Goal: Task Accomplishment & Management: Manage account settings

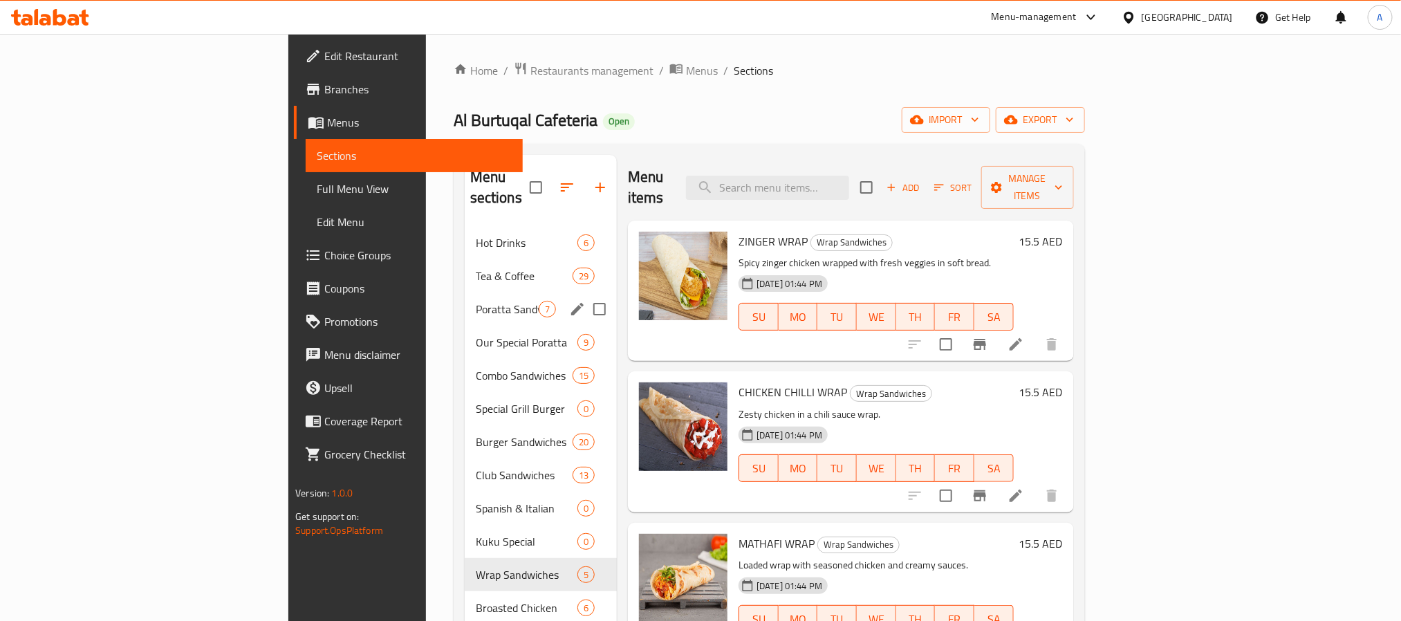
click at [465, 293] on div "Poratta Sandwiches 7" at bounding box center [541, 309] width 152 height 33
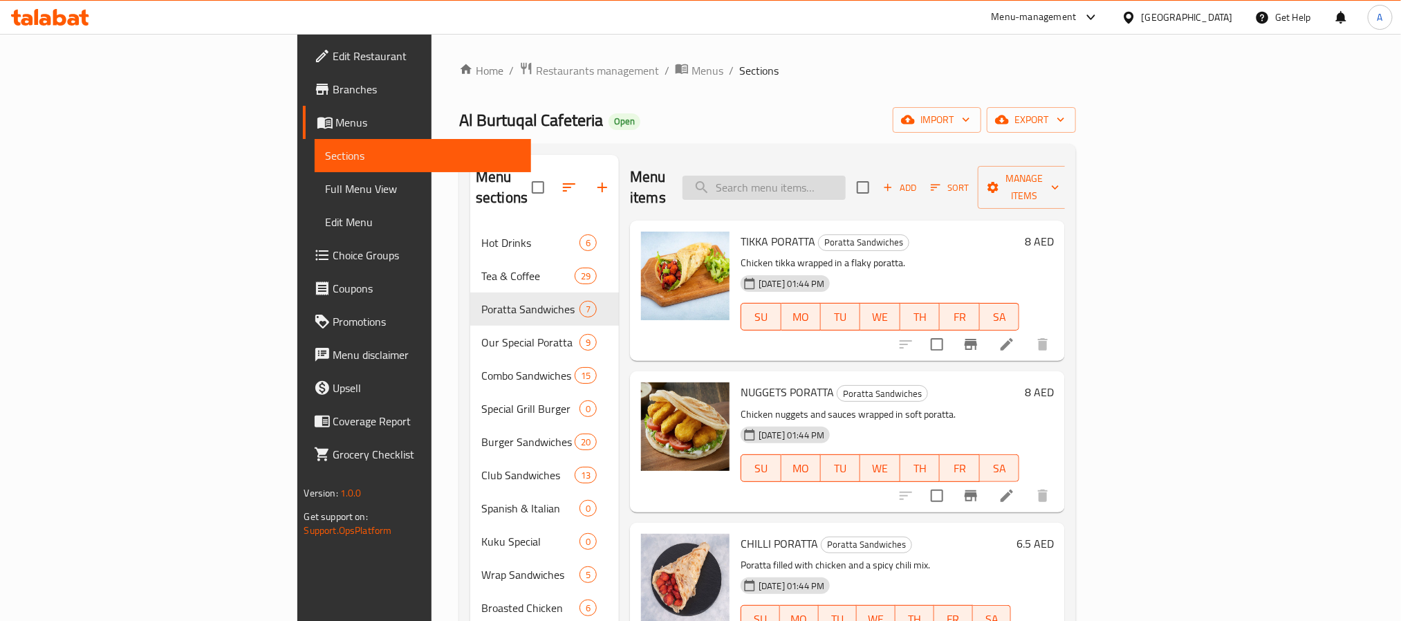
click at [846, 176] on input "search" at bounding box center [764, 188] width 163 height 24
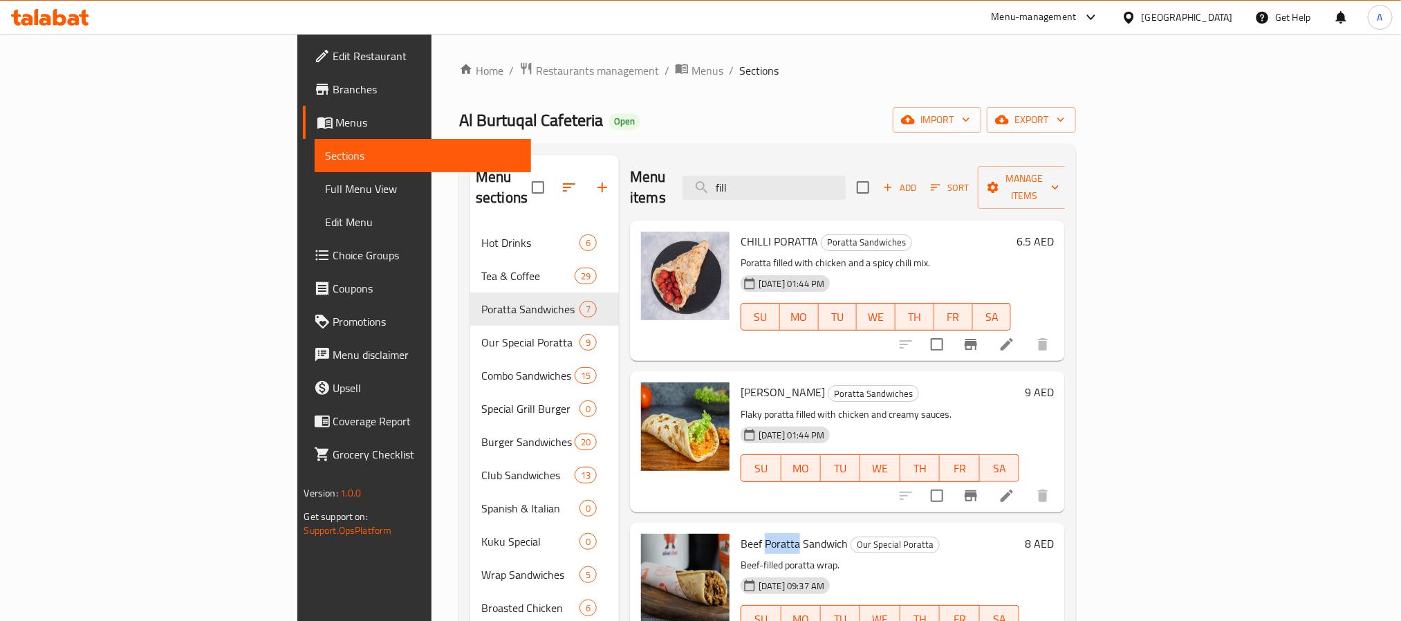
drag, startPoint x: 726, startPoint y: 522, endPoint x: 690, endPoint y: 521, distance: 36.7
click at [741, 533] on span "Beef Poratta Sandwich" at bounding box center [794, 543] width 107 height 21
copy span "Poratta"
drag, startPoint x: 864, startPoint y: 175, endPoint x: 779, endPoint y: 178, distance: 85.1
click at [779, 178] on div "Menu items fill Add Sort Manage items" at bounding box center [847, 188] width 435 height 66
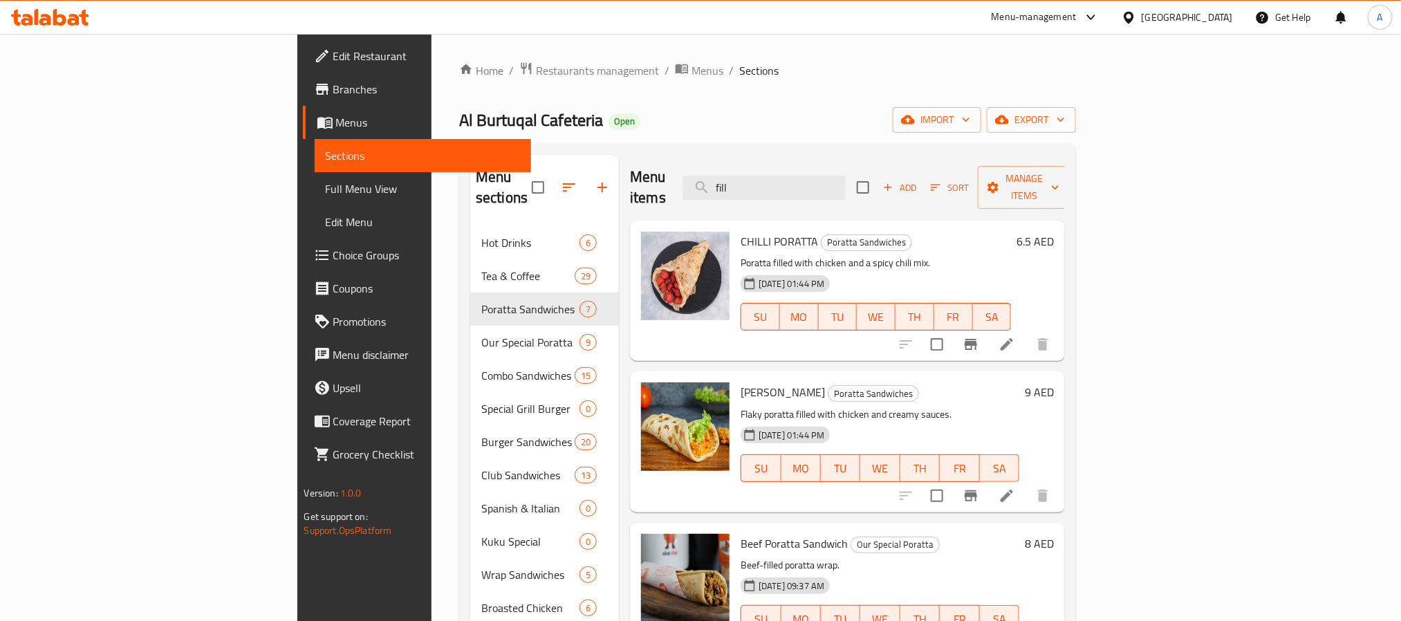
paste input "Poratta"
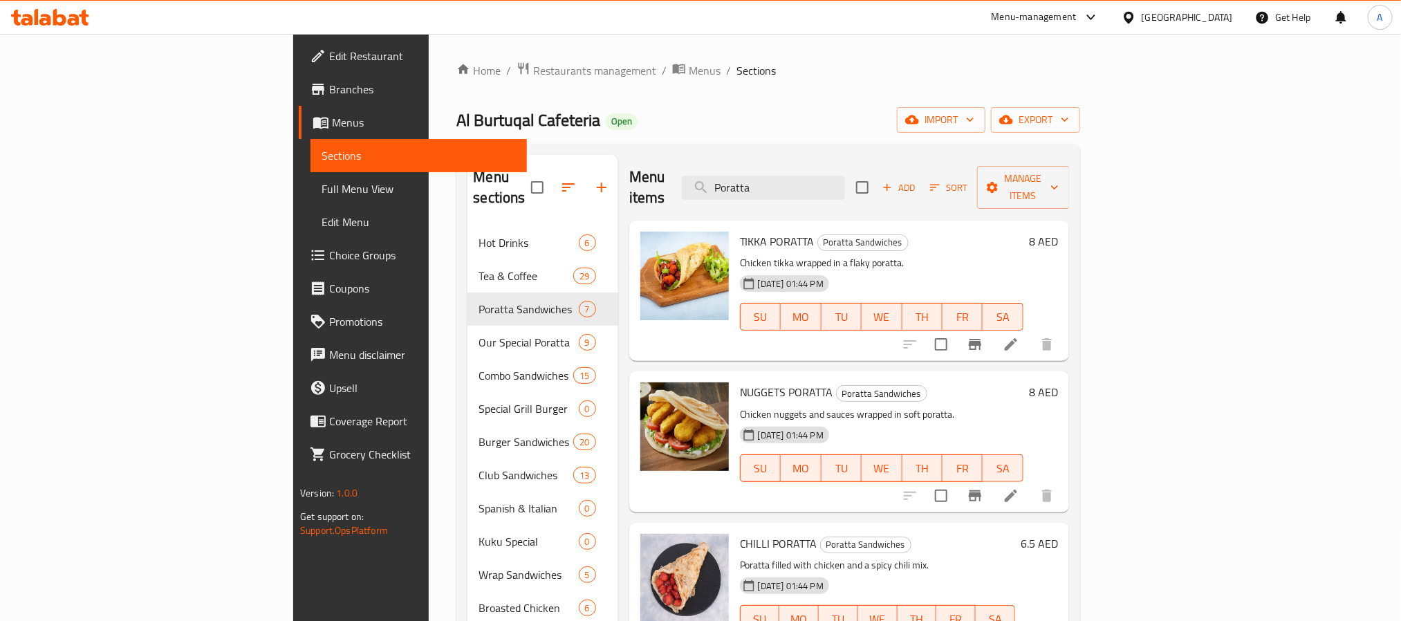
type input "Poratta"
click at [845, 181] on input "Poratta" at bounding box center [763, 188] width 163 height 24
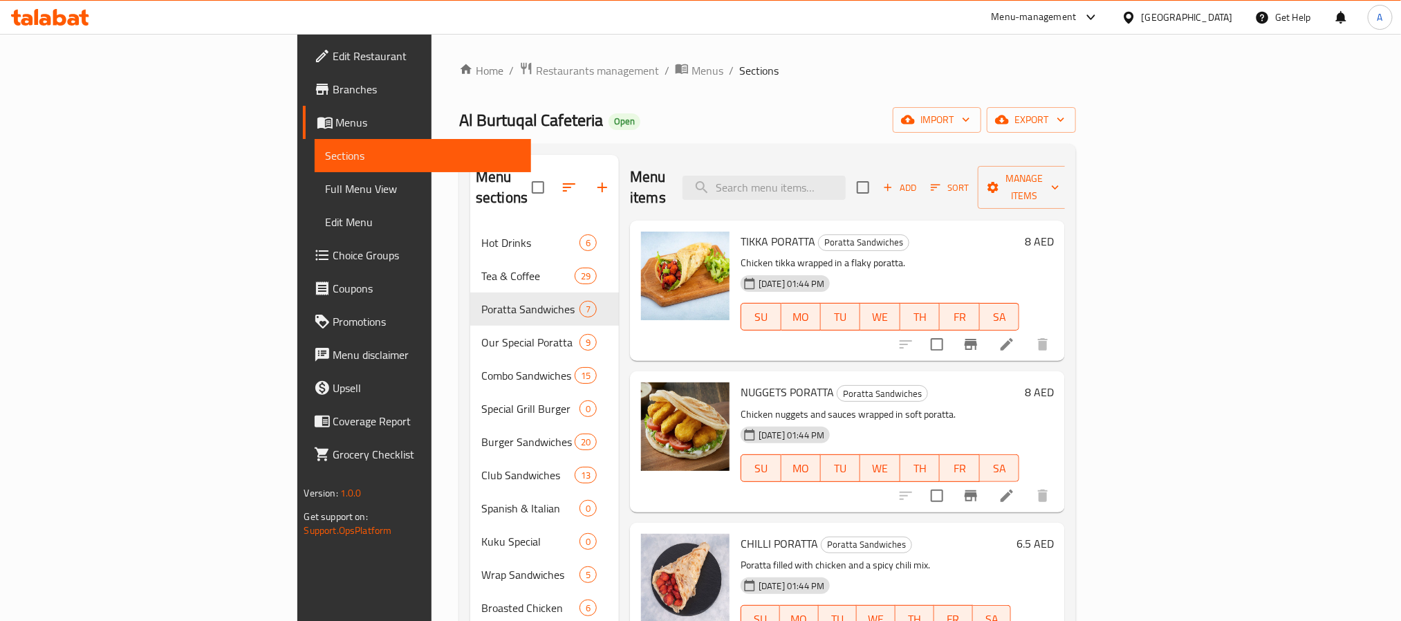
click at [919, 180] on span "Add" at bounding box center [899, 188] width 37 height 16
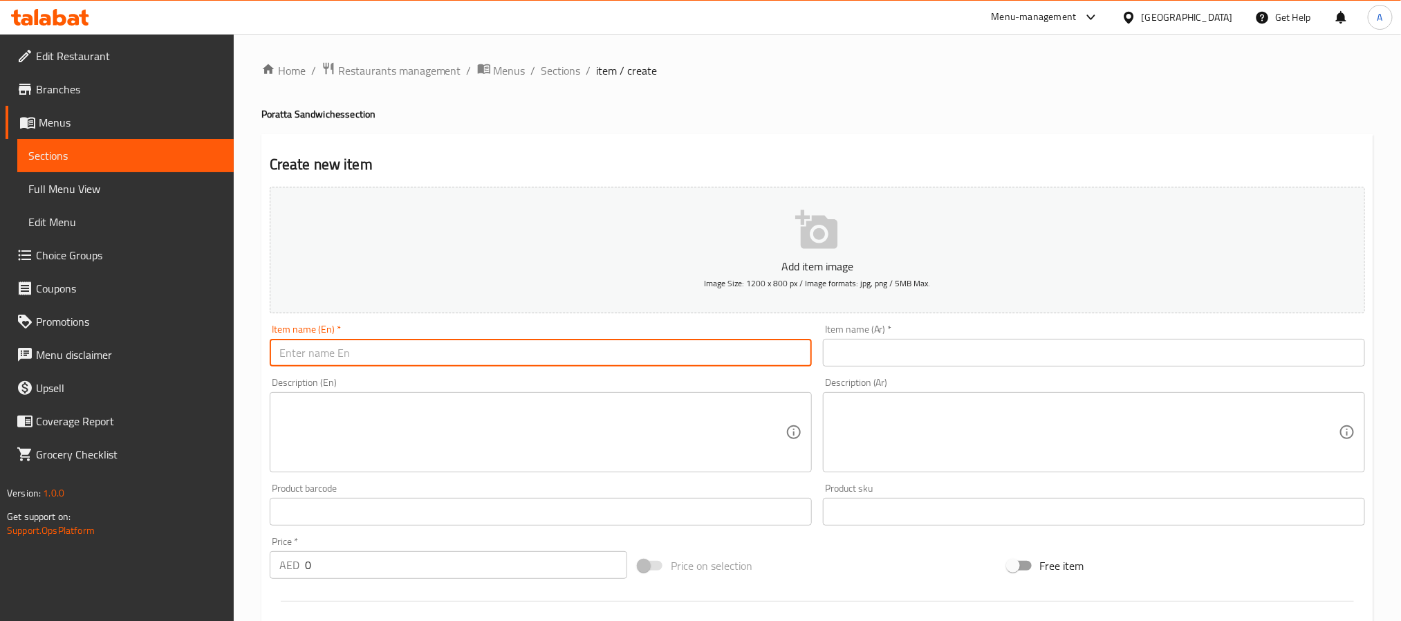
click at [612, 349] on input "text" at bounding box center [541, 353] width 542 height 28
click at [322, 345] on input "Fillet Special" at bounding box center [541, 353] width 542 height 28
paste input "Poratta"
click at [326, 360] on input "Fillet Poratta" at bounding box center [541, 353] width 542 height 28
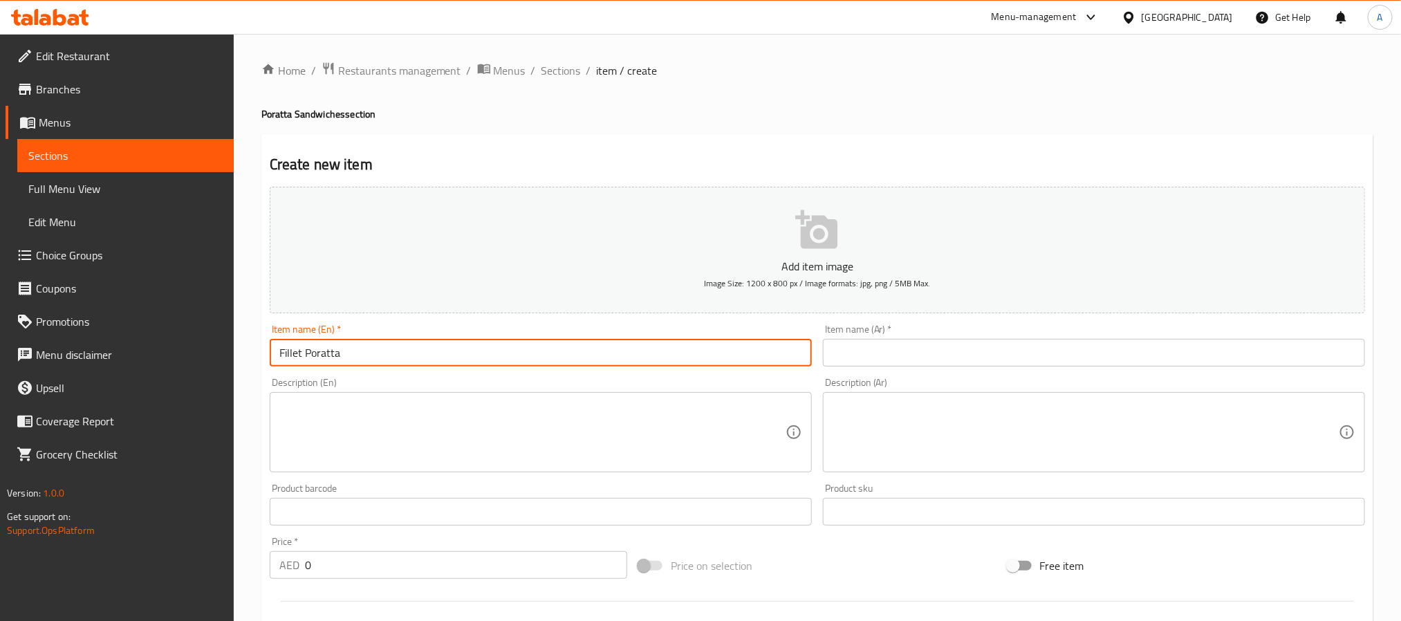
click at [326, 360] on input "Fillet Poratta" at bounding box center [541, 353] width 542 height 28
type input "Fillet Poratta"
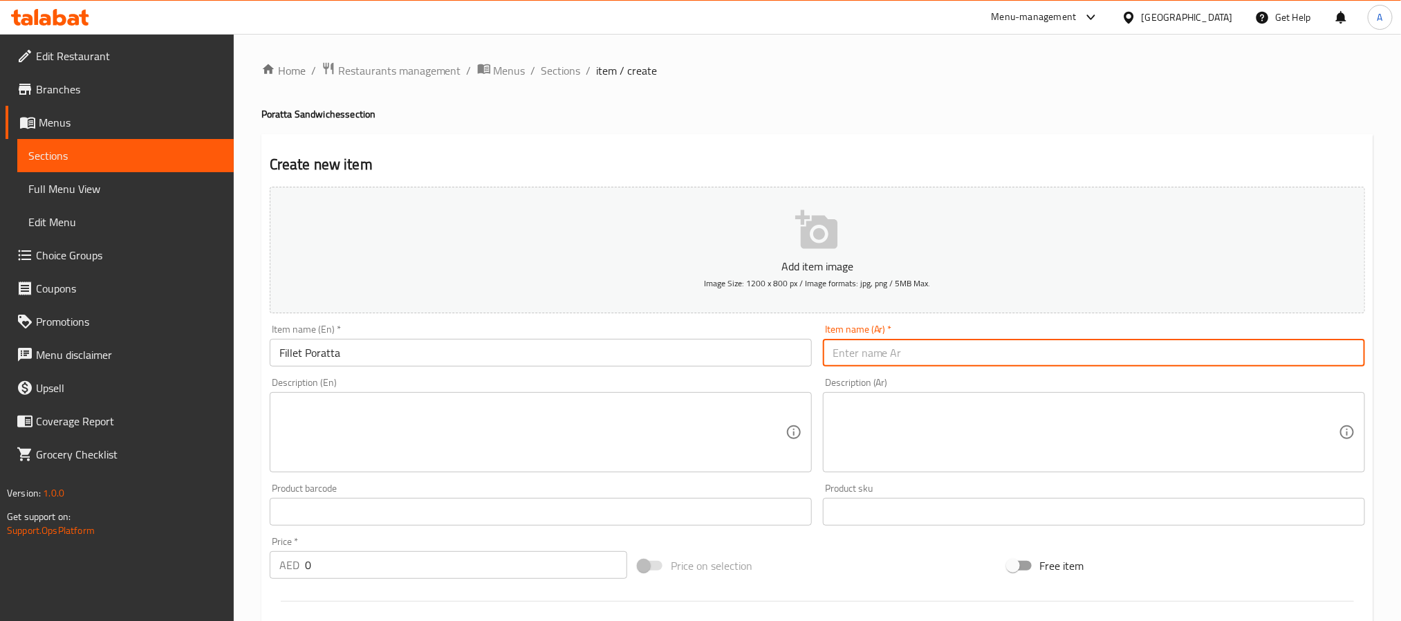
click at [899, 347] on input "text" at bounding box center [1094, 353] width 542 height 28
paste input "فيليه بوراتا"
click at [845, 353] on input "فيليه بوراتا" at bounding box center [1094, 353] width 542 height 28
type input "فيليه براتا"
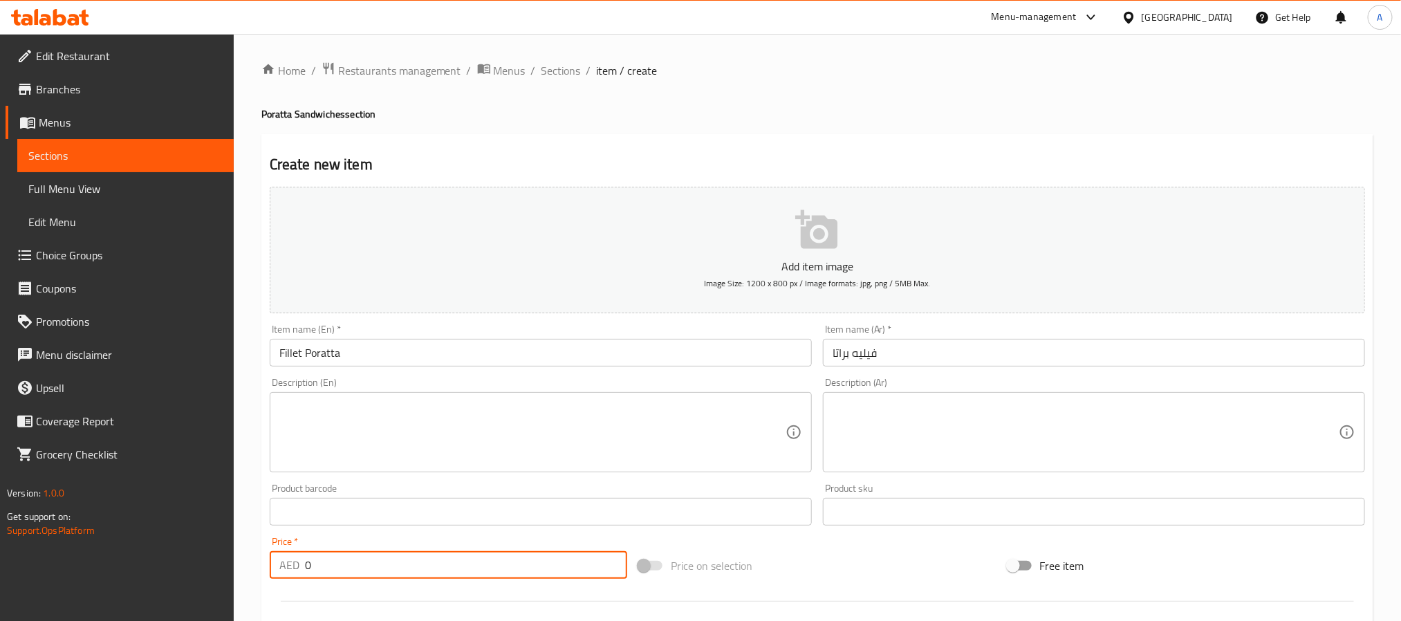
drag, startPoint x: 312, startPoint y: 563, endPoint x: 288, endPoint y: 563, distance: 23.5
click at [288, 563] on div "AED 0 Price *" at bounding box center [449, 565] width 358 height 28
type input "81"
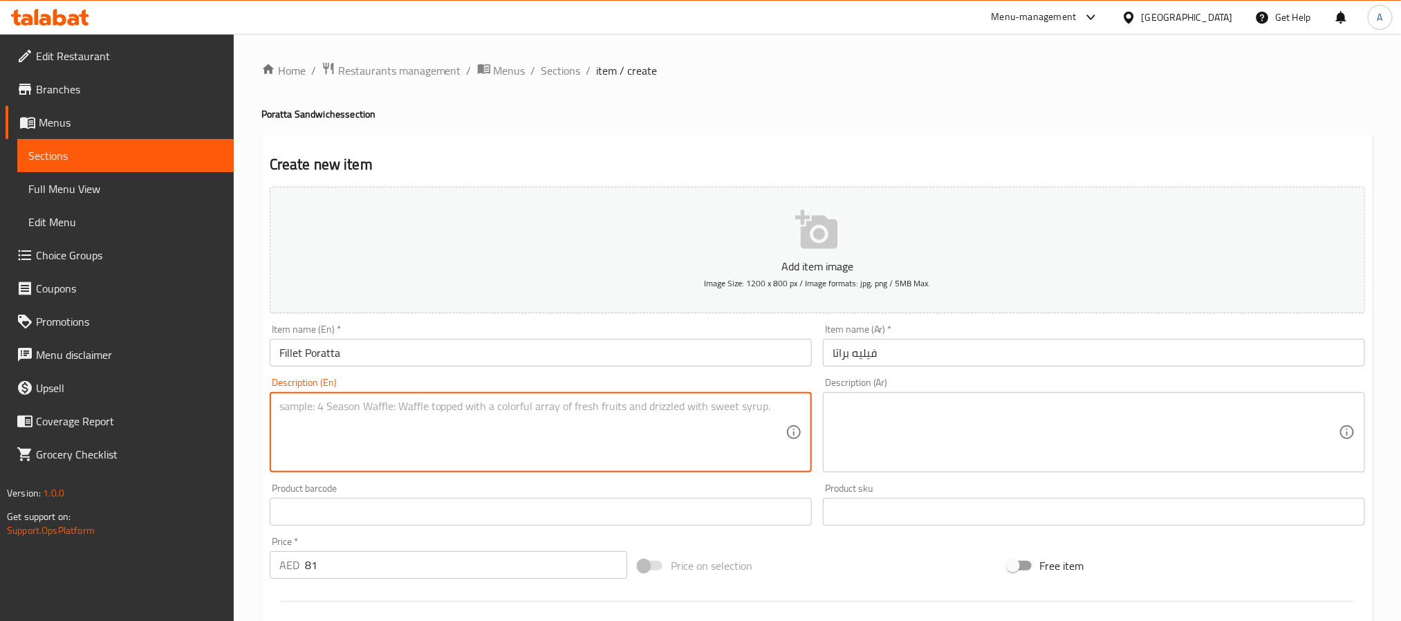
click at [366, 409] on textarea at bounding box center [532, 433] width 506 height 66
type textarea "..."
click at [312, 561] on div "Price   * AED 81 Price *" at bounding box center [449, 558] width 358 height 42
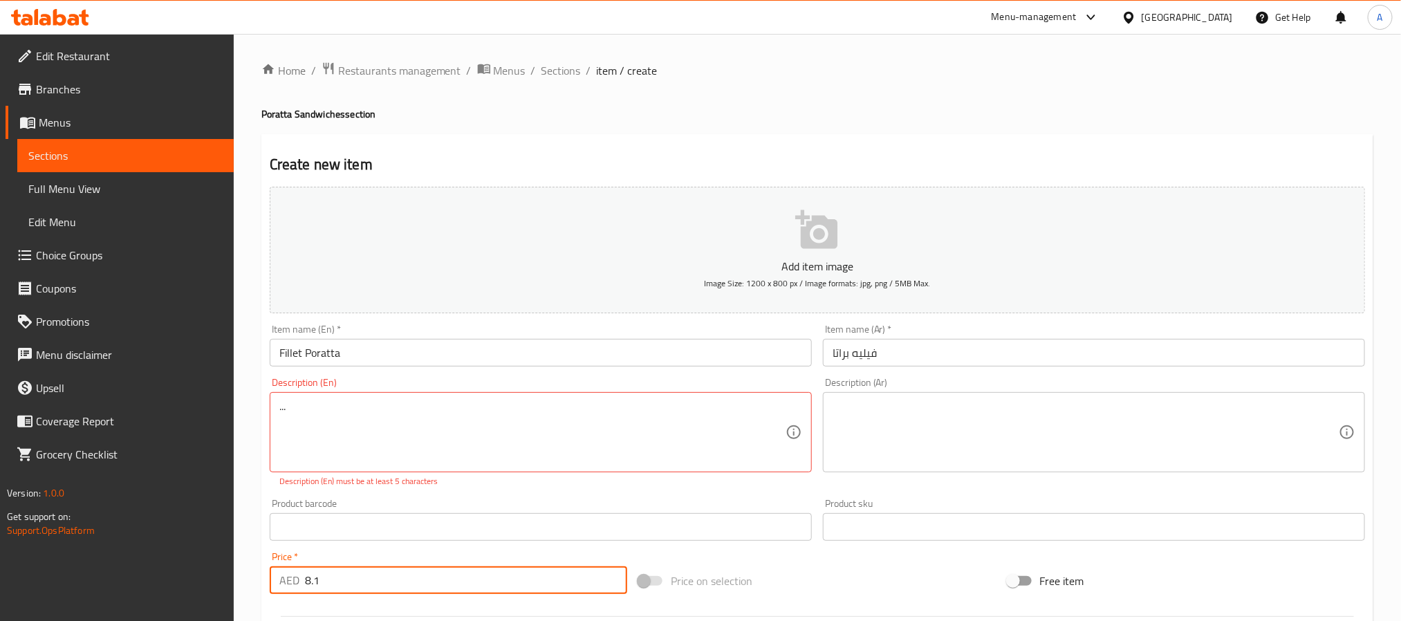
type input "8.1"
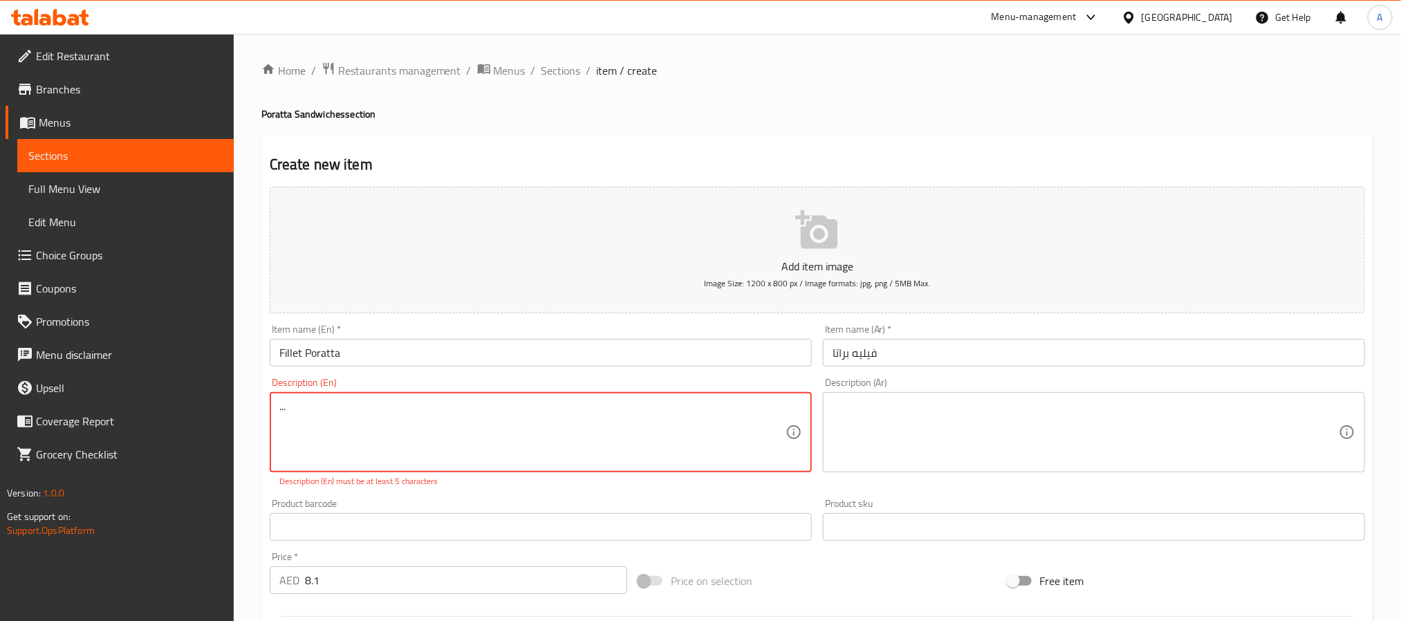
drag, startPoint x: 302, startPoint y: 413, endPoint x: 260, endPoint y: 401, distance: 43.1
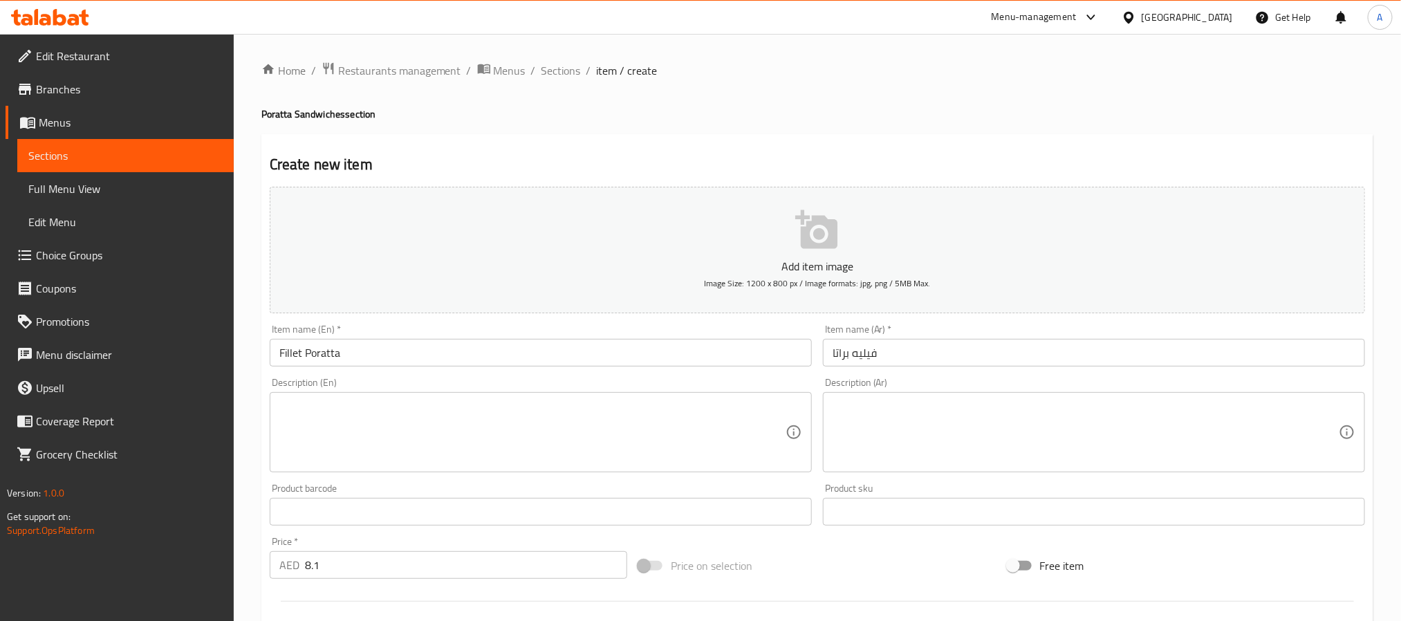
click at [833, 351] on input "فيليه براتا" at bounding box center [1094, 353] width 542 height 28
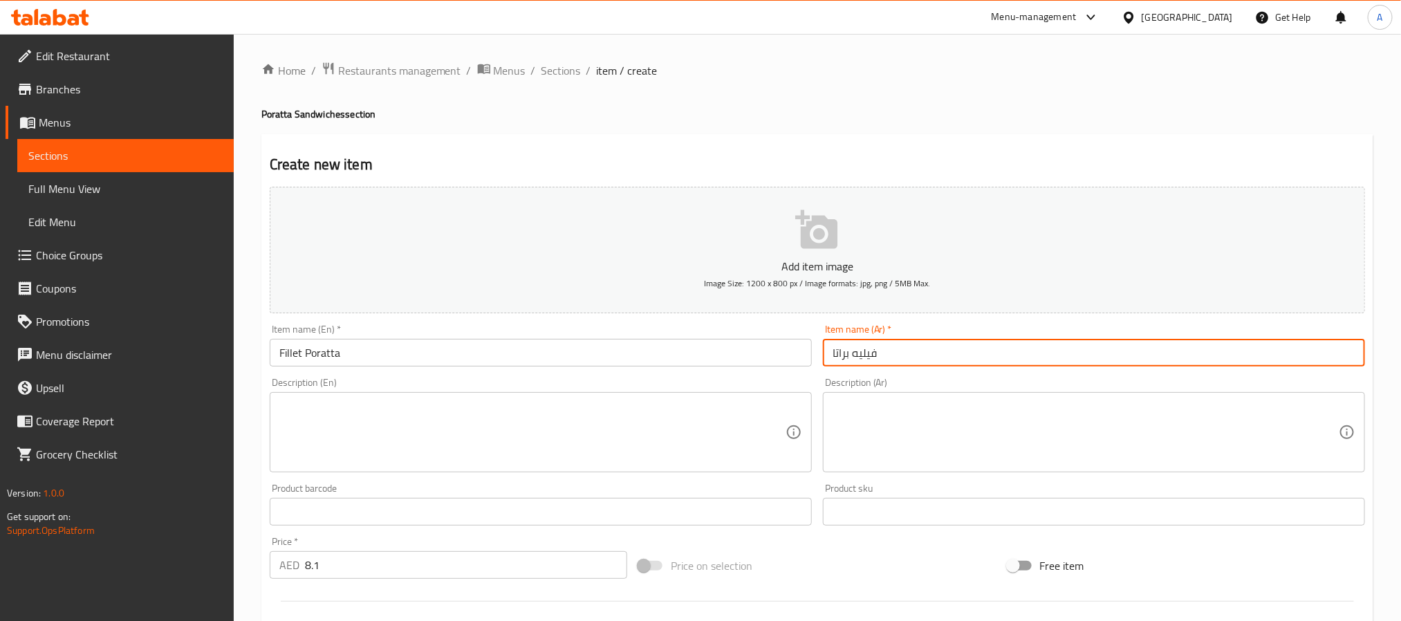
click at [833, 351] on input "فيليه براتا" at bounding box center [1094, 353] width 542 height 28
click at [845, 349] on input "فيليه براتا" at bounding box center [1094, 353] width 542 height 28
click at [832, 351] on input "فيليه" at bounding box center [1094, 353] width 542 height 28
paste input "براتا"
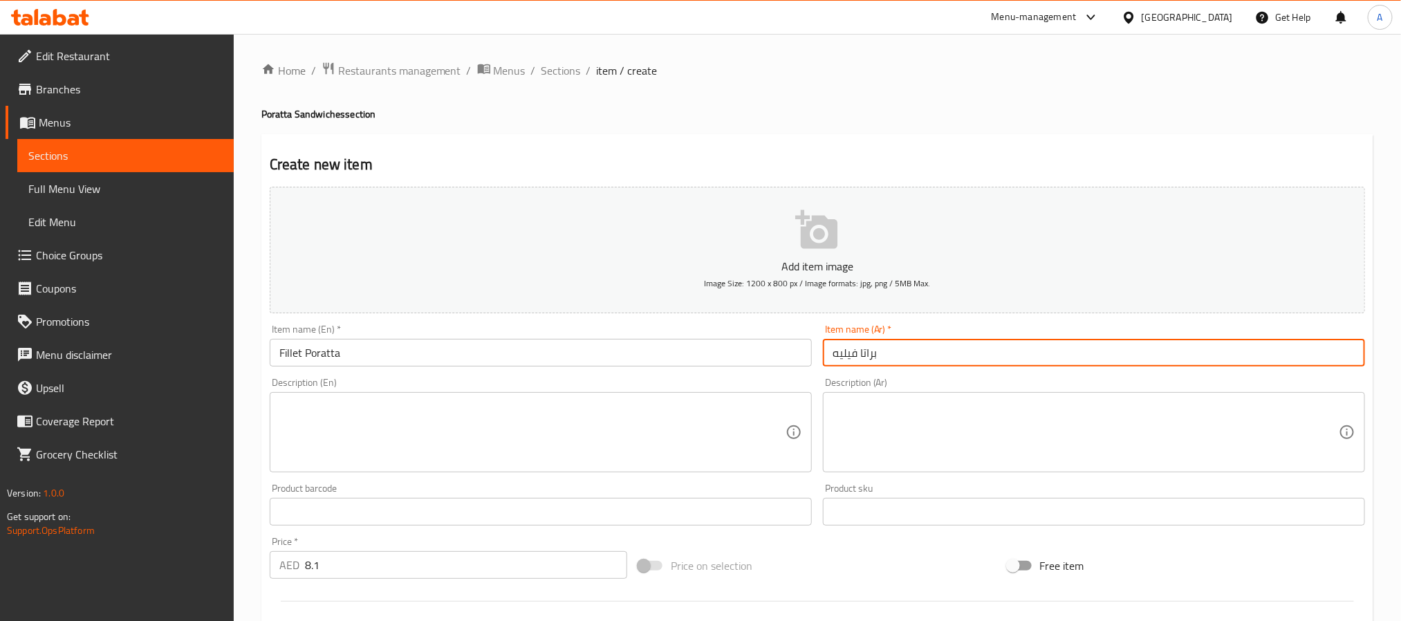
type input "براتا فيليه"
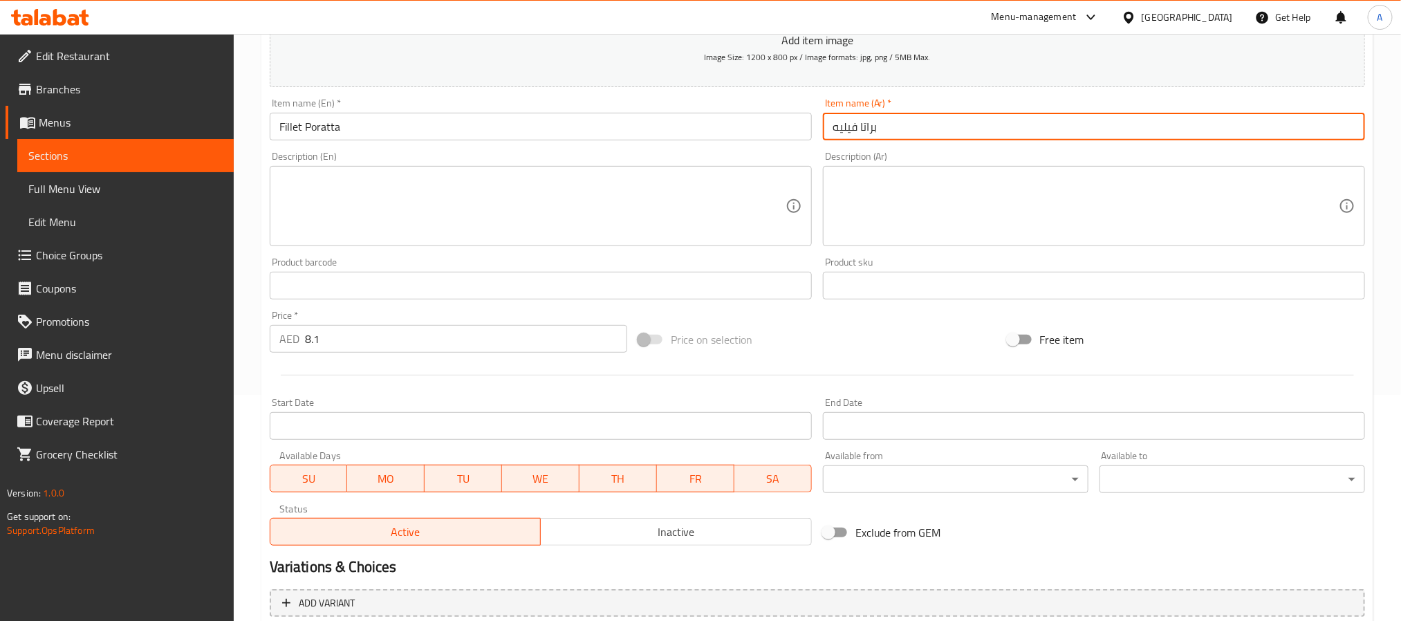
scroll to position [311, 0]
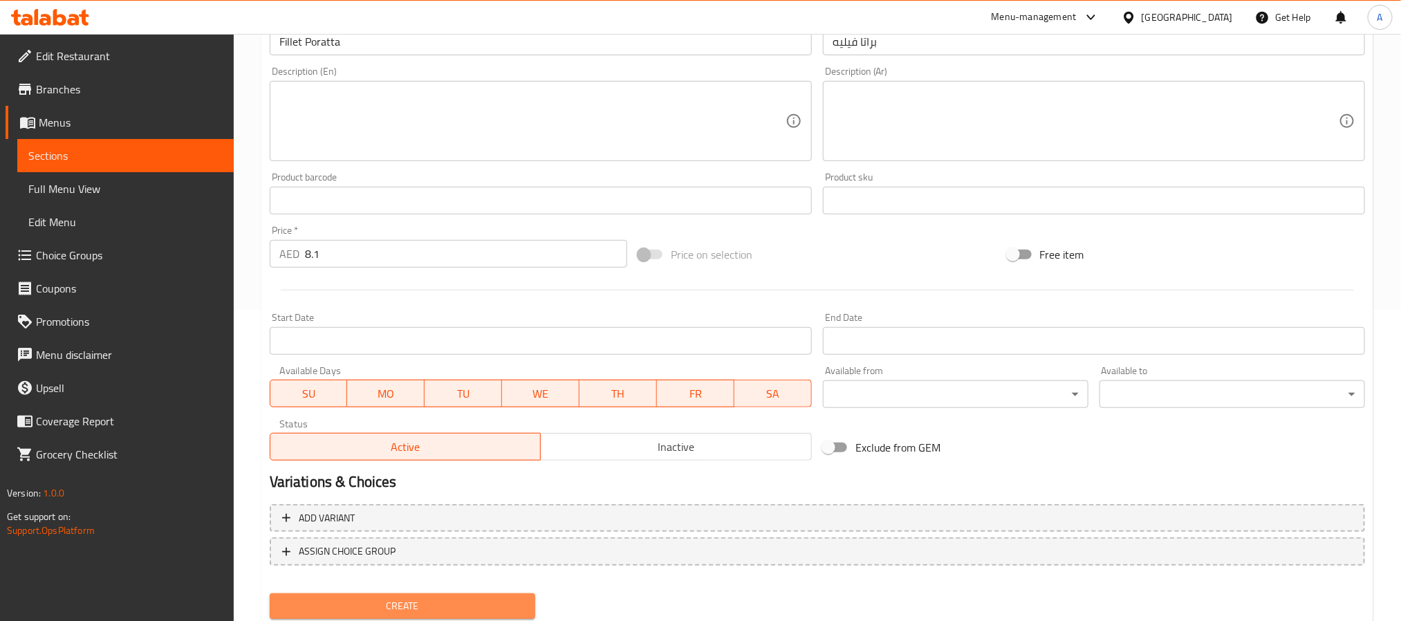
click at [488, 602] on span "Create" at bounding box center [402, 606] width 243 height 17
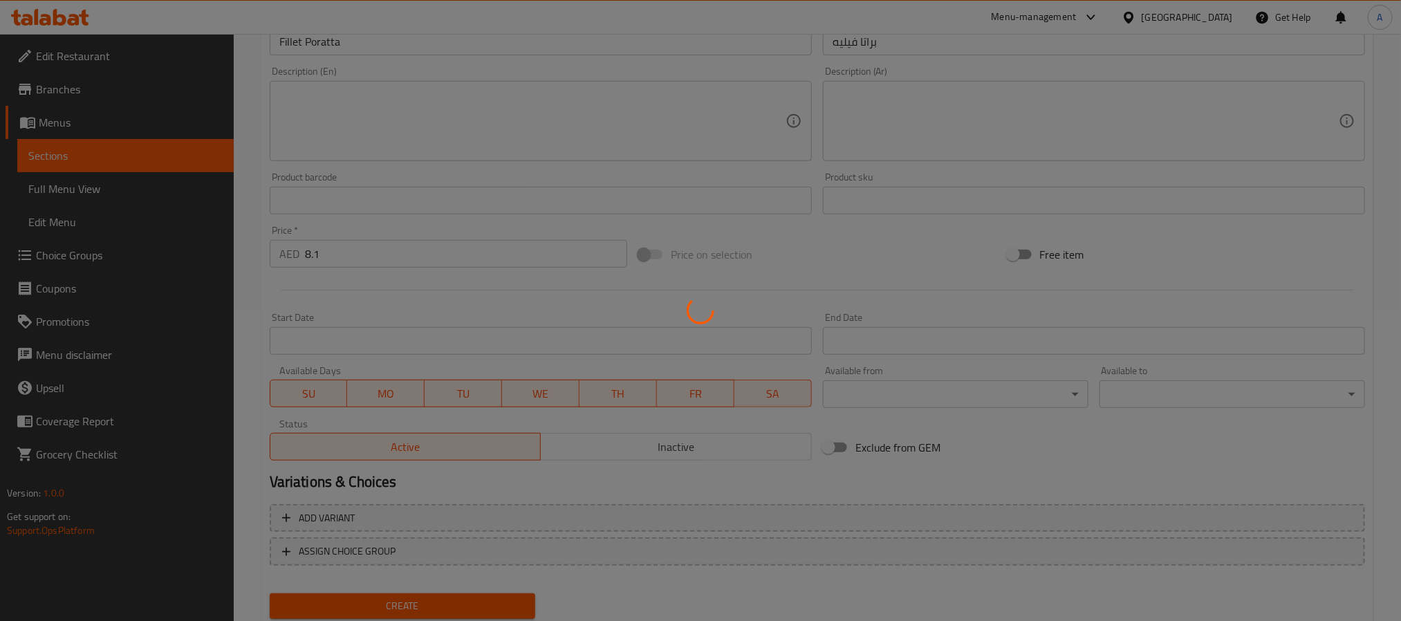
type input "0"
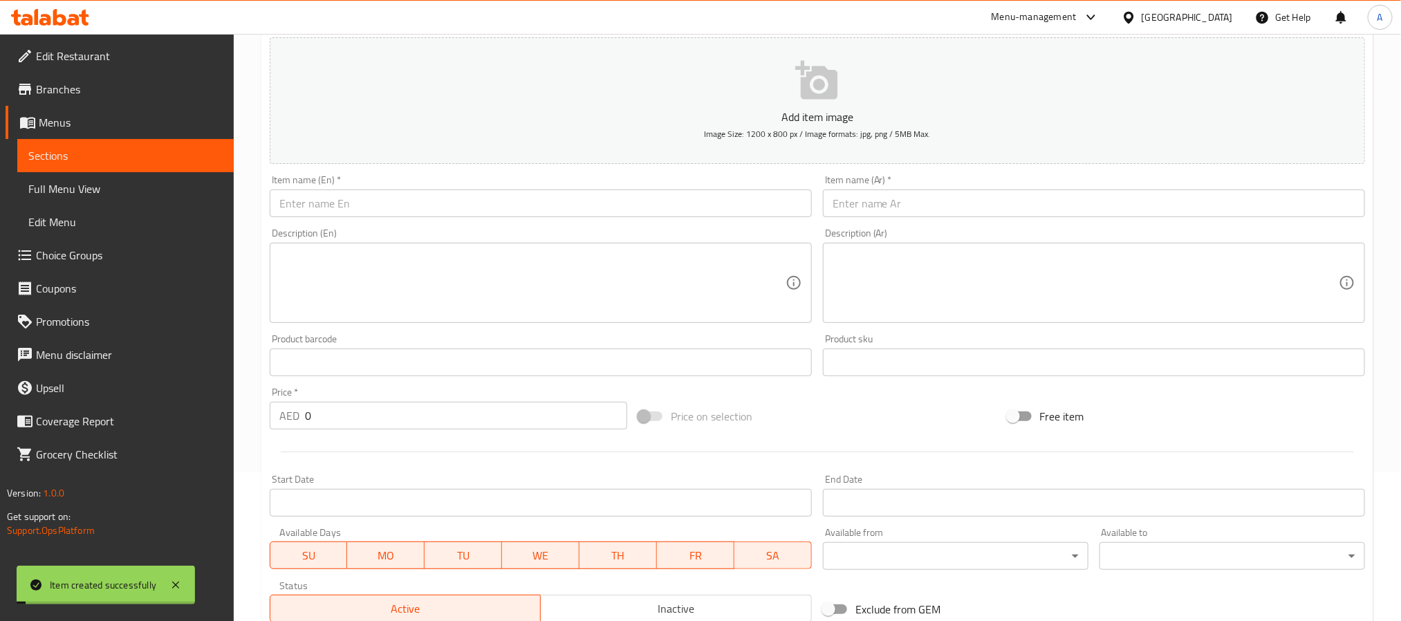
scroll to position [0, 0]
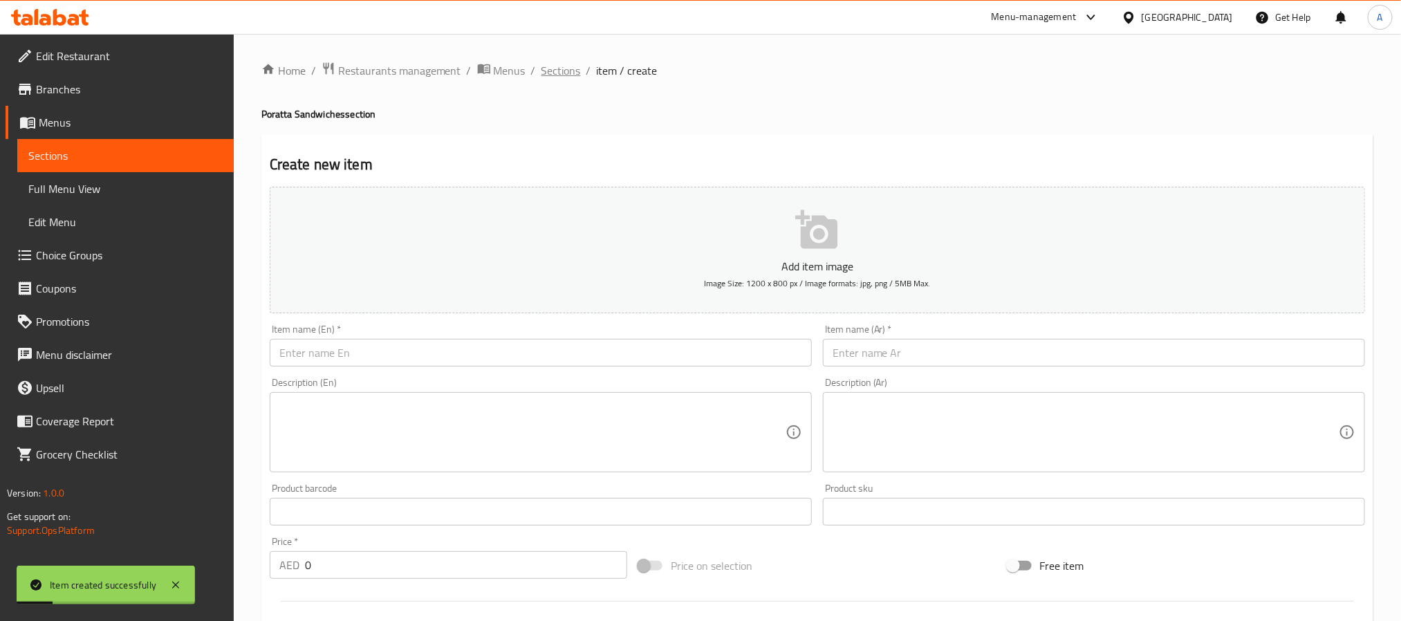
click at [558, 71] on span "Sections" at bounding box center [561, 70] width 39 height 17
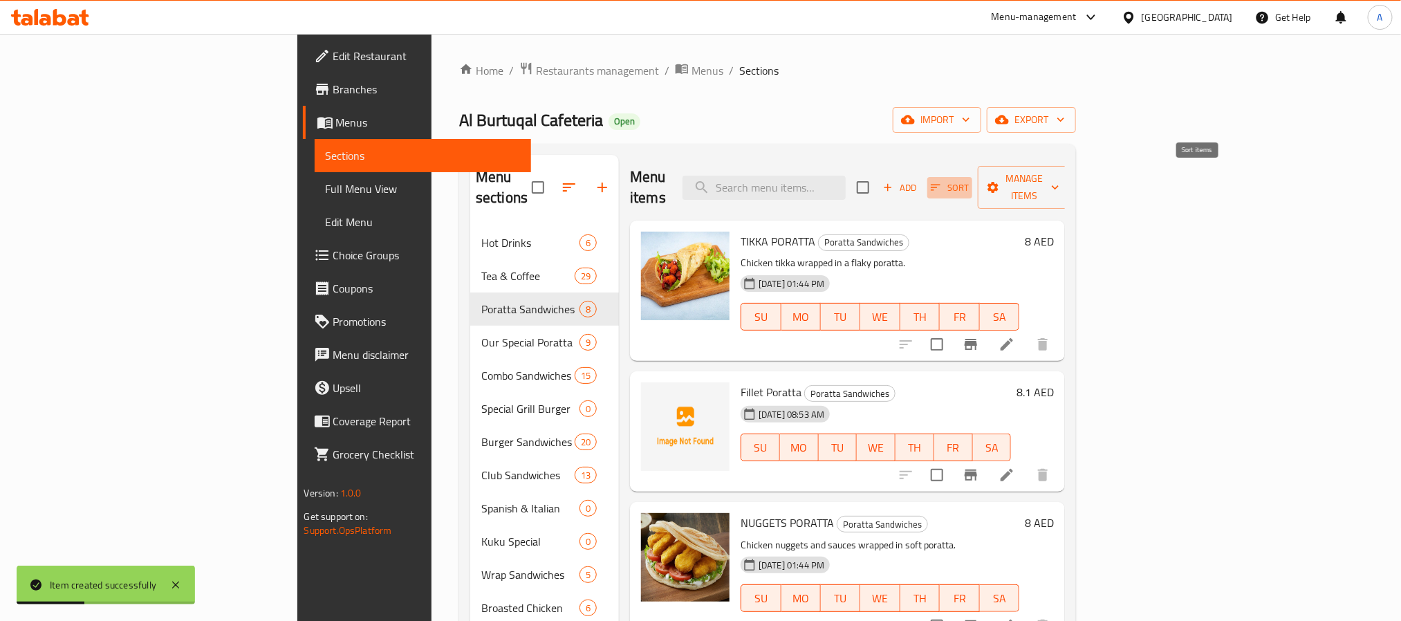
click at [969, 180] on span "Sort" at bounding box center [950, 188] width 38 height 16
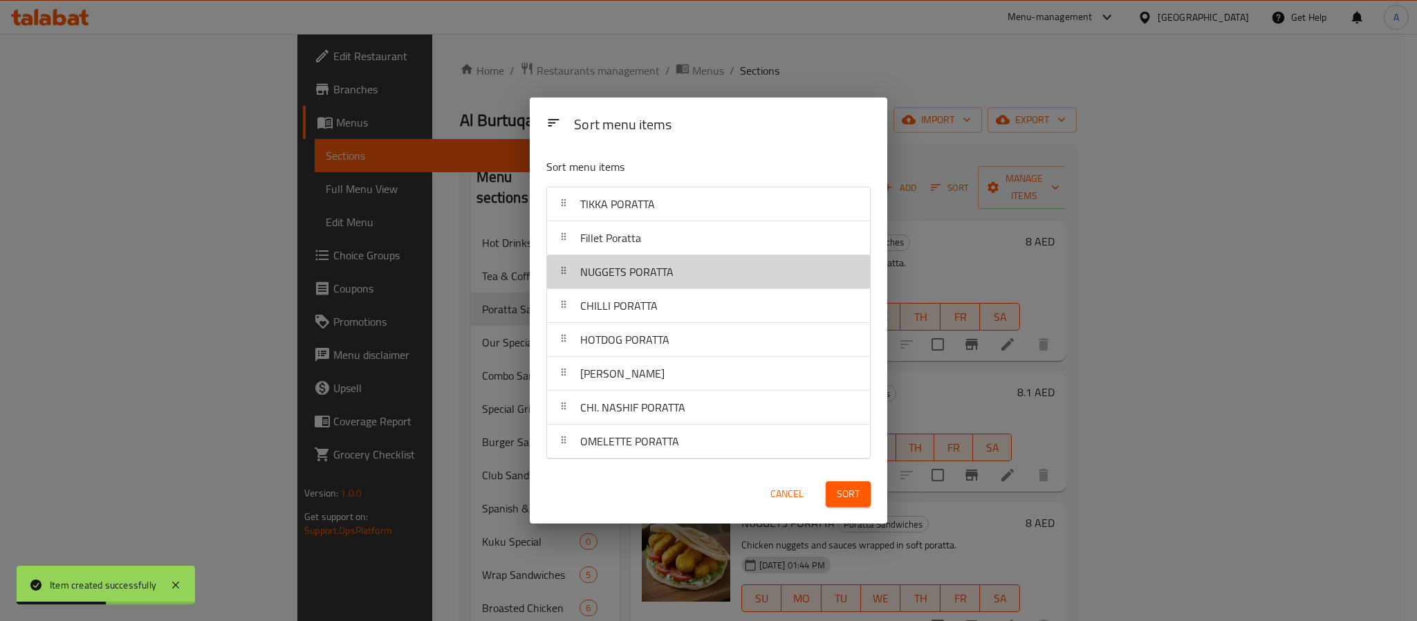
click at [683, 256] on div "NUGGETS PORATTA" at bounding box center [709, 271] width 312 height 33
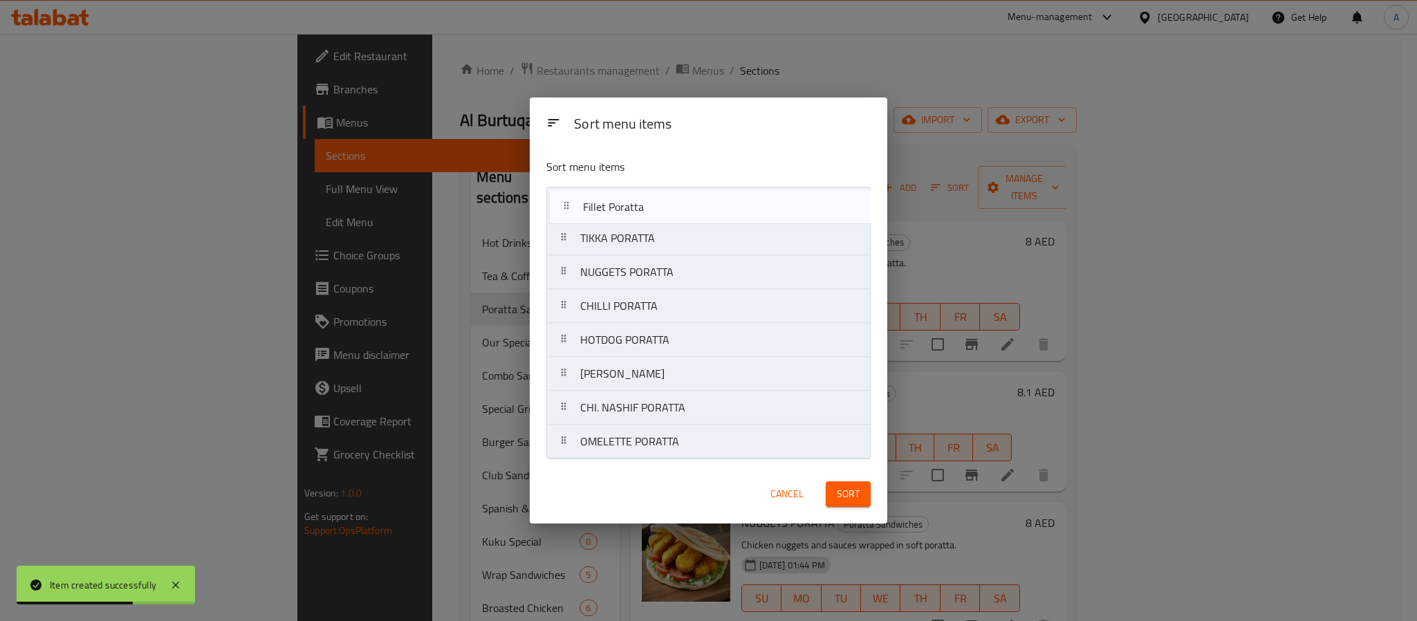
drag, startPoint x: 681, startPoint y: 243, endPoint x: 683, endPoint y: 206, distance: 36.7
click at [683, 206] on nav "TIKKA PORATTA Fillet Poratta NUGGETS PORATTA CHILLI PORATTA HOTDOG PORATTA [PER…" at bounding box center [708, 323] width 324 height 273
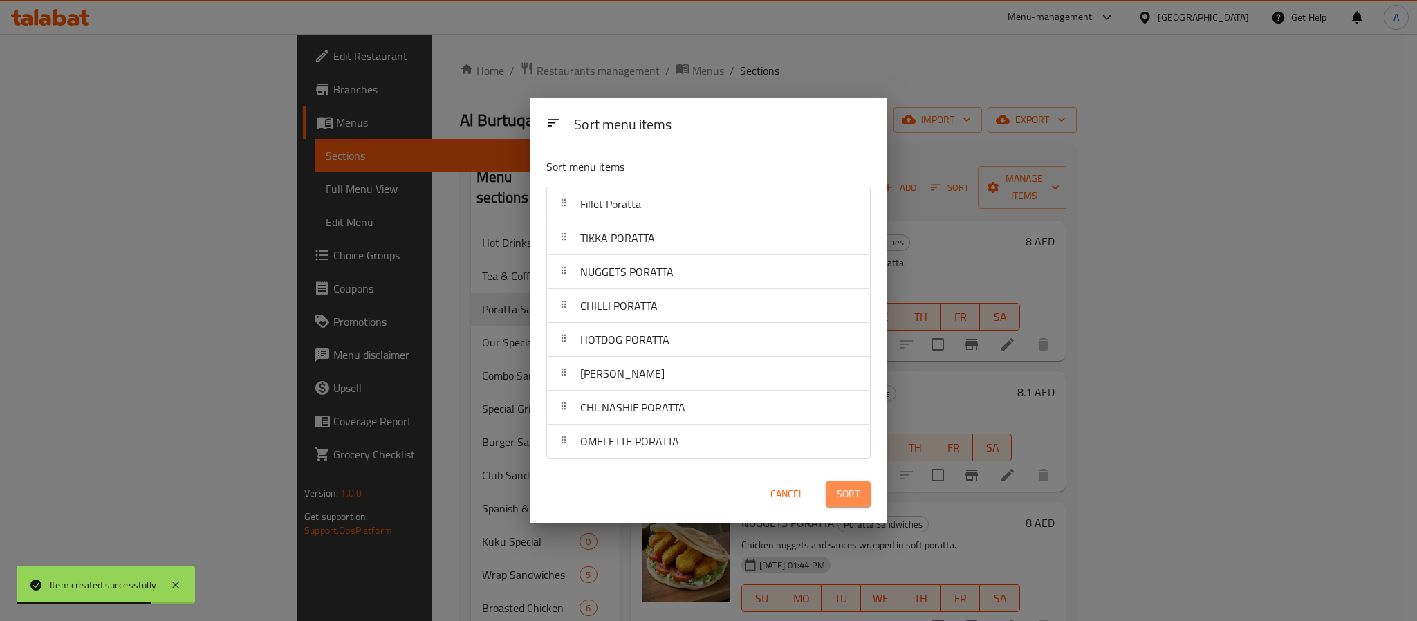
click at [849, 503] on span "Sort" at bounding box center [848, 494] width 23 height 17
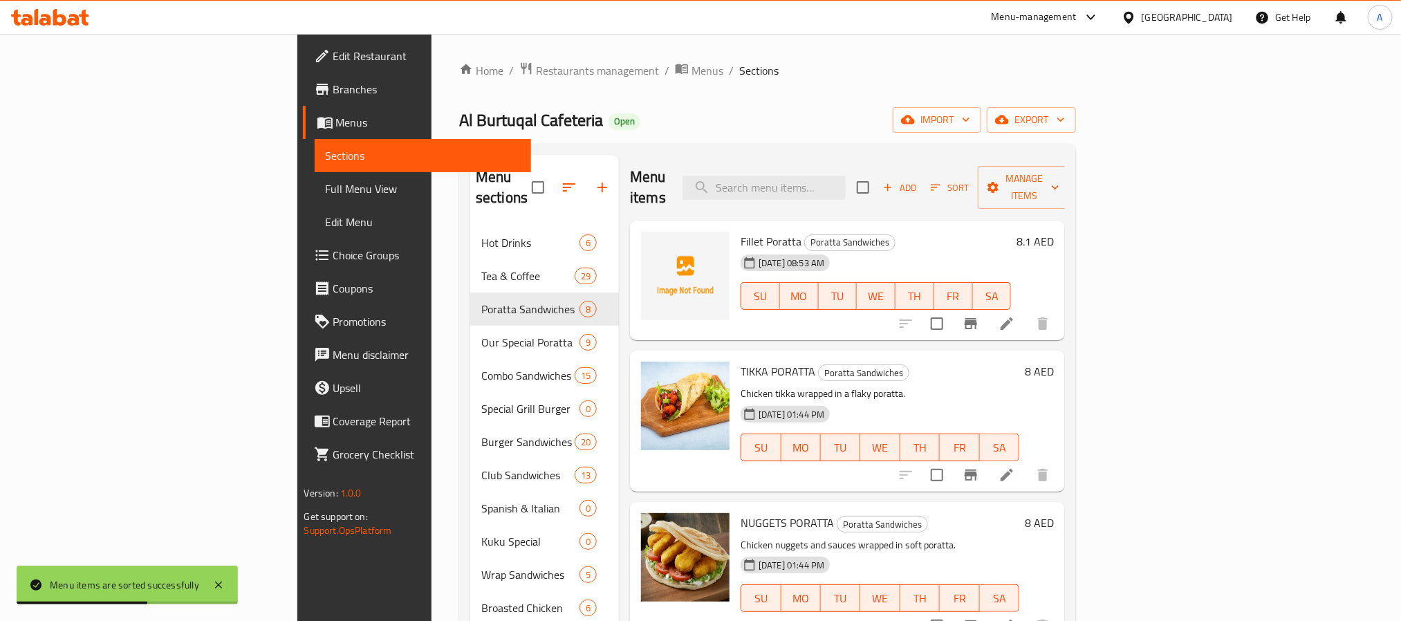
click at [1054, 362] on h6 "8 AED" at bounding box center [1039, 371] width 29 height 19
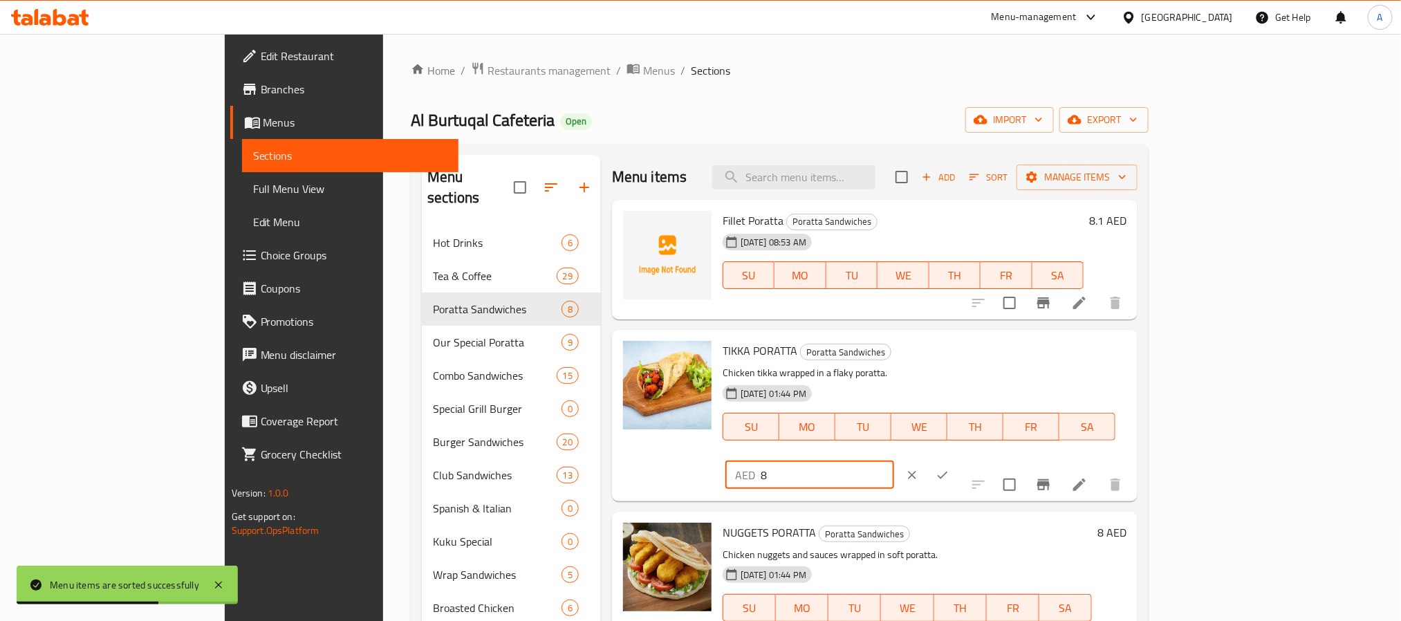
click at [894, 461] on input "8" at bounding box center [827, 475] width 133 height 28
type input "8.1"
click at [950, 468] on icon "ok" at bounding box center [943, 475] width 14 height 14
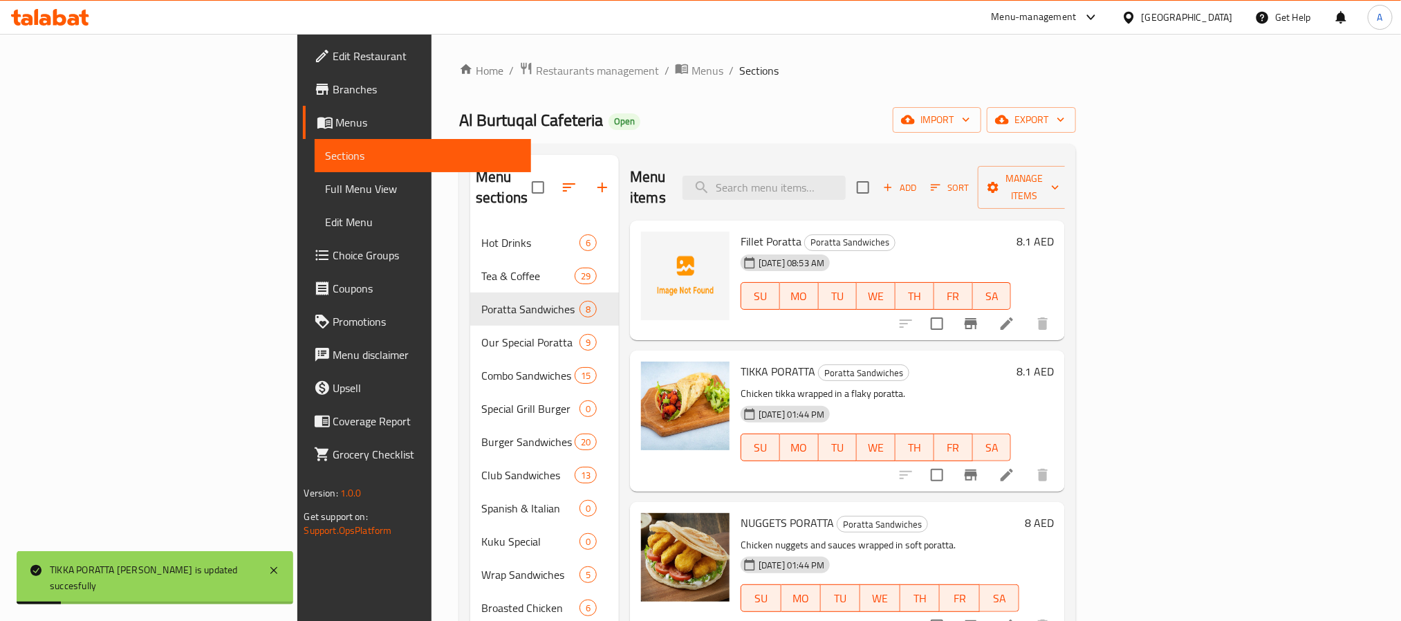
click at [1013, 469] on icon at bounding box center [1007, 475] width 12 height 12
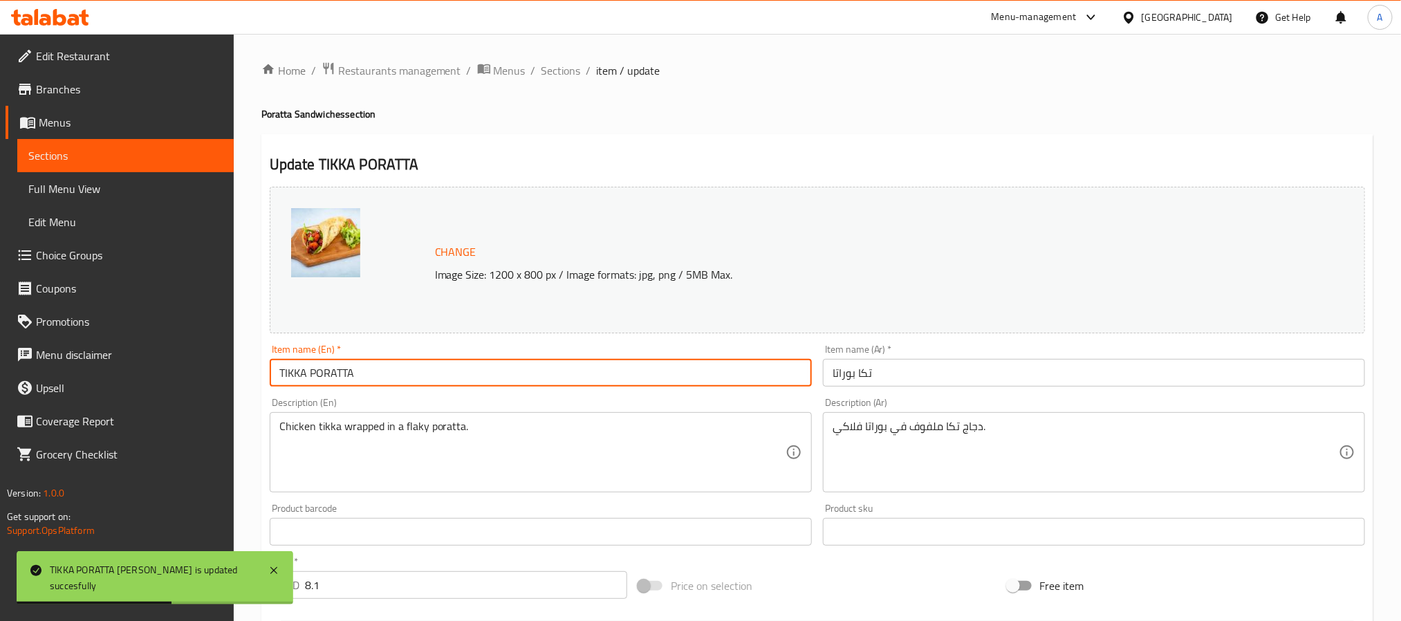
drag, startPoint x: 372, startPoint y: 376, endPoint x: 251, endPoint y: 376, distance: 121.0
click at [251, 376] on div "Home / Restaurants management / Menus / Sections / item / update Poratta Sandwi…" at bounding box center [818, 516] width 1168 height 964
type input "Tikka Poratta"
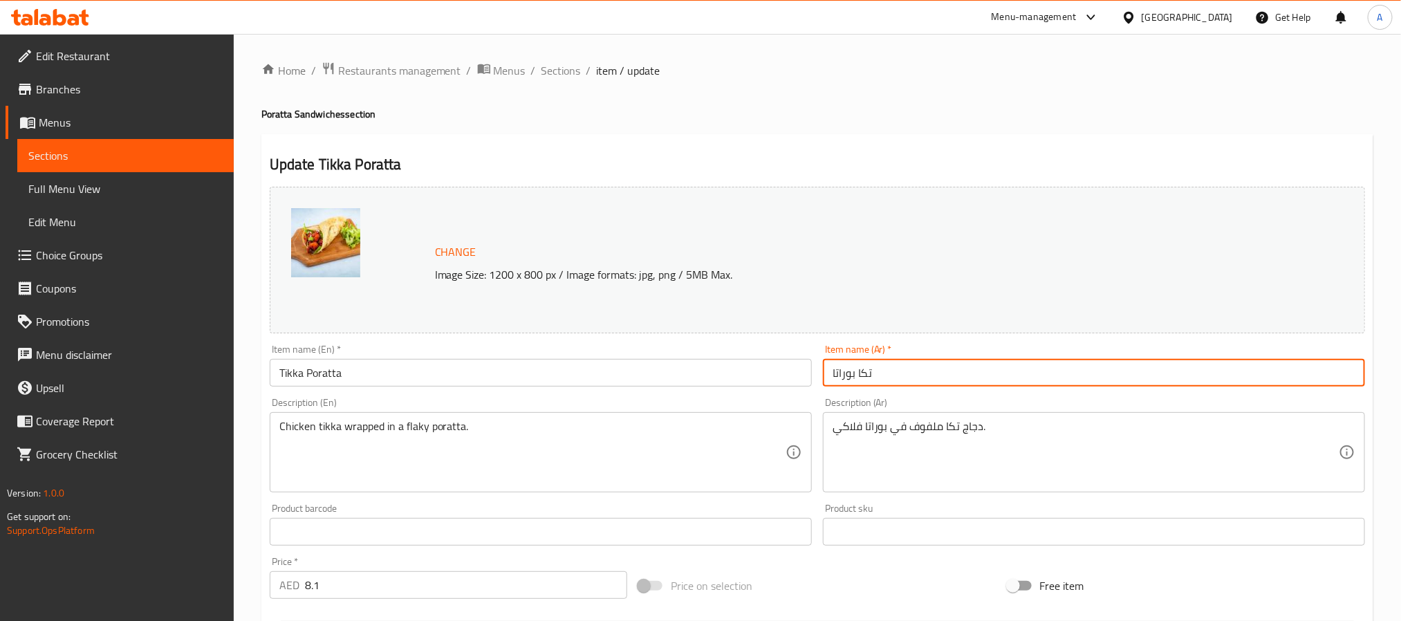
click at [845, 374] on input "تكا بوراتا" at bounding box center [1094, 373] width 542 height 28
click at [839, 376] on input "[PERSON_NAME]" at bounding box center [1094, 373] width 542 height 28
click at [832, 376] on input "تكا" at bounding box center [1094, 373] width 542 height 28
paste input "براتا"
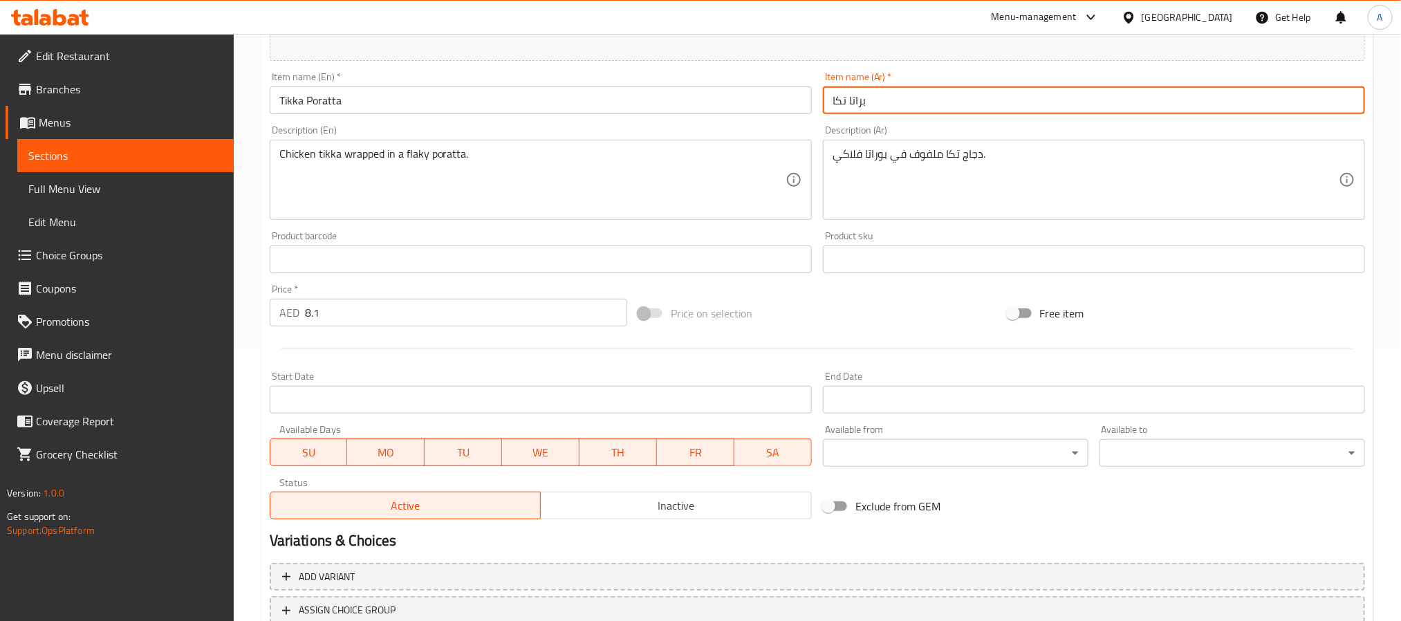
scroll to position [311, 0]
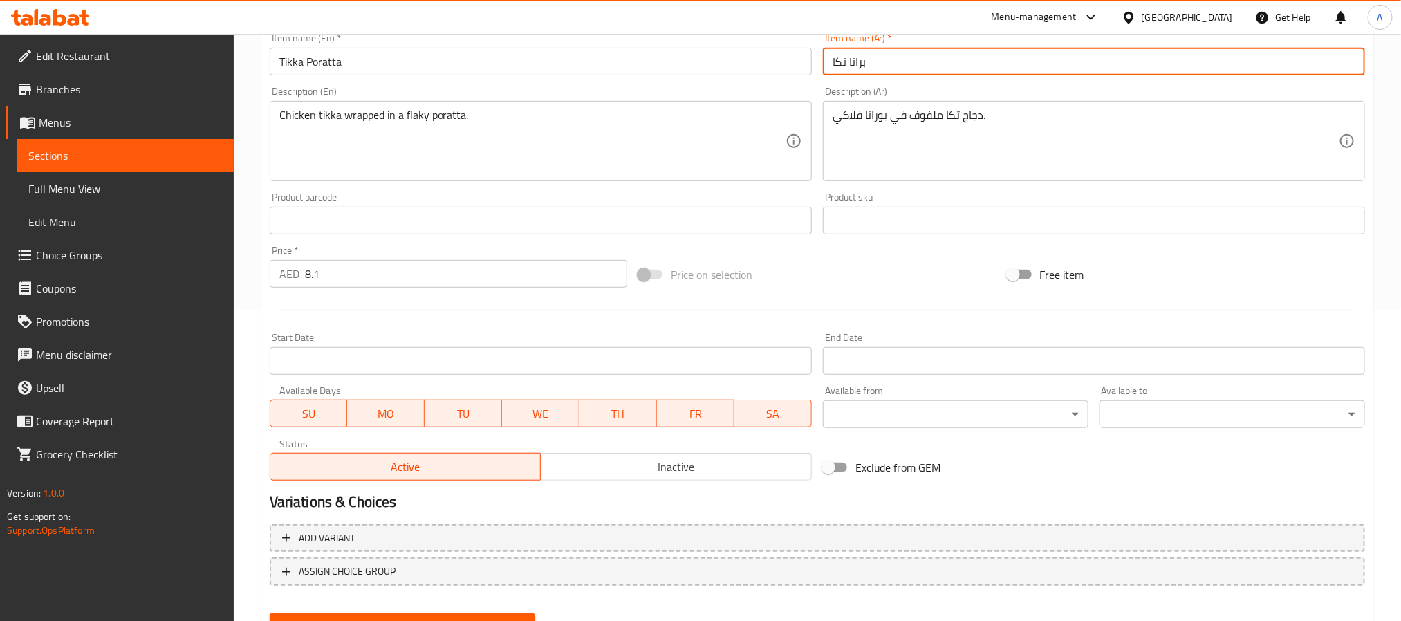
type input "براتا تكا"
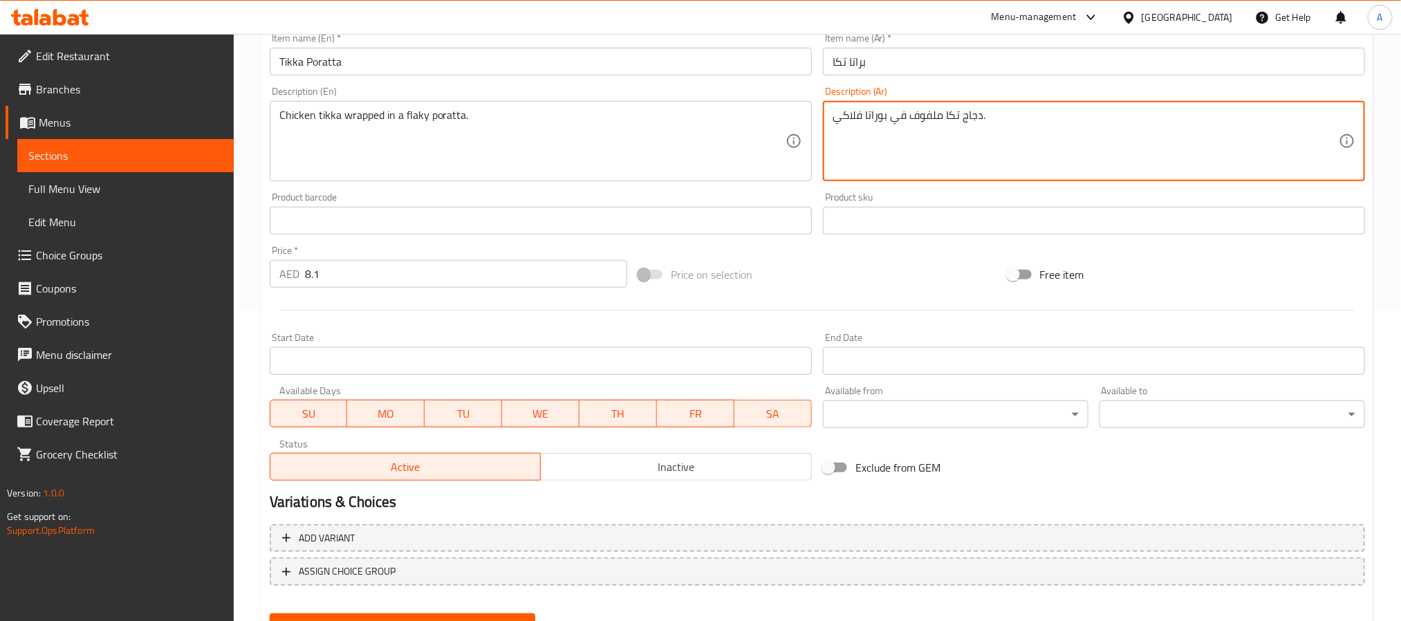
click at [880, 117] on textarea "دجاج تكا ملفوف في بوراتا فلاكي." at bounding box center [1086, 142] width 506 height 66
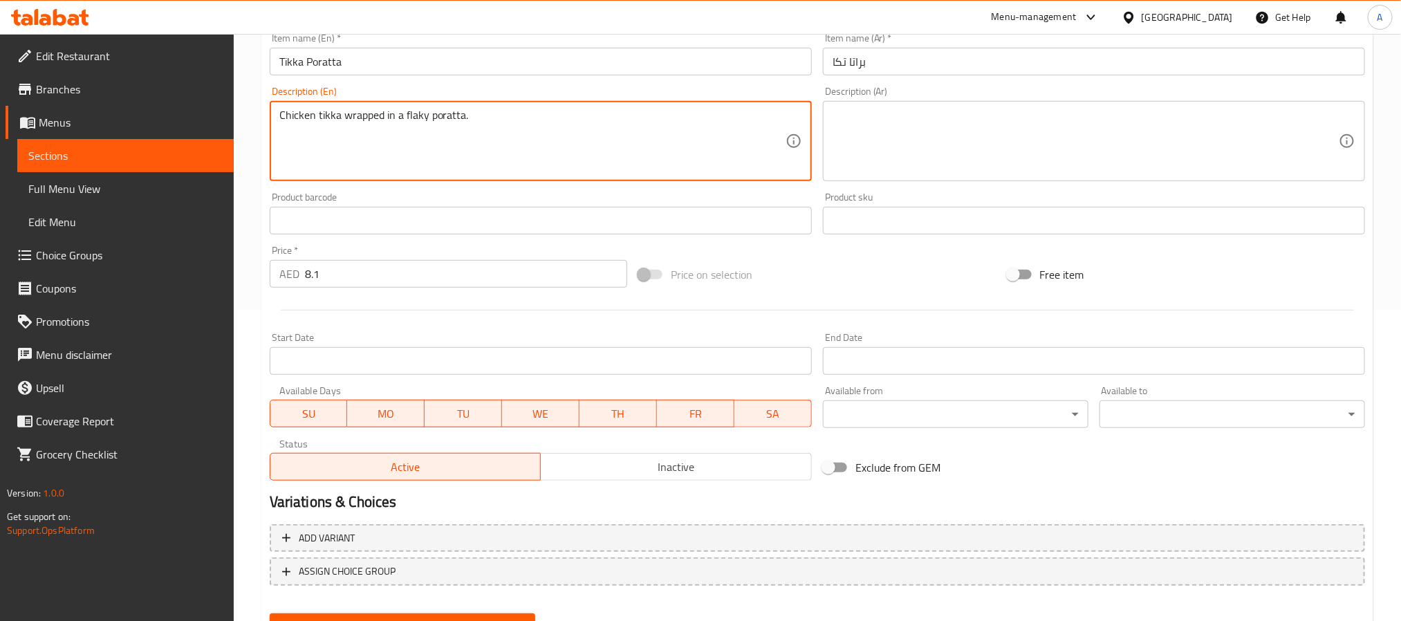
click at [385, 111] on textarea "Chicken tikka wrapped in a flaky poratta." at bounding box center [532, 142] width 506 height 66
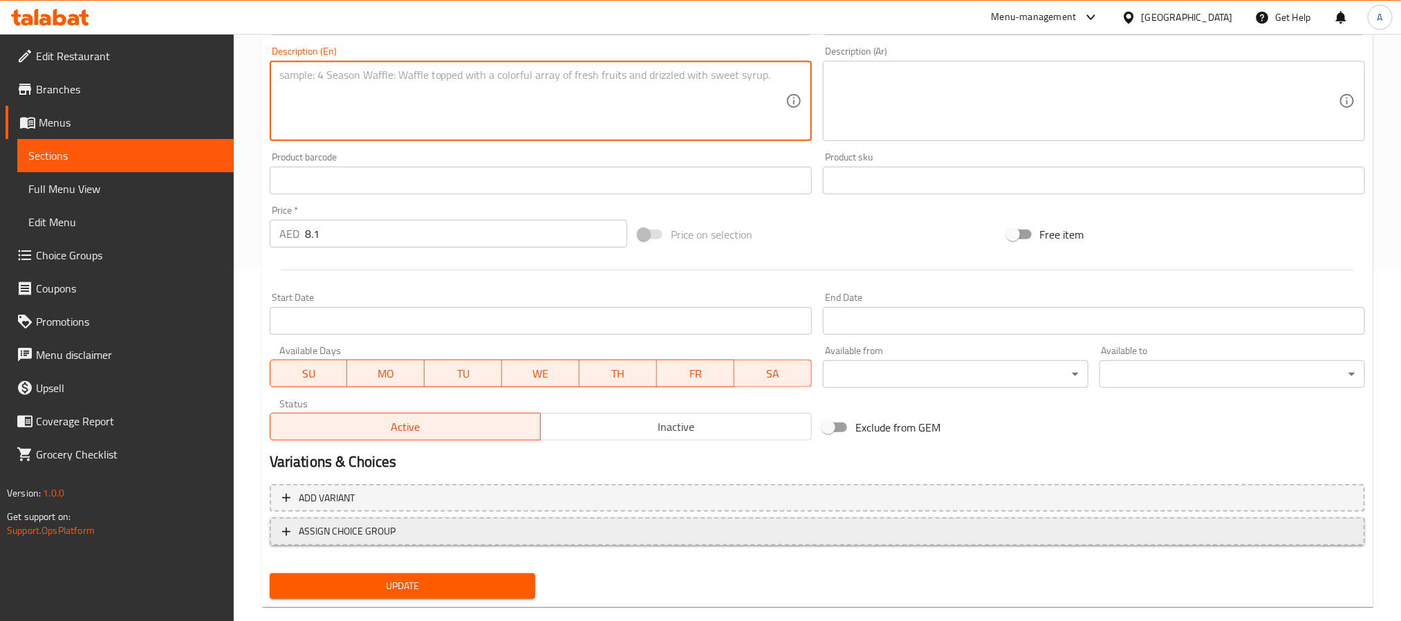
scroll to position [374, 0]
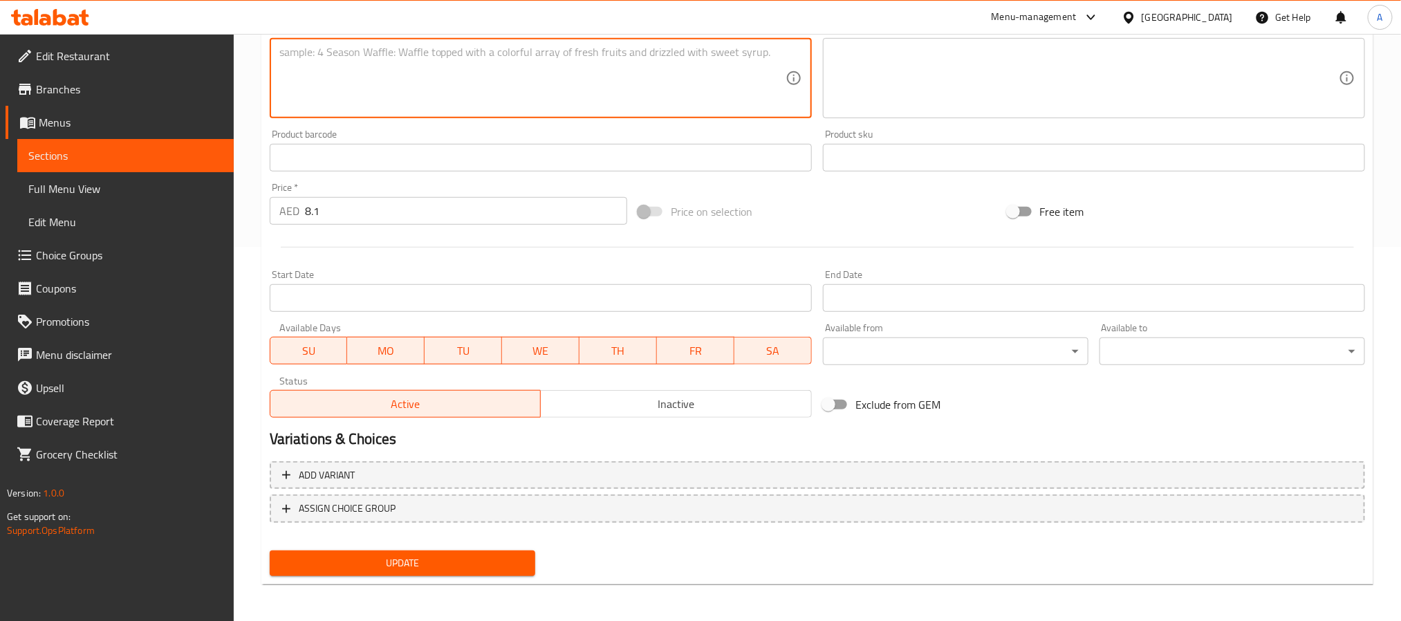
click at [499, 563] on span "Update" at bounding box center [402, 563] width 243 height 17
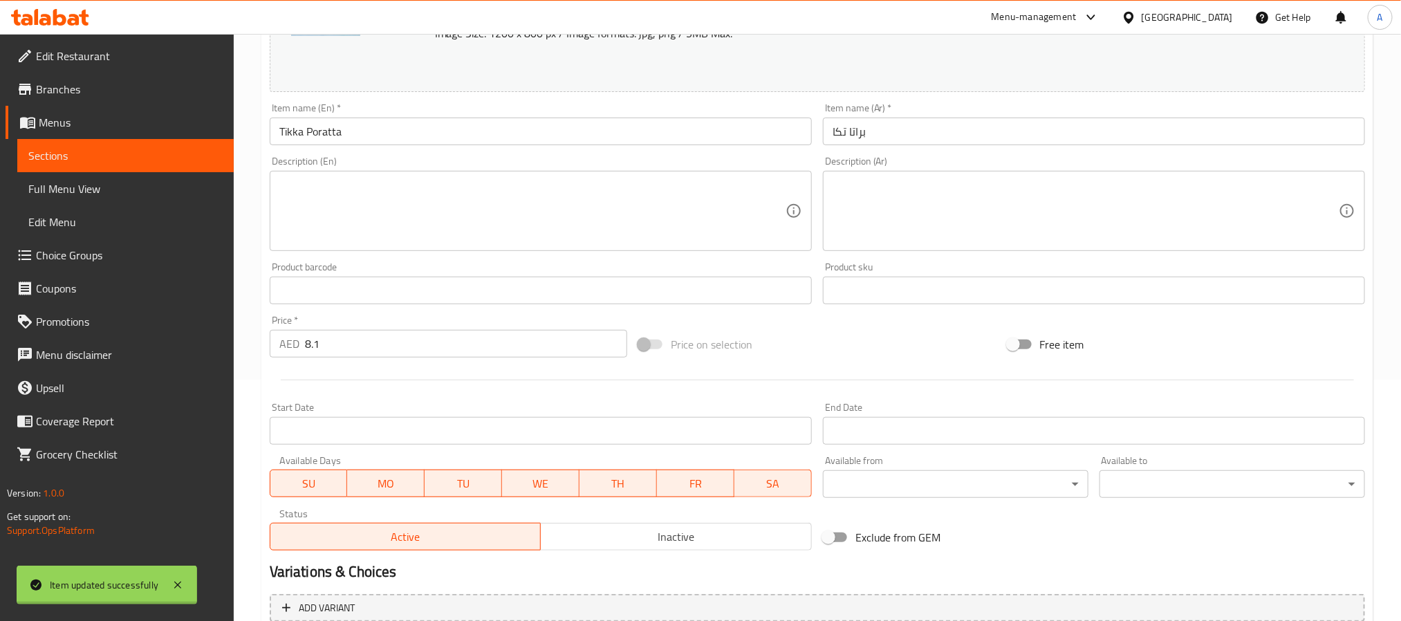
scroll to position [0, 0]
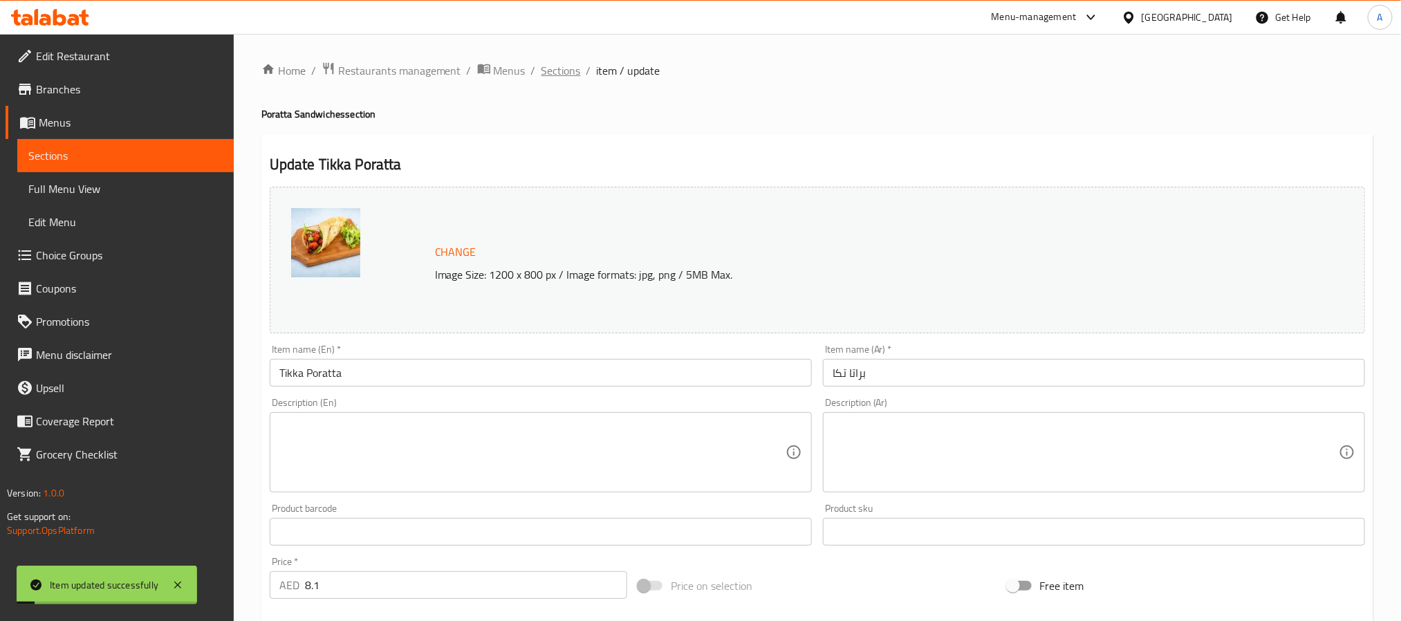
click at [556, 71] on span "Sections" at bounding box center [561, 70] width 39 height 17
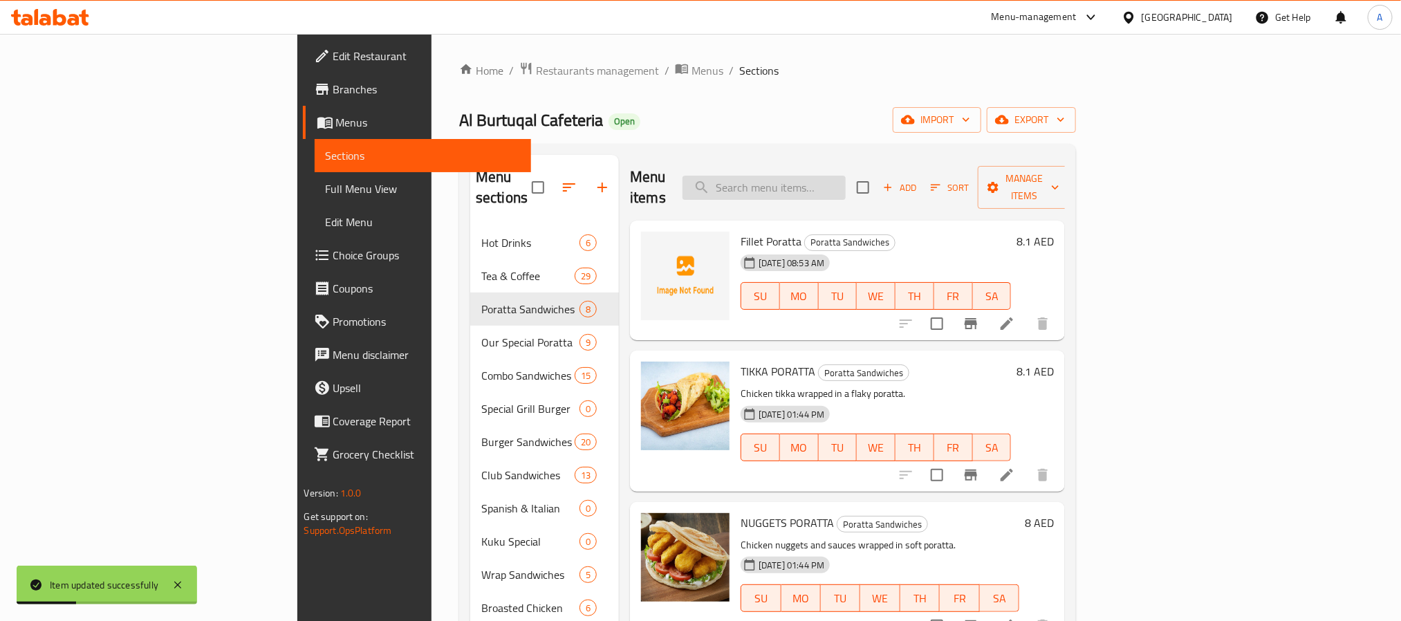
click at [846, 176] on input "search" at bounding box center [764, 188] width 163 height 24
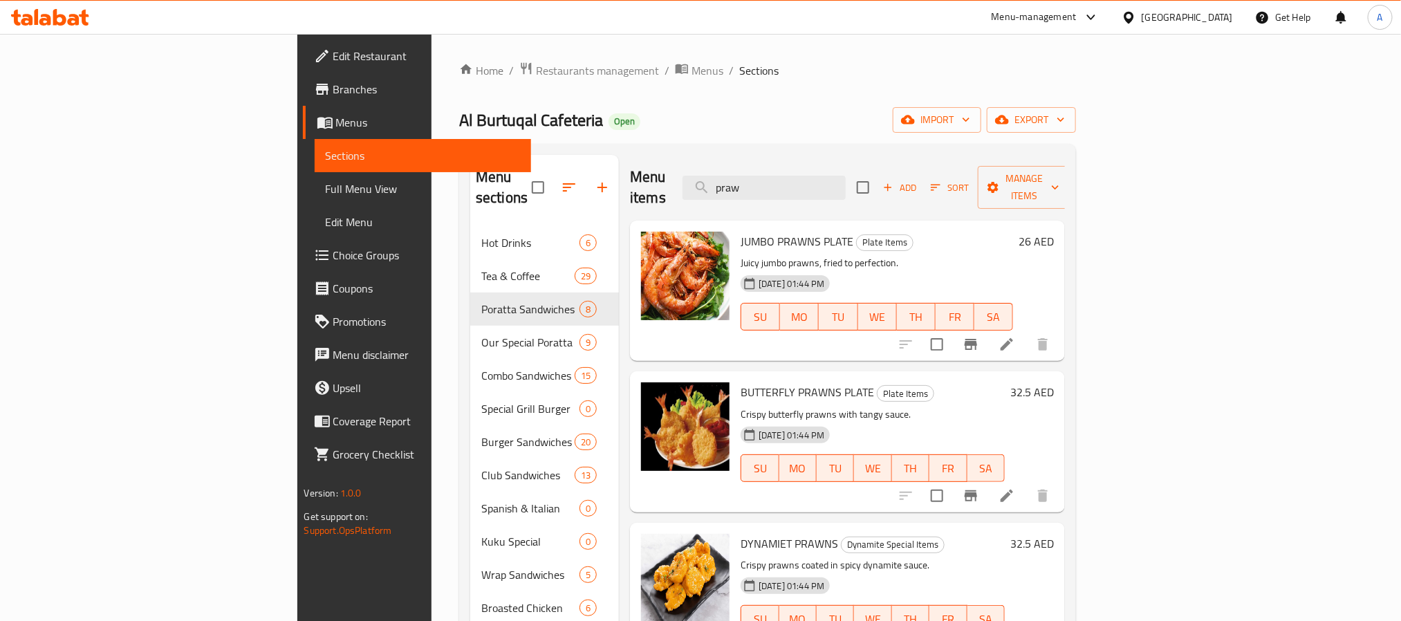
drag, startPoint x: 859, startPoint y: 183, endPoint x: 779, endPoint y: 158, distance: 84.0
click at [779, 158] on div "Menu items praw Add Sort Manage items" at bounding box center [847, 188] width 435 height 66
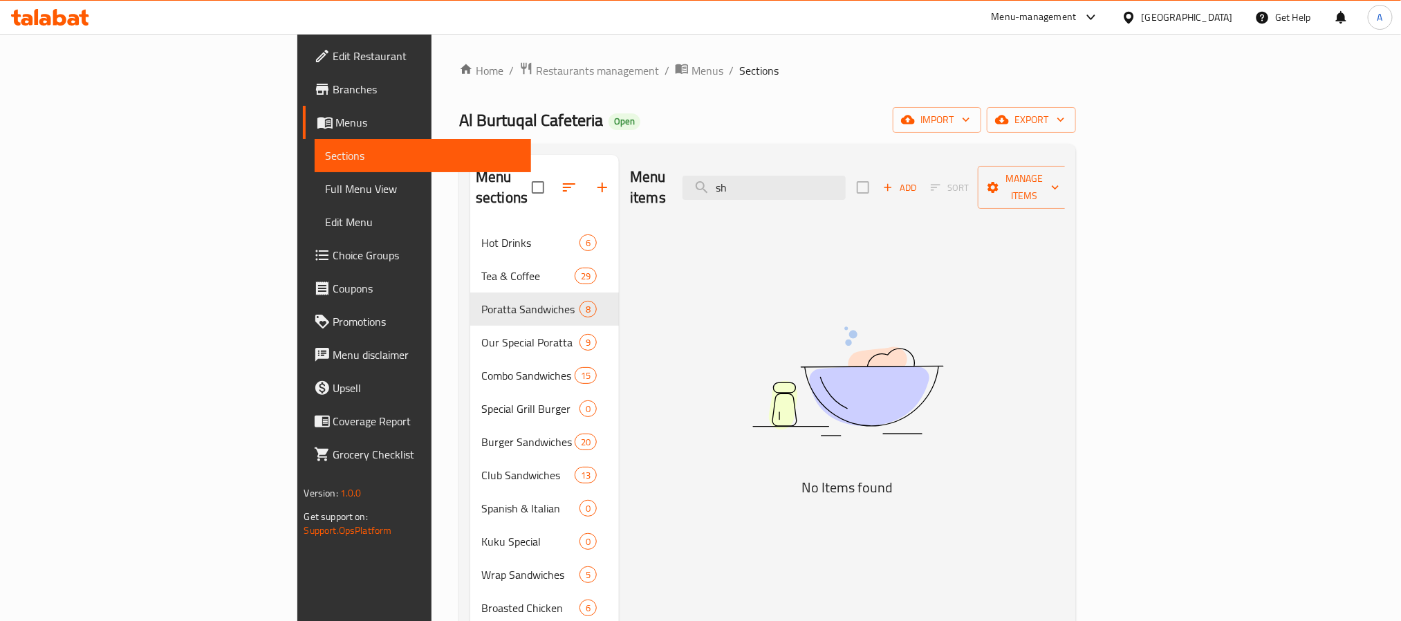
type input "s"
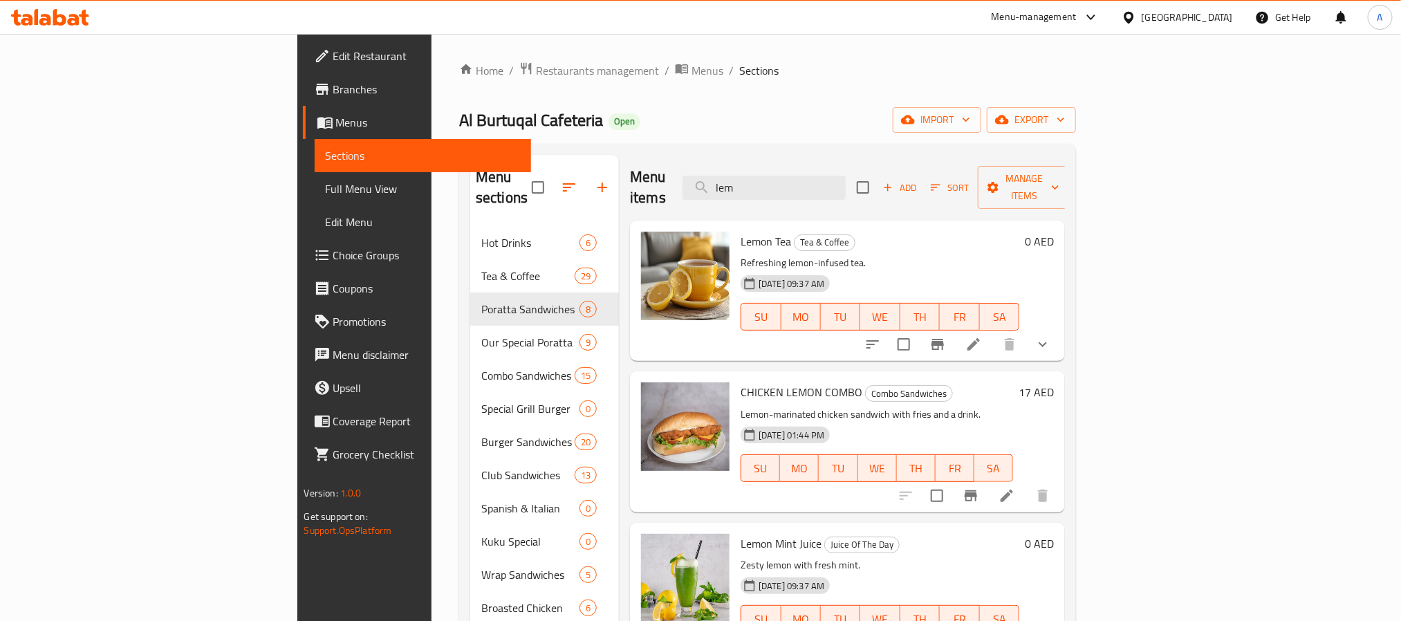
type input "lemo"
drag, startPoint x: 903, startPoint y: 178, endPoint x: 799, endPoint y: 166, distance: 104.5
click at [799, 176] on input "lemo" at bounding box center [764, 188] width 163 height 24
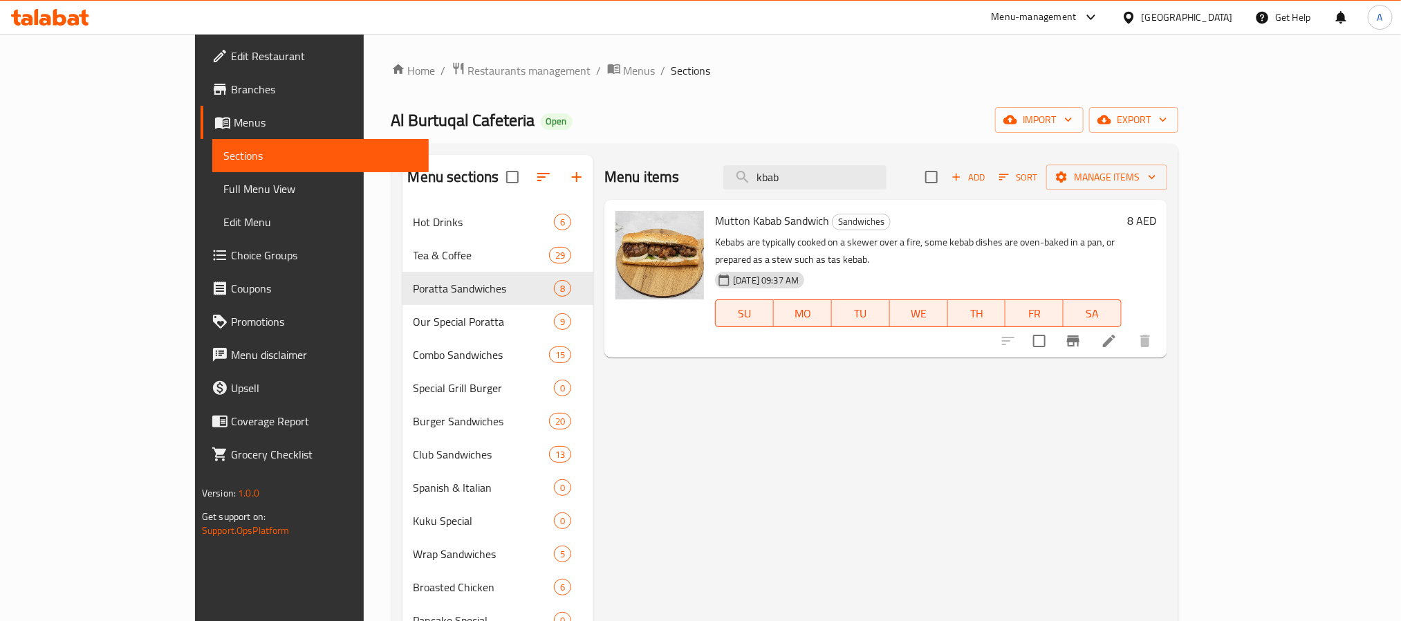
type input "kabab"
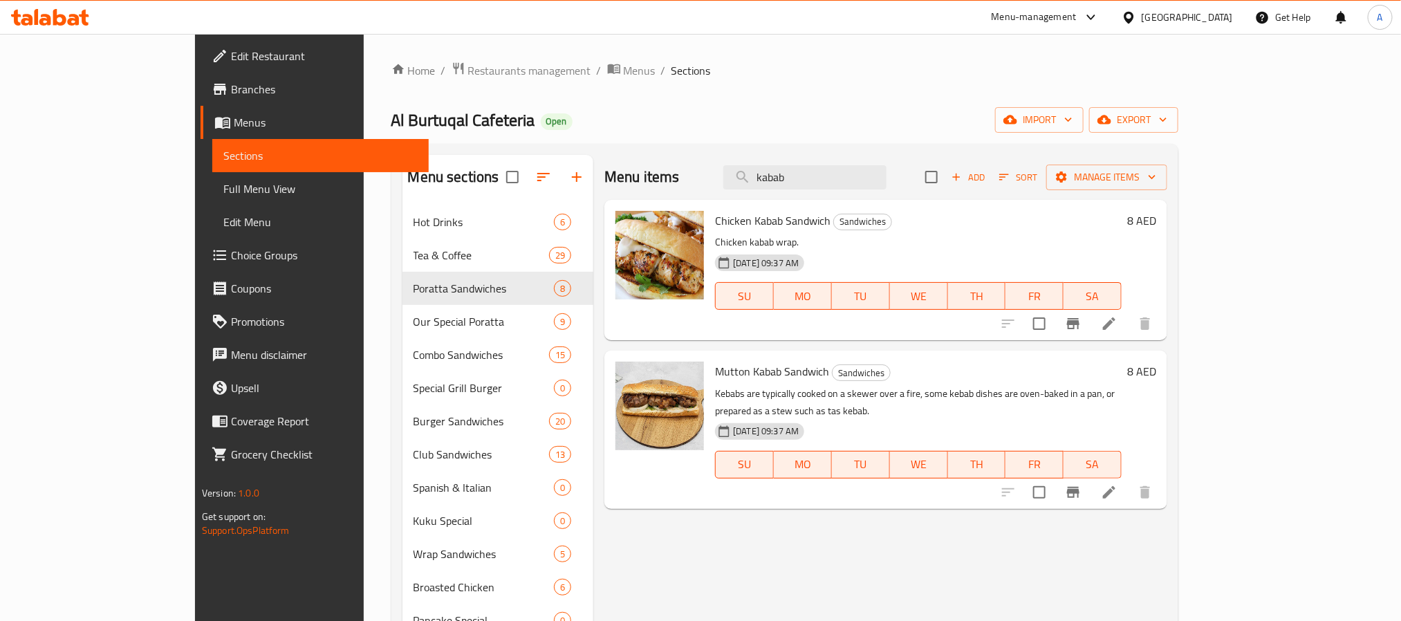
drag, startPoint x: 872, startPoint y: 172, endPoint x: 791, endPoint y: 164, distance: 81.4
click at [791, 164] on div "Menu items kabab Add Sort Manage items" at bounding box center [886, 177] width 563 height 45
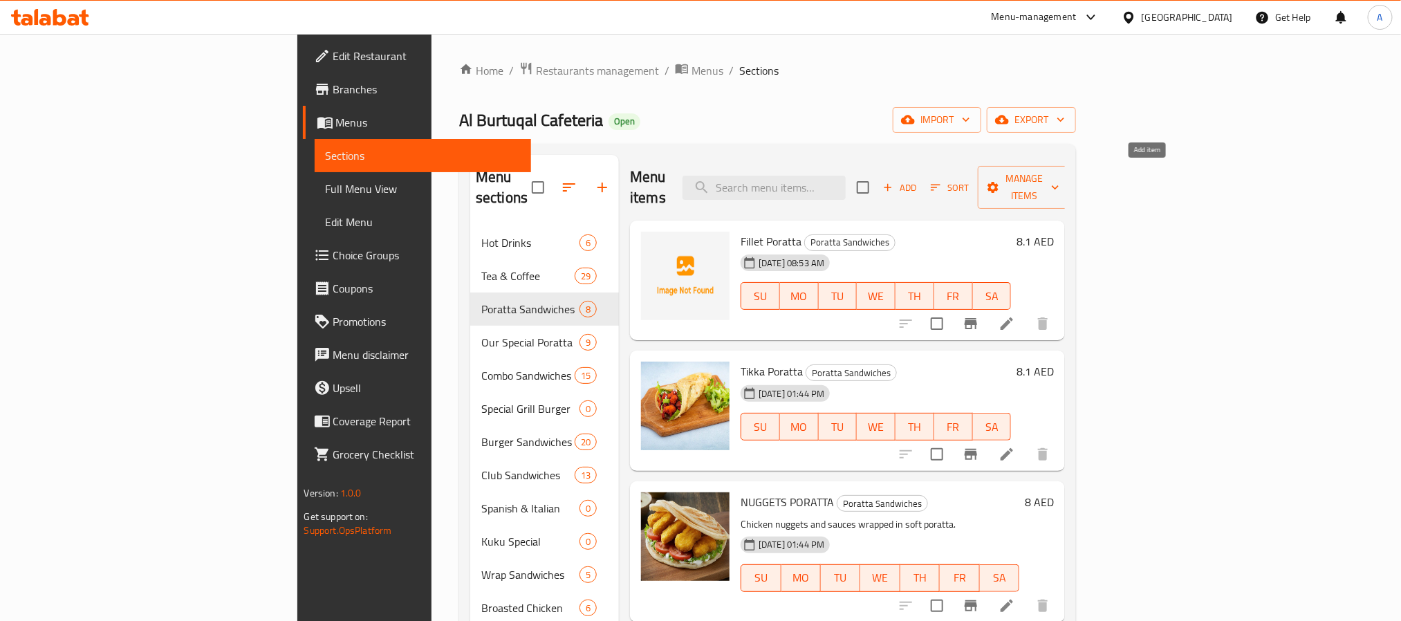
click at [919, 180] on span "Add" at bounding box center [899, 188] width 37 height 16
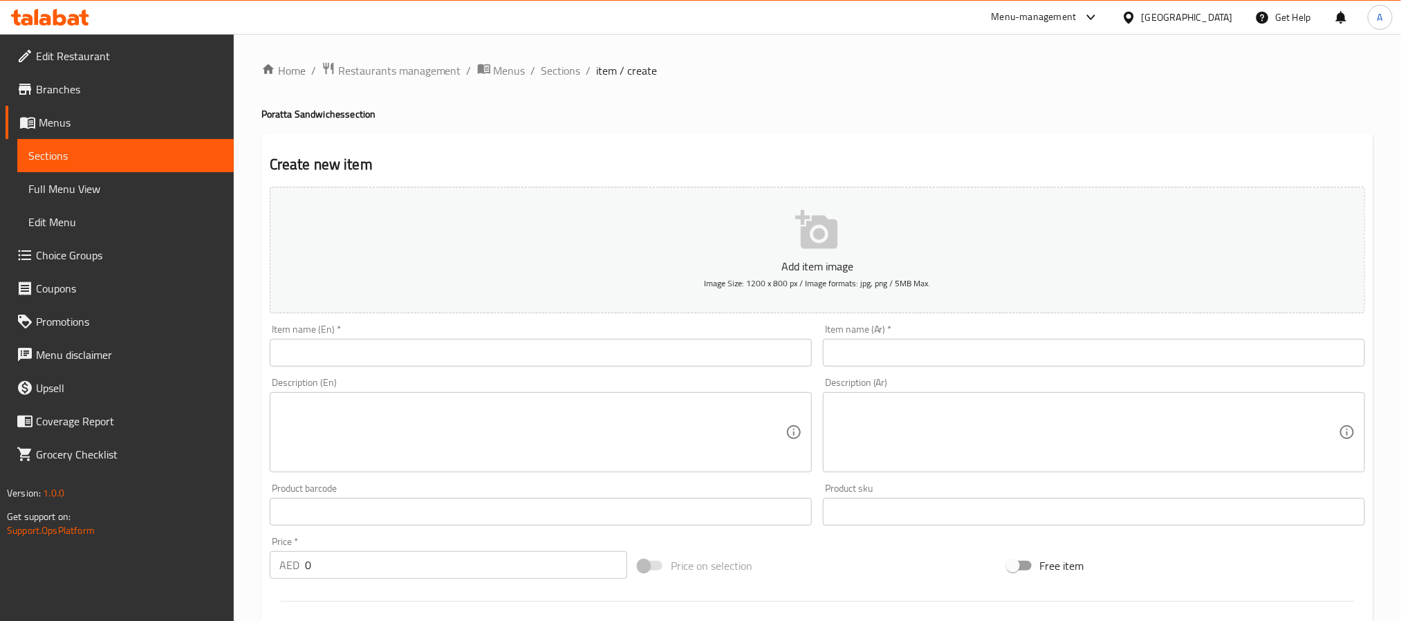
click at [532, 349] on input "text" at bounding box center [541, 353] width 542 height 28
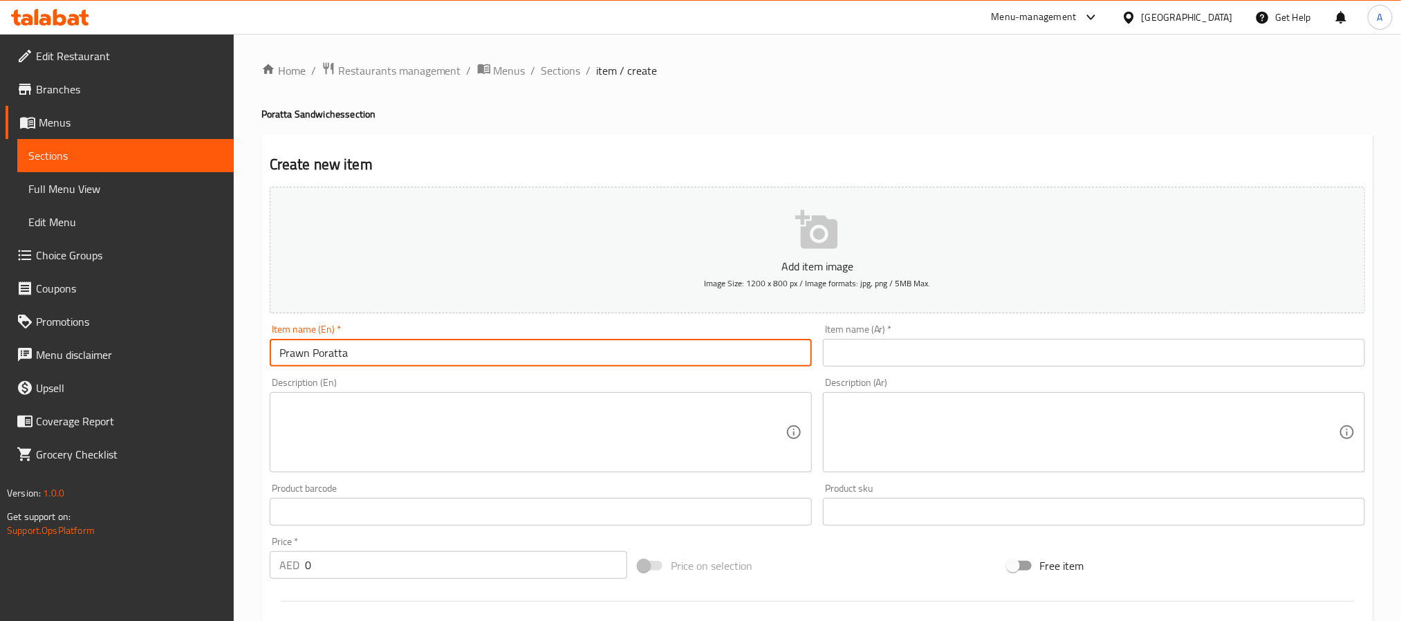
click at [532, 349] on input "Prawn Poratta" at bounding box center [541, 353] width 542 height 28
type input "Prawn Poratta"
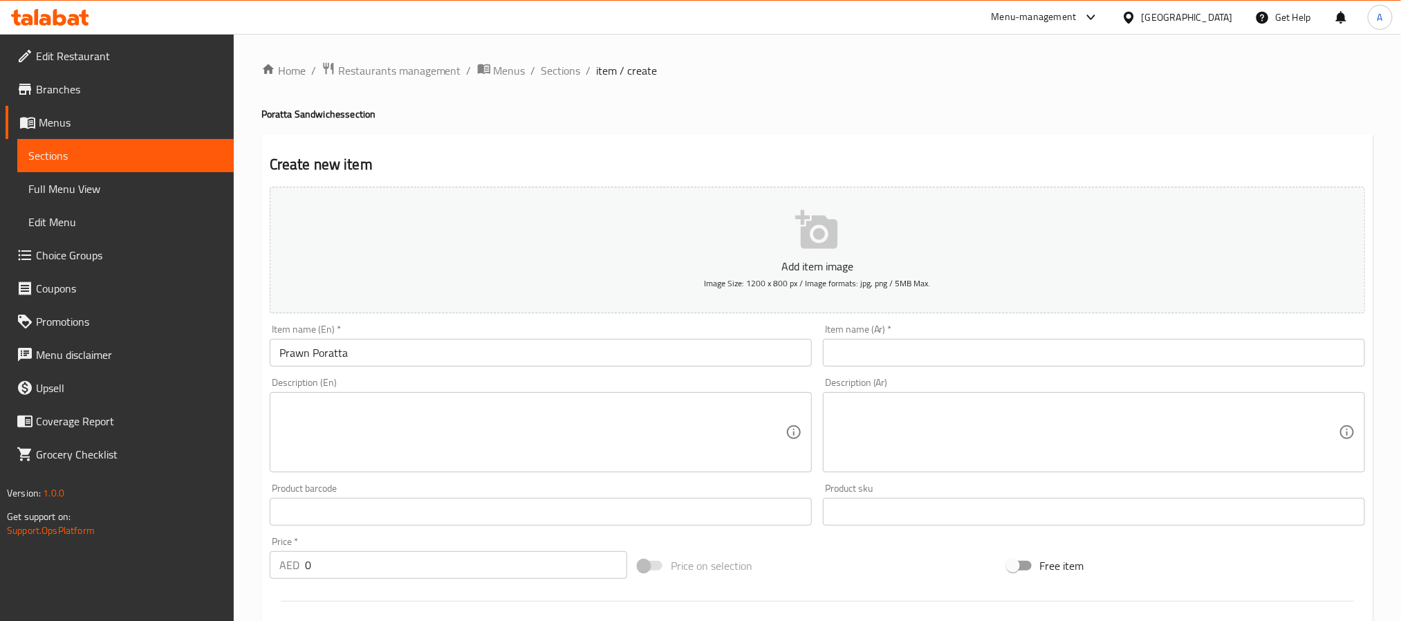
click at [955, 345] on input "text" at bounding box center [1094, 353] width 542 height 28
paste input "بوراتا الروبيان"
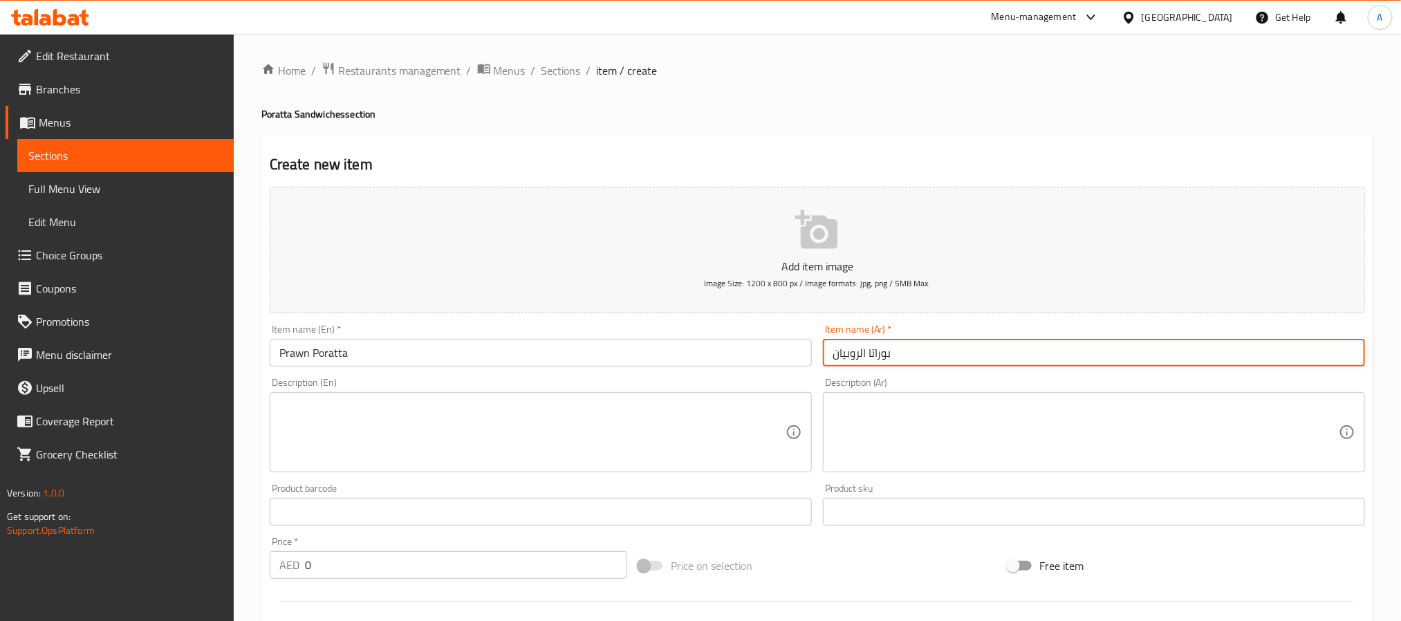
click at [881, 351] on input "بوراتا الروبيان" at bounding box center [1094, 353] width 542 height 28
type input "براتا روبيان"
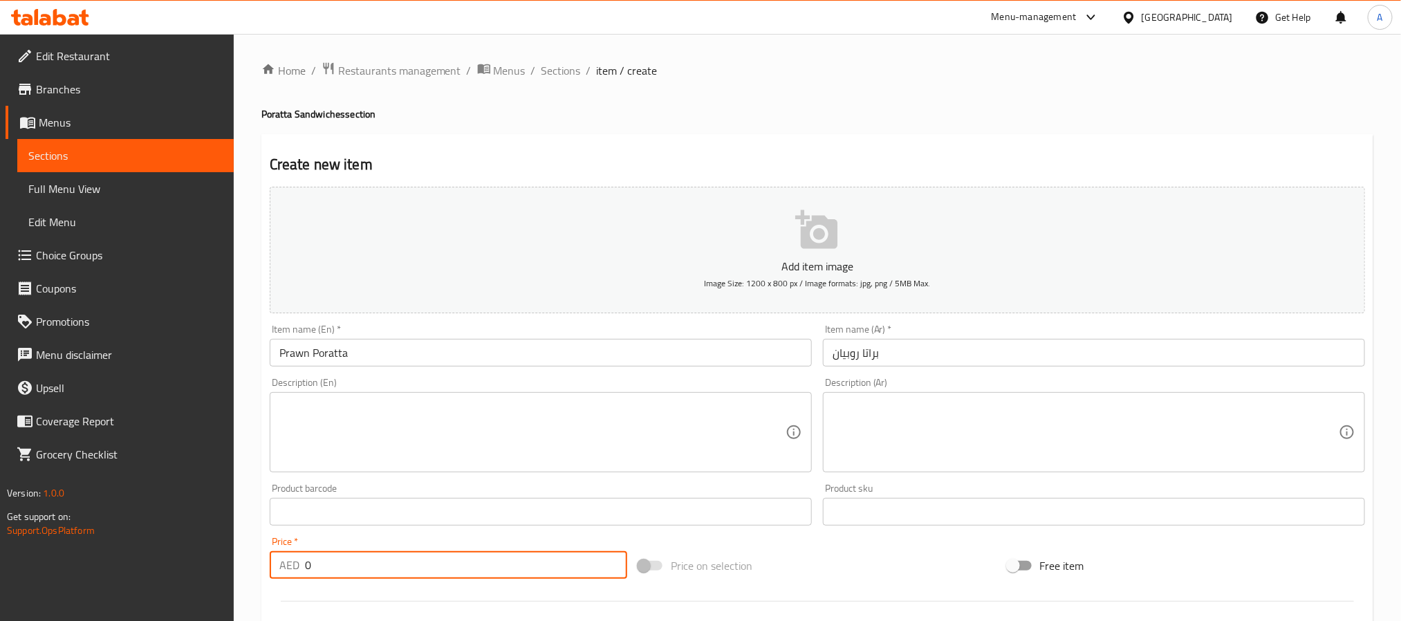
drag, startPoint x: 322, startPoint y: 563, endPoint x: 283, endPoint y: 563, distance: 38.7
click at [283, 563] on div "AED 0 Price *" at bounding box center [449, 565] width 358 height 28
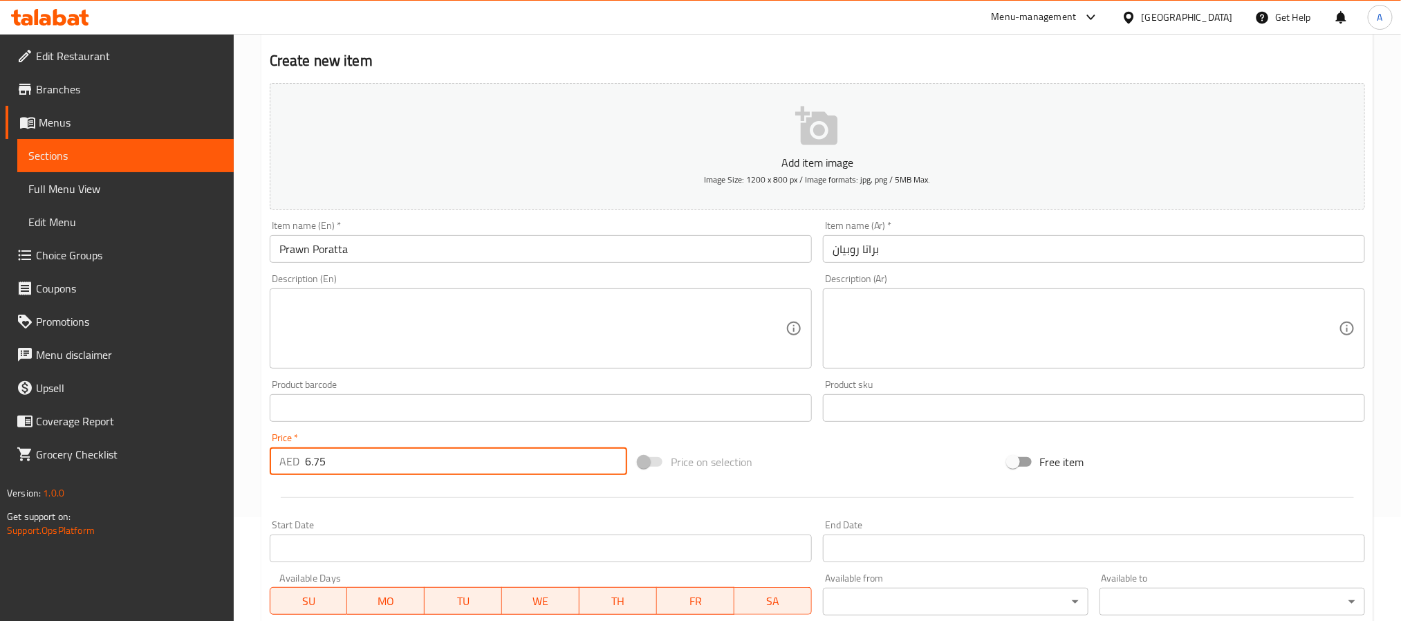
scroll to position [208, 0]
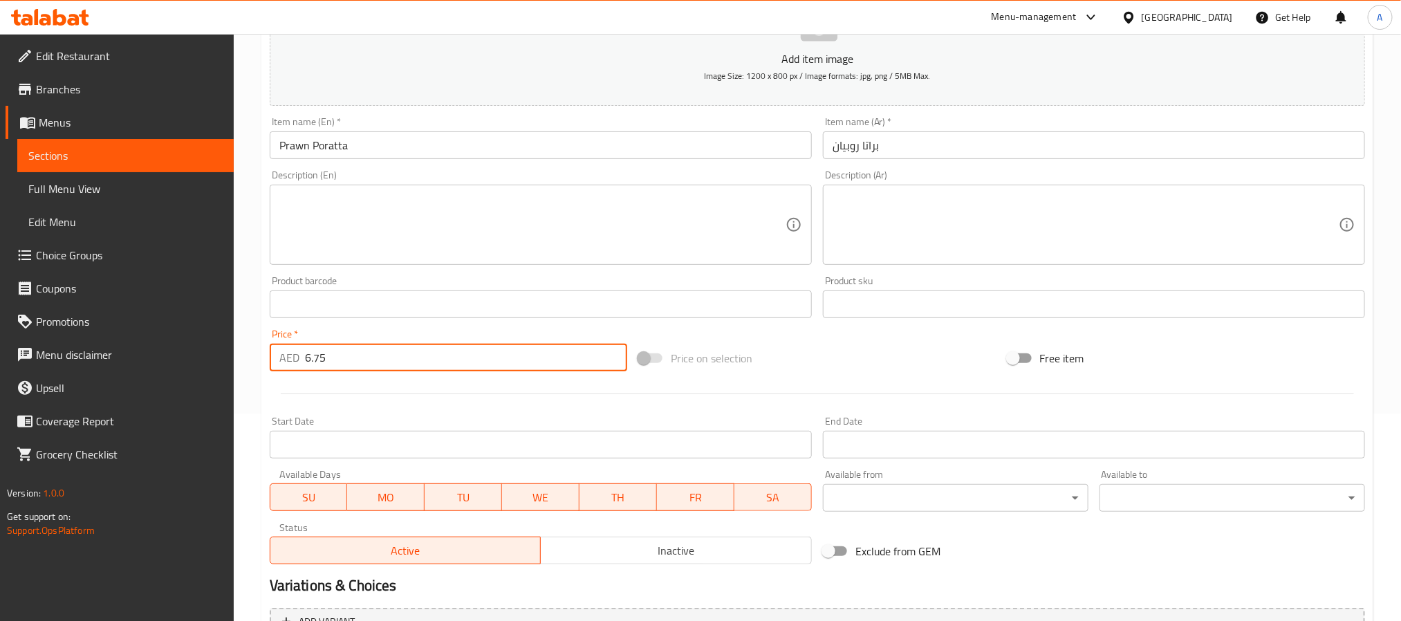
type input "6.75"
click at [335, 145] on input "Prawn Poratta" at bounding box center [541, 145] width 542 height 28
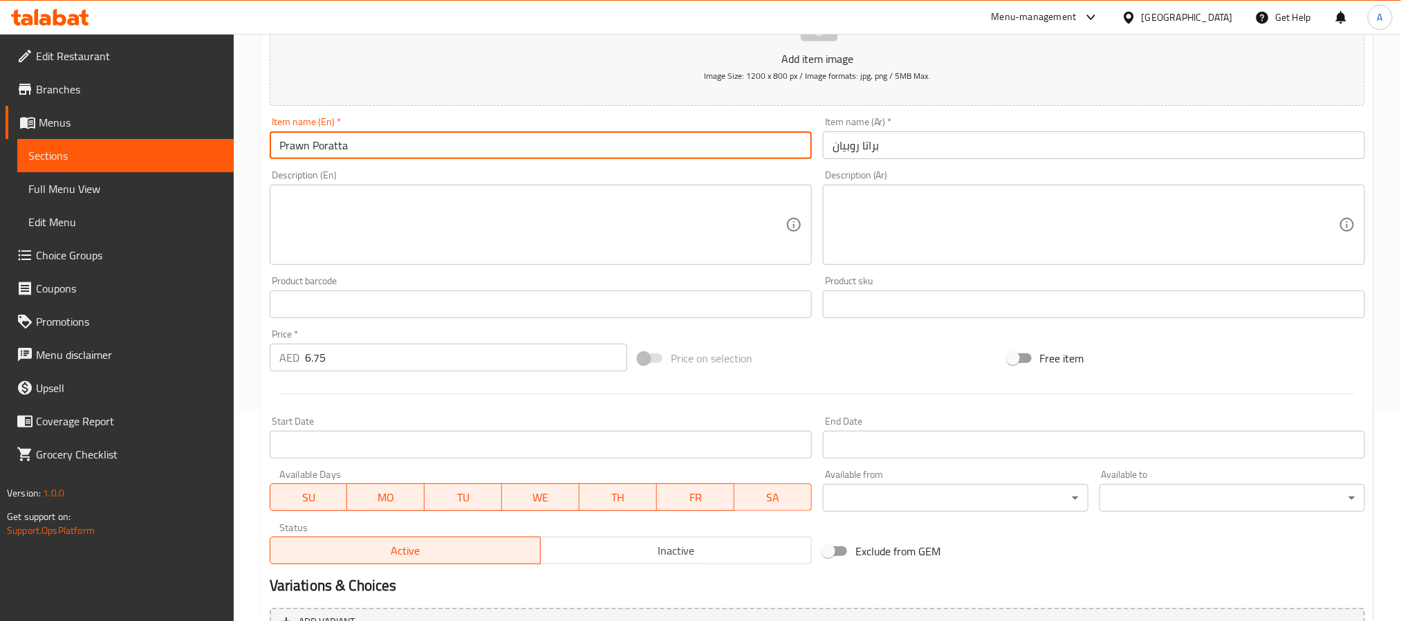
click at [335, 145] on input "Prawn Poratta" at bounding box center [541, 145] width 542 height 28
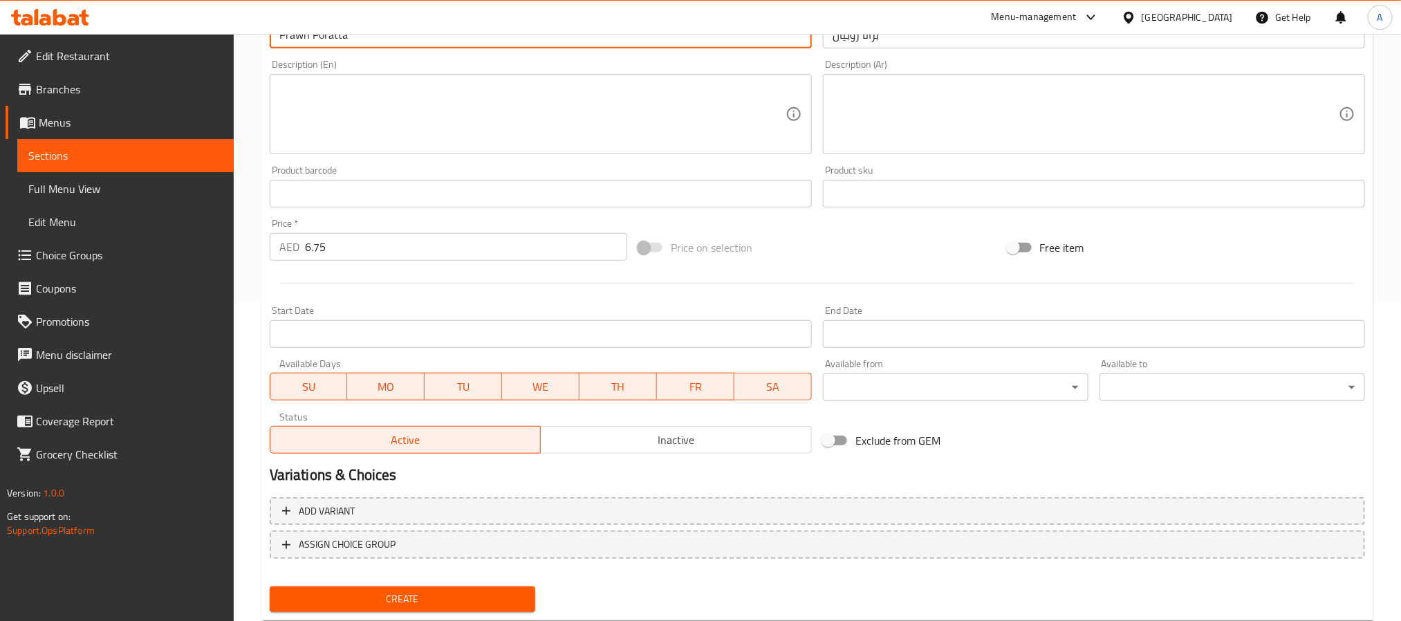
scroll to position [355, 0]
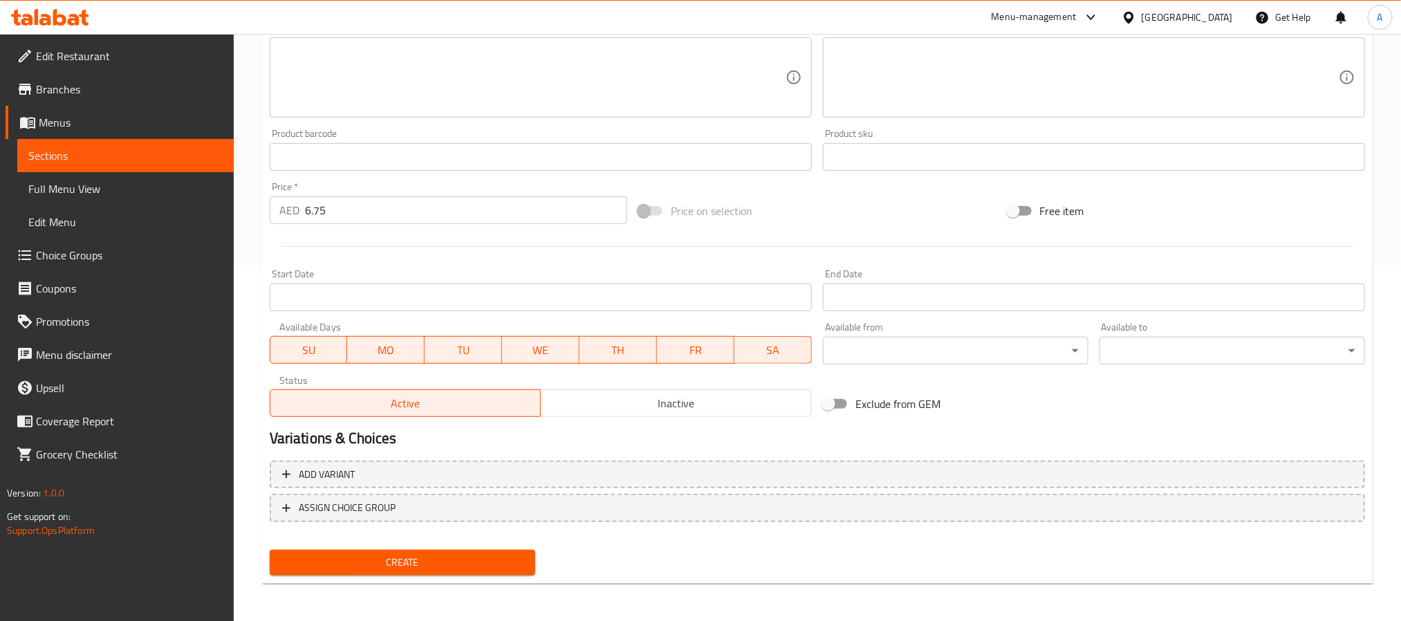
click at [501, 562] on span "Create" at bounding box center [402, 562] width 243 height 17
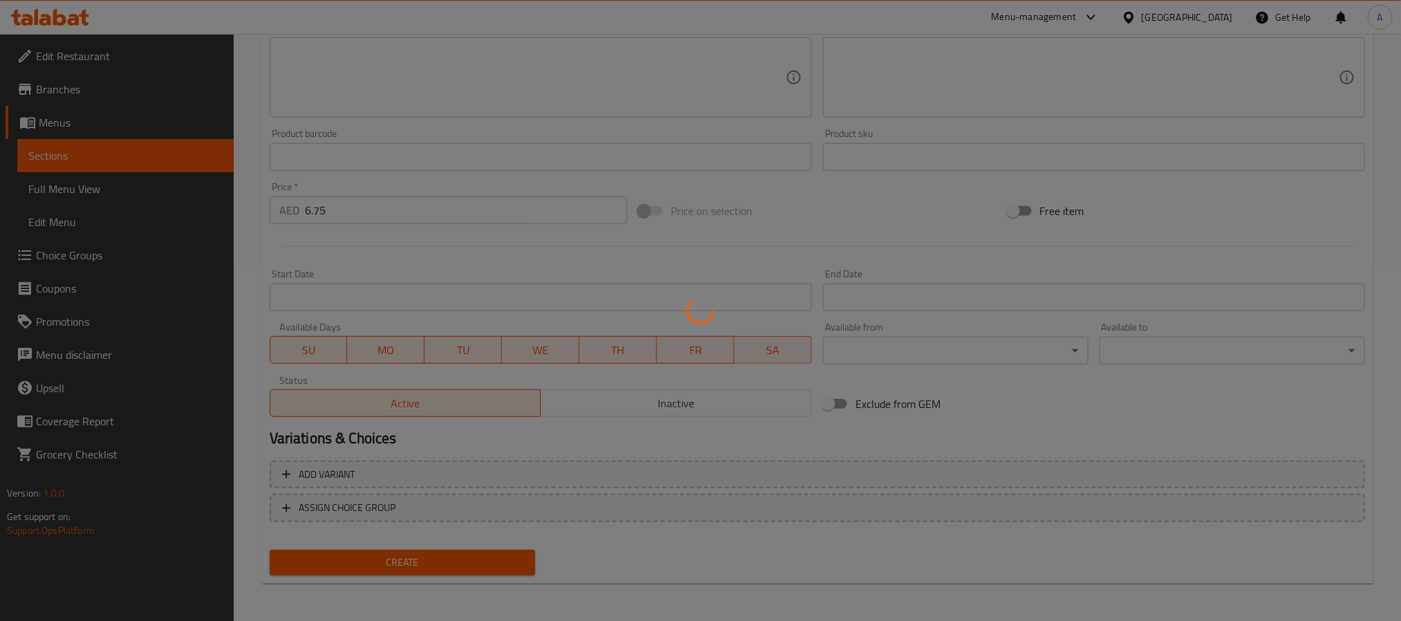
type input "0"
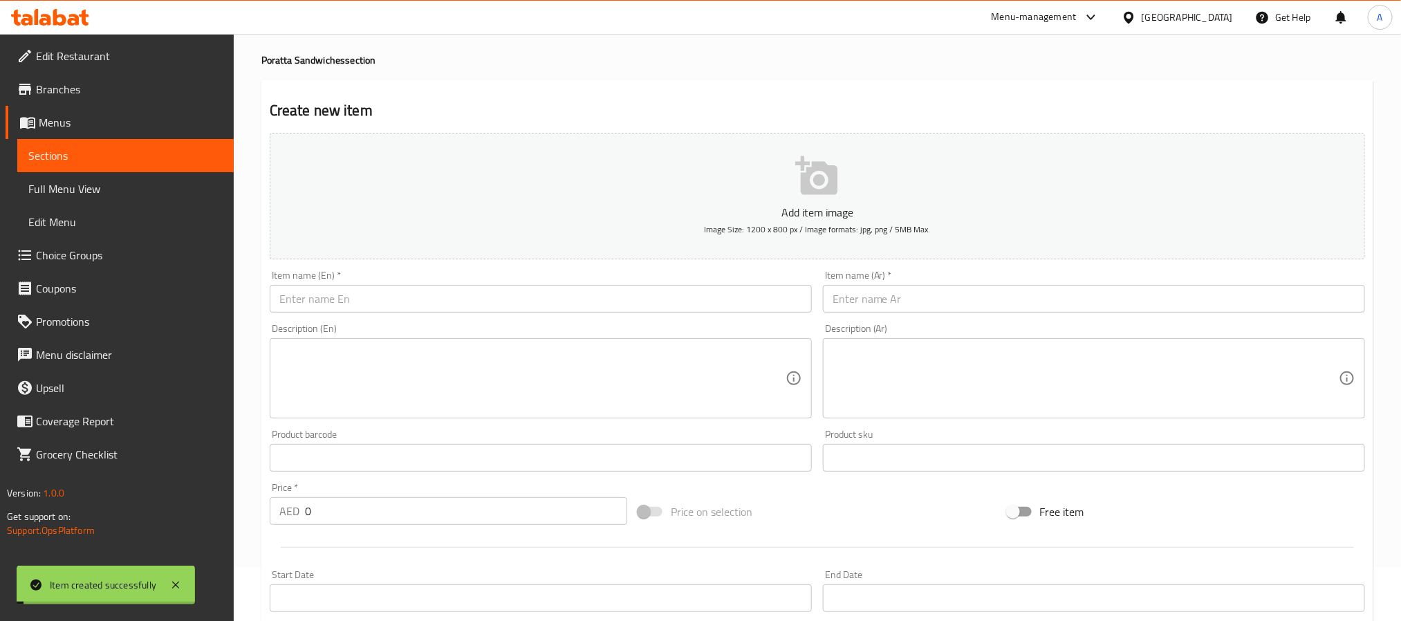
scroll to position [44, 0]
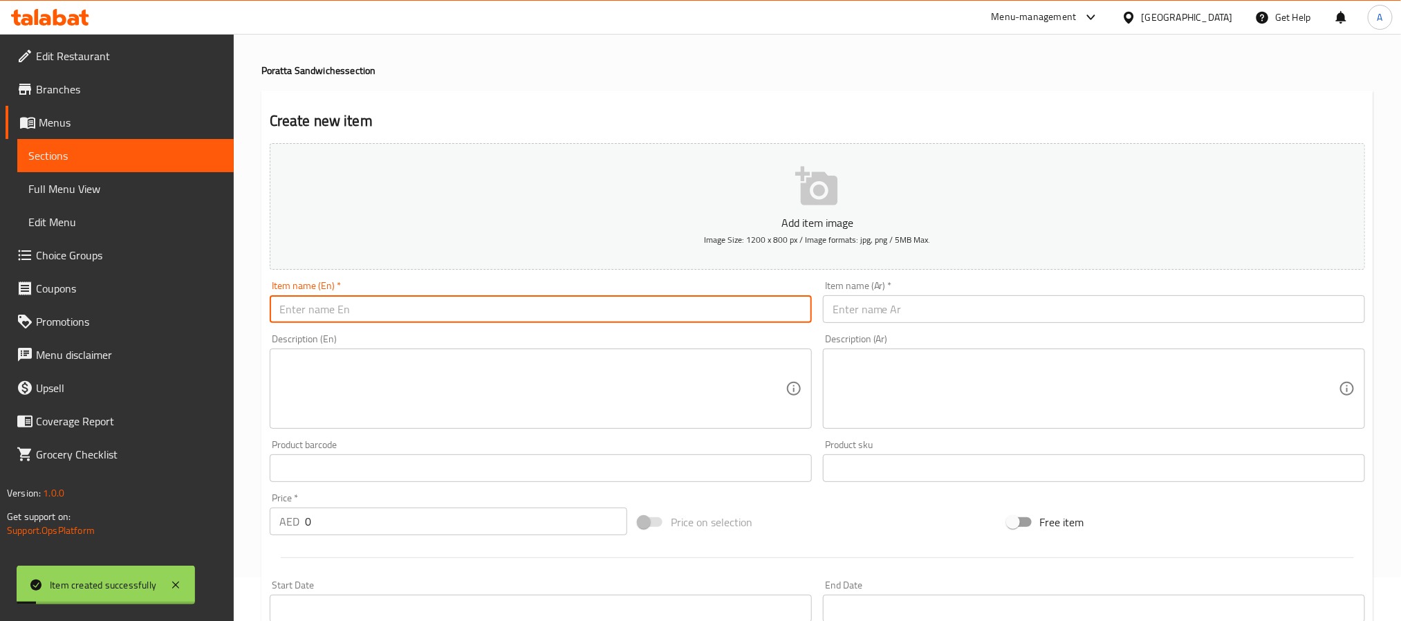
click at [362, 306] on input "text" at bounding box center [541, 309] width 542 height 28
paste input "Poratta"
click at [362, 306] on input "Chilli Lemon Poratta" at bounding box center [541, 309] width 542 height 28
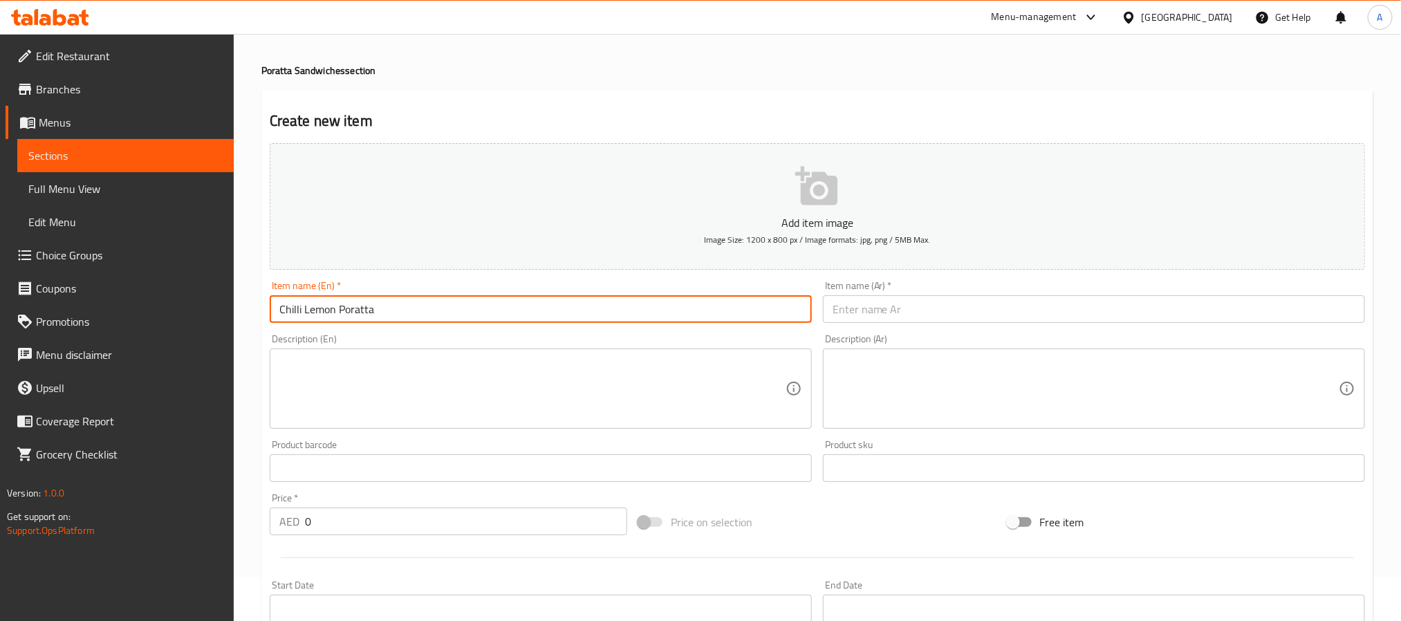
click at [301, 304] on input "Chilli Lemon Poratta" at bounding box center [541, 309] width 542 height 28
click at [287, 304] on input "Chilli Lemon Poratta" at bounding box center [541, 309] width 542 height 28
click at [287, 304] on input "Chicken Lemon Poratta" at bounding box center [541, 309] width 542 height 28
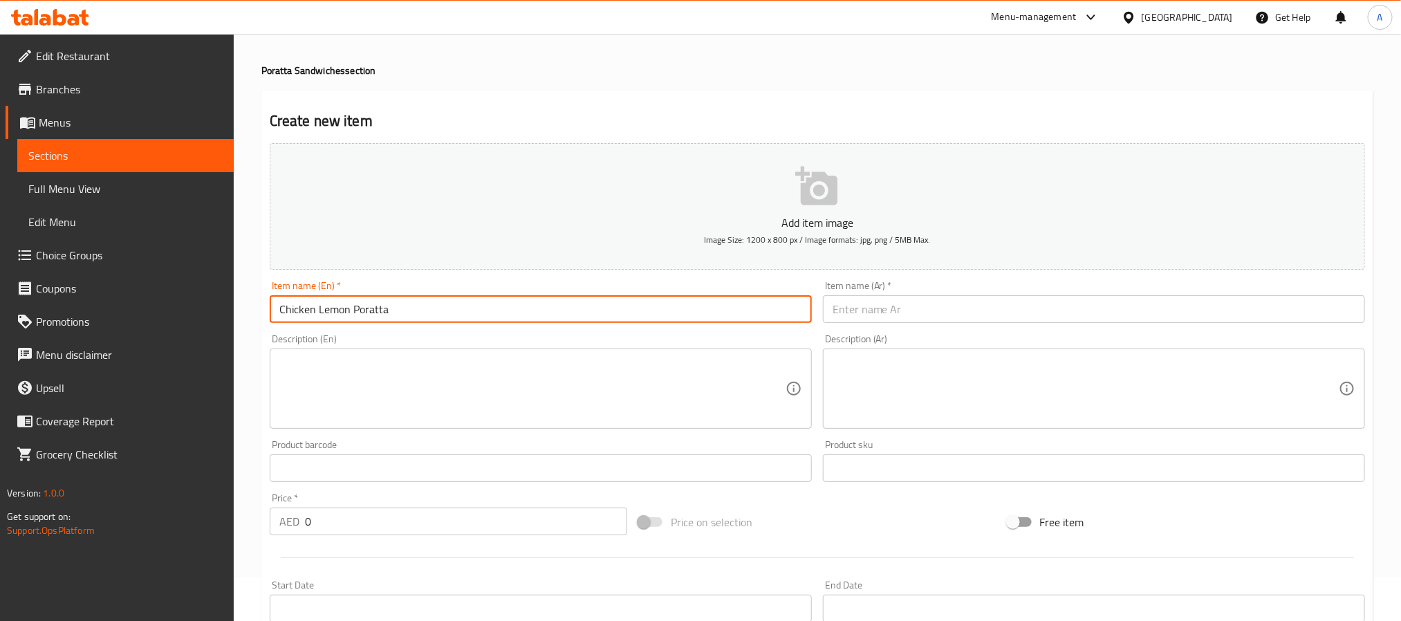
click at [287, 304] on input "Chicken Lemon Poratta" at bounding box center [541, 309] width 542 height 28
type input "Chicken Lemon Poratta"
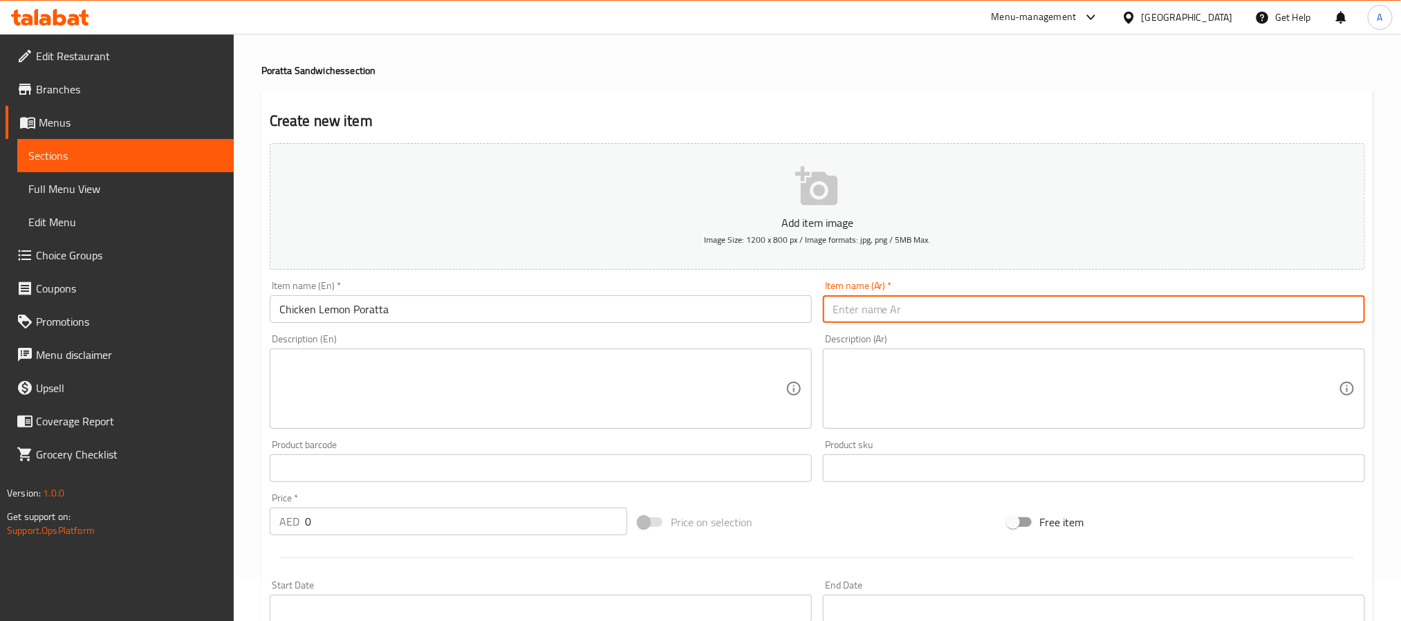
click at [908, 310] on input "text" at bounding box center [1094, 309] width 542 height 28
paste input "بوراتا الدجاج بالليمون"
click at [914, 311] on input "بوراتا الدجاج بالليمون" at bounding box center [1094, 309] width 542 height 28
type input "براتا دجاج ليمون"
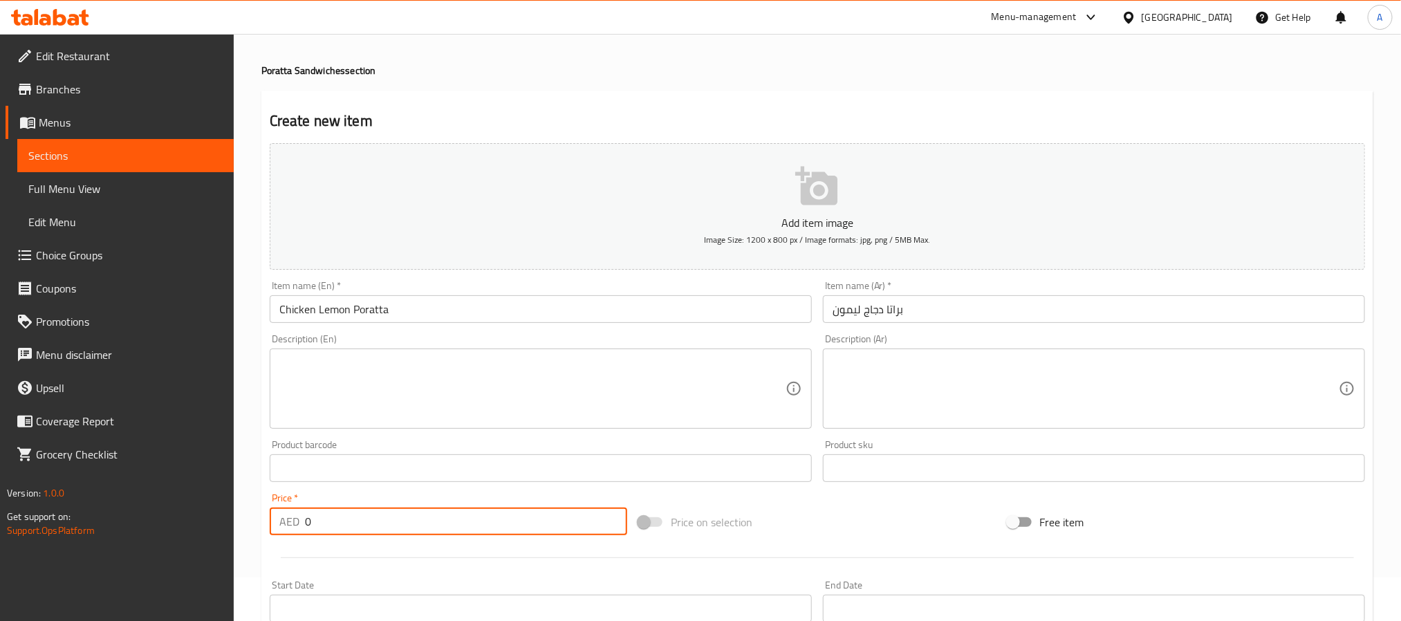
drag, startPoint x: 316, startPoint y: 515, endPoint x: 300, endPoint y: 517, distance: 16.7
click at [300, 517] on div "AED 0 Price *" at bounding box center [449, 522] width 358 height 28
type input "8.1"
click at [367, 313] on input "Chicken Lemon Poratta" at bounding box center [541, 309] width 542 height 28
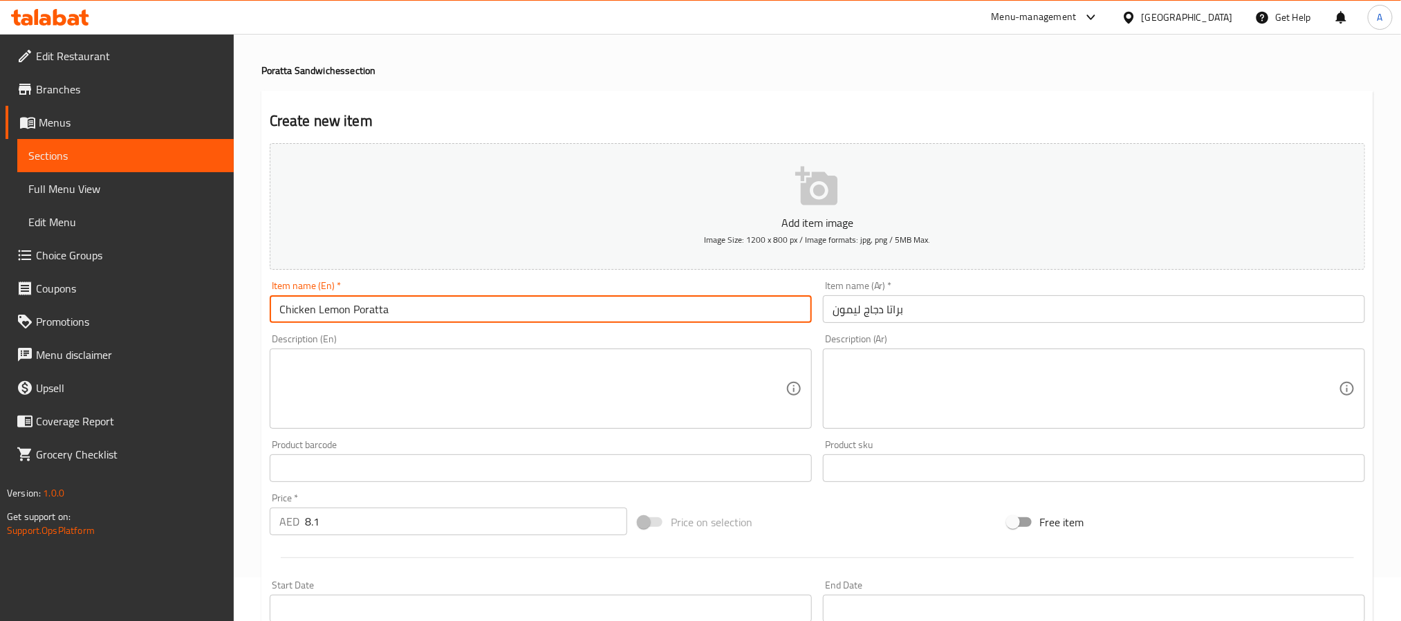
click at [367, 313] on input "Chicken Lemon Poratta" at bounding box center [541, 309] width 542 height 28
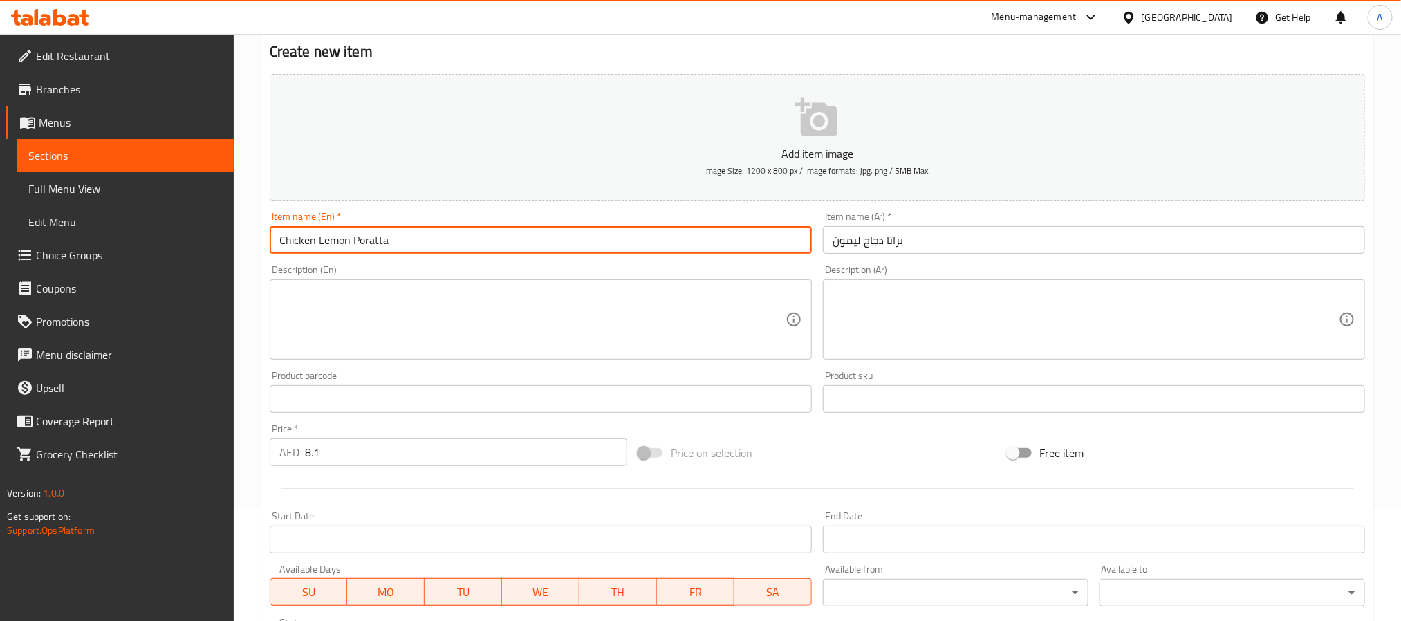
scroll to position [355, 0]
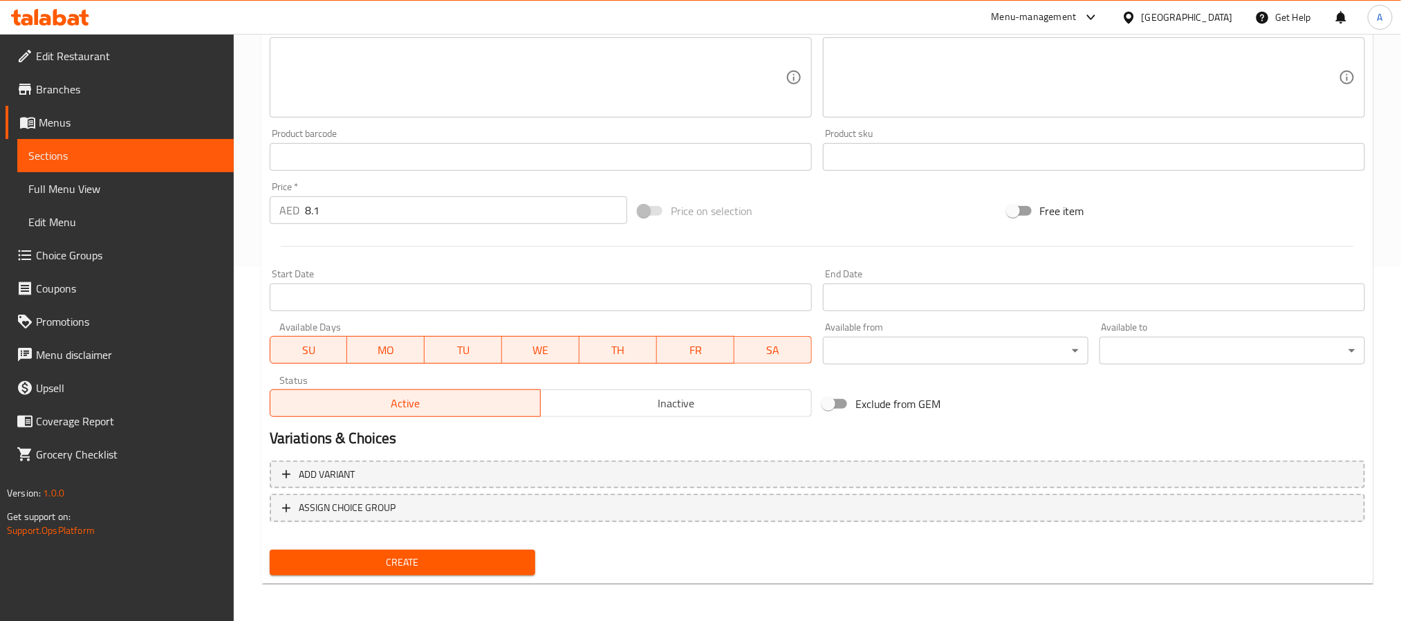
click at [502, 561] on span "Create" at bounding box center [402, 562] width 243 height 17
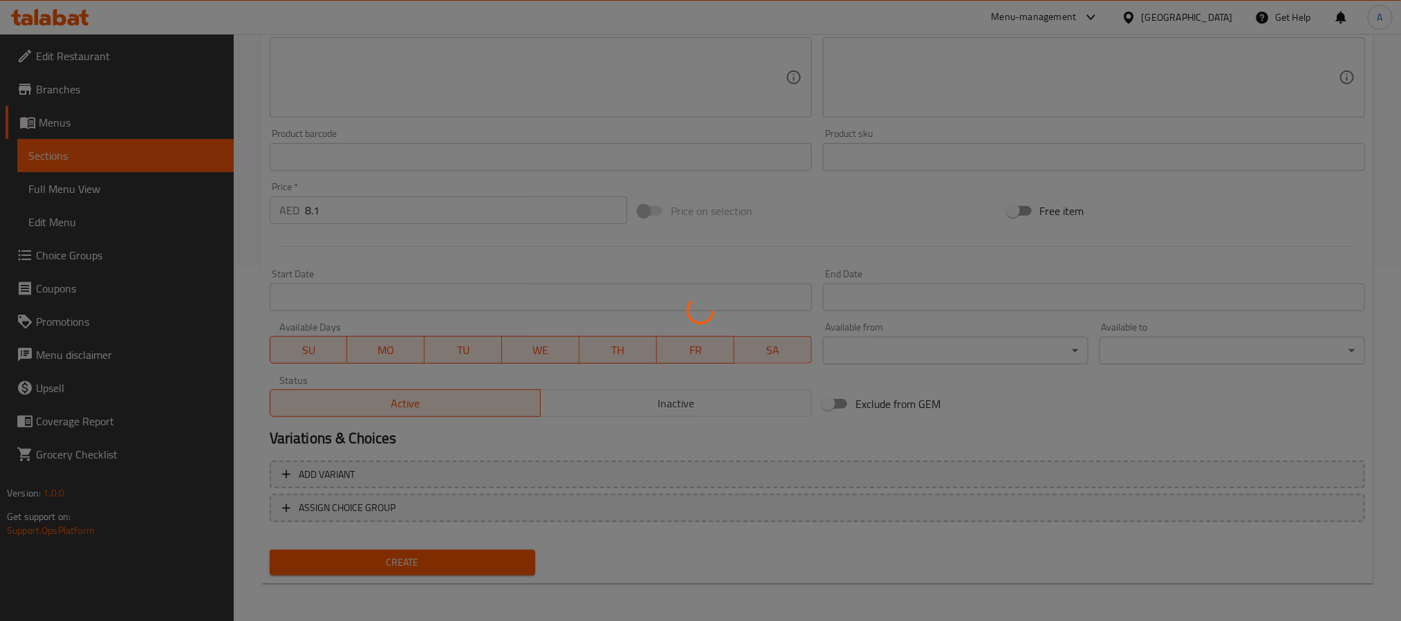
scroll to position [7, 0]
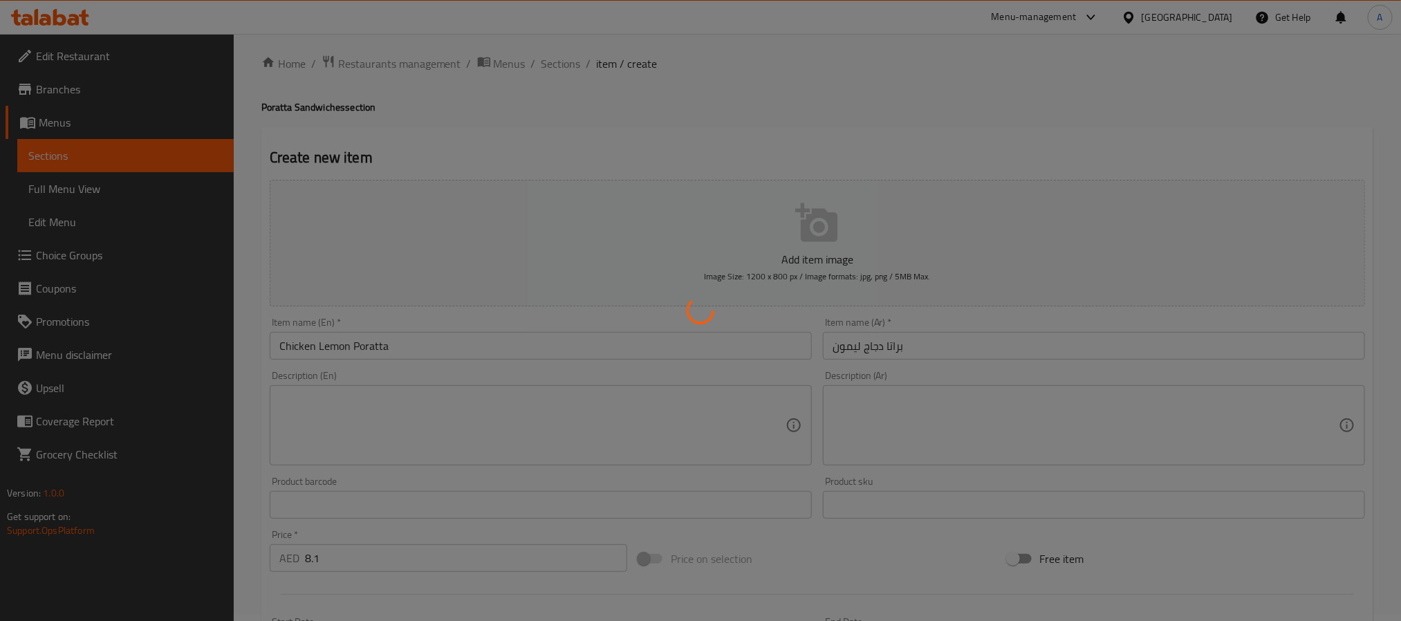
type input "0"
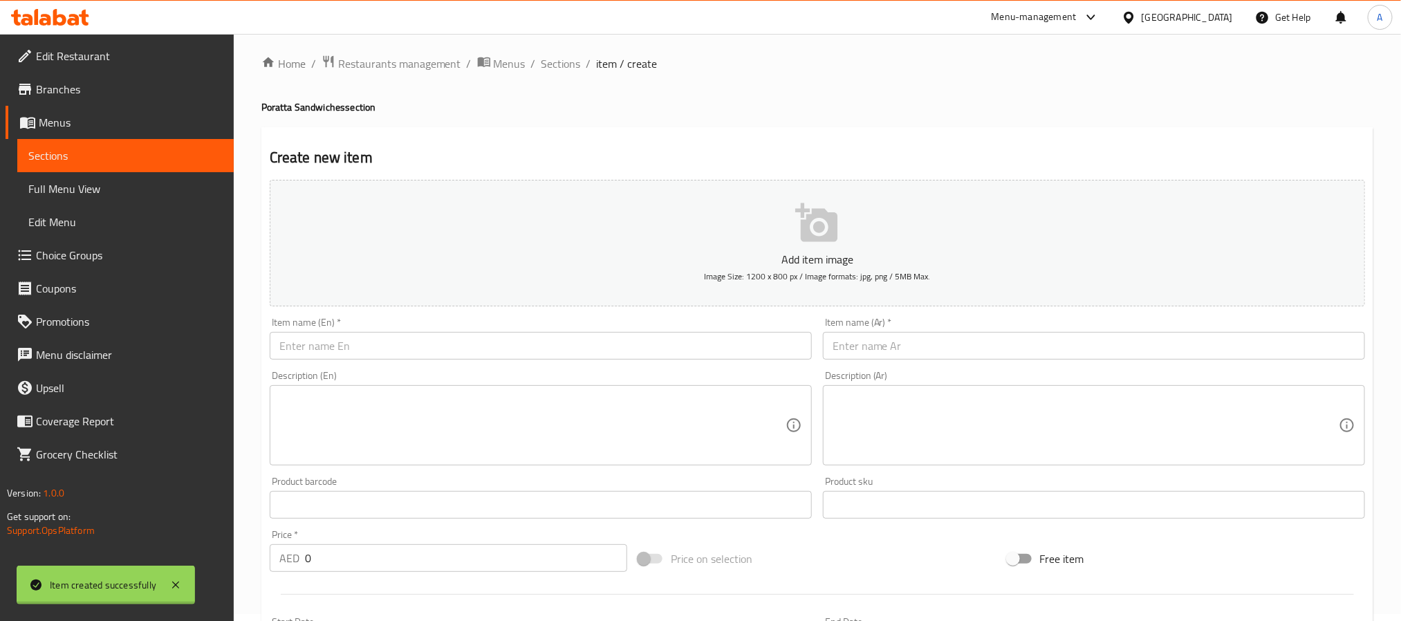
scroll to position [0, 0]
click at [359, 351] on input "text" at bounding box center [541, 353] width 542 height 28
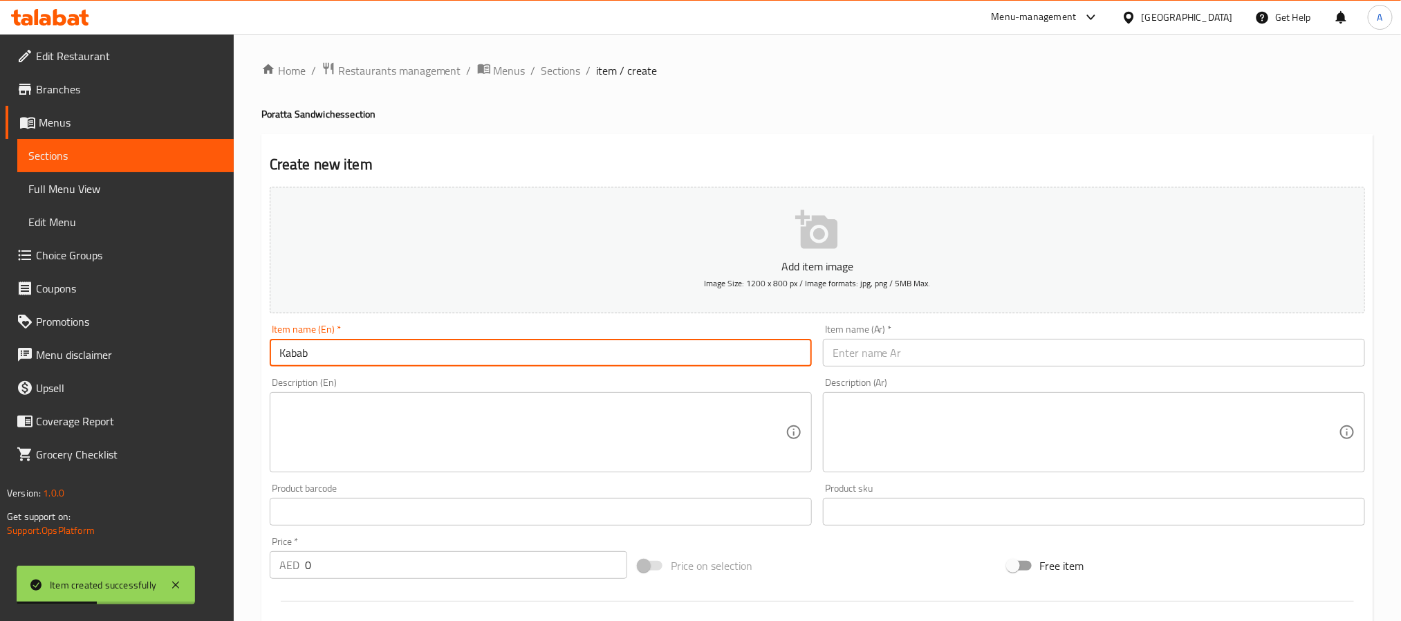
paste input "Poratta"
click at [371, 359] on input "Kabab Poratta" at bounding box center [541, 353] width 542 height 28
type input "Kabab Poratta"
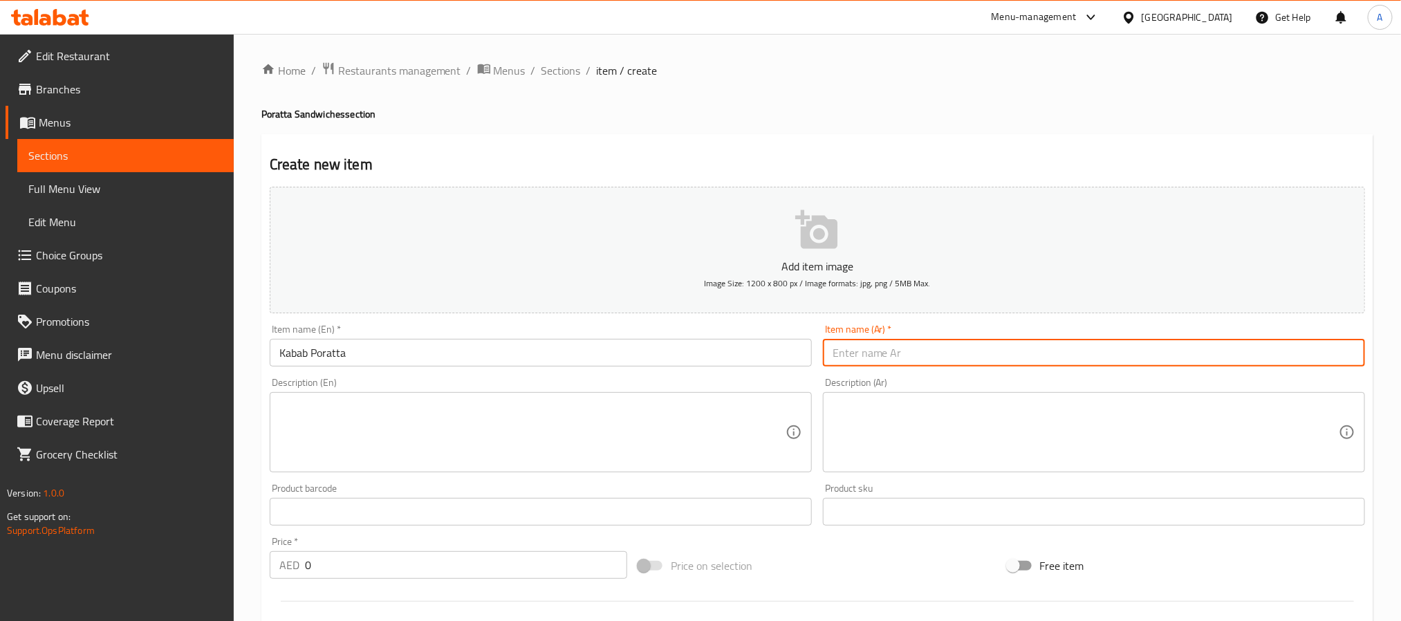
paste input "كباب بوراتا"
click at [934, 349] on input "كباب بوراتا" at bounding box center [1094, 353] width 542 height 28
click at [867, 360] on input "كباب بوراتا" at bounding box center [1094, 353] width 542 height 28
click at [884, 357] on input "بوراتا" at bounding box center [1094, 353] width 542 height 28
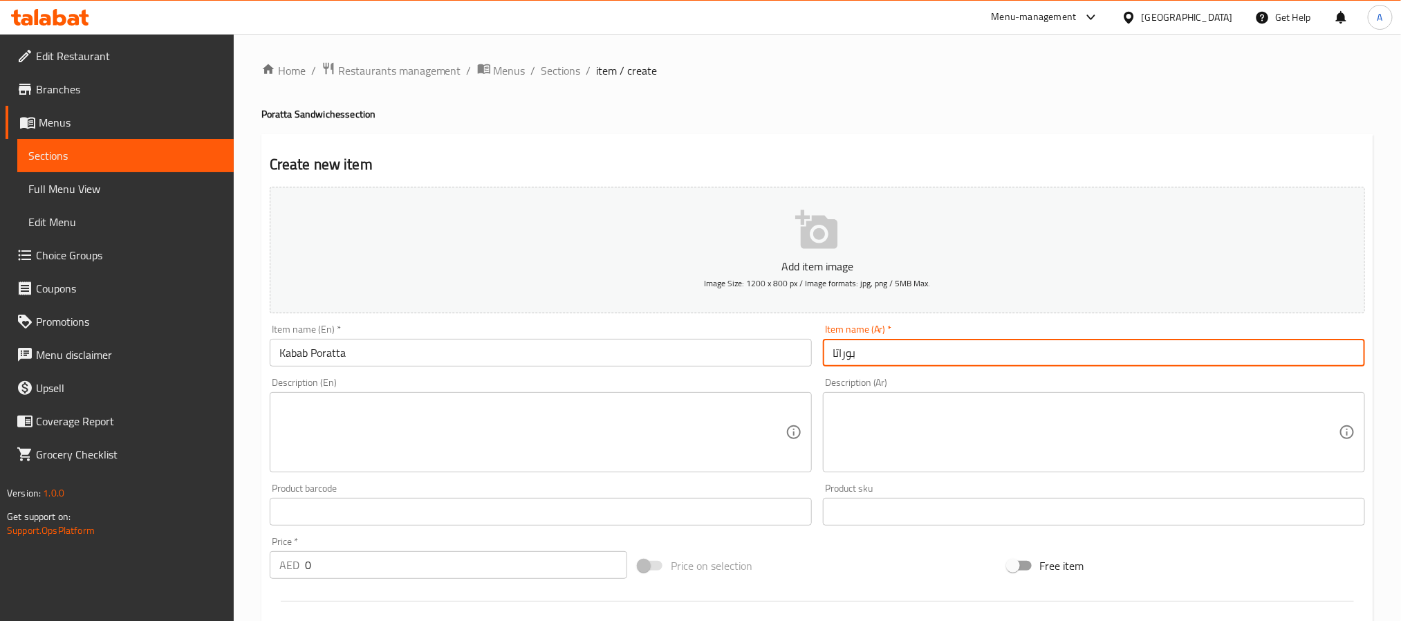
paste input "كباب"
click at [868, 353] on input "بوراتا كباب" at bounding box center [1094, 353] width 542 height 28
type input "براتا كباب"
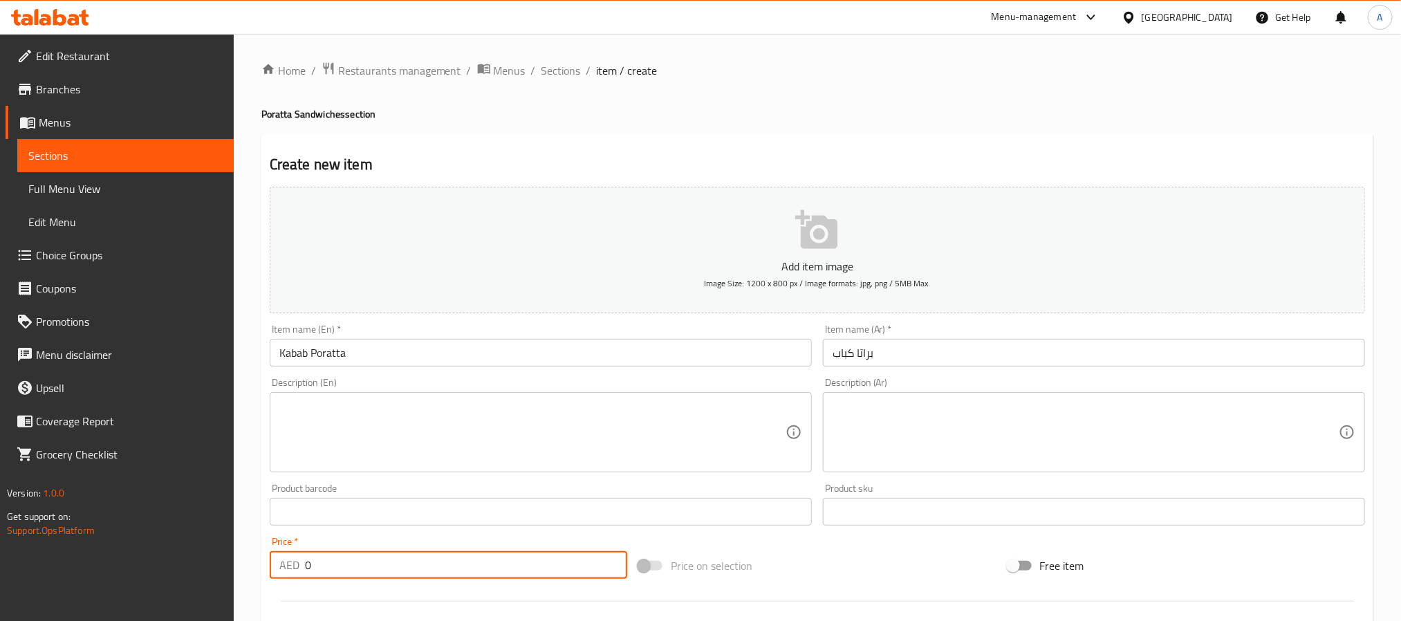
drag, startPoint x: 317, startPoint y: 561, endPoint x: 288, endPoint y: 560, distance: 29.1
click at [288, 560] on div "AED 0 Price *" at bounding box center [449, 565] width 358 height 28
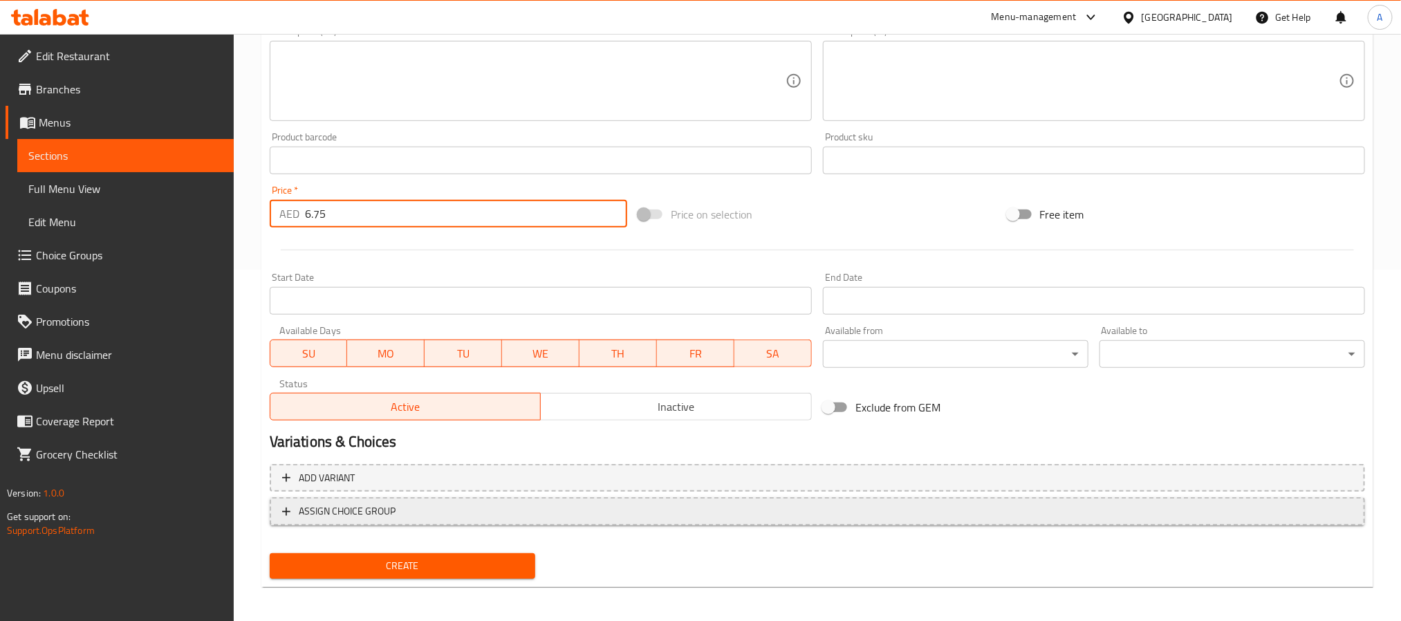
scroll to position [355, 0]
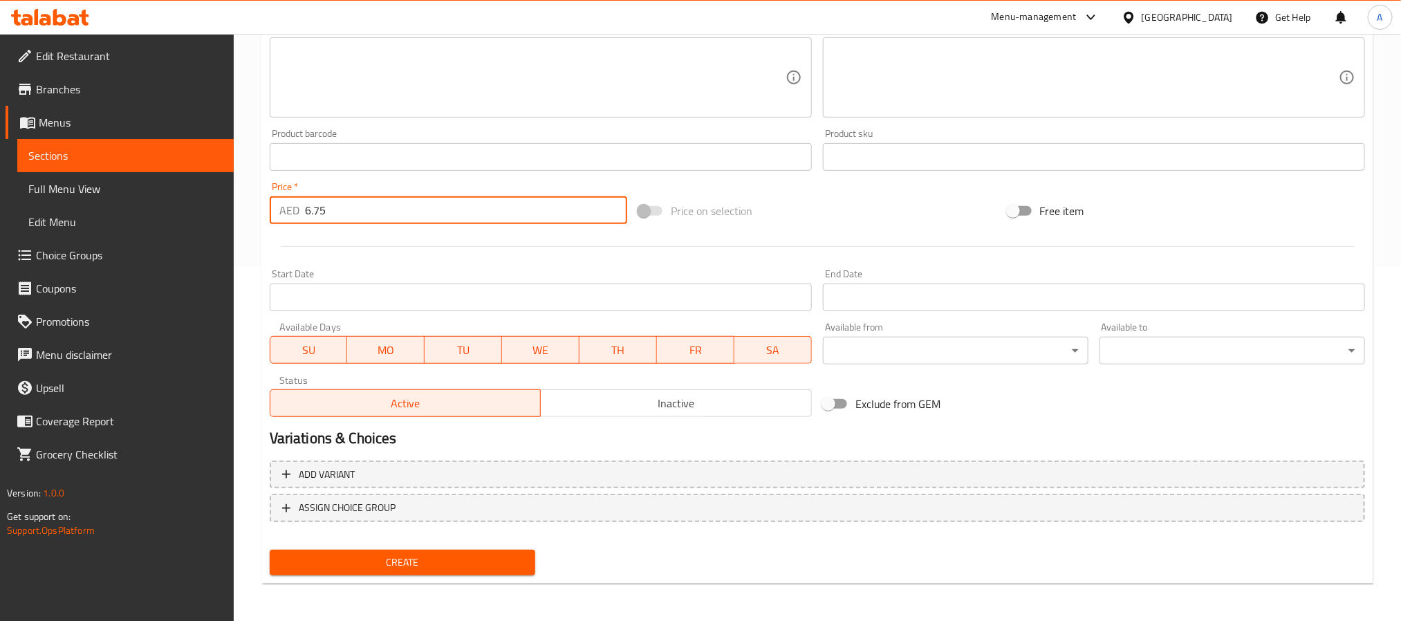
type input "6.75"
click at [463, 560] on span "Create" at bounding box center [402, 562] width 243 height 17
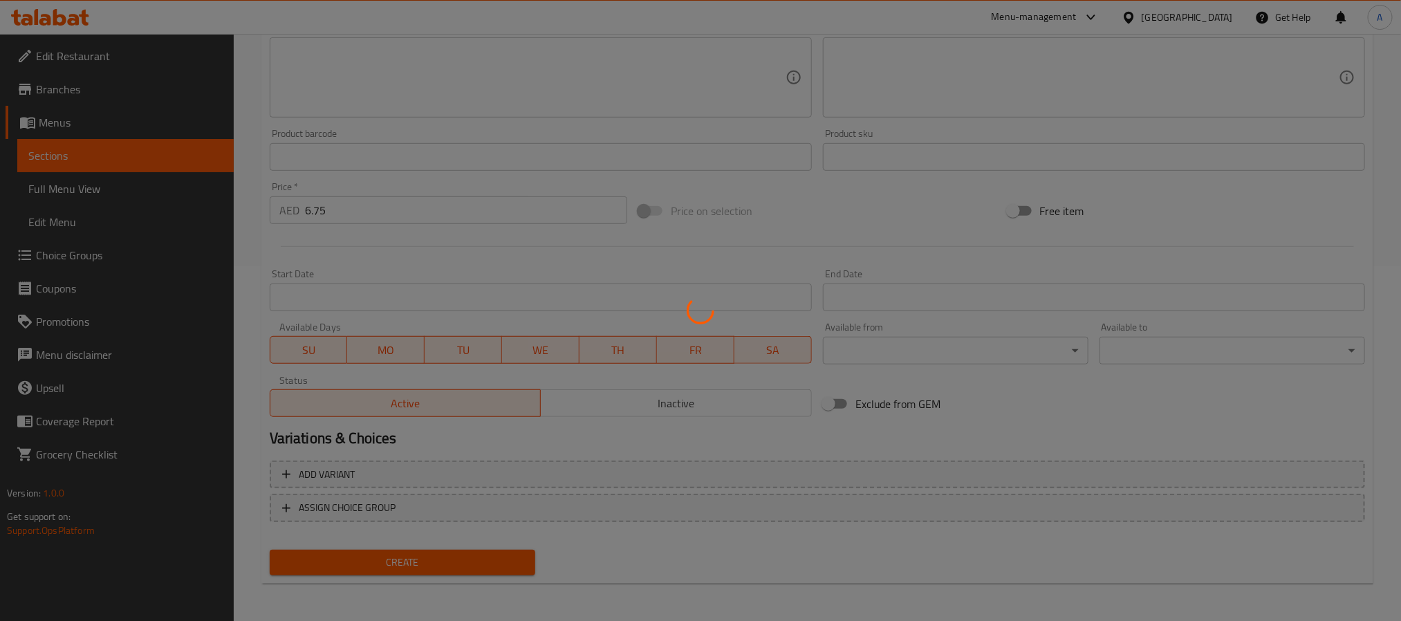
type input "0"
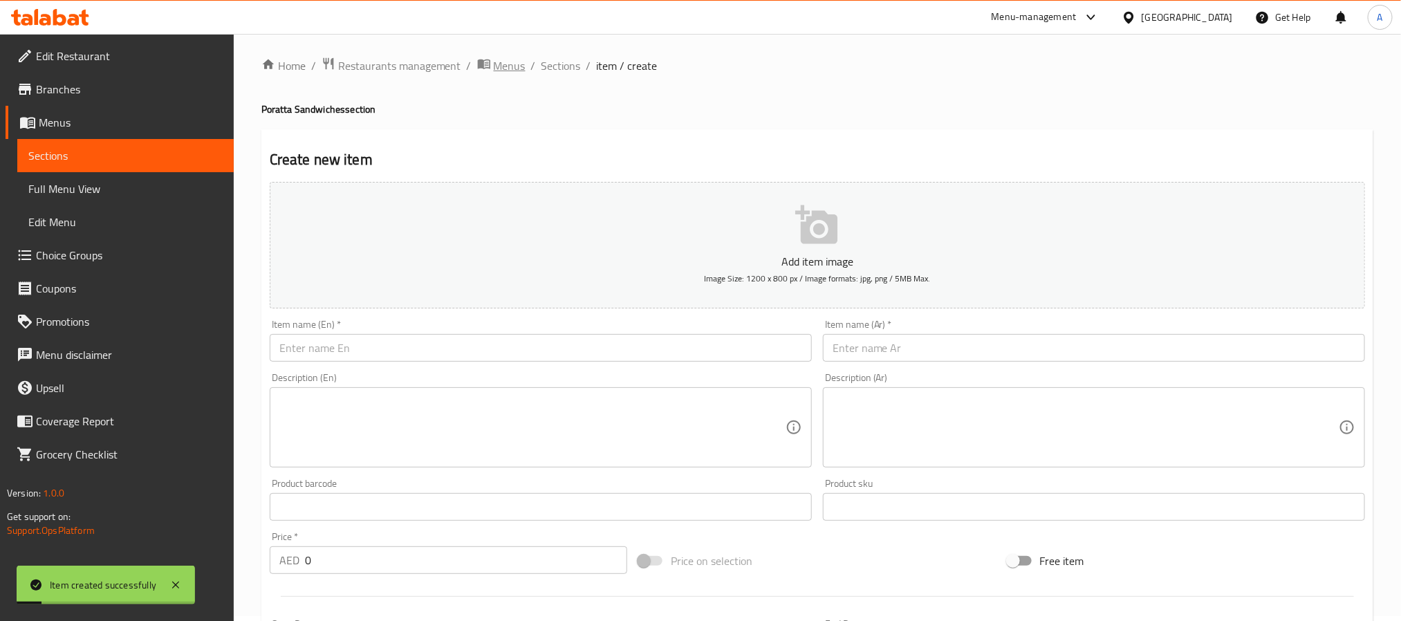
scroll to position [0, 0]
click at [563, 75] on span "Sections" at bounding box center [561, 70] width 39 height 17
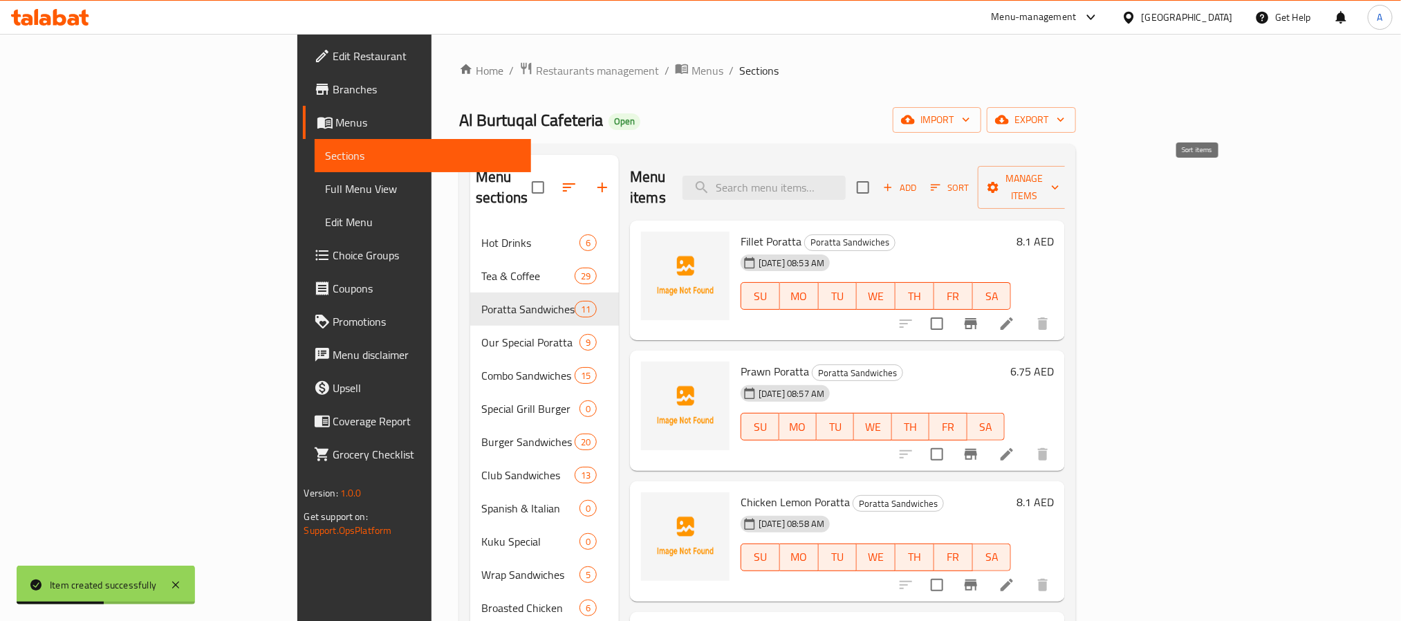
click at [969, 180] on span "Sort" at bounding box center [950, 188] width 38 height 16
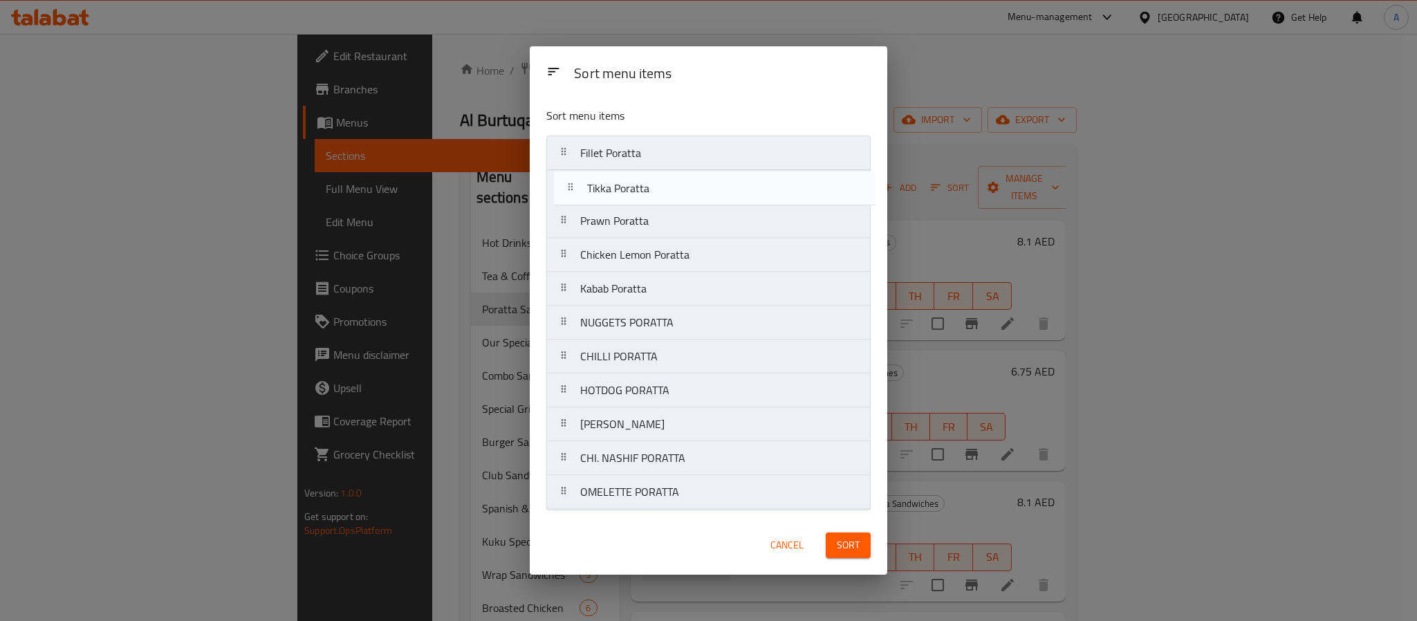
drag, startPoint x: 633, startPoint y: 286, endPoint x: 639, endPoint y: 183, distance: 103.9
click at [639, 183] on nav "Fillet Poratta Prawn Poratta Chicken Lemon Poratta Kabab Poratta Tikka Poratta …" at bounding box center [708, 323] width 324 height 374
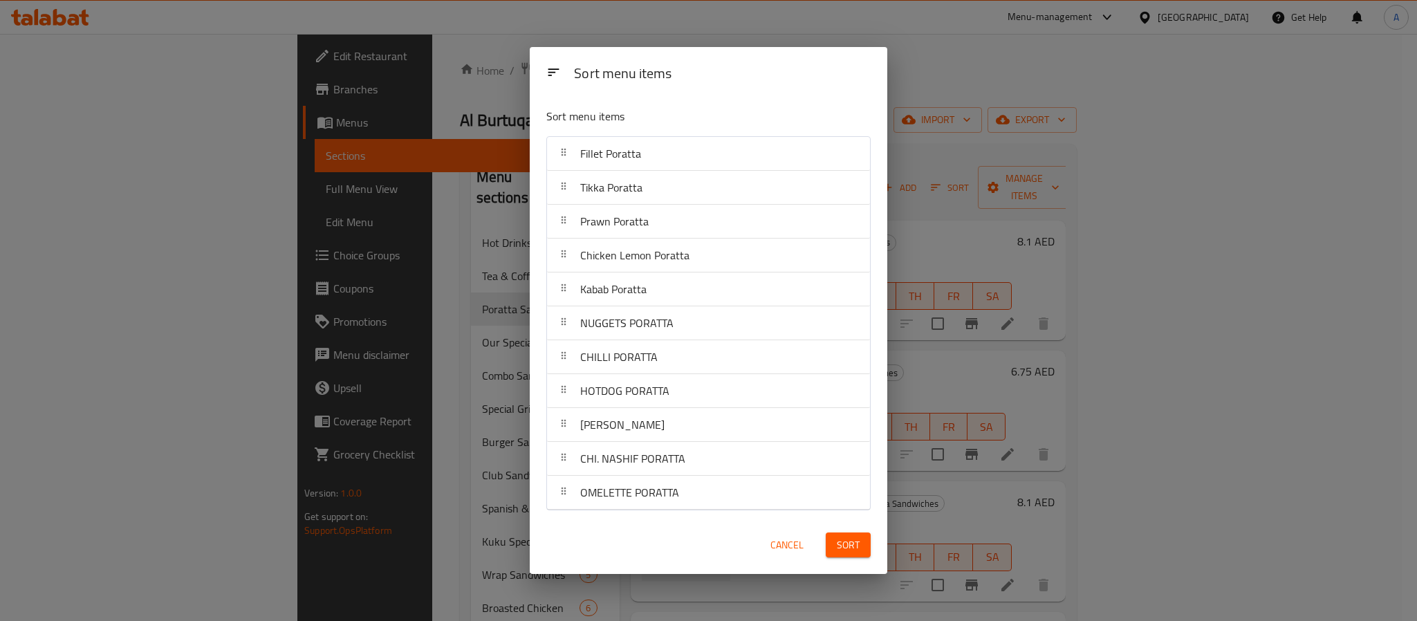
click at [862, 552] on button "Sort" at bounding box center [848, 546] width 45 height 26
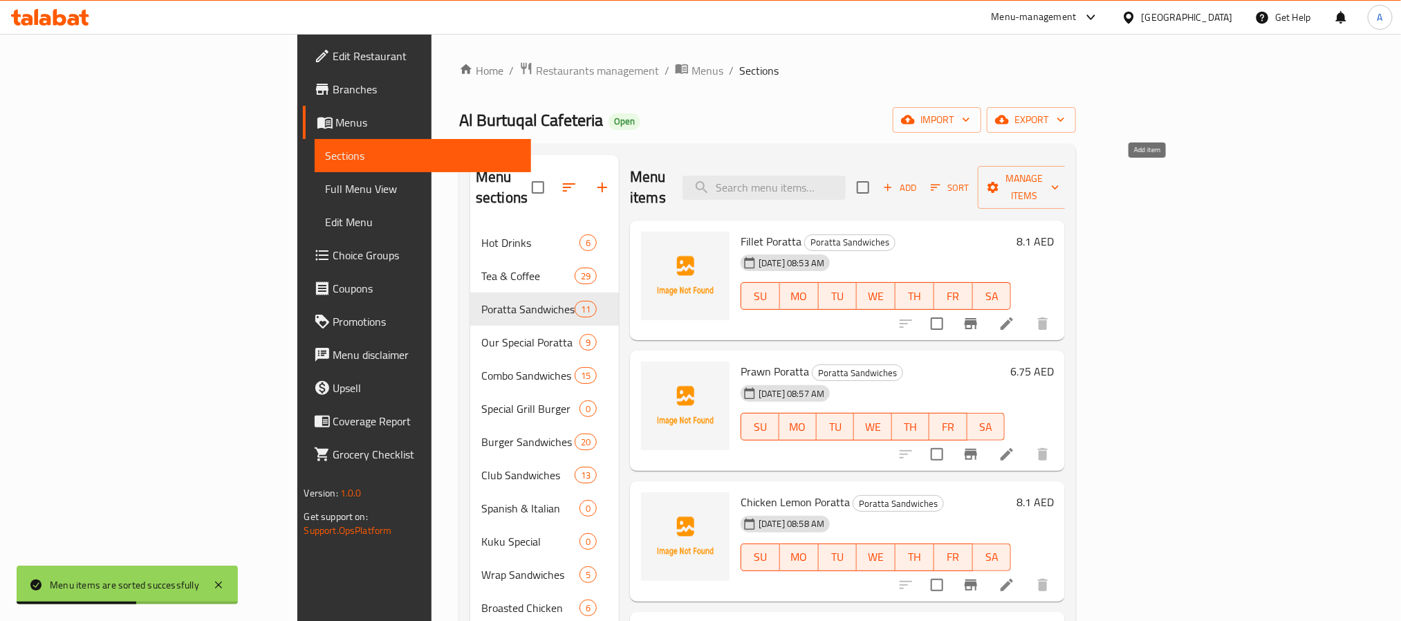
click at [894, 181] on icon "button" at bounding box center [888, 187] width 12 height 12
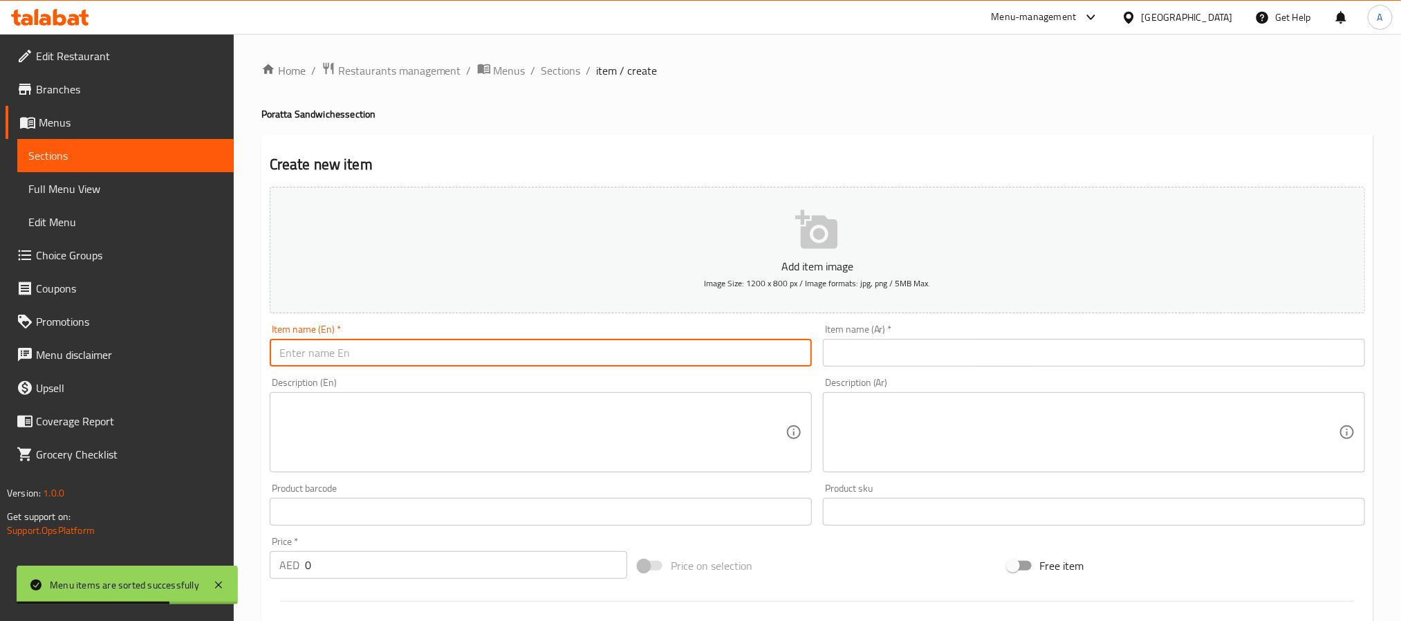
click at [530, 347] on input "text" at bounding box center [541, 353] width 542 height 28
paste input "كباب"
type input "كباب"
click at [328, 343] on input "كباب" at bounding box center [541, 353] width 542 height 28
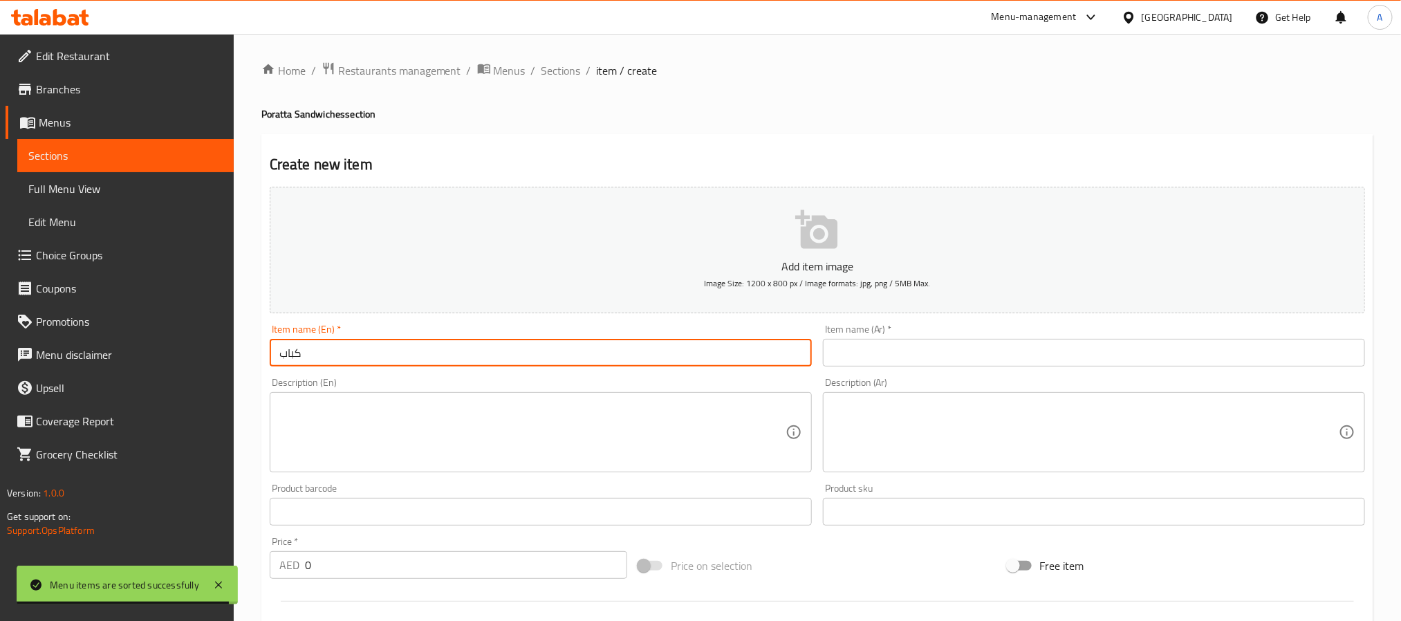
click at [328, 343] on input "كباب" at bounding box center [541, 353] width 542 height 28
drag, startPoint x: 392, startPoint y: 353, endPoint x: 324, endPoint y: 349, distance: 68.6
click at [324, 349] on input "Vegetable Fried Rice" at bounding box center [541, 353] width 542 height 28
click at [324, 351] on input "Vegetable Poratta" at bounding box center [541, 353] width 542 height 28
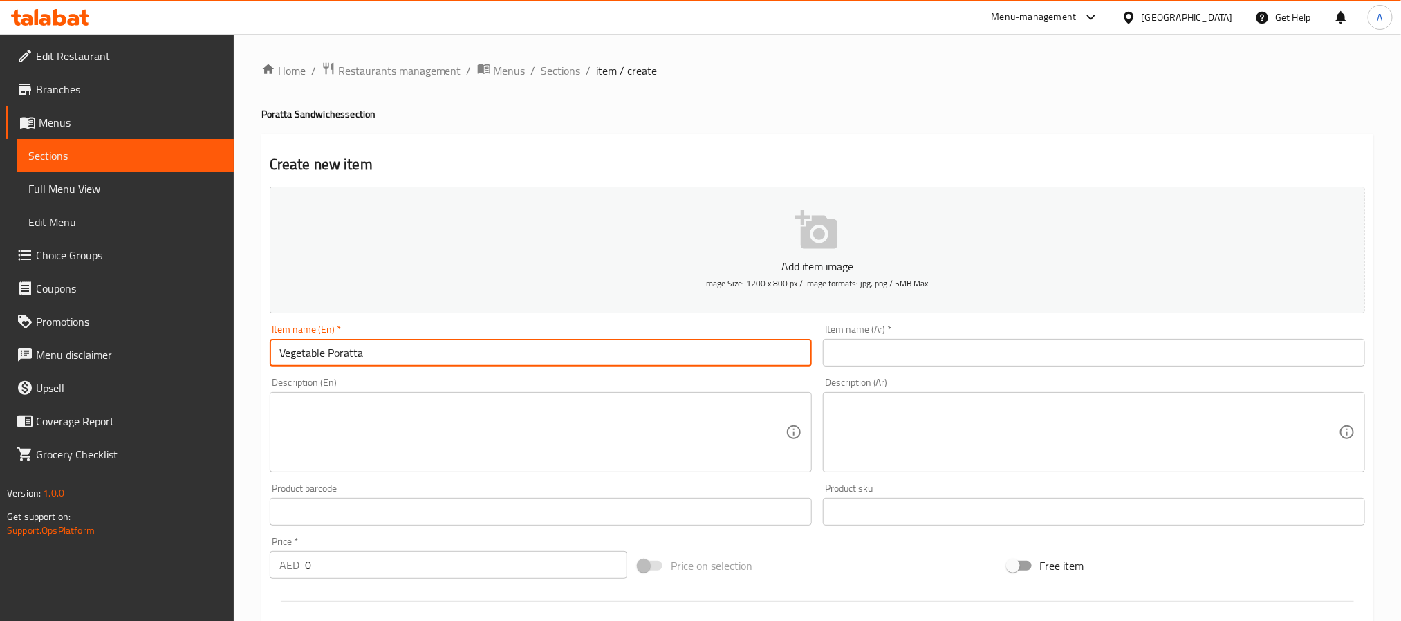
click at [324, 351] on input "Vegetable Poratta" at bounding box center [541, 353] width 542 height 28
type input "Vegetable Poratta"
paste input "بوراتا الخضار"
click at [928, 347] on input "بوراتا الخضار" at bounding box center [1094, 353] width 542 height 28
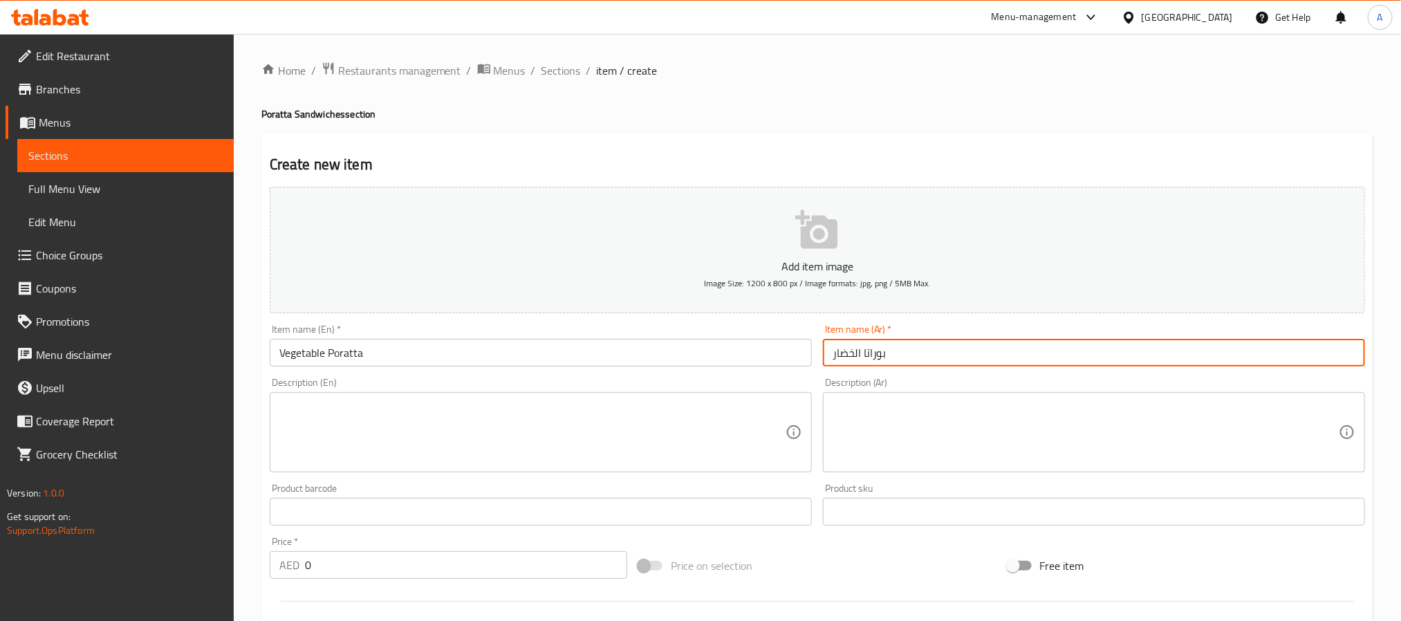
drag, startPoint x: 876, startPoint y: 351, endPoint x: 889, endPoint y: 356, distance: 13.1
click at [876, 351] on input "بوراتا الخضار" at bounding box center [1094, 353] width 542 height 28
type input "براتا خضار"
drag, startPoint x: 322, startPoint y: 580, endPoint x: 317, endPoint y: 573, distance: 8.4
click at [316, 578] on div "Price   * AED 0 Price *" at bounding box center [448, 557] width 369 height 53
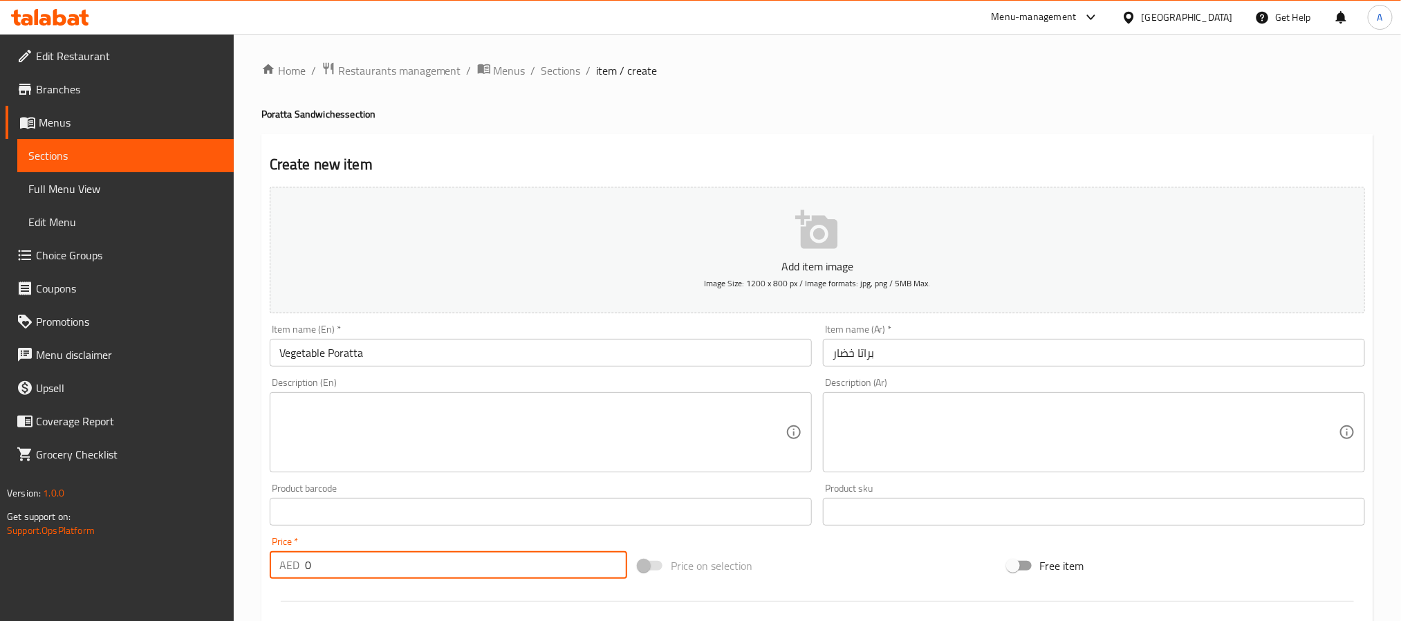
drag, startPoint x: 324, startPoint y: 562, endPoint x: 286, endPoint y: 557, distance: 37.8
click at [286, 557] on div "AED 0 Price *" at bounding box center [449, 565] width 358 height 28
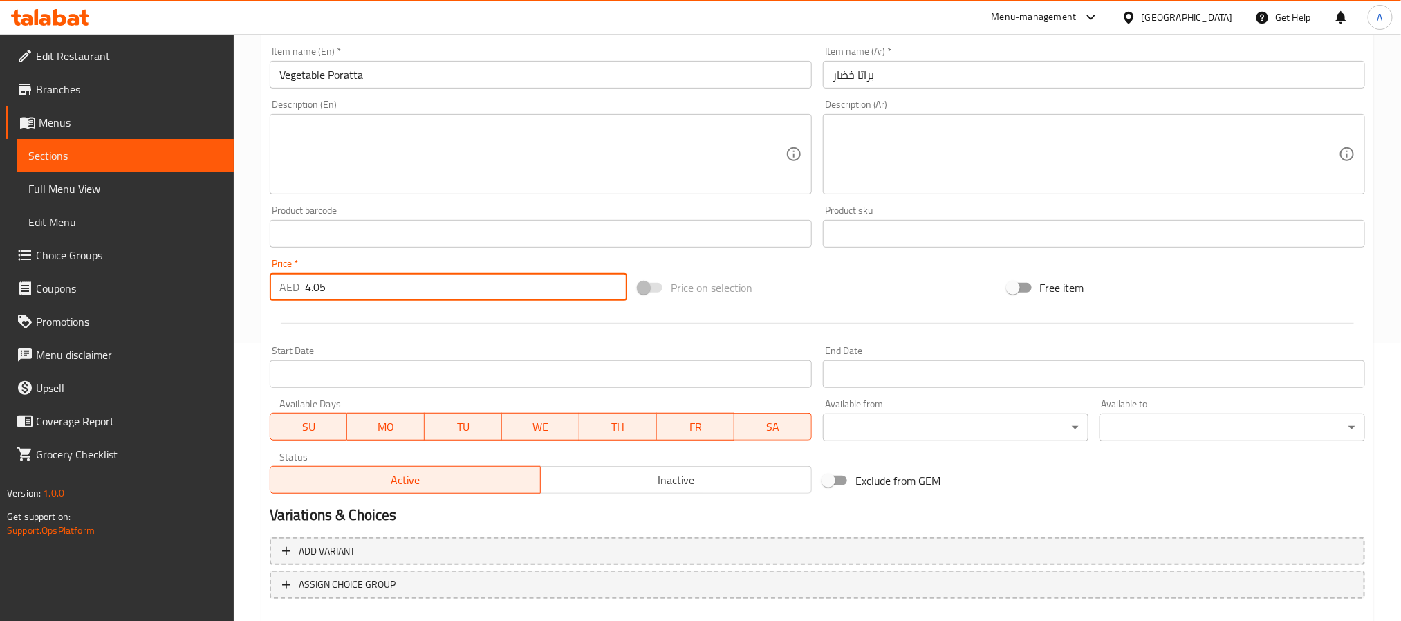
scroll to position [311, 0]
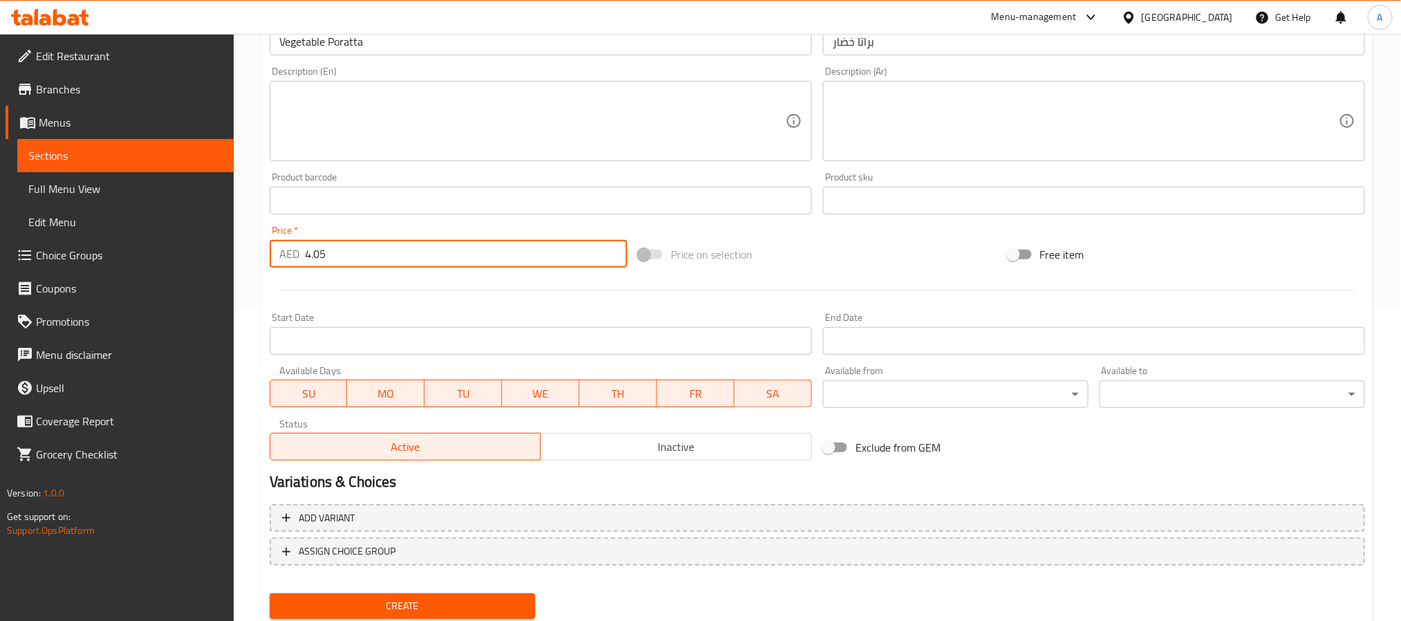
type input "4.05"
click at [434, 598] on span "Create" at bounding box center [402, 606] width 243 height 17
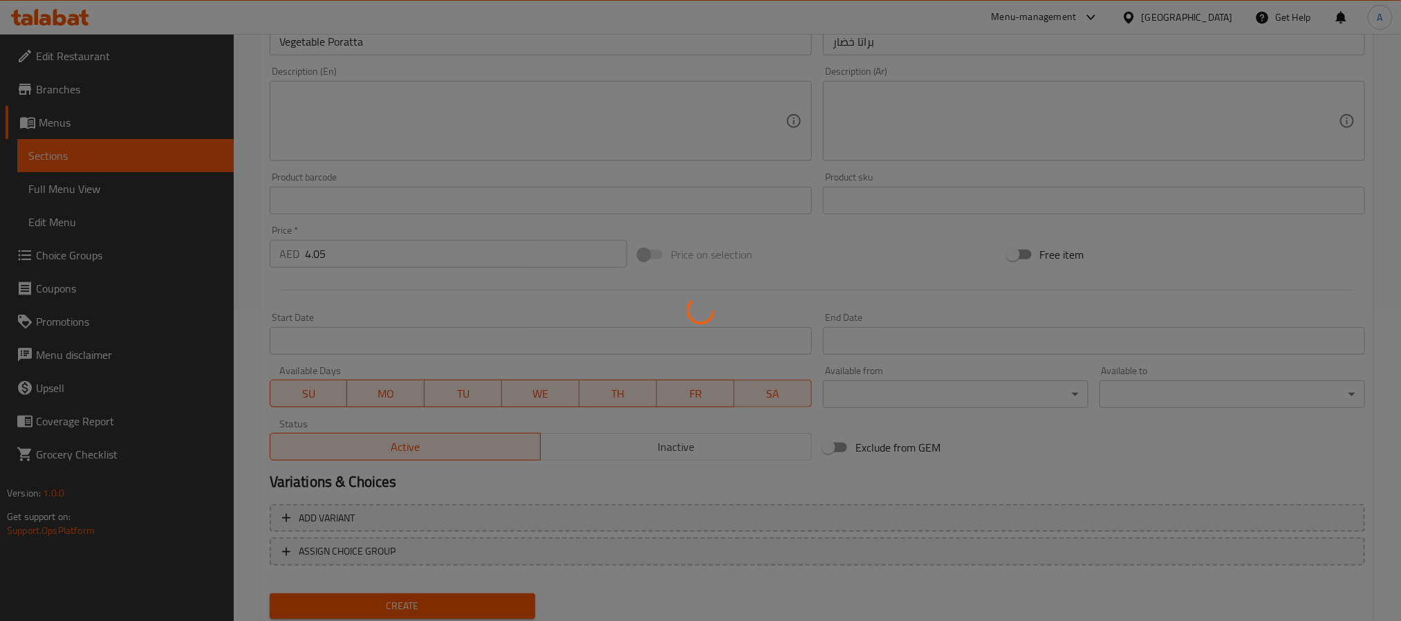
type input "0"
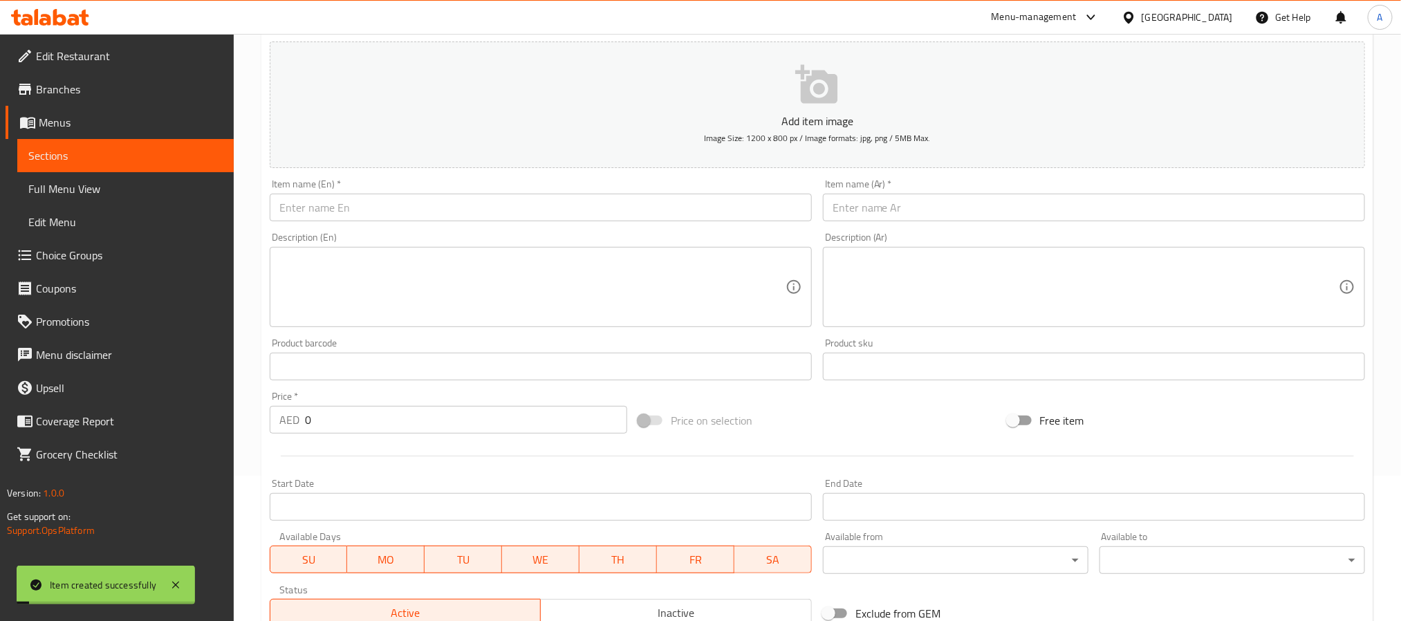
scroll to position [0, 0]
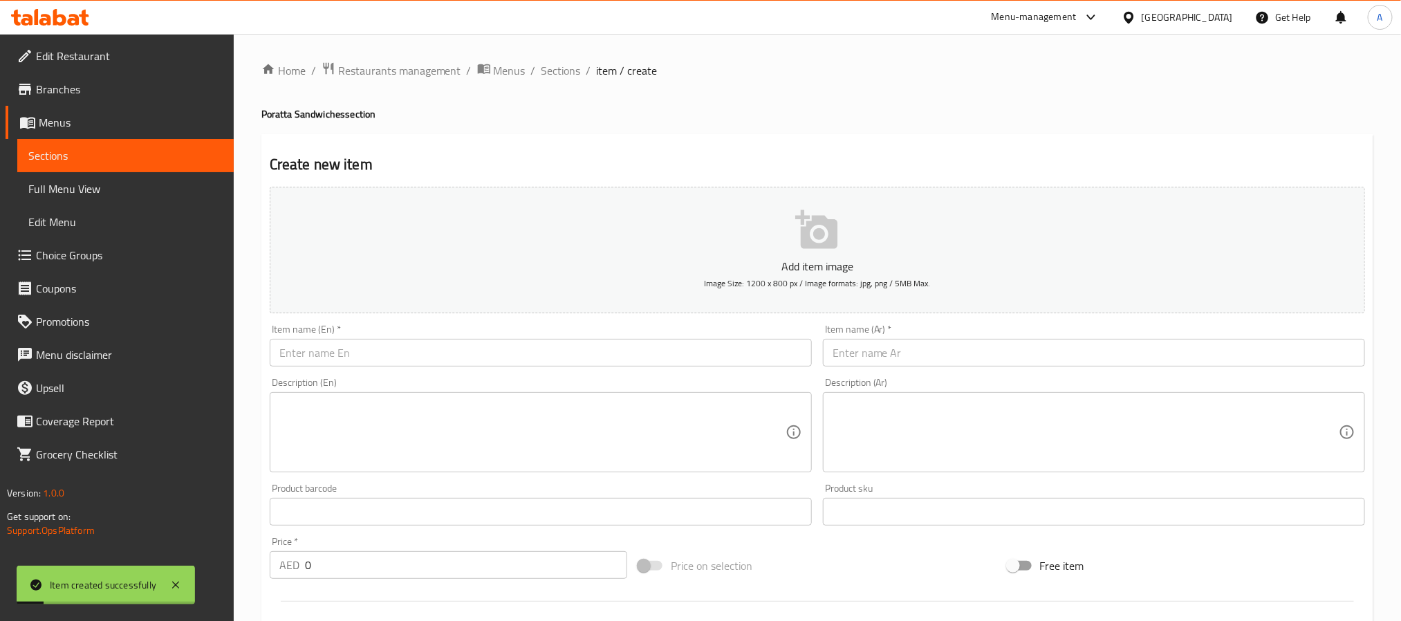
click at [557, 81] on div "Home / Restaurants management / Menus / Sections / item / create Poratta Sandwi…" at bounding box center [817, 506] width 1112 height 888
click at [557, 73] on span "Sections" at bounding box center [561, 70] width 39 height 17
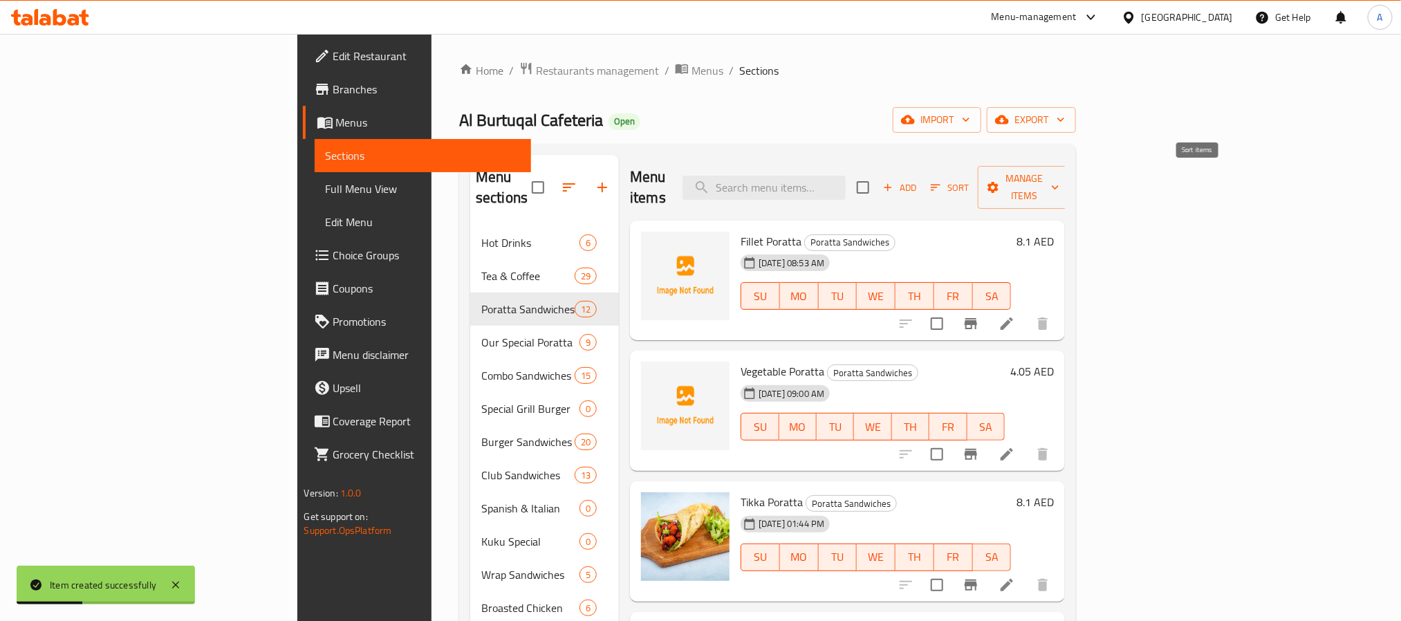
click at [969, 180] on span "Sort" at bounding box center [950, 188] width 38 height 16
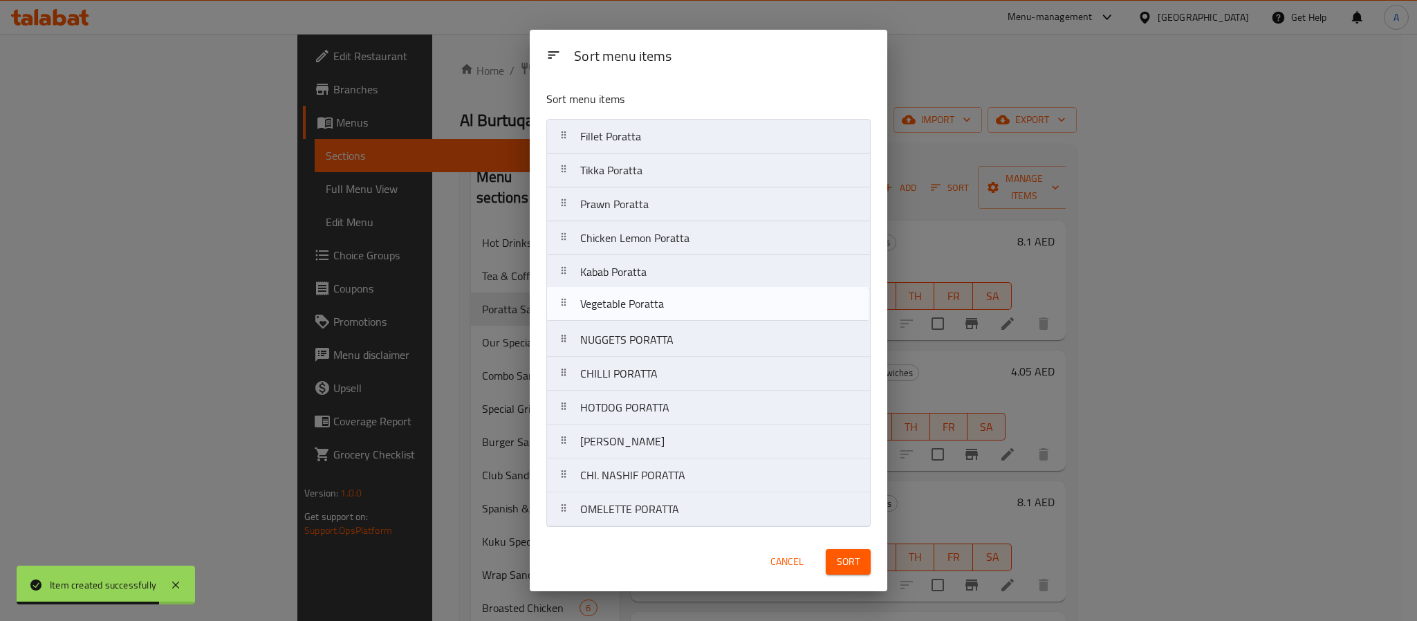
drag, startPoint x: 664, startPoint y: 174, endPoint x: 662, endPoint y: 317, distance: 143.2
click at [662, 317] on nav "Fillet Poratta Vegetable Poratta Tikka Poratta Prawn Poratta Chicken Lemon Pora…" at bounding box center [708, 323] width 324 height 408
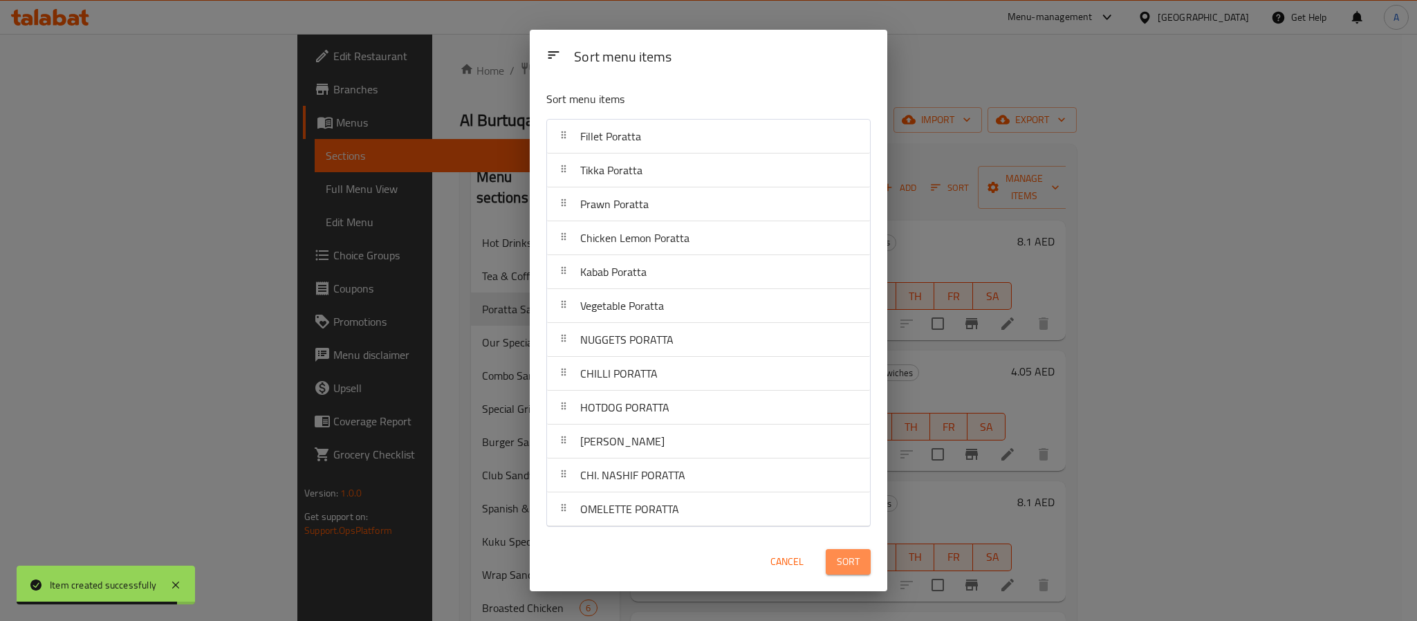
click at [833, 567] on button "Sort" at bounding box center [848, 562] width 45 height 26
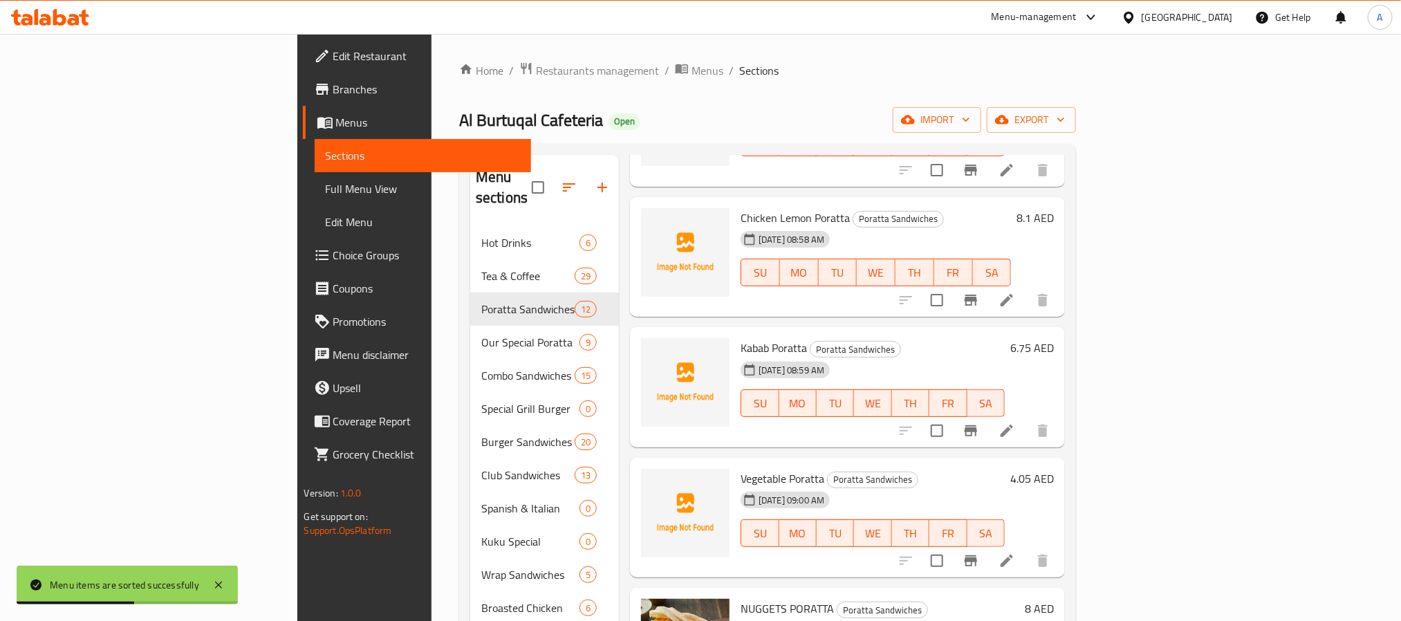
scroll to position [519, 0]
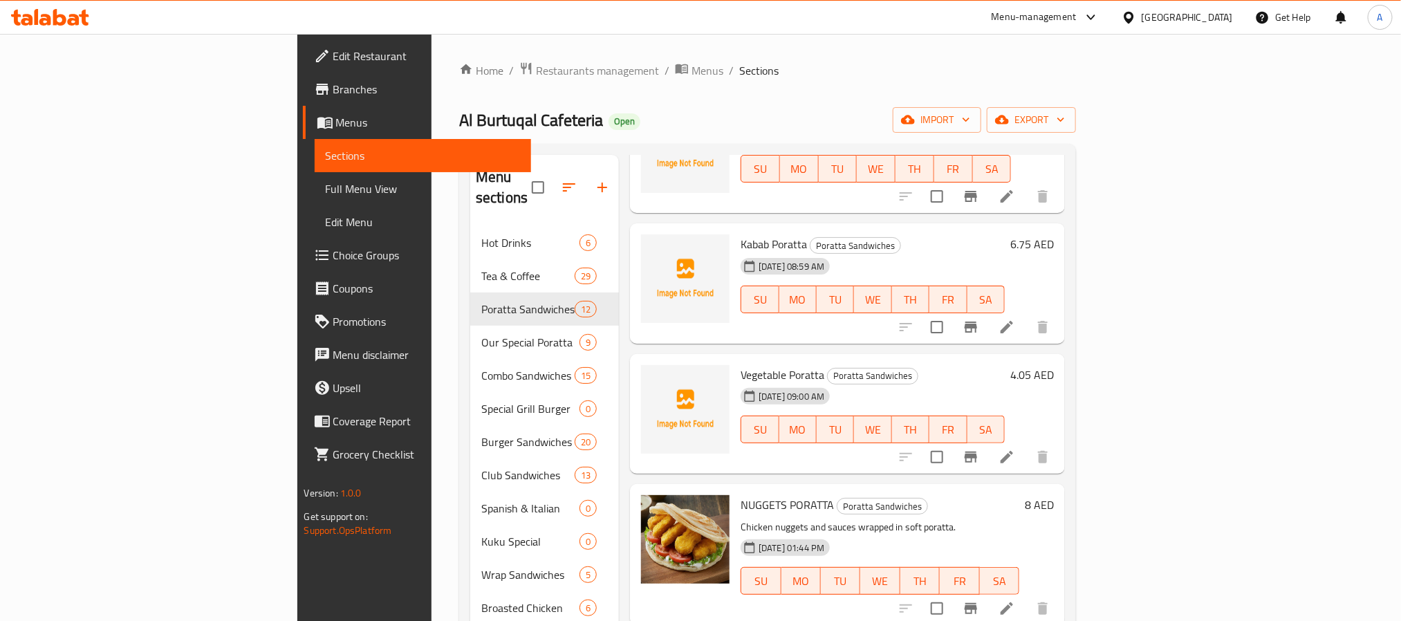
click at [1054, 495] on h6 "8 AED" at bounding box center [1039, 504] width 29 height 19
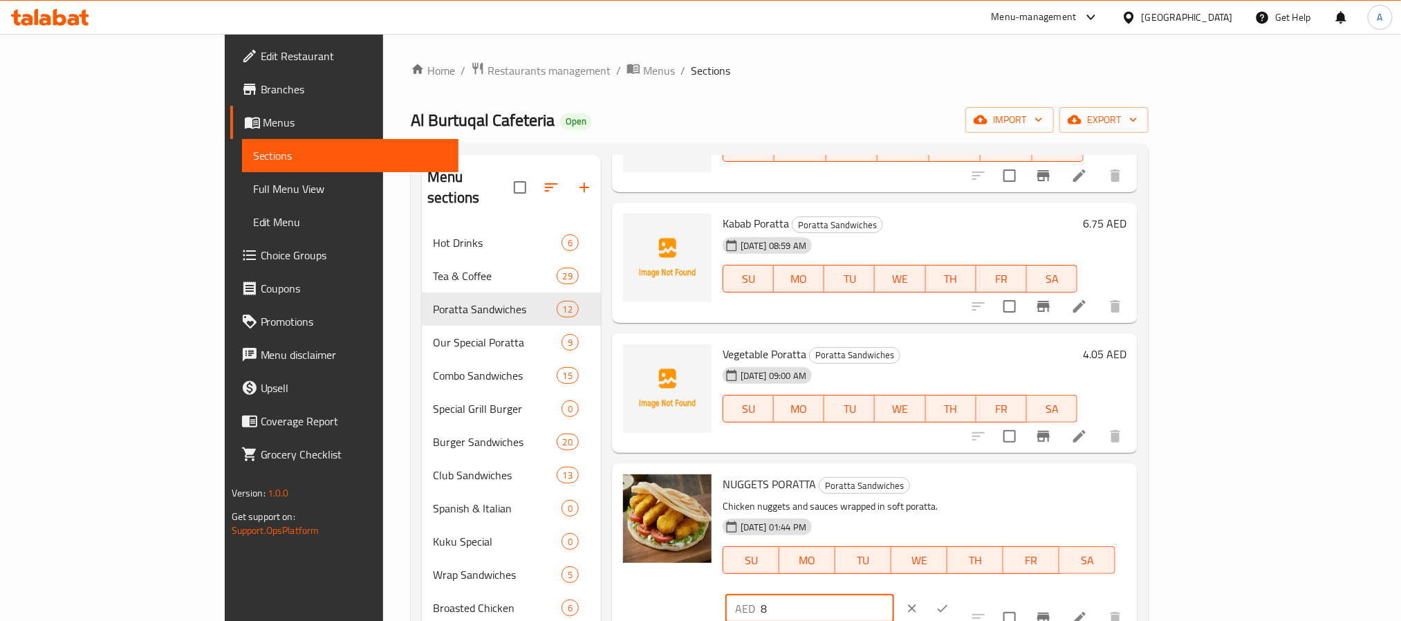
drag, startPoint x: 1188, startPoint y: 481, endPoint x: 1094, endPoint y: 473, distance: 94.4
click at [1094, 473] on div "NUGGETS PORATTA Poratta Sandwiches Chicken nuggets and sauces wrapped in soft p…" at bounding box center [924, 549] width 415 height 160
type input "6.75"
click at [950, 602] on icon "ok" at bounding box center [943, 609] width 14 height 14
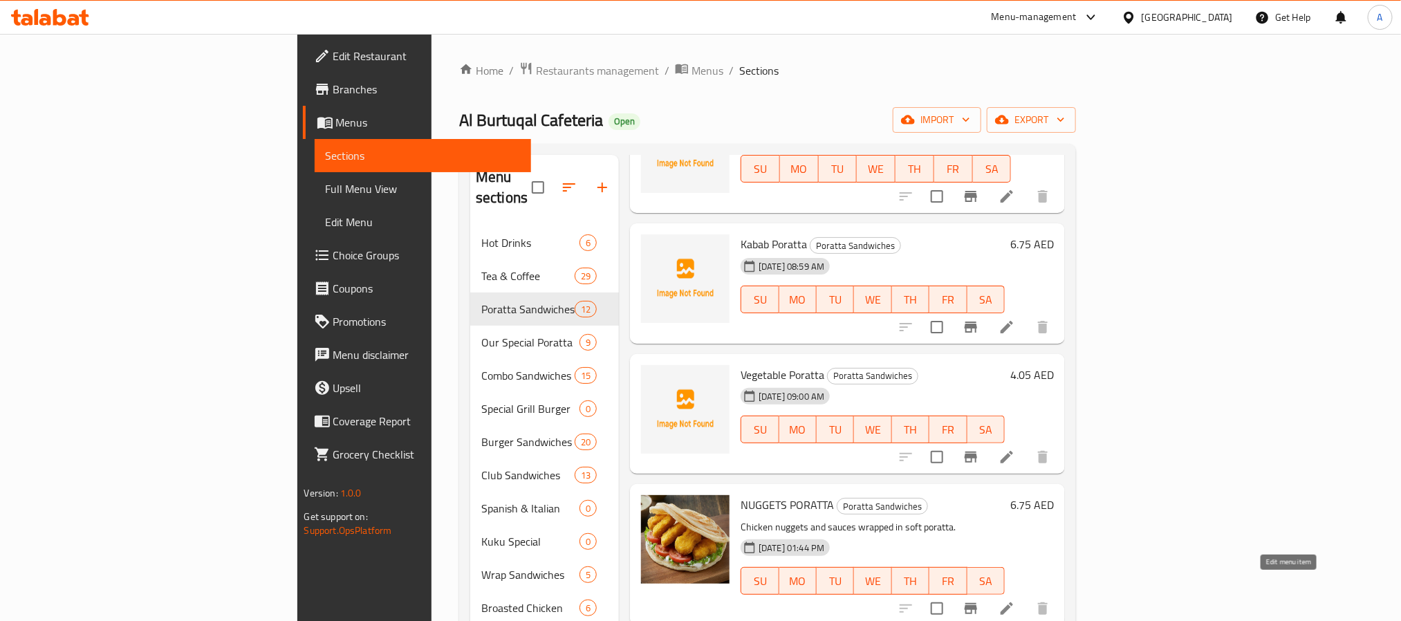
click at [1015, 600] on icon at bounding box center [1007, 608] width 17 height 17
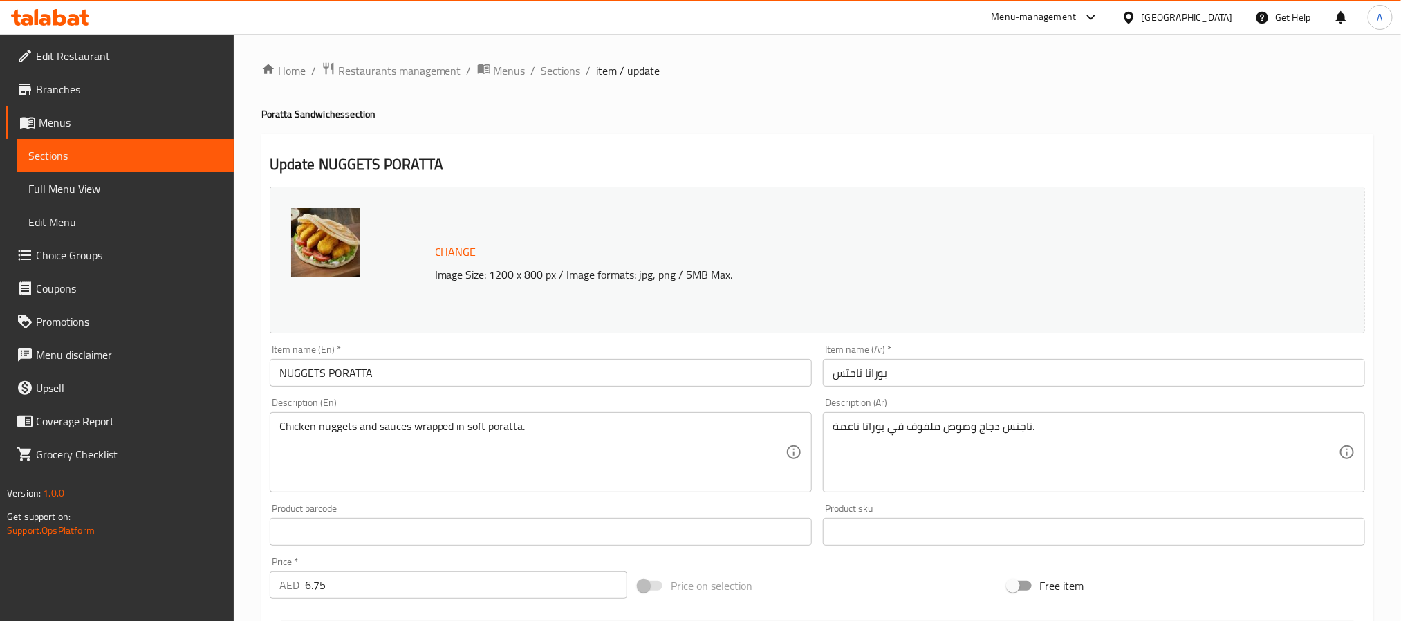
click at [369, 367] on input "NUGGETS PORATTA" at bounding box center [541, 373] width 542 height 28
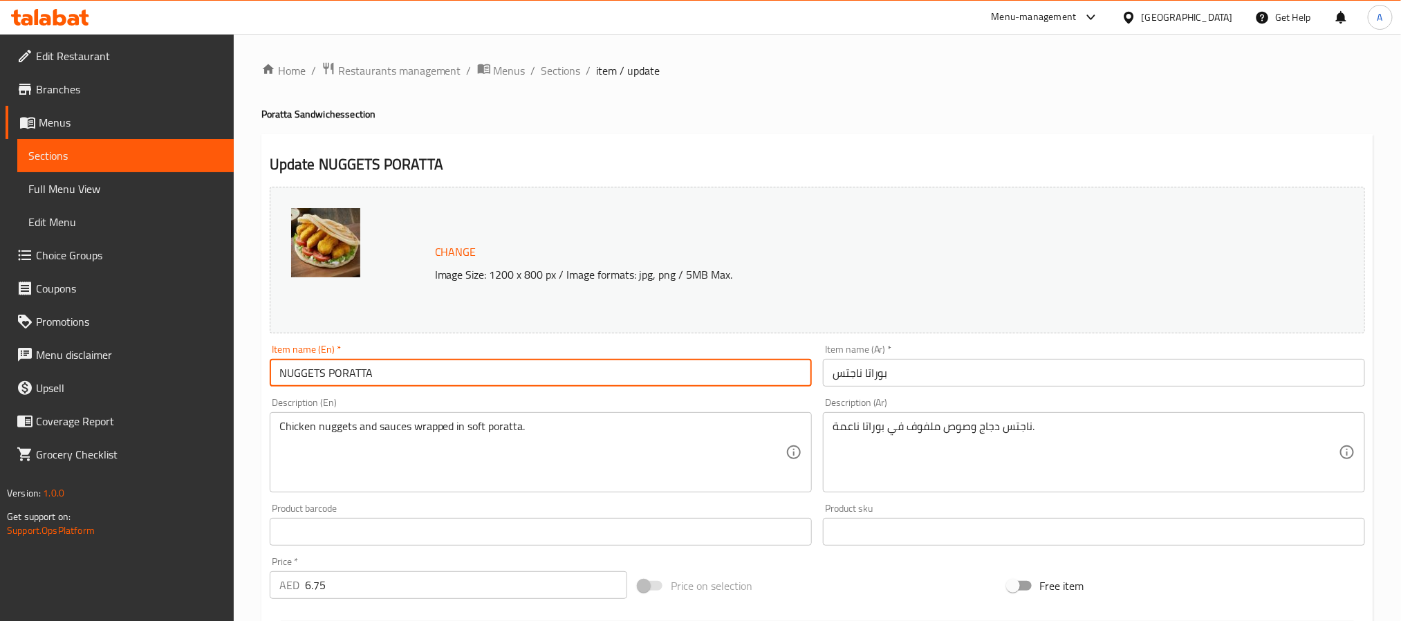
click at [369, 367] on input "NUGGETS PORATTA" at bounding box center [541, 373] width 542 height 28
type input "Nuggets Poratta"
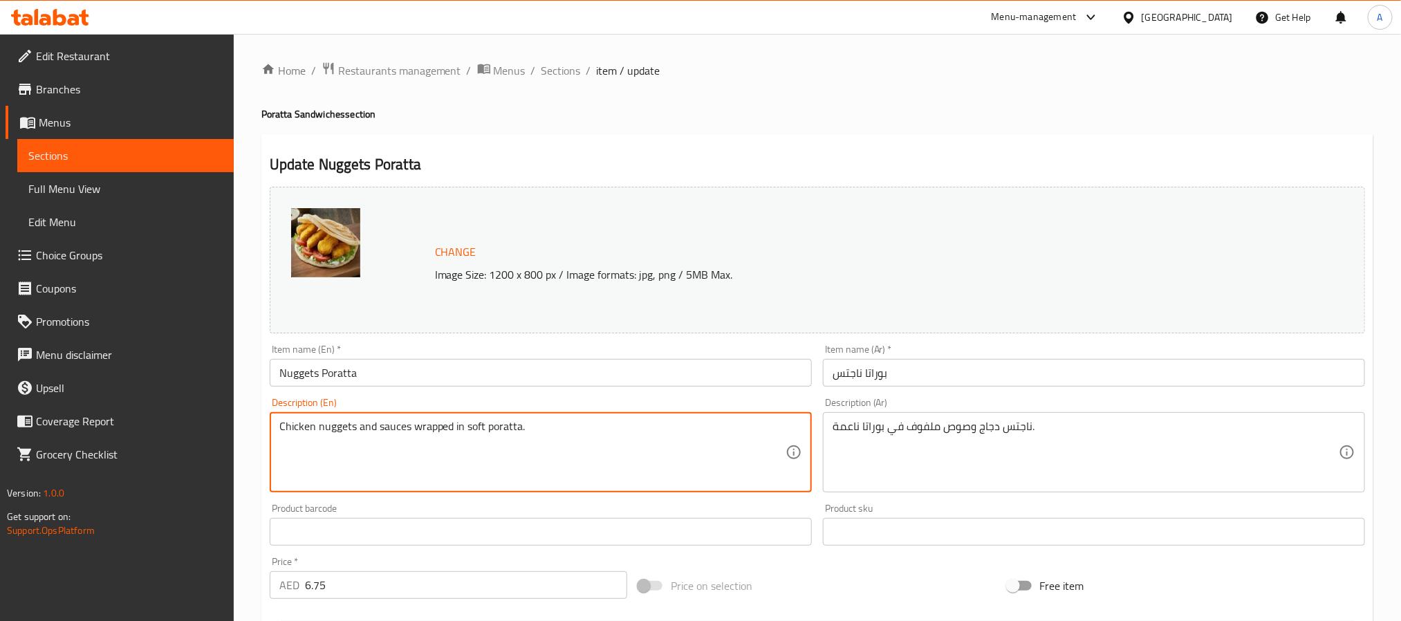
click at [394, 428] on textarea "Chicken nuggets and sauces wrapped in soft poratta." at bounding box center [532, 453] width 506 height 66
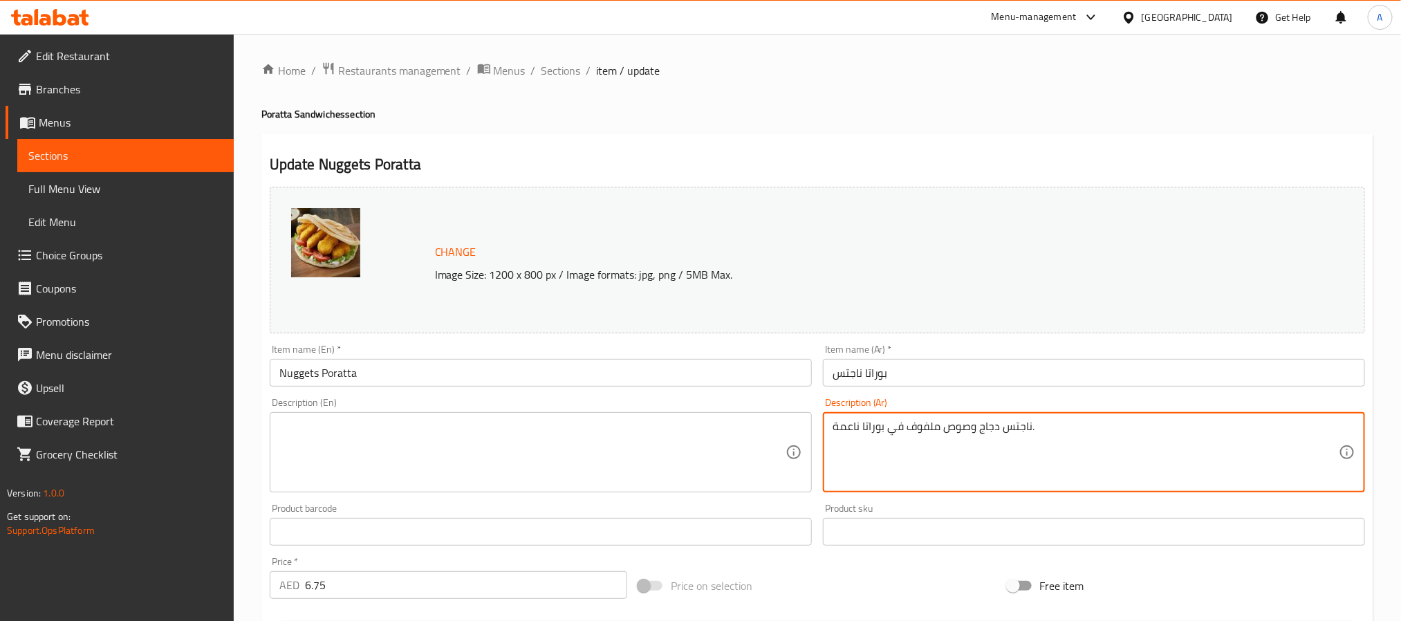
click at [903, 427] on textarea "ناجتس دجاج وصوص ملفوف في بوراتا ناعمة." at bounding box center [1086, 453] width 506 height 66
click at [878, 372] on input "بوراتا ناجتس" at bounding box center [1094, 373] width 542 height 28
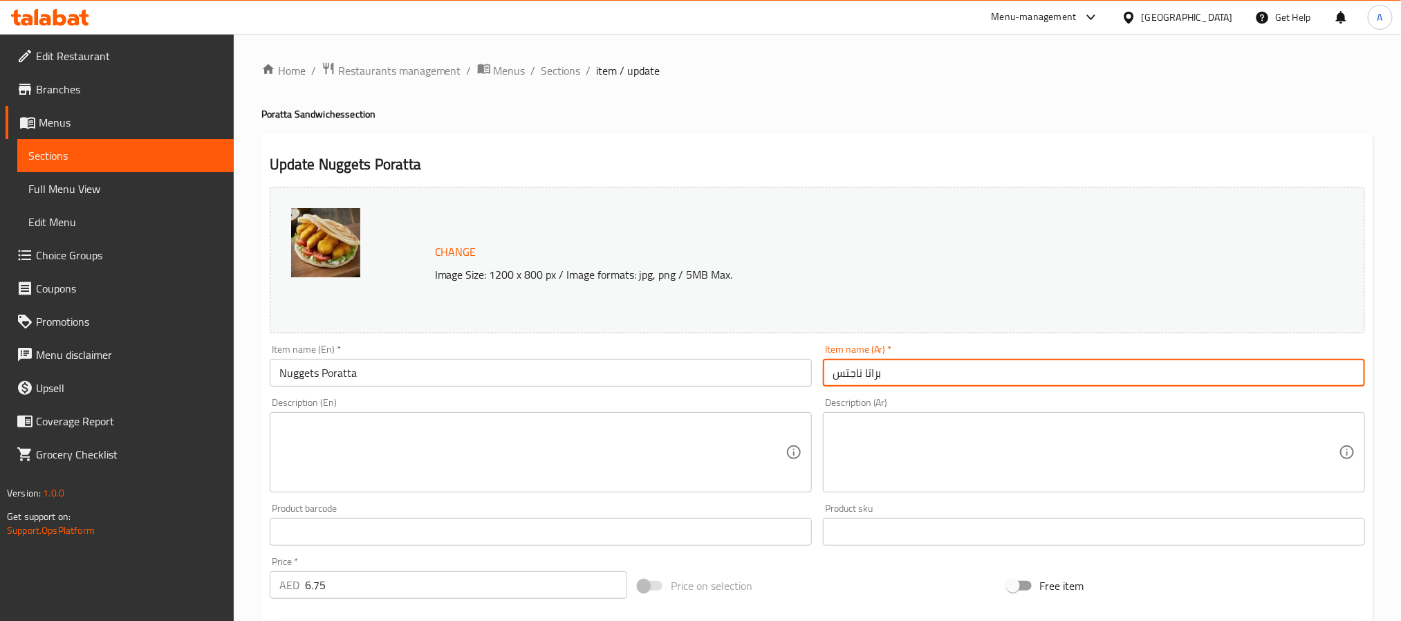
click at [858, 370] on input "براتا ناجتس" at bounding box center [1094, 373] width 542 height 28
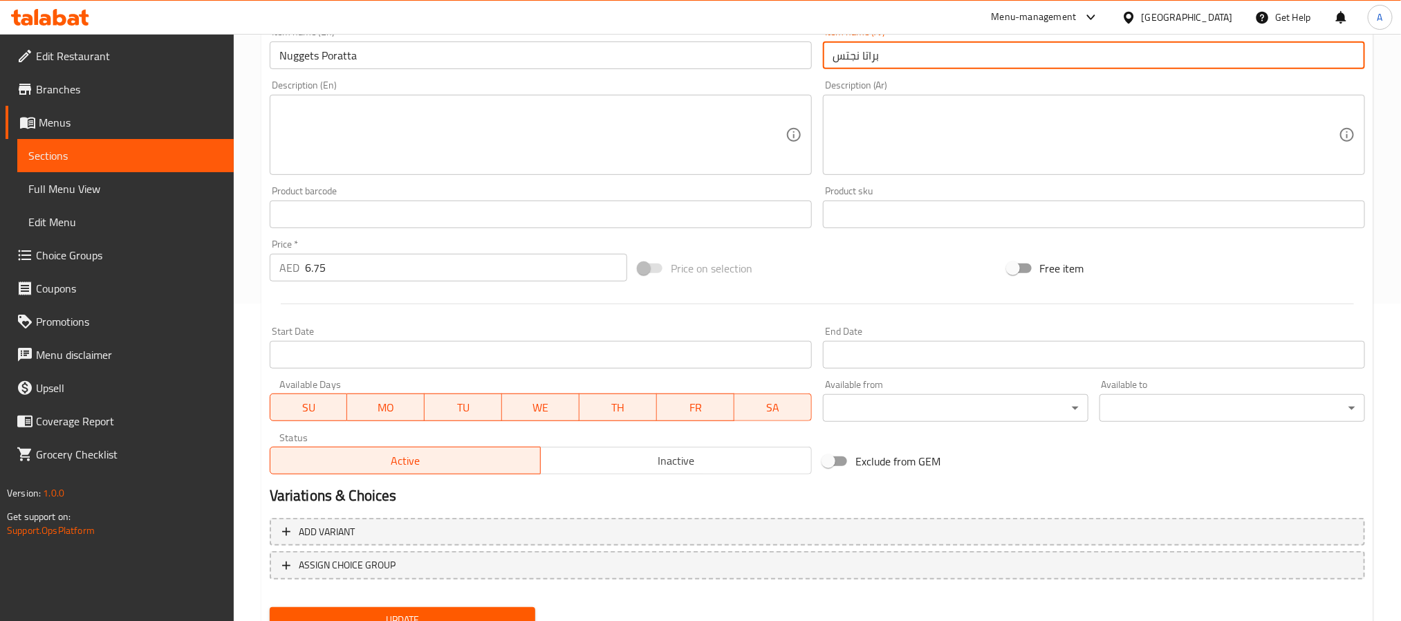
scroll to position [374, 0]
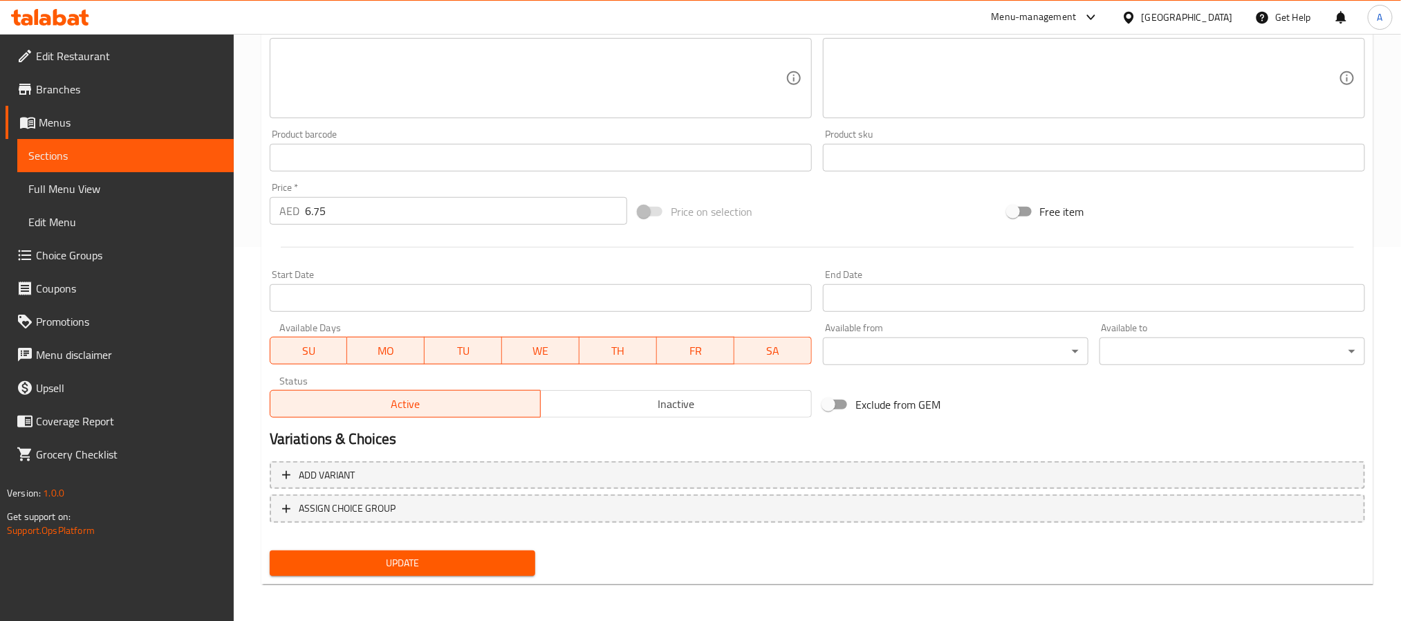
type input "براتا نجتس"
click at [498, 560] on span "Update" at bounding box center [402, 563] width 243 height 17
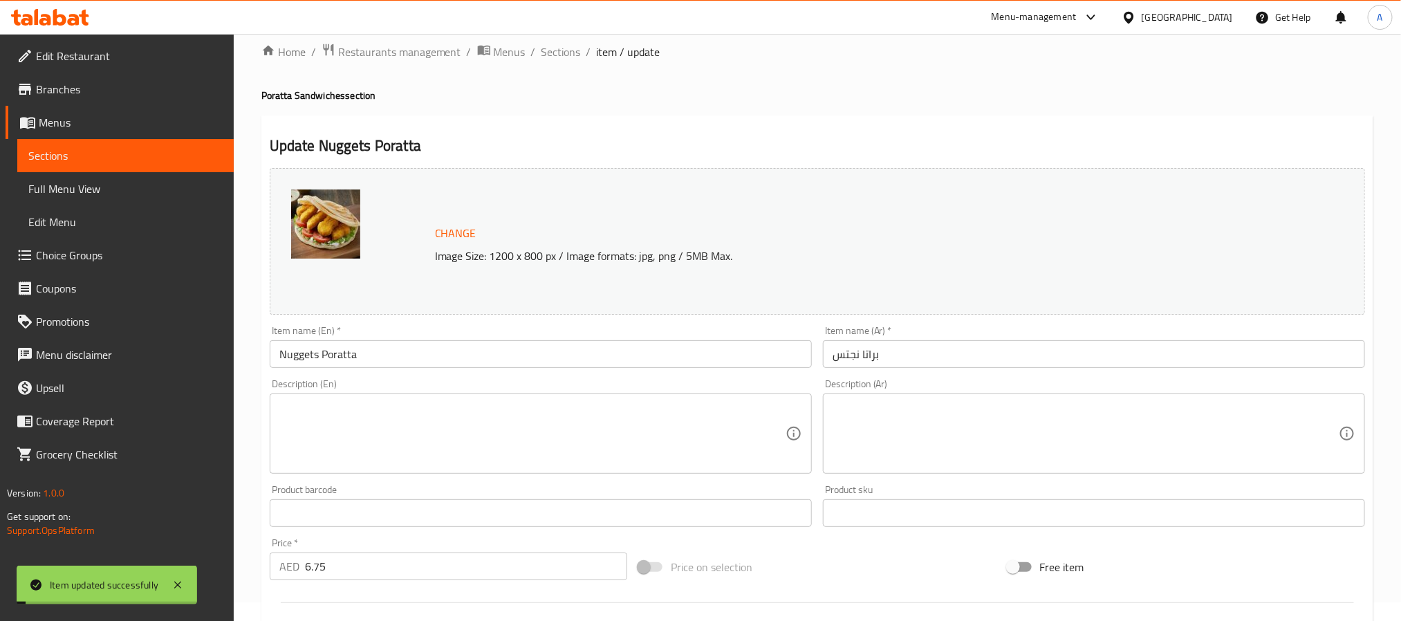
scroll to position [0, 0]
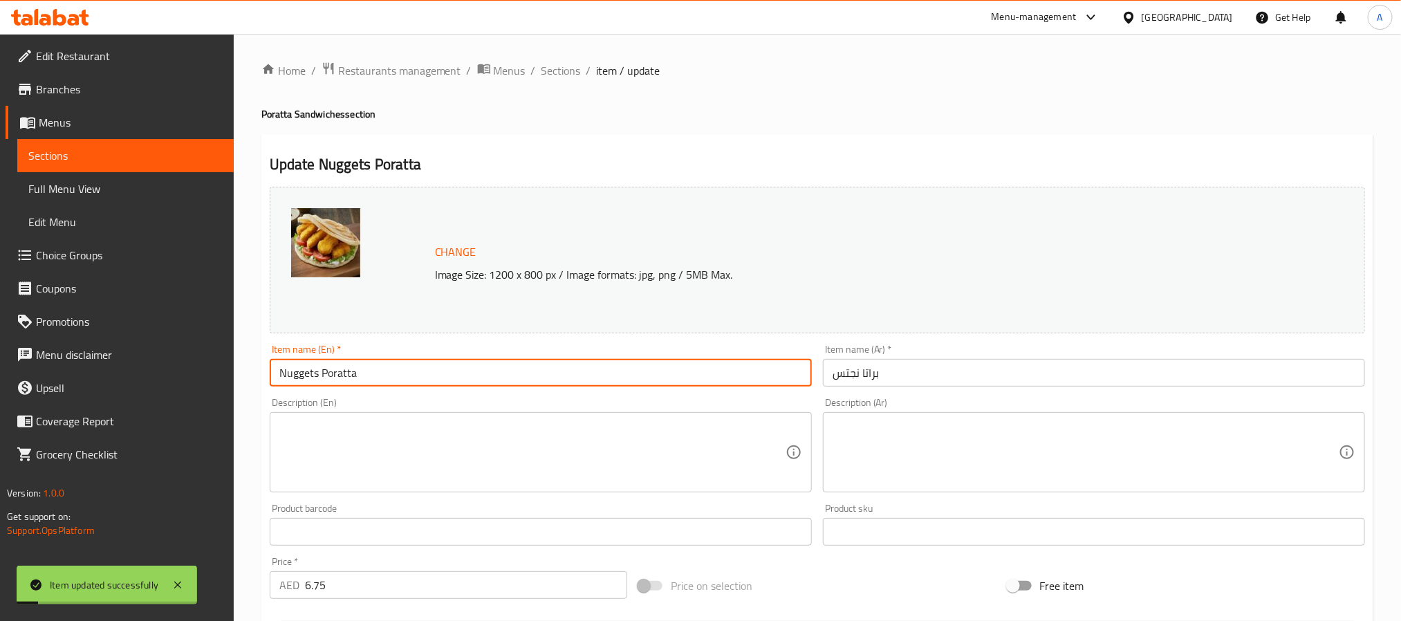
click at [384, 365] on input "Nuggets Poratta" at bounding box center [541, 373] width 542 height 28
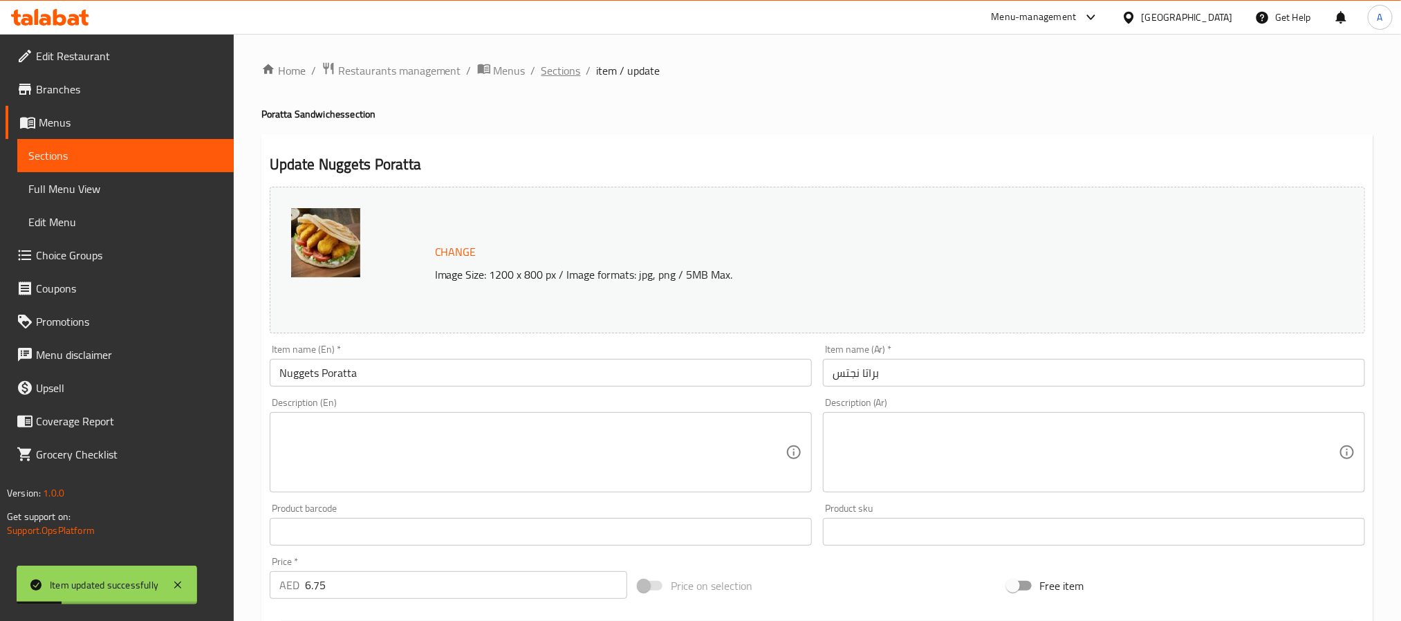
click at [571, 69] on span "Sections" at bounding box center [561, 70] width 39 height 17
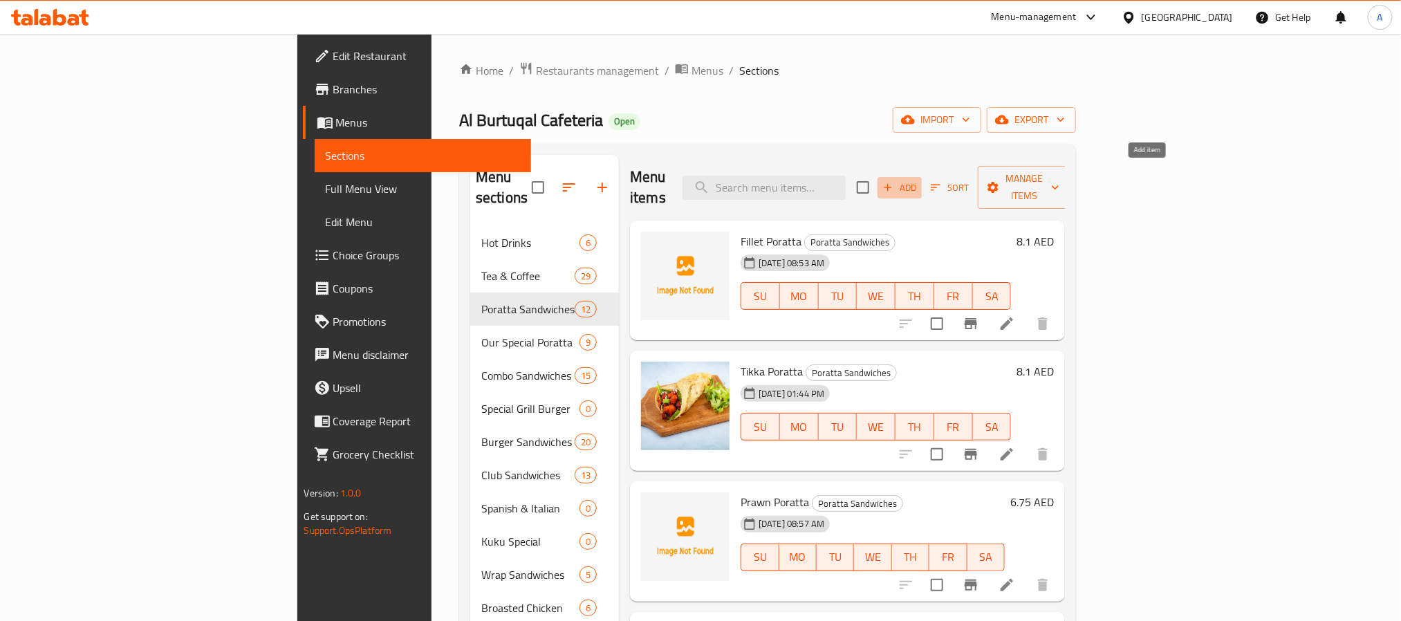
click at [894, 181] on icon "button" at bounding box center [888, 187] width 12 height 12
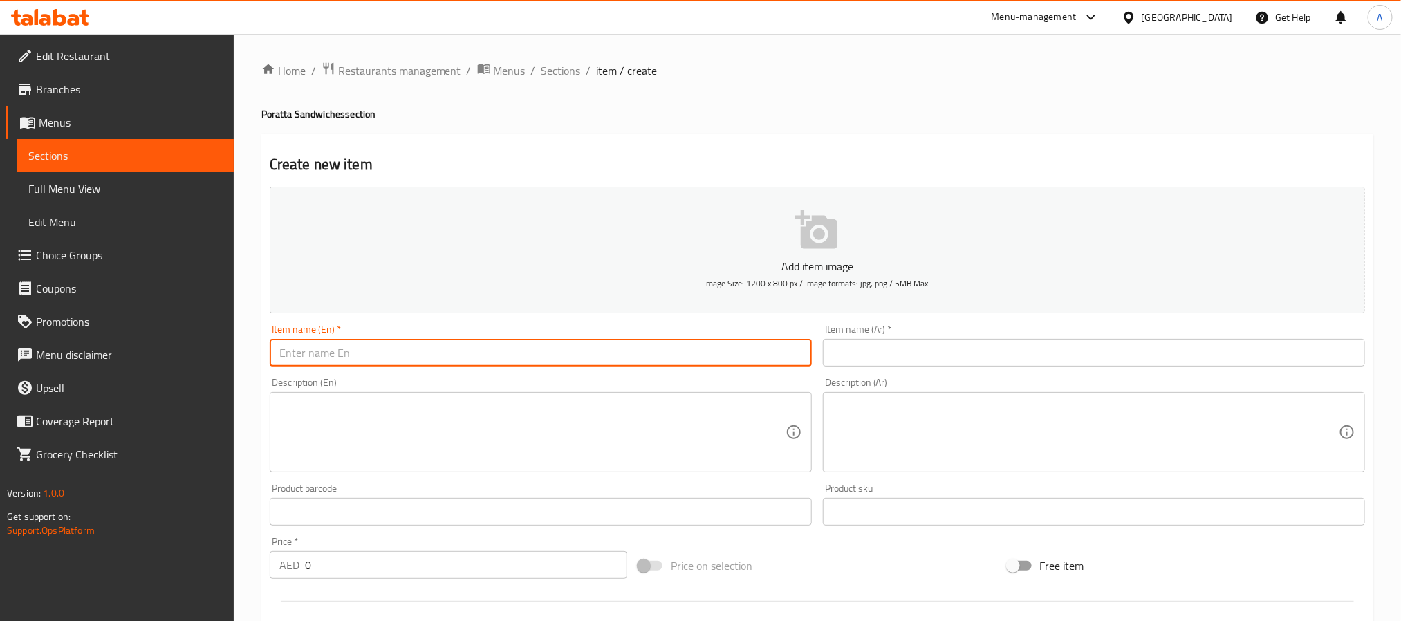
click at [561, 343] on input "text" at bounding box center [541, 353] width 542 height 28
click at [320, 351] on input "Jumbo Box" at bounding box center [541, 353] width 542 height 28
click at [320, 351] on input "Jumbo Prawns Poratta" at bounding box center [541, 353] width 542 height 28
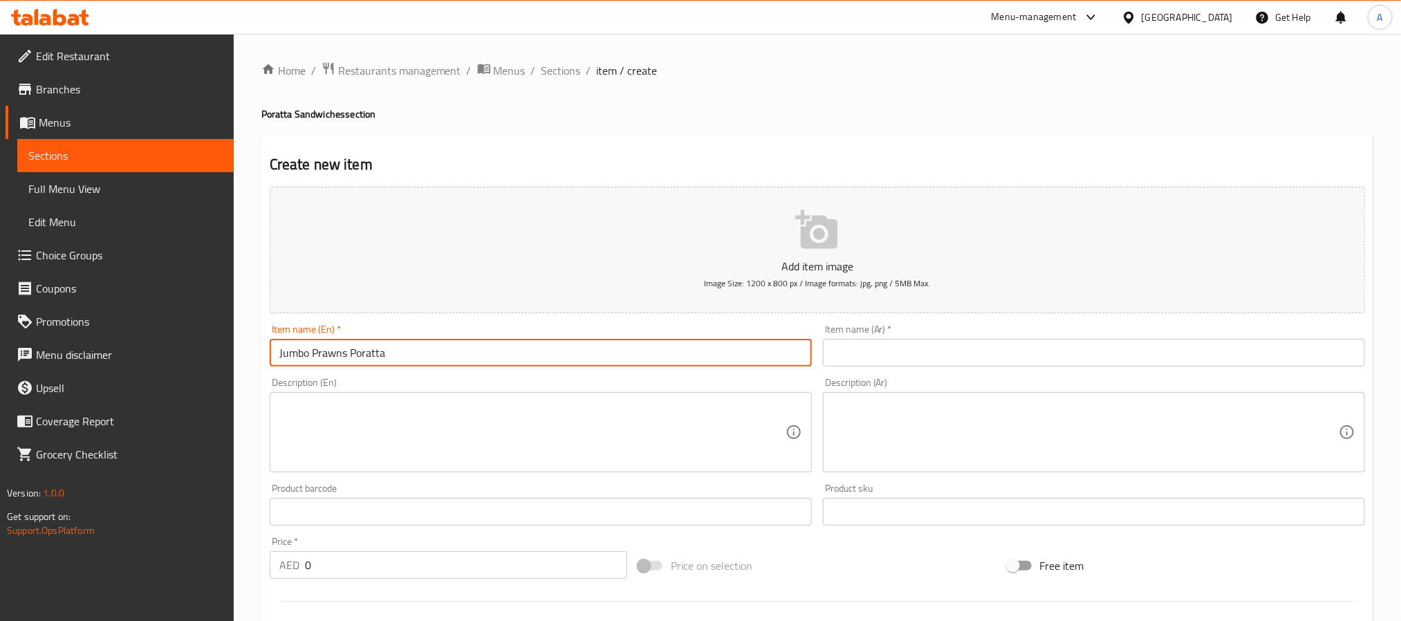
click at [320, 351] on input "Jumbo Prawns Poratta" at bounding box center [541, 353] width 542 height 28
type input "Jumbo Prawns Poratta"
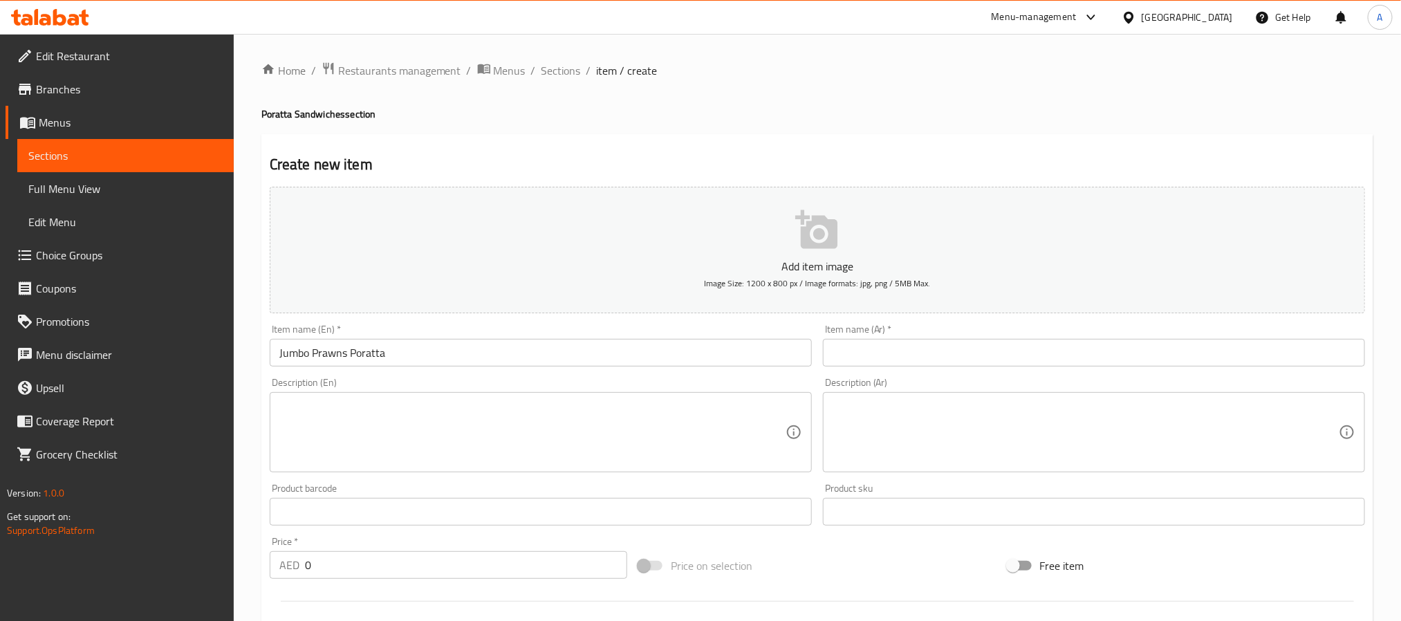
paste input "بوراتا الروبيان الجامبو"
click at [965, 347] on input "بوراتا الروبيان الجامبو" at bounding box center [1094, 353] width 542 height 28
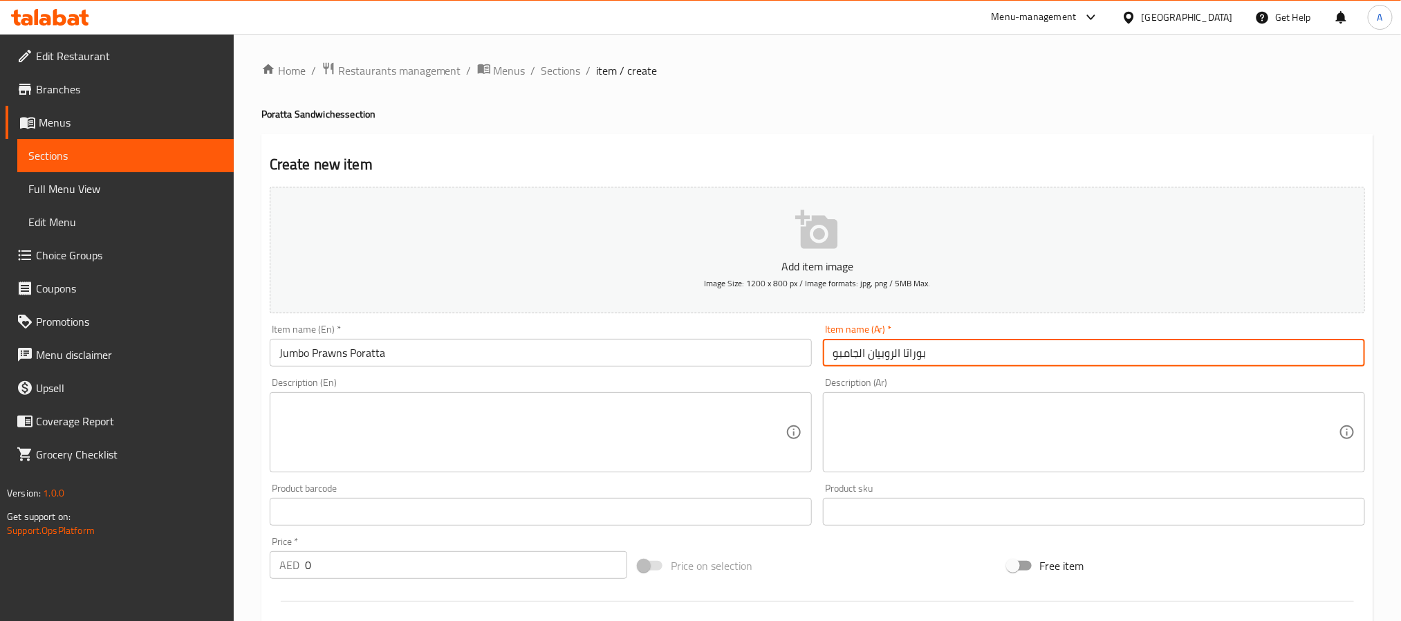
click at [917, 353] on input "بوراتا الروبيان الجامبو" at bounding box center [1094, 353] width 542 height 28
click at [849, 351] on input "براتا روبيان جامبو" at bounding box center [1094, 353] width 542 height 28
click at [849, 357] on input "براتا روبيان جمبو" at bounding box center [1094, 353] width 542 height 28
click at [858, 353] on input "براتا روبيان" at bounding box center [1094, 353] width 542 height 28
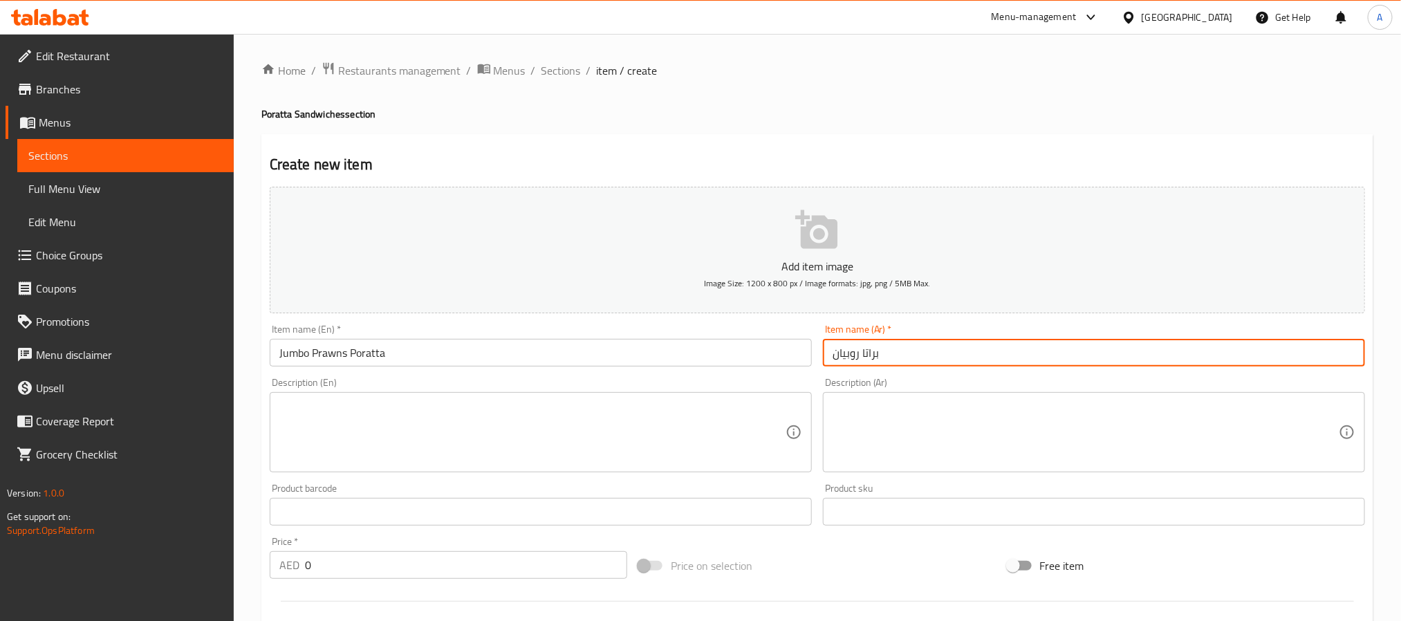
paste input "مبو"
type input "براتا جمبو روبيان"
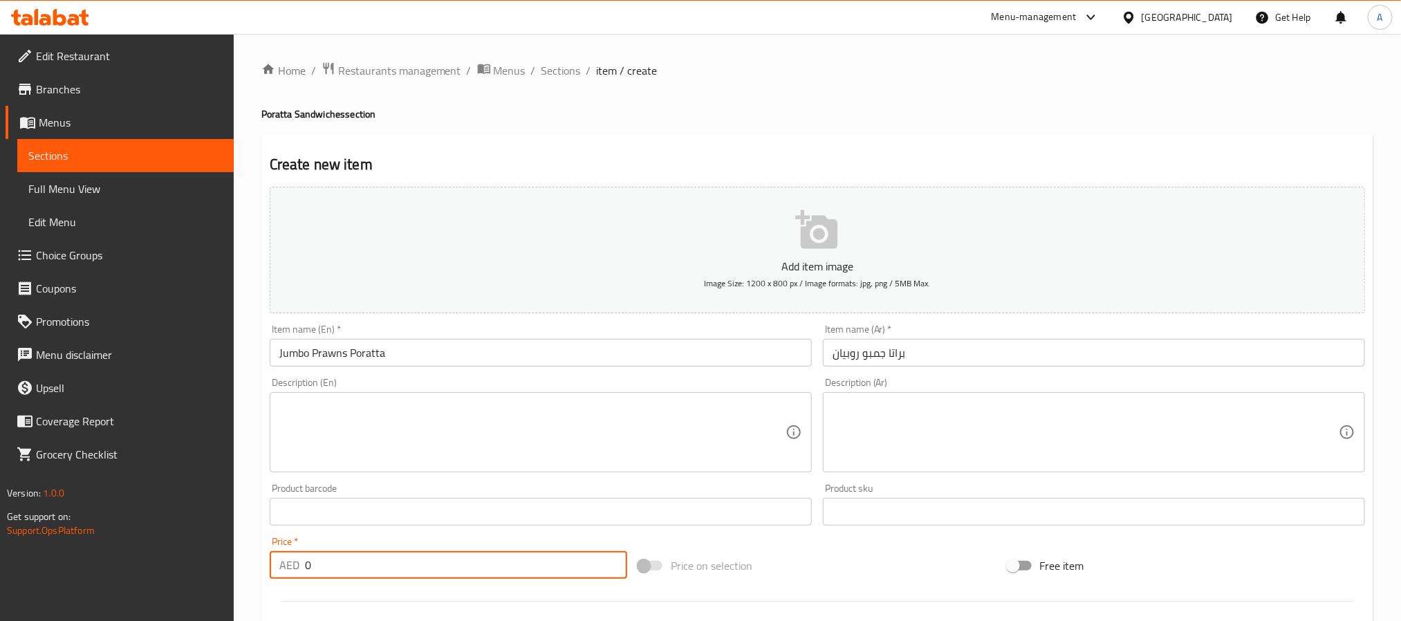
drag, startPoint x: 329, startPoint y: 566, endPoint x: 280, endPoint y: 558, distance: 49.1
click at [280, 558] on div "AED 0 Price *" at bounding box center [449, 565] width 358 height 28
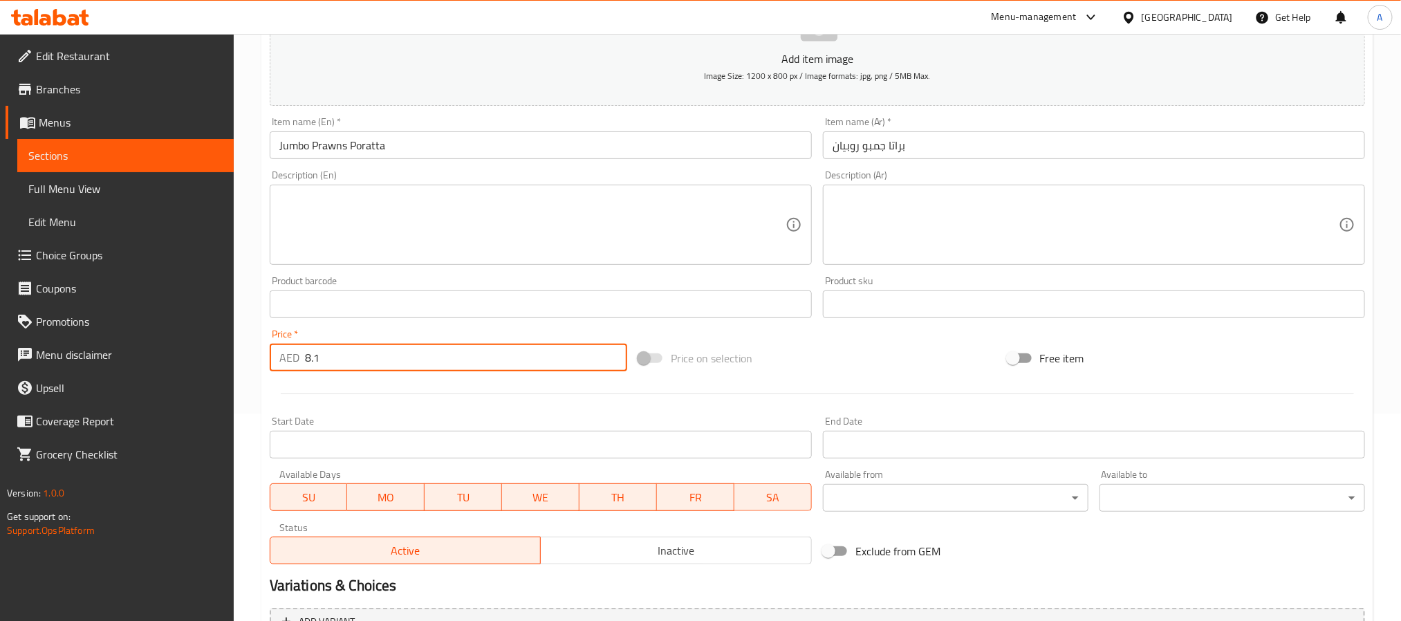
scroll to position [311, 0]
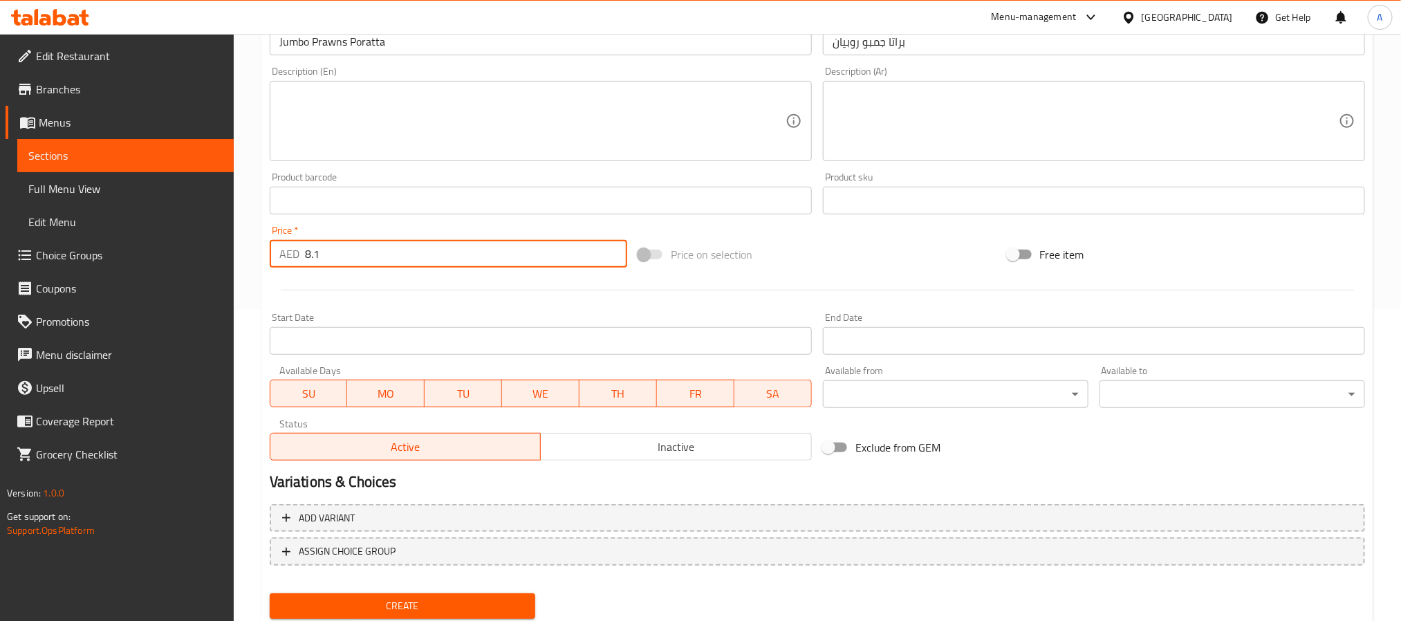
type input "8.1"
click at [415, 598] on span "Create" at bounding box center [402, 606] width 243 height 17
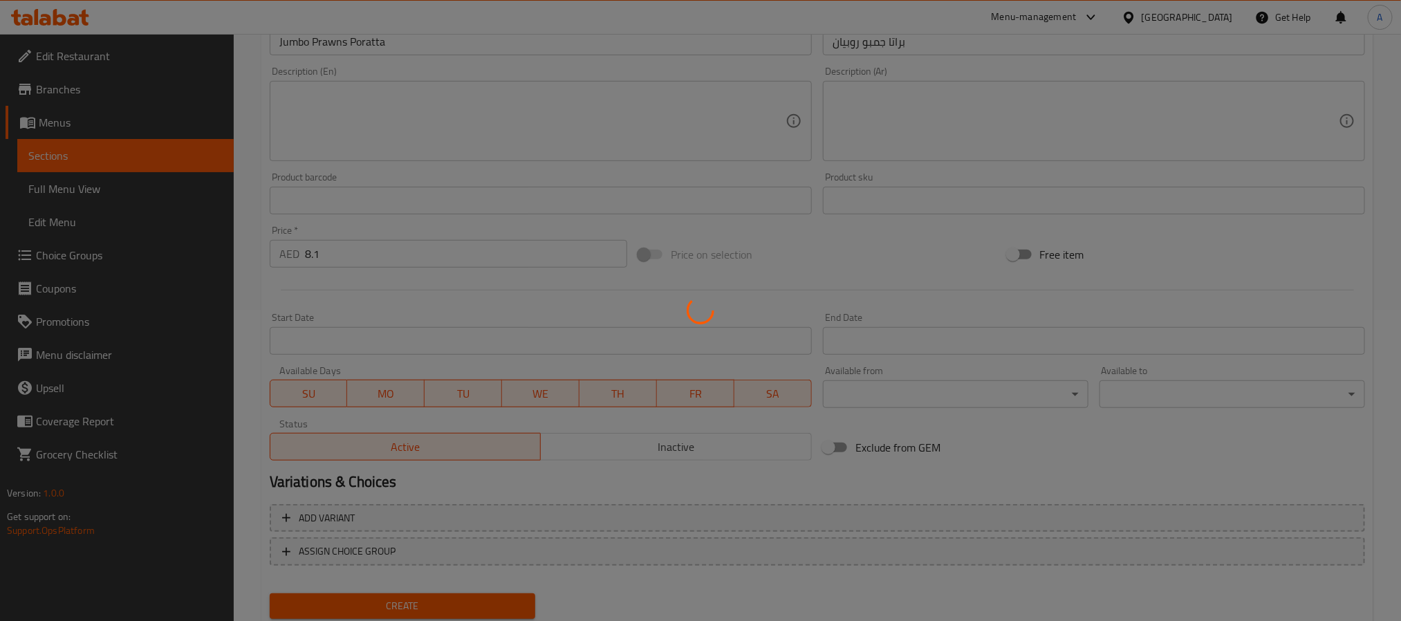
scroll to position [0, 0]
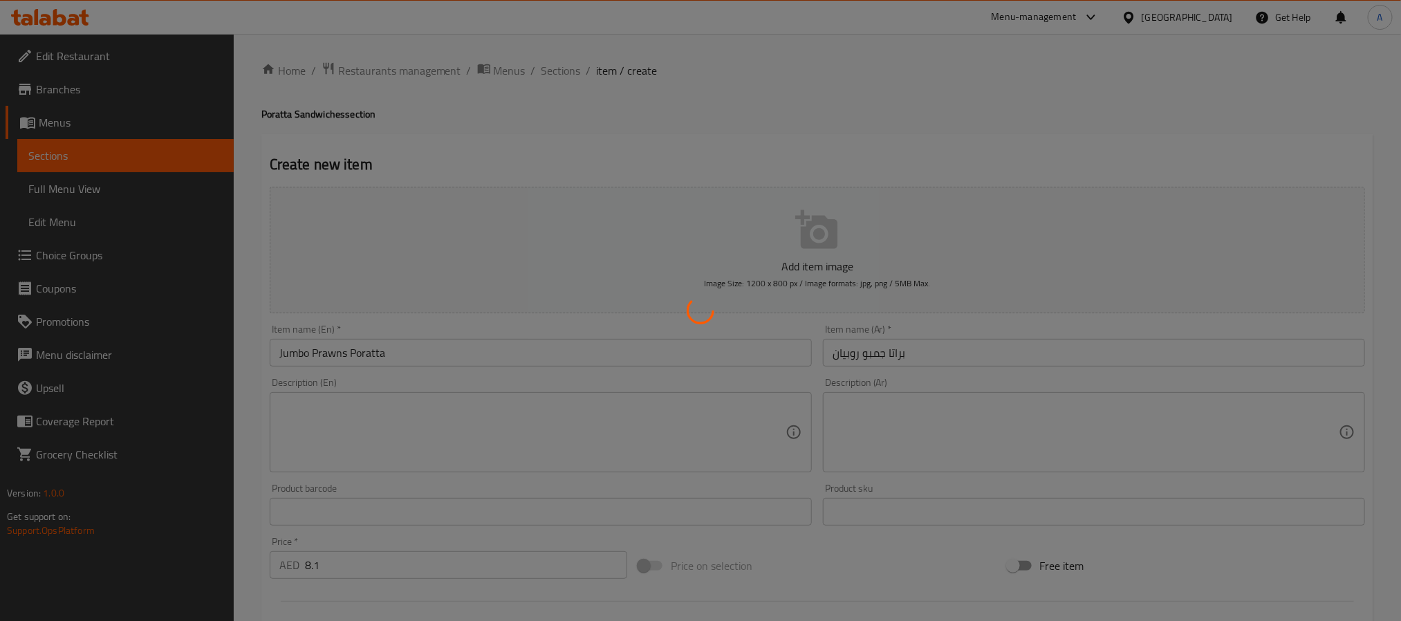
type input "0"
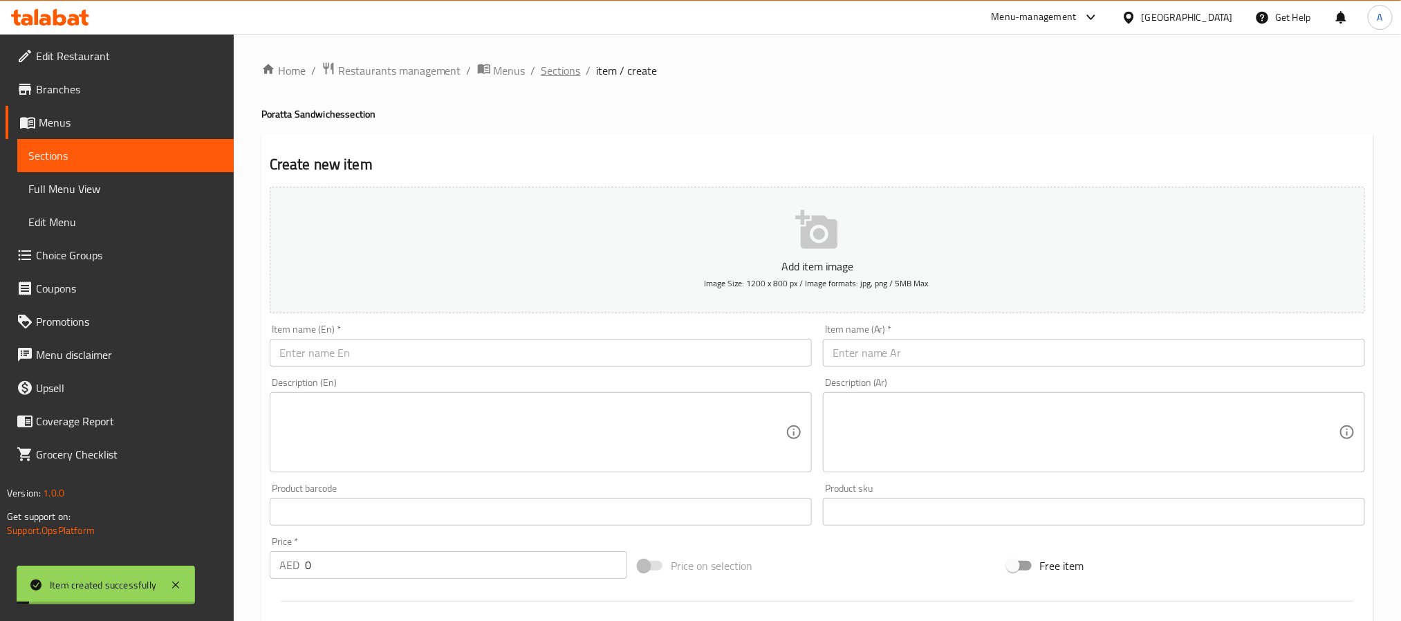
click at [562, 73] on span "Sections" at bounding box center [561, 70] width 39 height 17
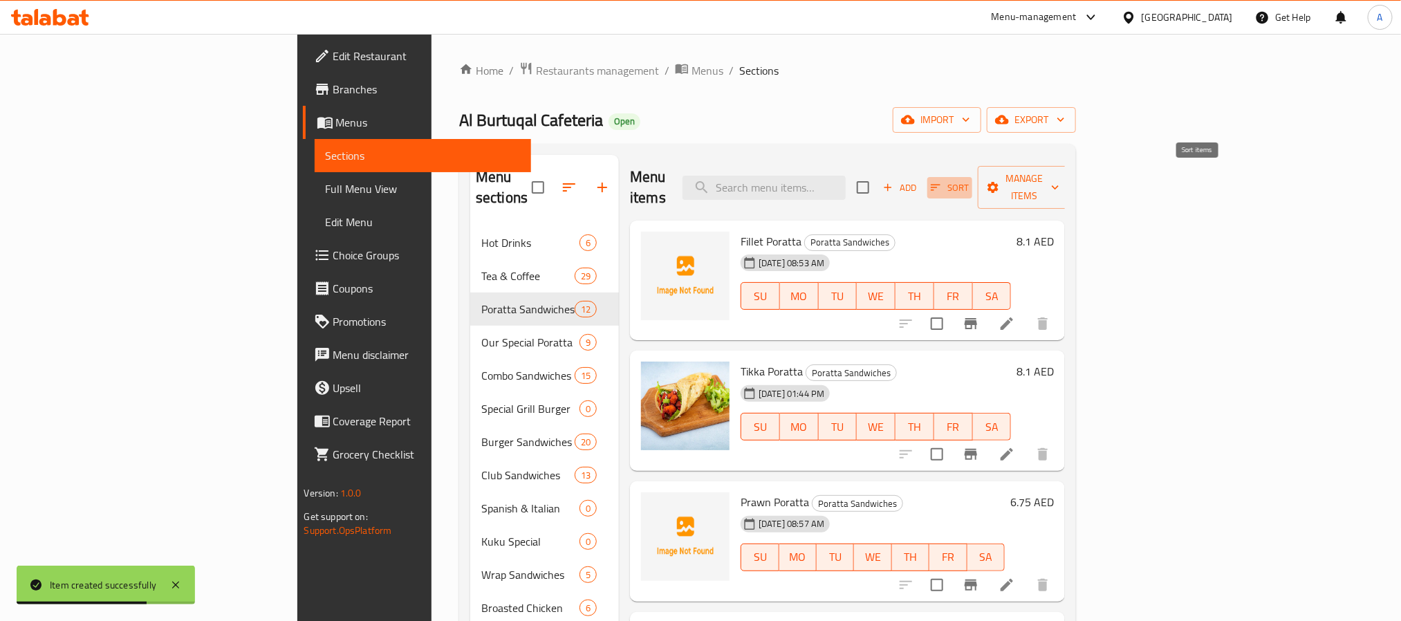
click at [969, 180] on span "Sort" at bounding box center [950, 188] width 38 height 16
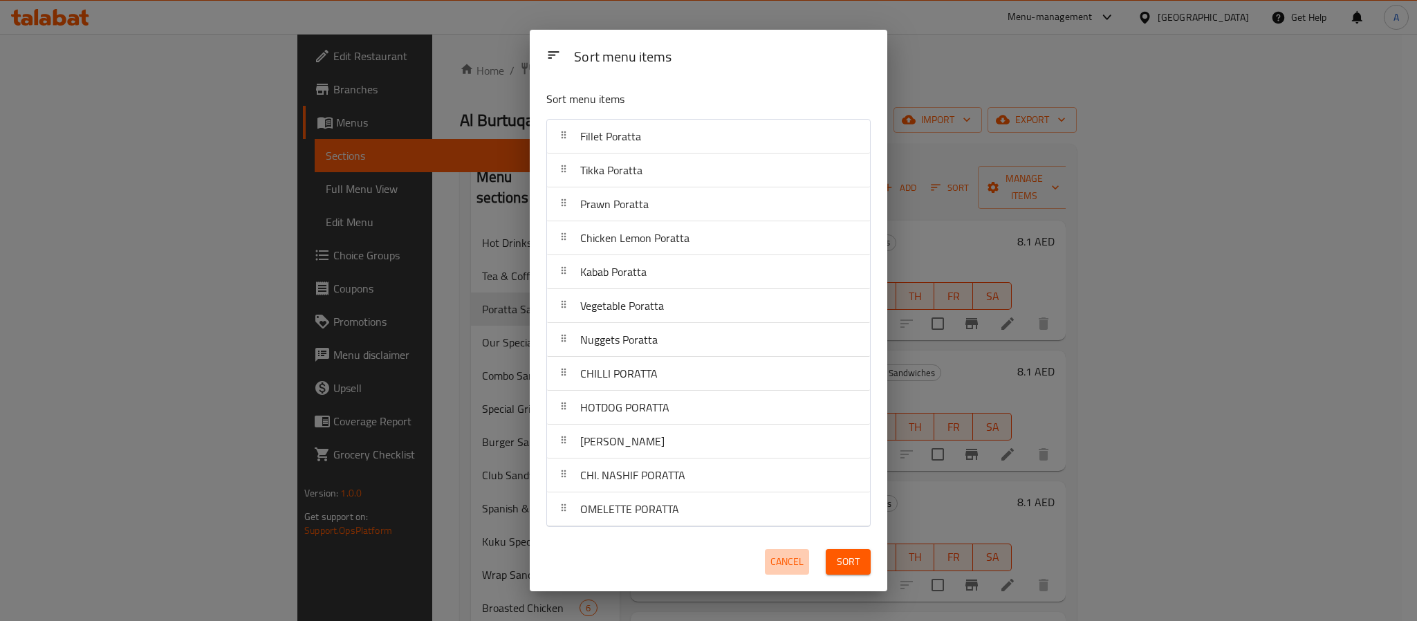
click at [786, 563] on span "Cancel" at bounding box center [787, 561] width 33 height 17
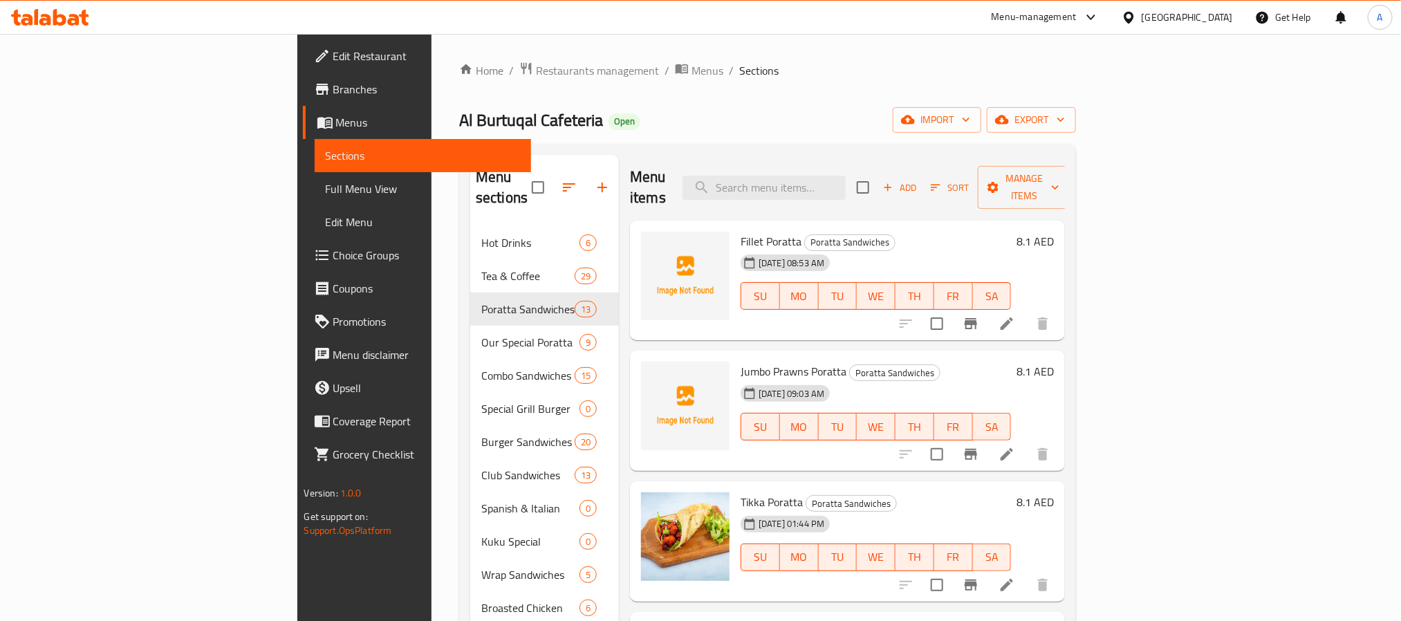
click at [969, 180] on span "Sort" at bounding box center [950, 188] width 38 height 16
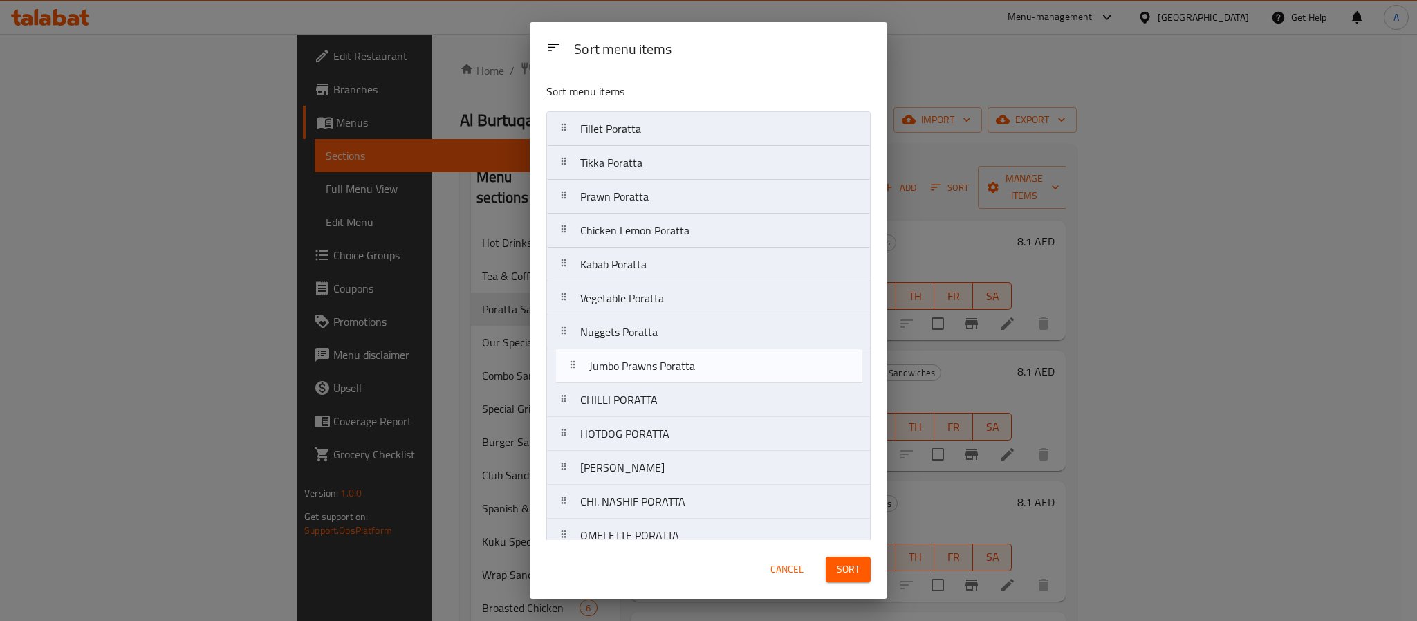
drag, startPoint x: 679, startPoint y: 167, endPoint x: 689, endPoint y: 380, distance: 213.3
click at [689, 380] on nav "Fillet Poratta Jumbo Prawns Poratta Tikka Poratta Prawn Poratta Chicken Lemon P…" at bounding box center [708, 332] width 324 height 442
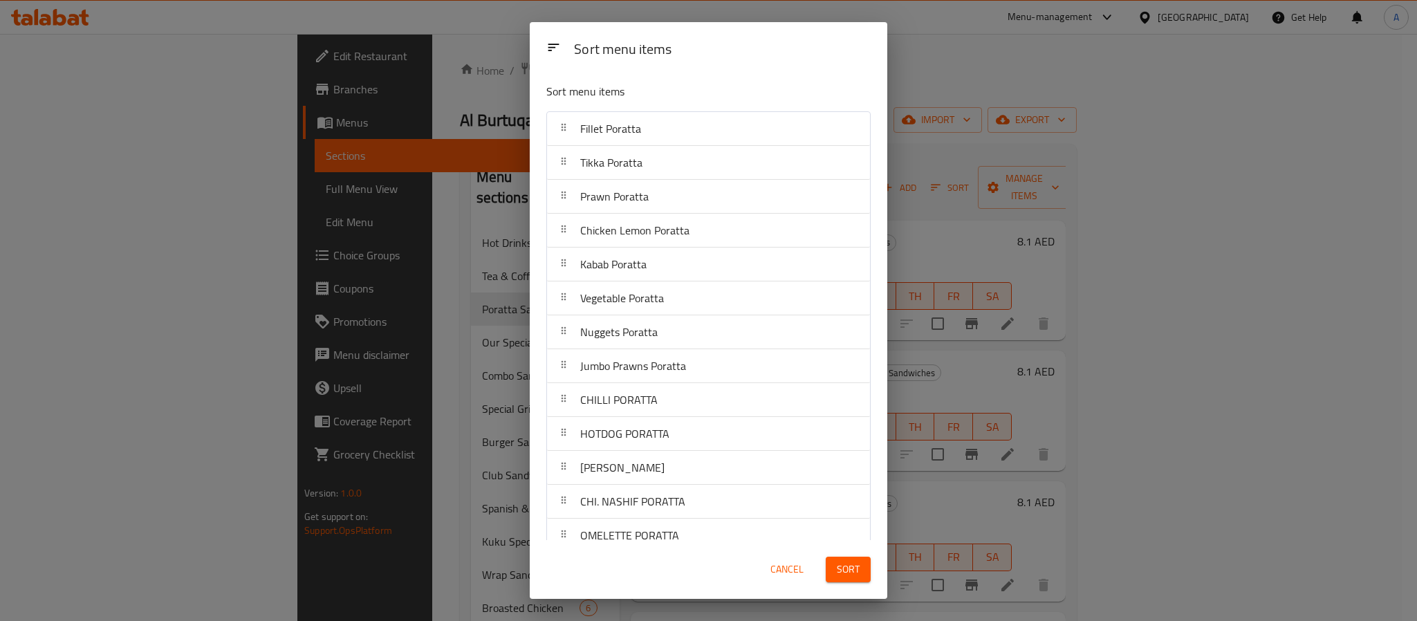
click at [849, 558] on button "Sort" at bounding box center [848, 570] width 45 height 26
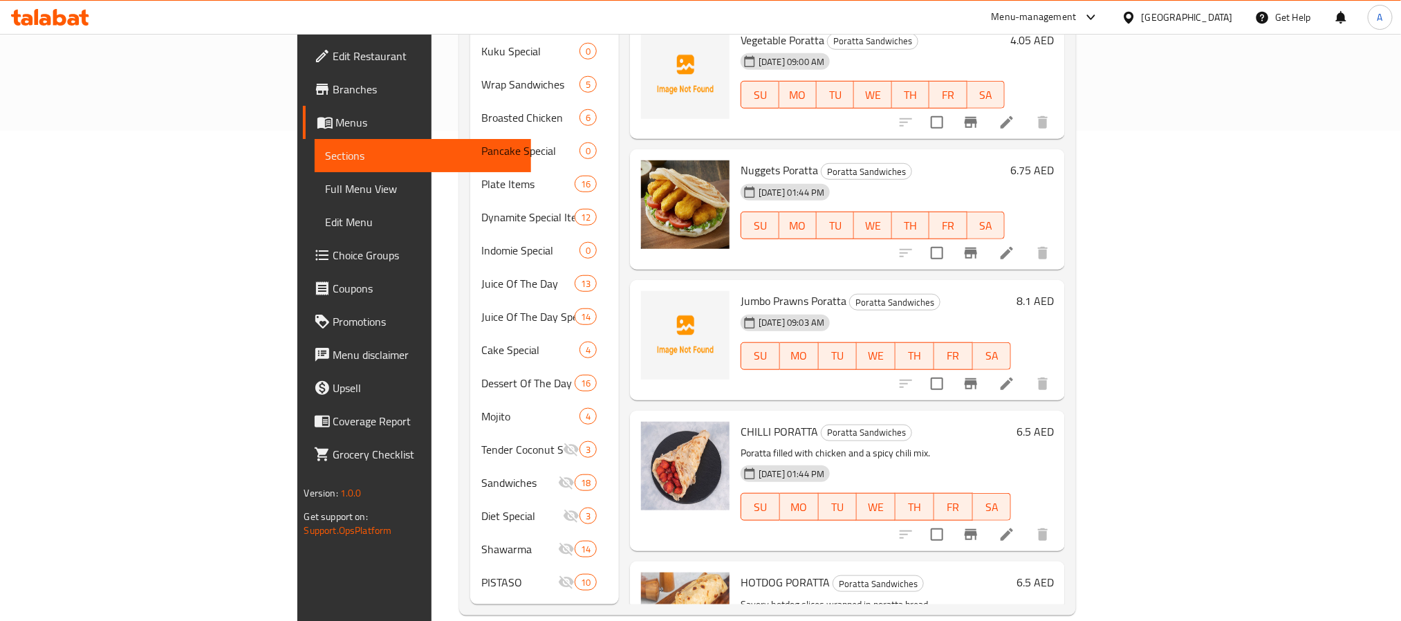
scroll to position [467, 0]
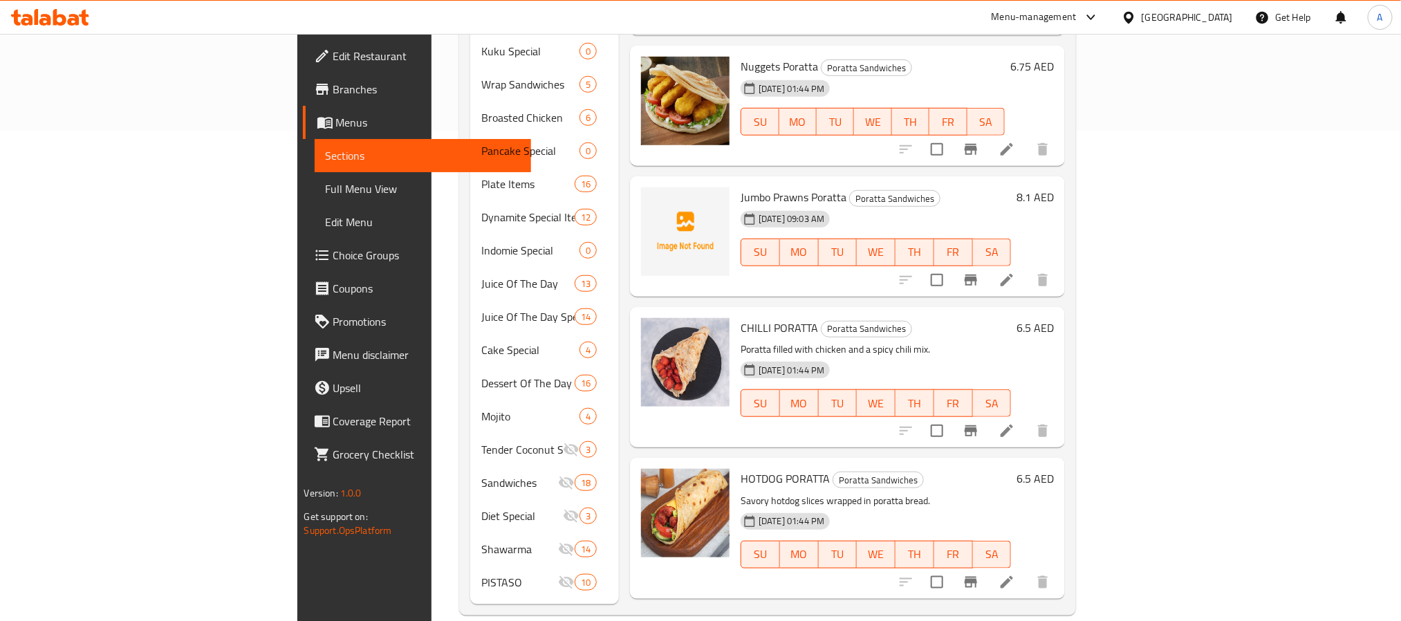
click at [1054, 318] on h6 "6.5 AED" at bounding box center [1035, 327] width 37 height 19
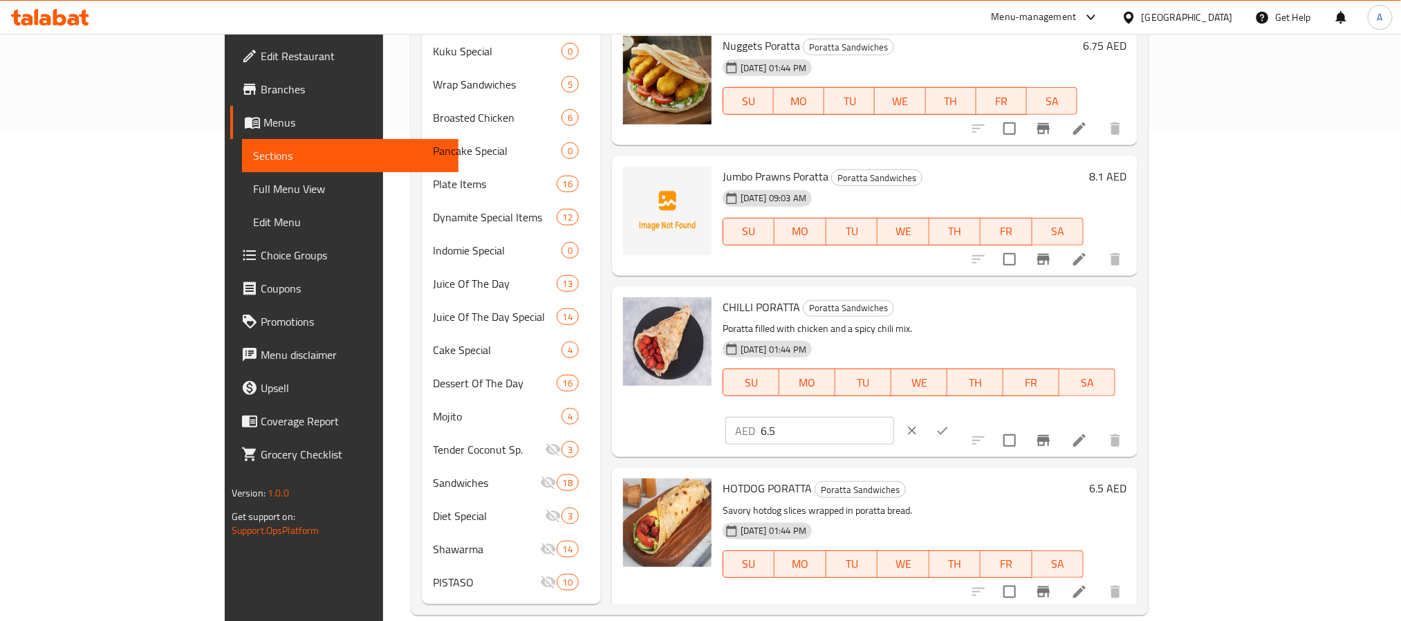
click at [894, 417] on input "6.5" at bounding box center [827, 431] width 133 height 28
type input "6.75"
click at [950, 424] on icon "ok" at bounding box center [943, 431] width 14 height 14
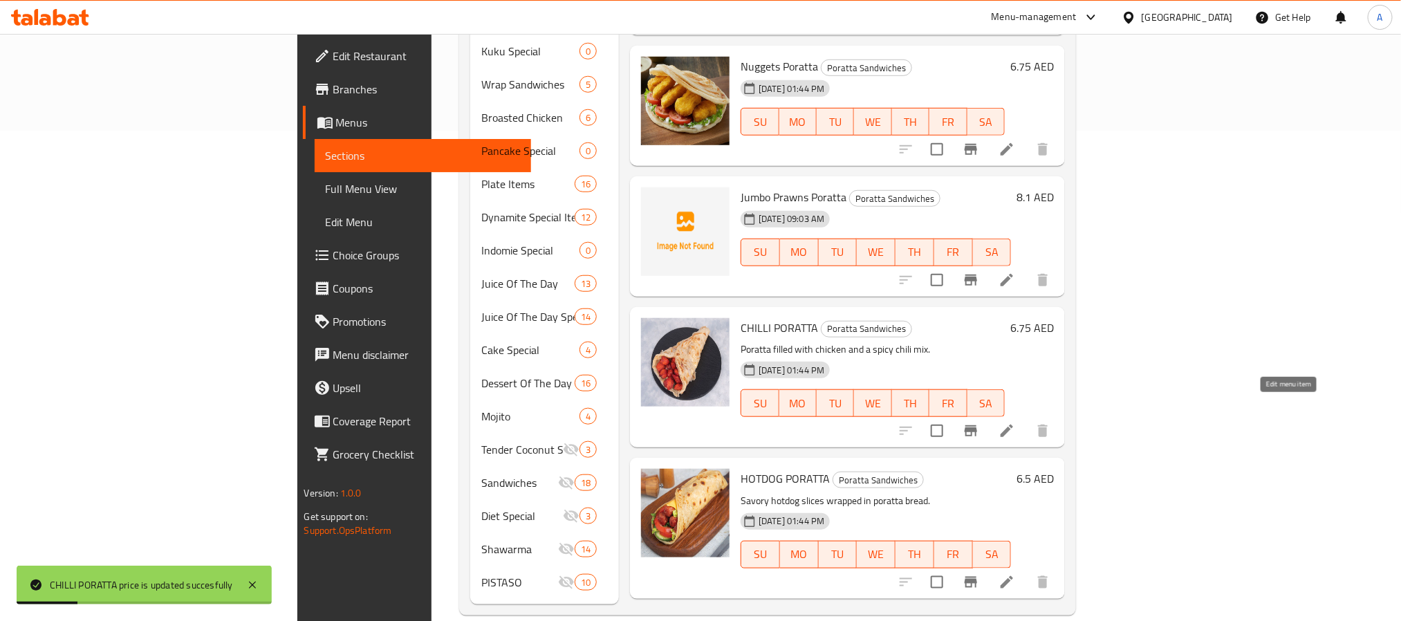
click at [1015, 423] on icon at bounding box center [1007, 431] width 17 height 17
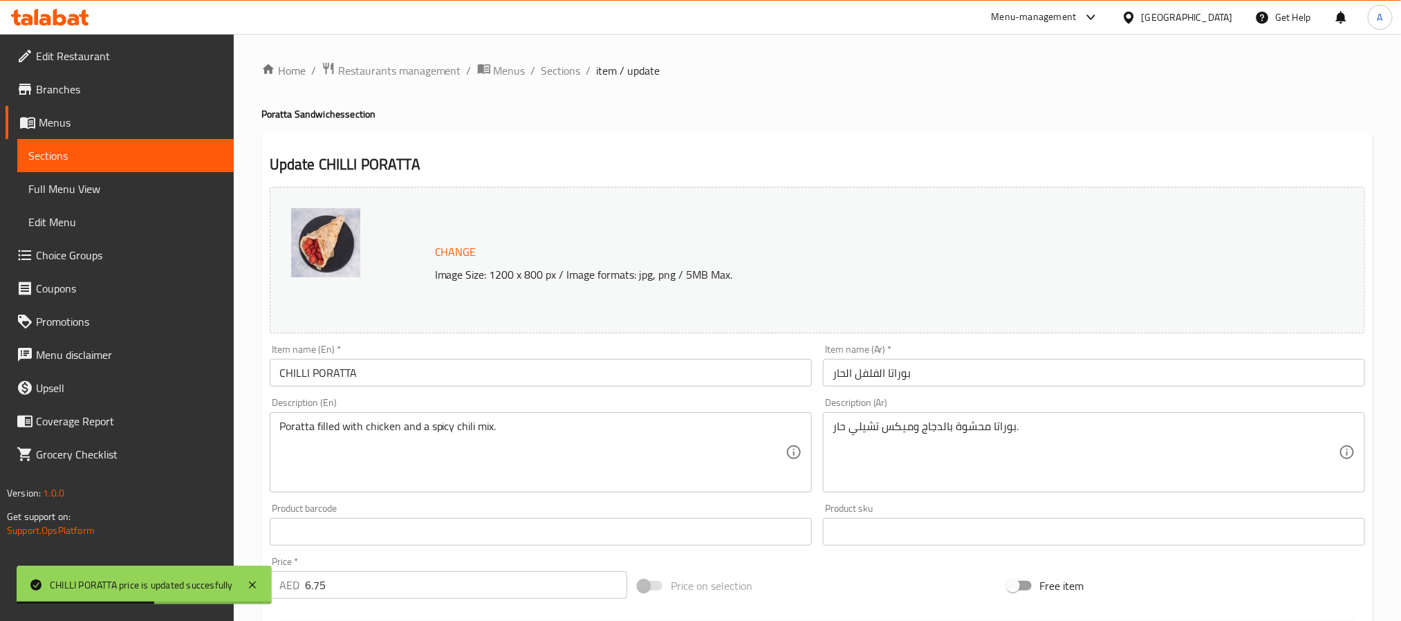
click at [387, 380] on input "CHILLI PORATTA" at bounding box center [541, 373] width 542 height 28
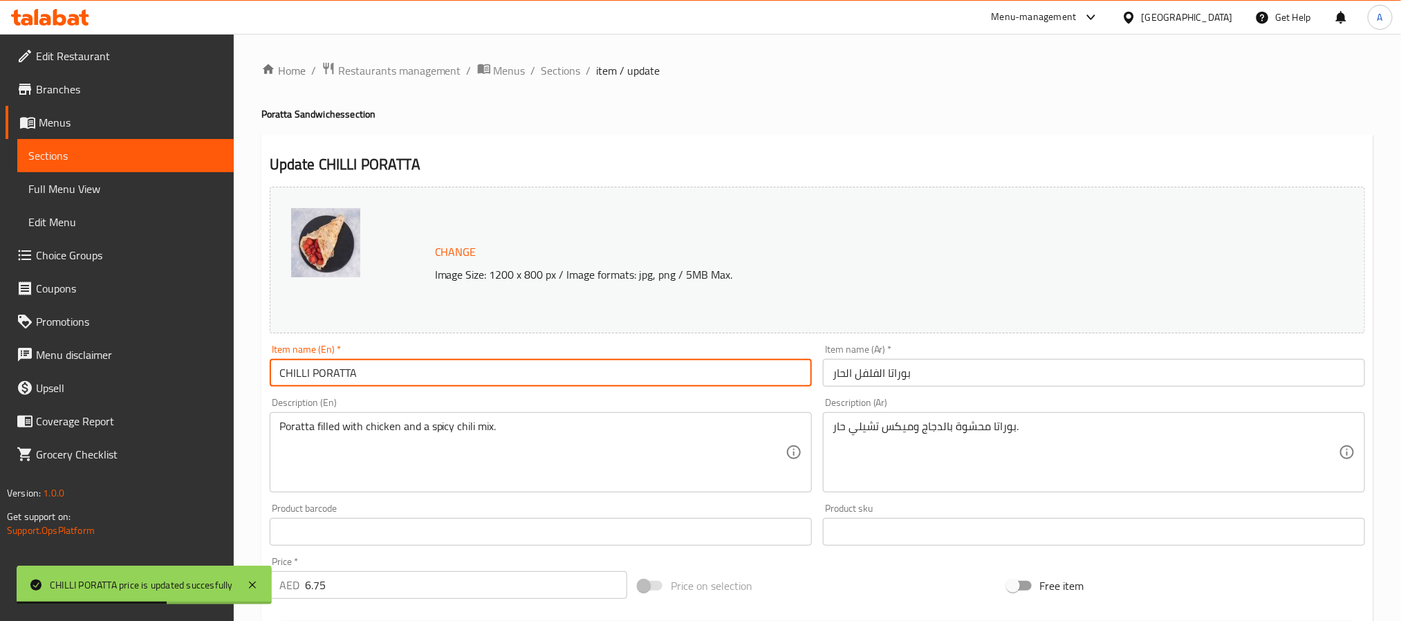
click at [387, 380] on input "CHILLI PORATTA" at bounding box center [541, 373] width 542 height 28
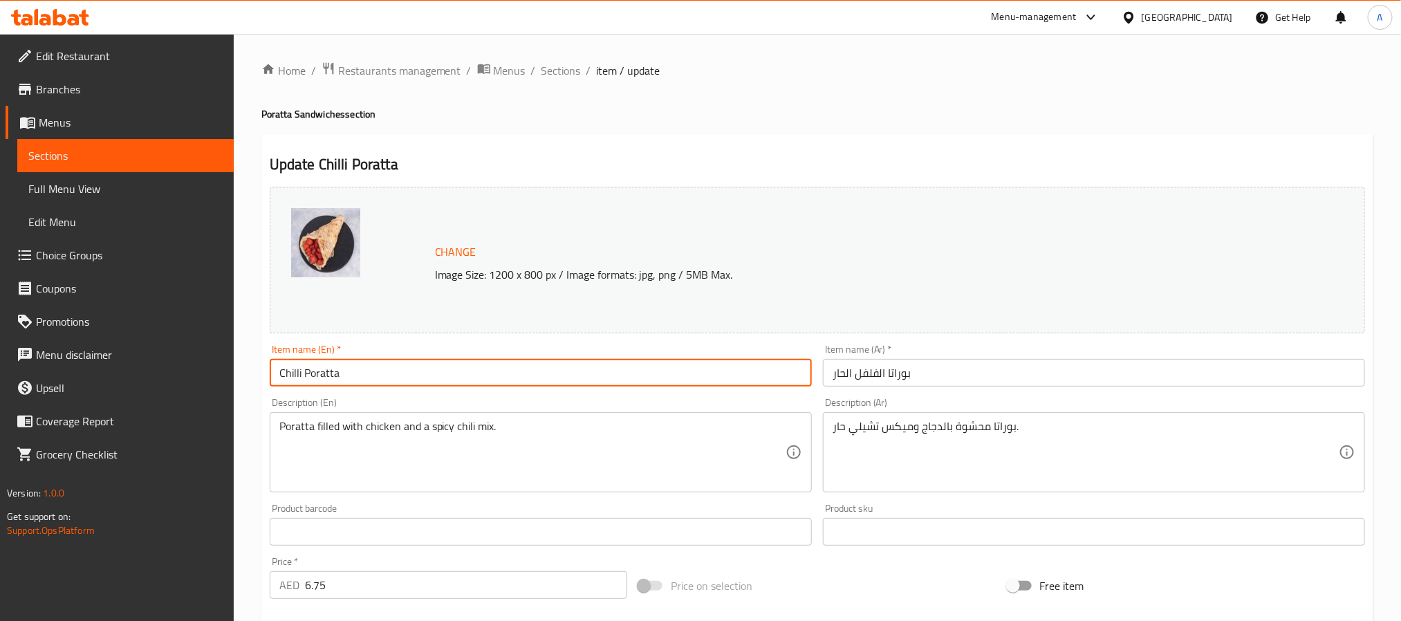
click at [277, 374] on input "Chilli Poratta" at bounding box center [541, 373] width 542 height 28
click at [328, 361] on input "Chicken Chilli Poratta" at bounding box center [541, 373] width 542 height 28
type input "Chicken Chilli Poratta"
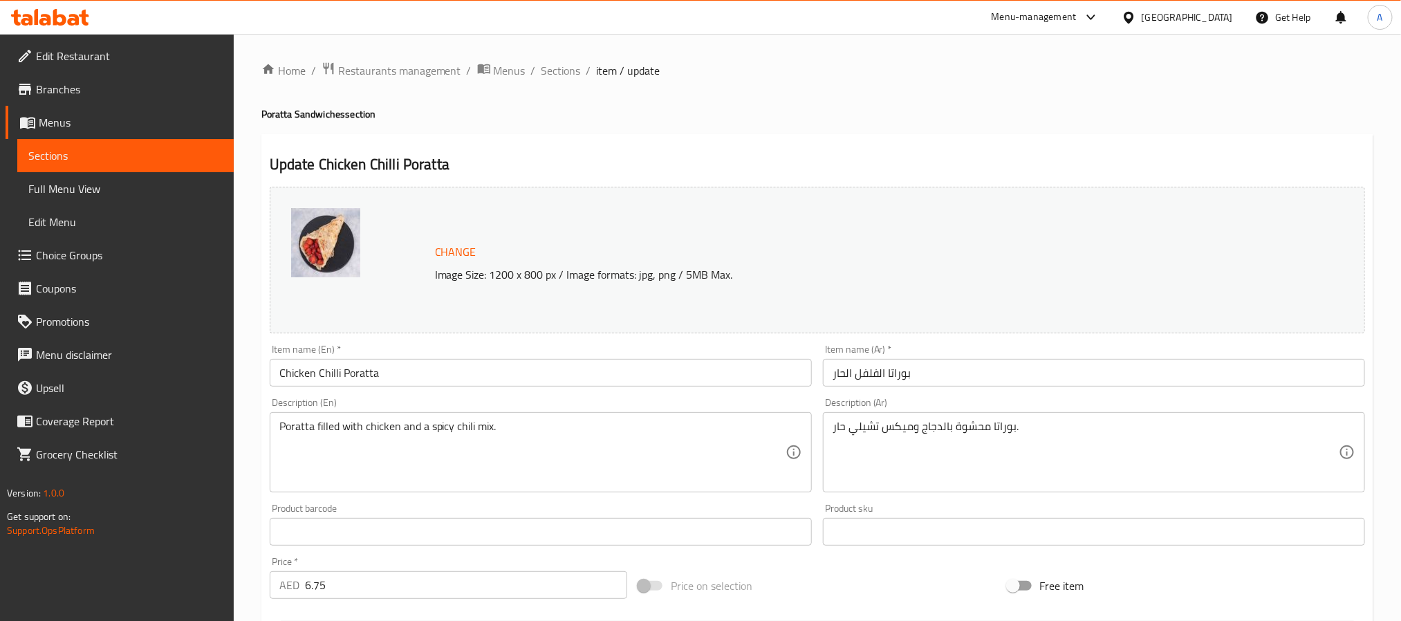
click at [903, 366] on input "بوراتا الفلفل الحار" at bounding box center [1094, 373] width 542 height 28
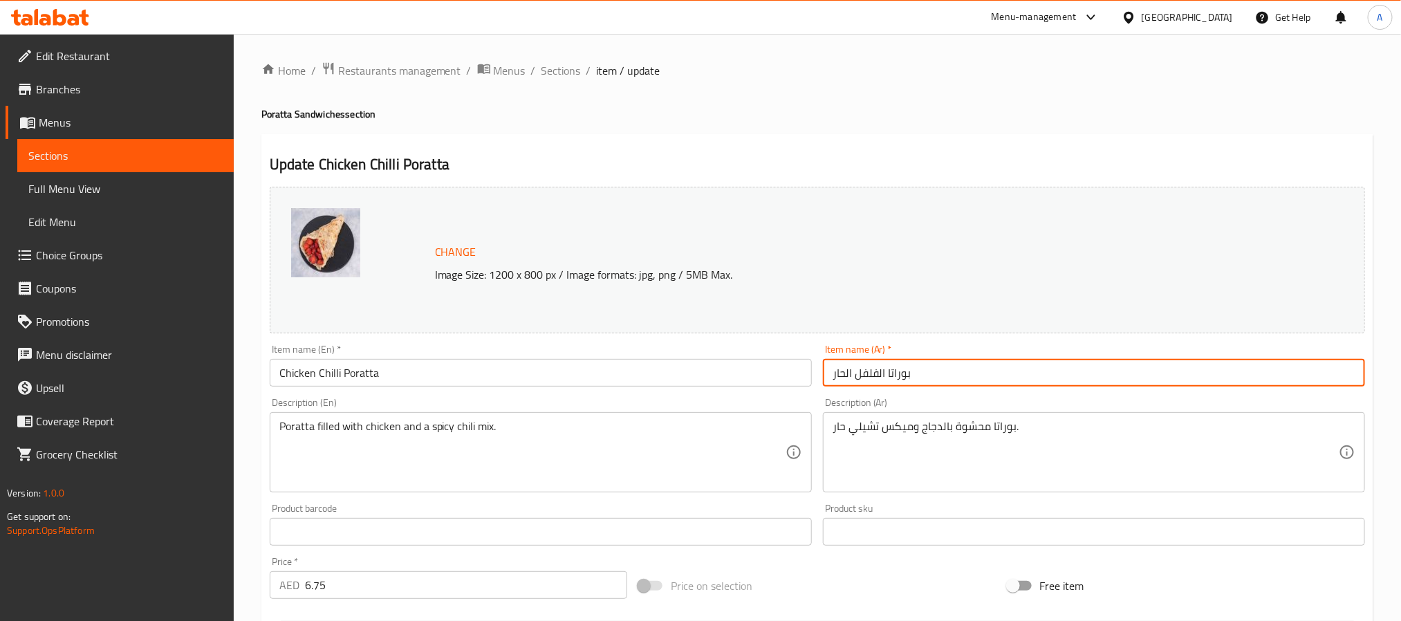
click at [903, 366] on input "بوراتا الفلفل الحار" at bounding box center [1094, 373] width 542 height 28
paste input "دجاج بال"
click at [903, 366] on input "بوراتا الفلفل الحار" at bounding box center [1094, 373] width 542 height 28
click at [932, 369] on input "بوراتا الدجاج بالفلفل الحار" at bounding box center [1094, 373] width 542 height 28
click at [914, 374] on input "براتا الدجاج بالفلفل الحار" at bounding box center [1094, 373] width 542 height 28
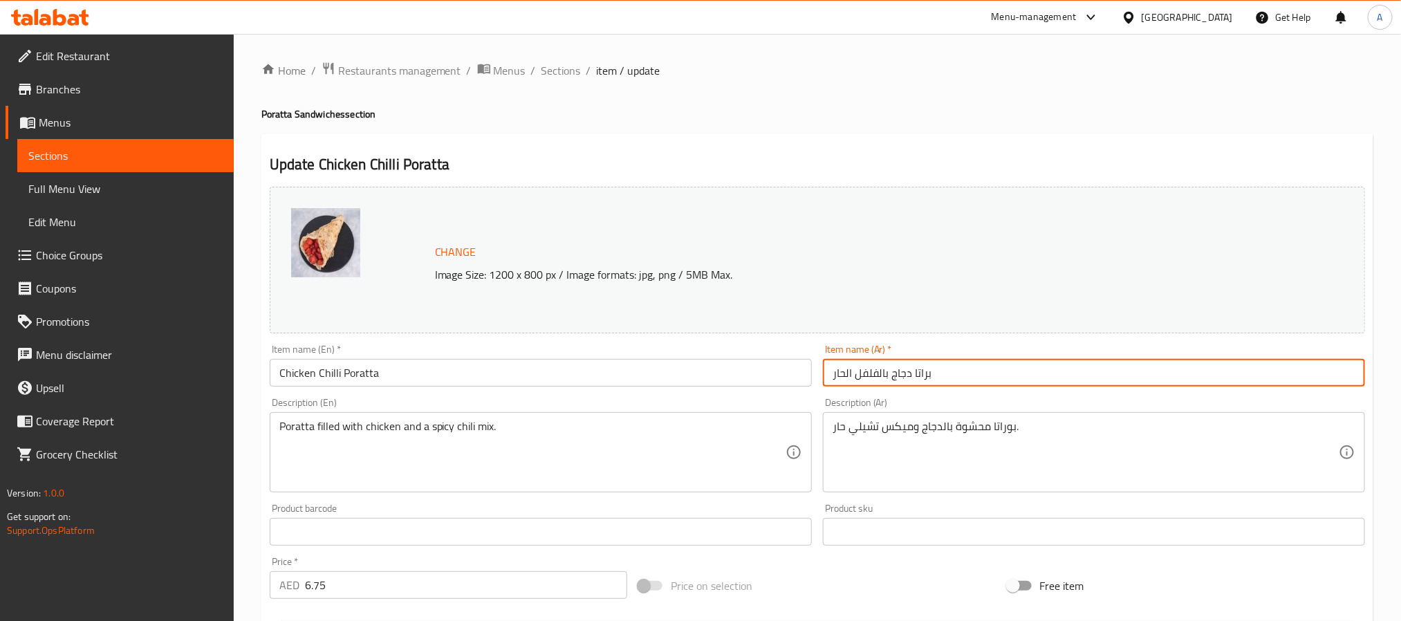
drag, startPoint x: 884, startPoint y: 371, endPoint x: 810, endPoint y: 364, distance: 74.4
click at [810, 364] on div "Change Image Size: 1200 x 800 px / Image formats: jpg, png / 5MB Max. Item name…" at bounding box center [817, 489] width 1107 height 616
type input "براتا دجاج شيلي"
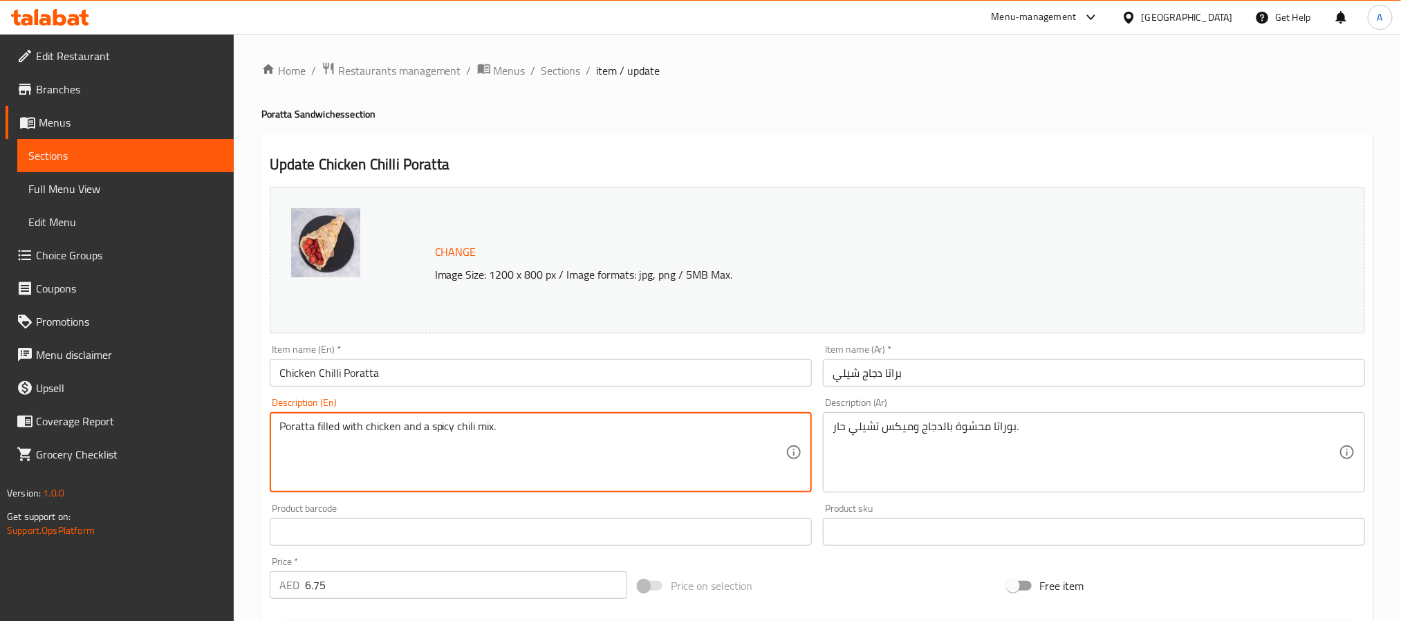
click at [432, 425] on textarea "Poratta filled with chicken and a spicy chili mix." at bounding box center [532, 453] width 506 height 66
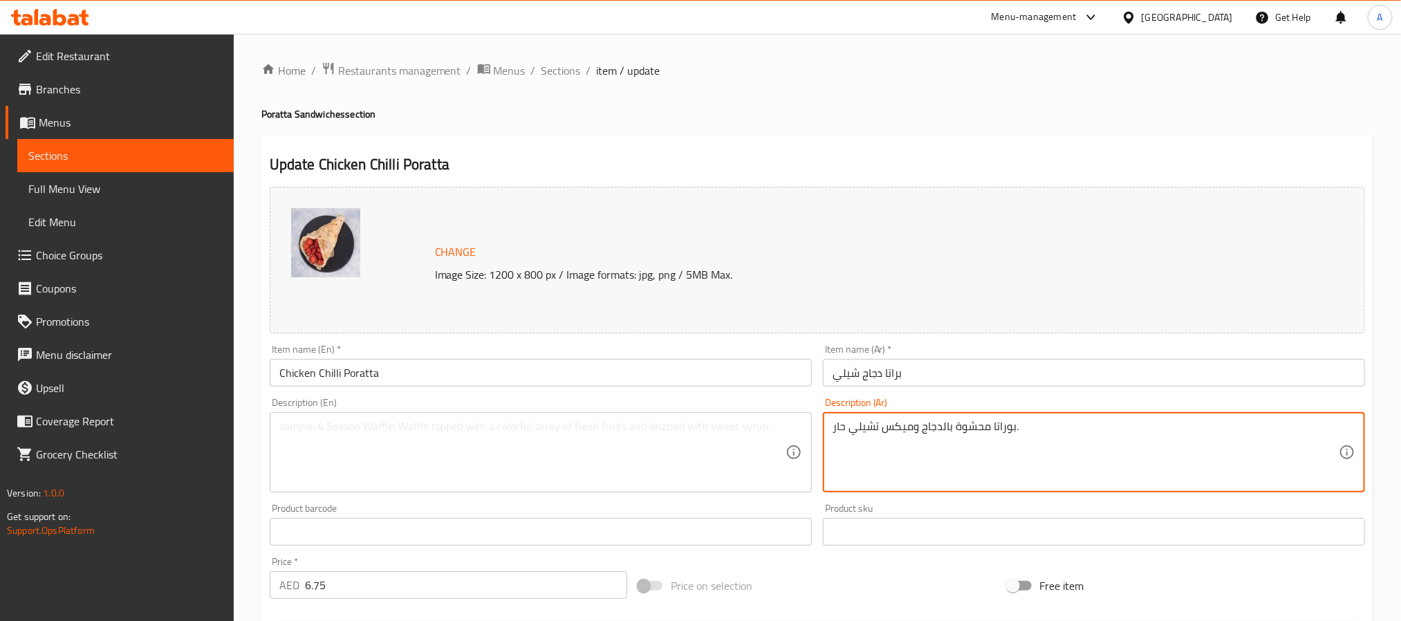
click at [857, 428] on textarea "بوراتا محشوة بالدجاج وميكس تشيلي حار." at bounding box center [1086, 453] width 506 height 66
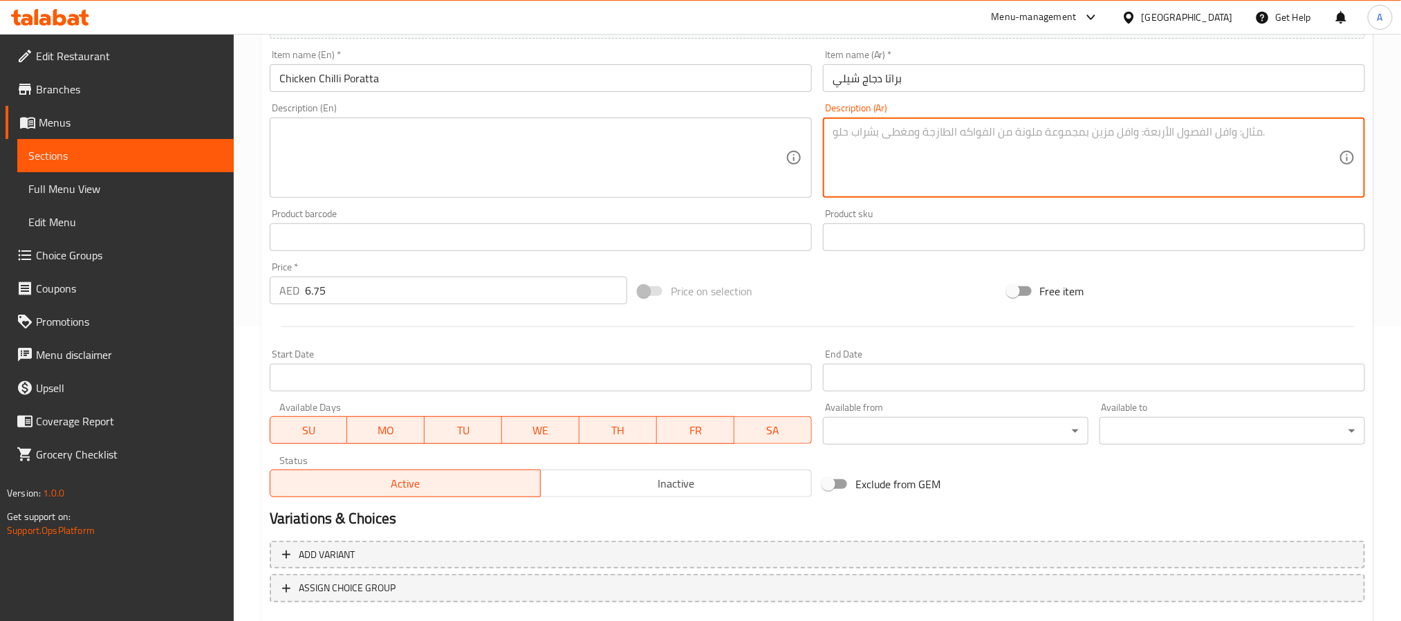
scroll to position [374, 0]
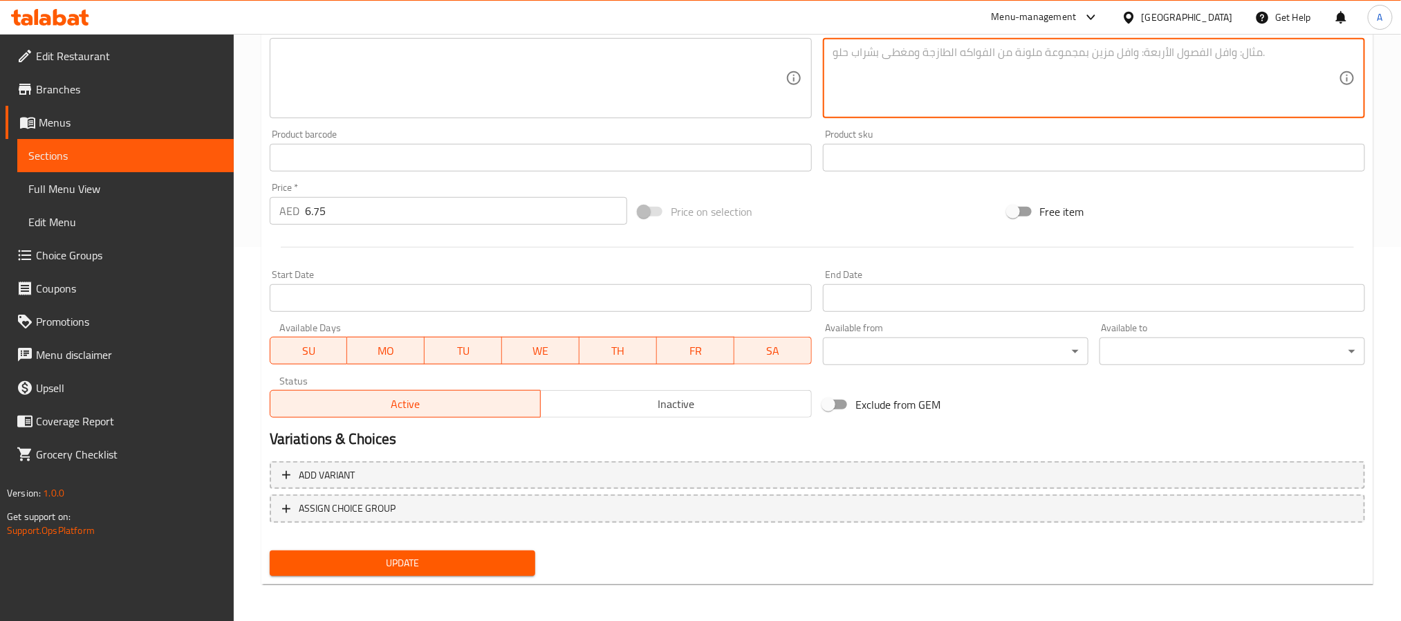
click at [495, 559] on span "Update" at bounding box center [402, 563] width 243 height 17
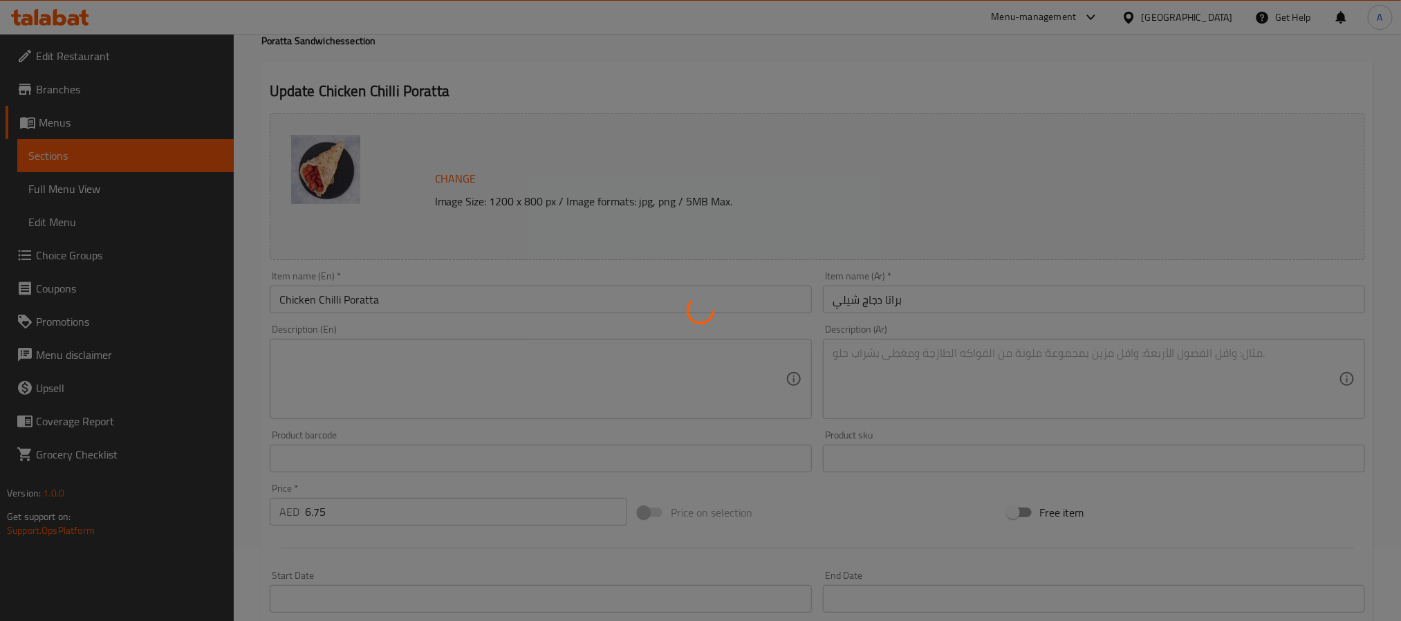
scroll to position [63, 0]
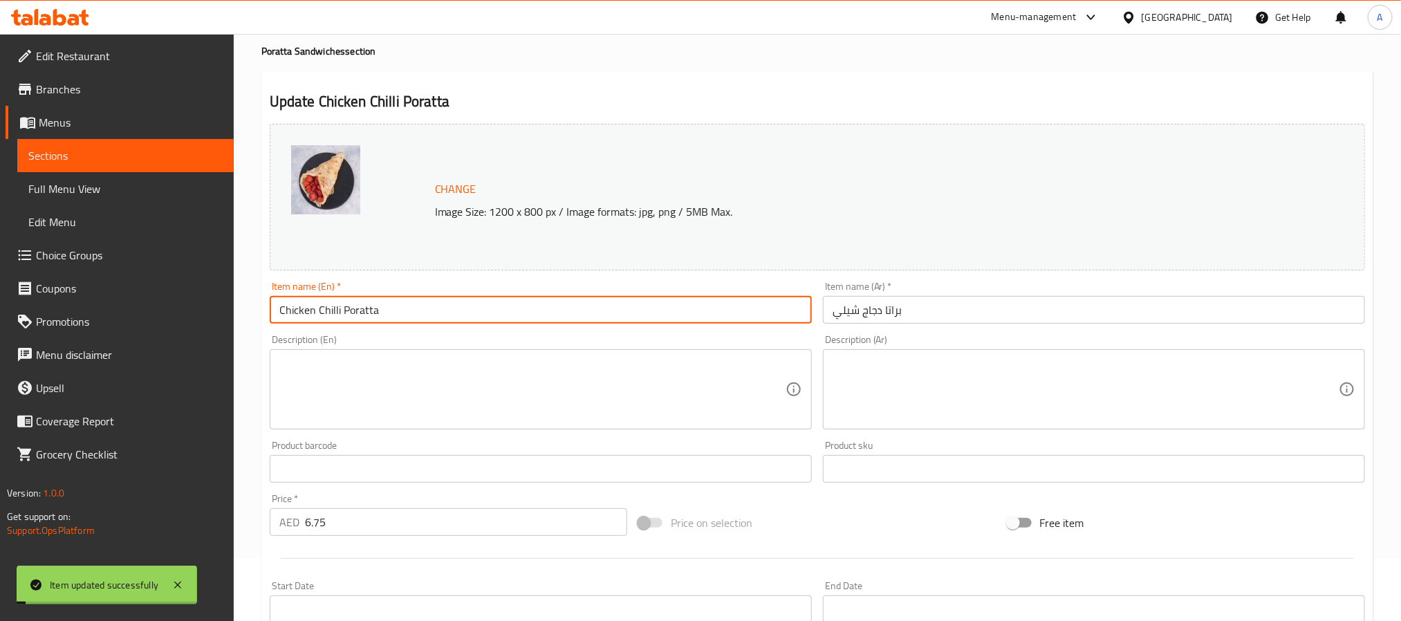
click at [363, 316] on input "Chicken Chilli Poratta" at bounding box center [541, 310] width 542 height 28
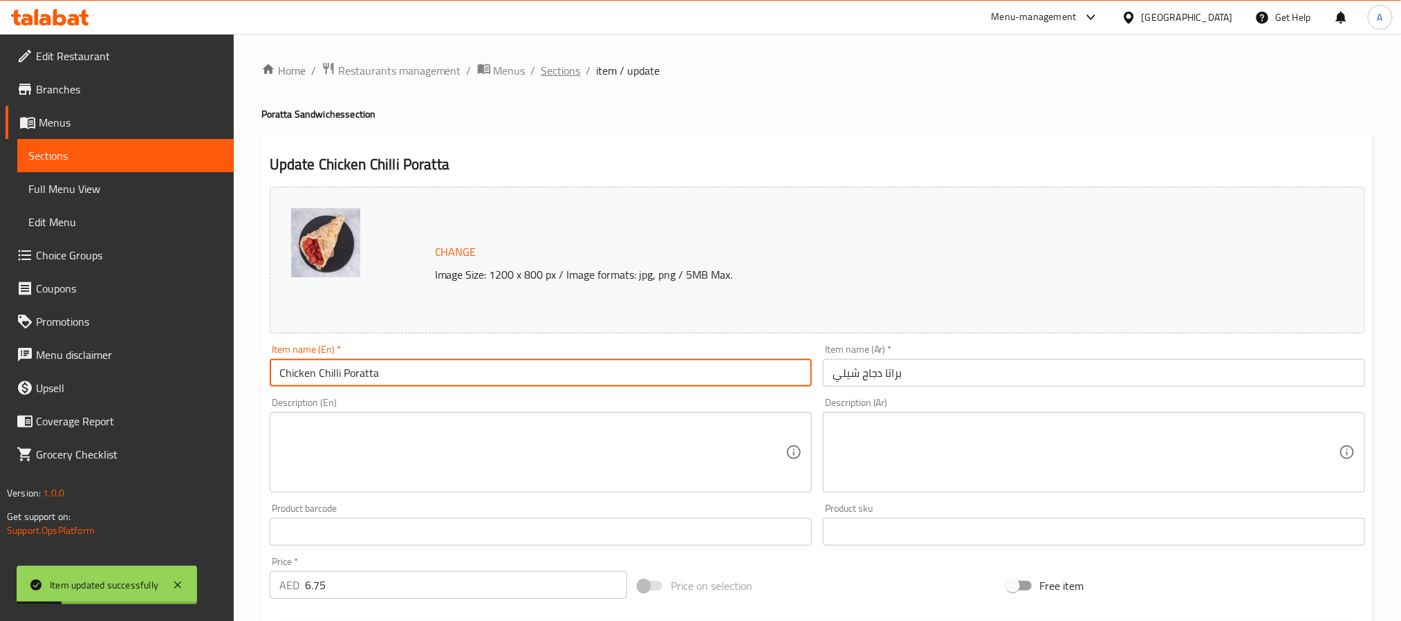
click at [556, 62] on span "Sections" at bounding box center [561, 70] width 39 height 17
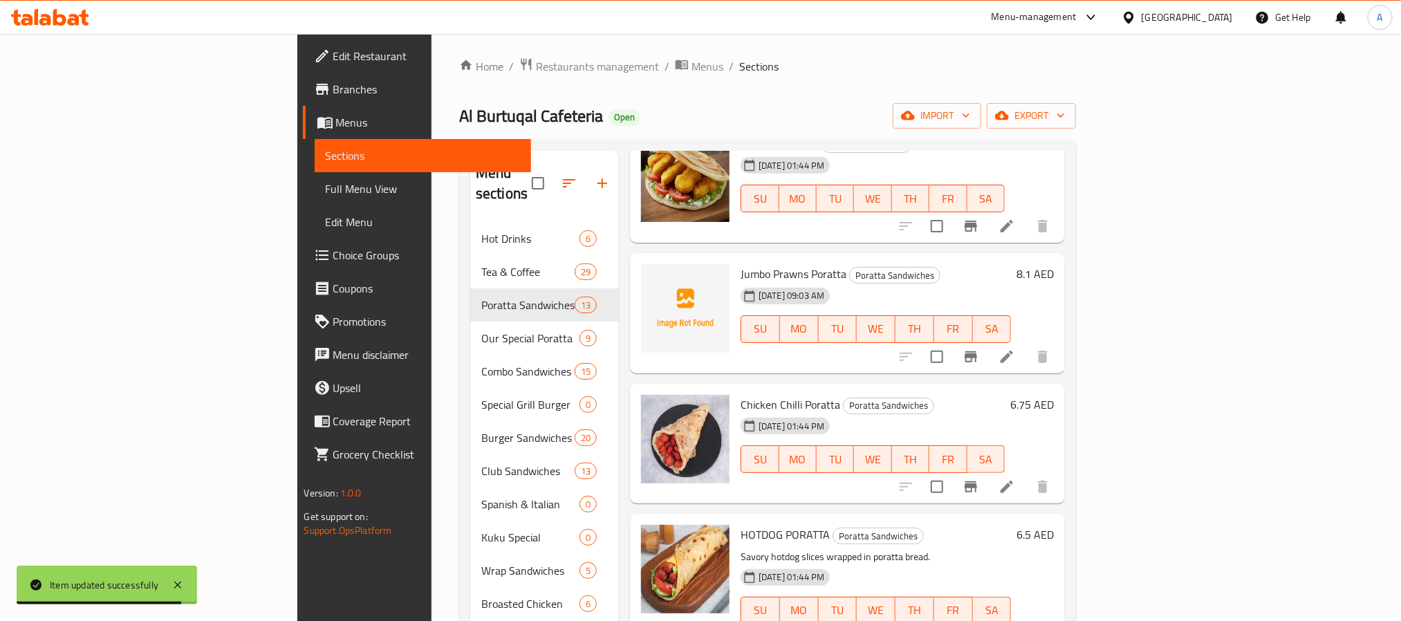
scroll to position [894, 0]
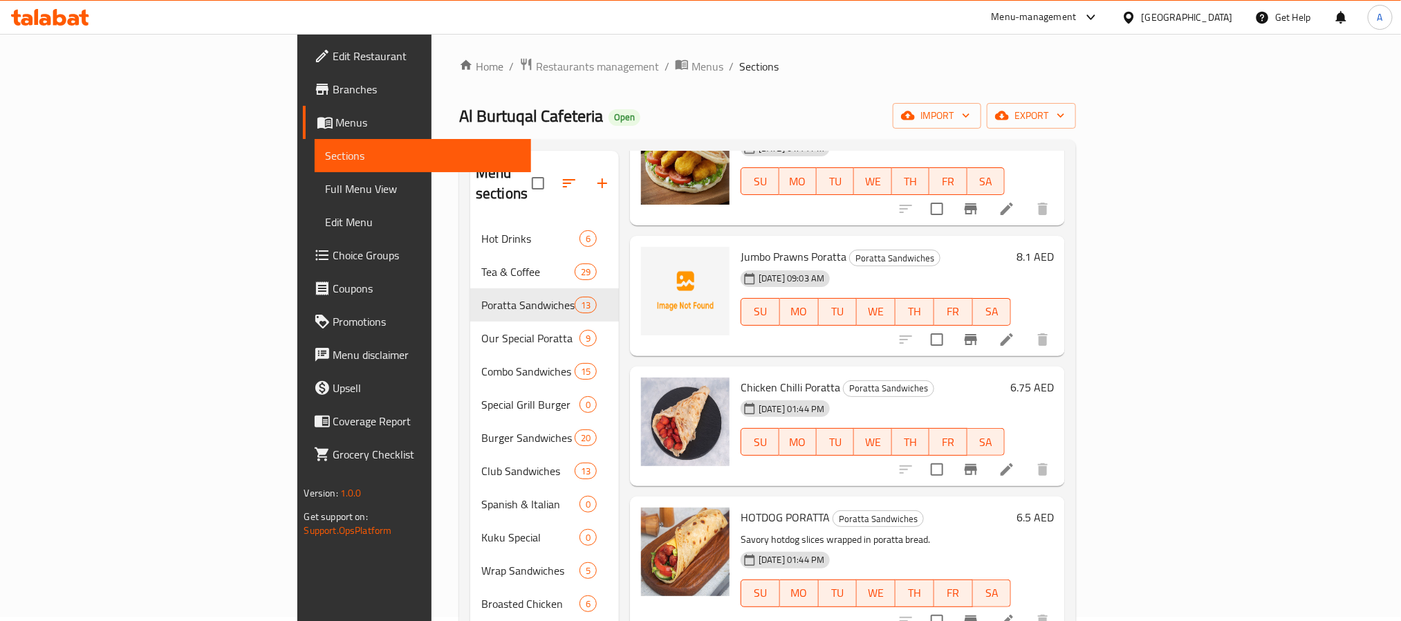
click at [1054, 508] on h6 "6.5 AED" at bounding box center [1035, 517] width 37 height 19
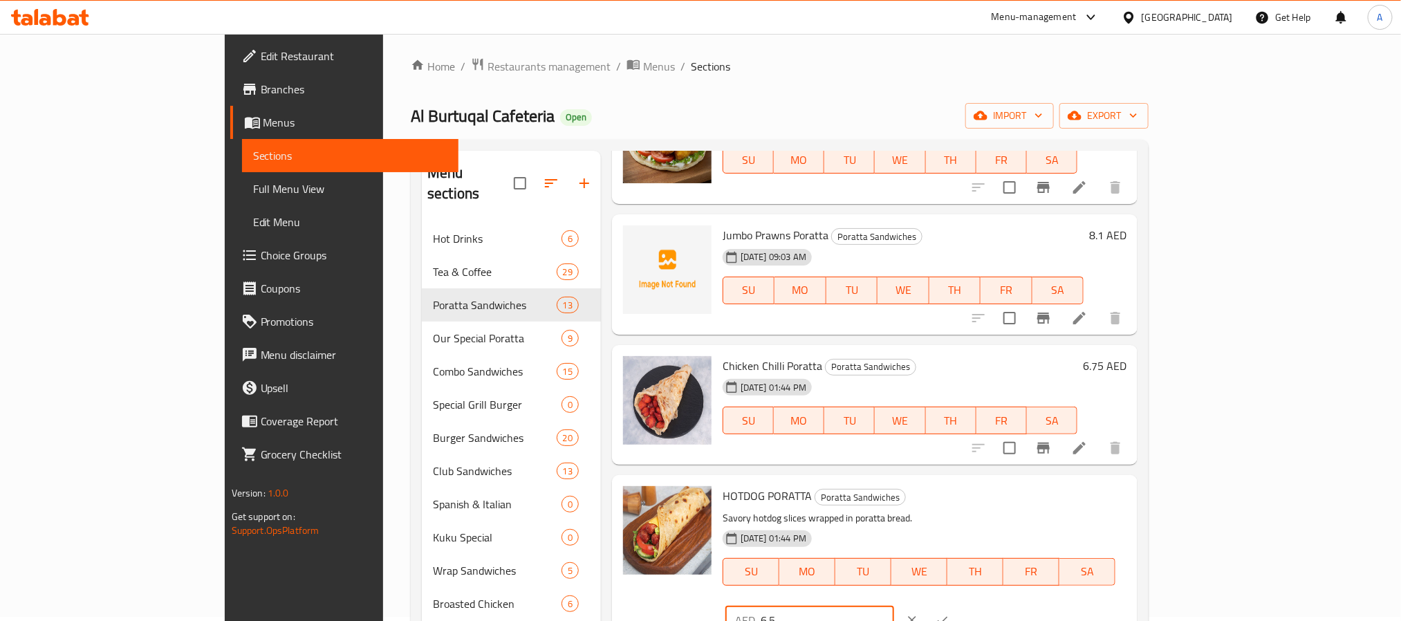
drag, startPoint x: 1186, startPoint y: 496, endPoint x: 1062, endPoint y: 500, distance: 123.2
click at [1062, 500] on div "HOTDOG PORATTA Poratta Sandwiches Savory hotdog slices wrapped in poratta bread…" at bounding box center [924, 561] width 415 height 160
type input "5.4"
click at [950, 614] on icon "ok" at bounding box center [943, 621] width 14 height 14
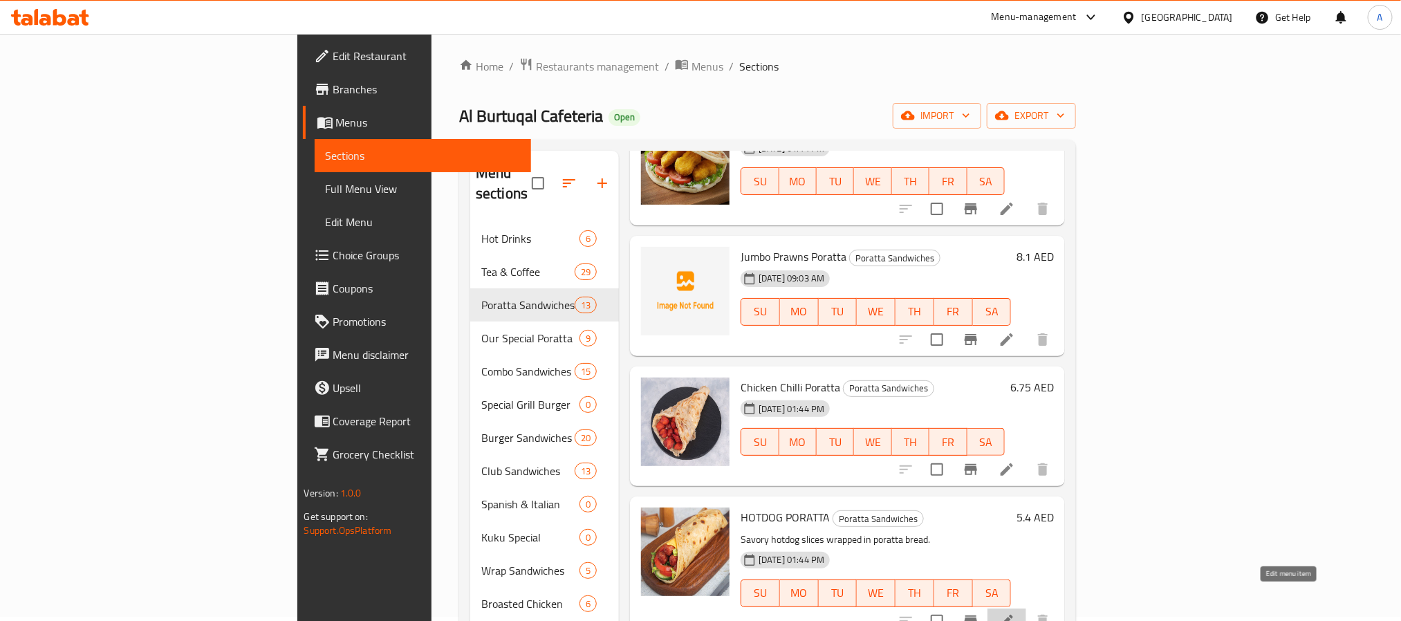
click at [1015, 613] on icon at bounding box center [1007, 621] width 17 height 17
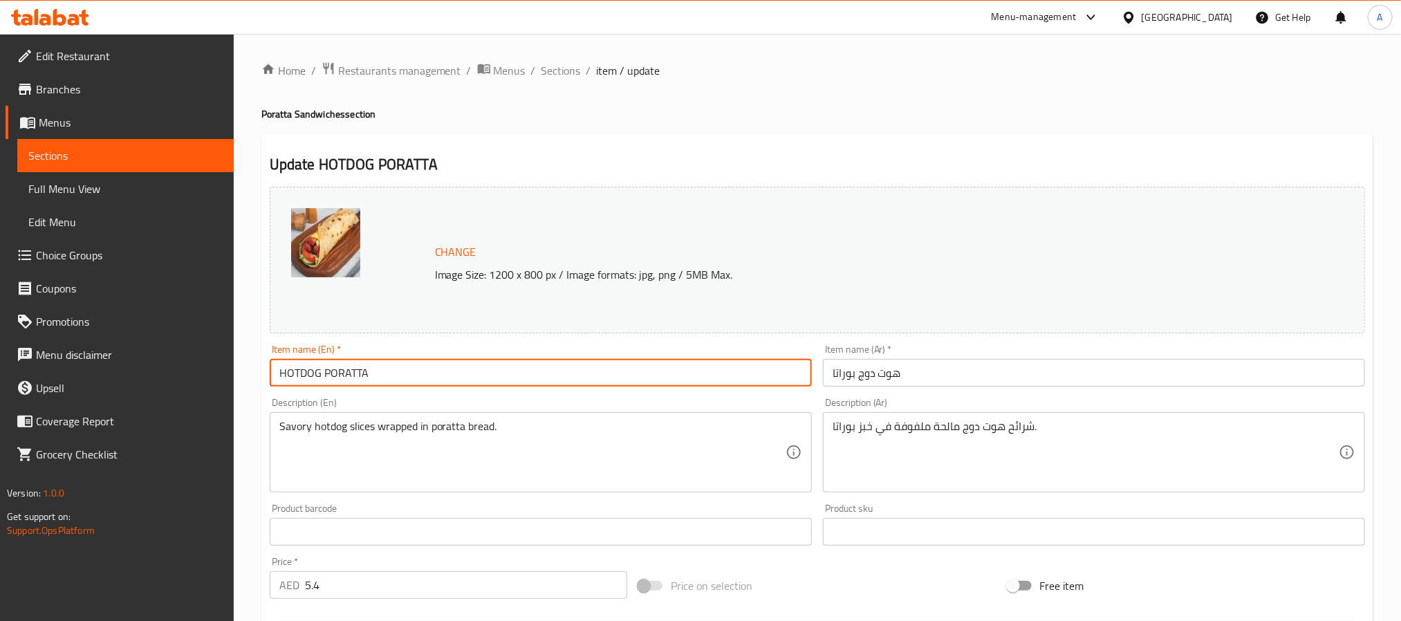
click at [421, 374] on input "HOTDOG PORATTA" at bounding box center [541, 373] width 542 height 28
type input "Hotdog Poratta"
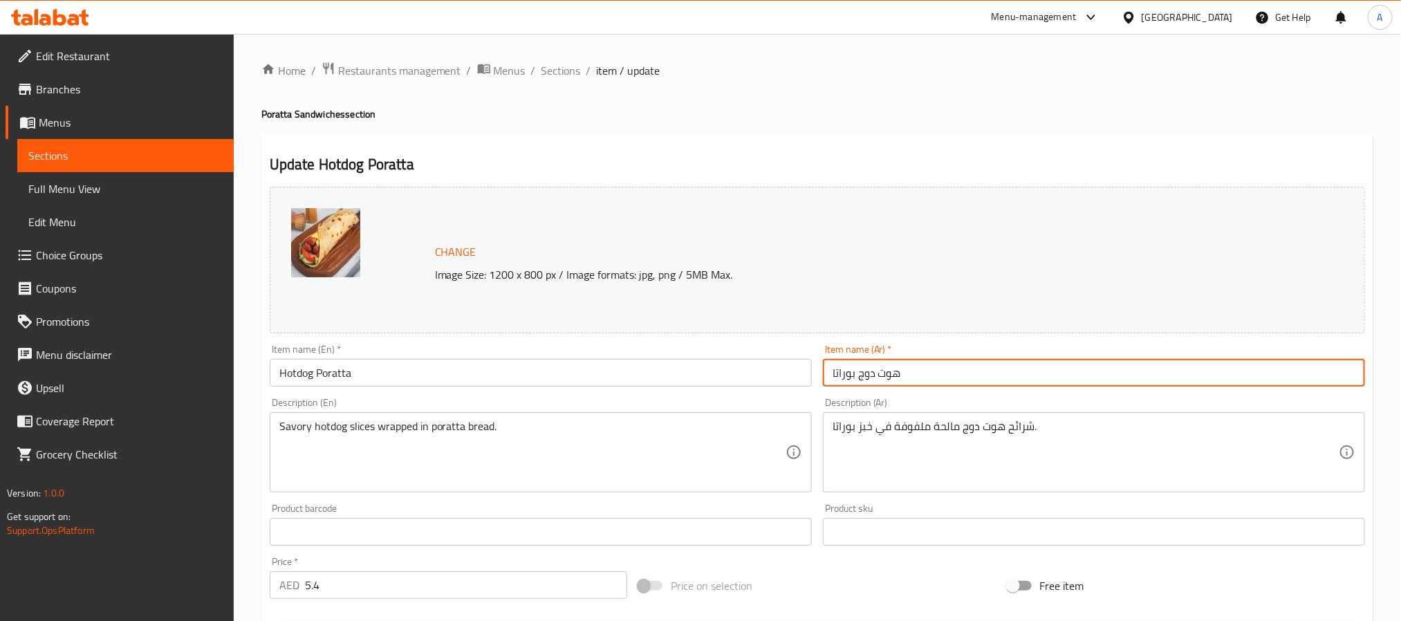
drag, startPoint x: 901, startPoint y: 376, endPoint x: 858, endPoint y: 376, distance: 43.6
click at [858, 376] on input "هوت دوج بوراتا" at bounding box center [1094, 373] width 542 height 28
click at [845, 374] on input "بوراتا" at bounding box center [1094, 373] width 542 height 28
click at [895, 385] on input "براتا" at bounding box center [1094, 373] width 542 height 28
type input "براتا نقانق"
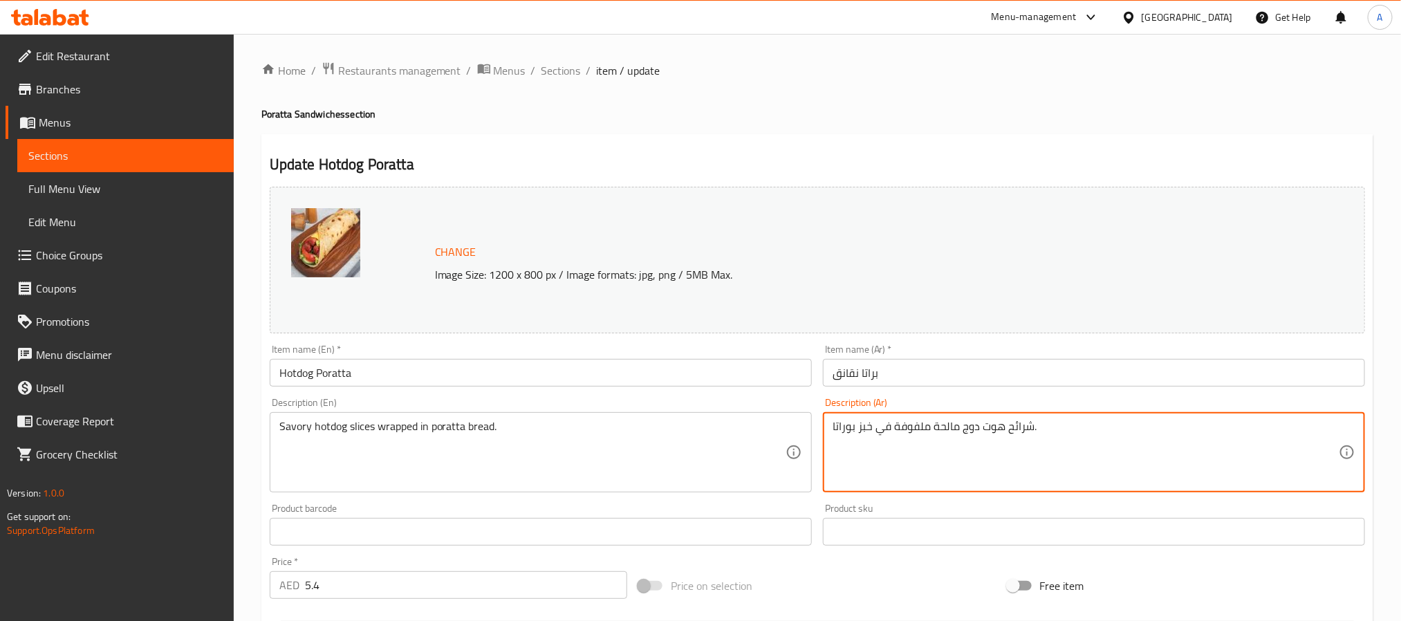
click at [915, 432] on textarea "شرائح هوت دوج مالحة ملفوفة في خبز بوراتا." at bounding box center [1086, 453] width 506 height 66
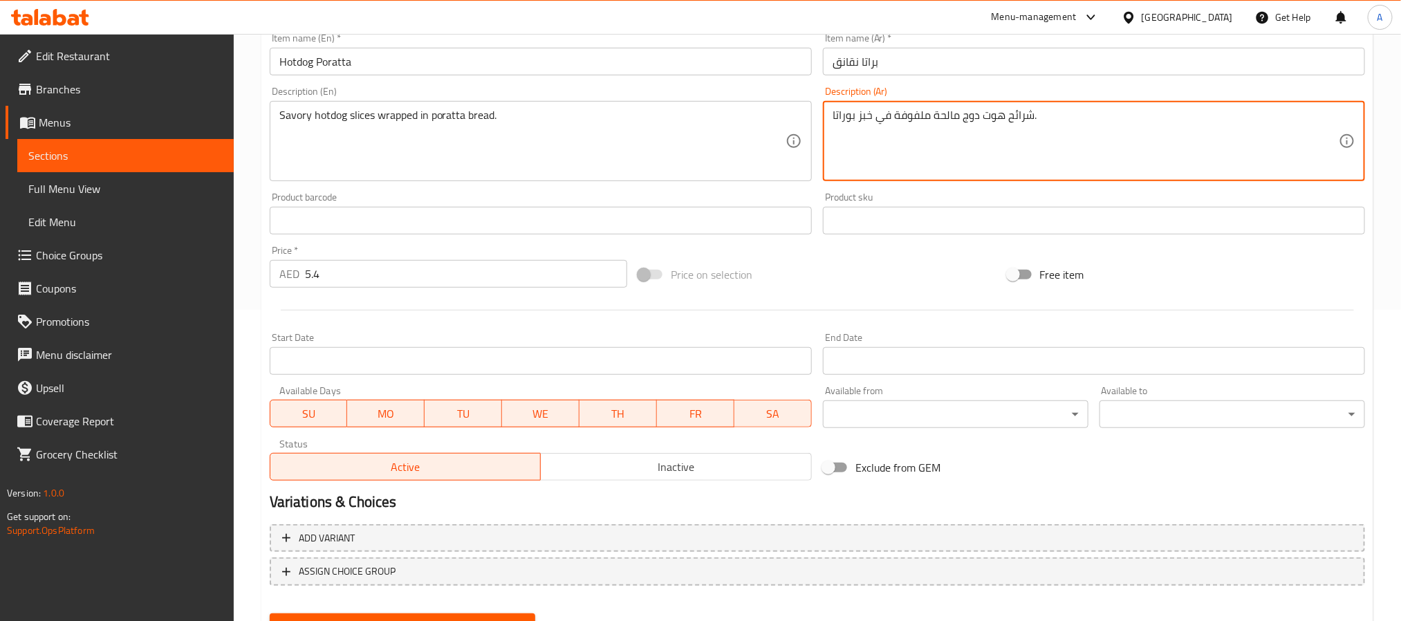
scroll to position [374, 0]
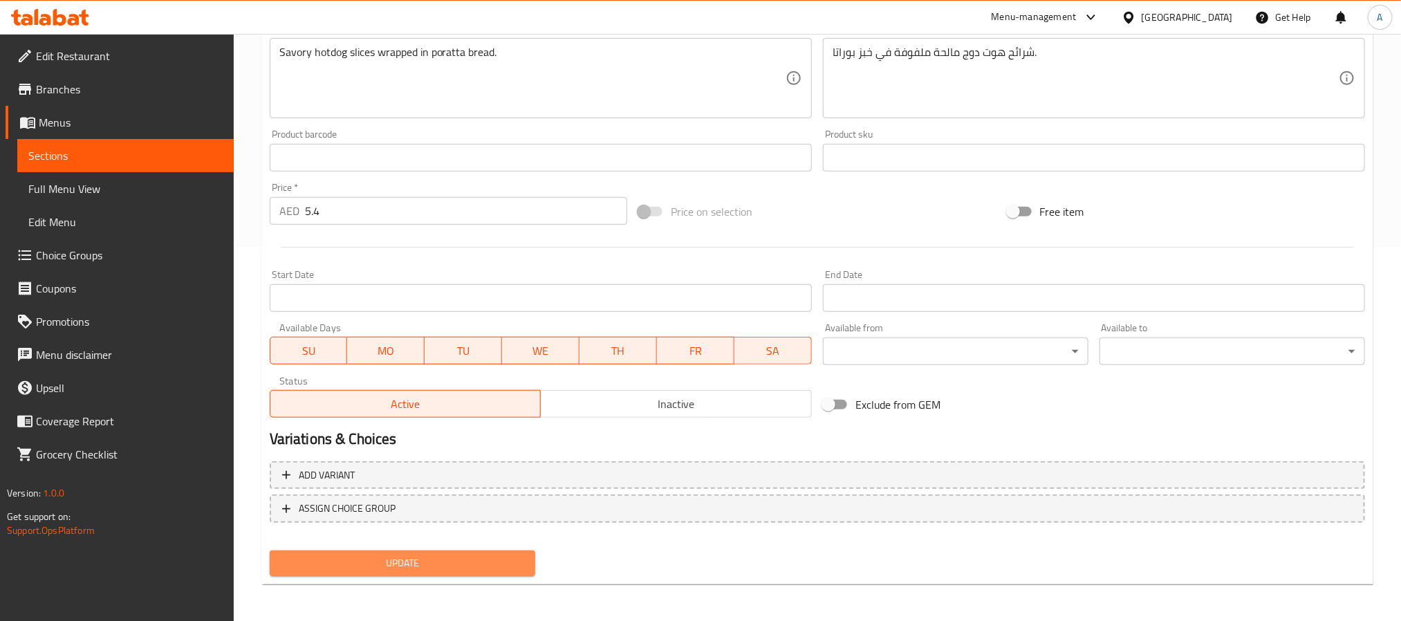
click at [508, 569] on span "Update" at bounding box center [402, 563] width 243 height 17
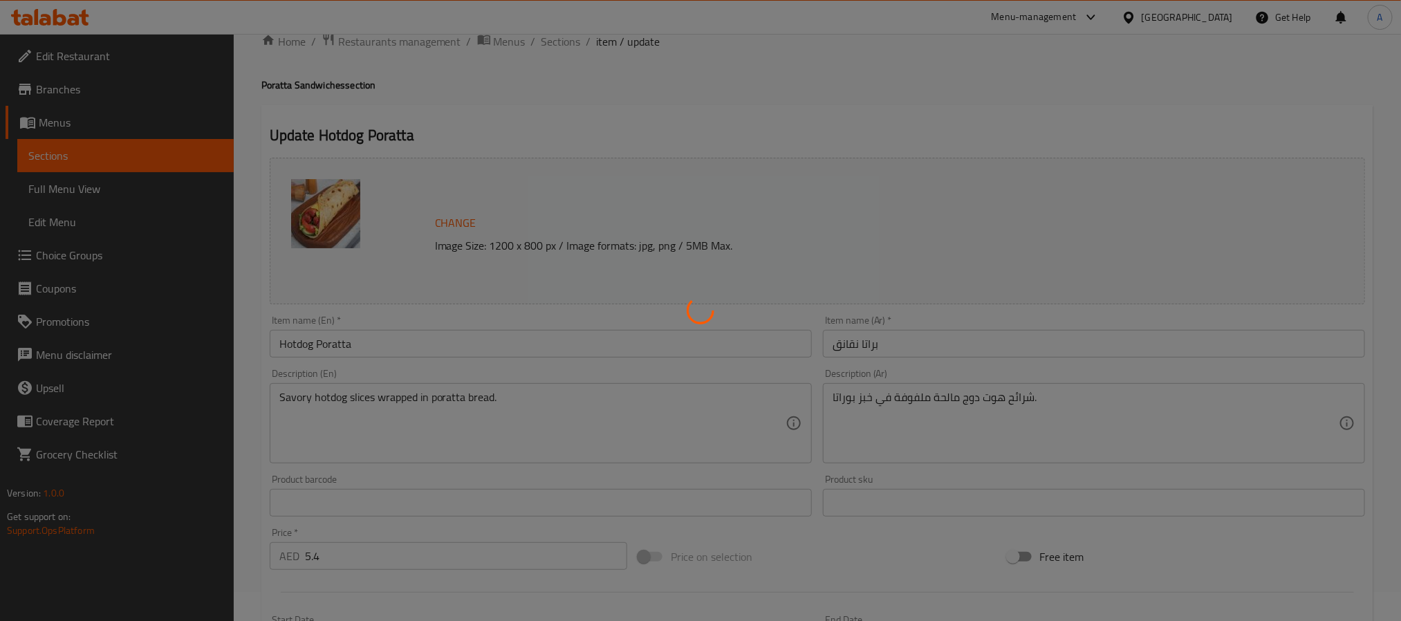
scroll to position [0, 0]
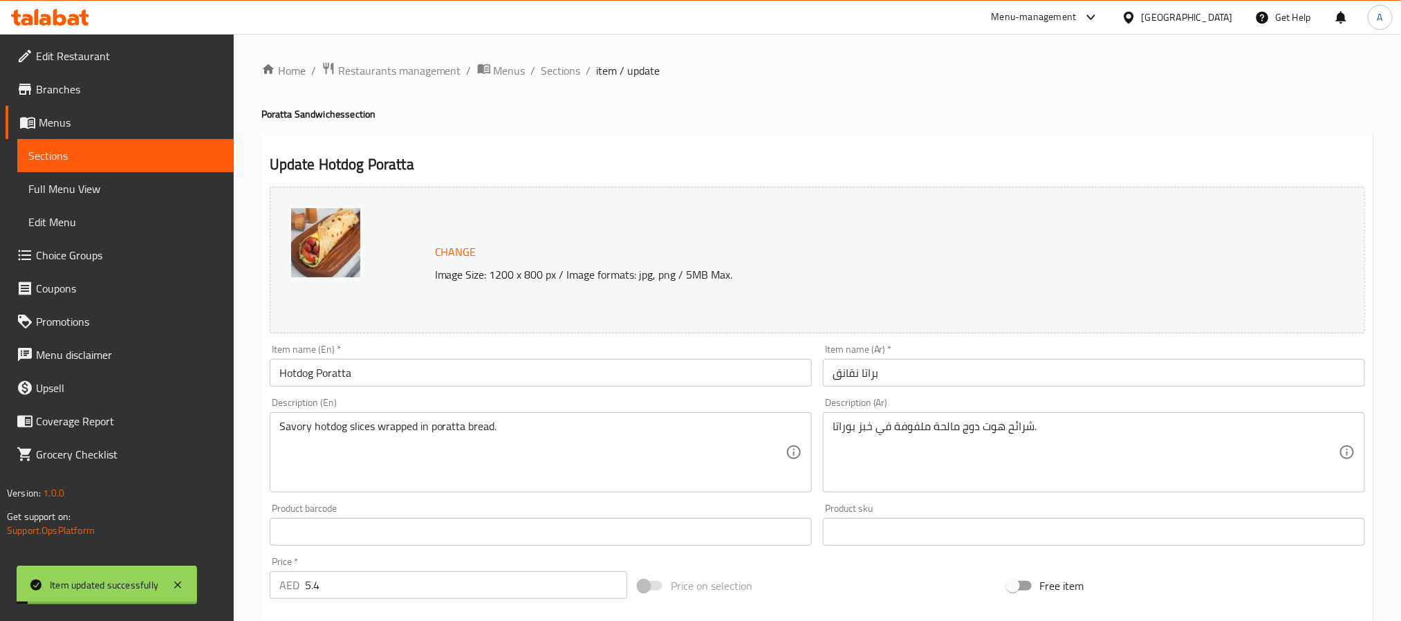
click at [415, 374] on input "Hotdog Poratta" at bounding box center [541, 373] width 542 height 28
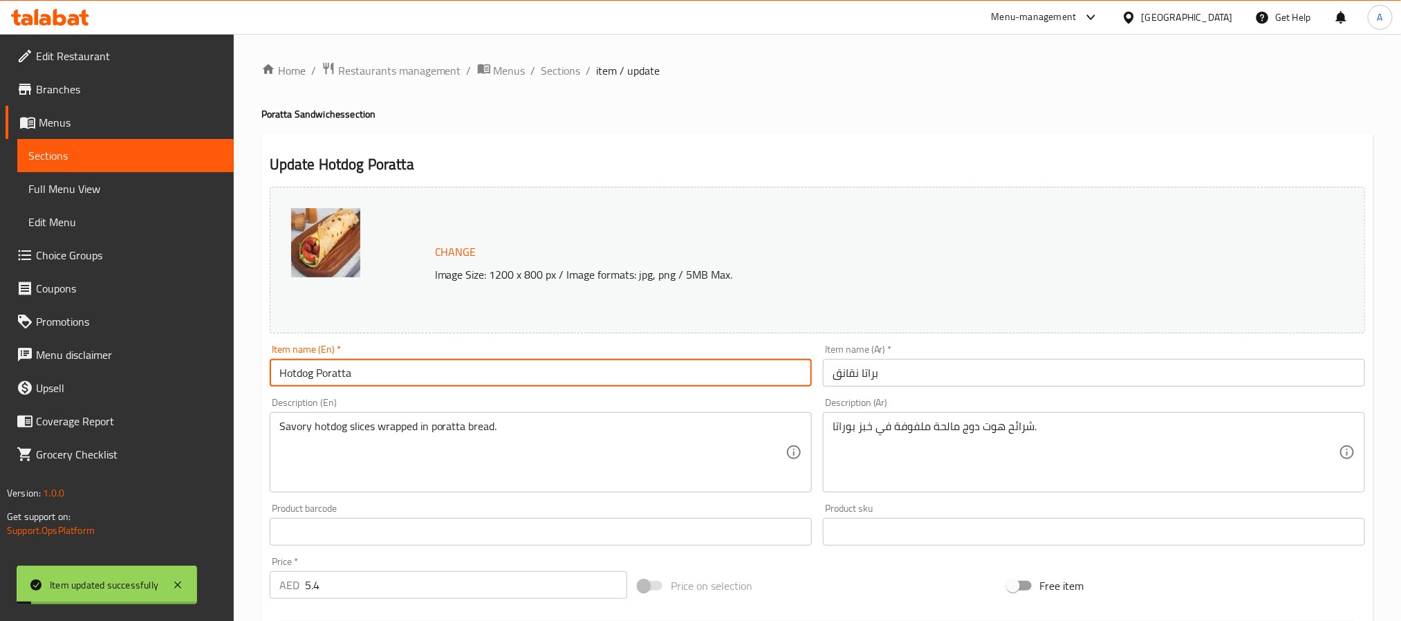
click at [415, 374] on input "Hotdog Poratta" at bounding box center [541, 373] width 542 height 28
click at [571, 69] on span "Sections" at bounding box center [561, 70] width 39 height 17
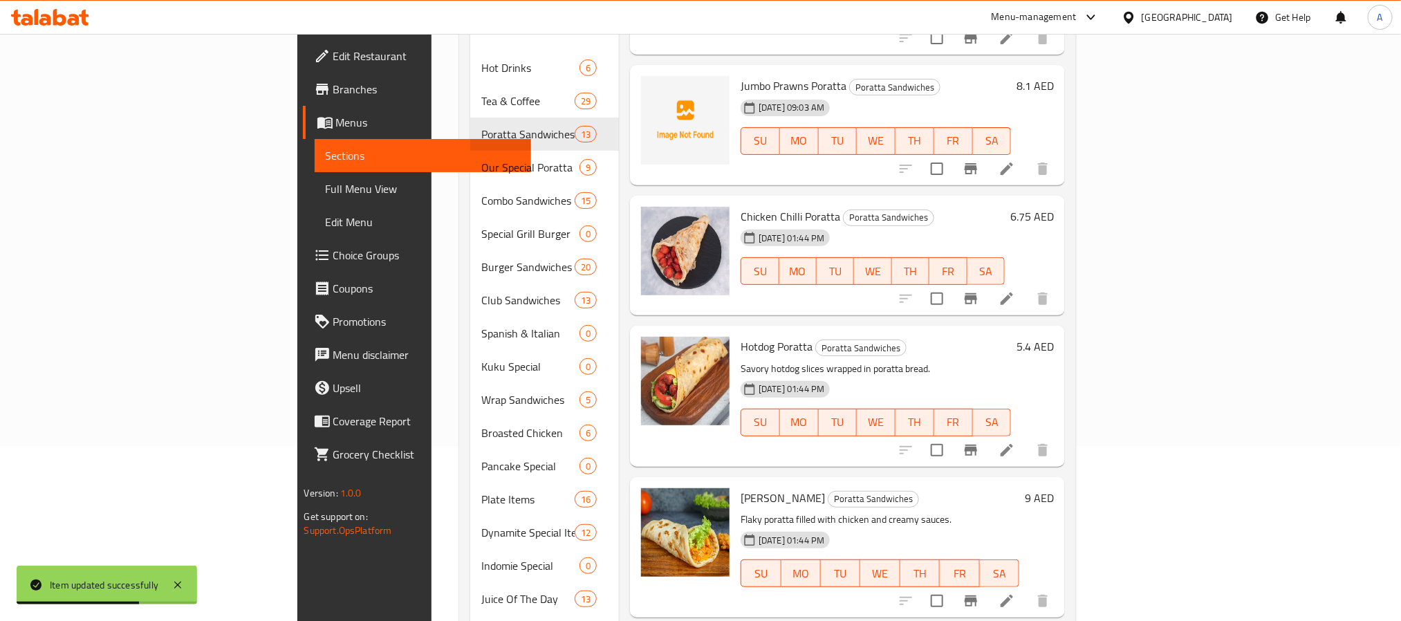
scroll to position [212, 0]
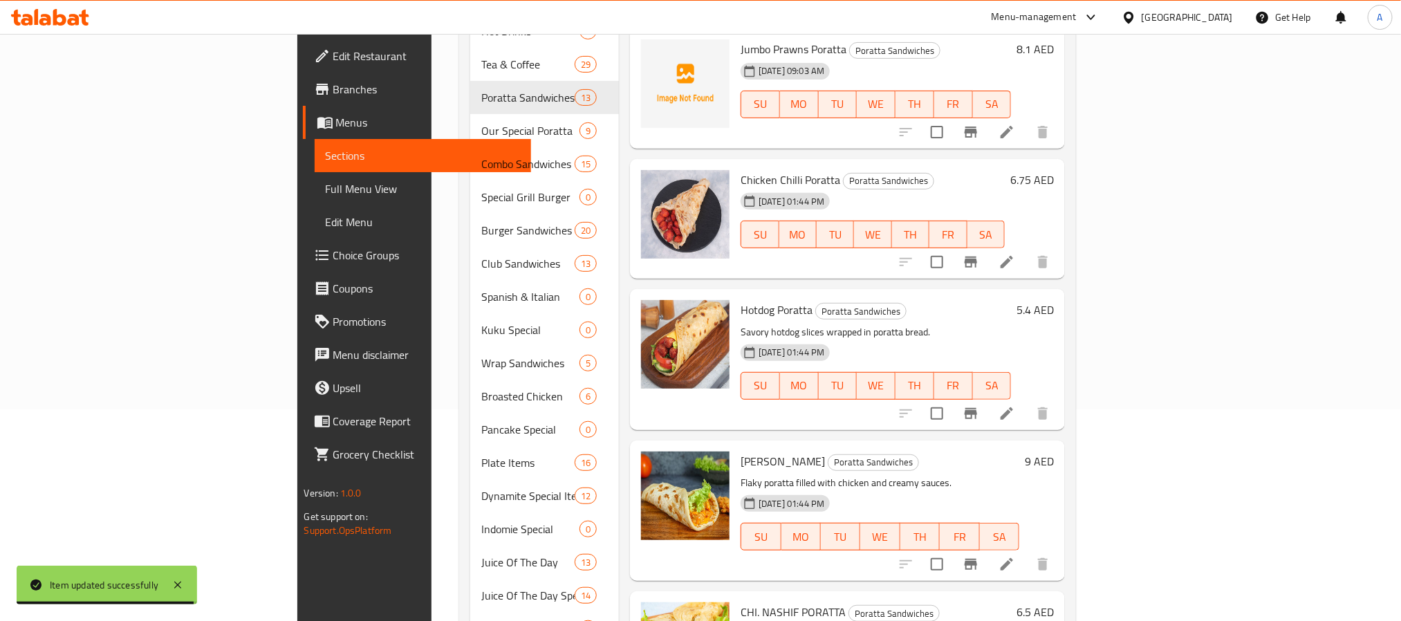
click at [1054, 452] on h6 "9 AED" at bounding box center [1039, 461] width 29 height 19
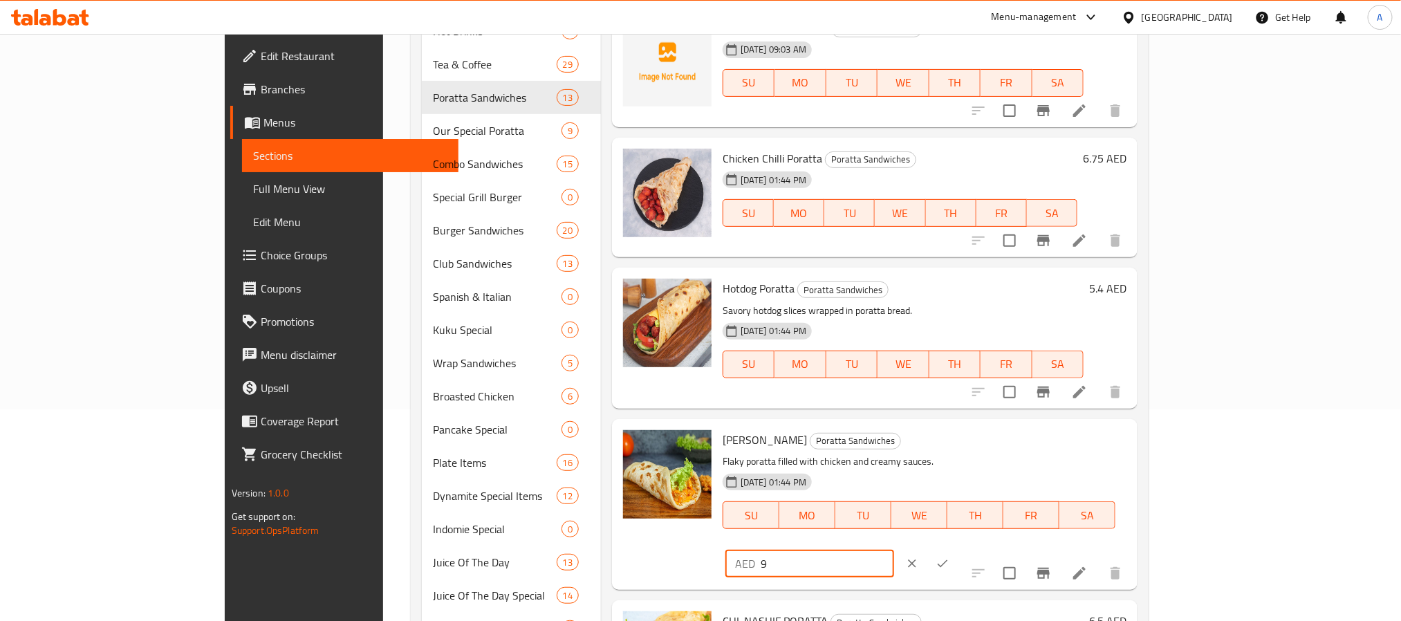
drag, startPoint x: 1177, startPoint y: 434, endPoint x: 1077, endPoint y: 427, distance: 100.5
click at [1077, 427] on div "[PERSON_NAME] Poratta Sandwiches Flaky poratta filled with chicken and creamy s…" at bounding box center [924, 505] width 415 height 160
type input "8.1"
click at [950, 557] on icon "ok" at bounding box center [943, 564] width 14 height 14
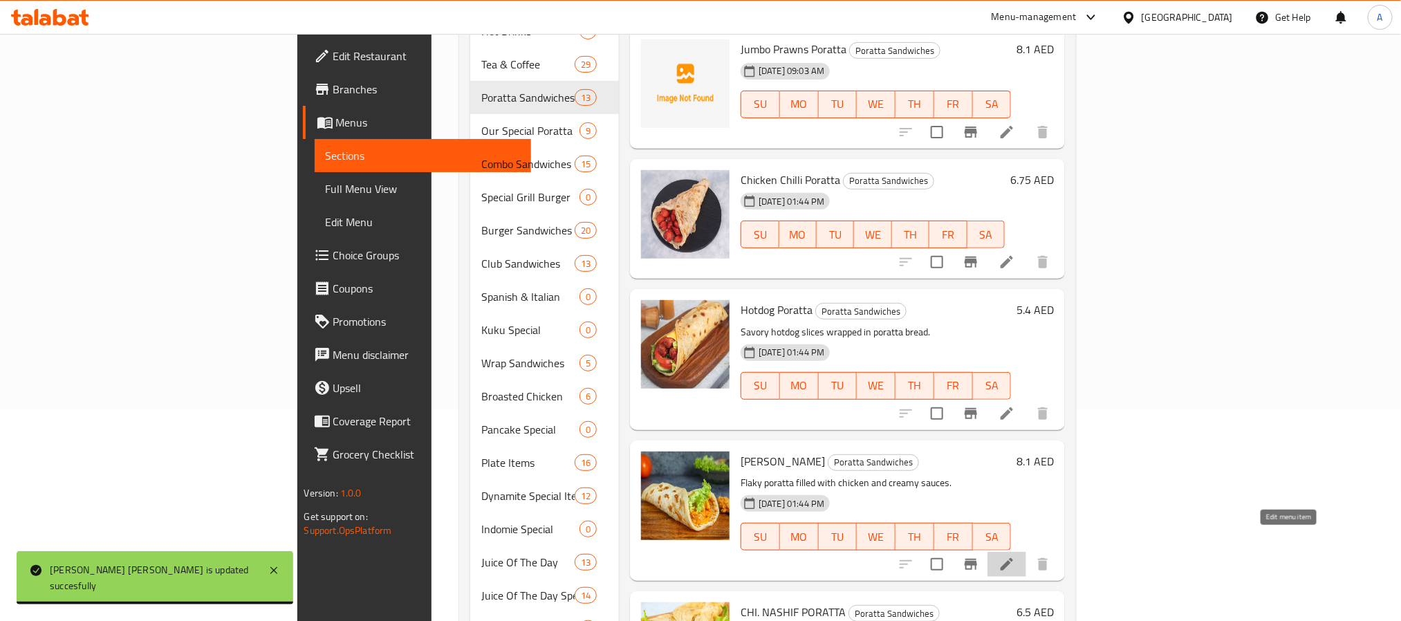
click at [1013, 558] on icon at bounding box center [1007, 564] width 12 height 12
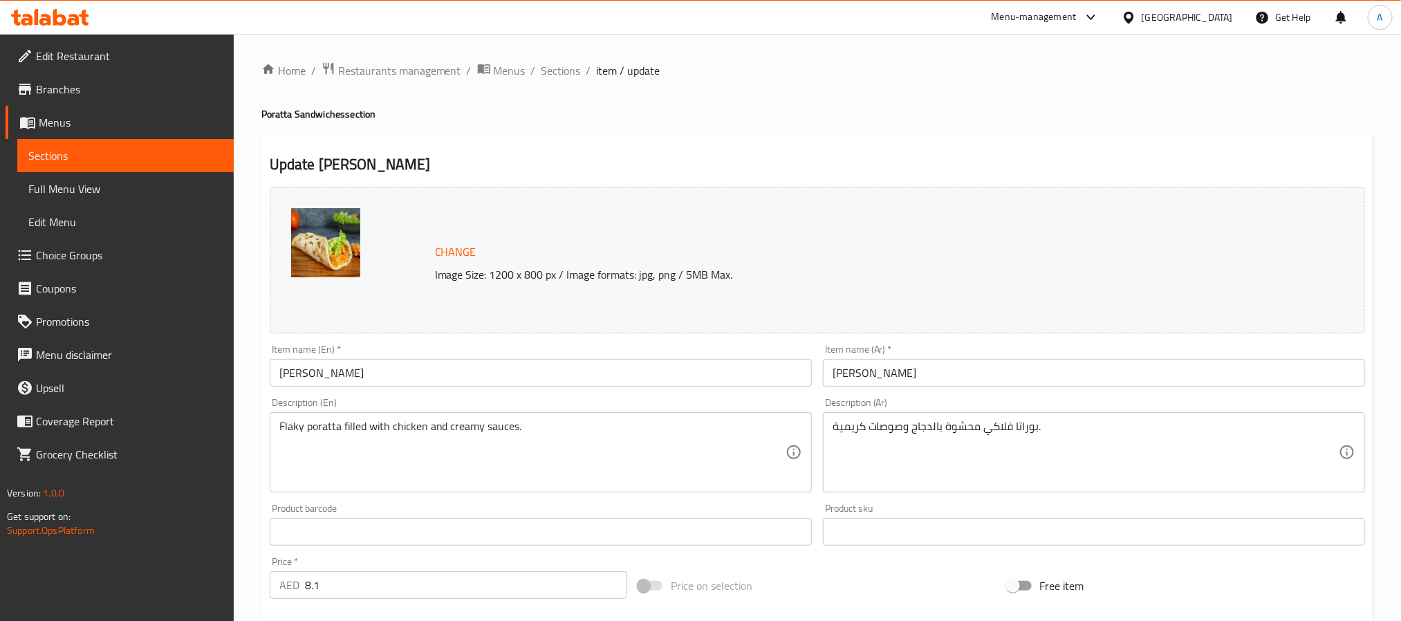
click at [882, 366] on input "[PERSON_NAME]" at bounding box center [1094, 373] width 542 height 28
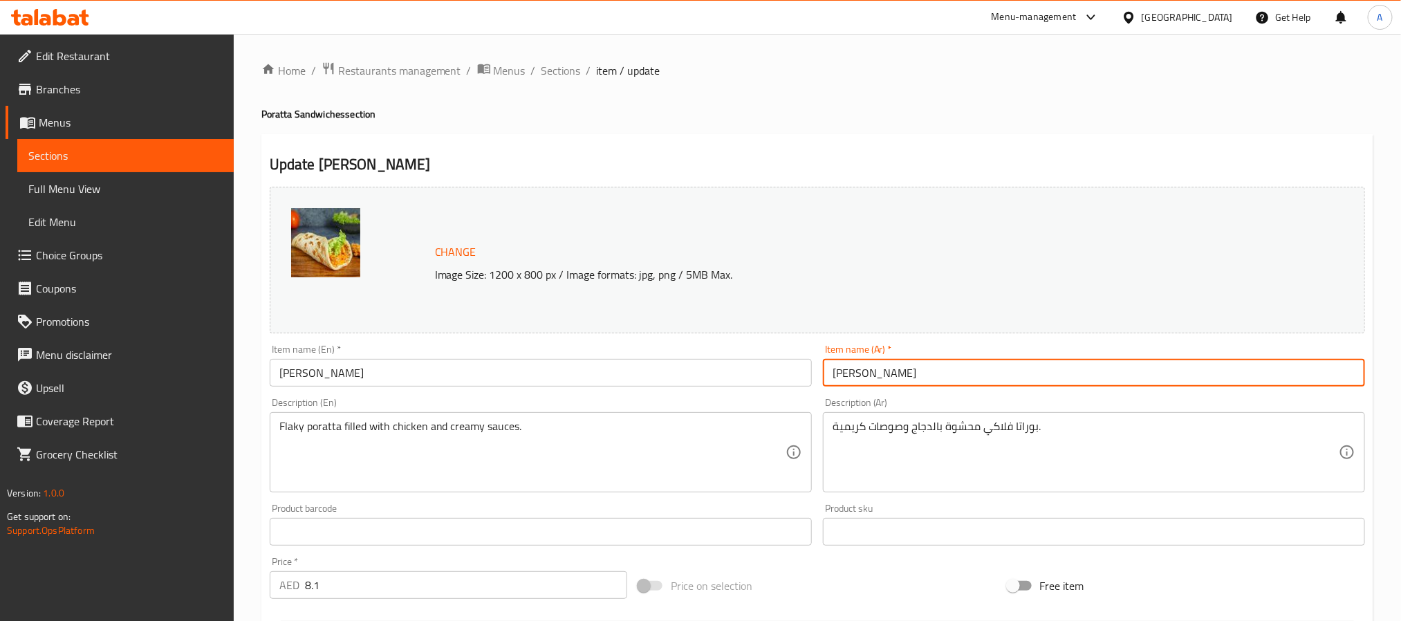
click at [882, 366] on input "[PERSON_NAME]" at bounding box center [1094, 373] width 542 height 28
click at [893, 370] on input "بوراتا" at bounding box center [1094, 373] width 542 height 28
paste input "فرانسيسكو"
click at [901, 372] on input "بوراتا فرانسيسكو" at bounding box center [1094, 373] width 542 height 28
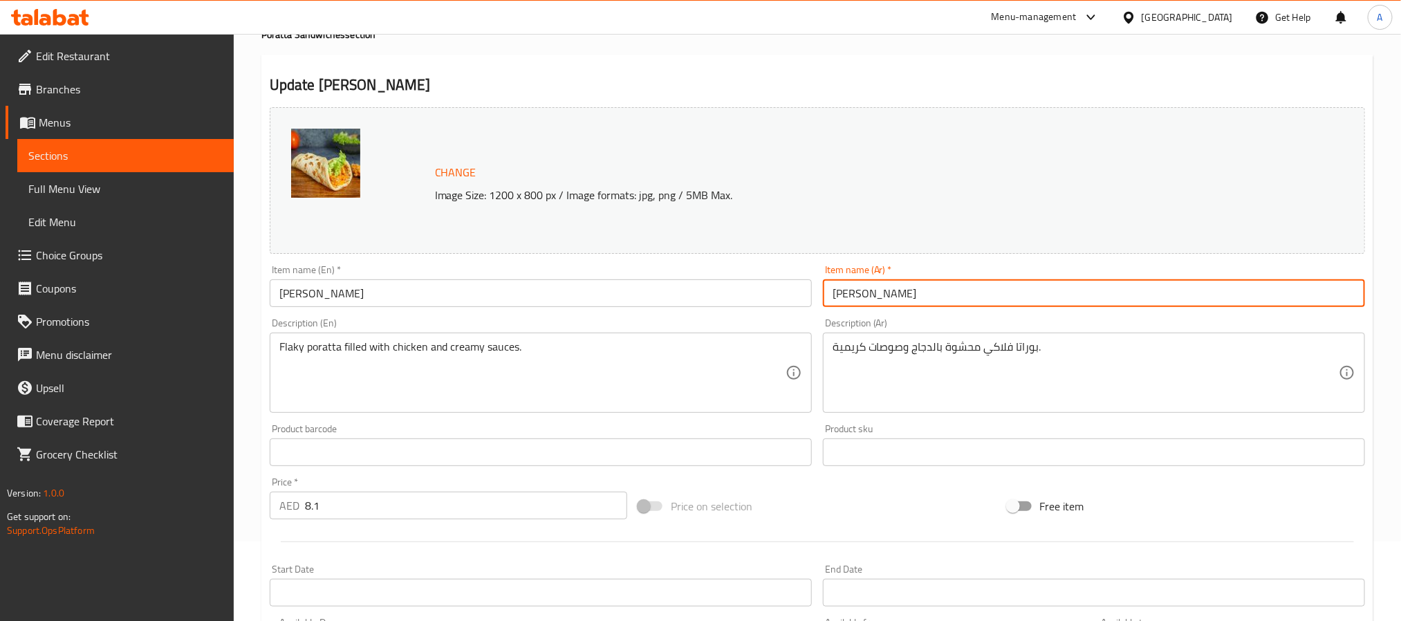
scroll to position [311, 0]
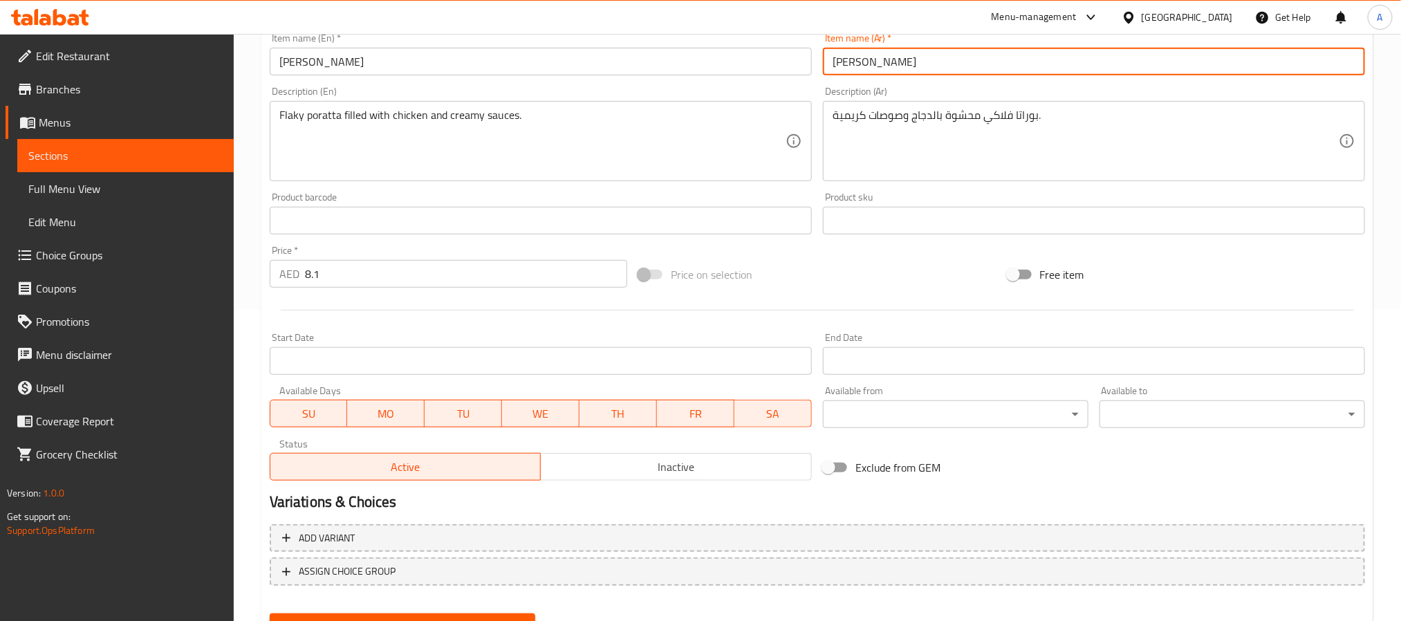
type input "[PERSON_NAME]"
click at [479, 614] on button "Update" at bounding box center [403, 627] width 266 height 26
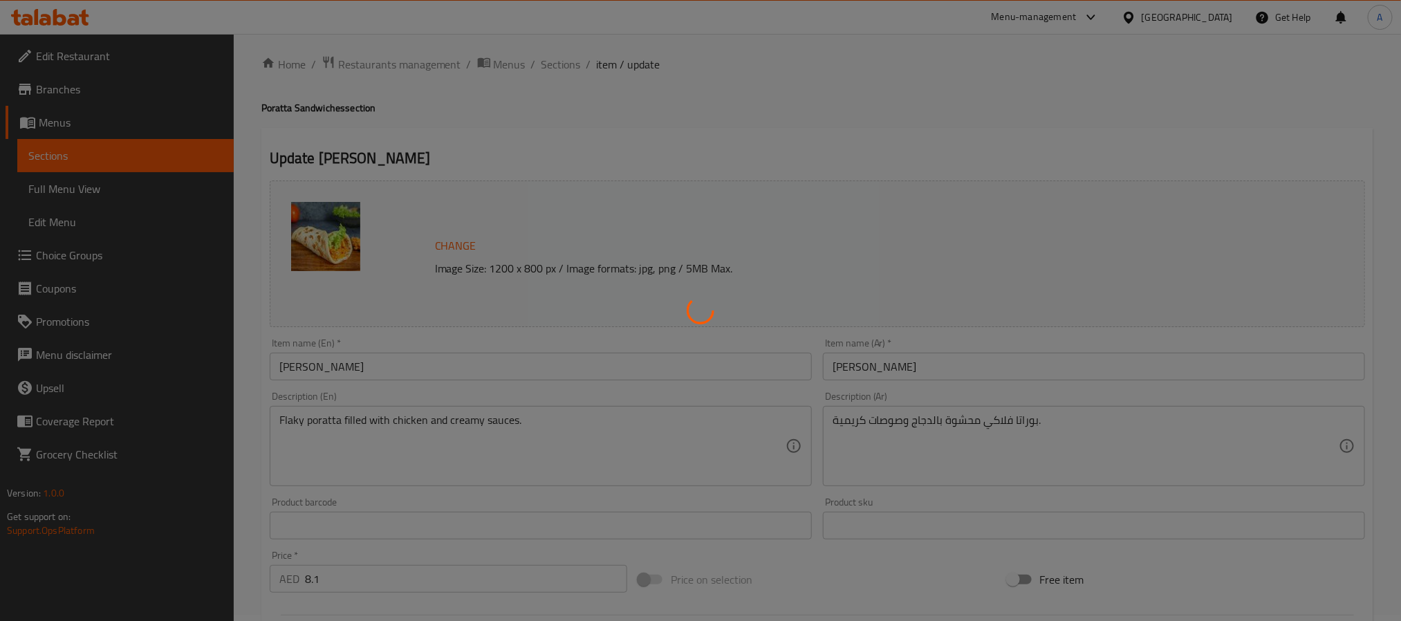
scroll to position [0, 0]
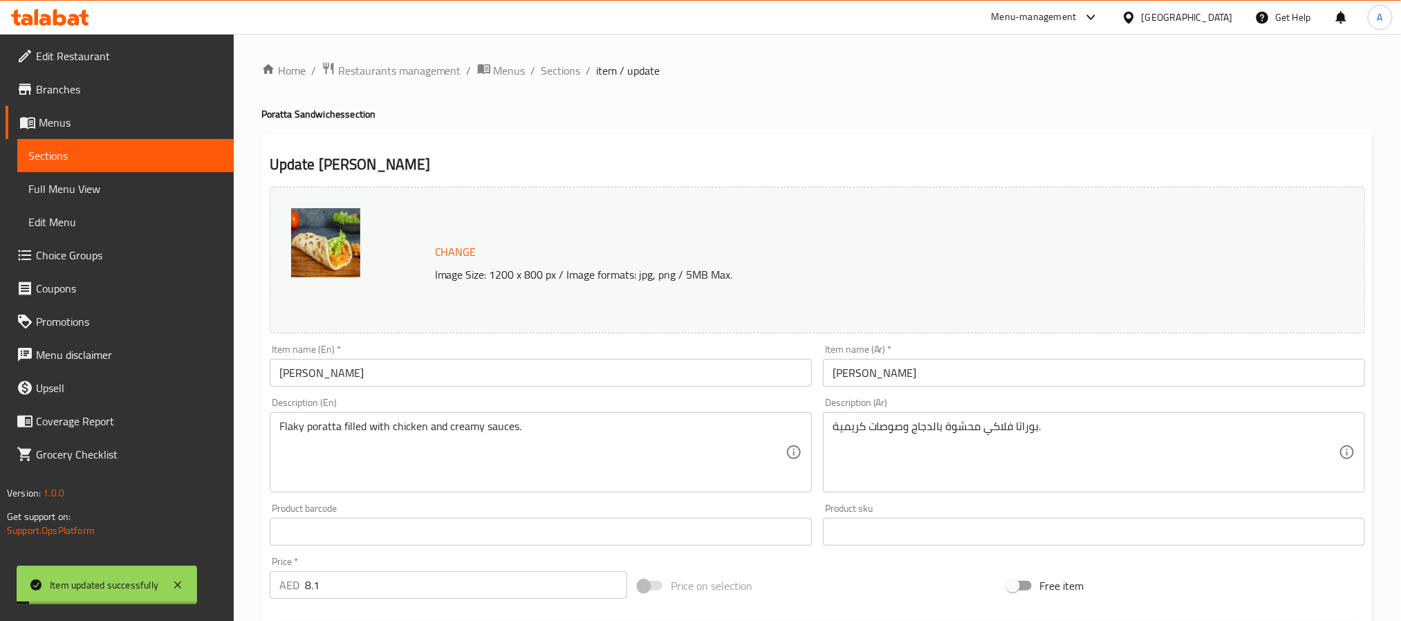
click at [365, 371] on input "[PERSON_NAME]" at bounding box center [541, 373] width 542 height 28
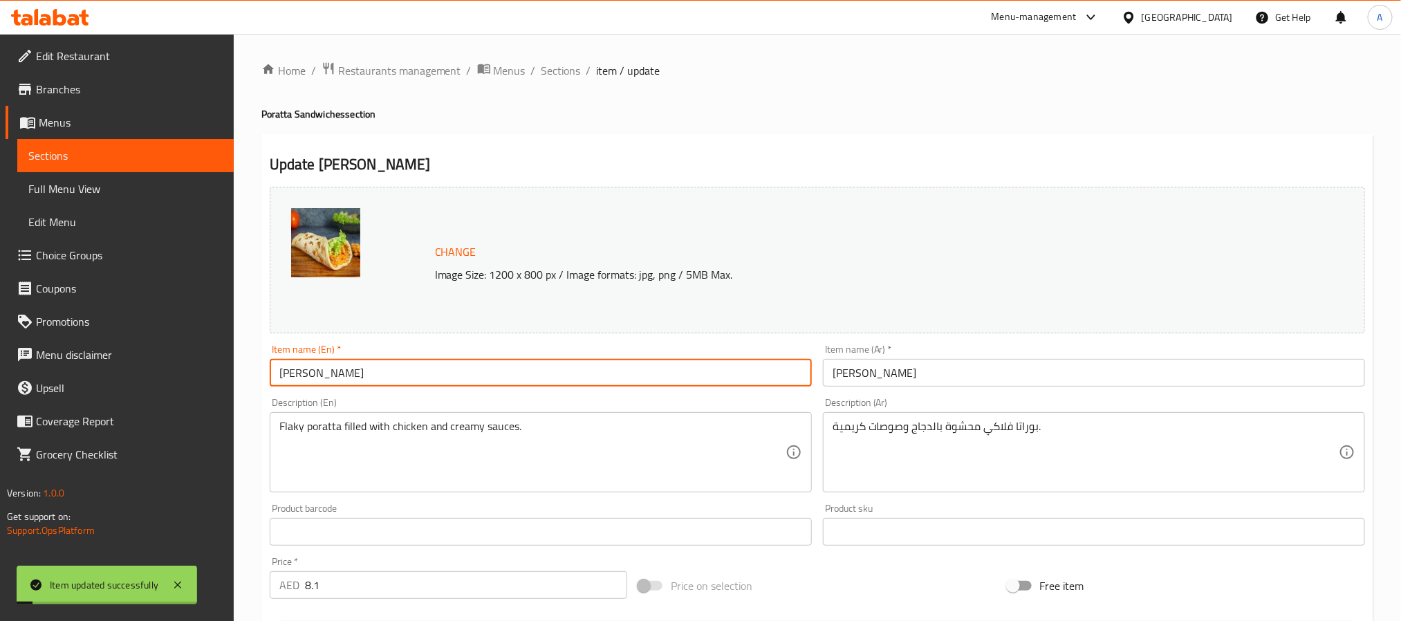
click at [365, 371] on input "[PERSON_NAME]" at bounding box center [541, 373] width 542 height 28
type input "[PERSON_NAME]"
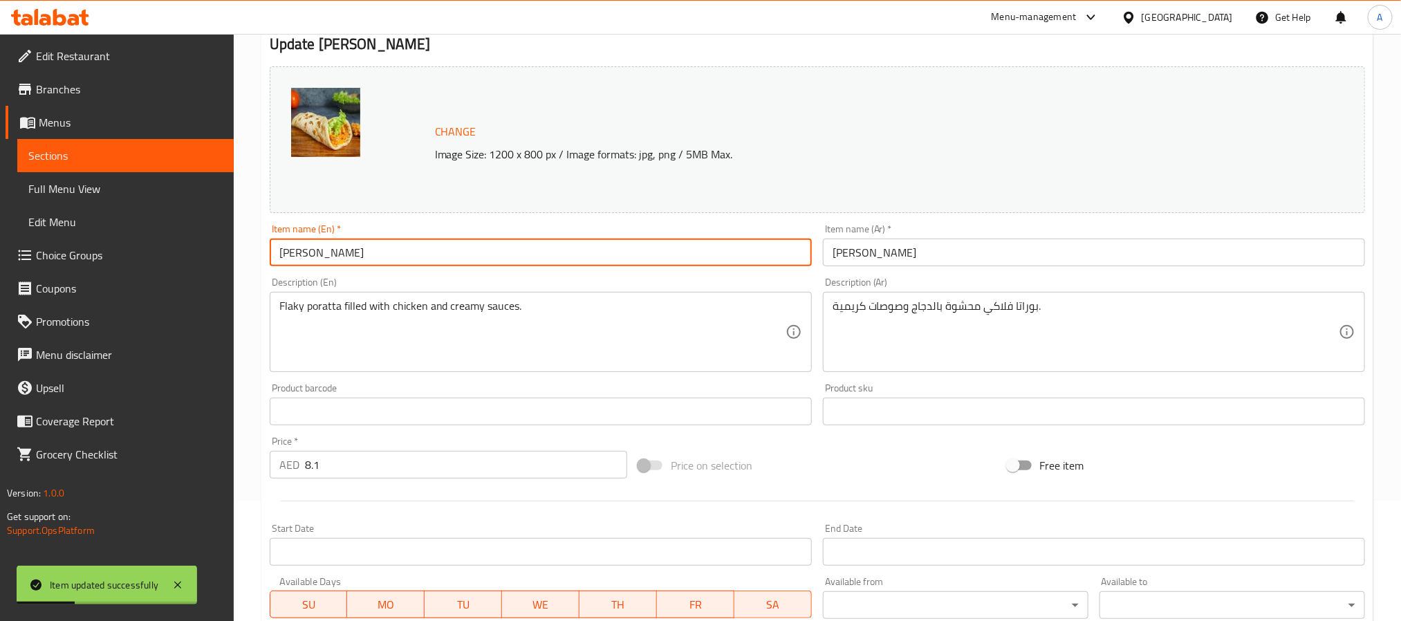
scroll to position [374, 0]
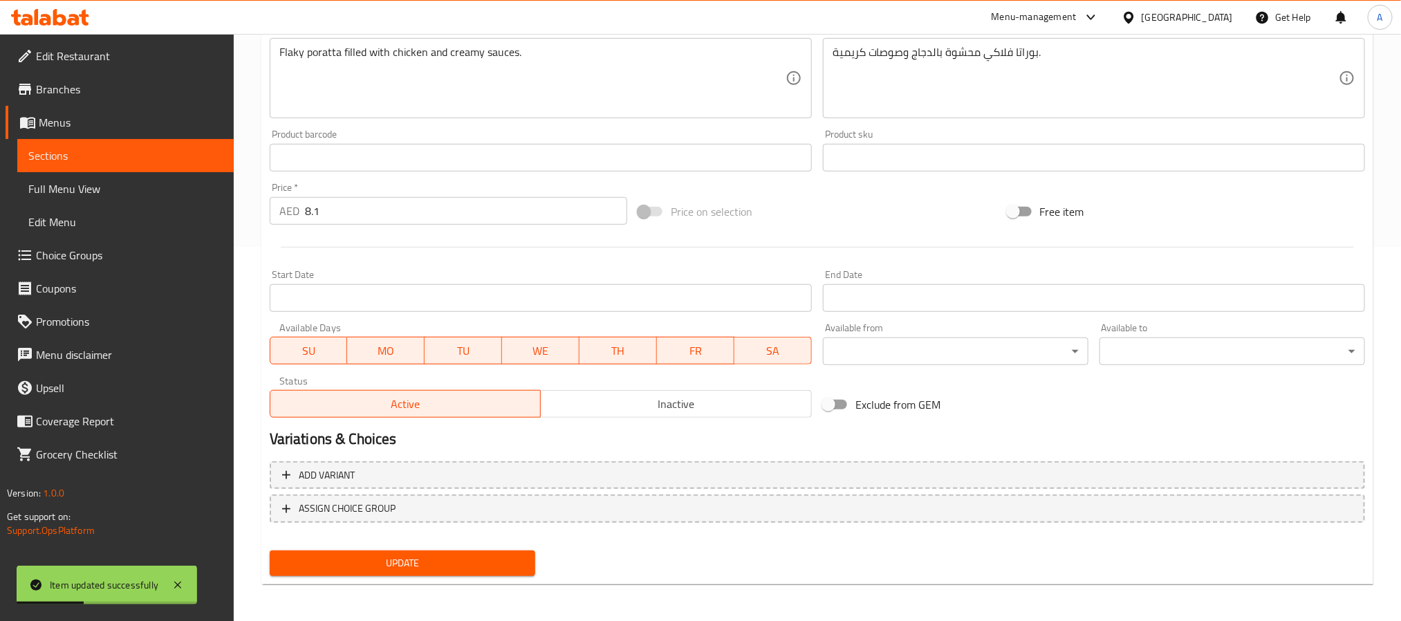
click at [502, 560] on span "Update" at bounding box center [402, 563] width 243 height 17
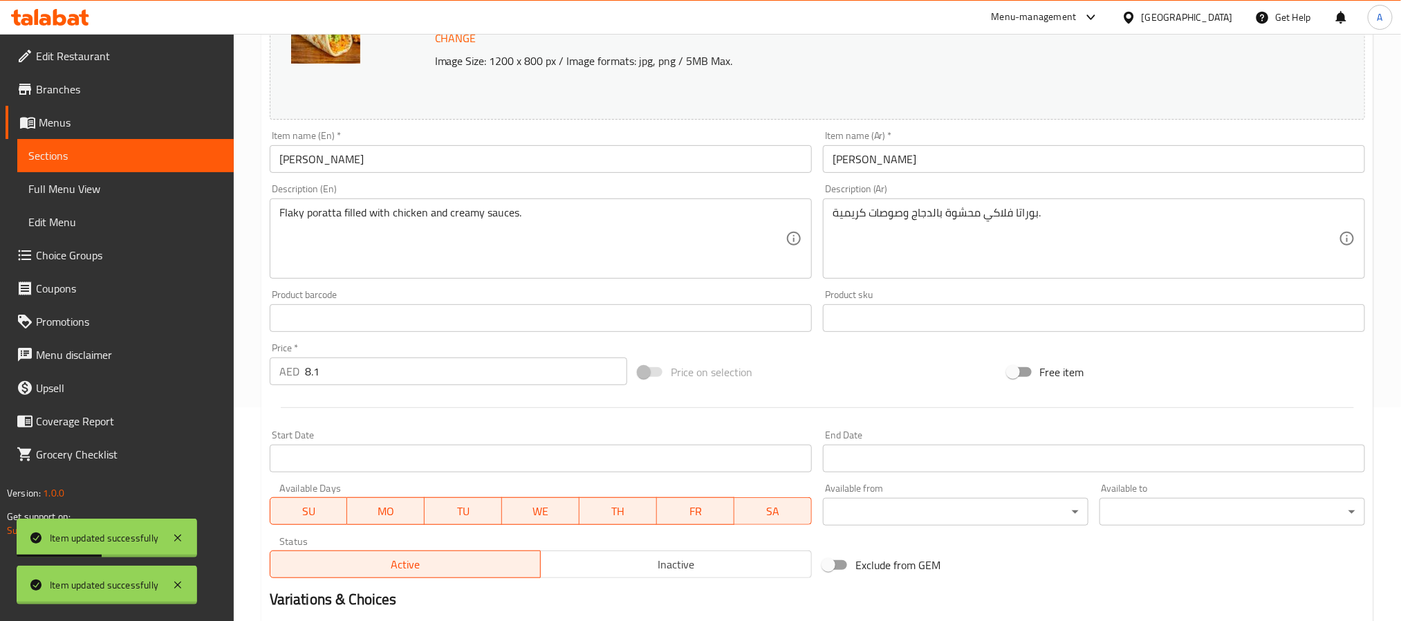
scroll to position [0, 0]
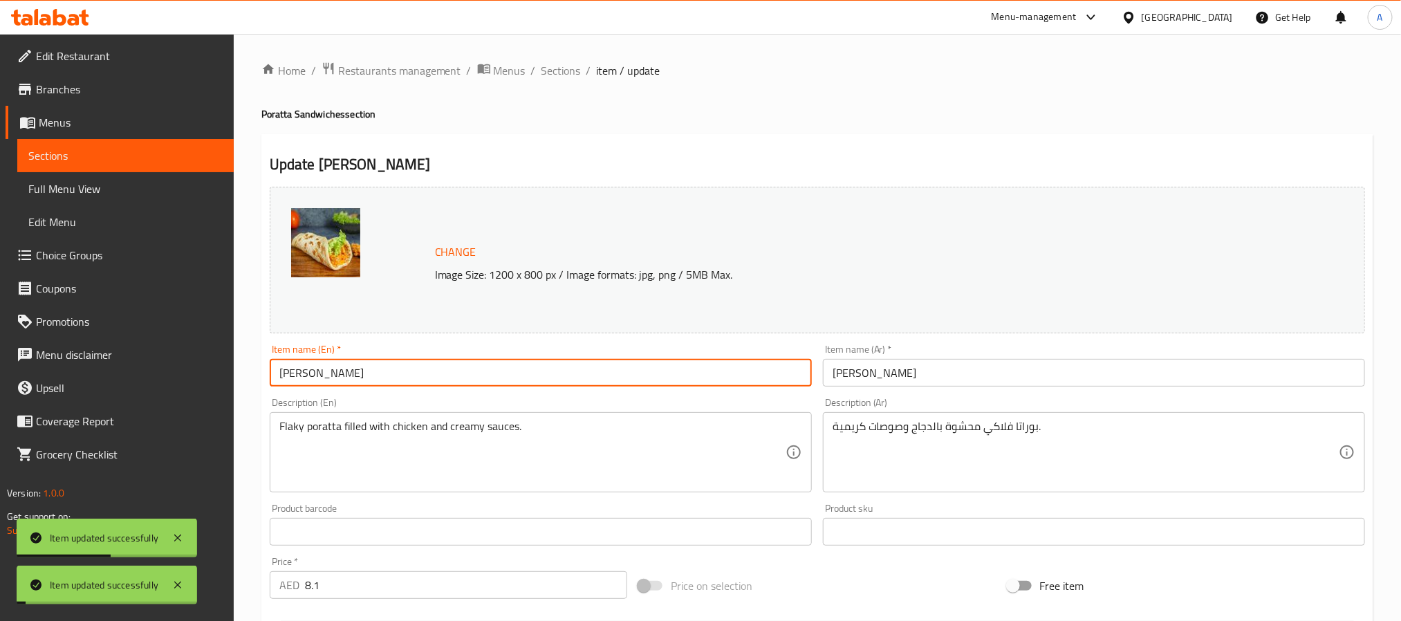
click at [378, 374] on input "[PERSON_NAME]" at bounding box center [541, 373] width 542 height 28
click at [562, 75] on span "Sections" at bounding box center [561, 70] width 39 height 17
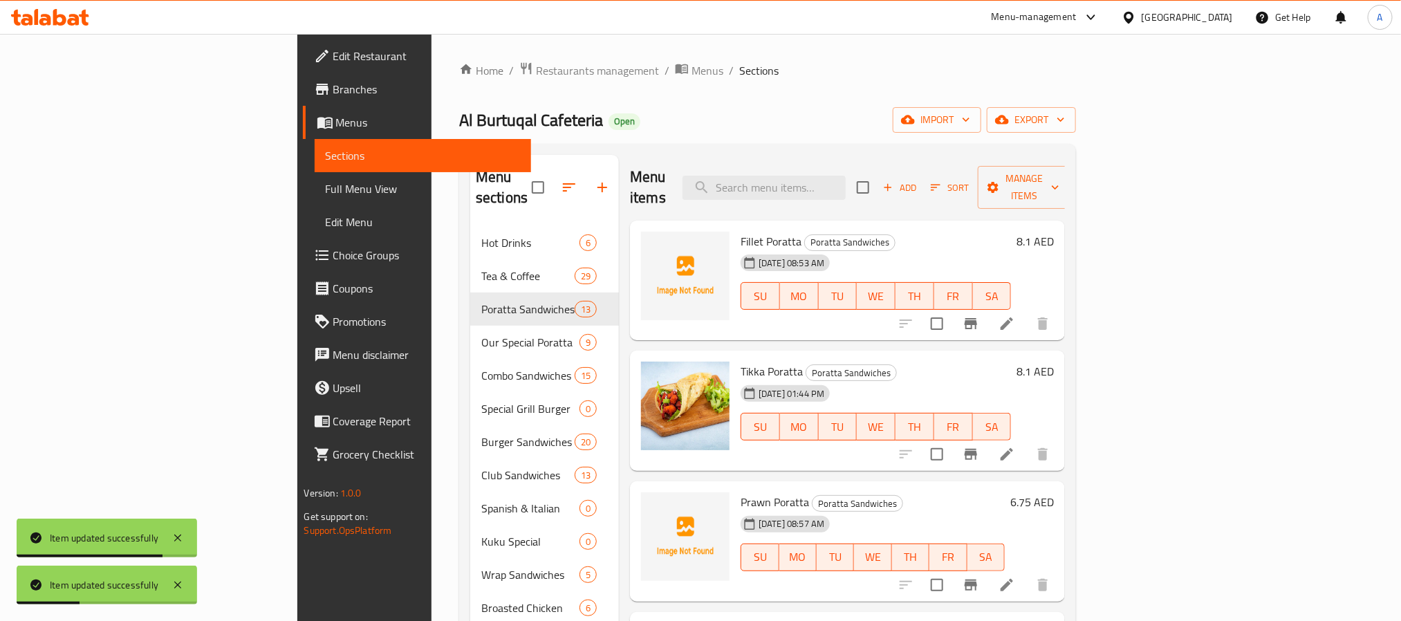
scroll to position [340, 0]
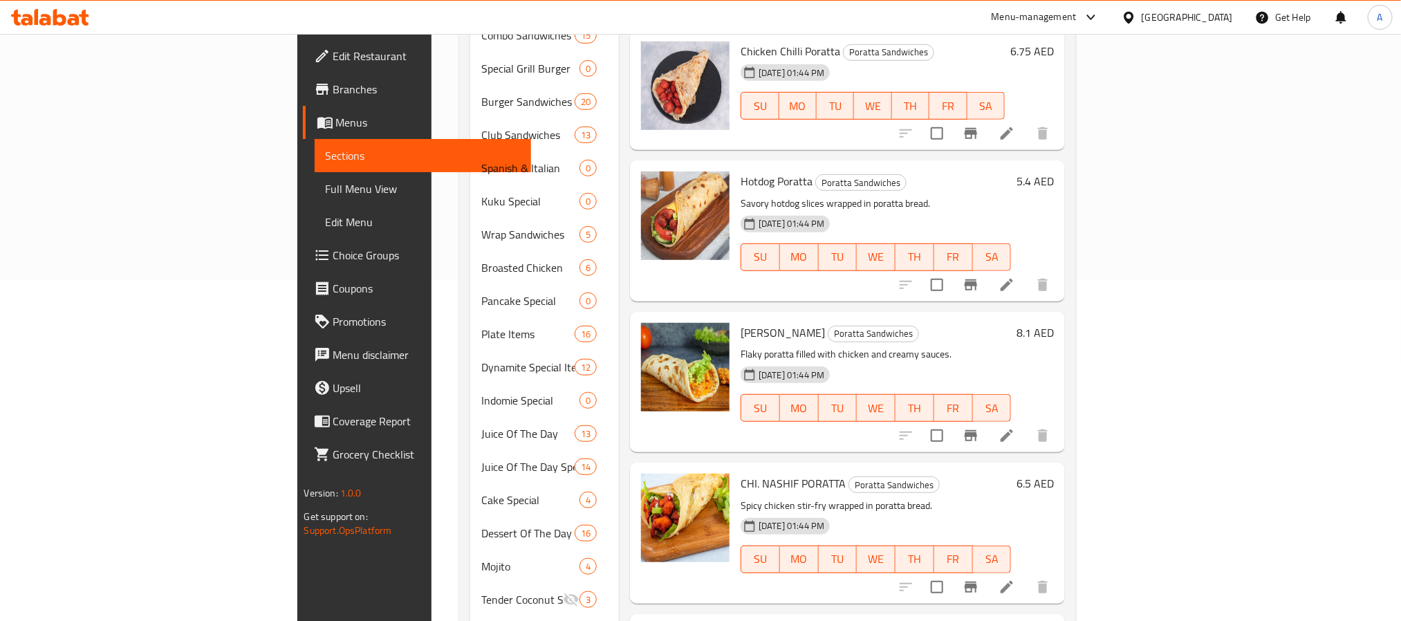
click at [1054, 474] on h6 "6.5 AED" at bounding box center [1035, 483] width 37 height 19
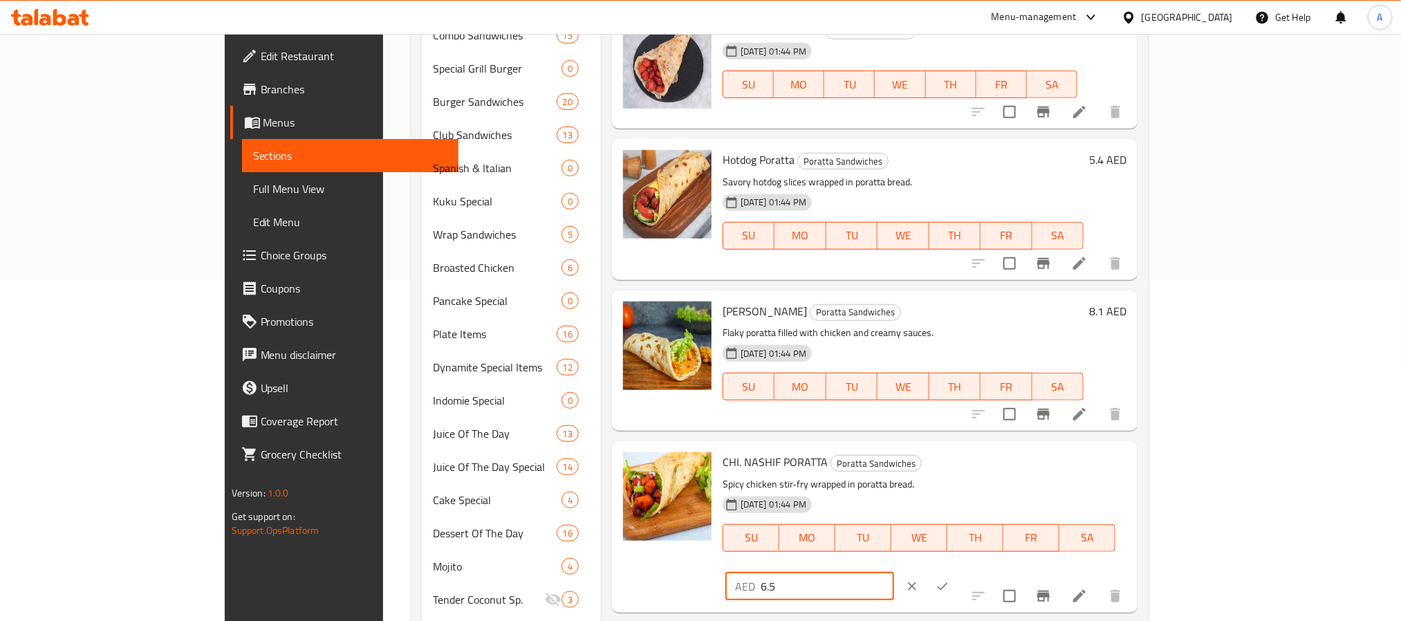
drag, startPoint x: 1208, startPoint y: 465, endPoint x: 1036, endPoint y: 453, distance: 172.6
click at [1036, 453] on div "CHI. NASHIF PORATTA Poratta Sandwiches Spicy chicken stir-fry wrapped in poratt…" at bounding box center [924, 527] width 415 height 160
type input "5.4"
click at [950, 580] on icon "ok" at bounding box center [943, 587] width 14 height 14
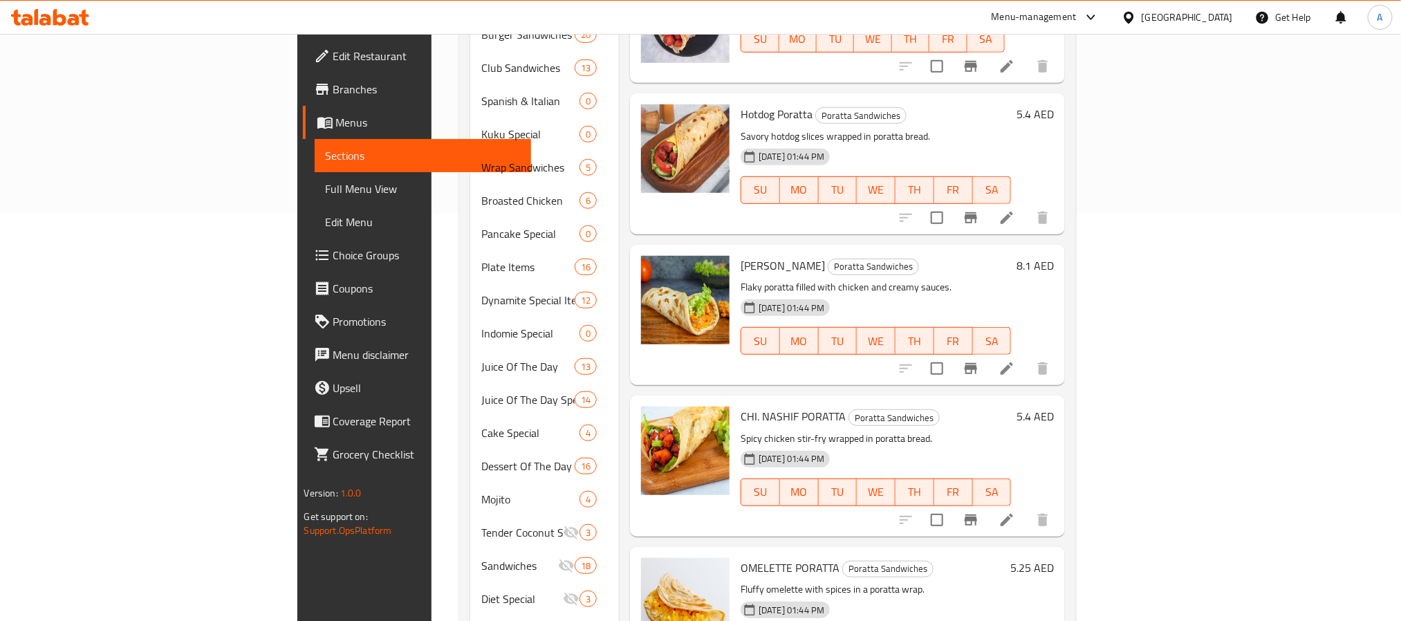
scroll to position [444, 0]
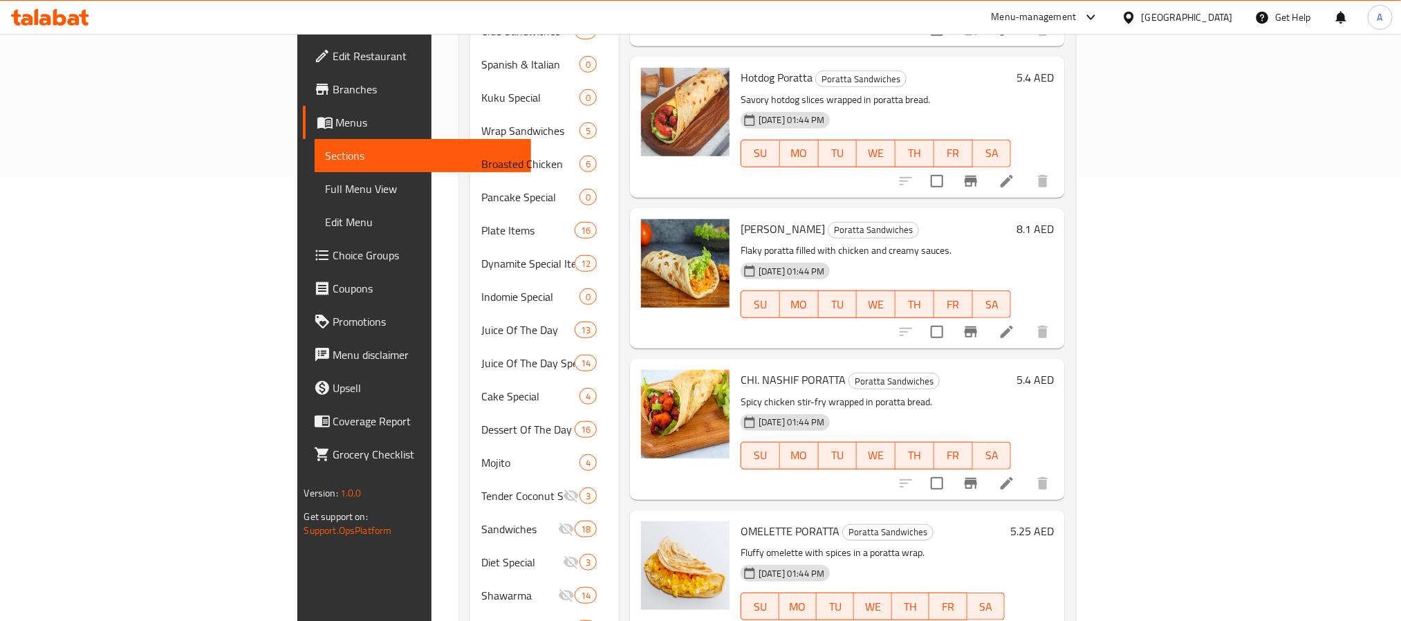
click at [1054, 370] on h6 "5.4 AED" at bounding box center [1035, 379] width 37 height 19
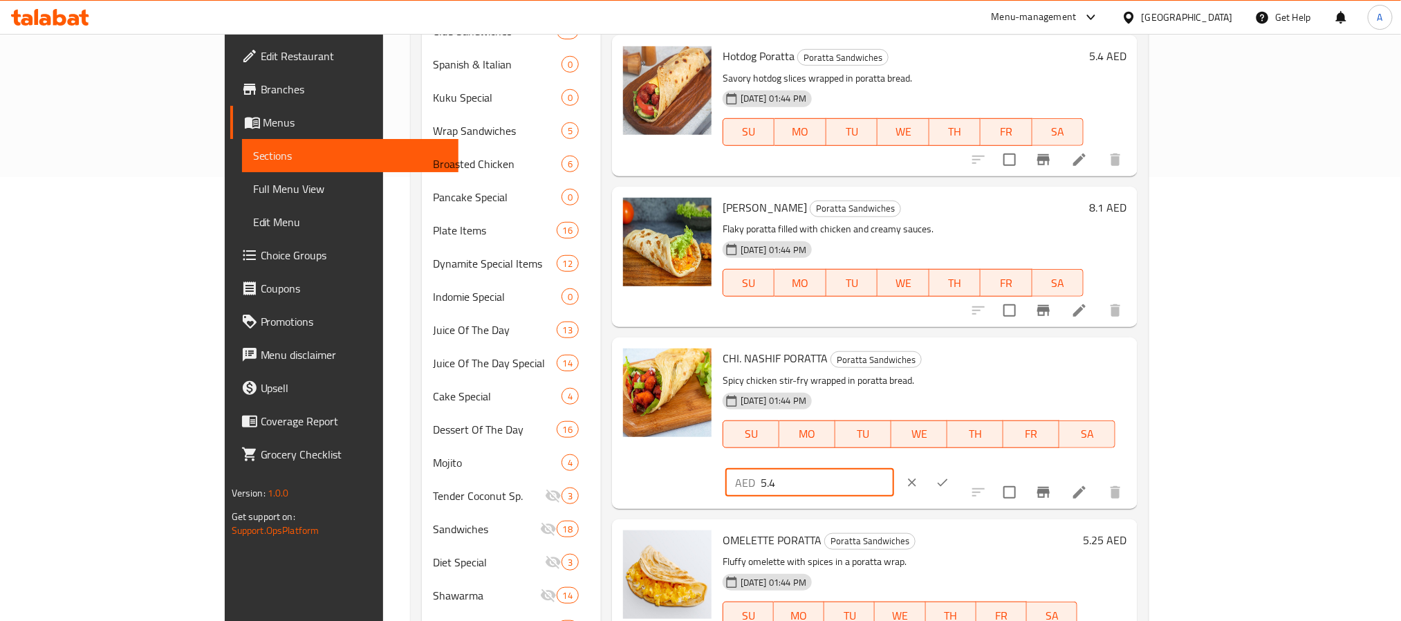
drag, startPoint x: 1177, startPoint y: 362, endPoint x: 1044, endPoint y: 356, distance: 133.0
click at [1044, 356] on div "CHI. NASHIF PORATTA Poratta Sandwiches Spicy chicken stir-fry wrapped in poratt…" at bounding box center [924, 423] width 415 height 160
click at [950, 476] on icon "ok" at bounding box center [943, 483] width 14 height 14
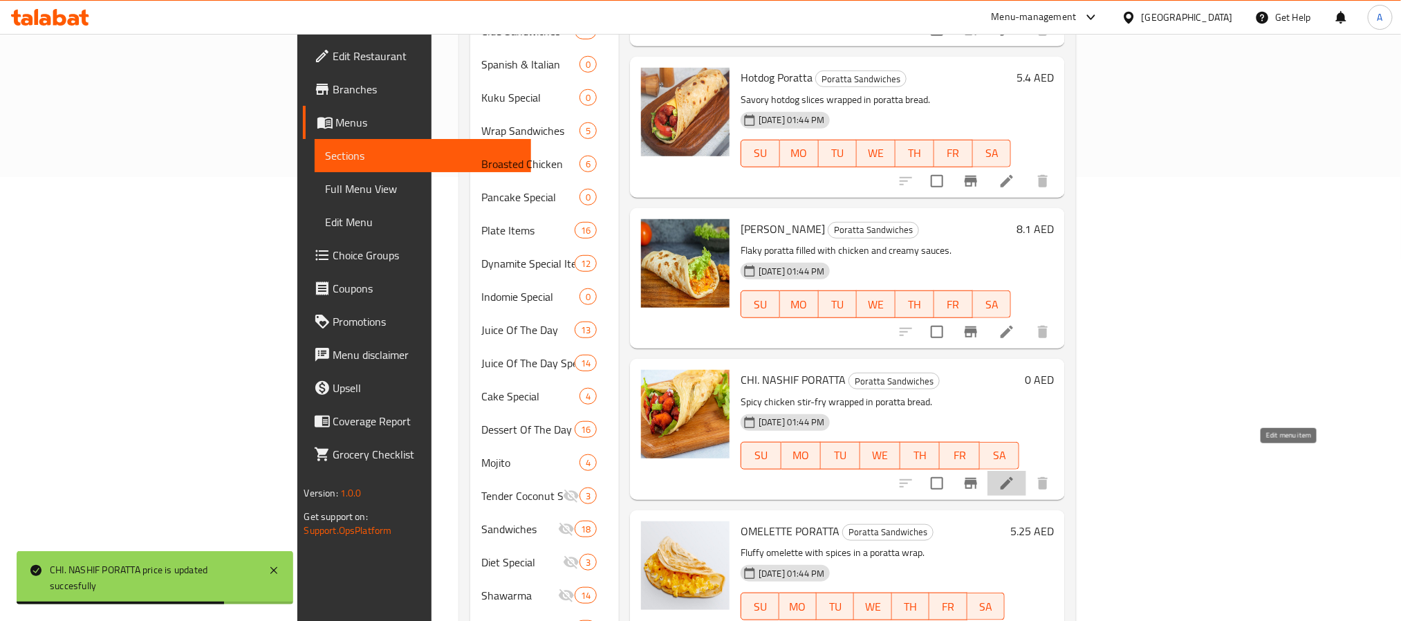
click at [1015, 475] on icon at bounding box center [1007, 483] width 17 height 17
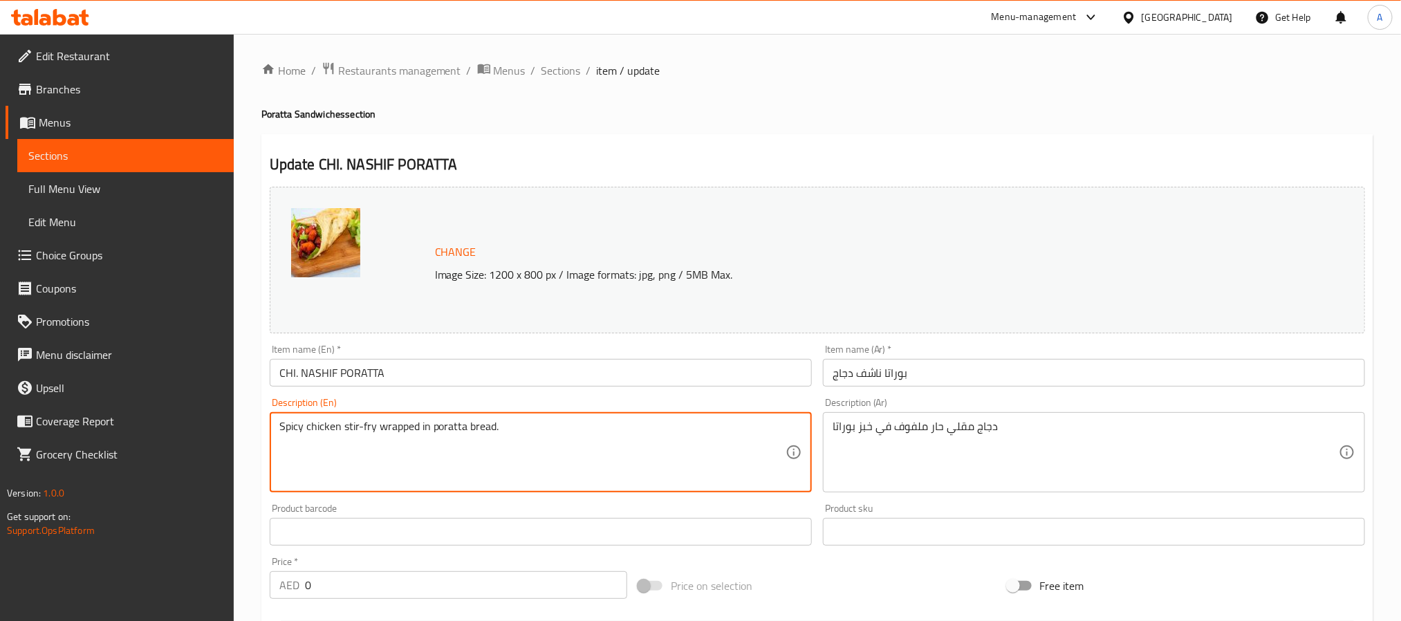
click at [459, 426] on textarea "Spicy chicken stir-fry wrapped in poratta bread." at bounding box center [532, 453] width 506 height 66
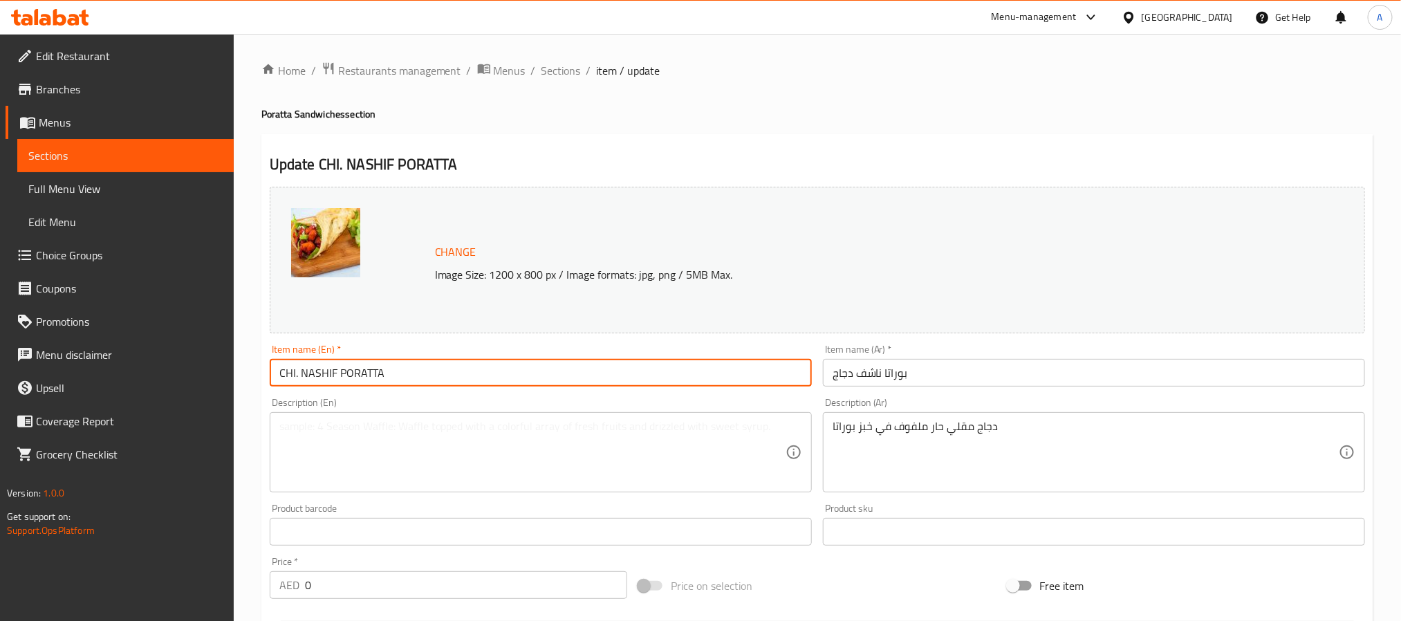
drag, startPoint x: 302, startPoint y: 370, endPoint x: 255, endPoint y: 372, distance: 46.4
click at [255, 372] on div "Home / Restaurants management / Menus / Sections / item / update Poratta Sandwi…" at bounding box center [818, 516] width 1168 height 964
click at [304, 365] on input "NASHIF PORATTA" at bounding box center [541, 373] width 542 height 28
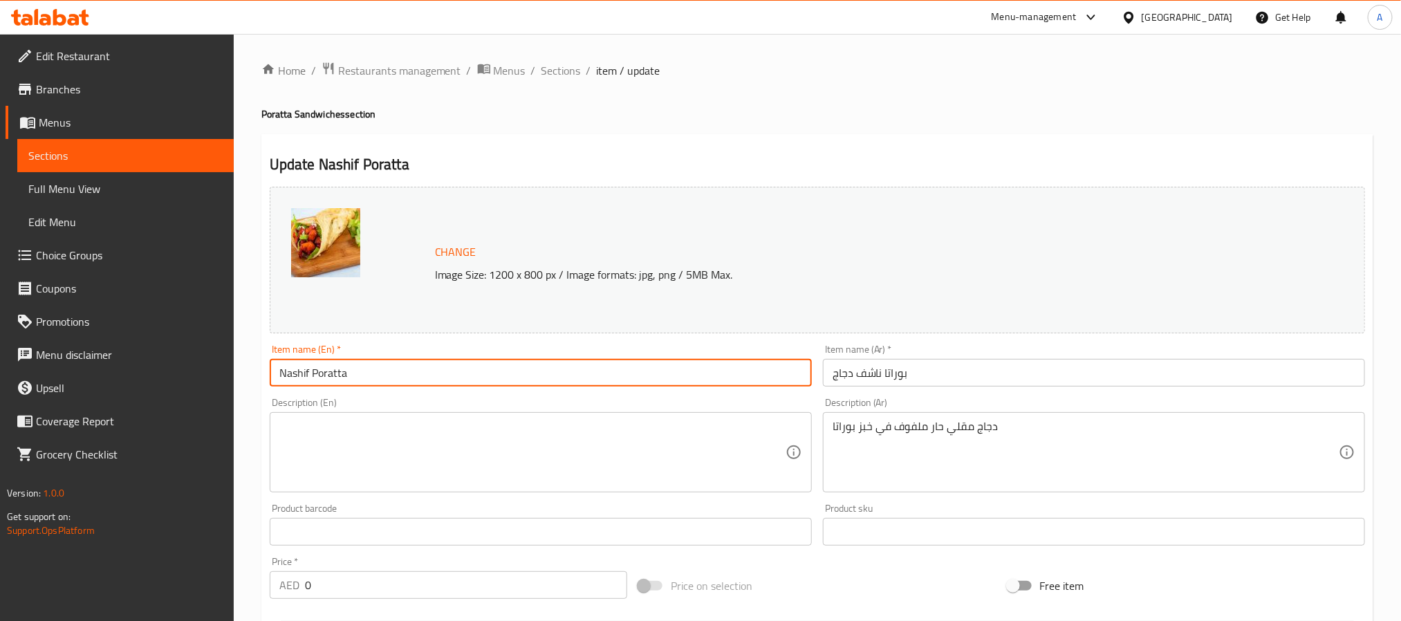
type input "Nashif Poratta"
click at [841, 376] on input "بوراتا ناشف دجاج" at bounding box center [1094, 373] width 542 height 28
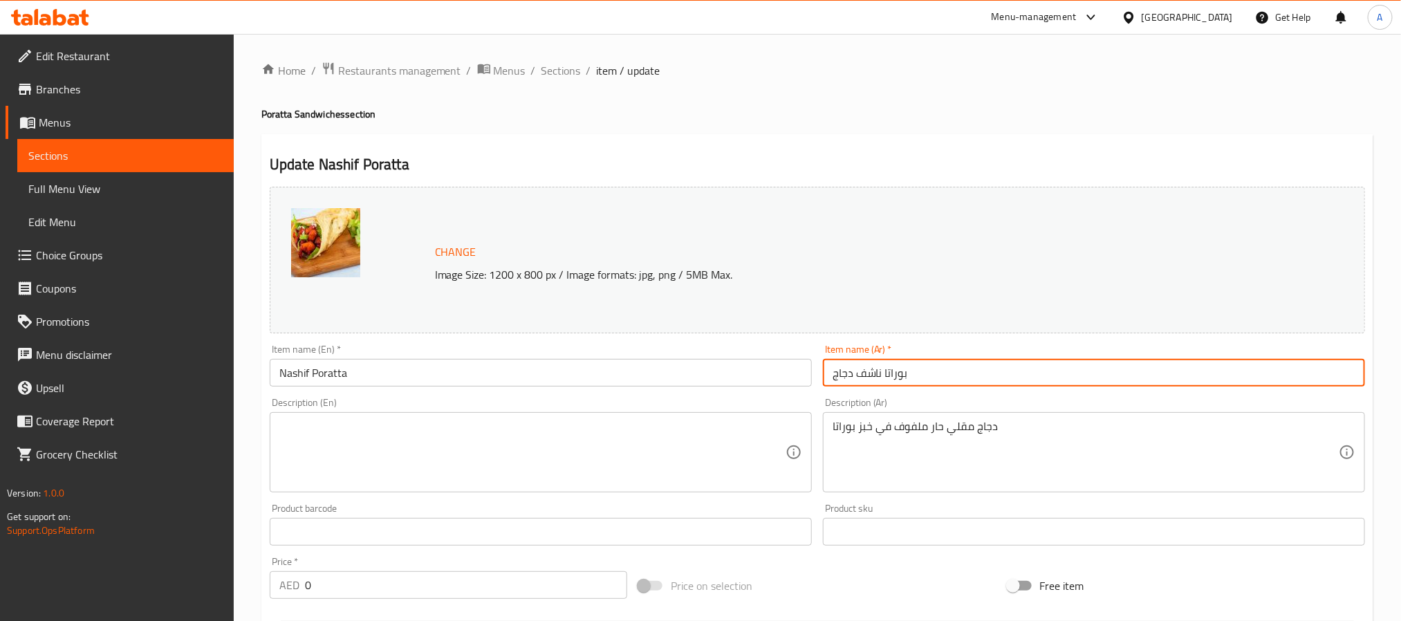
click at [841, 376] on input "بوراتا ناشف دجاج" at bounding box center [1094, 373] width 542 height 28
click at [874, 376] on input "بوراتا ناشف" at bounding box center [1094, 373] width 542 height 28
type input "براتا ناشف"
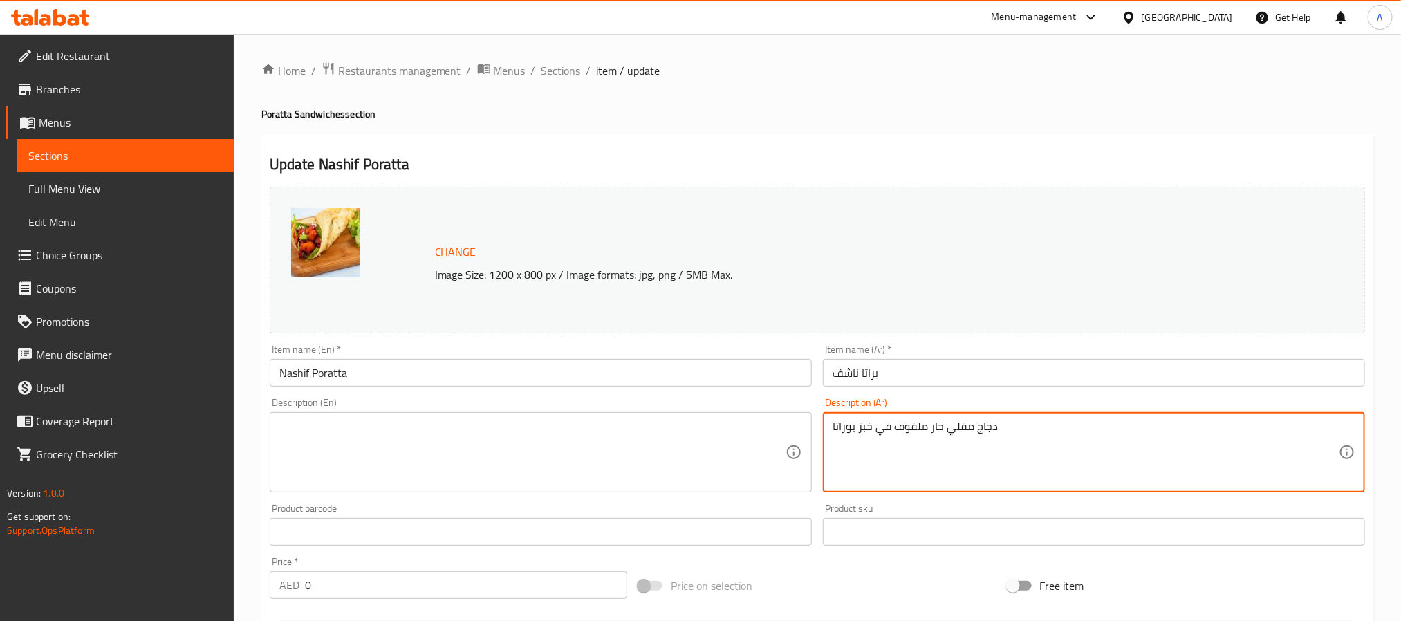
click at [893, 422] on textarea "دجاج مقلي حار ملفوف في خبز بوراتا" at bounding box center [1086, 453] width 506 height 66
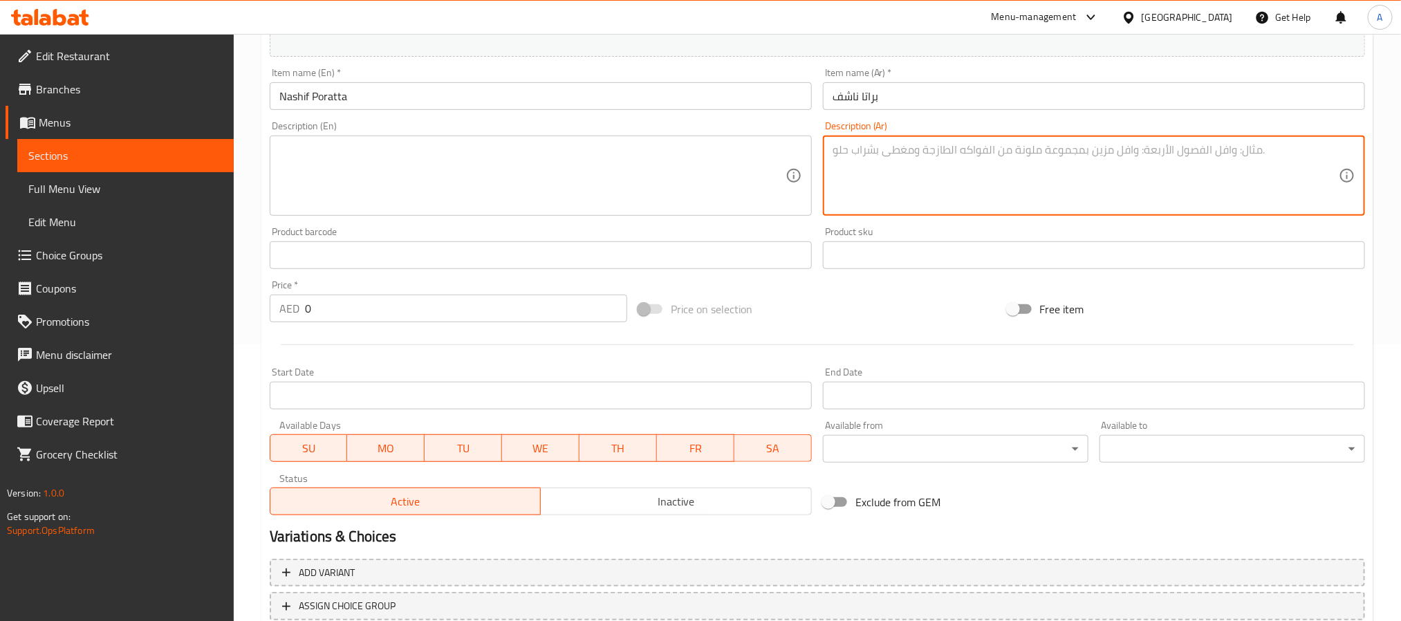
scroll to position [374, 0]
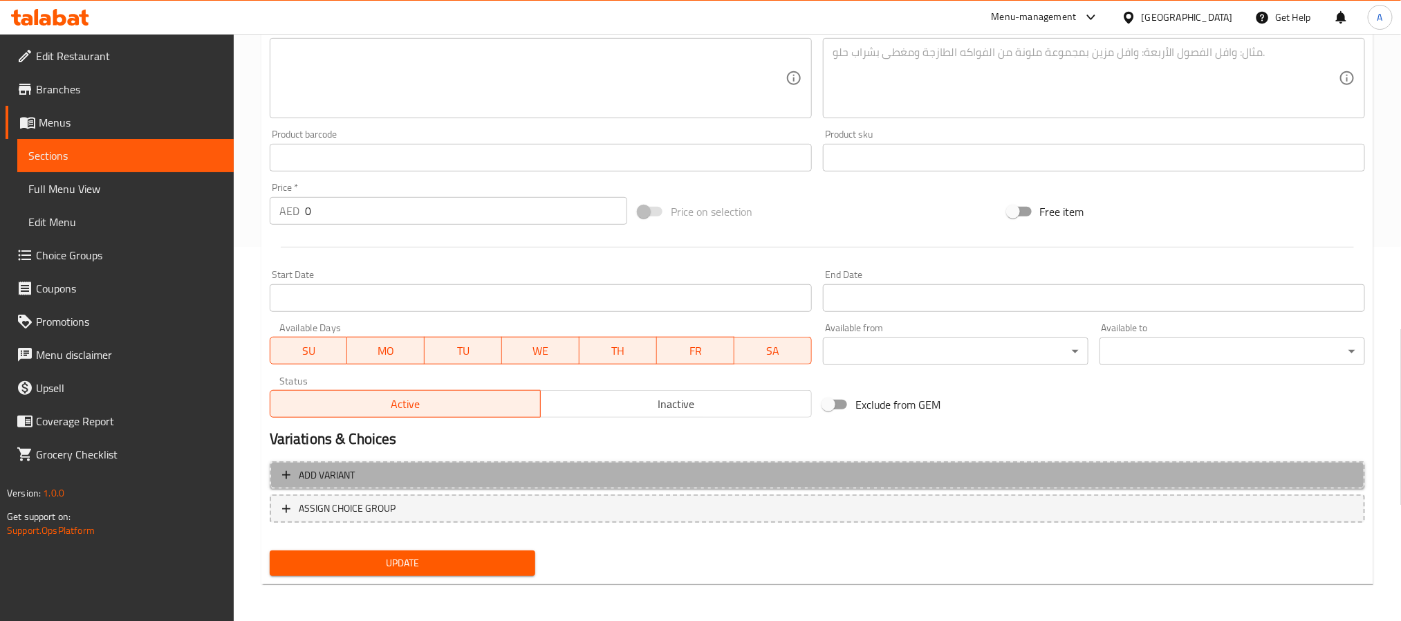
click at [703, 477] on span "Add variant" at bounding box center [817, 475] width 1071 height 17
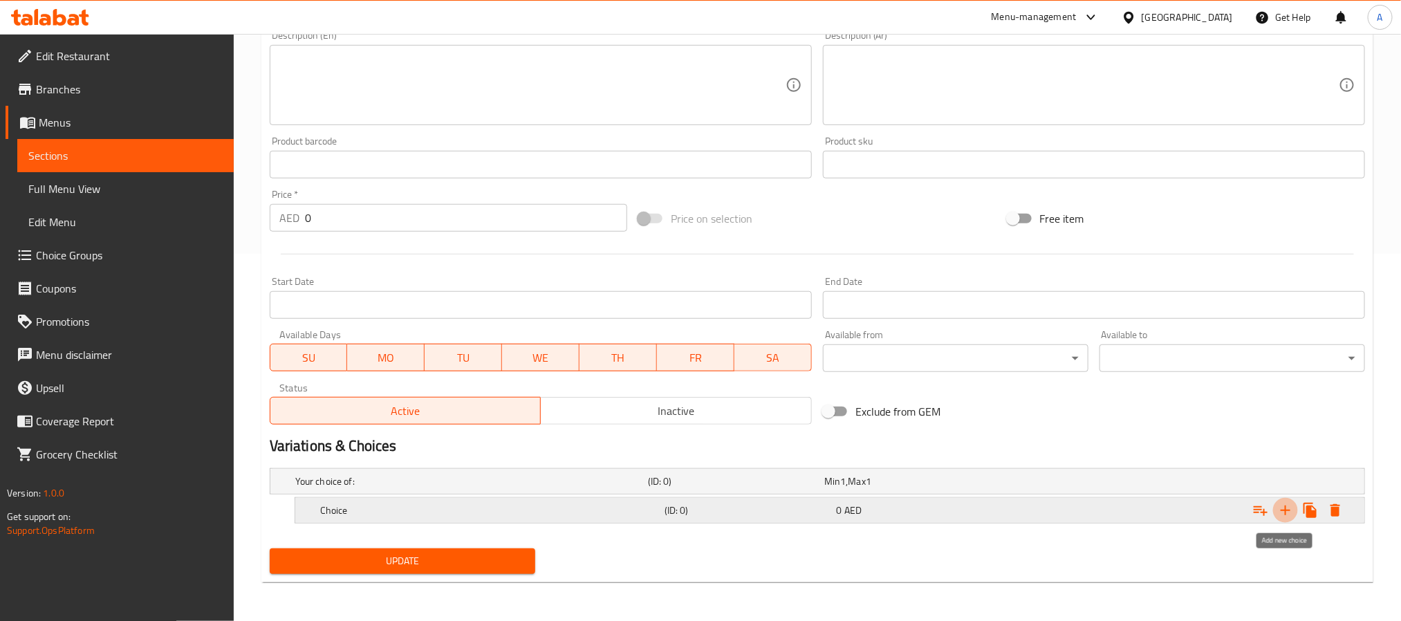
click at [1289, 506] on icon "Expand" at bounding box center [1286, 510] width 17 height 17
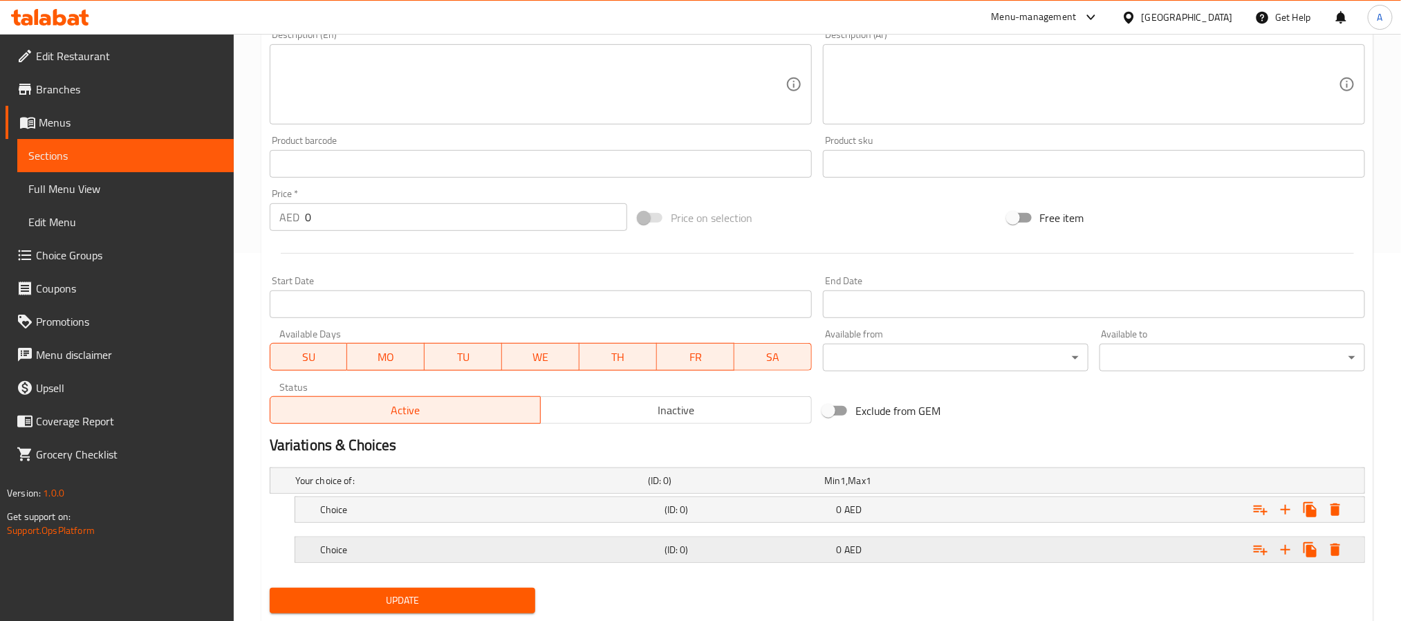
click at [494, 556] on h5 "Choice" at bounding box center [489, 550] width 339 height 14
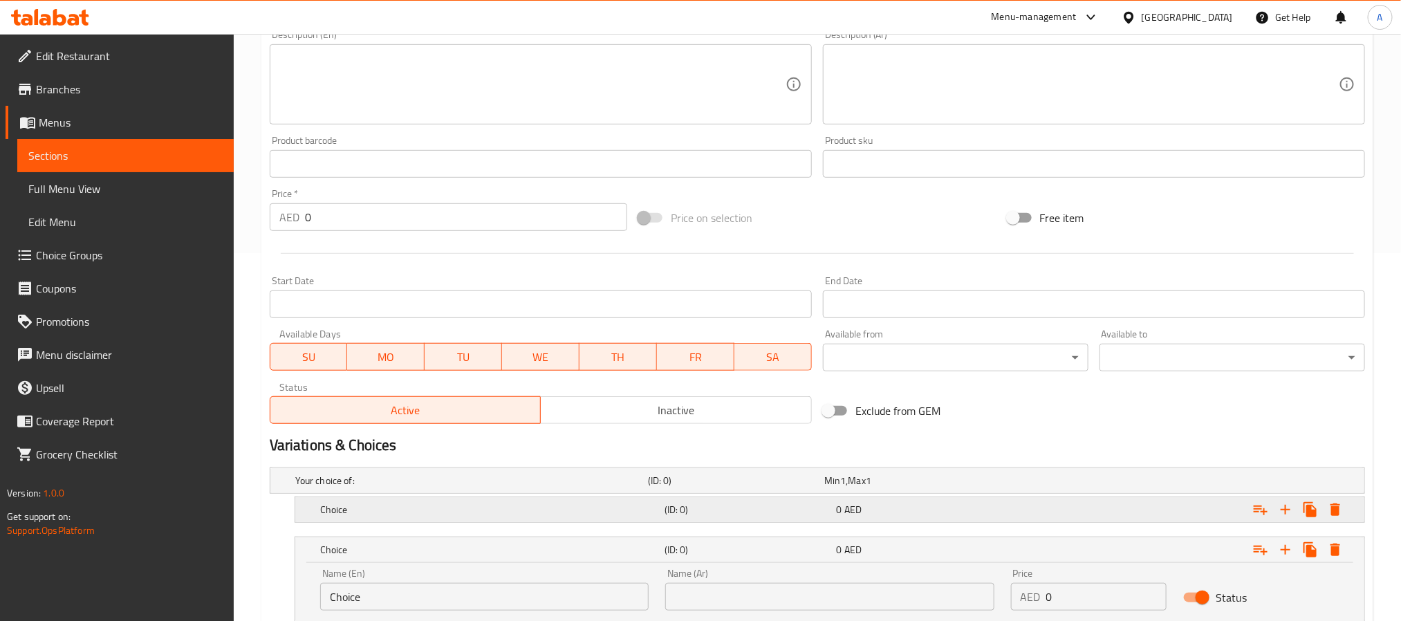
click at [490, 513] on h5 "Choice" at bounding box center [489, 510] width 339 height 14
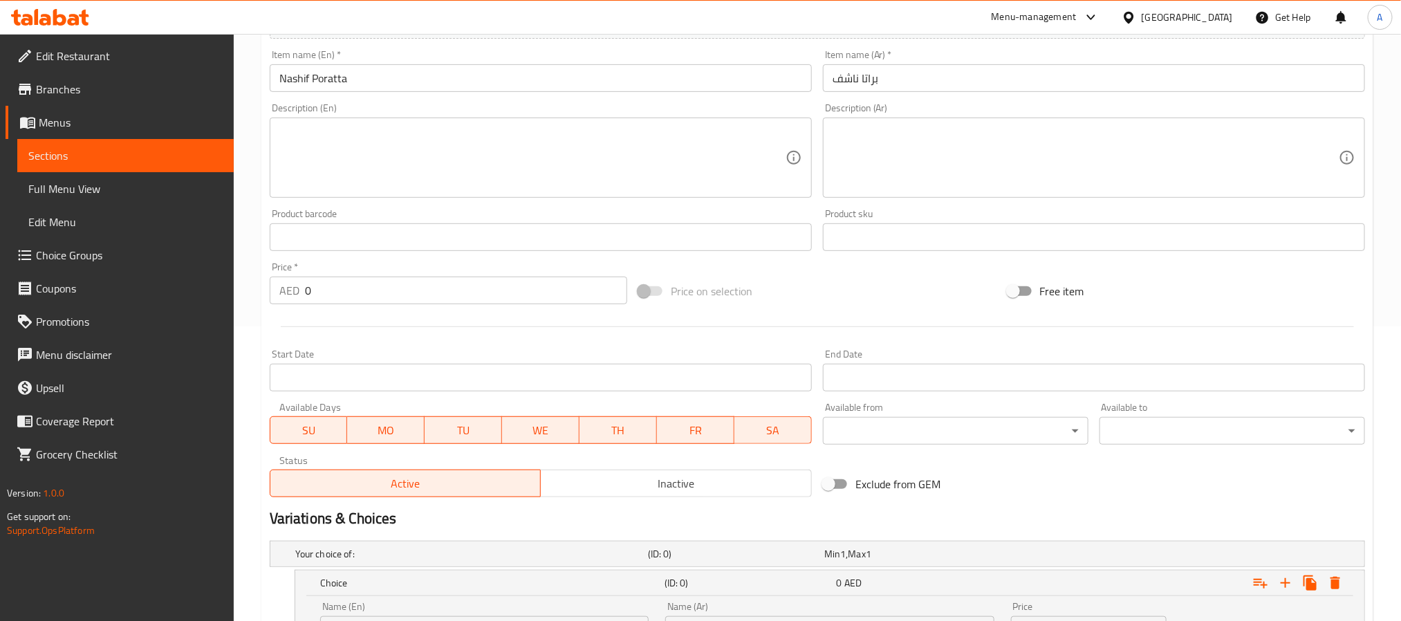
scroll to position [415, 0]
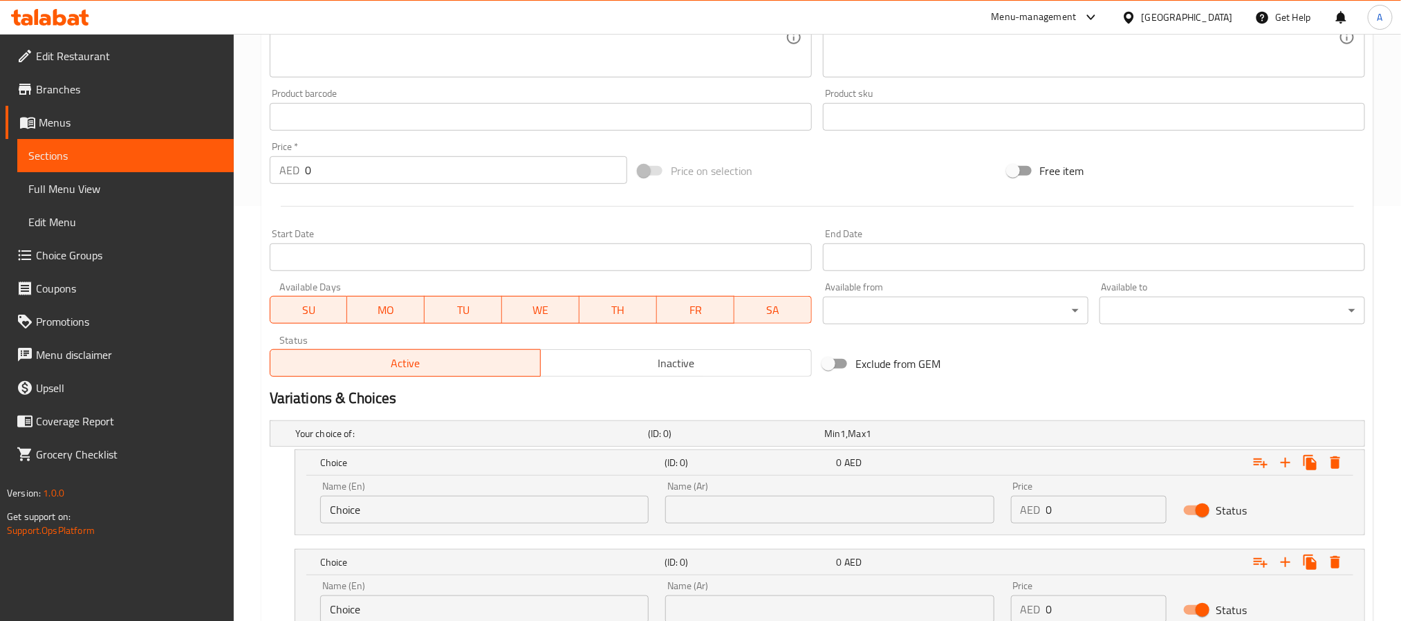
click at [390, 500] on input "Choice" at bounding box center [484, 510] width 329 height 28
type input "Chicken"
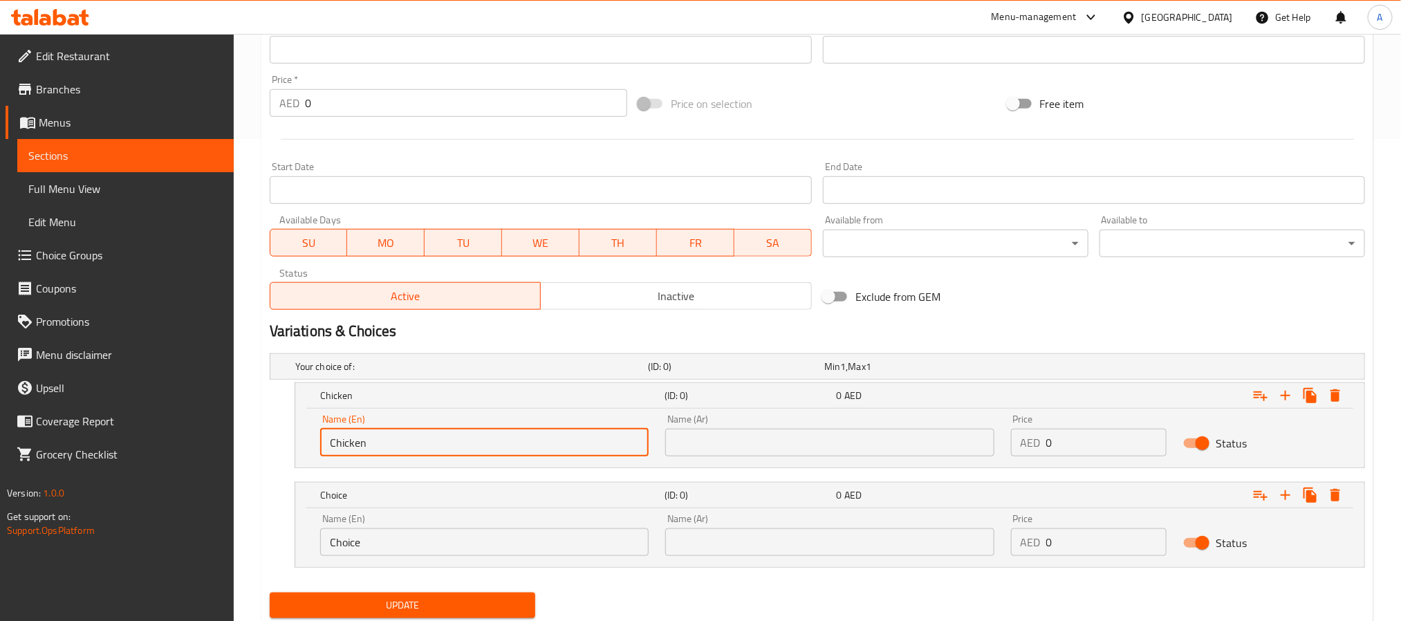
scroll to position [519, 0]
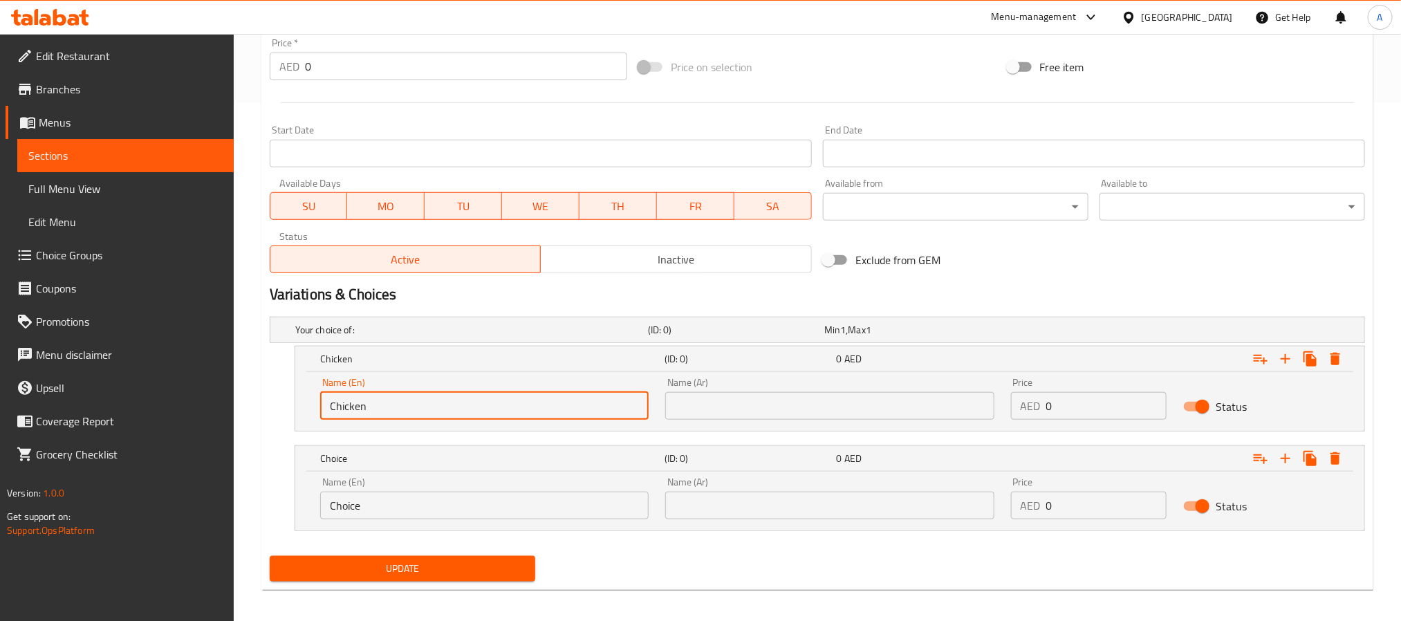
click at [368, 508] on input "Choice" at bounding box center [484, 506] width 329 height 28
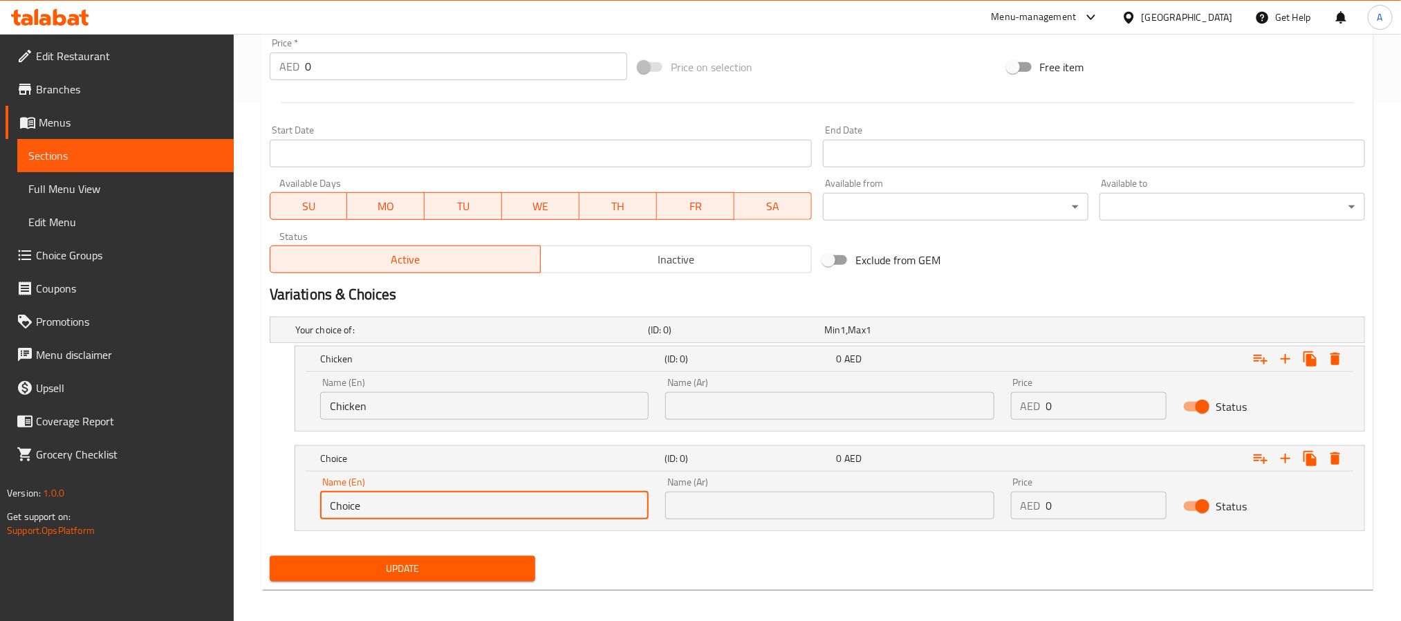
click at [368, 508] on input "Choice" at bounding box center [484, 506] width 329 height 28
type input "Beef"
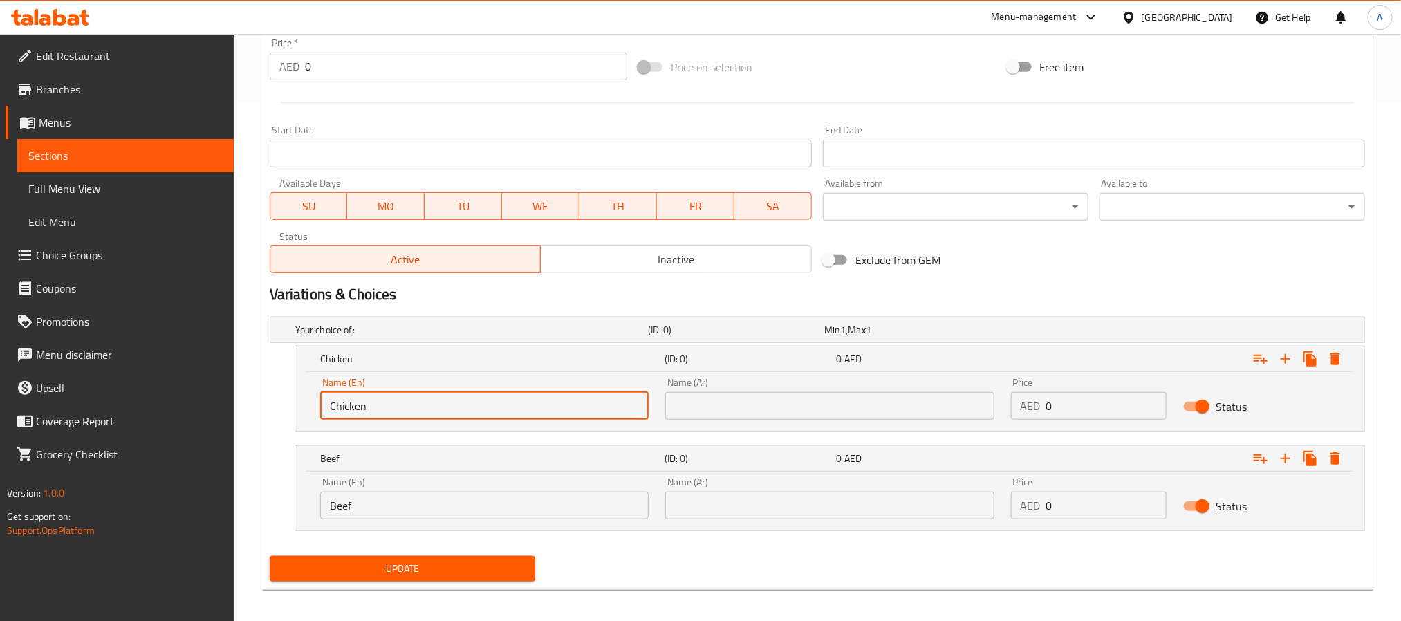
click at [463, 420] on input "Chicken" at bounding box center [484, 406] width 329 height 28
click at [498, 394] on input "Chicken" at bounding box center [484, 406] width 329 height 28
click at [470, 407] on input "Chicken" at bounding box center [484, 406] width 329 height 28
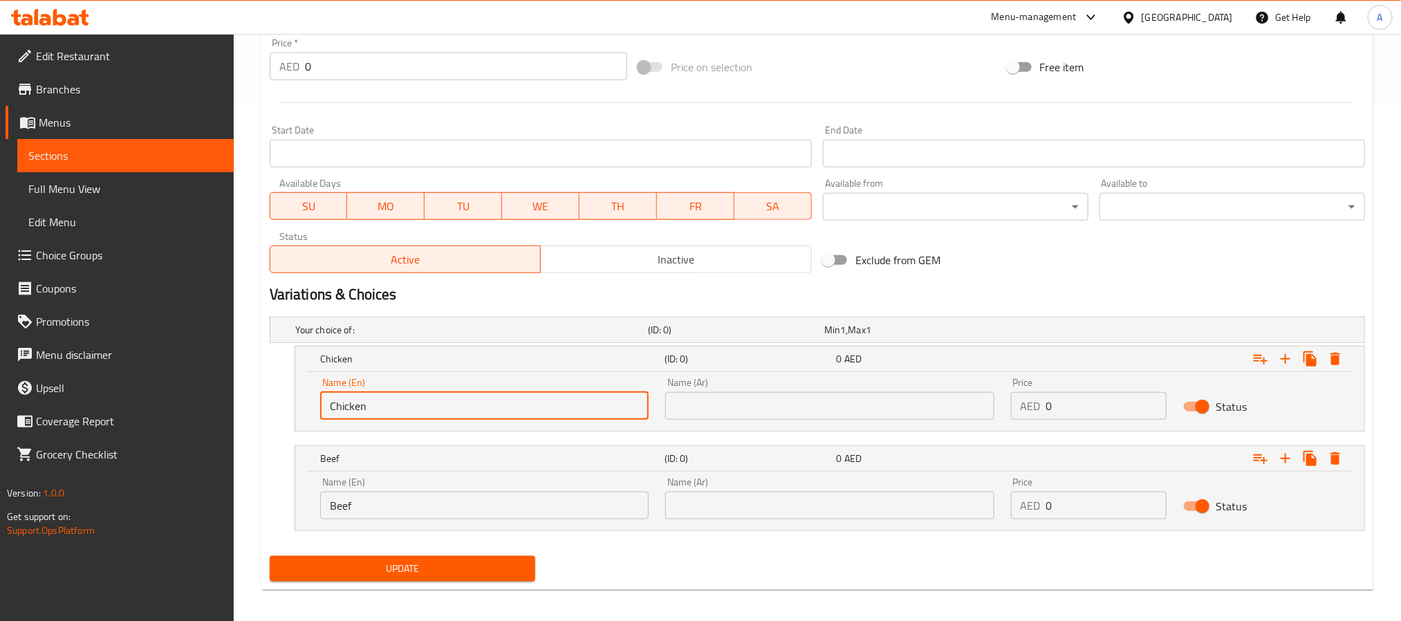
click at [470, 407] on input "Chicken" at bounding box center [484, 406] width 329 height 28
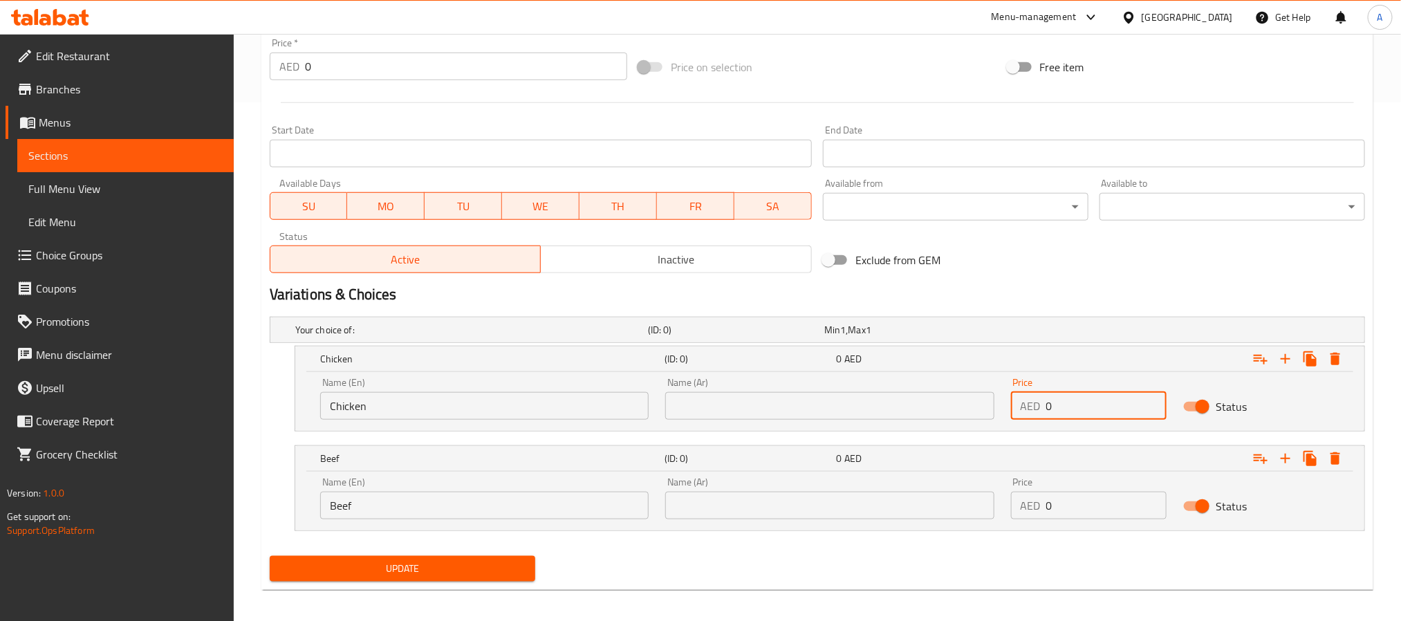
drag, startPoint x: 1067, startPoint y: 417, endPoint x: 998, endPoint y: 405, distance: 70.3
click at [998, 405] on div "Name (En) Chicken Name (En) Name (Ar) Name (Ar) Price AED 0 Price Status" at bounding box center [830, 398] width 1036 height 59
drag, startPoint x: 1082, startPoint y: 405, endPoint x: 1023, endPoint y: 401, distance: 58.9
click at [1023, 401] on div "AED 5.4 Price" at bounding box center [1089, 406] width 156 height 28
type input "5.4"
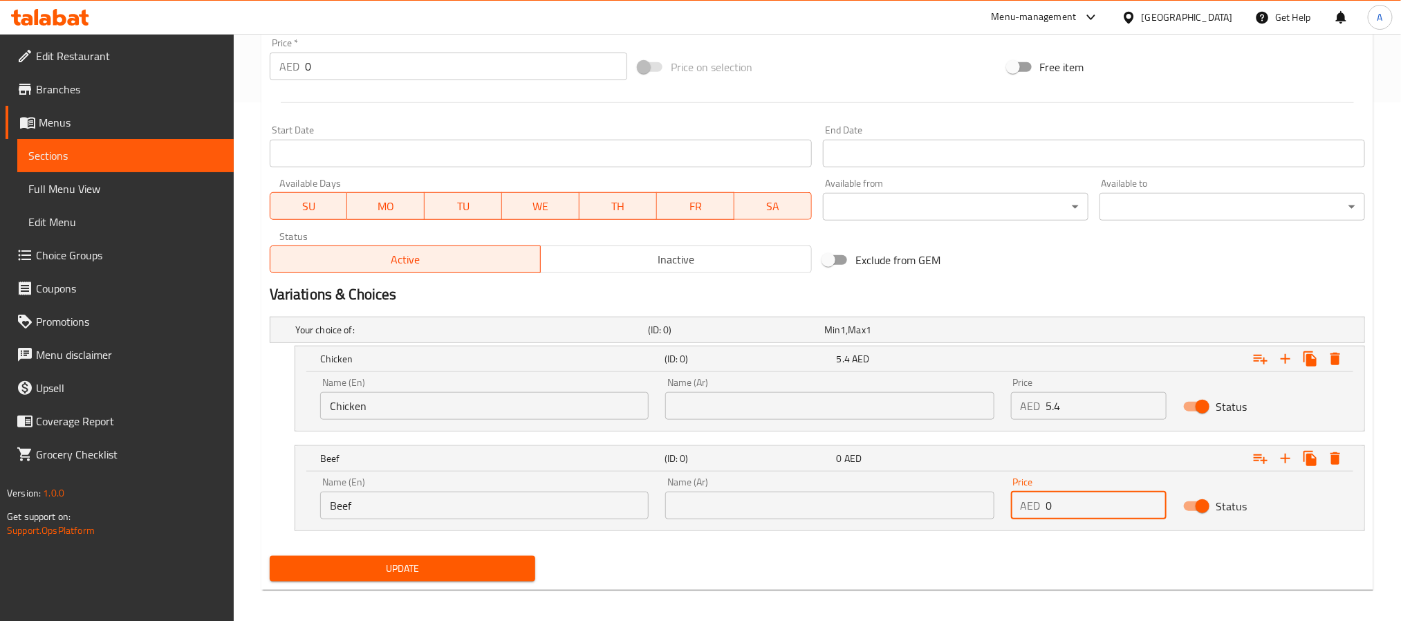
paste input "5.4"
drag, startPoint x: 1063, startPoint y: 506, endPoint x: 992, endPoint y: 496, distance: 72.0
click at [992, 496] on div "Name (En) Beef Name (En) Name (Ar) Name (Ar) Price AED 5.4 Price Status" at bounding box center [830, 498] width 1036 height 59
type input "5.4"
click at [789, 398] on input "text" at bounding box center [829, 406] width 329 height 28
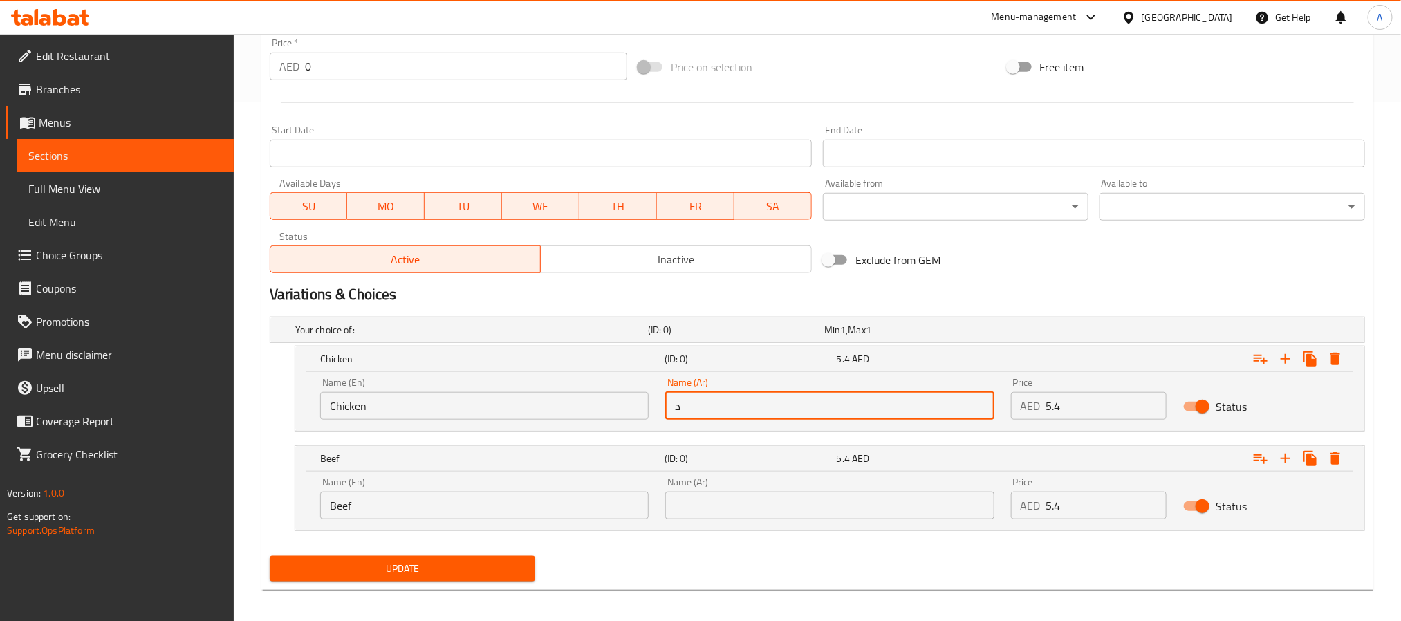
type input "دجاج"
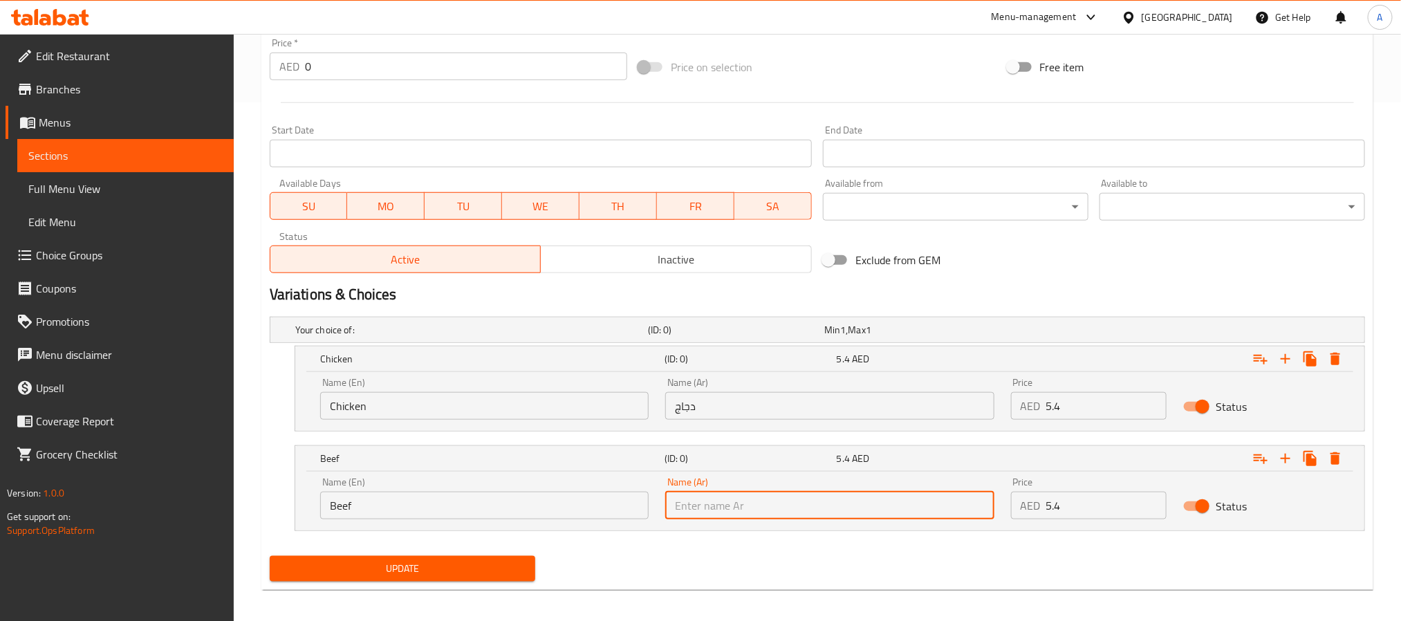
click at [751, 502] on input "text" at bounding box center [829, 506] width 329 height 28
type input "لحم بقري"
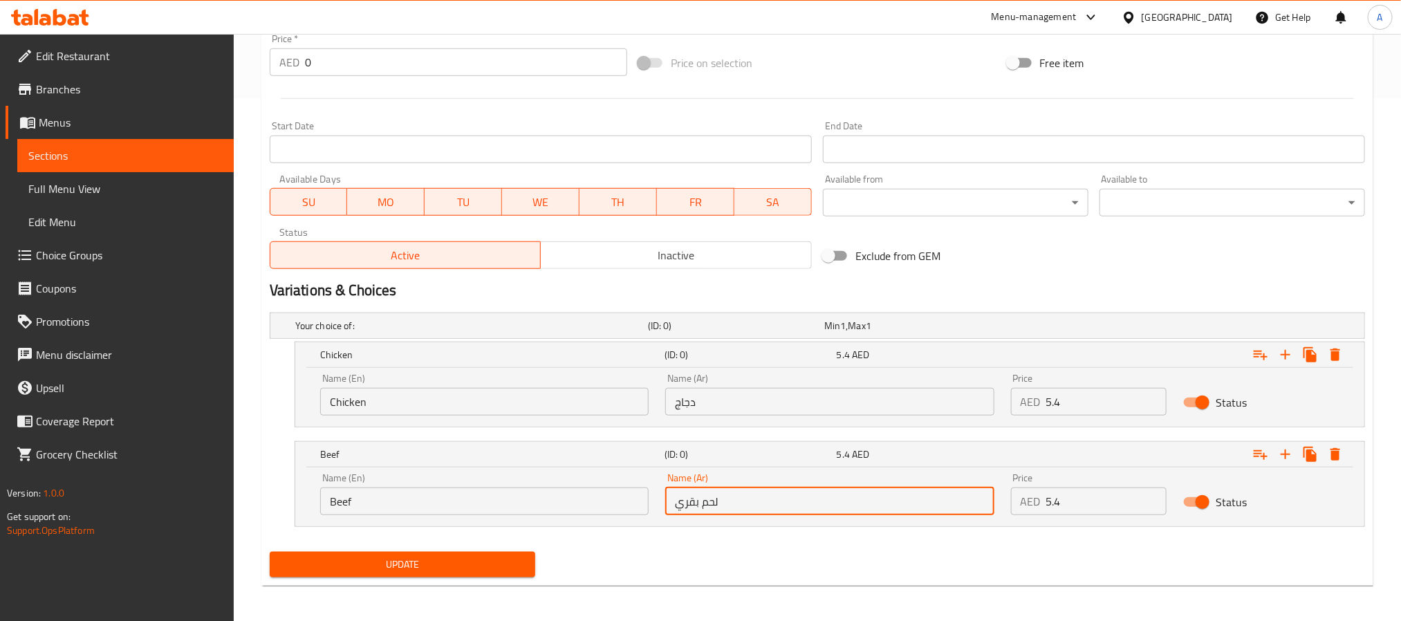
scroll to position [528, 0]
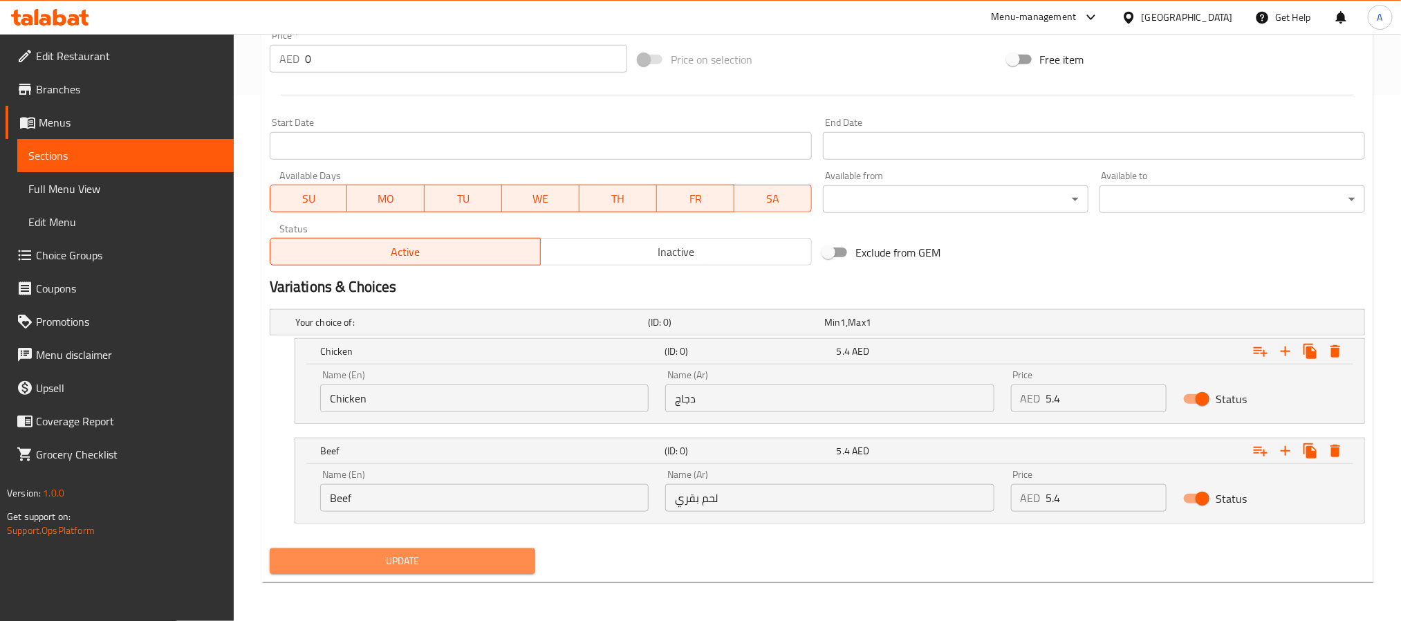
click at [494, 564] on span "Update" at bounding box center [402, 561] width 243 height 17
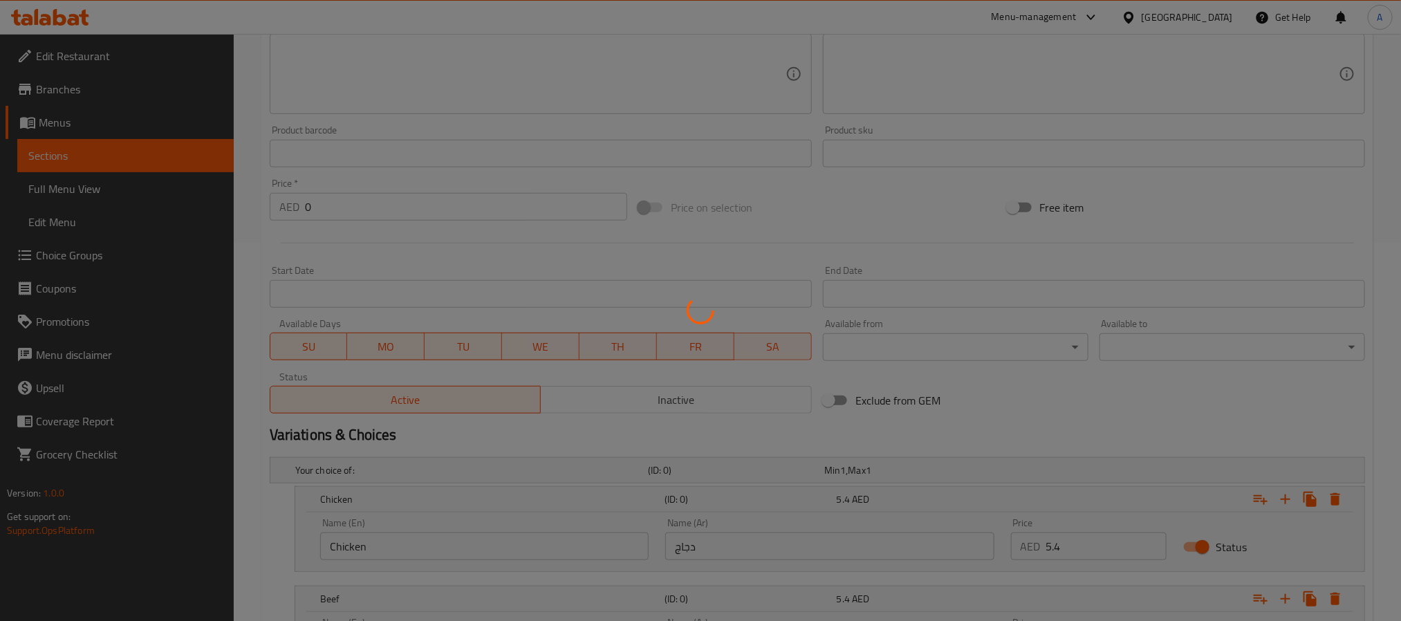
scroll to position [113, 0]
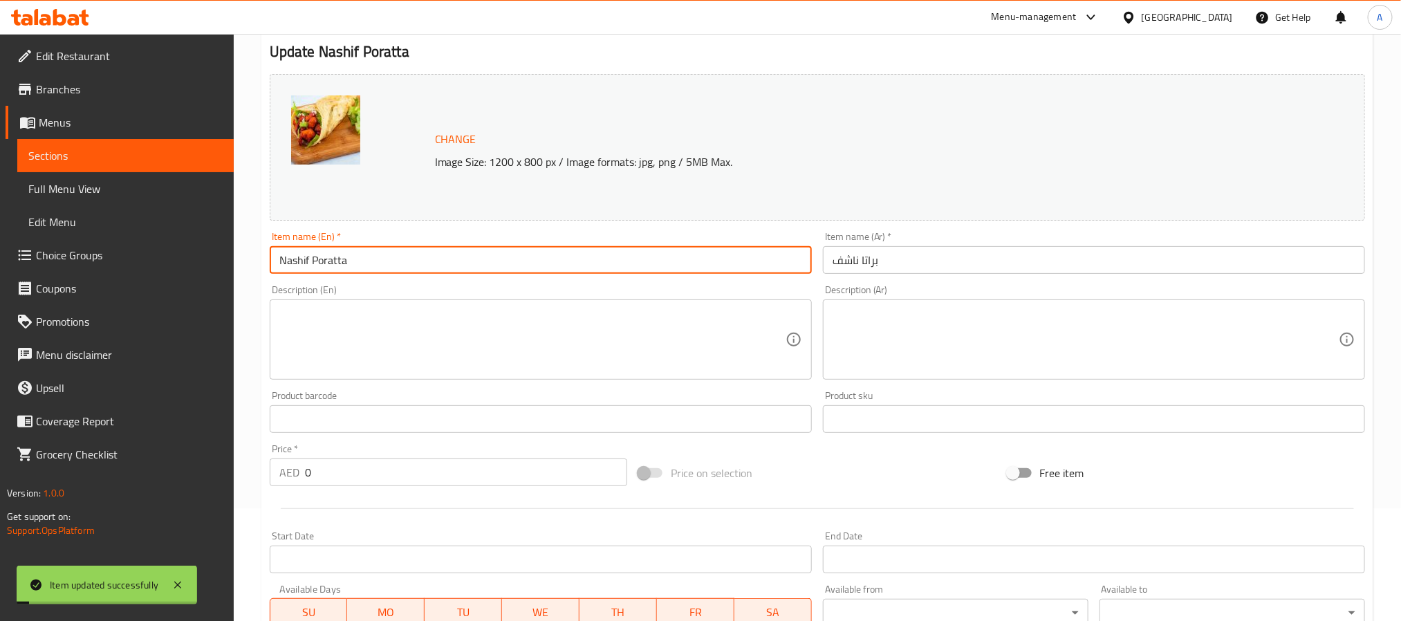
drag, startPoint x: 368, startPoint y: 260, endPoint x: 223, endPoint y: 261, distance: 145.3
click at [223, 261] on div "Edit Restaurant Branches Menus Sections Full Menu View Edit Menu Choice Groups …" at bounding box center [700, 478] width 1401 height 1114
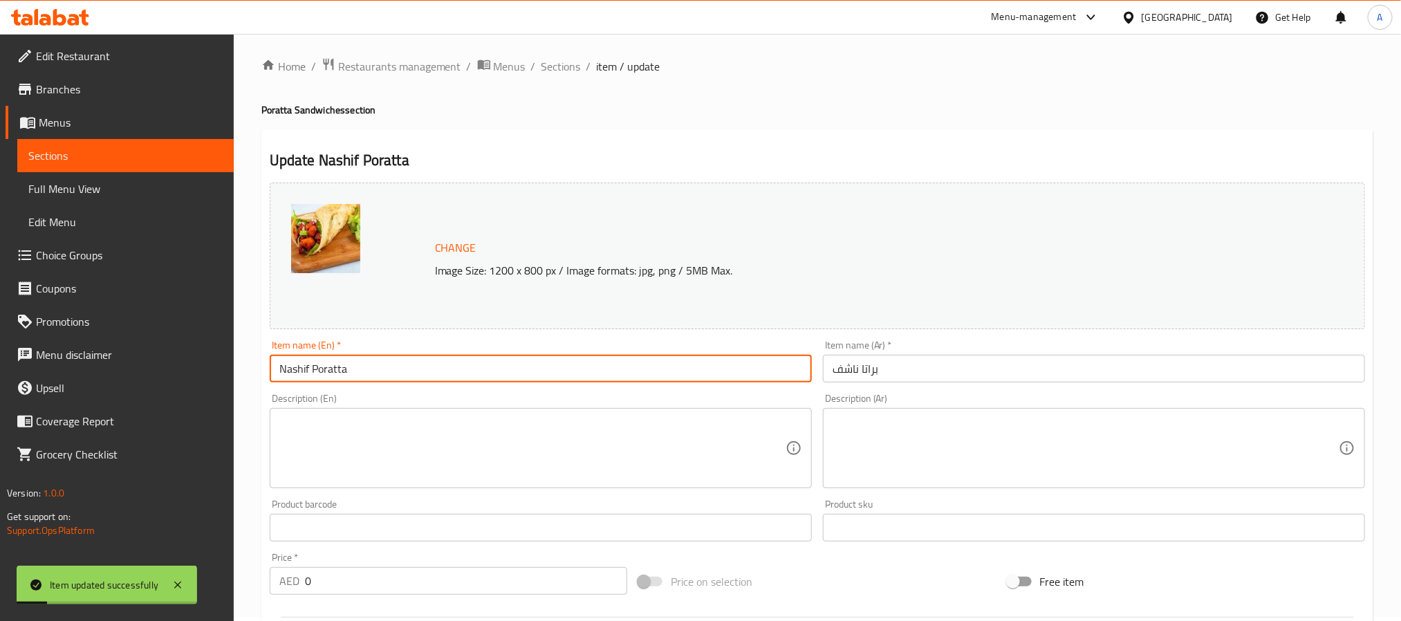
scroll to position [0, 0]
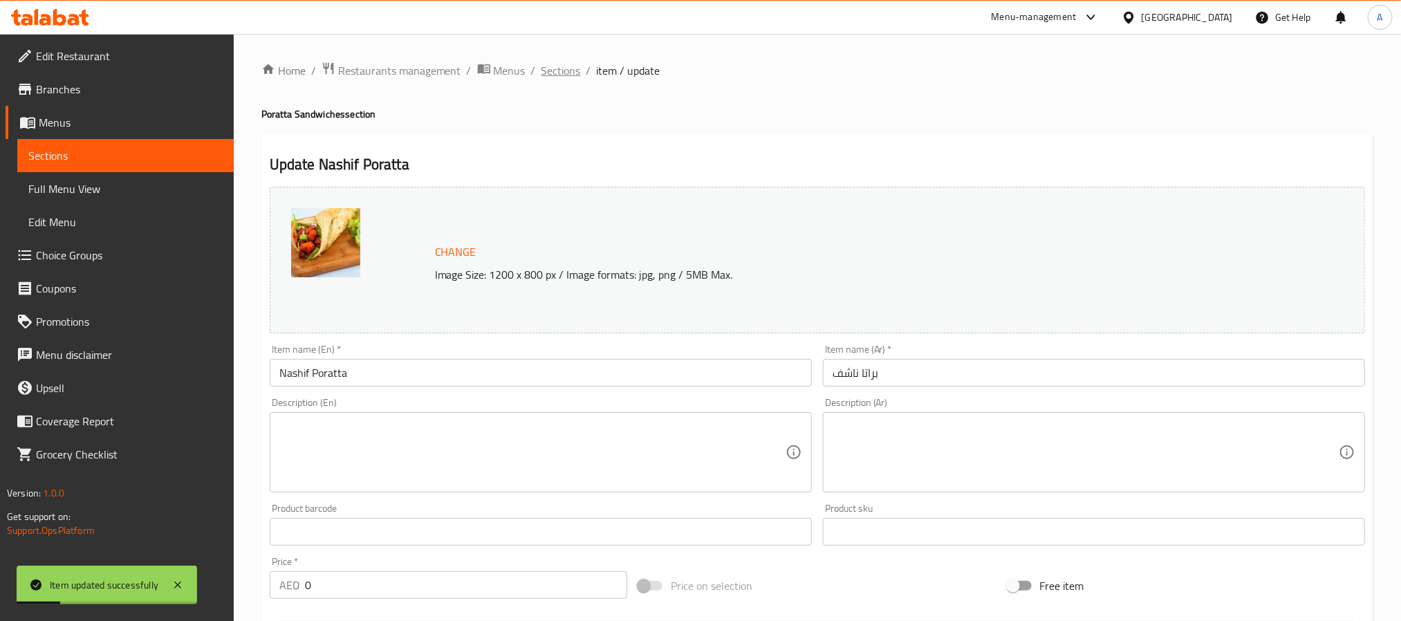
click at [555, 69] on span "Sections" at bounding box center [561, 70] width 39 height 17
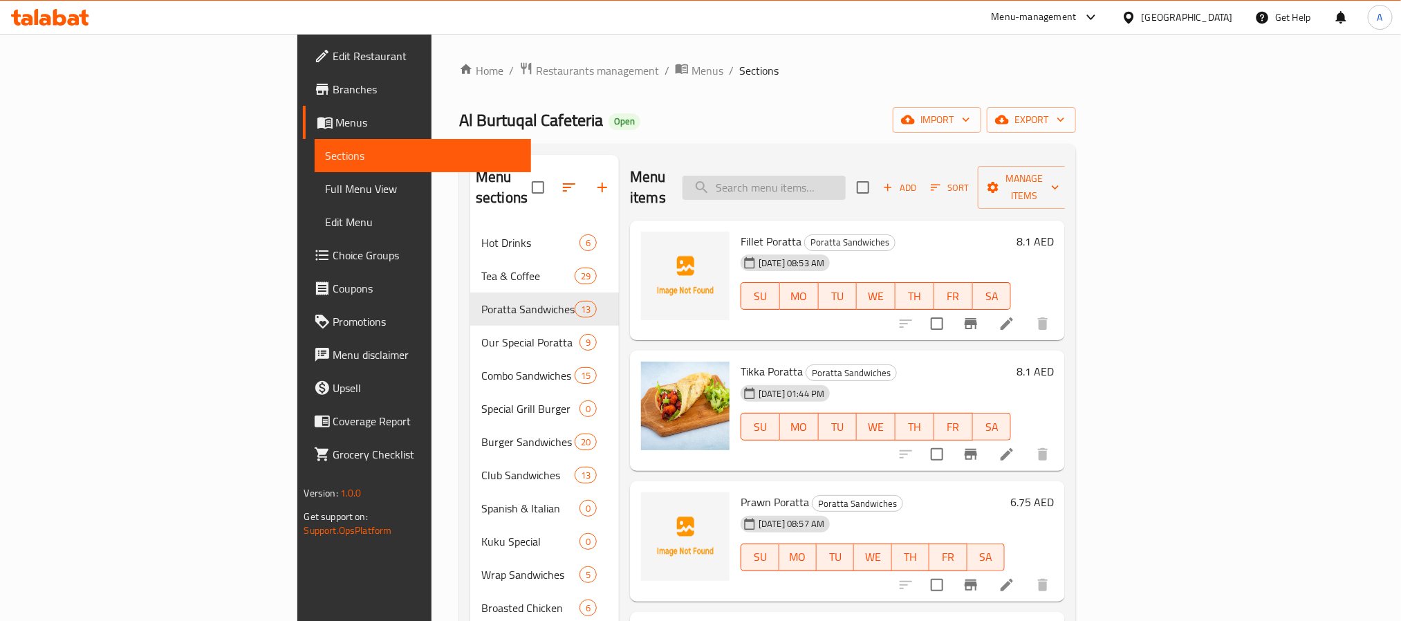
click at [846, 176] on input "search" at bounding box center [764, 188] width 163 height 24
type input "ن"
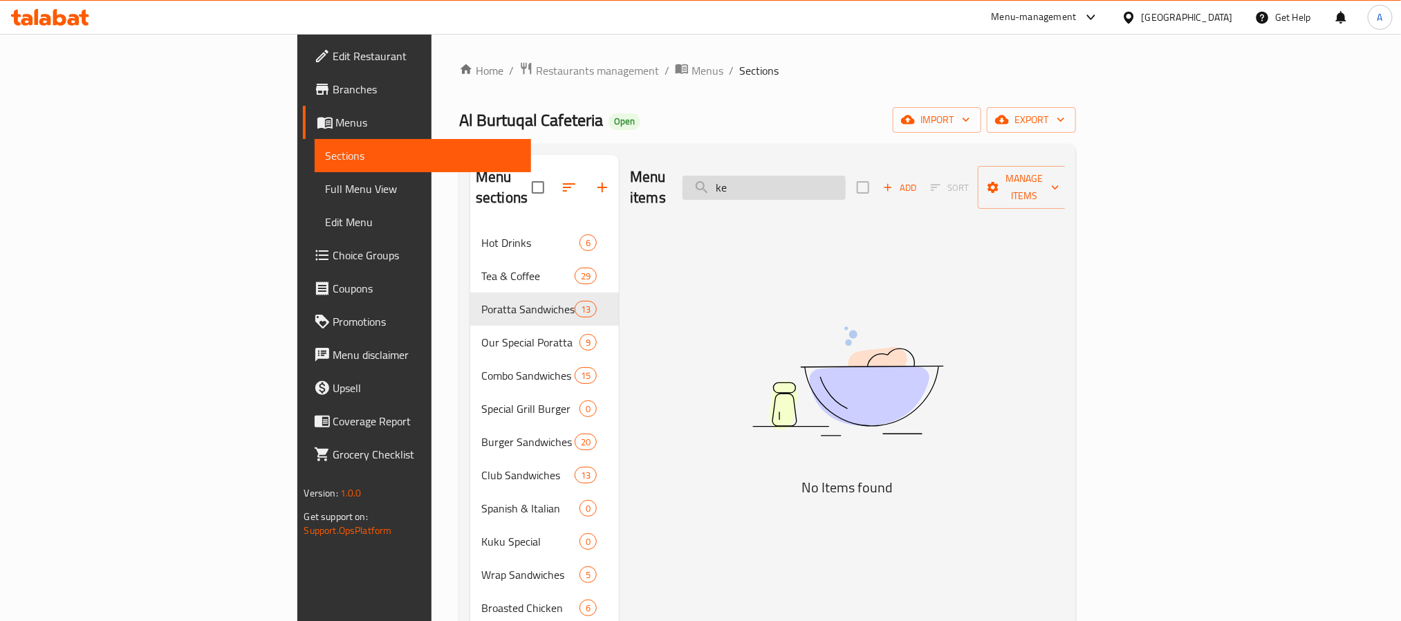
type input "k"
type input "ك"
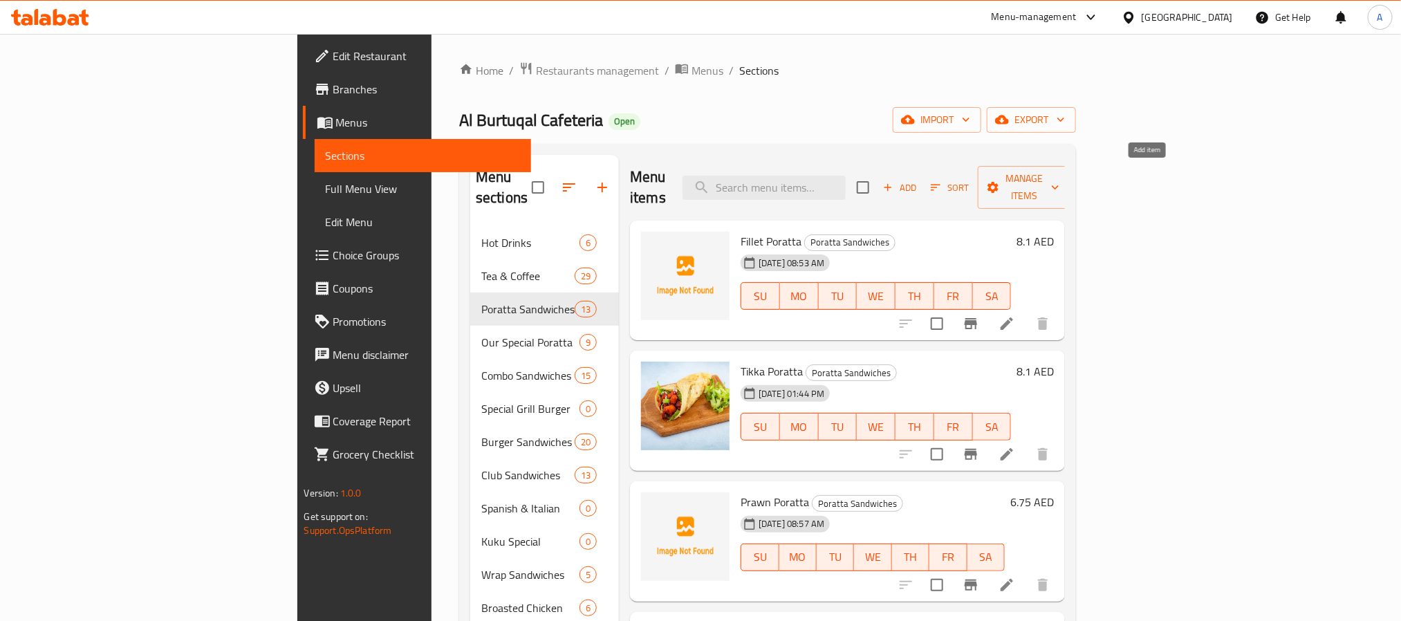
click at [919, 180] on span "Add" at bounding box center [899, 188] width 37 height 16
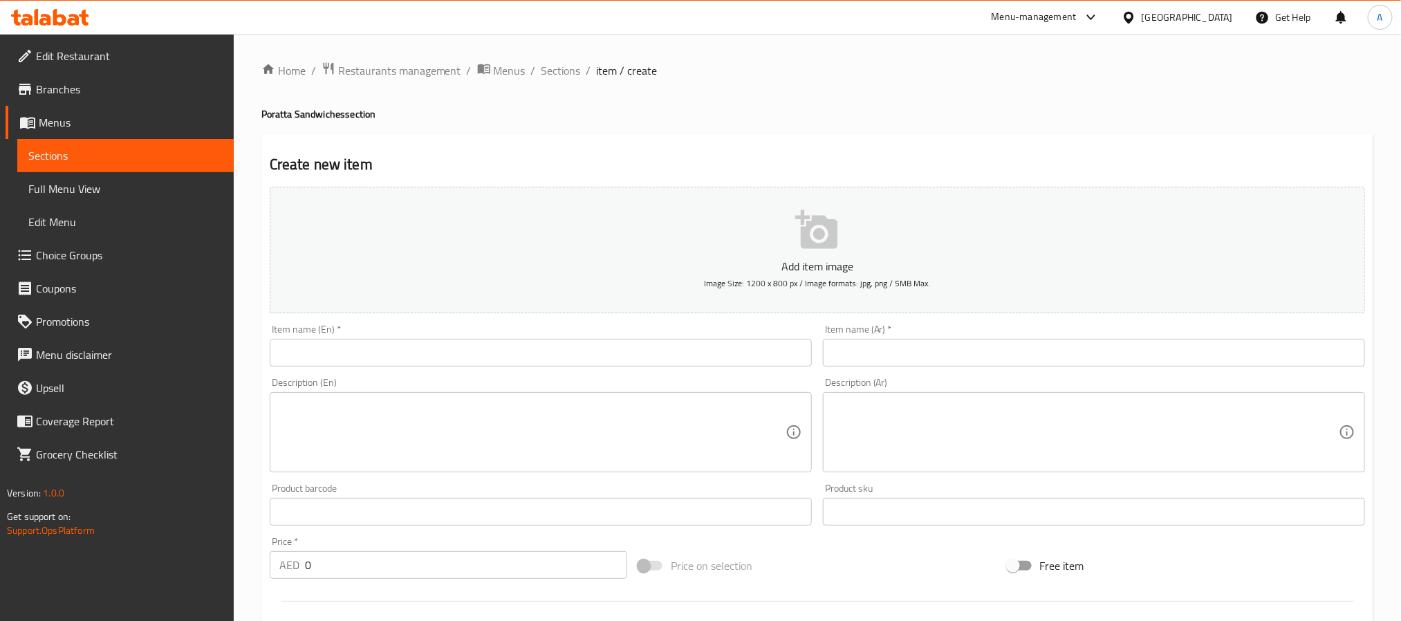
click at [557, 329] on div "Item name (En)   * Item name (En) *" at bounding box center [541, 345] width 542 height 42
click at [552, 356] on input "text" at bounding box center [541, 353] width 542 height 28
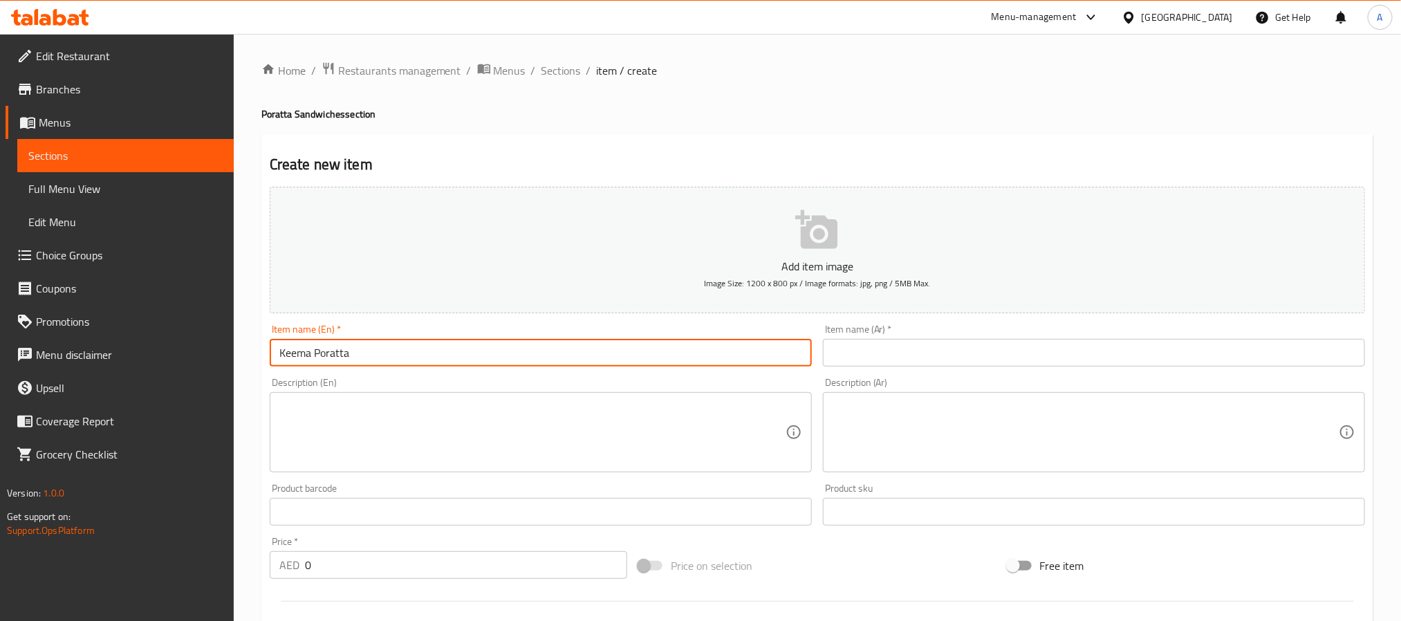
click at [552, 356] on input "Keema Poratta" at bounding box center [541, 353] width 542 height 28
type input "Keema Poratta"
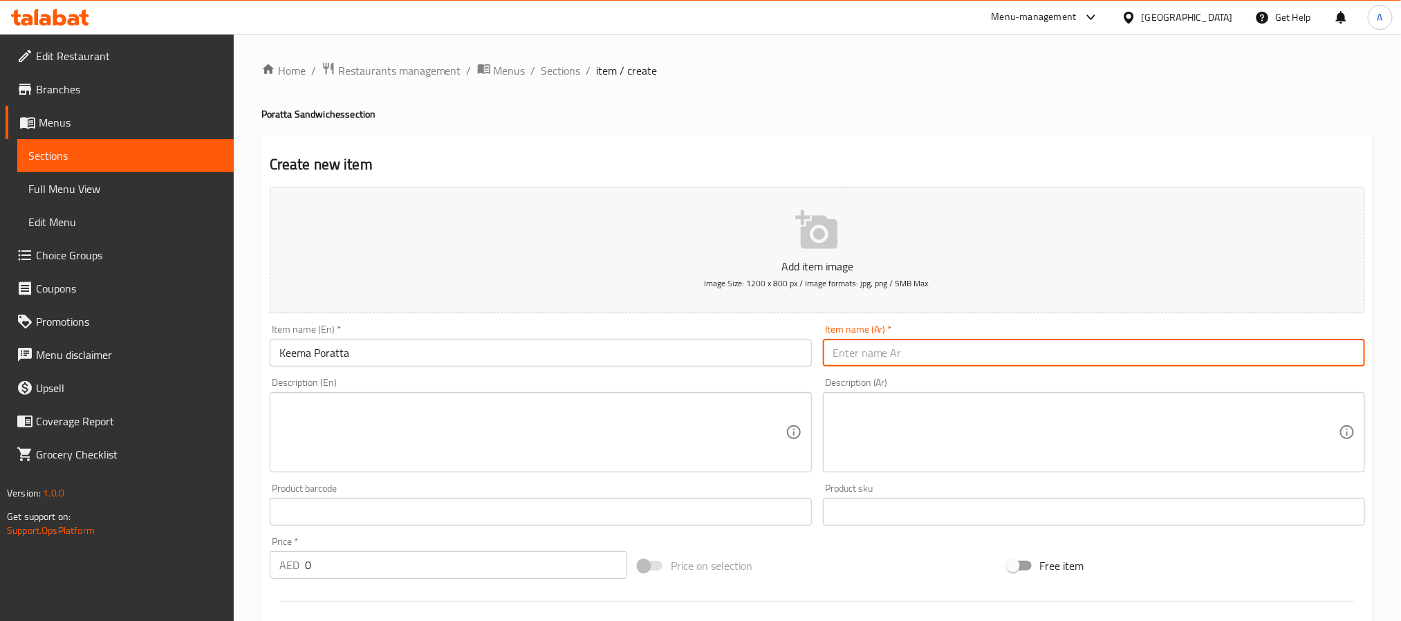
click at [888, 358] on input "text" at bounding box center [1094, 353] width 542 height 28
paste input "براتا"
type input "[PERSON_NAME]"
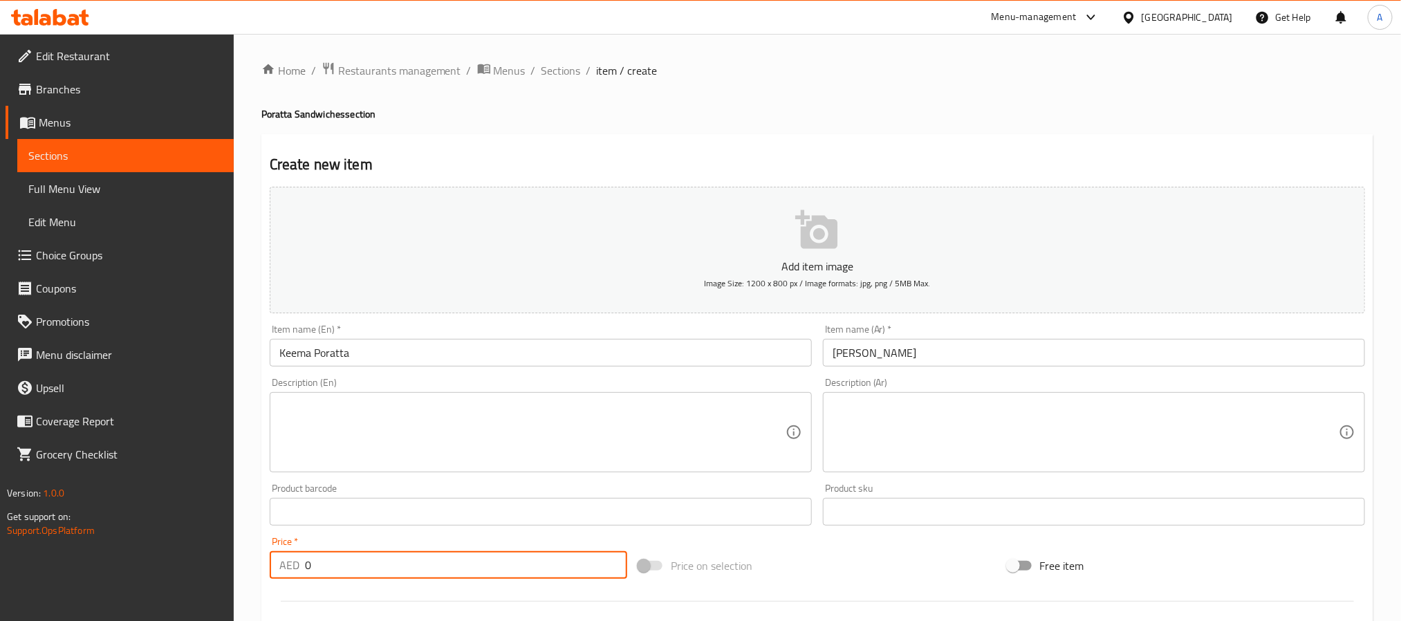
drag, startPoint x: 359, startPoint y: 557, endPoint x: 243, endPoint y: 557, distance: 115.5
click at [243, 557] on div "Home / Restaurants management / Menus / Sections / item / create Poratta Sandwi…" at bounding box center [818, 505] width 1168 height 943
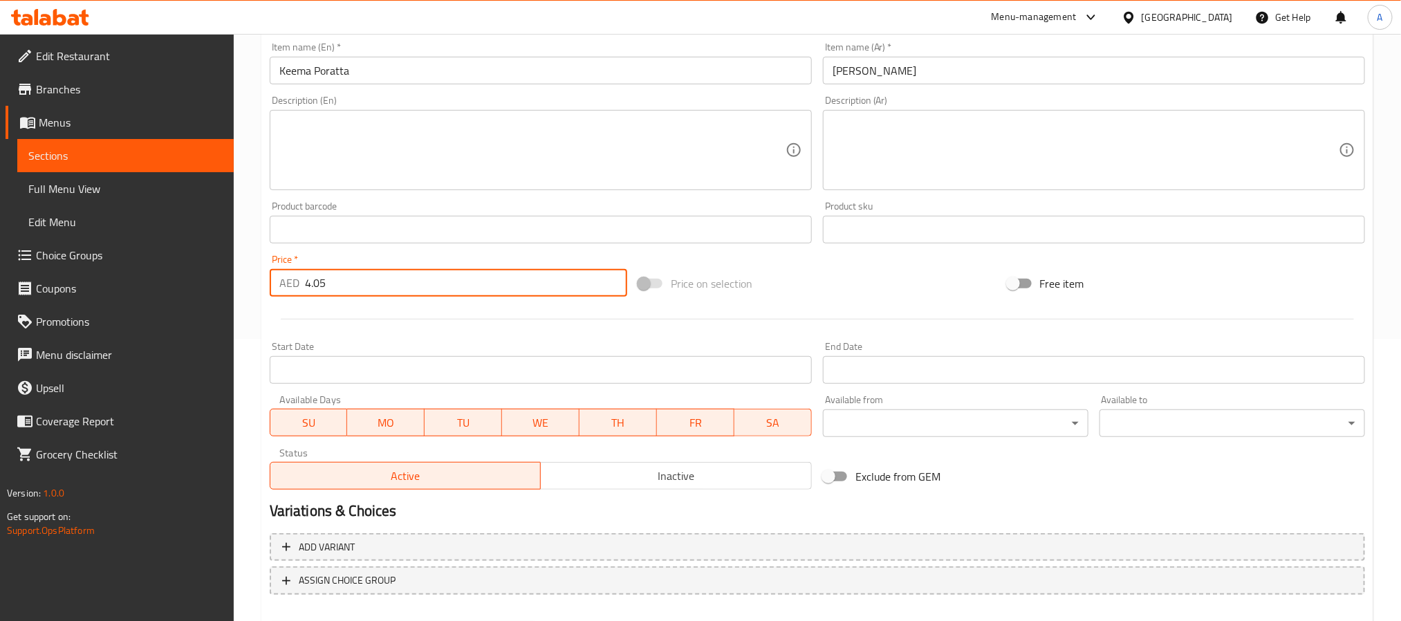
scroll to position [355, 0]
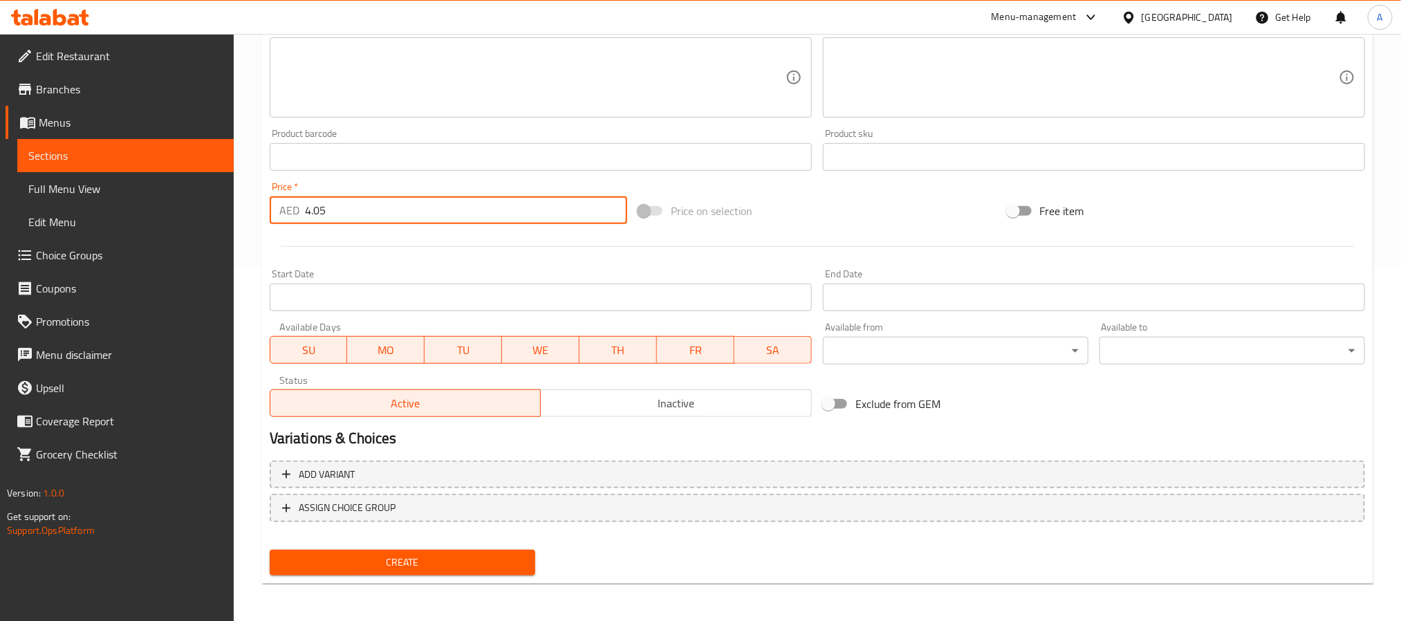
type input "4.05"
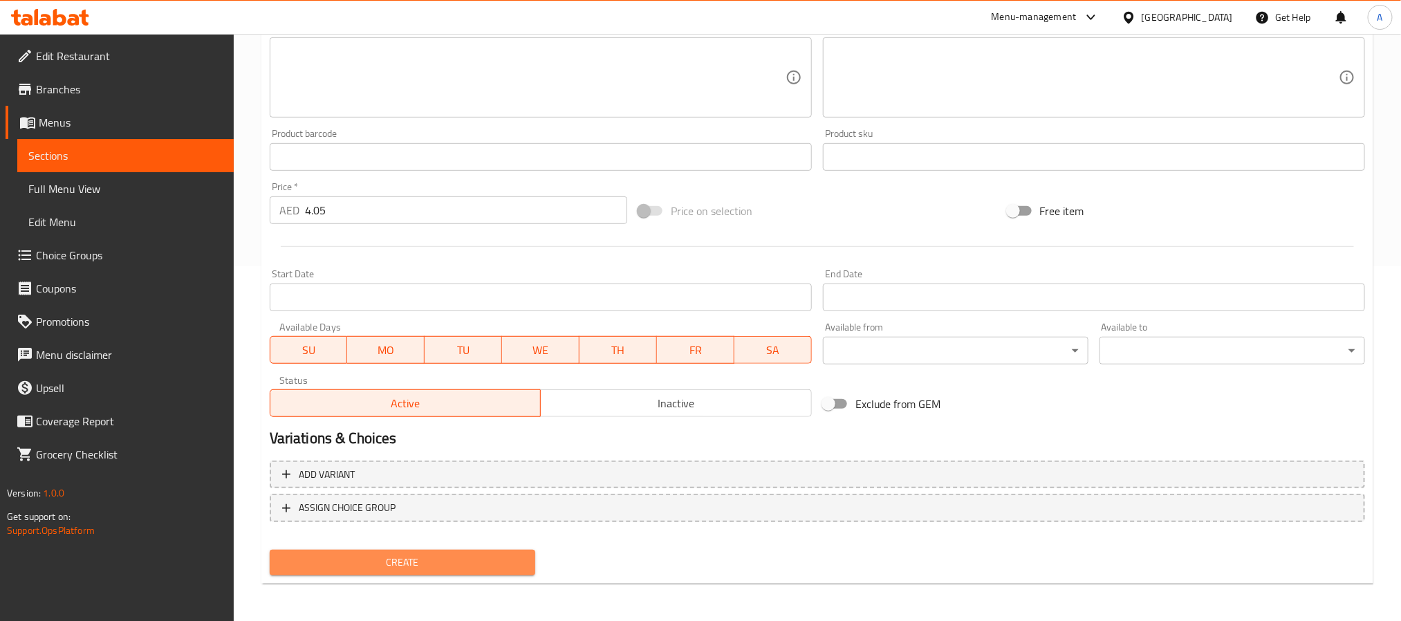
click at [507, 559] on span "Create" at bounding box center [402, 562] width 243 height 17
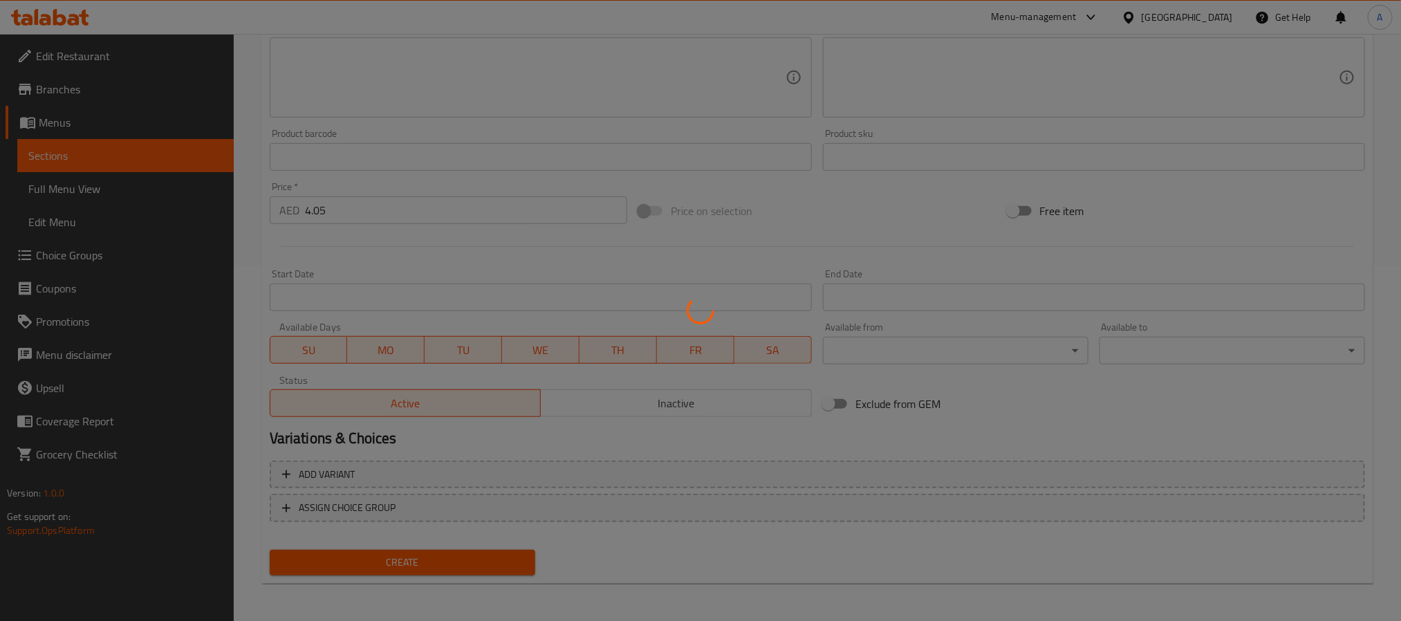
type input "0"
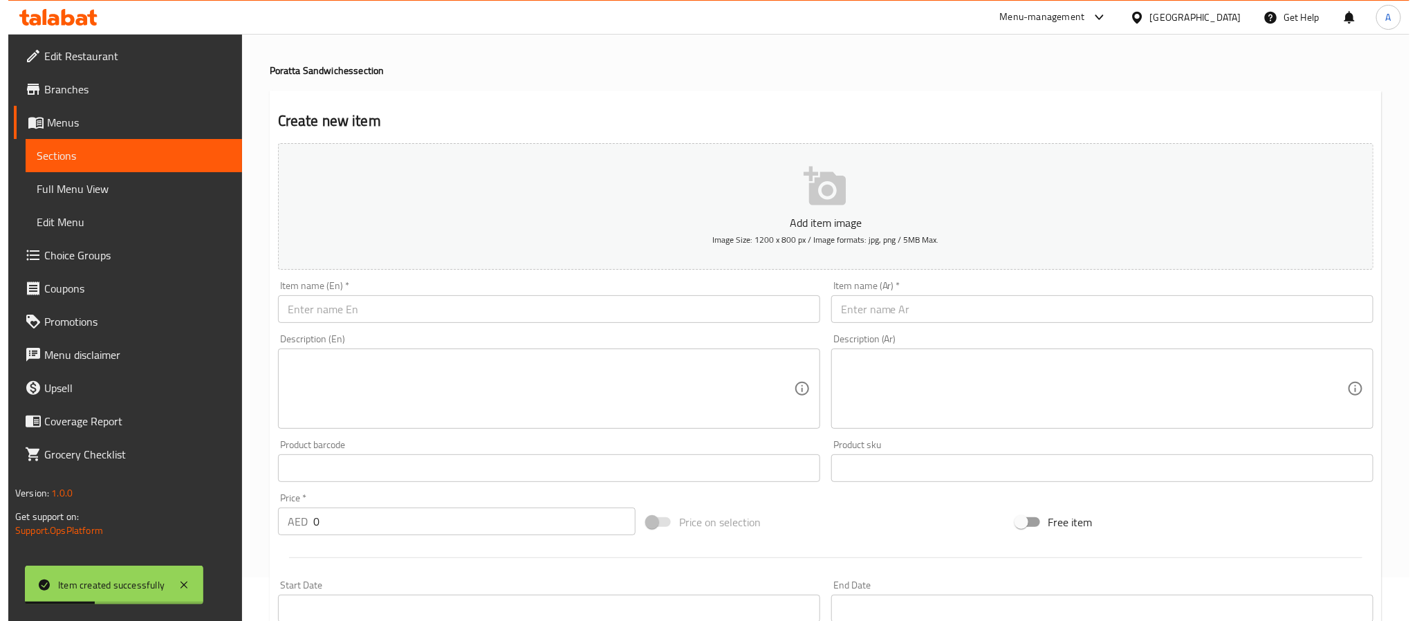
scroll to position [0, 0]
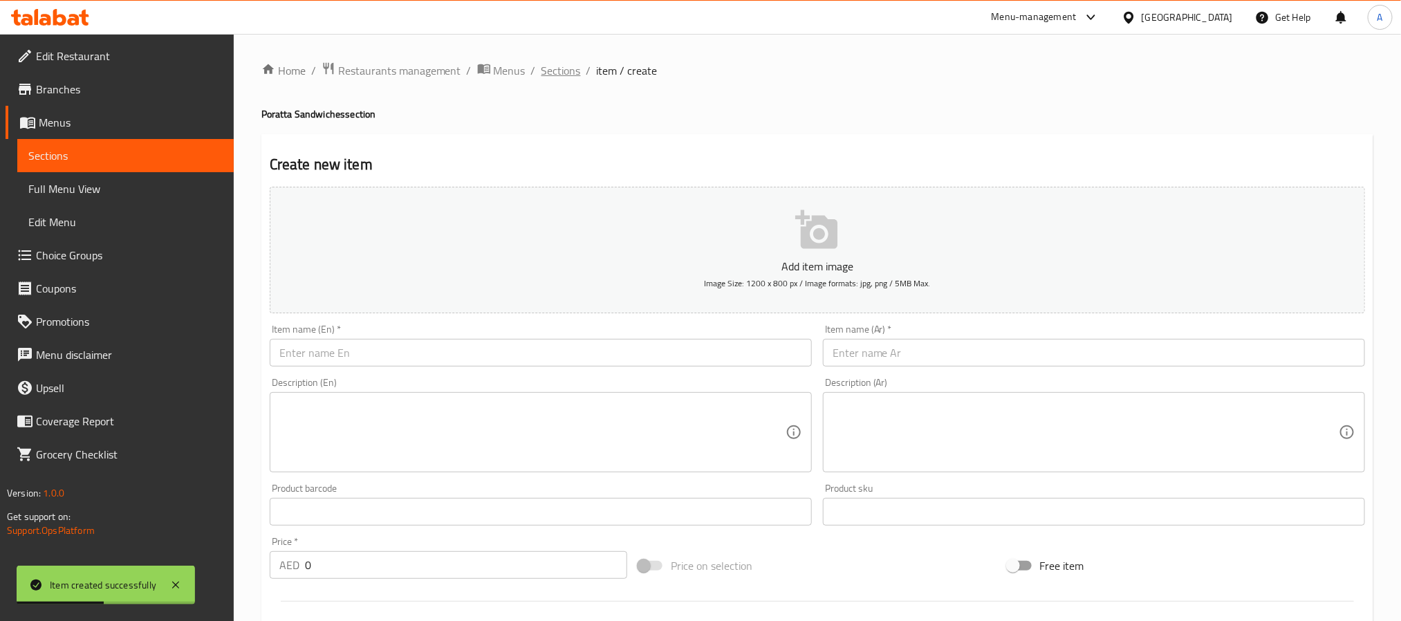
click at [557, 73] on span "Sections" at bounding box center [561, 70] width 39 height 17
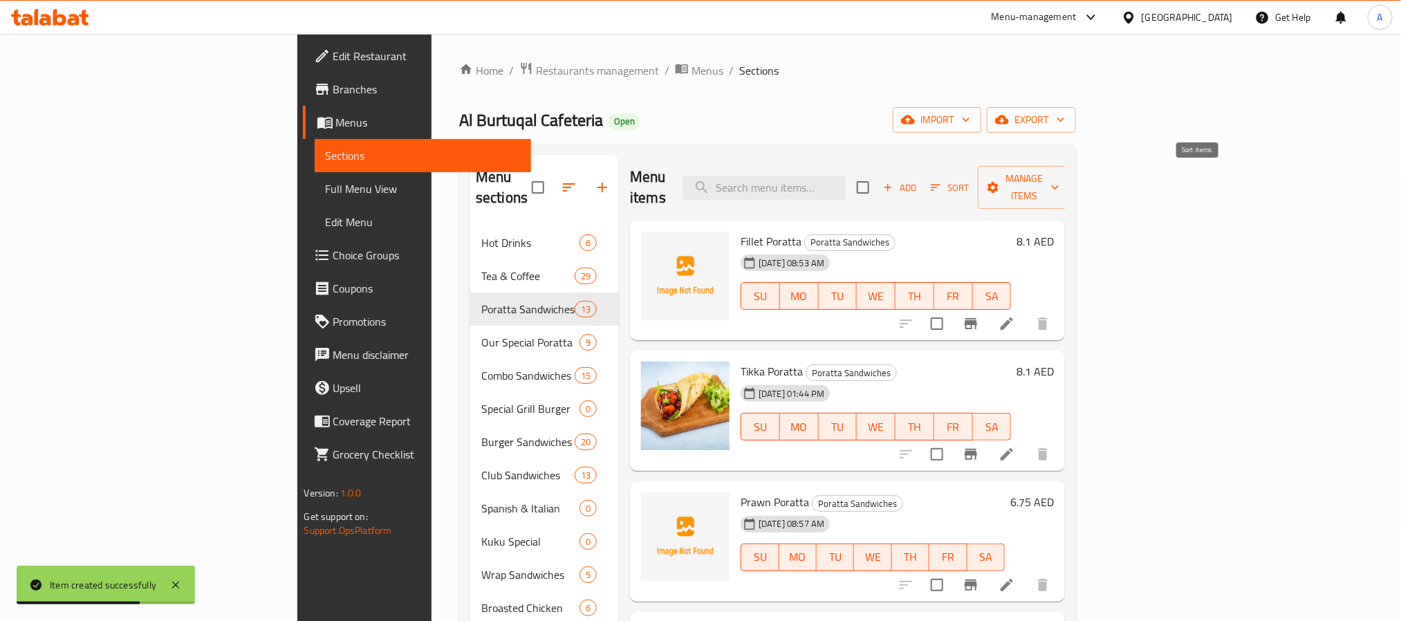
click at [969, 180] on span "Sort" at bounding box center [950, 188] width 38 height 16
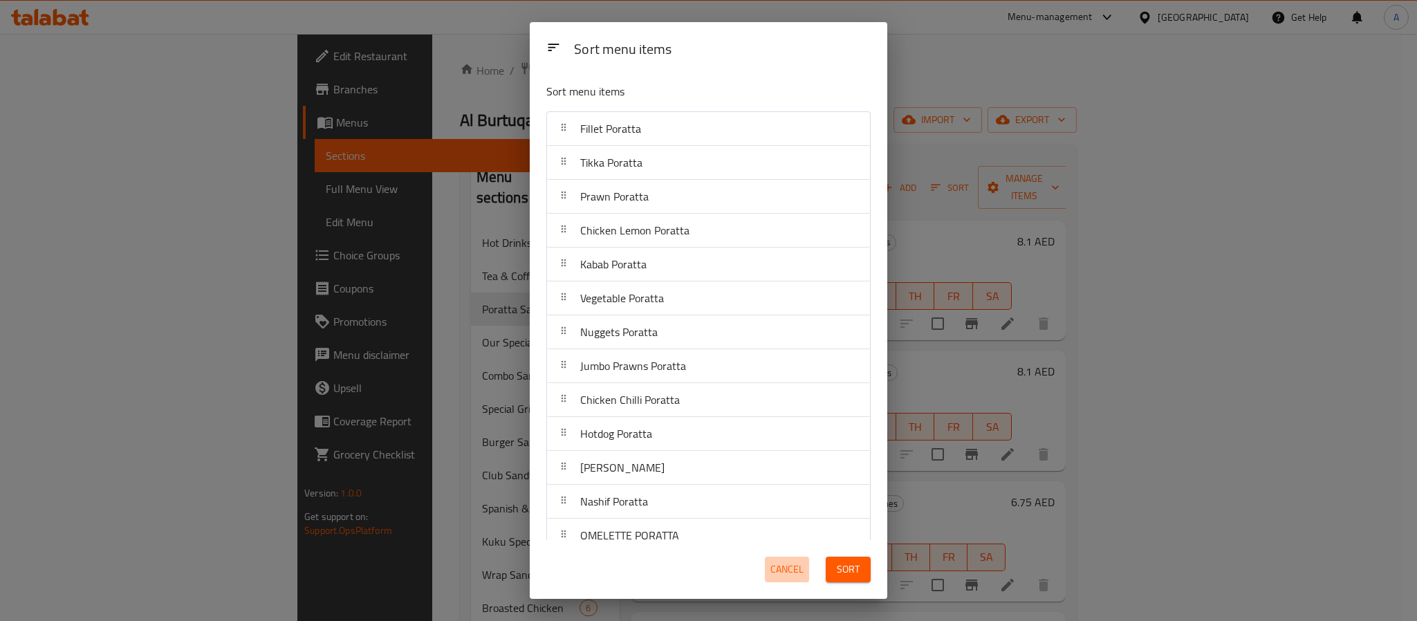
click at [771, 569] on span "Cancel" at bounding box center [787, 569] width 33 height 17
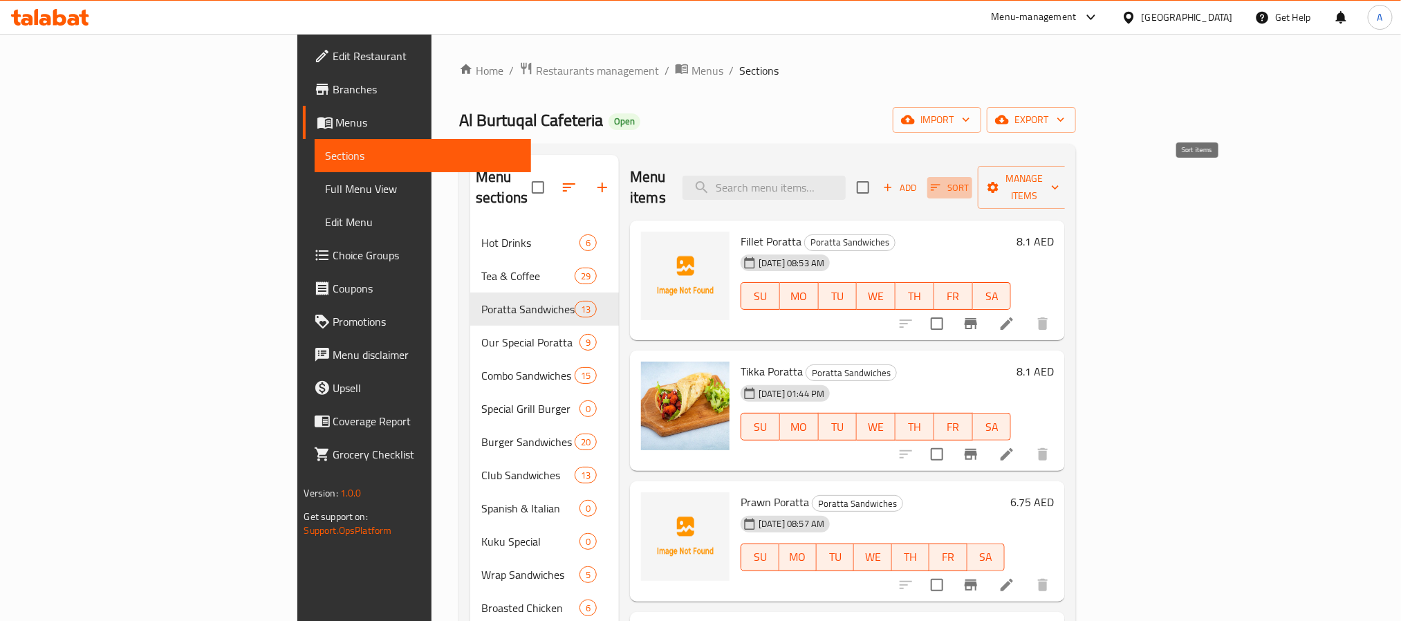
click at [969, 180] on span "Sort" at bounding box center [950, 188] width 38 height 16
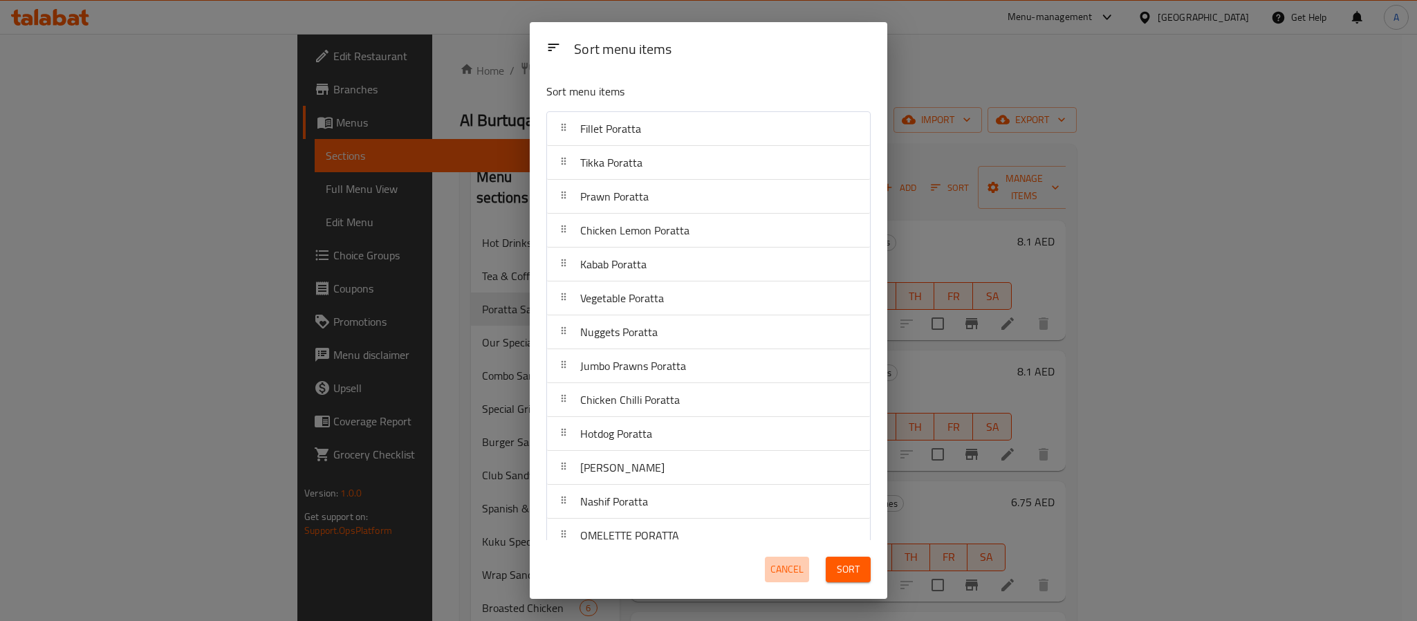
click at [784, 561] on span "Cancel" at bounding box center [787, 569] width 33 height 17
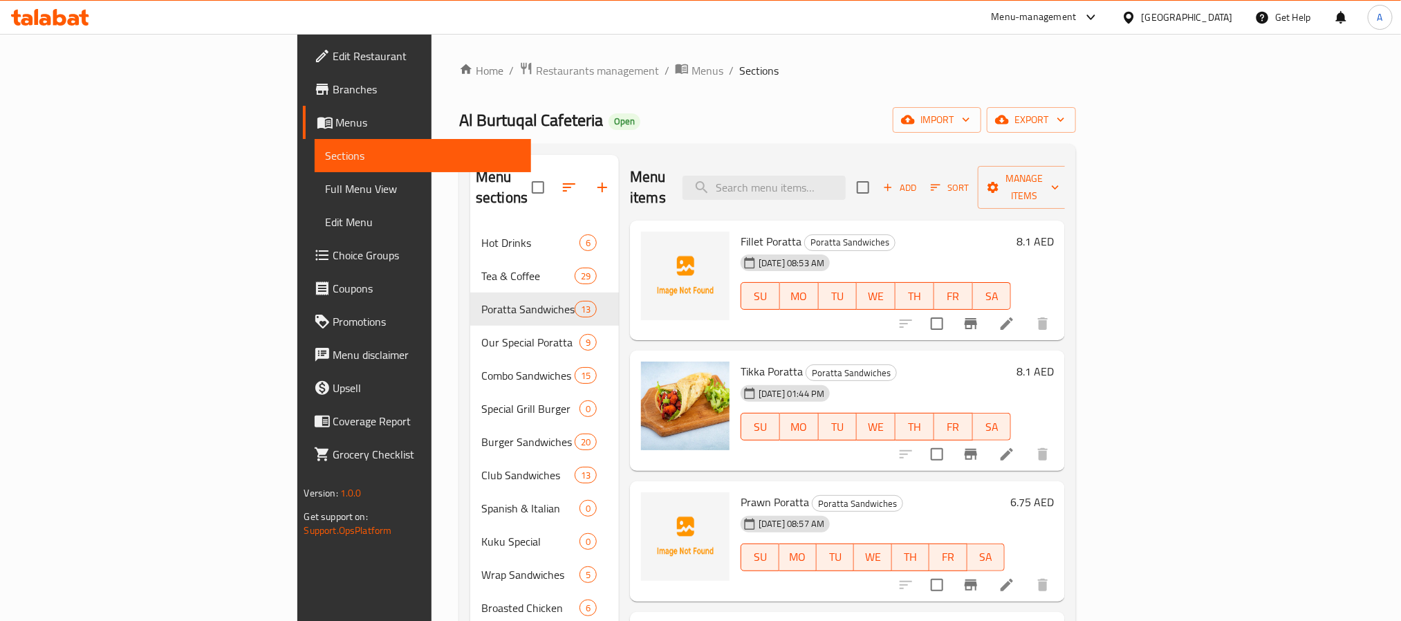
click at [883, 440] on div "Tikka Poratta Poratta Sandwiches [DATE] 01:44 PM SU MO TU WE TH FR SA" at bounding box center [876, 410] width 282 height 109
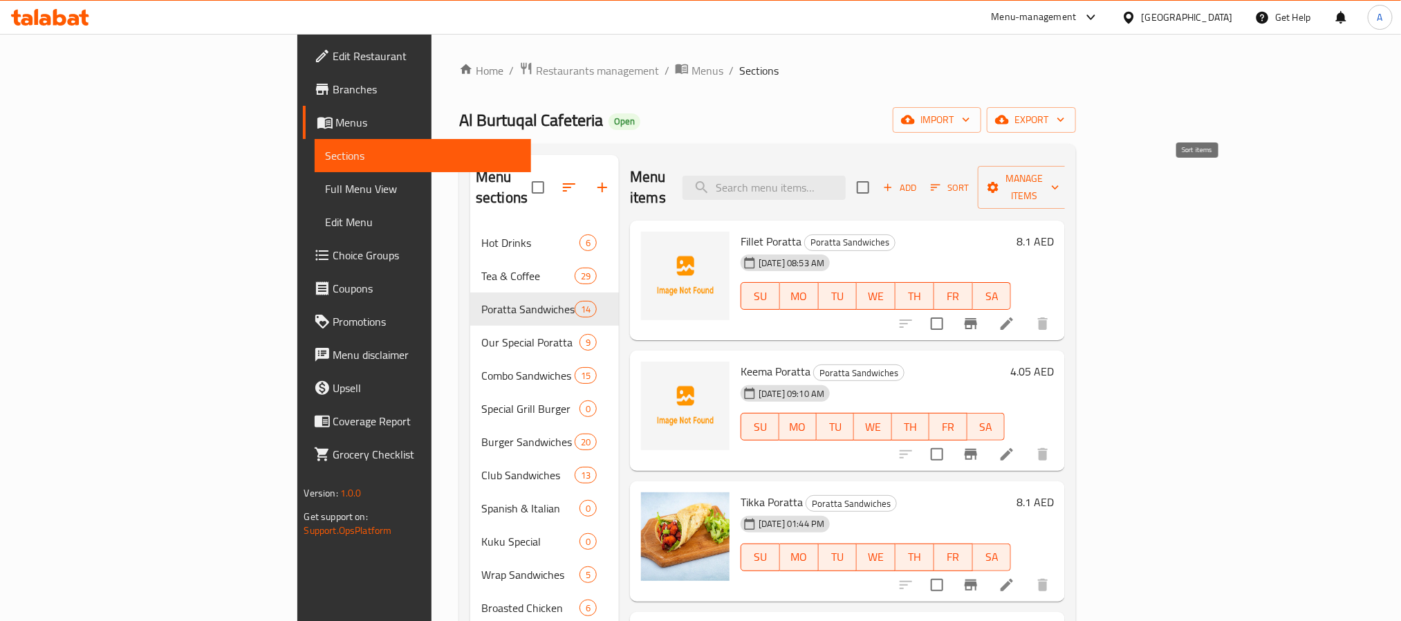
click at [969, 181] on span "Sort" at bounding box center [950, 188] width 38 height 16
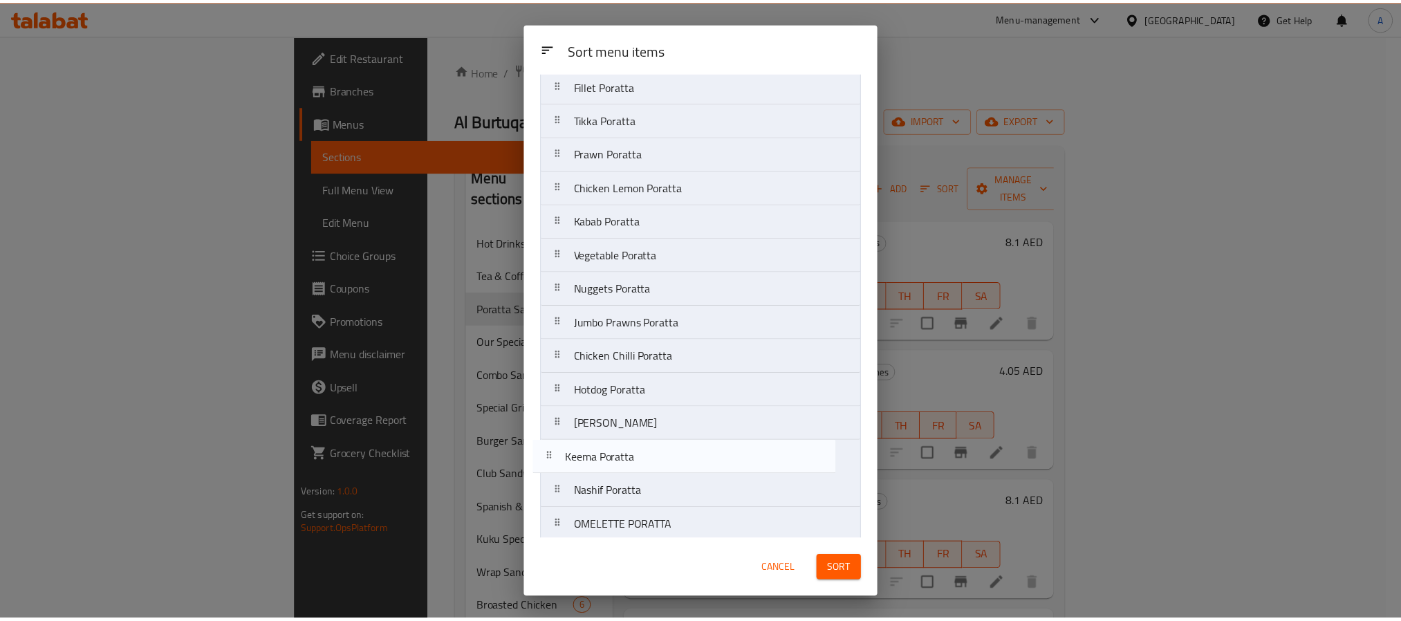
scroll to position [57, 0]
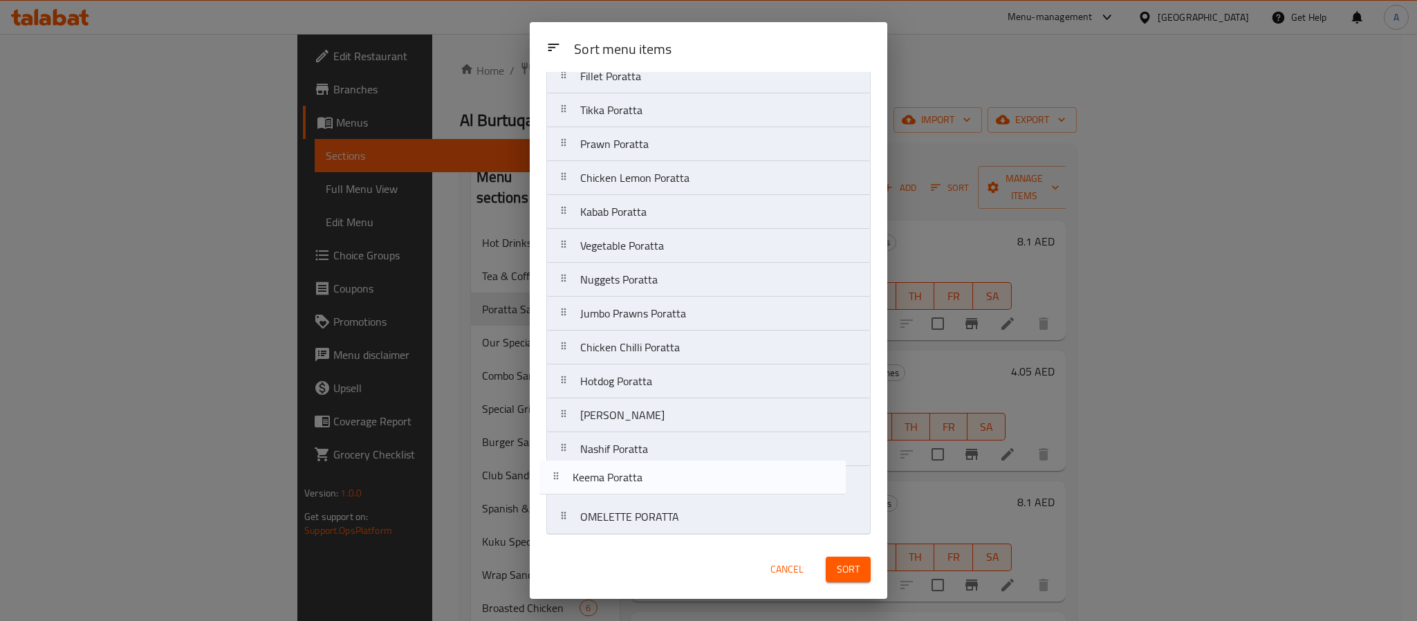
drag, startPoint x: 673, startPoint y: 169, endPoint x: 665, endPoint y: 486, distance: 317.6
click at [665, 486] on nav "Fillet Poratta Keema Poratta Tikka Poratta Prawn Poratta Chicken Lemon Poratta …" at bounding box center [708, 297] width 324 height 476
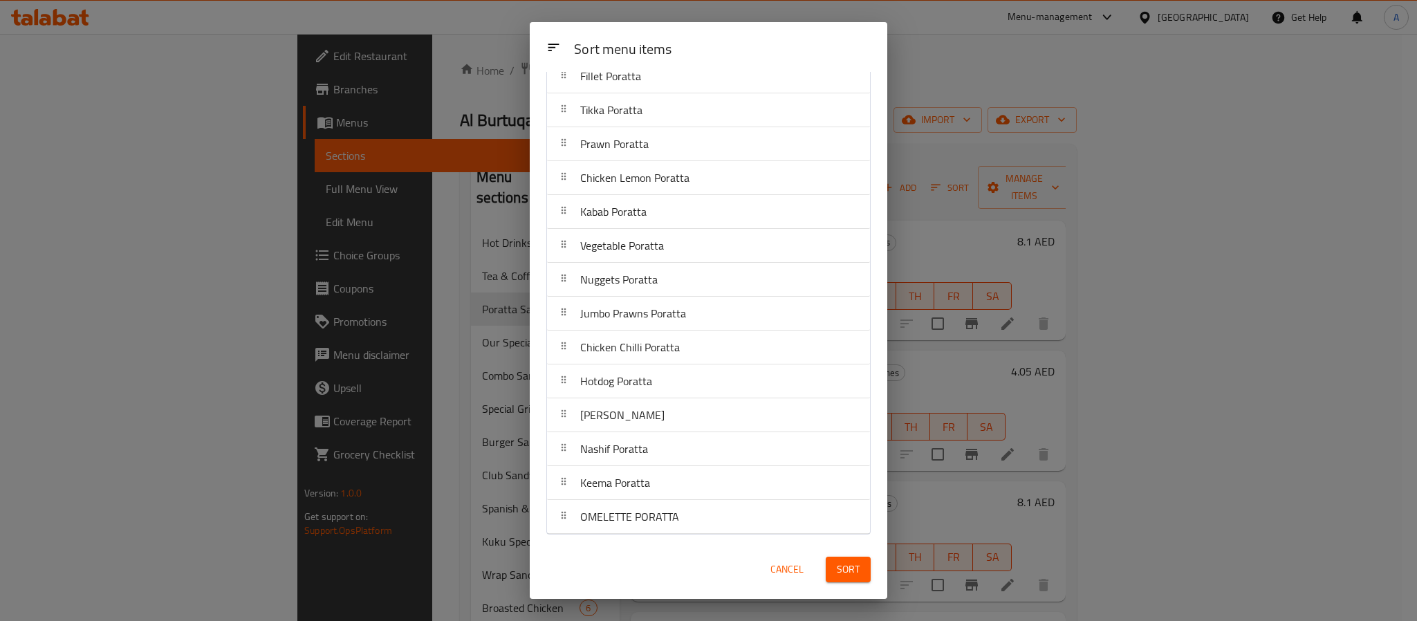
click at [839, 566] on span "Sort" at bounding box center [848, 569] width 23 height 17
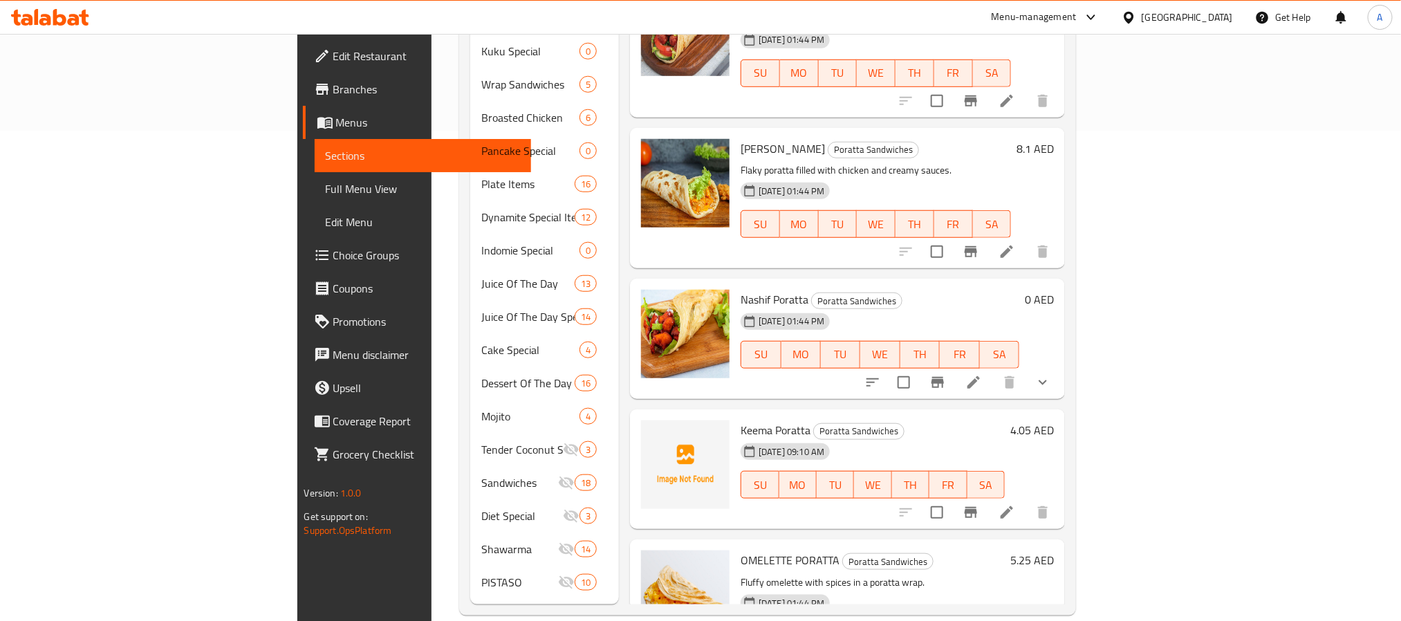
scroll to position [1003, 0]
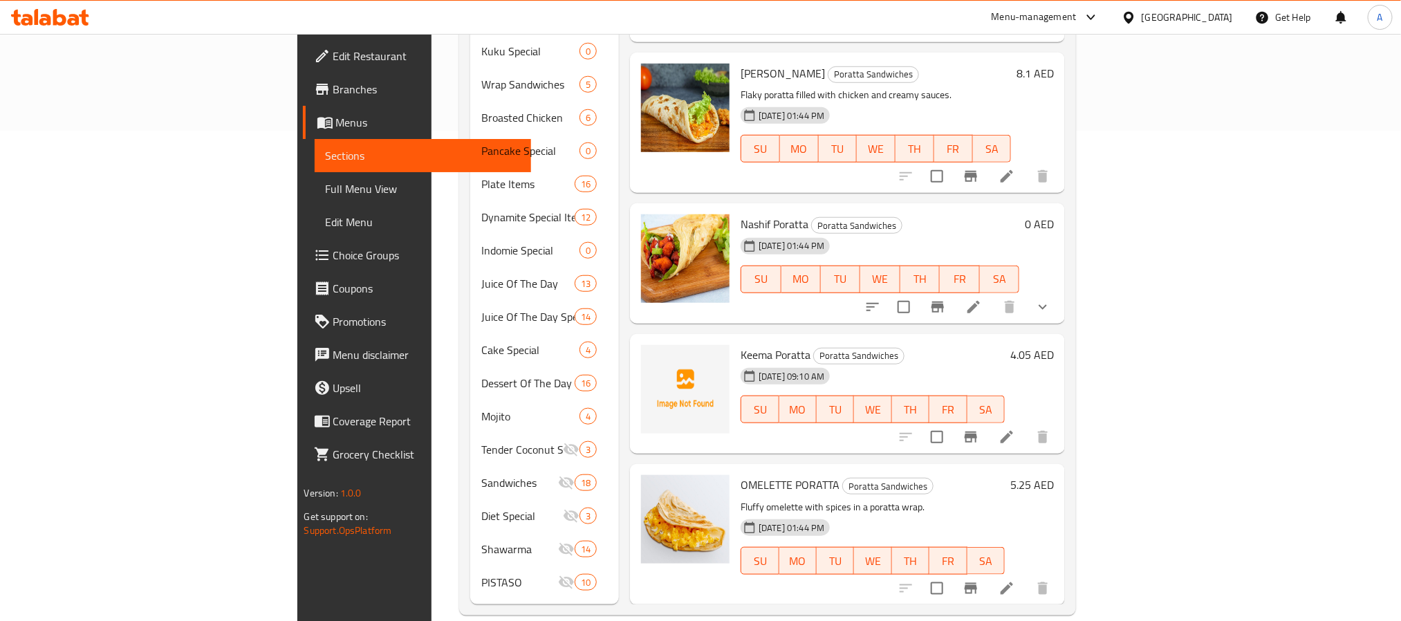
click at [1054, 475] on h6 "5.25 AED" at bounding box center [1033, 484] width 44 height 19
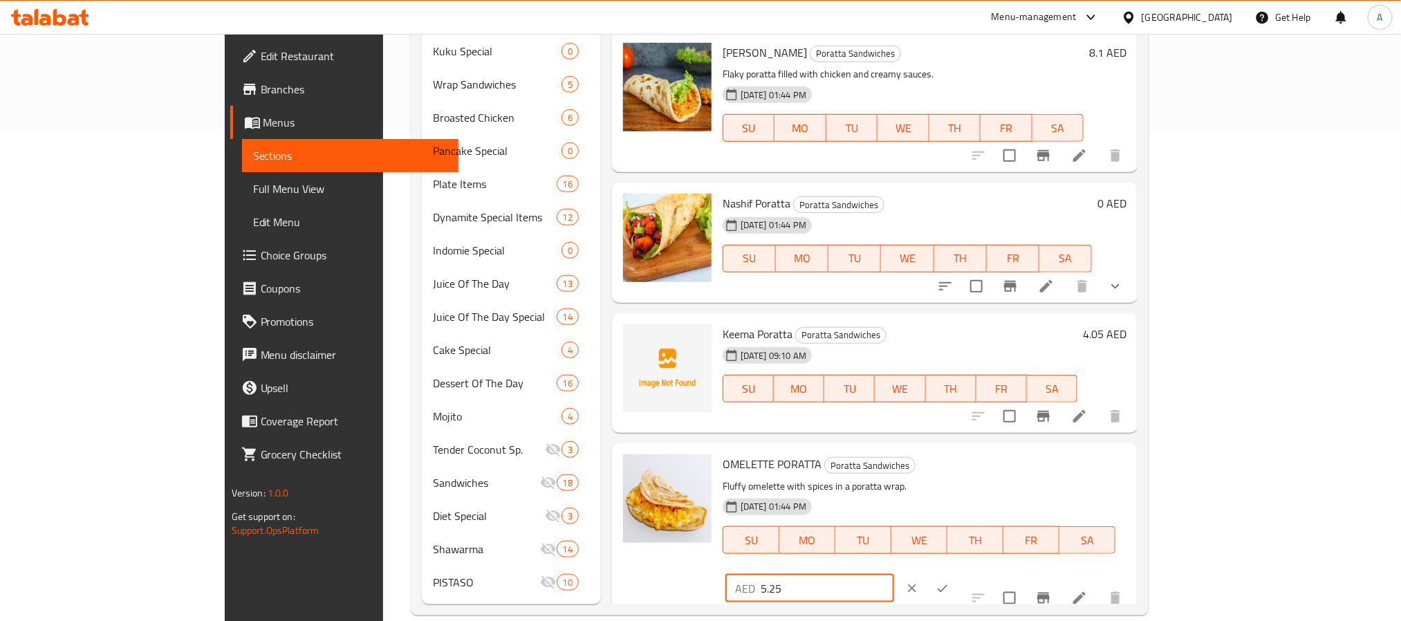
drag, startPoint x: 1165, startPoint y: 461, endPoint x: 1032, endPoint y: 450, distance: 133.3
click at [1032, 450] on div "OMELETTE PORATTA Poratta Sandwiches Fluffy omelette with spices in a poratta wr…" at bounding box center [924, 529] width 415 height 160
type input "4.72"
click at [950, 582] on icon "ok" at bounding box center [943, 589] width 14 height 14
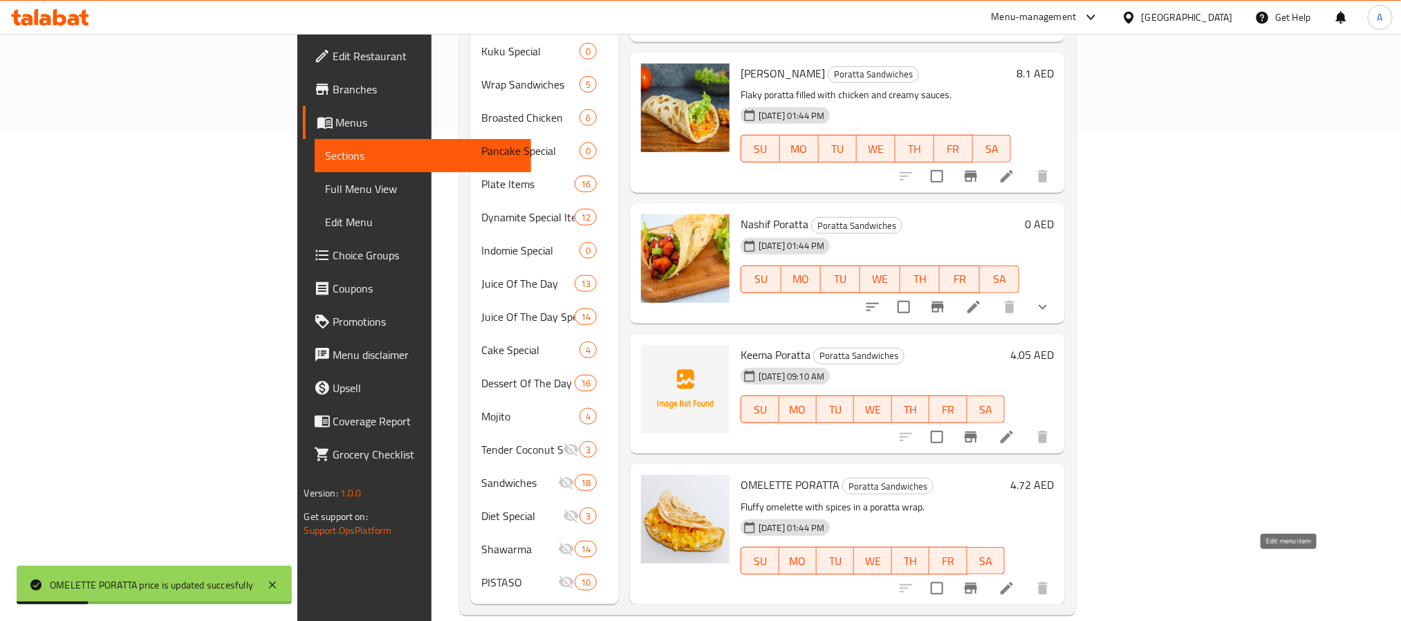
click at [1015, 580] on icon at bounding box center [1007, 588] width 17 height 17
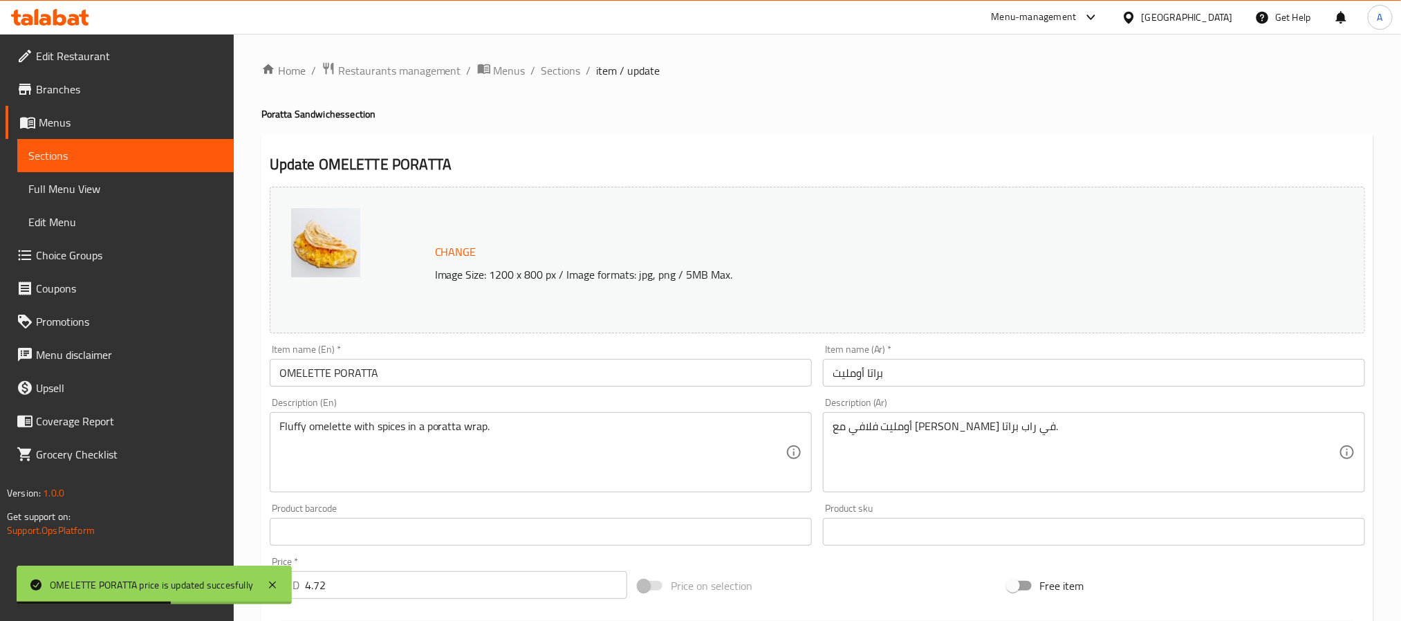
click at [510, 374] on input "OMELETTE PORATTA" at bounding box center [541, 373] width 542 height 28
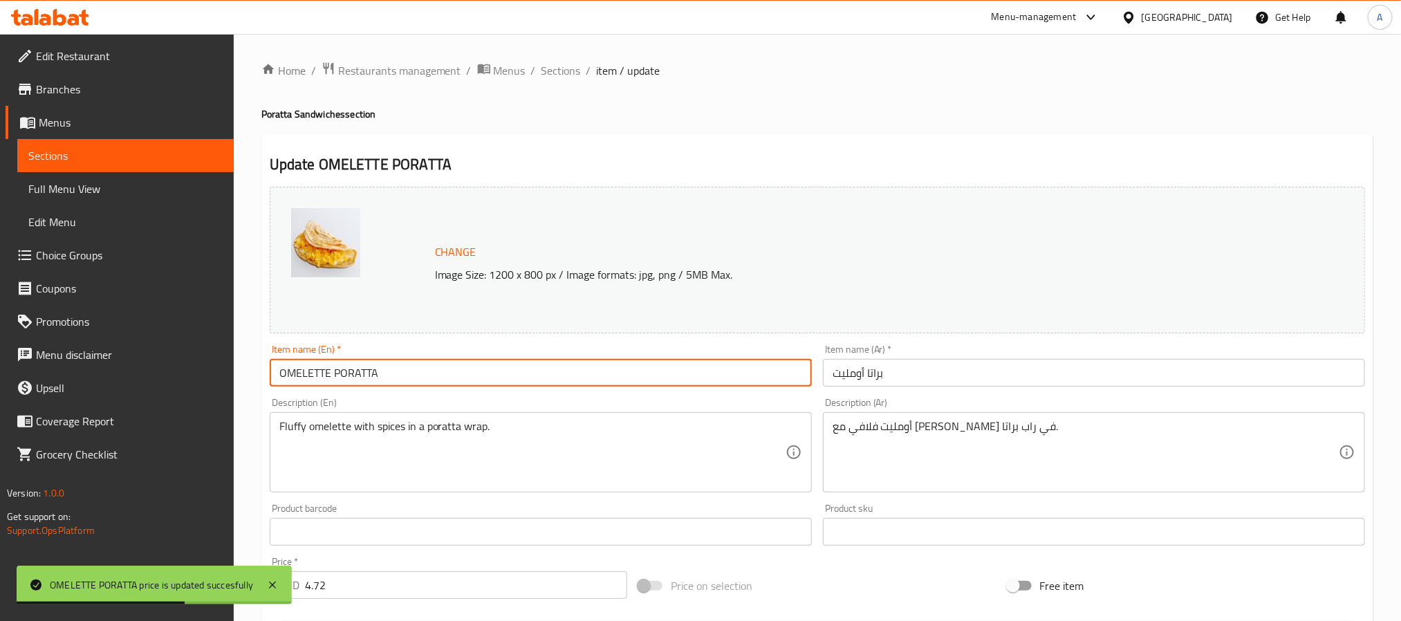
click at [510, 374] on input "OMELETTE PORATTA" at bounding box center [541, 373] width 542 height 28
type input "Omelette Poratta"
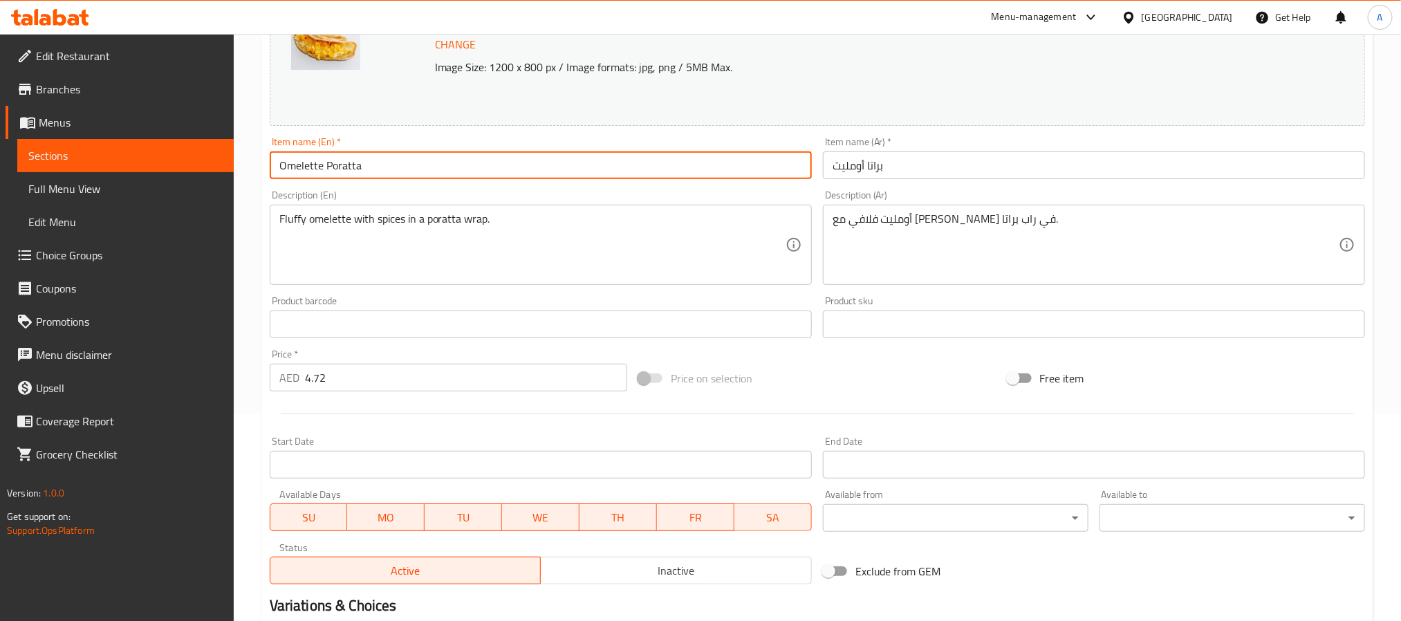
scroll to position [311, 0]
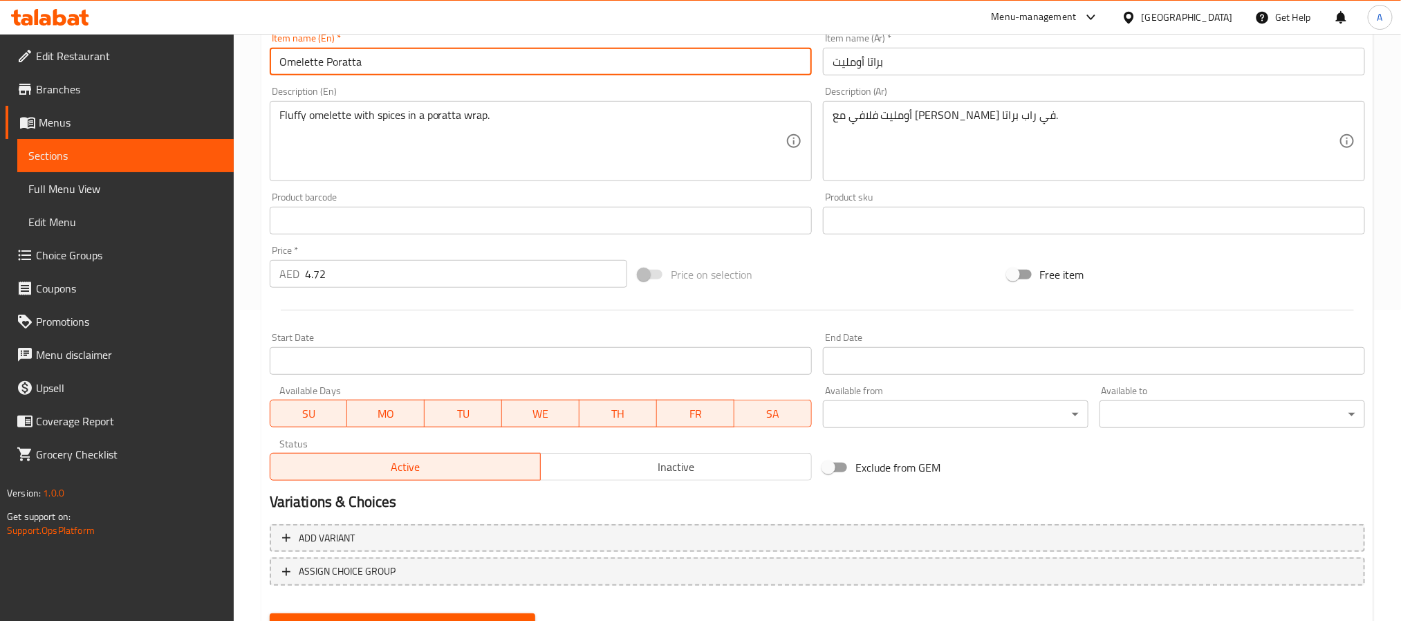
click at [506, 618] on span "Update" at bounding box center [402, 626] width 243 height 17
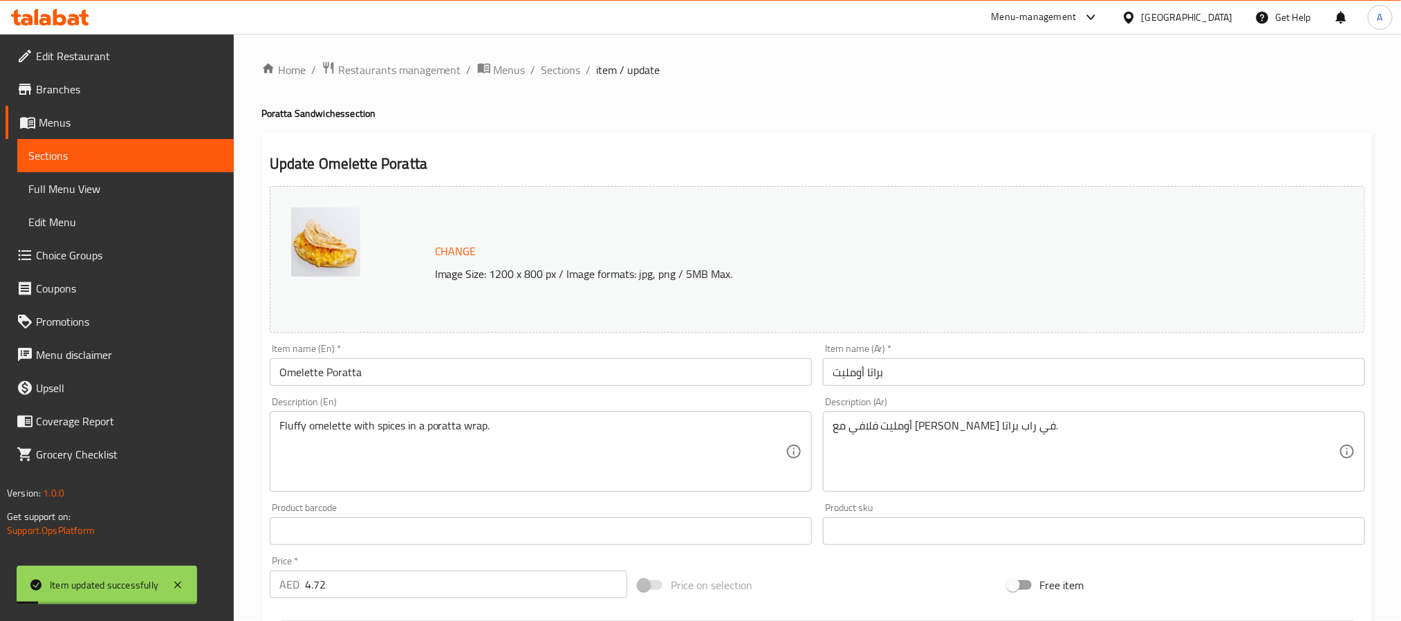
scroll to position [0, 0]
click at [552, 75] on span "Sections" at bounding box center [561, 70] width 39 height 17
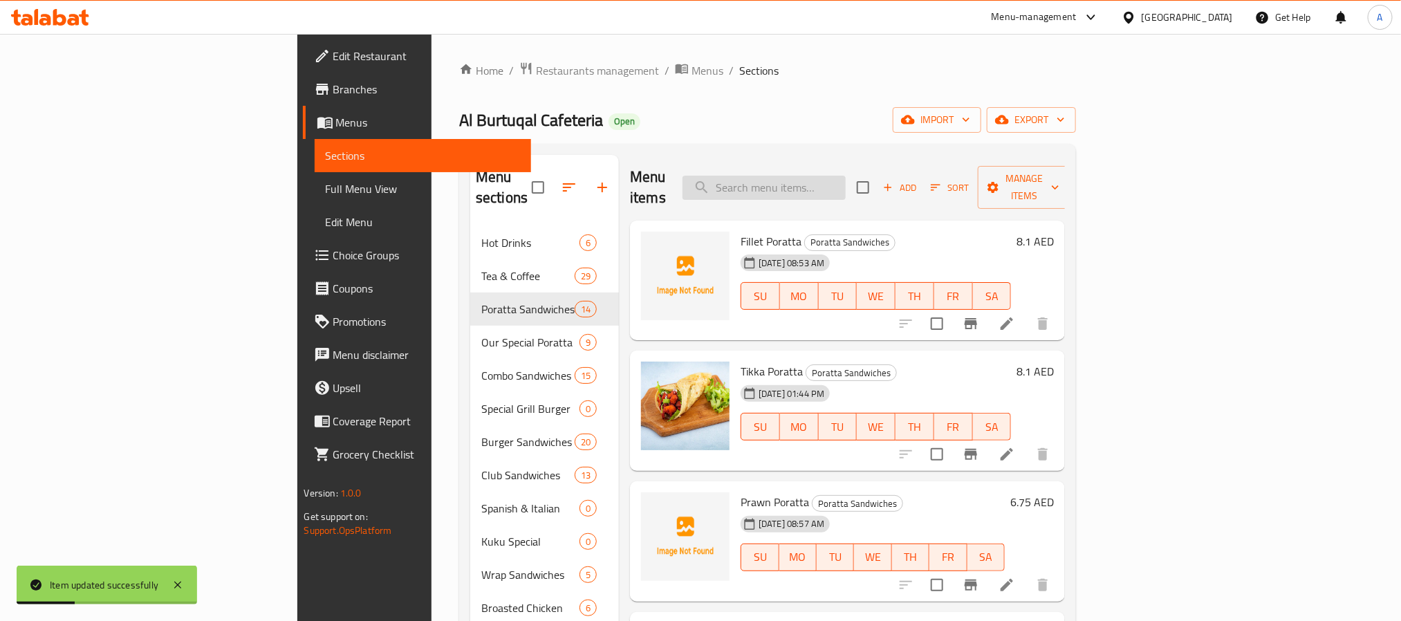
click at [846, 176] on input "search" at bounding box center [764, 188] width 163 height 24
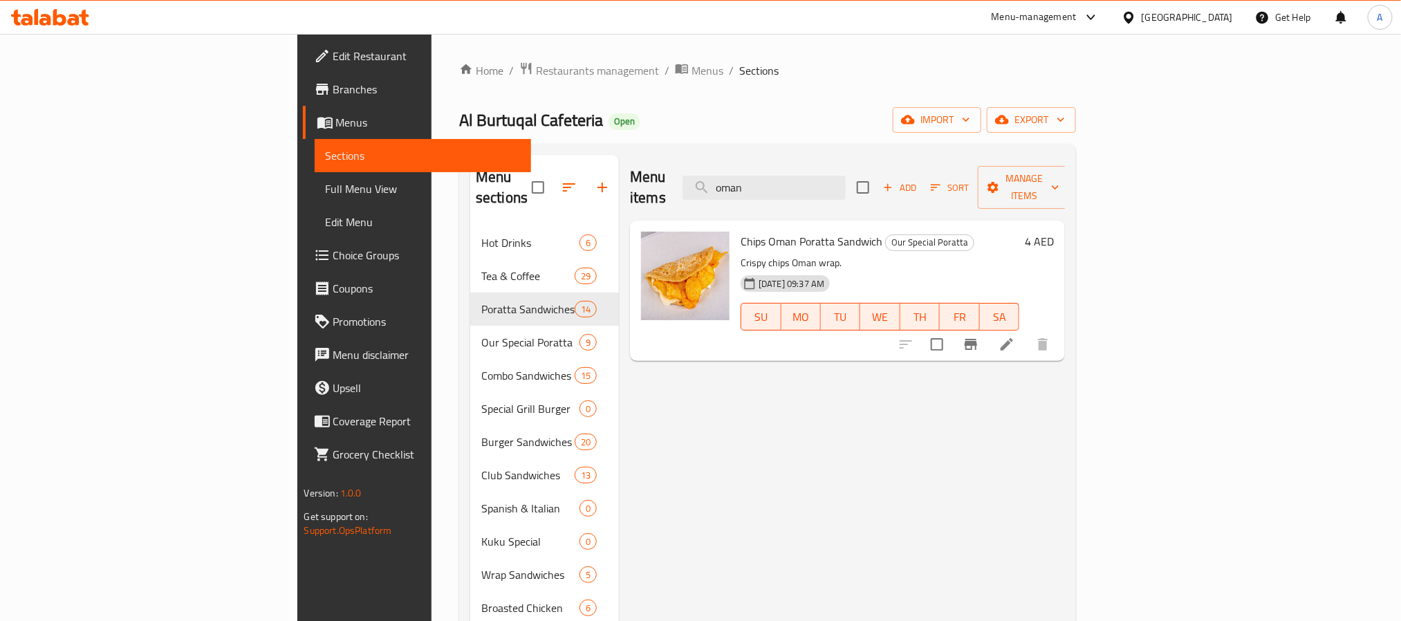
drag, startPoint x: 878, startPoint y: 185, endPoint x: 791, endPoint y: 175, distance: 87.7
click at [791, 175] on div "Menu items oman Add Sort Manage items" at bounding box center [847, 188] width 435 height 66
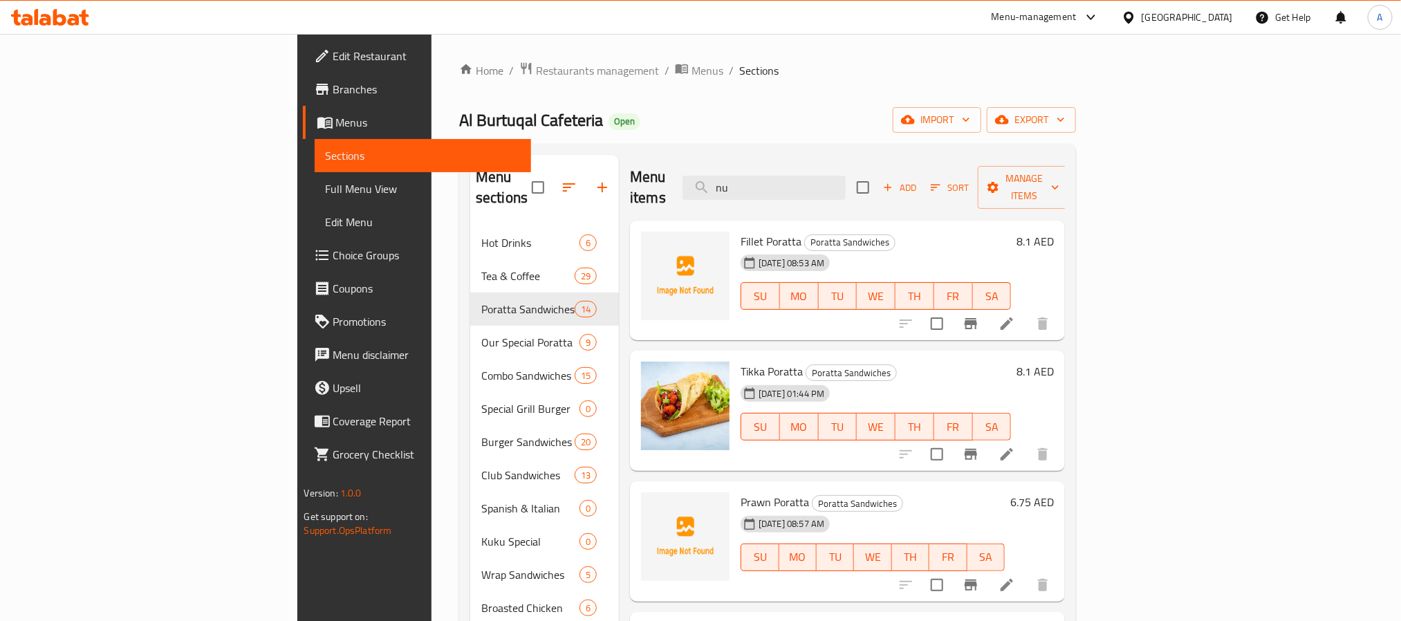
type input "nut"
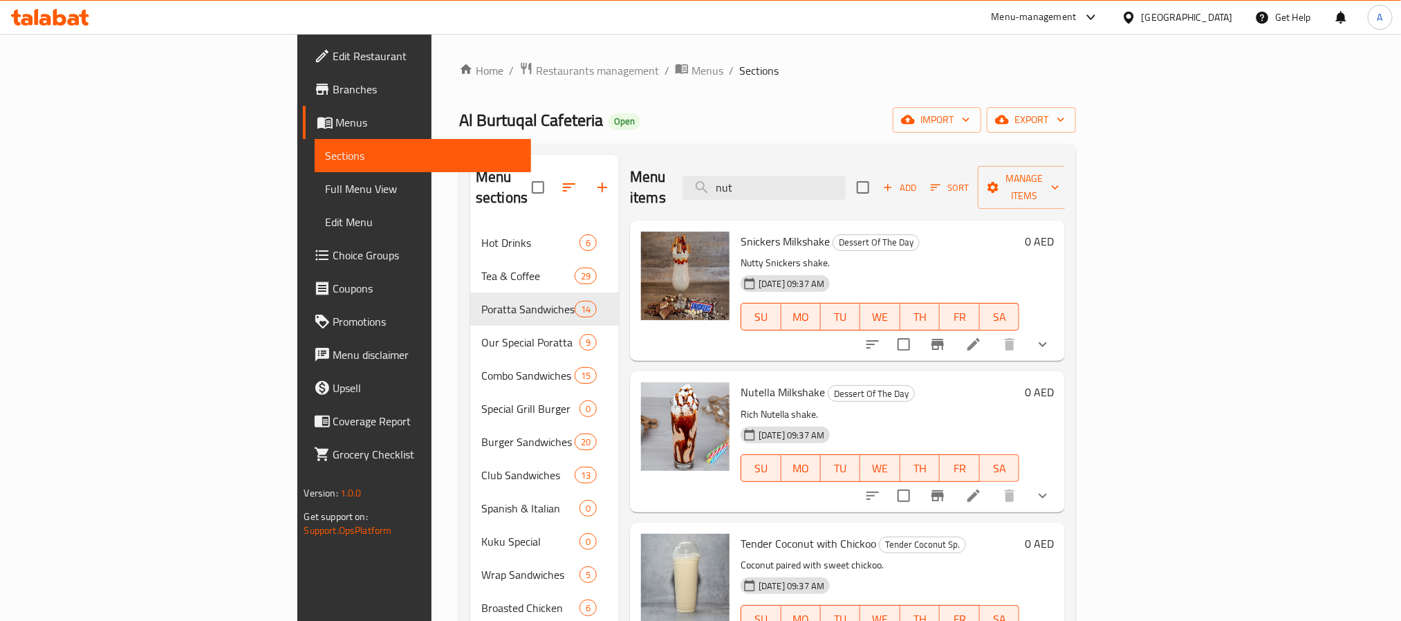
drag, startPoint x: 874, startPoint y: 176, endPoint x: 770, endPoint y: 173, distance: 104.5
click at [770, 173] on div "Menu items nut Add Sort Manage items" at bounding box center [847, 188] width 435 height 66
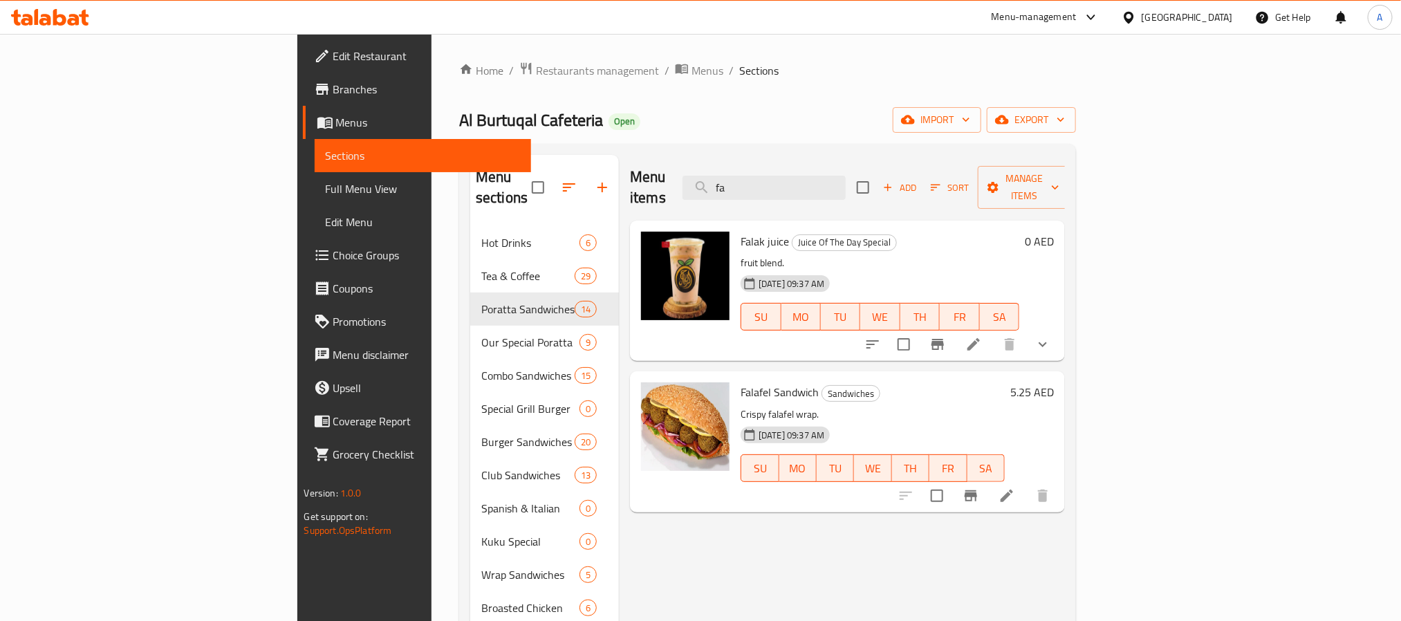
type input "f"
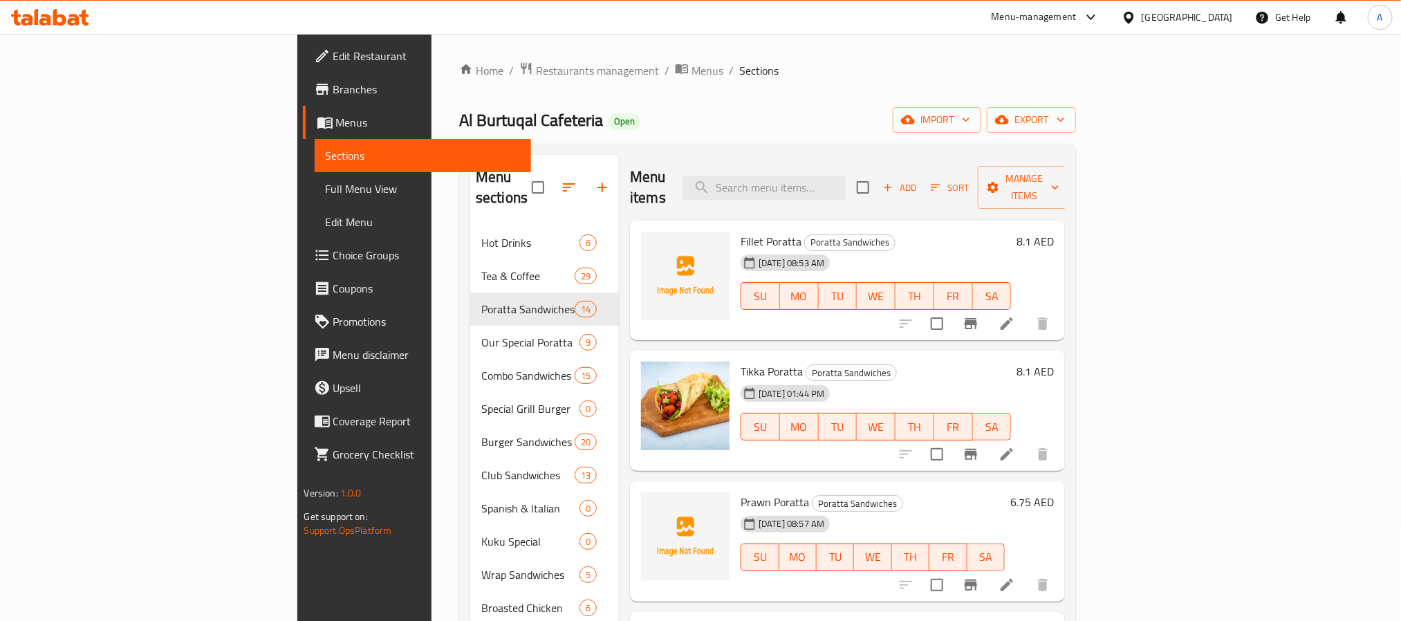
type input "g"
type input "fala"
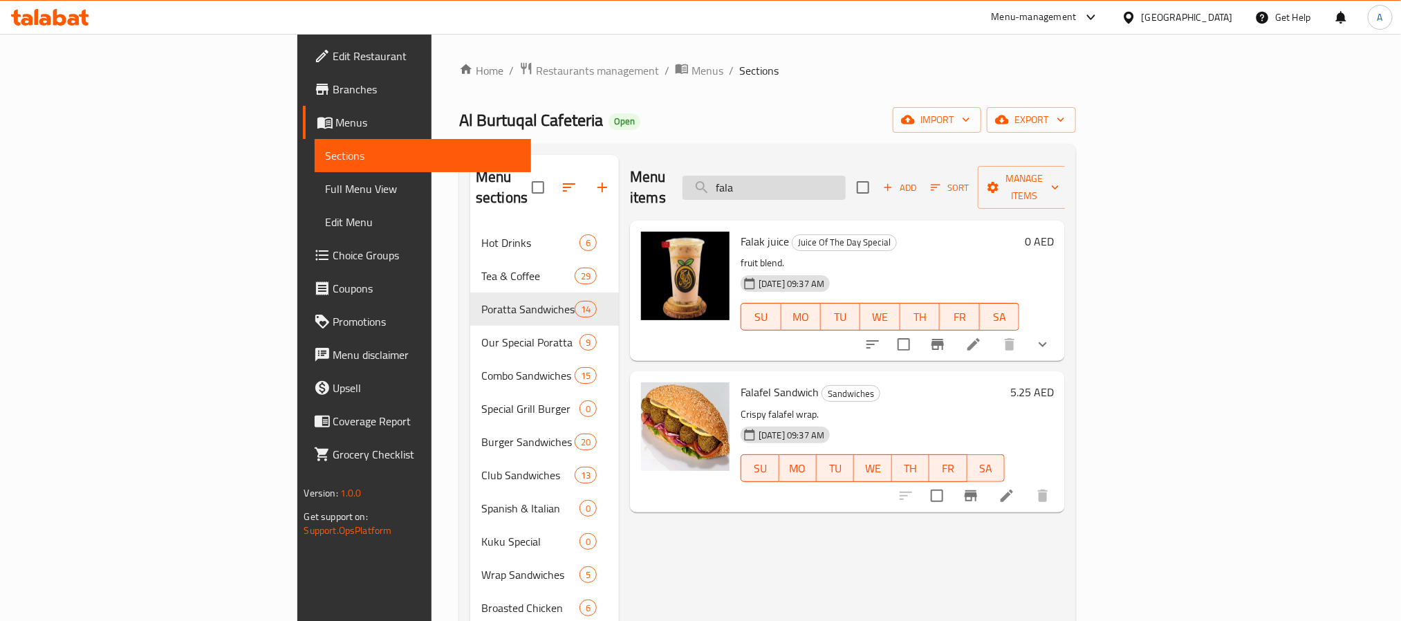
drag, startPoint x: 889, startPoint y: 177, endPoint x: 805, endPoint y: 169, distance: 84.1
click at [805, 176] on input "fala" at bounding box center [764, 188] width 163 height 24
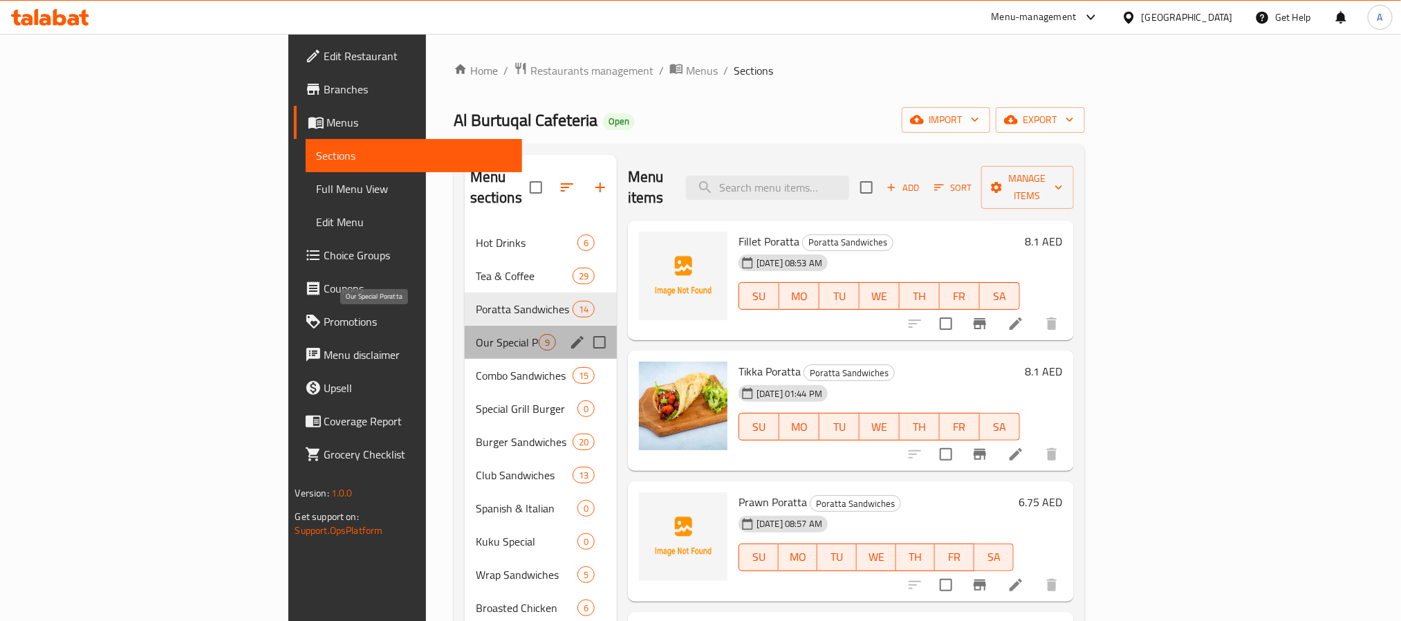
click at [476, 334] on span "Our Special Poratta" at bounding box center [507, 342] width 63 height 17
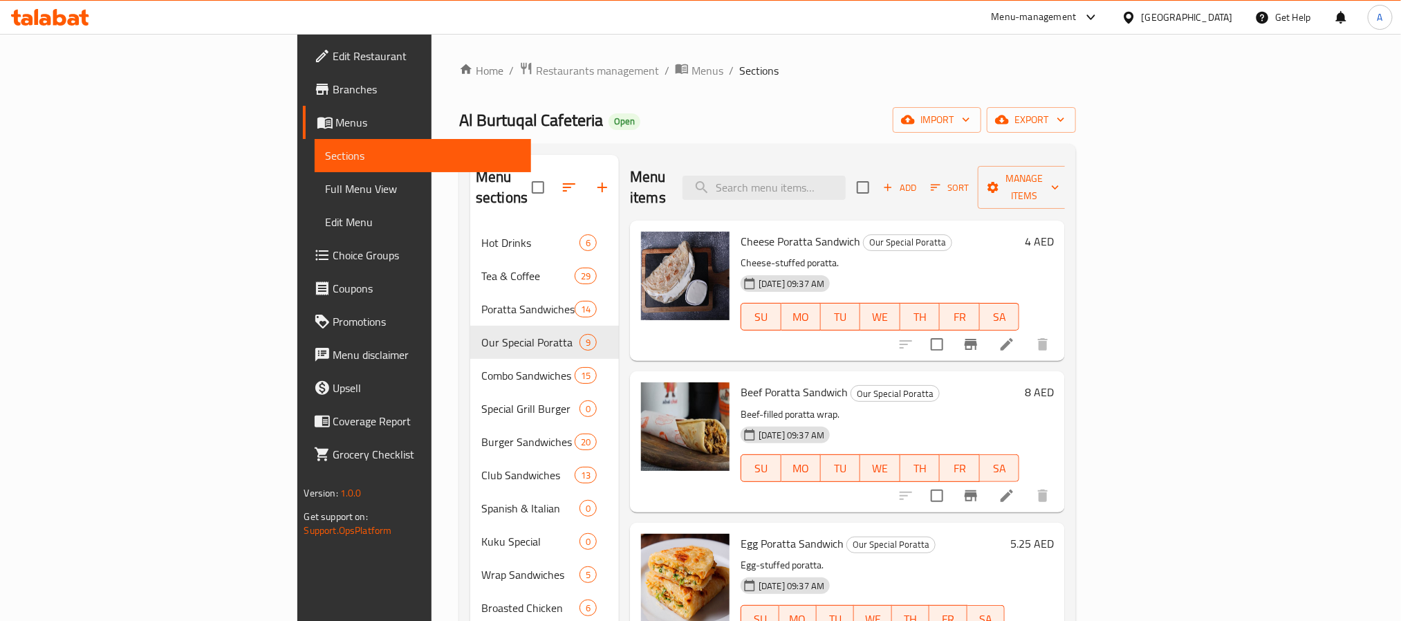
scroll to position [490, 0]
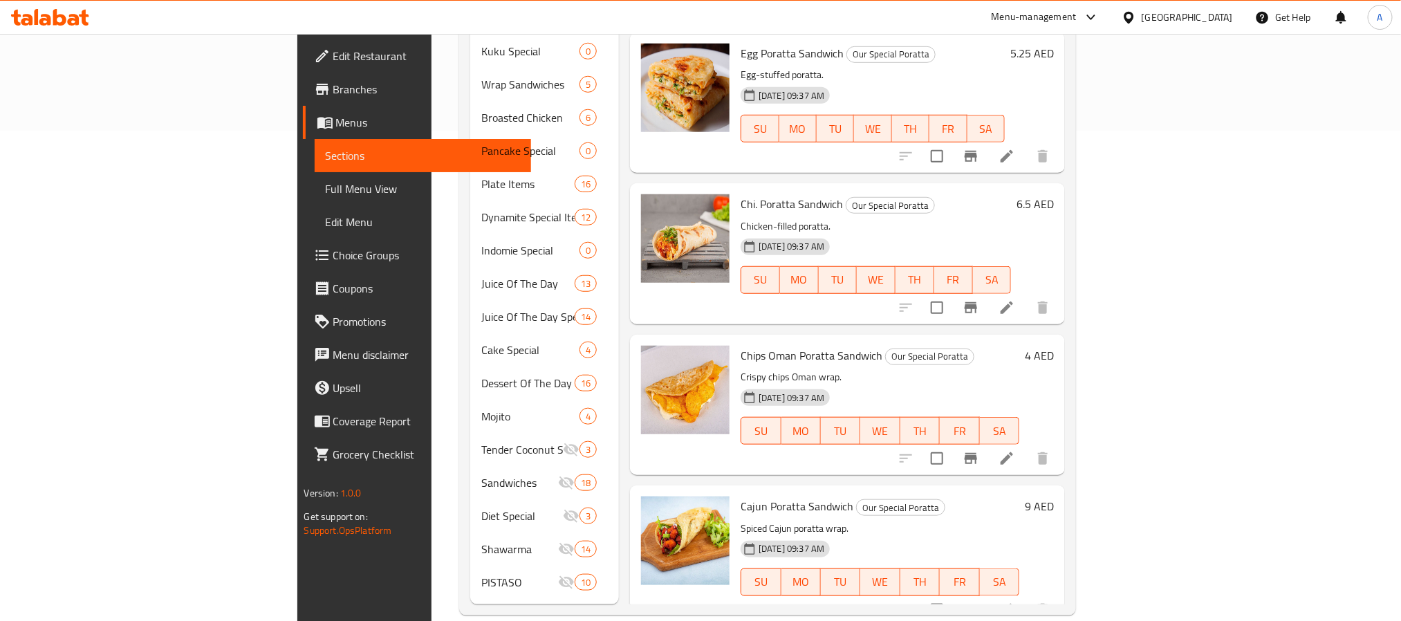
click at [952, 444] on input "checkbox" at bounding box center [937, 458] width 29 height 29
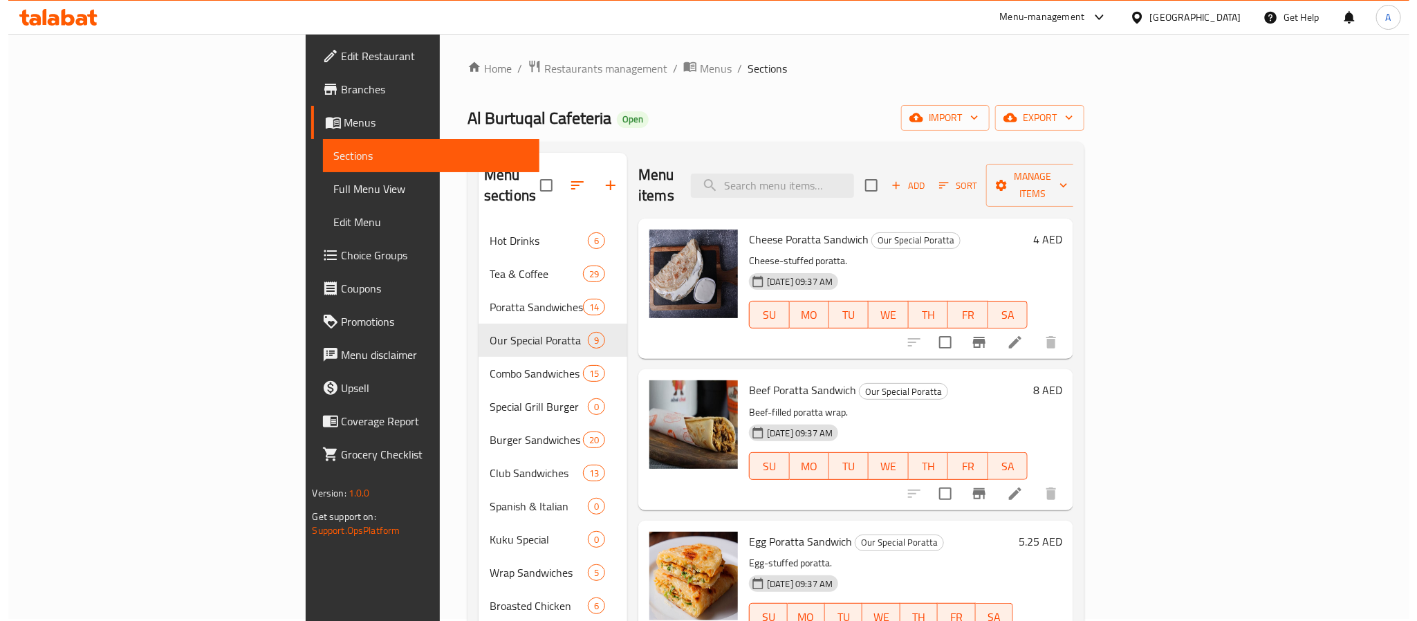
scroll to position [0, 0]
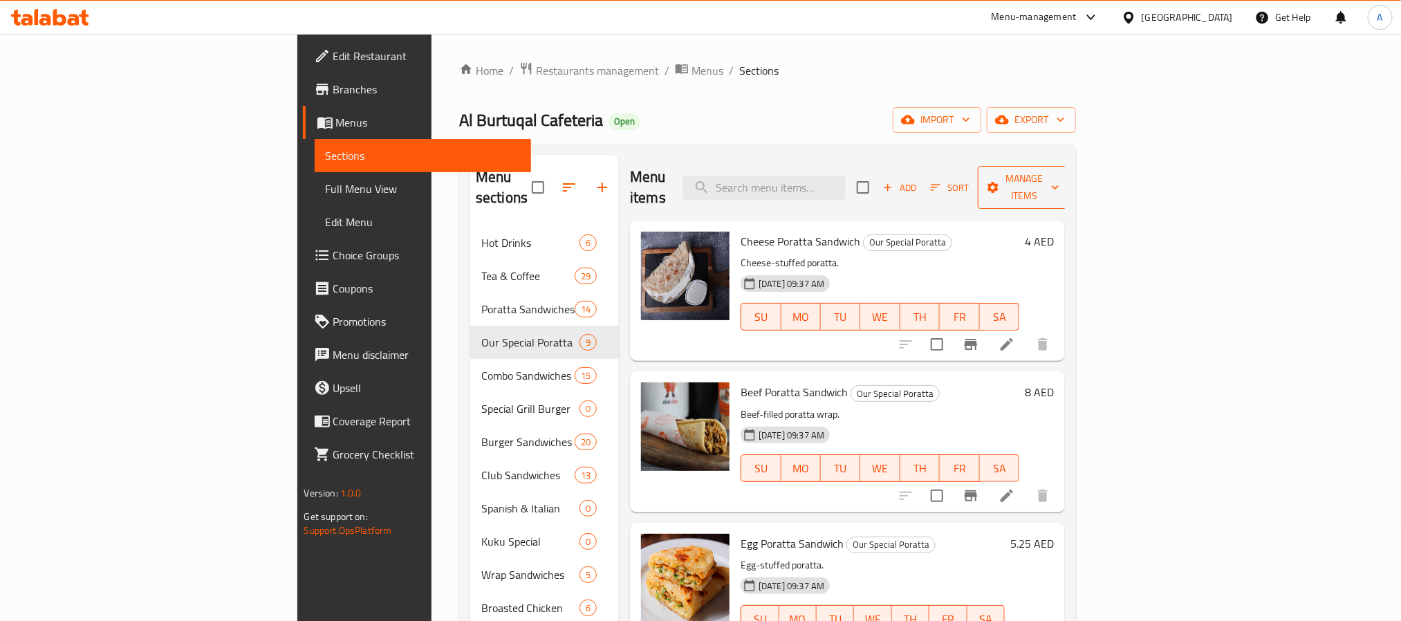
click at [1060, 179] on span "Manage items" at bounding box center [1024, 187] width 71 height 35
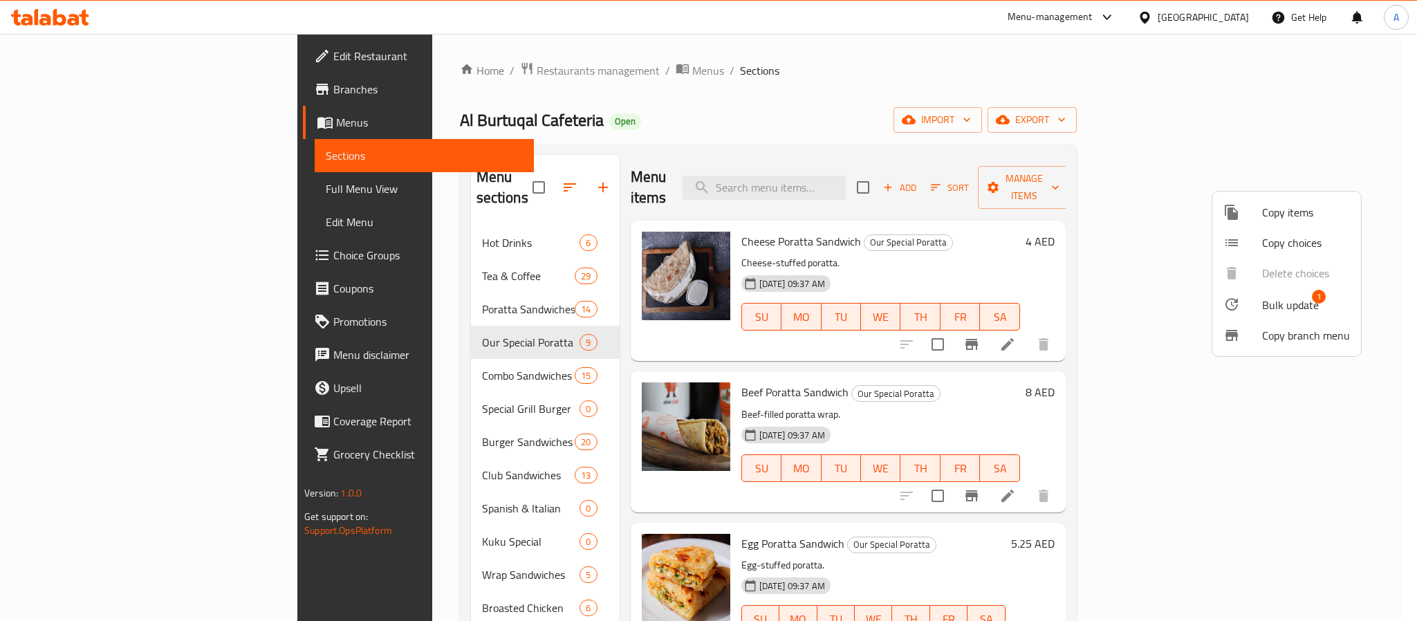
click at [1274, 297] on span "Bulk update" at bounding box center [1290, 305] width 57 height 17
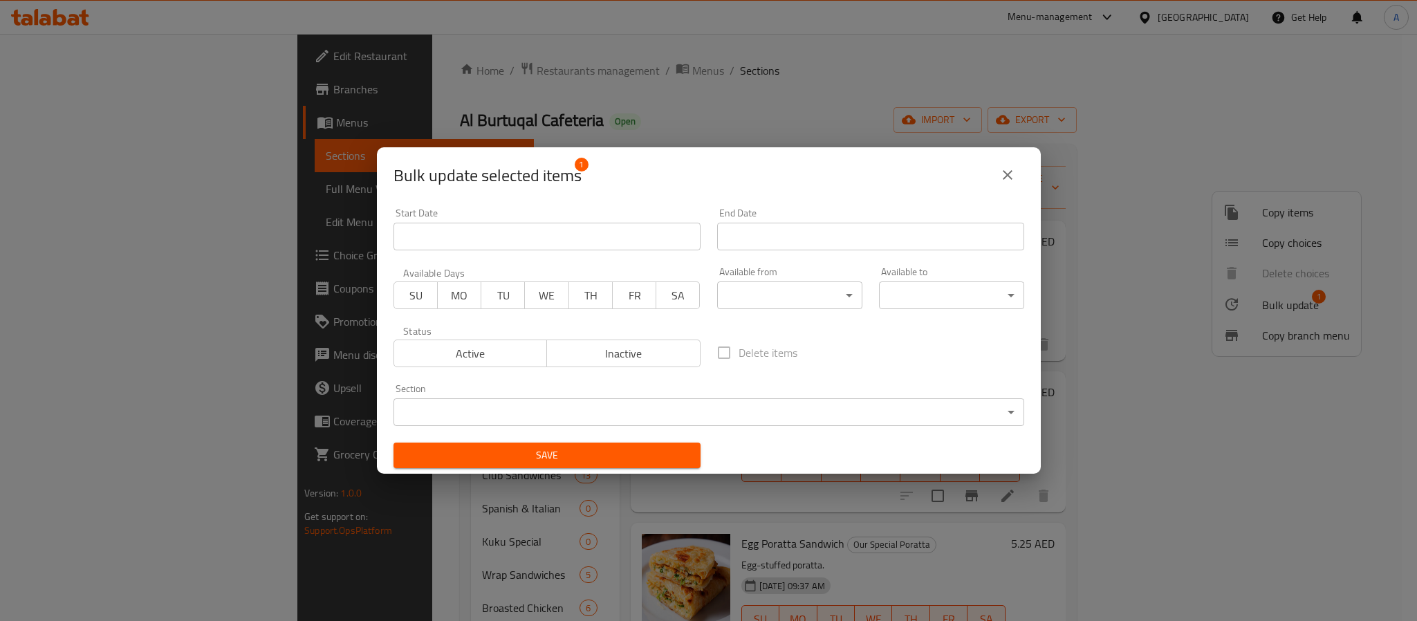
click at [849, 416] on body "​ Menu-management [GEOGRAPHIC_DATA] Get Help A Edit Restaurant Branches Menus S…" at bounding box center [708, 327] width 1417 height 587
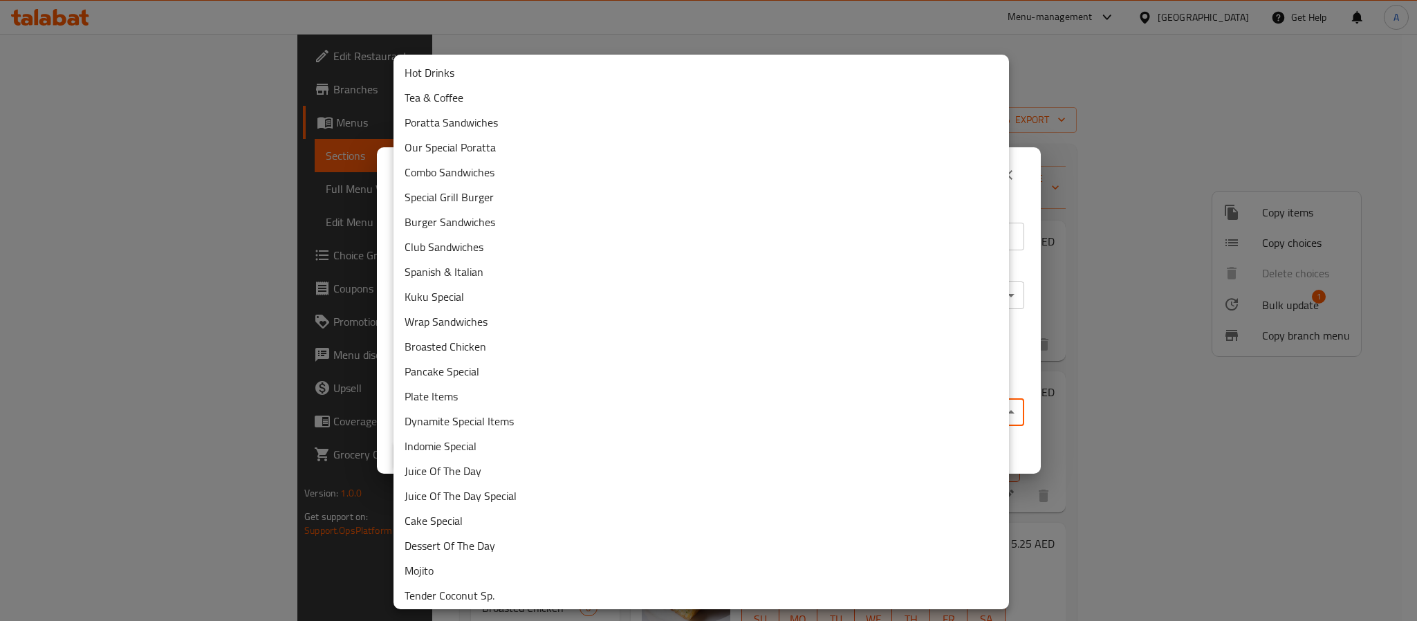
click at [457, 125] on li "Poratta Sandwiches" at bounding box center [702, 122] width 616 height 25
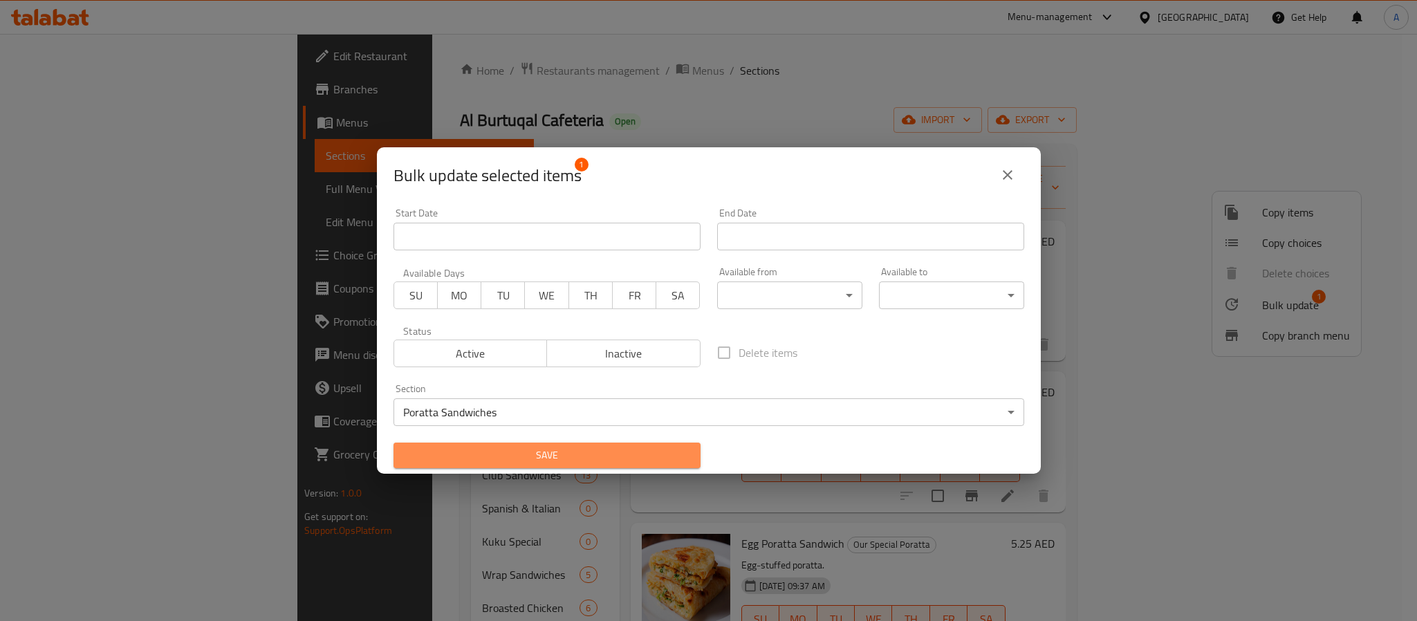
click at [668, 459] on span "Save" at bounding box center [547, 455] width 285 height 17
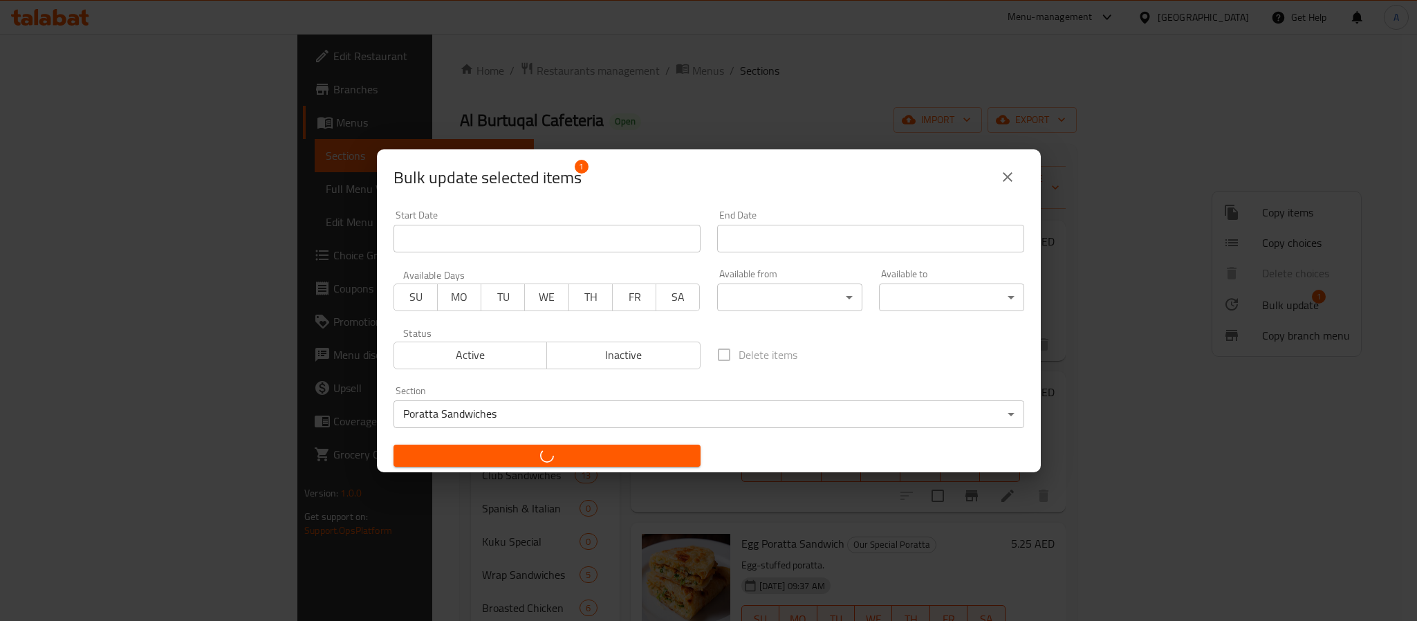
checkbox input "false"
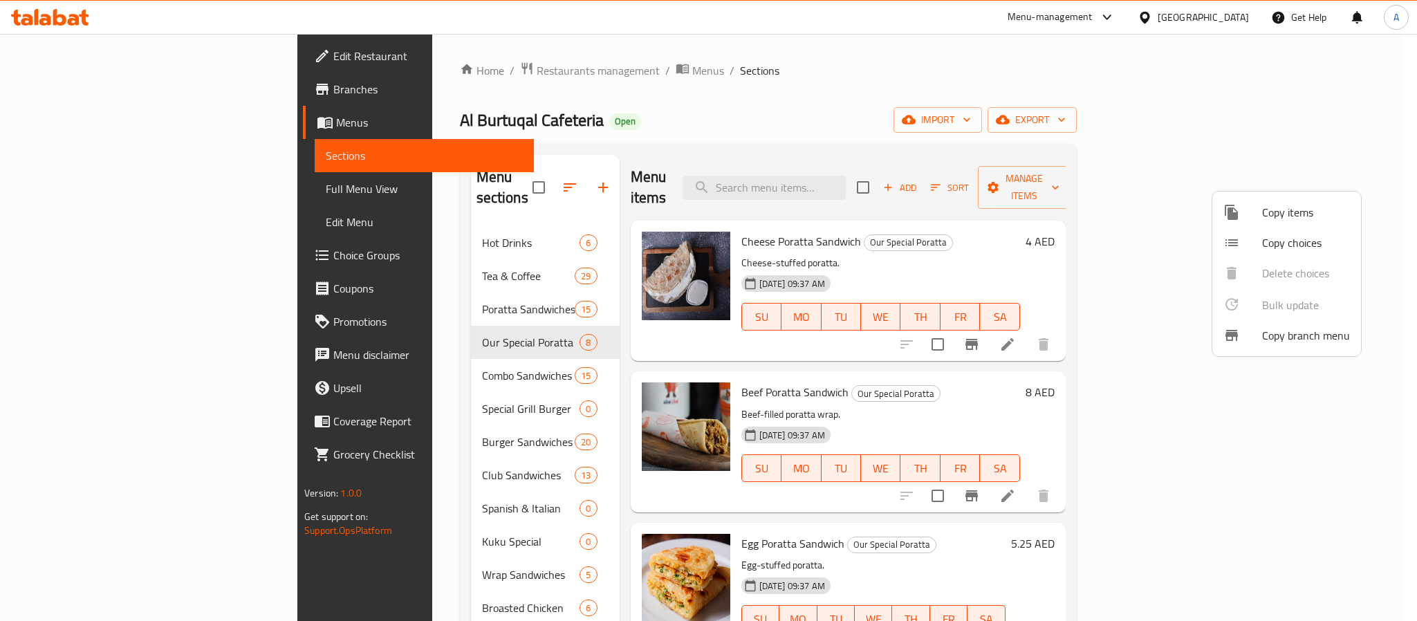
click at [969, 224] on div at bounding box center [708, 310] width 1417 height 621
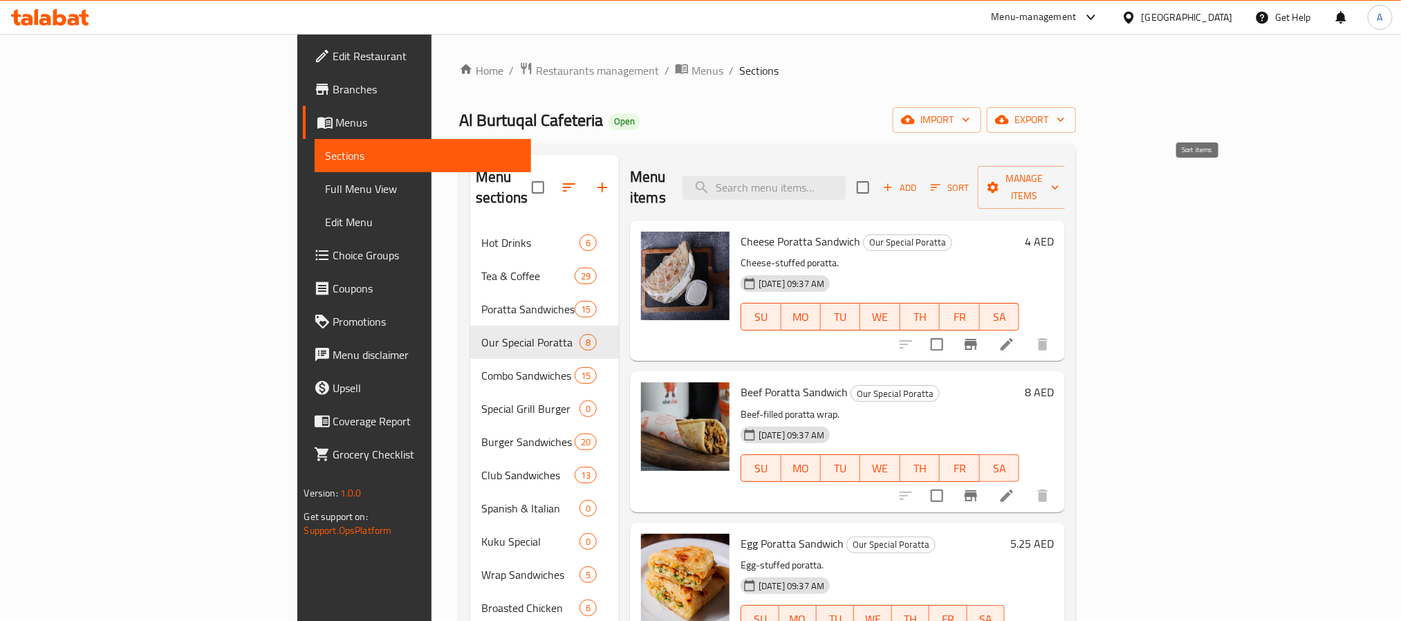
click at [969, 180] on span "Sort" at bounding box center [950, 188] width 38 height 16
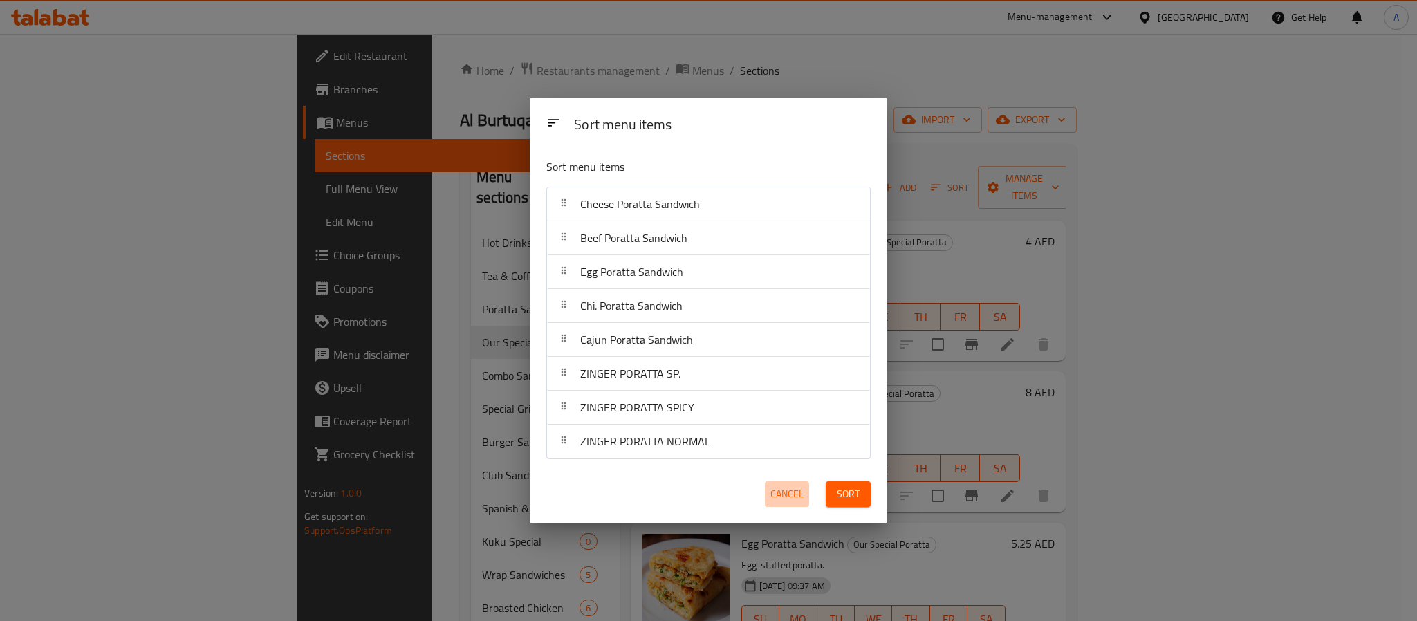
click at [780, 488] on span "Cancel" at bounding box center [787, 494] width 33 height 17
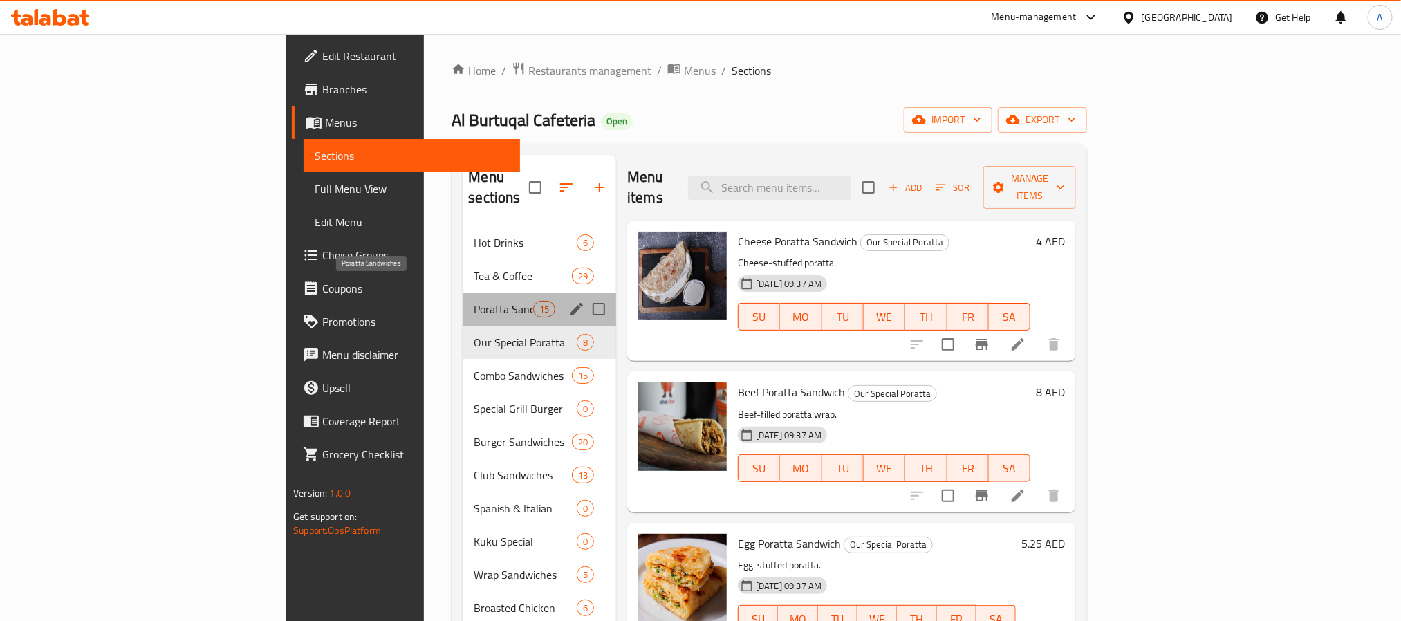
click at [474, 301] on span "Poratta Sandwiches" at bounding box center [503, 309] width 59 height 17
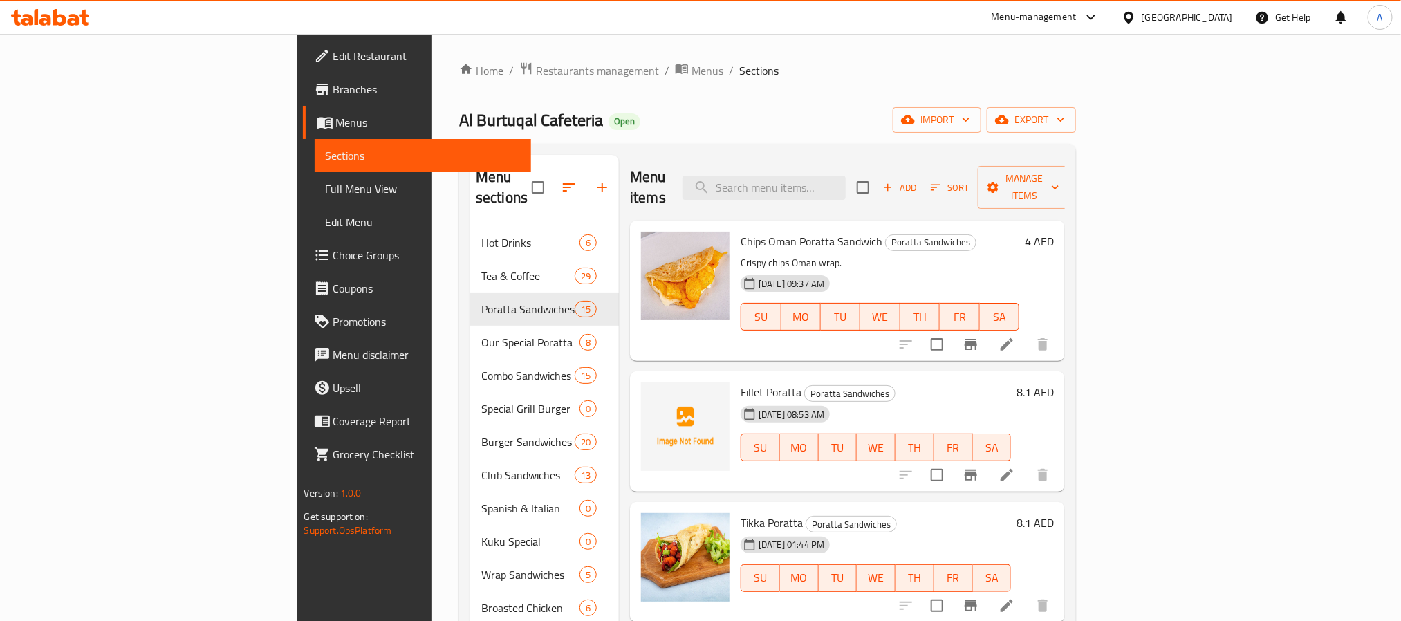
click at [969, 180] on span "Sort" at bounding box center [950, 188] width 38 height 16
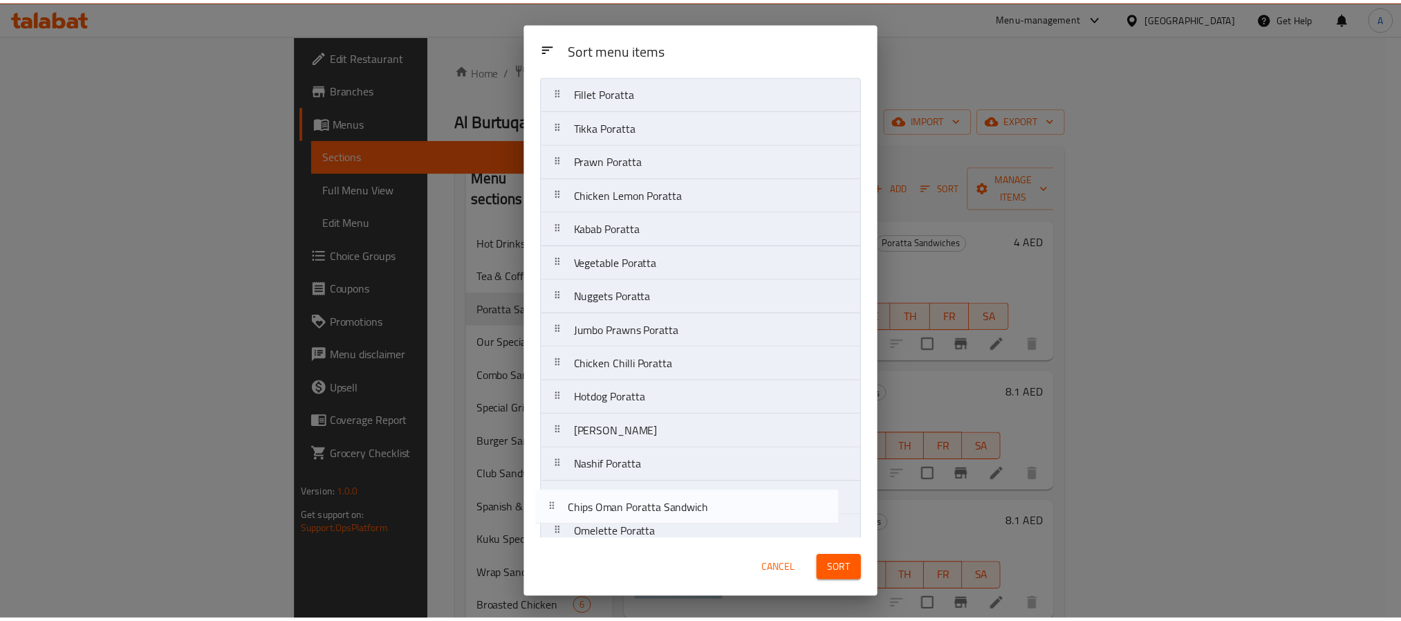
scroll to position [91, 0]
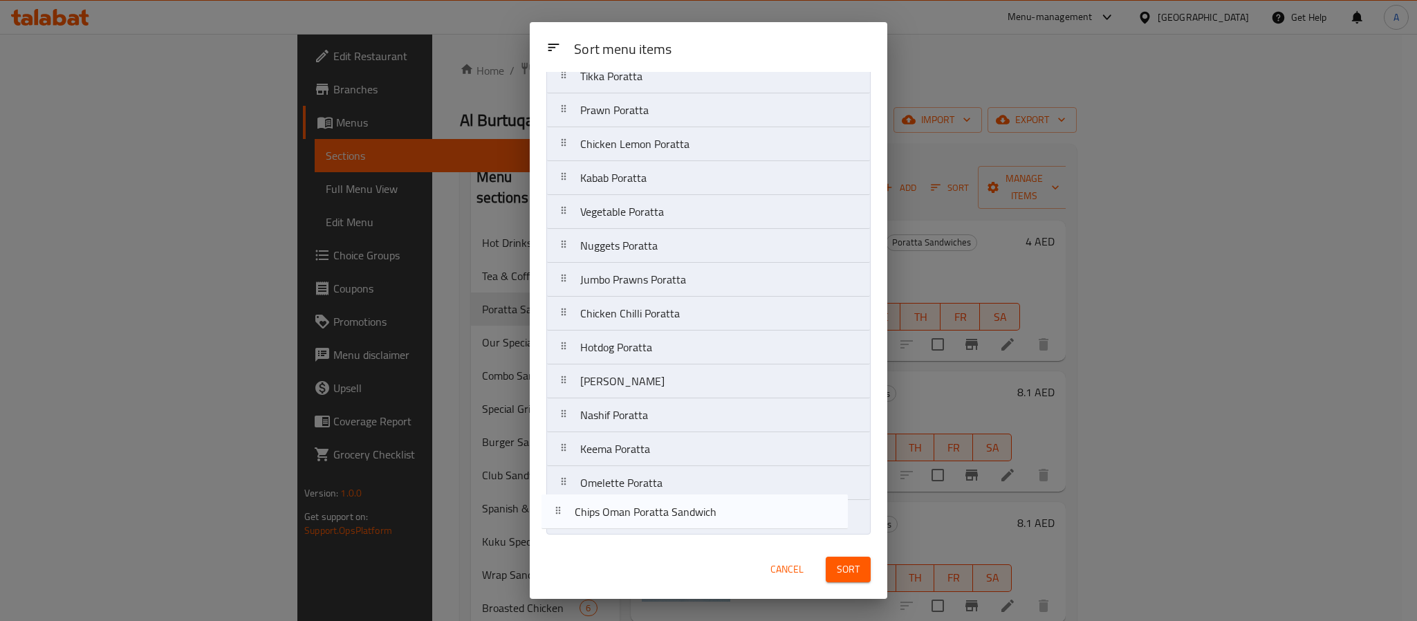
drag, startPoint x: 701, startPoint y: 135, endPoint x: 695, endPoint y: 530, distance: 395.0
click at [695, 530] on nav "Chips Oman Poratta Sandwich Fillet Poratta Tikka Poratta Prawn Poratta Chicken …" at bounding box center [708, 280] width 324 height 510
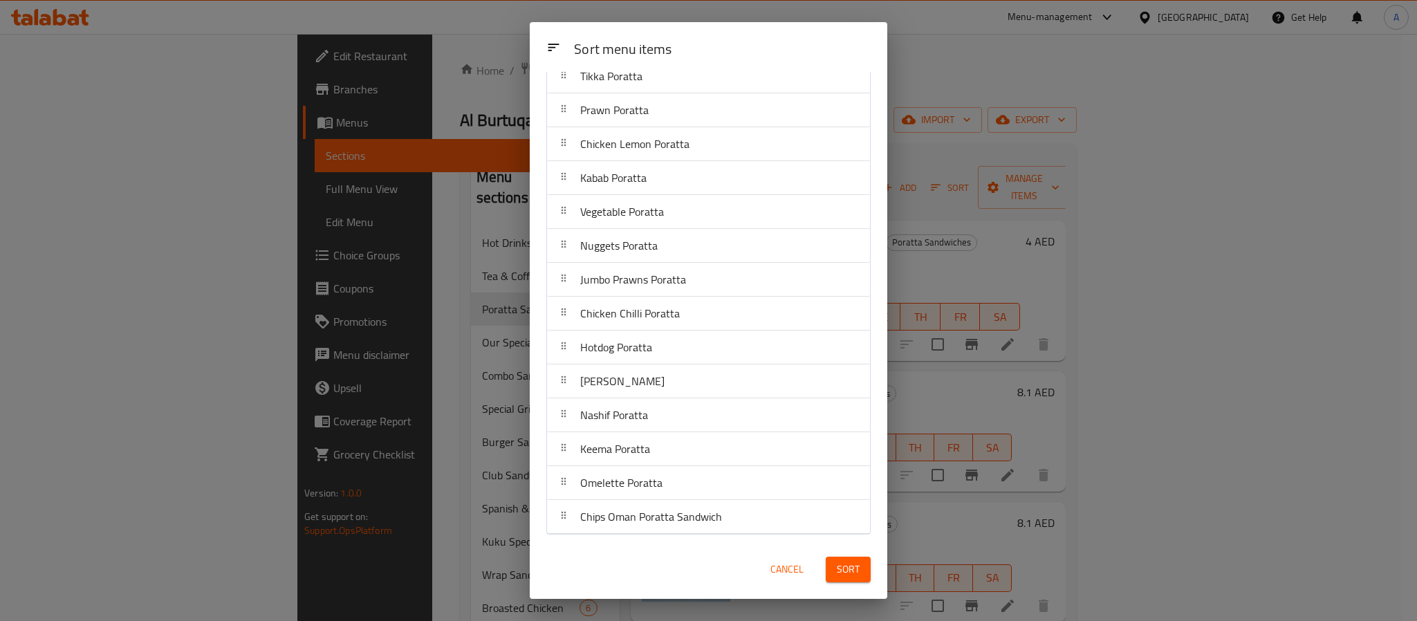
click at [853, 564] on span "Sort" at bounding box center [848, 569] width 23 height 17
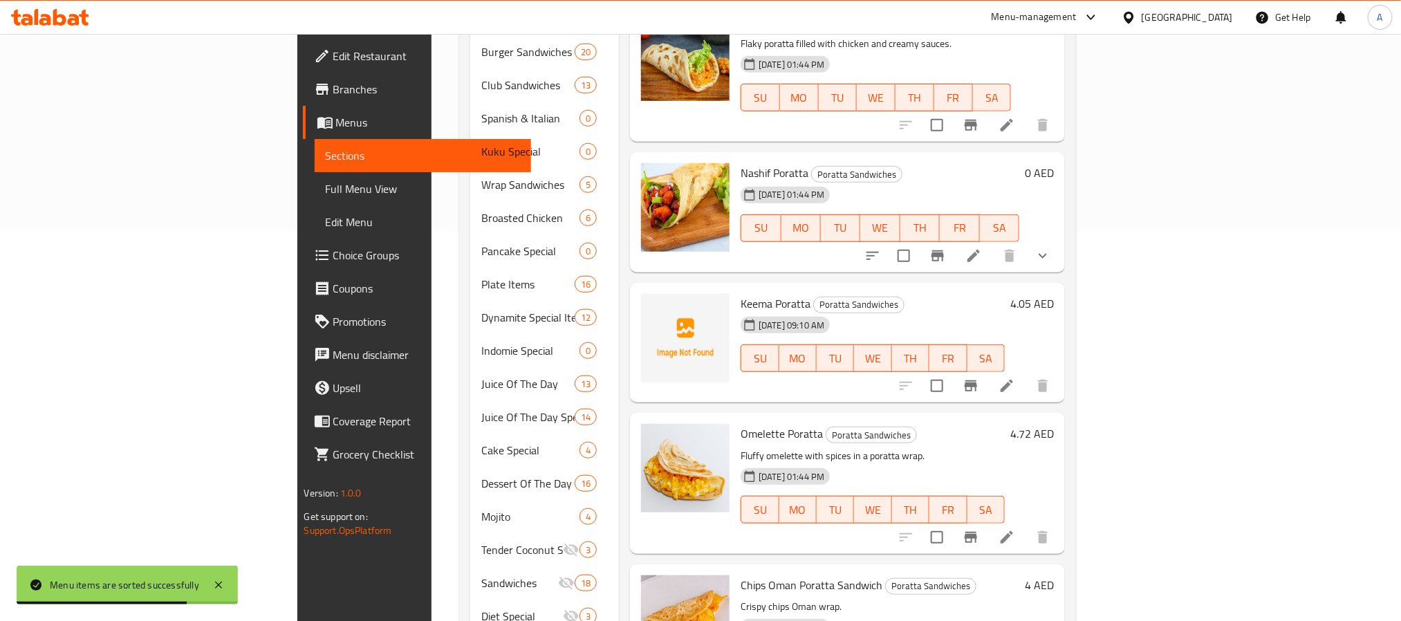
scroll to position [490, 0]
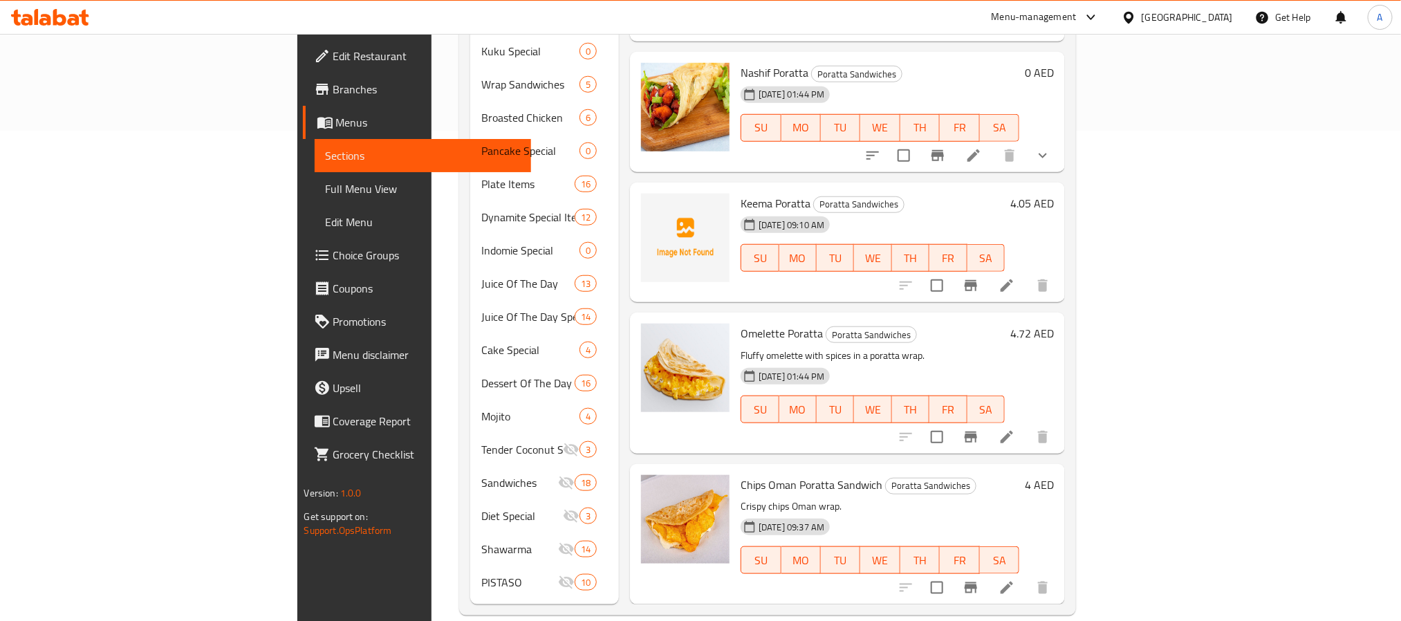
click at [1054, 475] on h6 "4 AED" at bounding box center [1039, 484] width 29 height 19
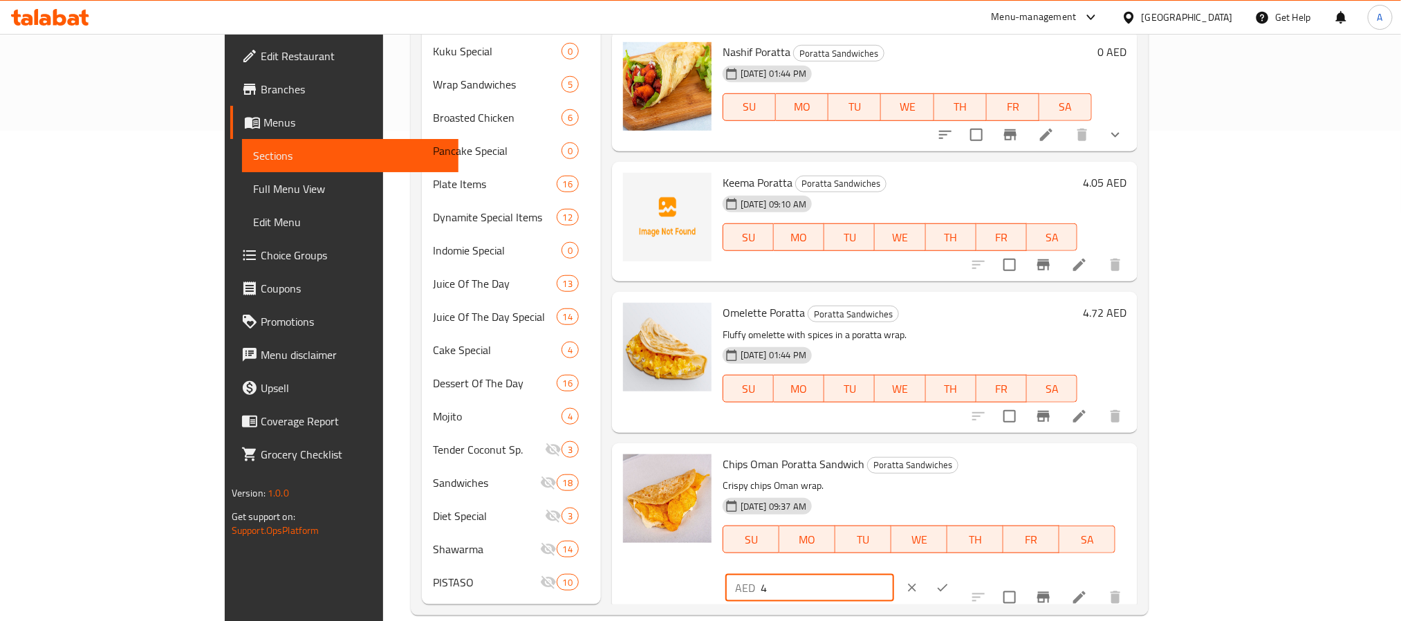
click at [894, 574] on input "4" at bounding box center [827, 588] width 133 height 28
type input "4.05"
click at [950, 581] on icon "ok" at bounding box center [943, 588] width 14 height 14
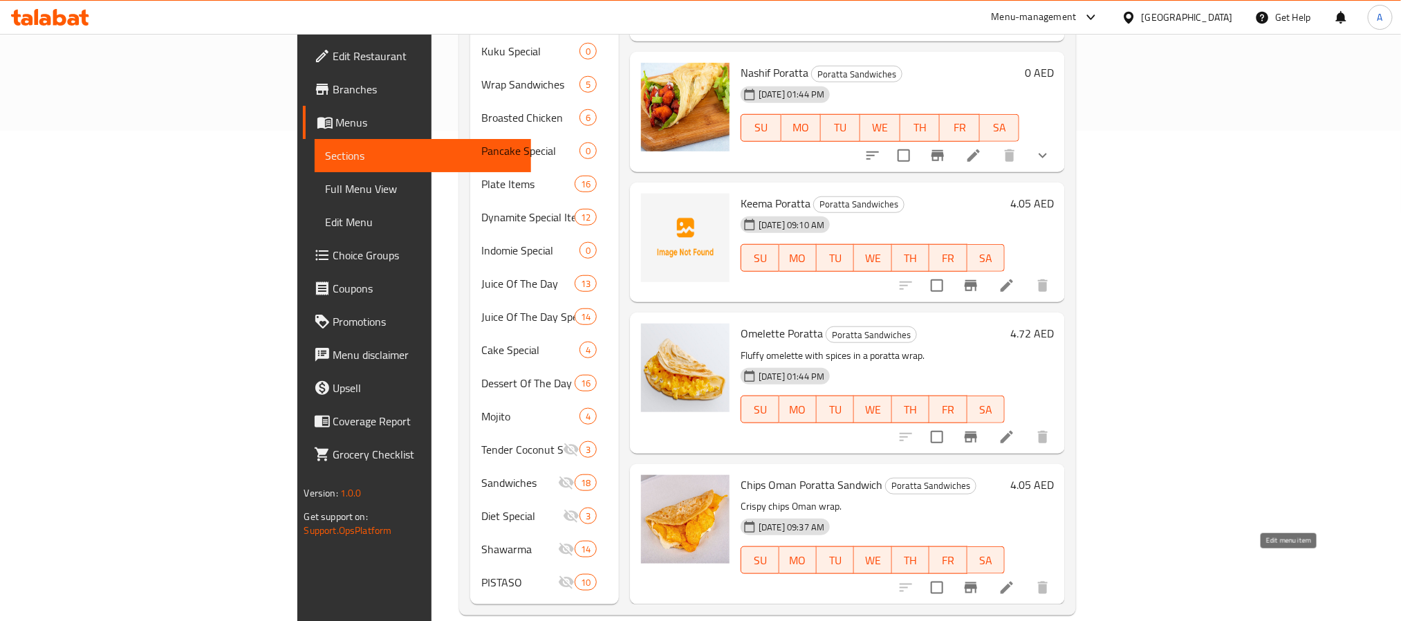
click at [1015, 580] on icon at bounding box center [1007, 588] width 17 height 17
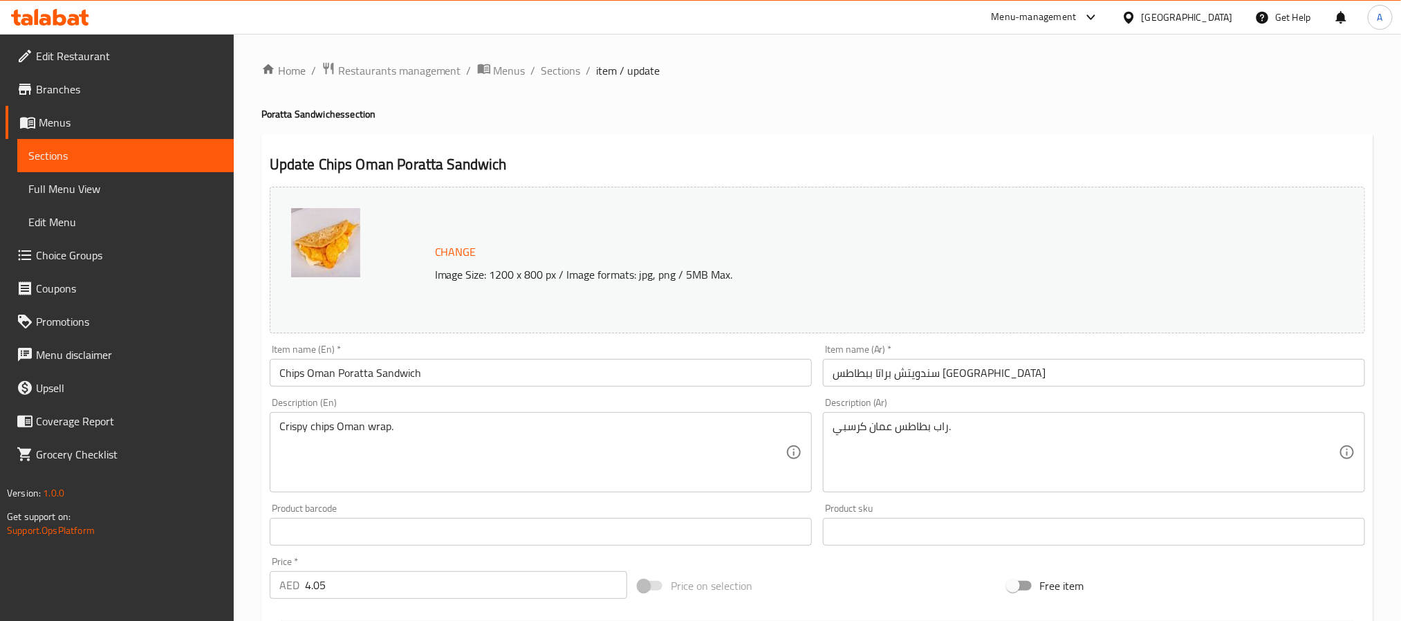
click at [955, 376] on input "سندويتش براتا ببطاطس [GEOGRAPHIC_DATA]" at bounding box center [1094, 373] width 542 height 28
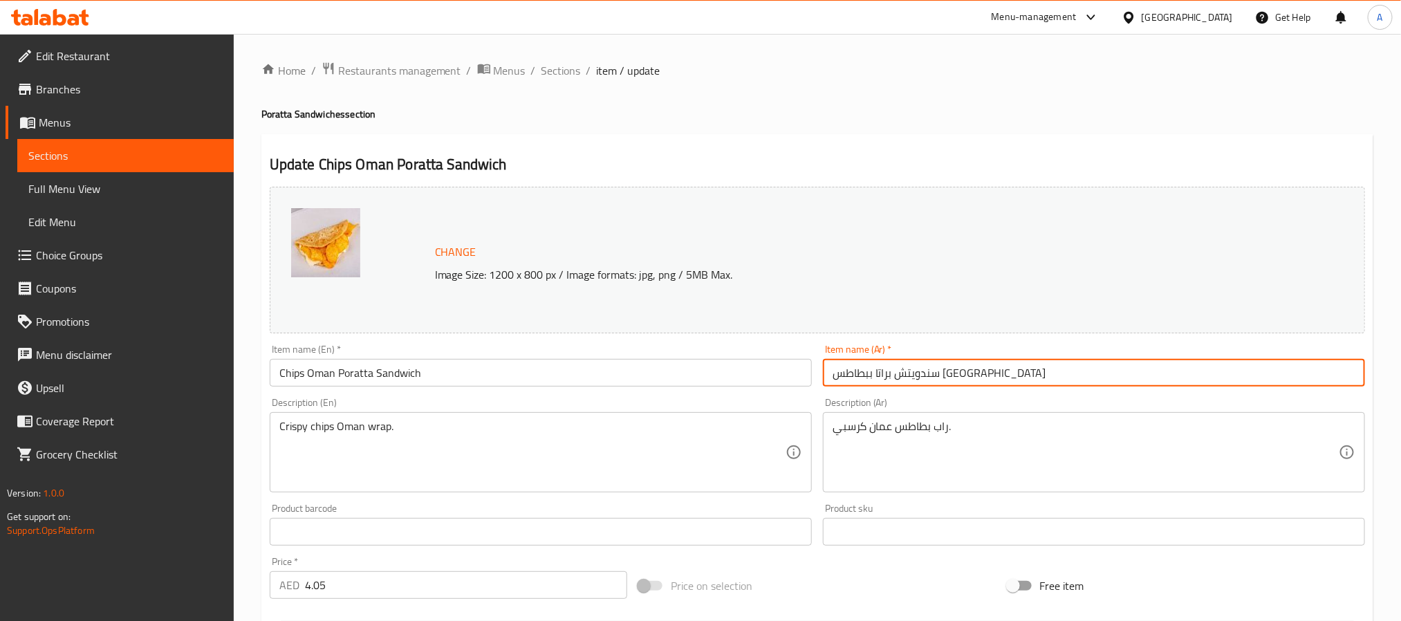
click at [955, 376] on input "سندويتش براتا ببطاطس [GEOGRAPHIC_DATA]" at bounding box center [1094, 373] width 542 height 28
type input "براتا ببطاطس [GEOGRAPHIC_DATA]"
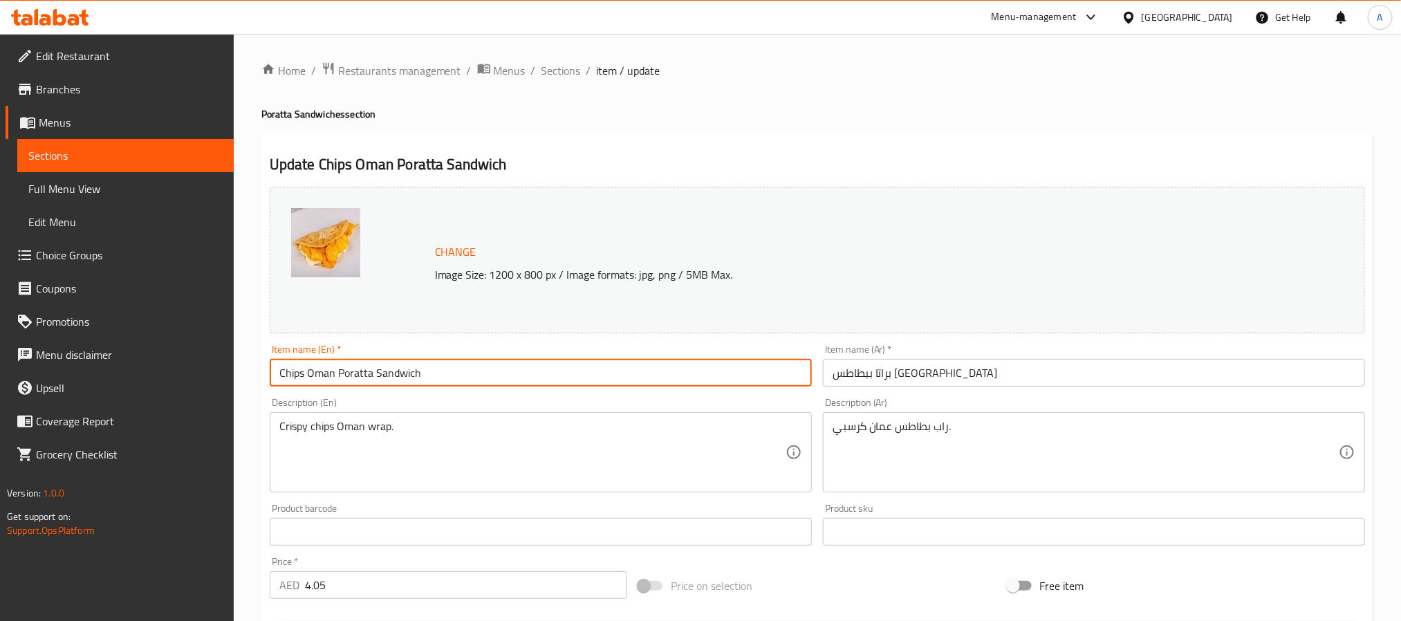
click at [399, 376] on input "Chips Oman Poratta Sandwich" at bounding box center [541, 373] width 542 height 28
type input "Chips Oman Poratta"
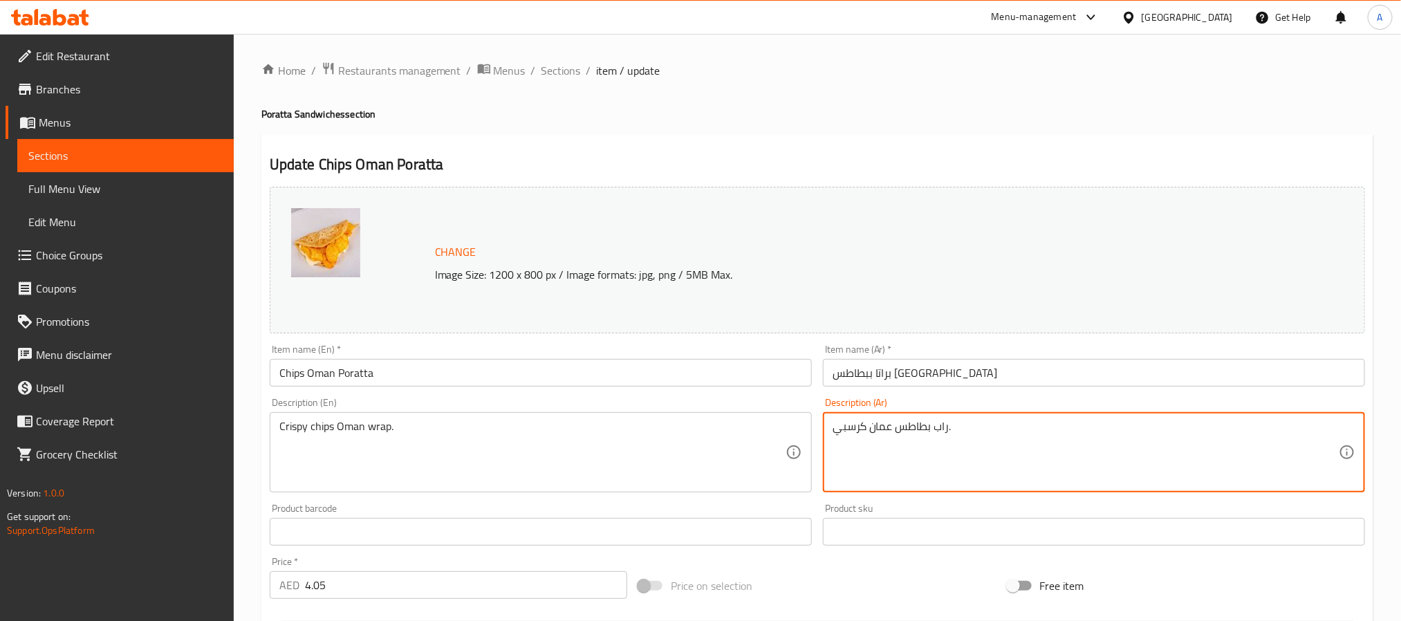
click at [874, 428] on textarea "راب بطاطس عمان كرسبي." at bounding box center [1086, 453] width 506 height 66
click at [351, 407] on div "Description (En) Crispy chips Oman wrap. Description (En)" at bounding box center [541, 445] width 542 height 95
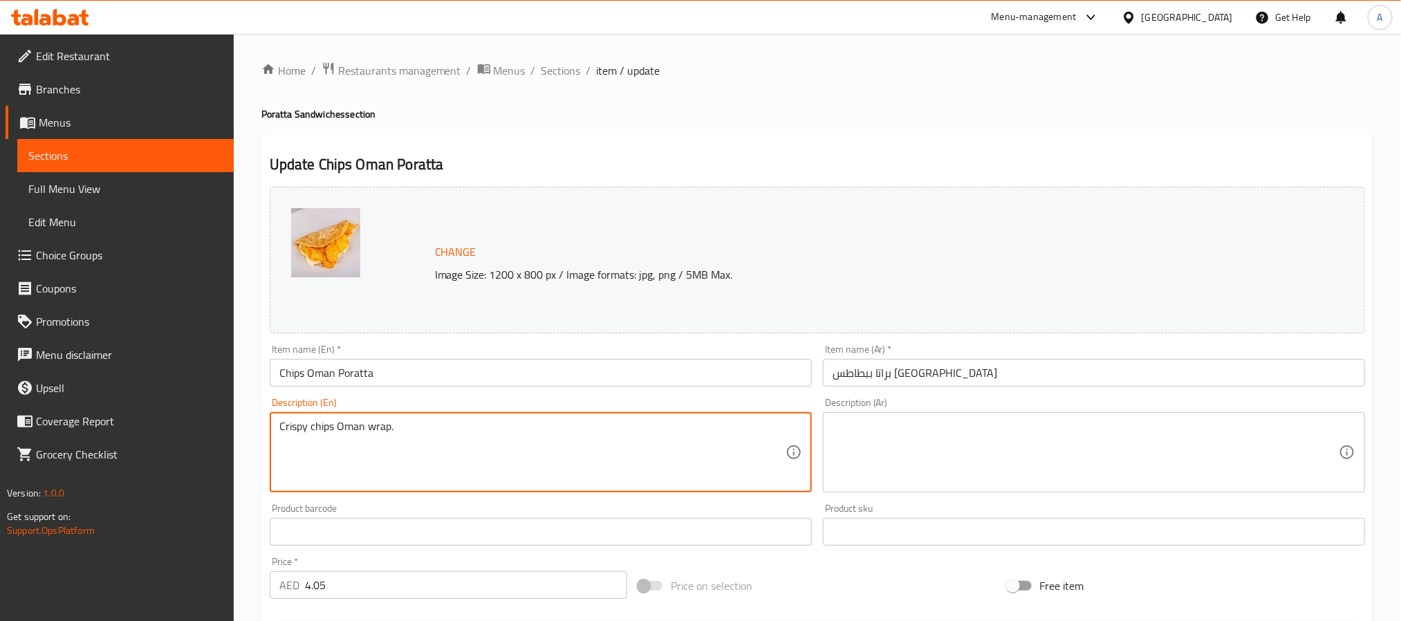
click at [349, 426] on textarea "Crispy chips Oman wrap." at bounding box center [532, 453] width 506 height 66
click at [895, 372] on input "براتا ببطاطس [GEOGRAPHIC_DATA]" at bounding box center [1094, 373] width 542 height 28
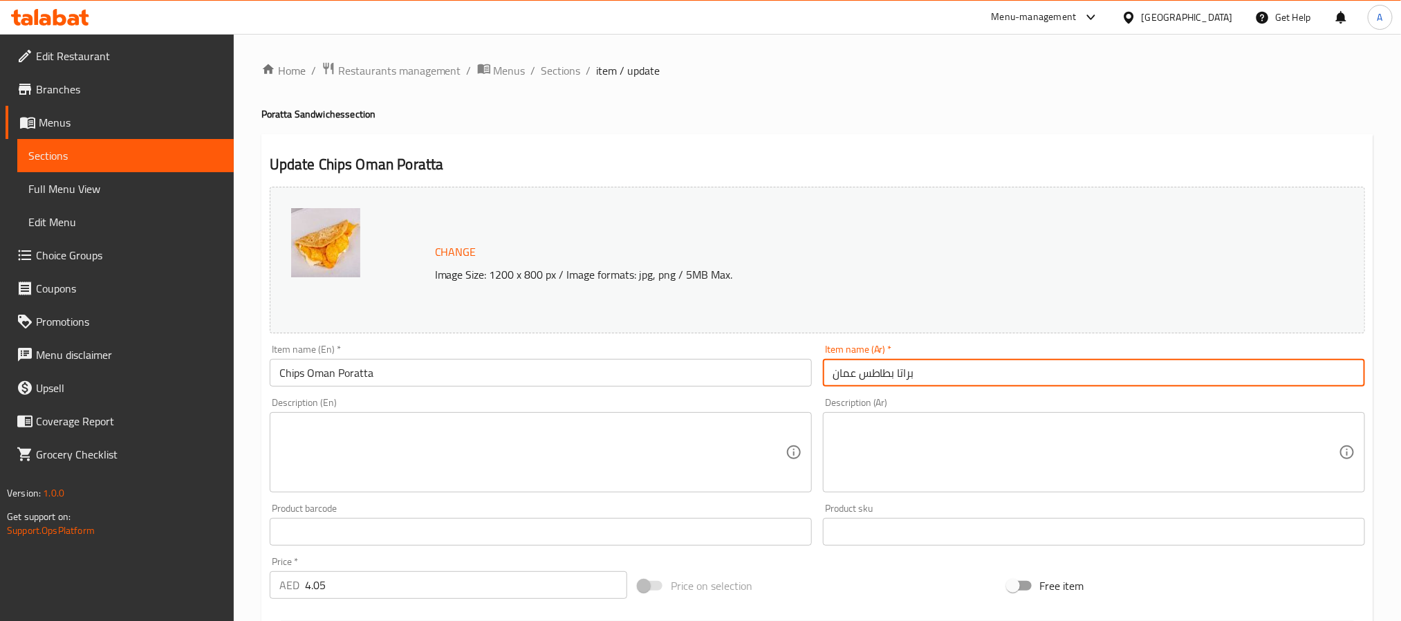
click at [862, 371] on input "براتا بطاطس عمان" at bounding box center [1094, 373] width 542 height 28
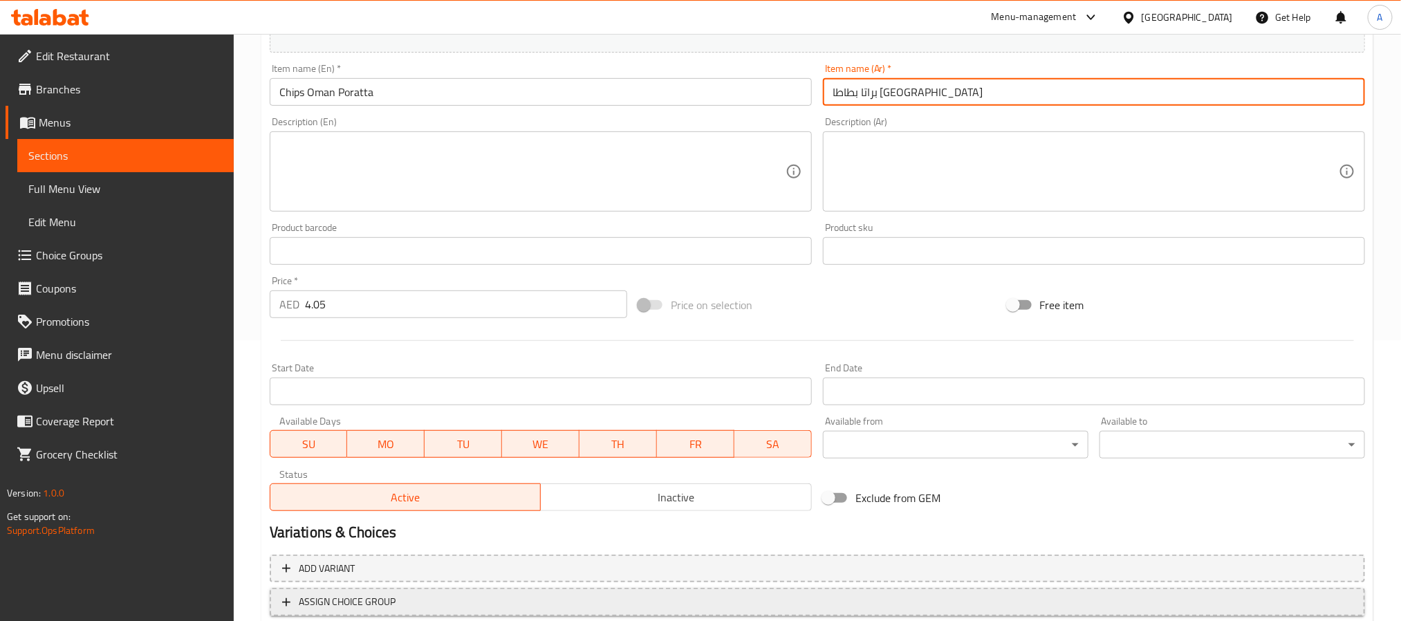
scroll to position [374, 0]
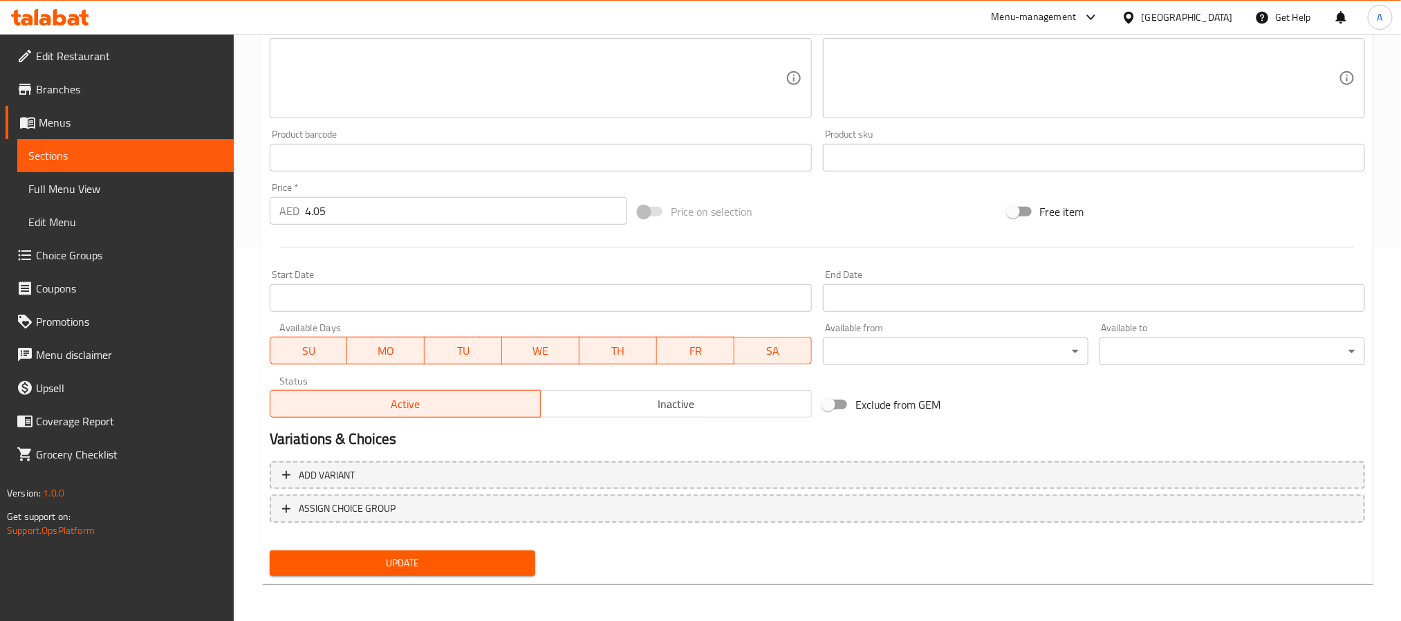
type input "براتا بطاطا [GEOGRAPHIC_DATA]"
click at [504, 566] on span "Update" at bounding box center [402, 563] width 243 height 17
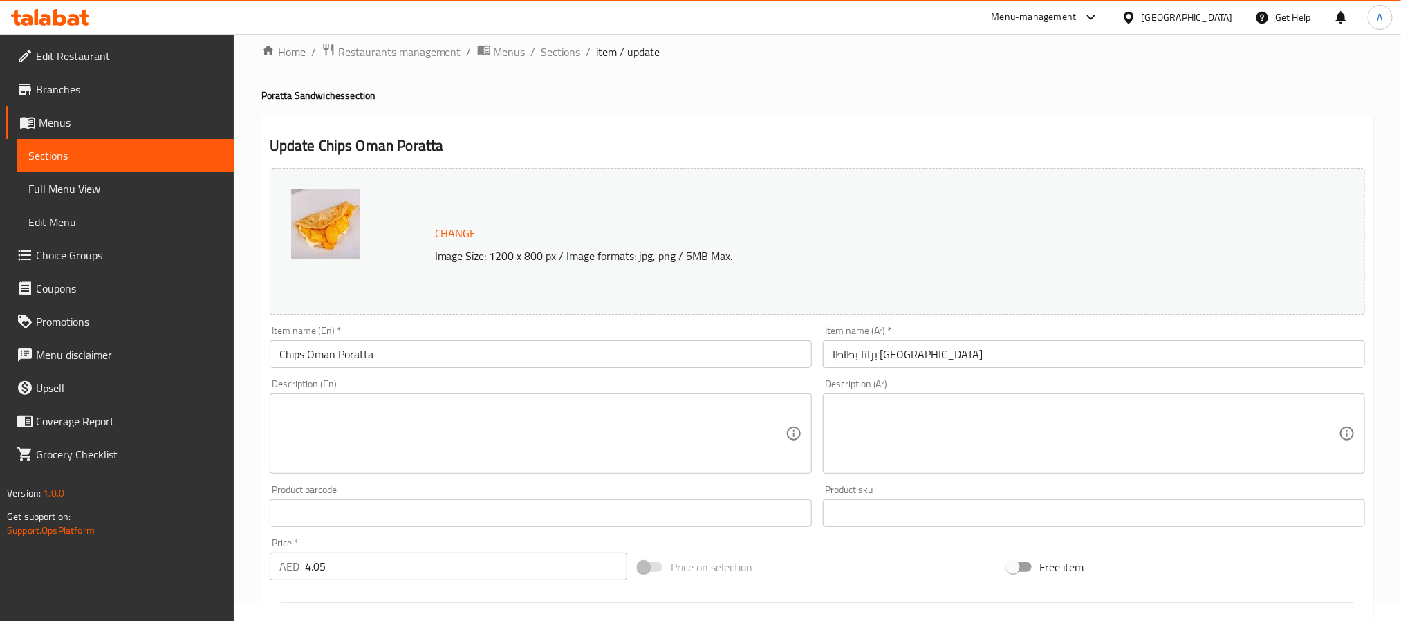
scroll to position [0, 0]
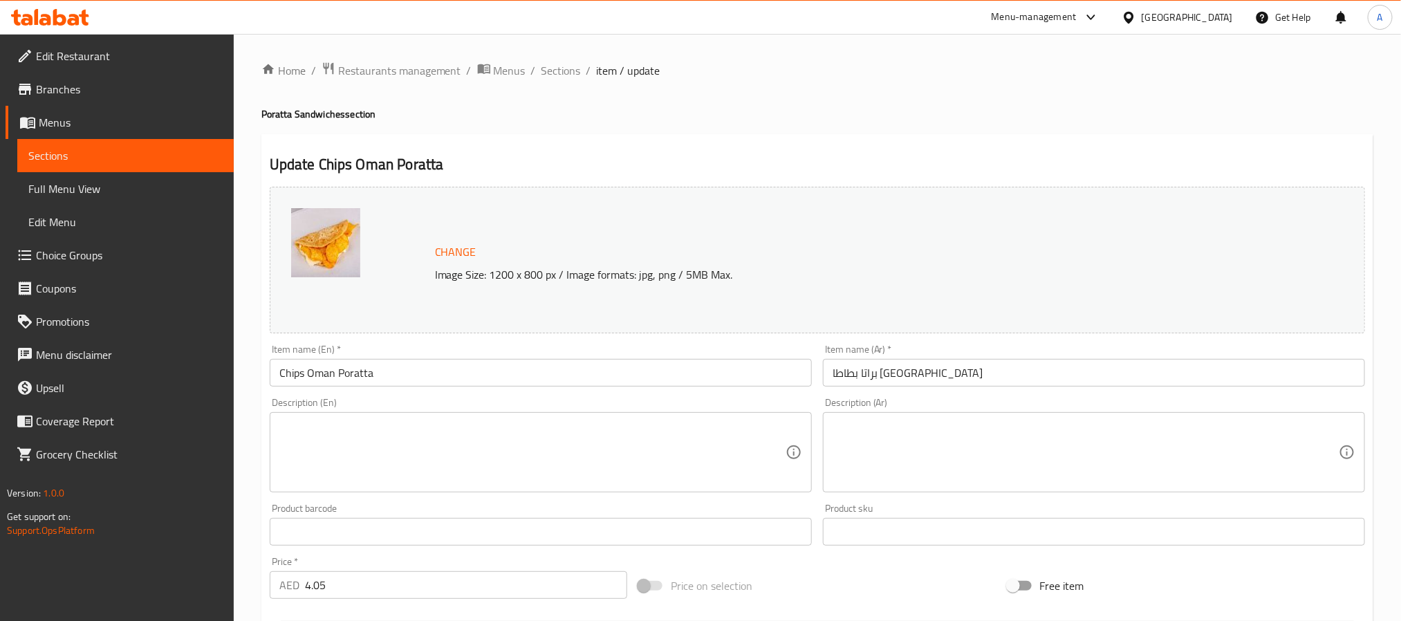
click at [560, 81] on div "Home / Restaurants management / Menus / Sections / item / update Poratta Sandwi…" at bounding box center [817, 516] width 1112 height 908
click at [564, 75] on span "Sections" at bounding box center [561, 70] width 39 height 17
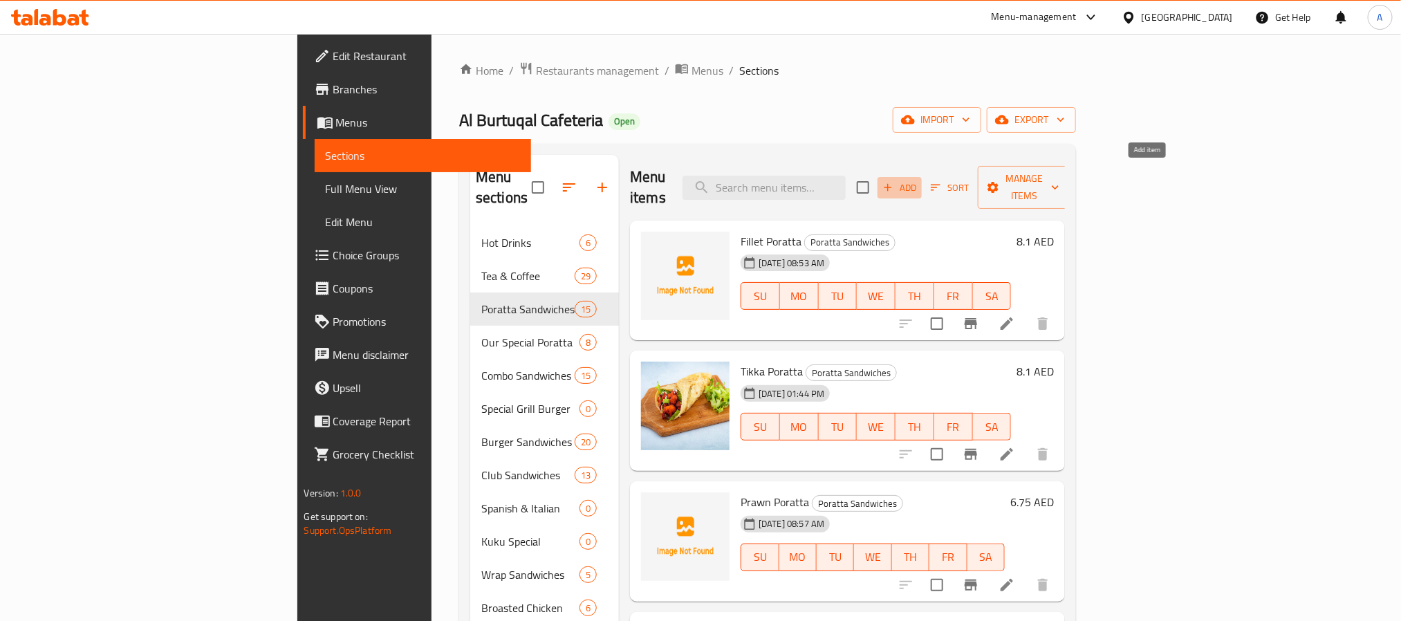
click at [919, 181] on span "Add" at bounding box center [899, 188] width 37 height 16
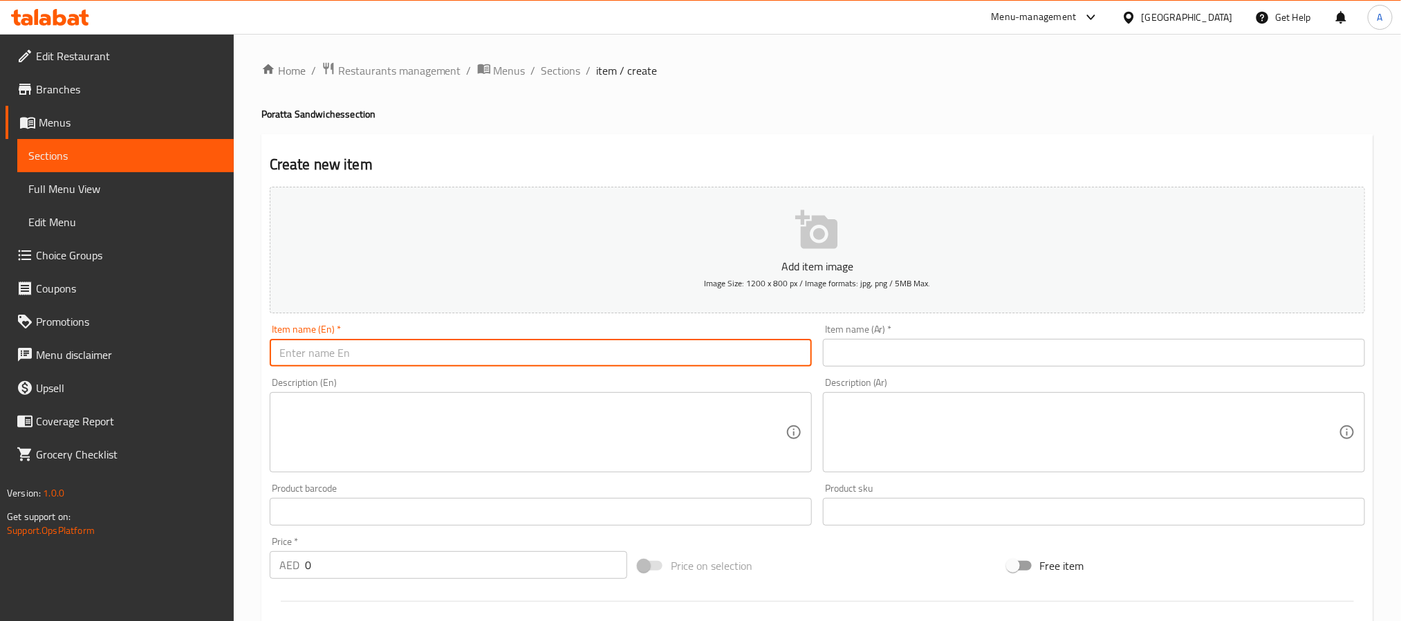
click at [430, 361] on input "text" at bounding box center [541, 353] width 542 height 28
type input "’"
click at [400, 353] on input "Nutella Poratta" at bounding box center [541, 353] width 542 height 28
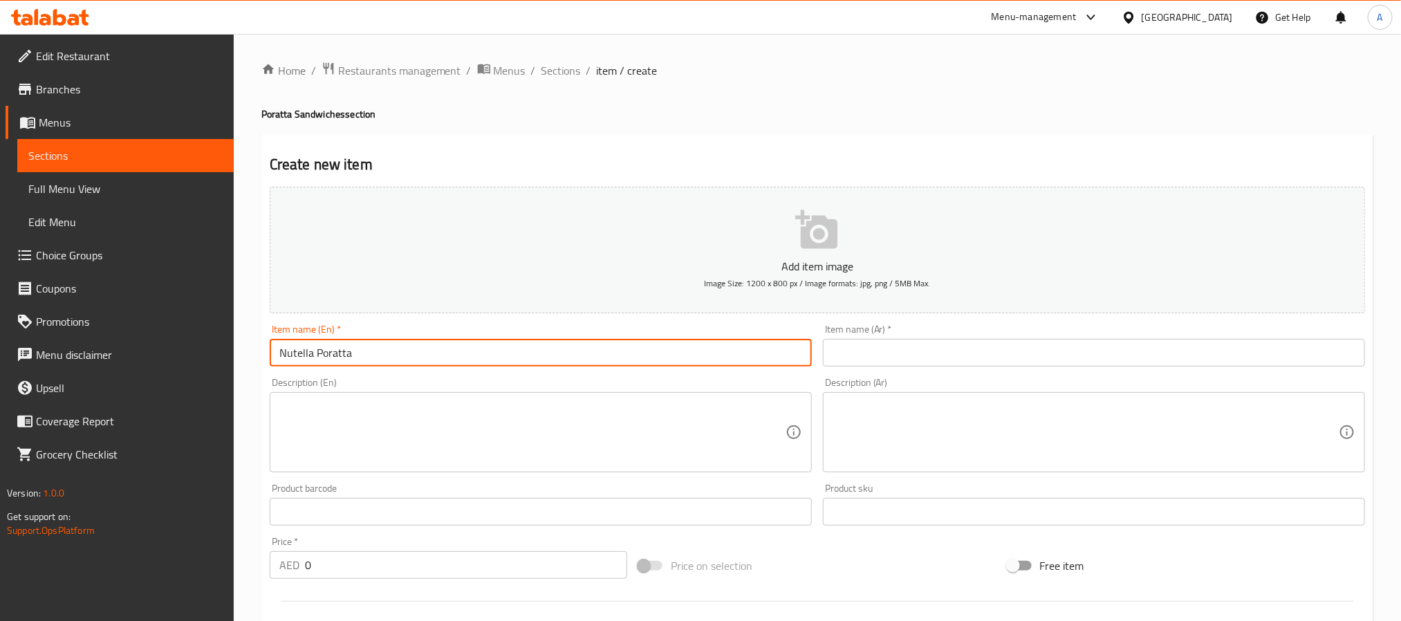
type input "Nutella Poratta"
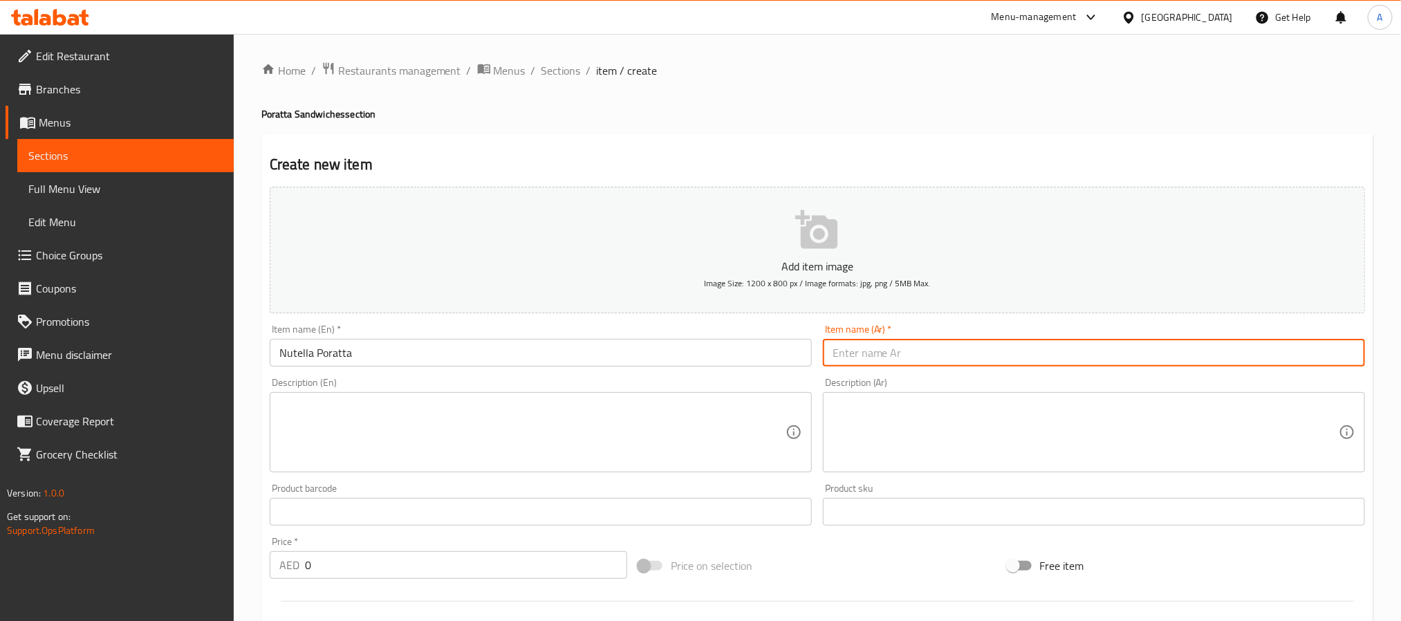
click at [939, 356] on input "text" at bounding box center [1094, 353] width 542 height 28
paste input "نوتيلا بوراتا"
click at [841, 351] on input "نوتيلا بوراتا" at bounding box center [1094, 353] width 542 height 28
click at [831, 353] on input "نوتيلا" at bounding box center [1094, 353] width 542 height 28
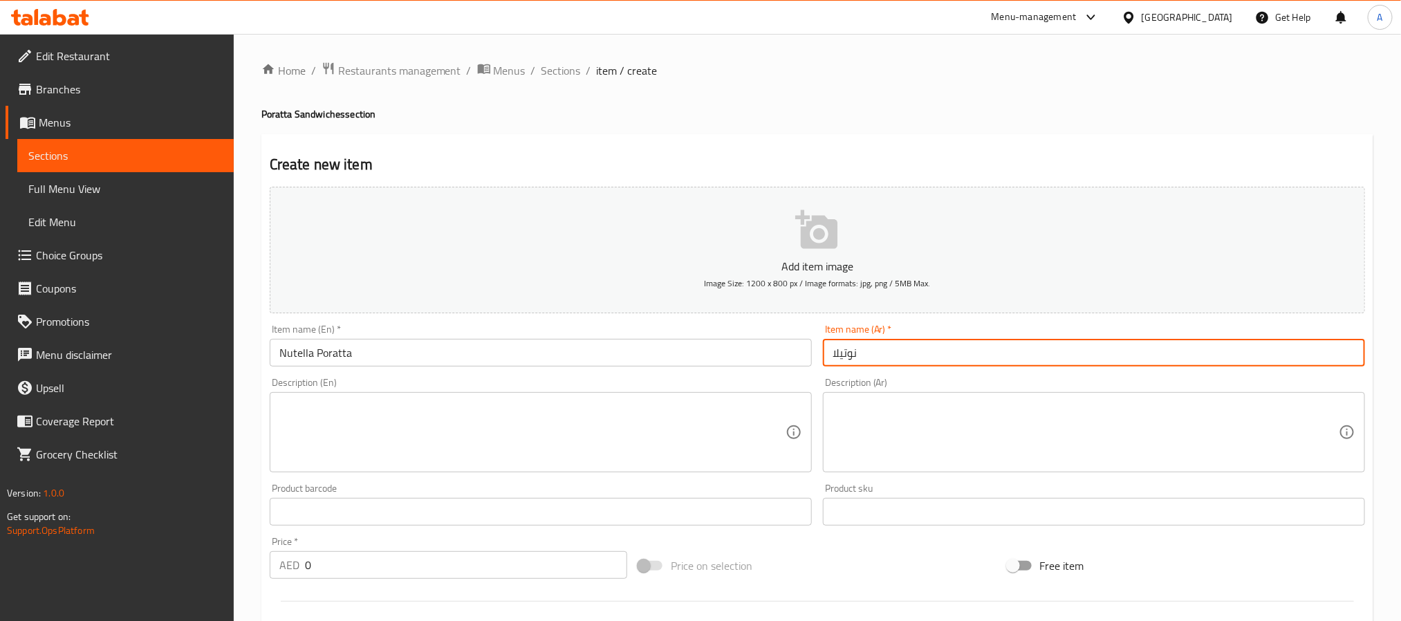
paste input "بوراتا"
click at [872, 356] on input "بوراتا نوتيلا" at bounding box center [1094, 353] width 542 height 28
type input "براتا نوتيلا"
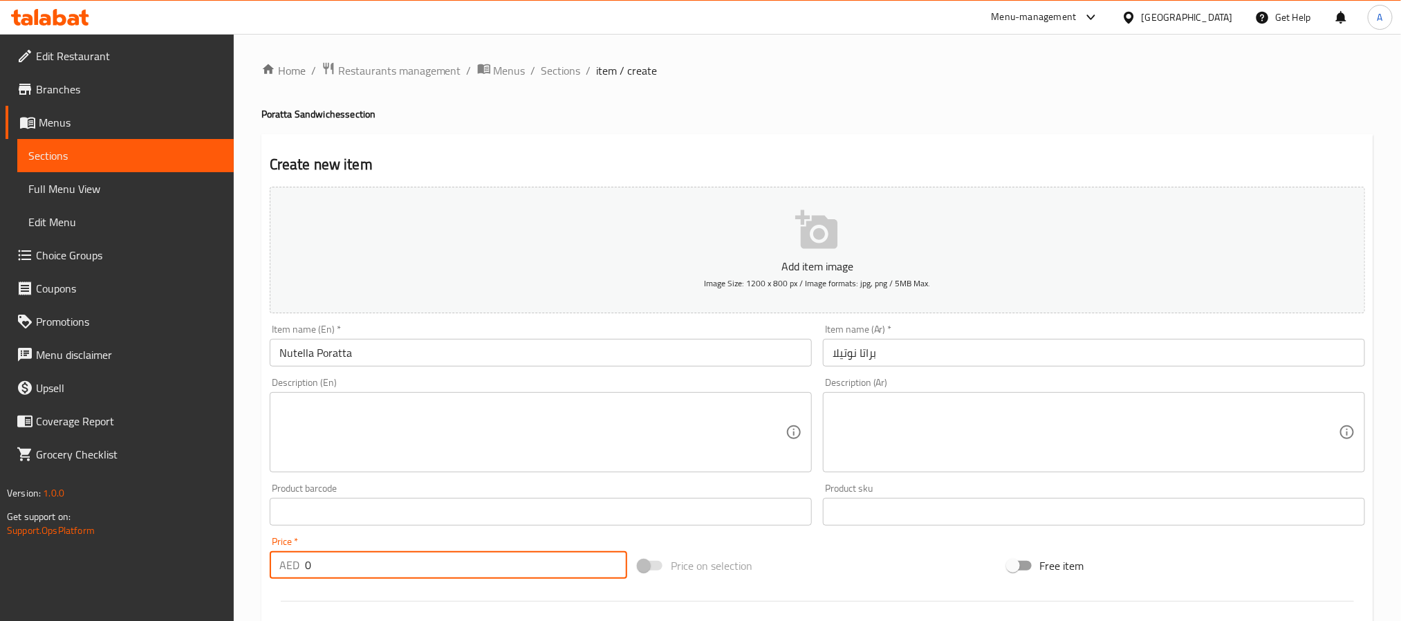
drag, startPoint x: 328, startPoint y: 562, endPoint x: 277, endPoint y: 557, distance: 51.5
click at [277, 557] on div "AED 0 Price *" at bounding box center [449, 565] width 358 height 28
type input "4.72"
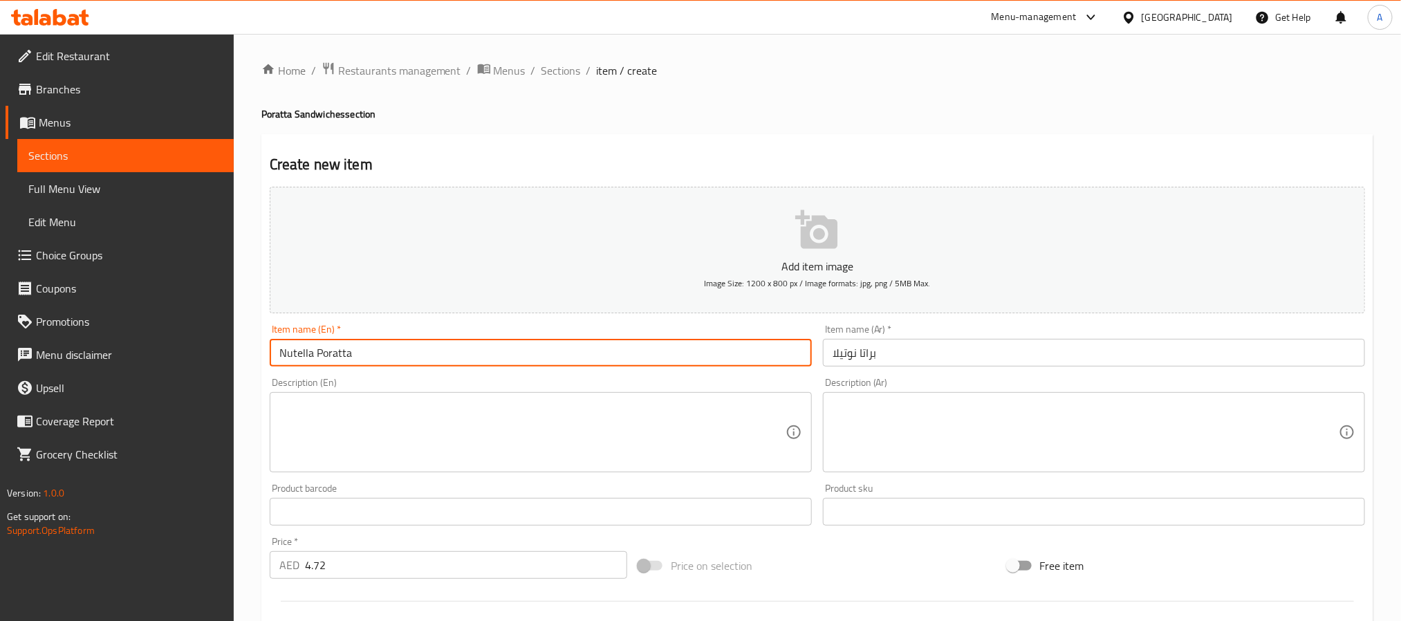
click at [331, 343] on input "Nutella Poratta" at bounding box center [541, 353] width 542 height 28
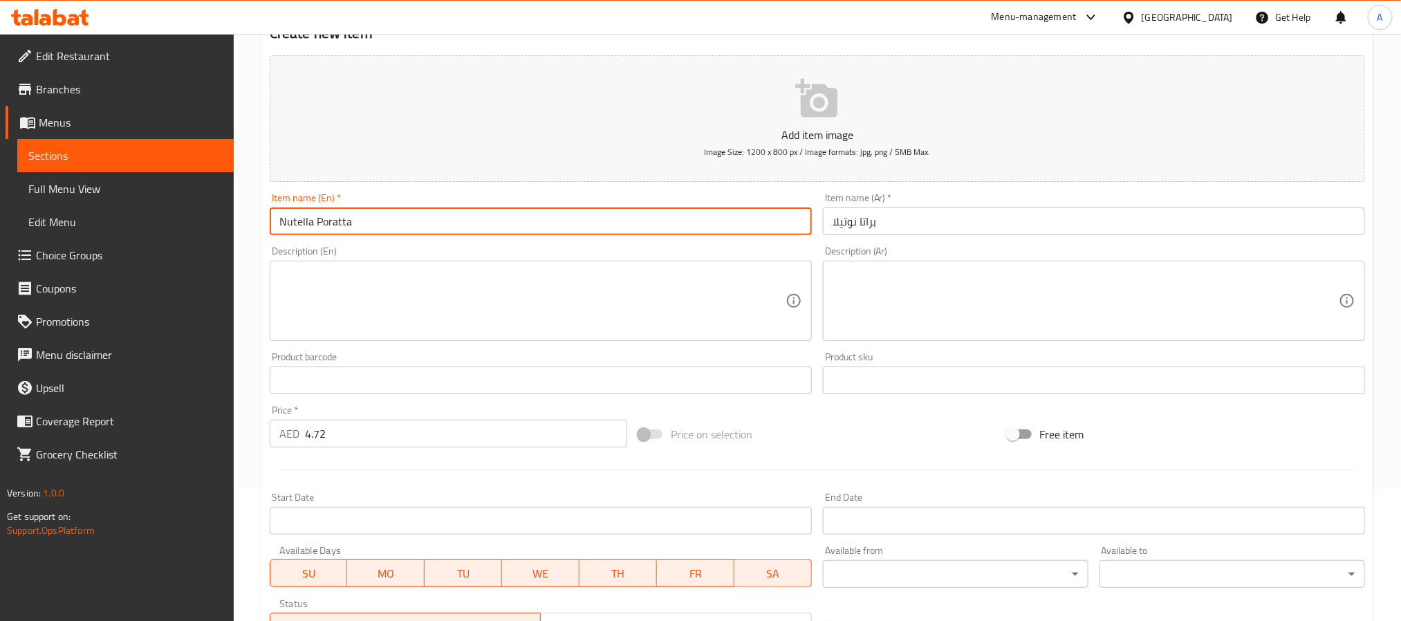
scroll to position [311, 0]
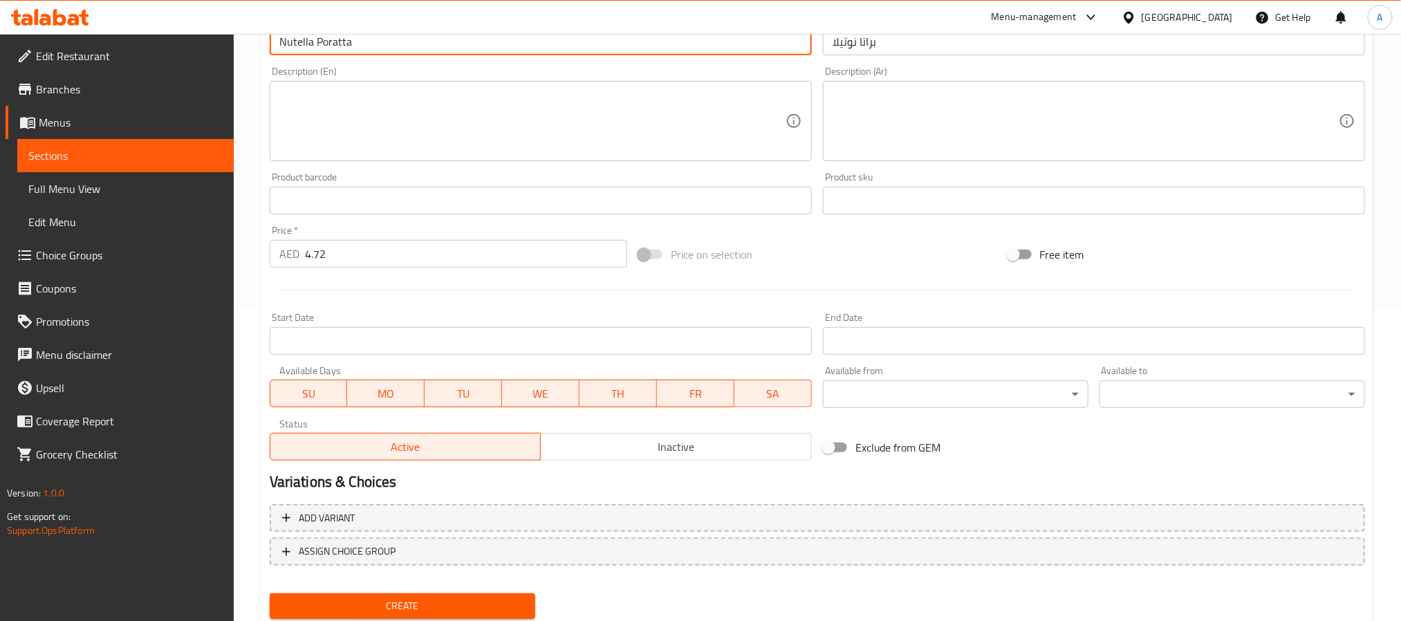
click at [498, 598] on span "Create" at bounding box center [402, 606] width 243 height 17
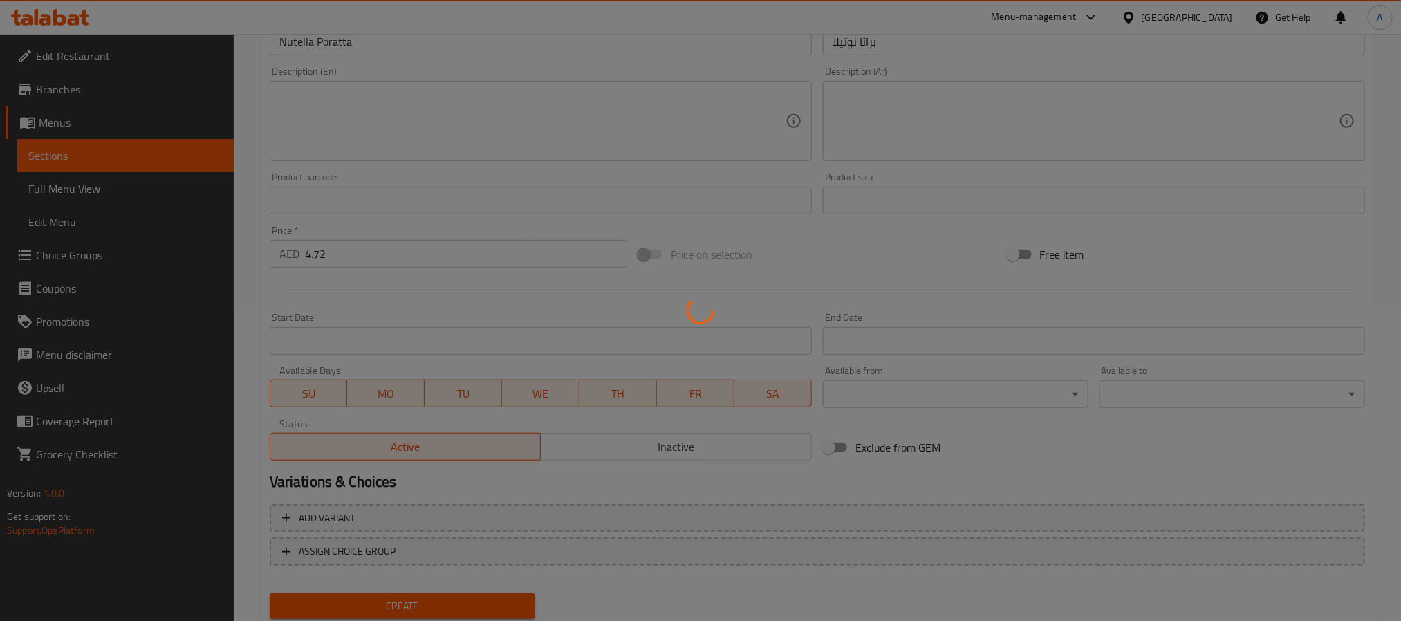
type input "0"
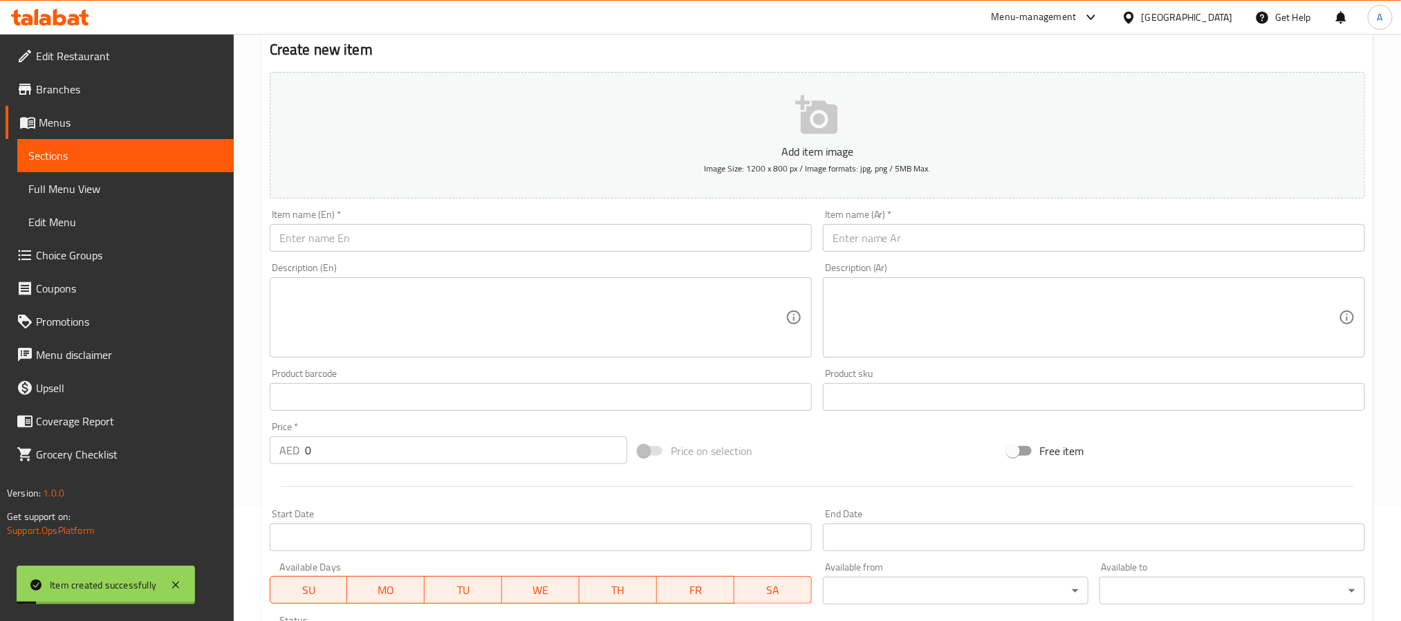
scroll to position [104, 0]
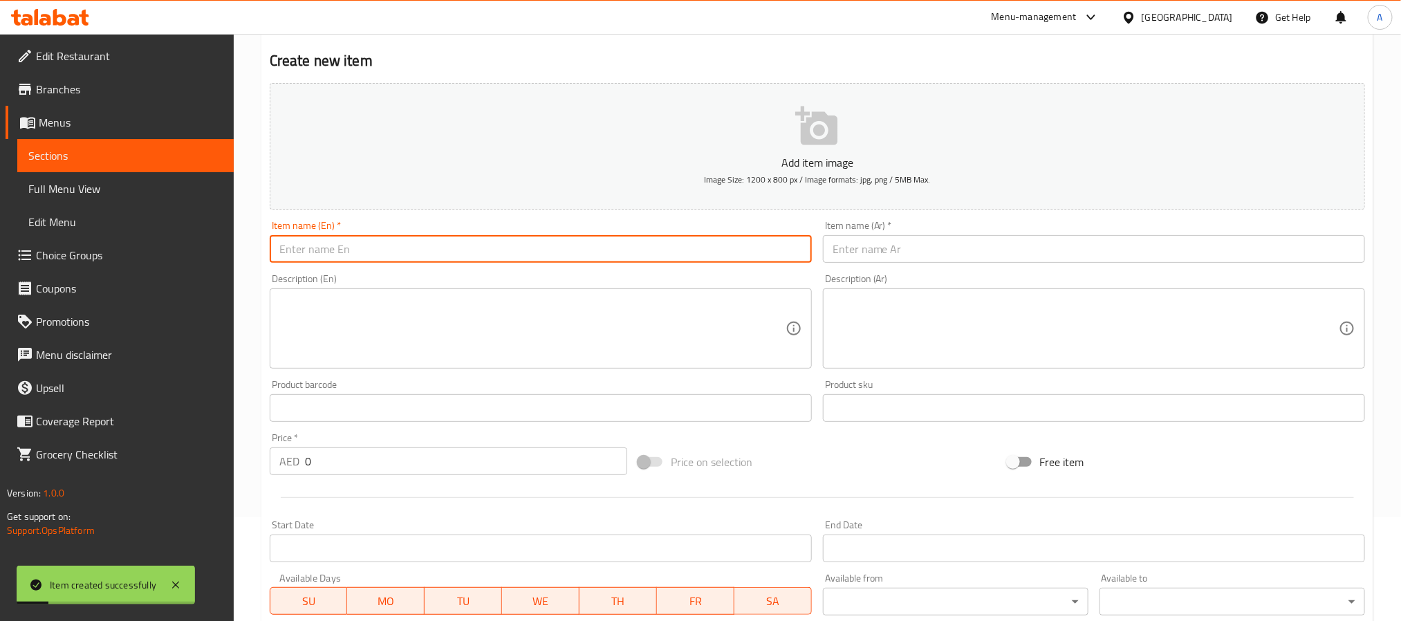
click at [380, 249] on input "text" at bounding box center [541, 249] width 542 height 28
paste input "Poratta"
click at [380, 249] on input "Falafel Poratta" at bounding box center [541, 249] width 542 height 28
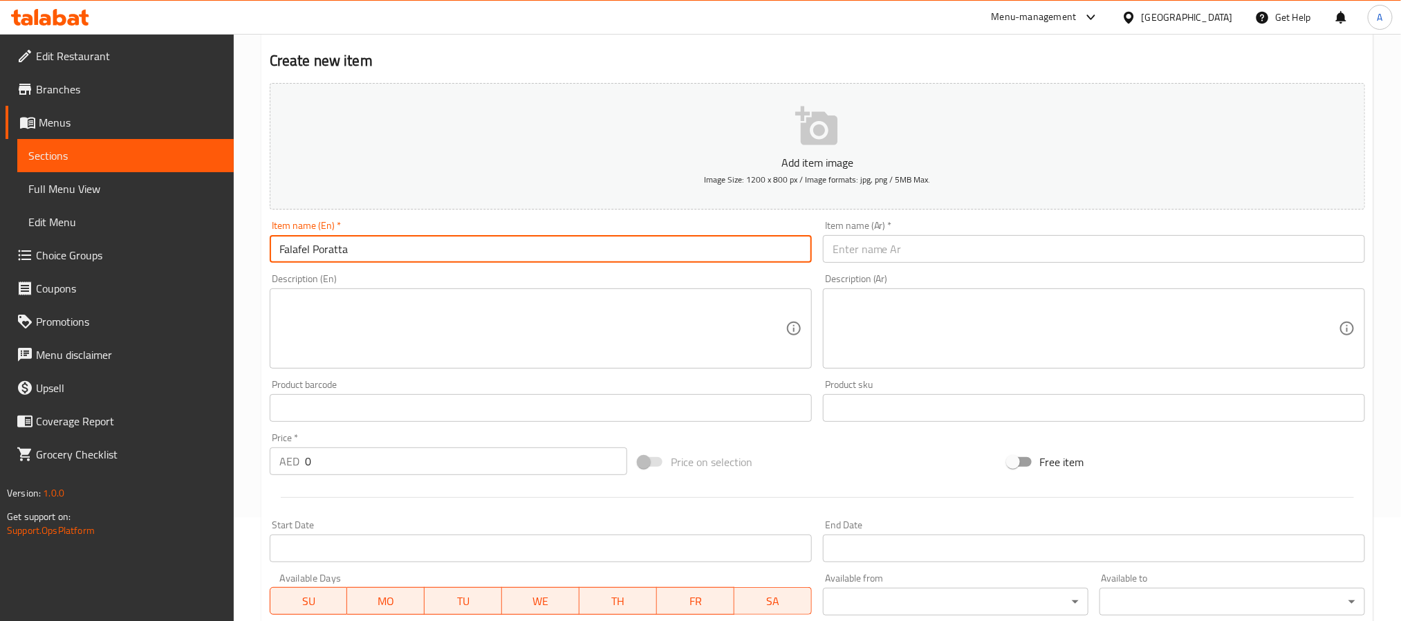
type input "Falafel Poratta"
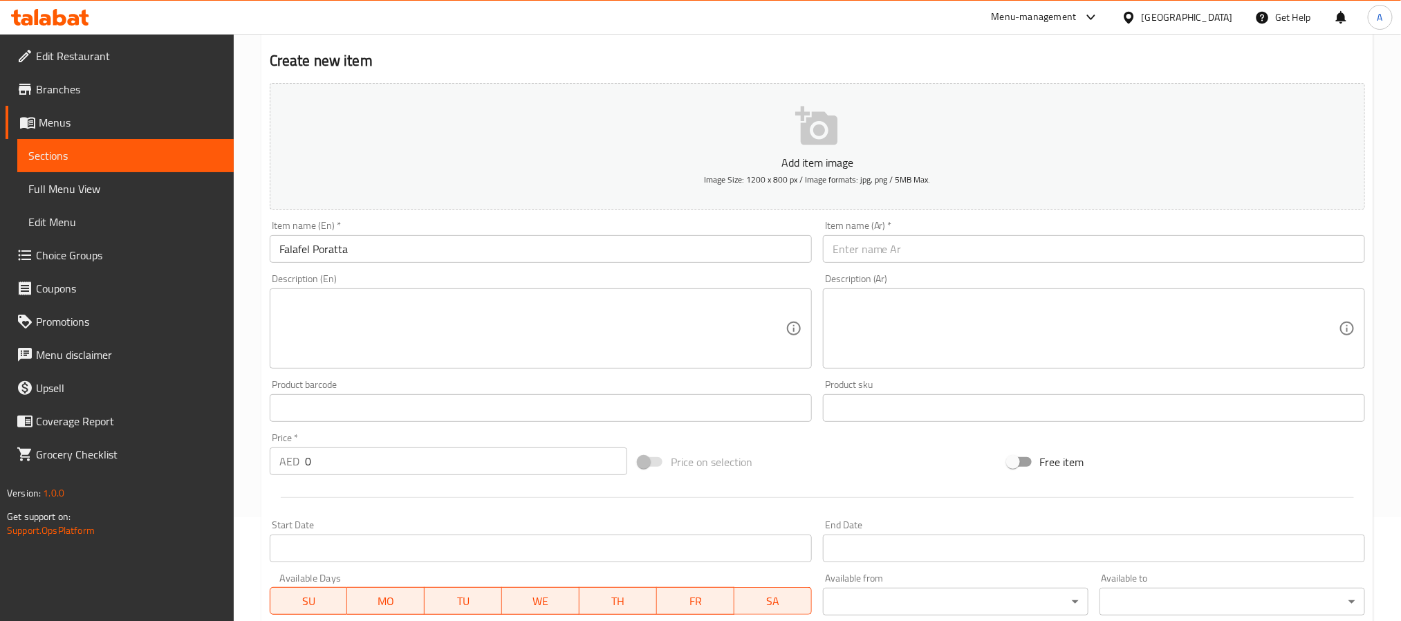
click at [894, 254] on input "text" at bounding box center [1094, 249] width 542 height 28
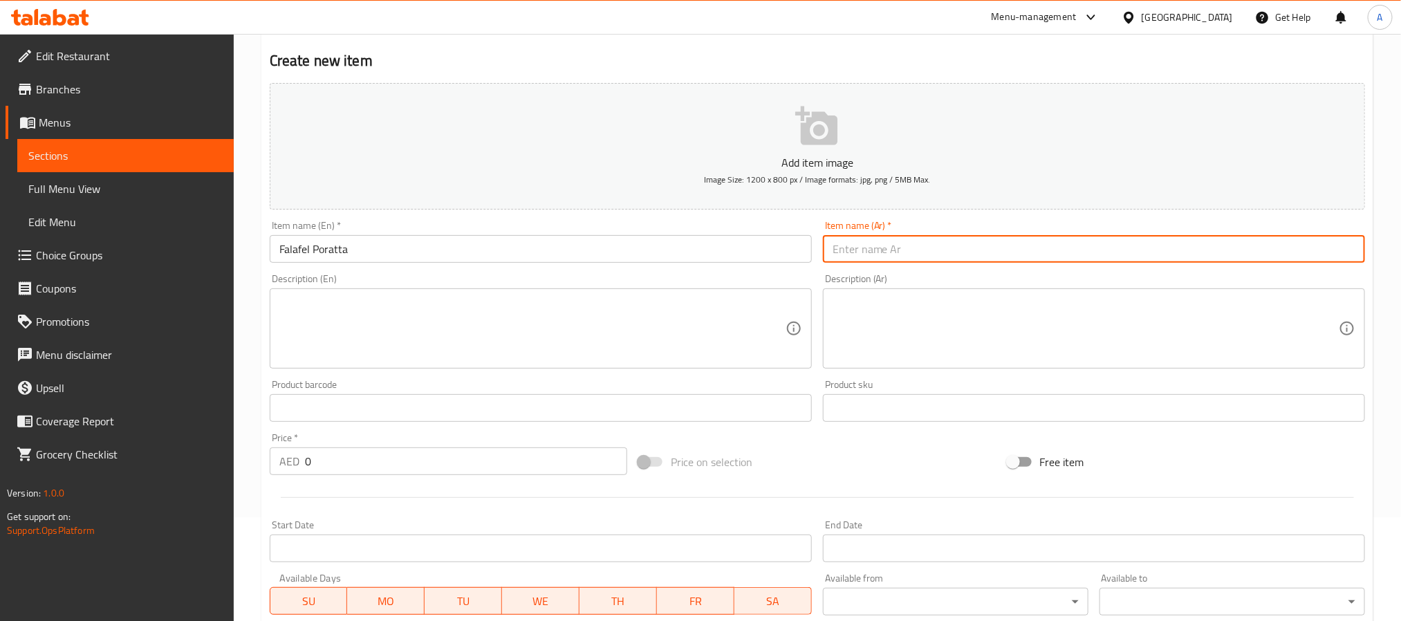
paste input "فلافل بوراتا"
click at [845, 253] on input "فلافل بوراتا" at bounding box center [1094, 249] width 542 height 28
click at [840, 253] on input "فلافل براتا" at bounding box center [1094, 249] width 542 height 28
click at [830, 254] on input "فلافل" at bounding box center [1094, 249] width 542 height 28
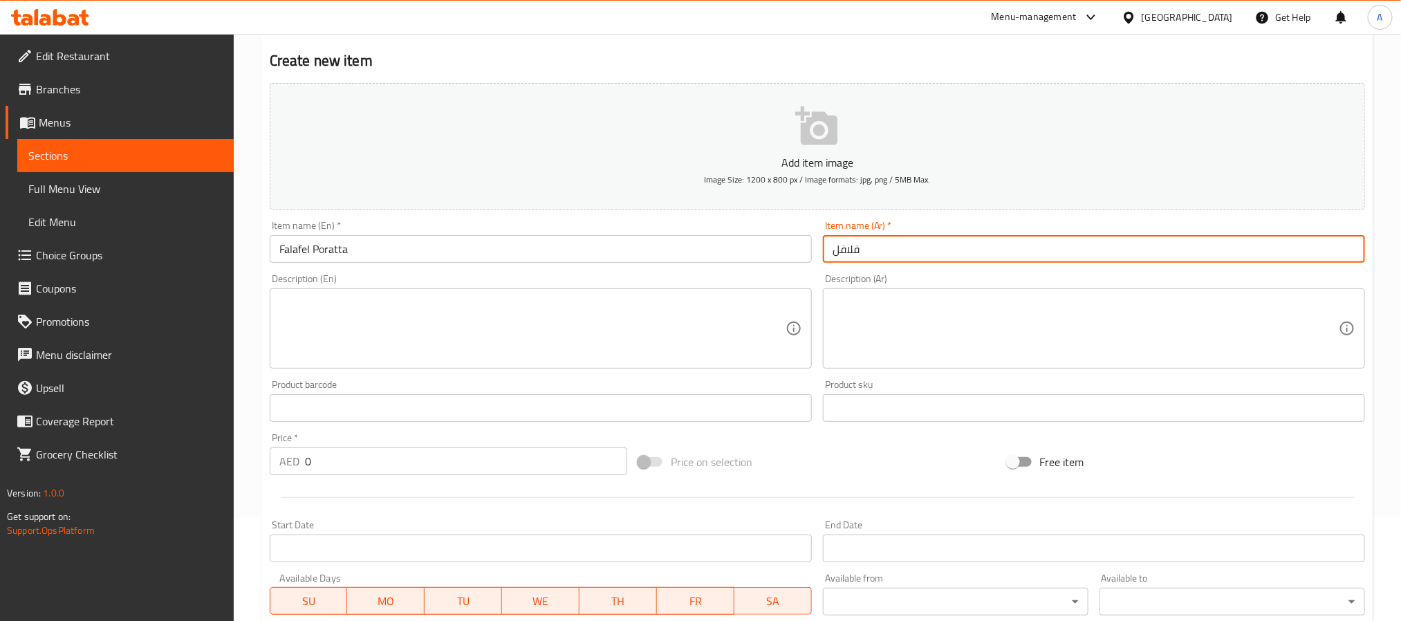
paste input "براتا"
type input "براتا فلافل"
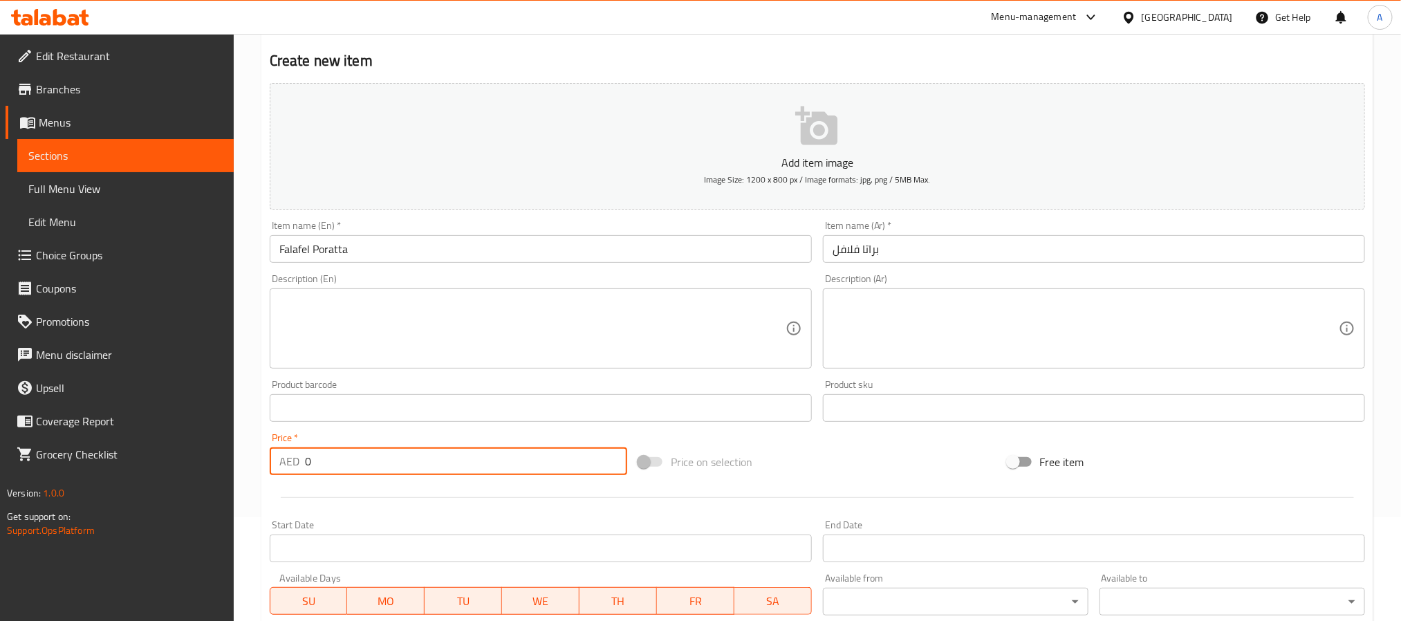
drag, startPoint x: 322, startPoint y: 461, endPoint x: 255, endPoint y: 454, distance: 66.7
click at [255, 454] on div "Home / Restaurants management / Menus / Sections / item / create Poratta Sandwi…" at bounding box center [818, 401] width 1168 height 943
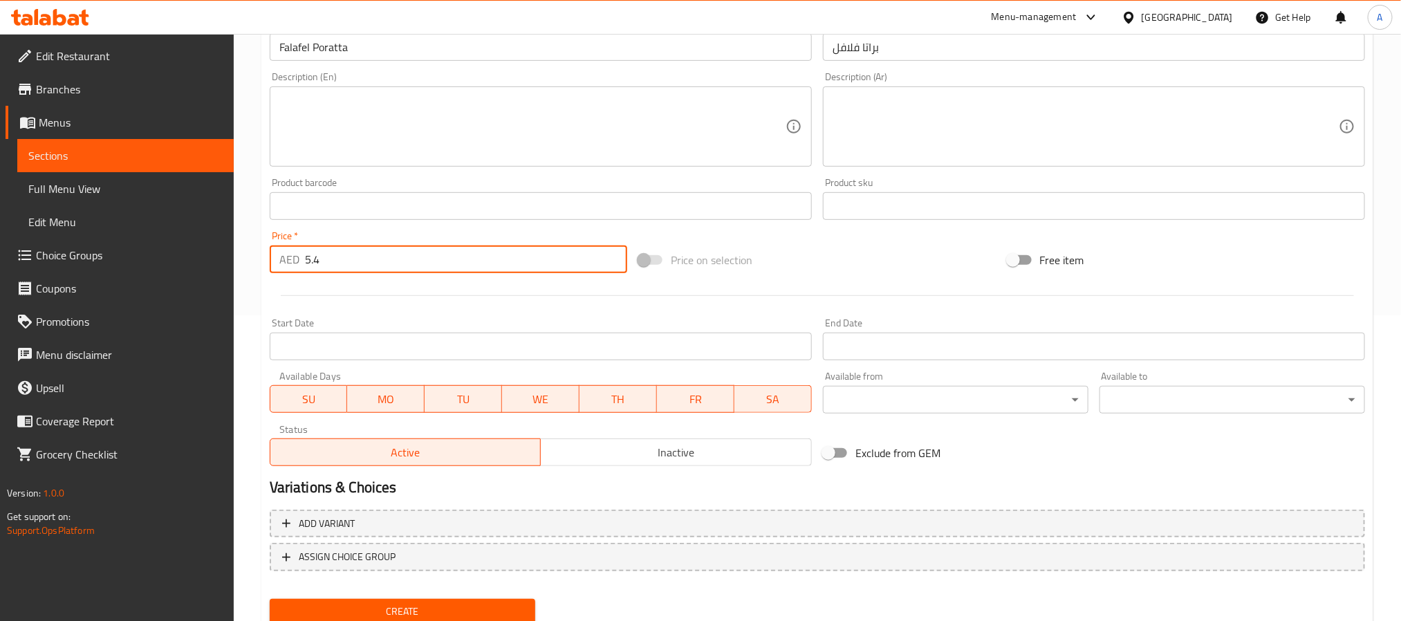
scroll to position [311, 0]
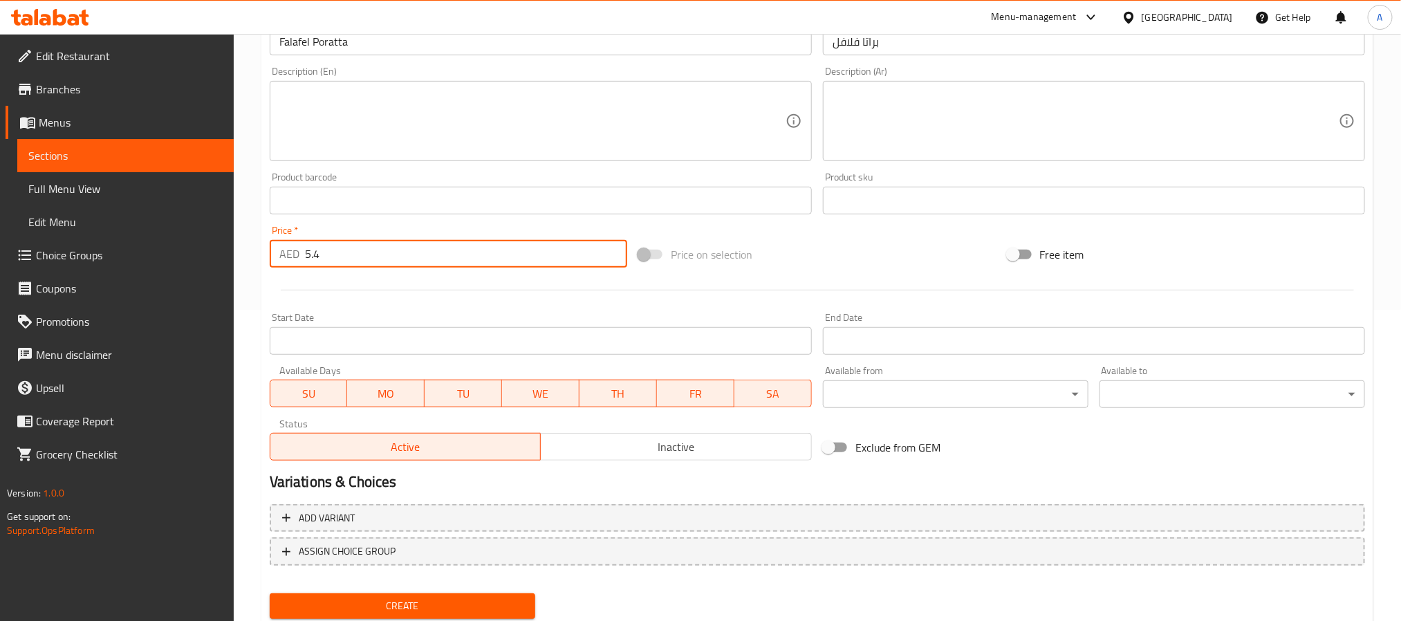
type input "5.4"
click at [505, 608] on span "Create" at bounding box center [402, 606] width 243 height 17
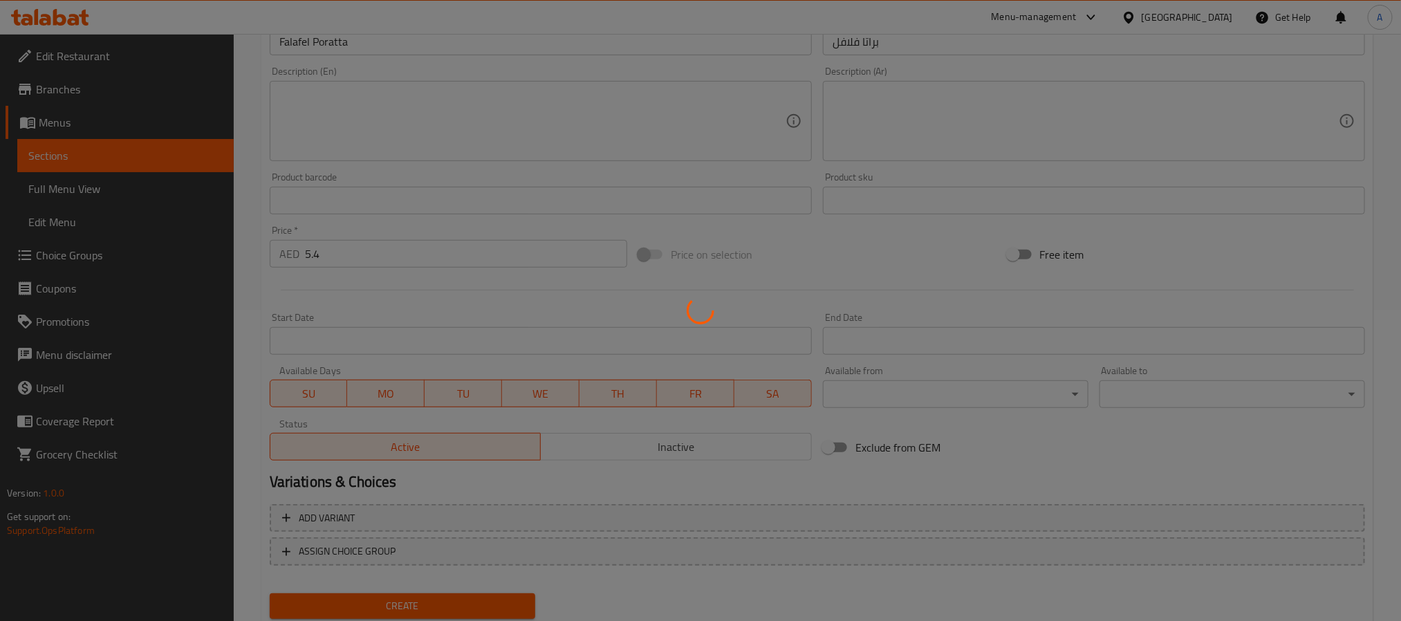
scroll to position [156, 0]
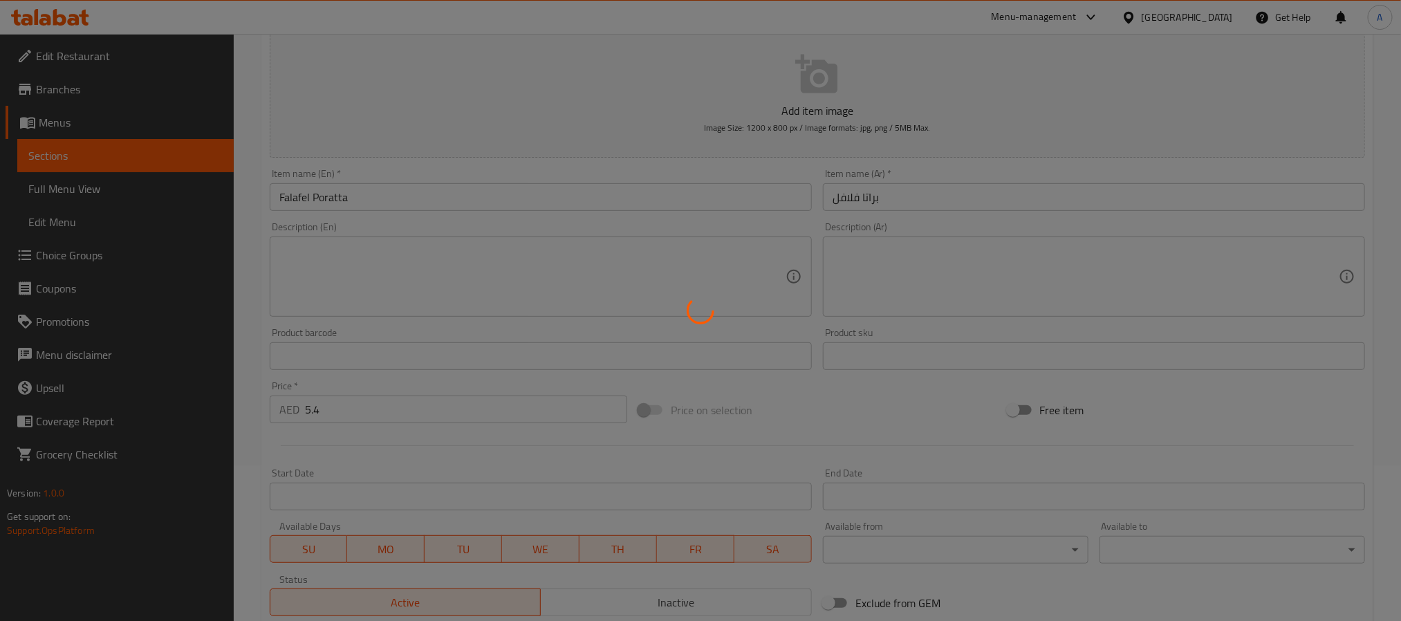
type input "0"
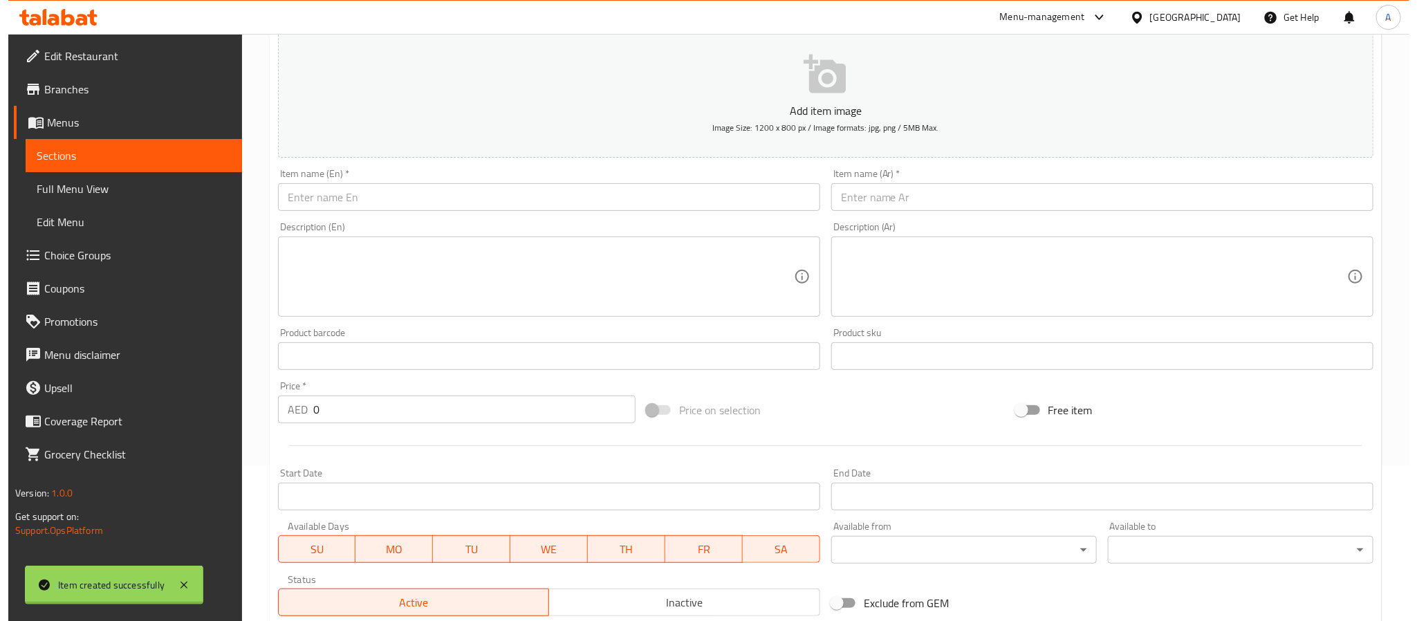
scroll to position [0, 0]
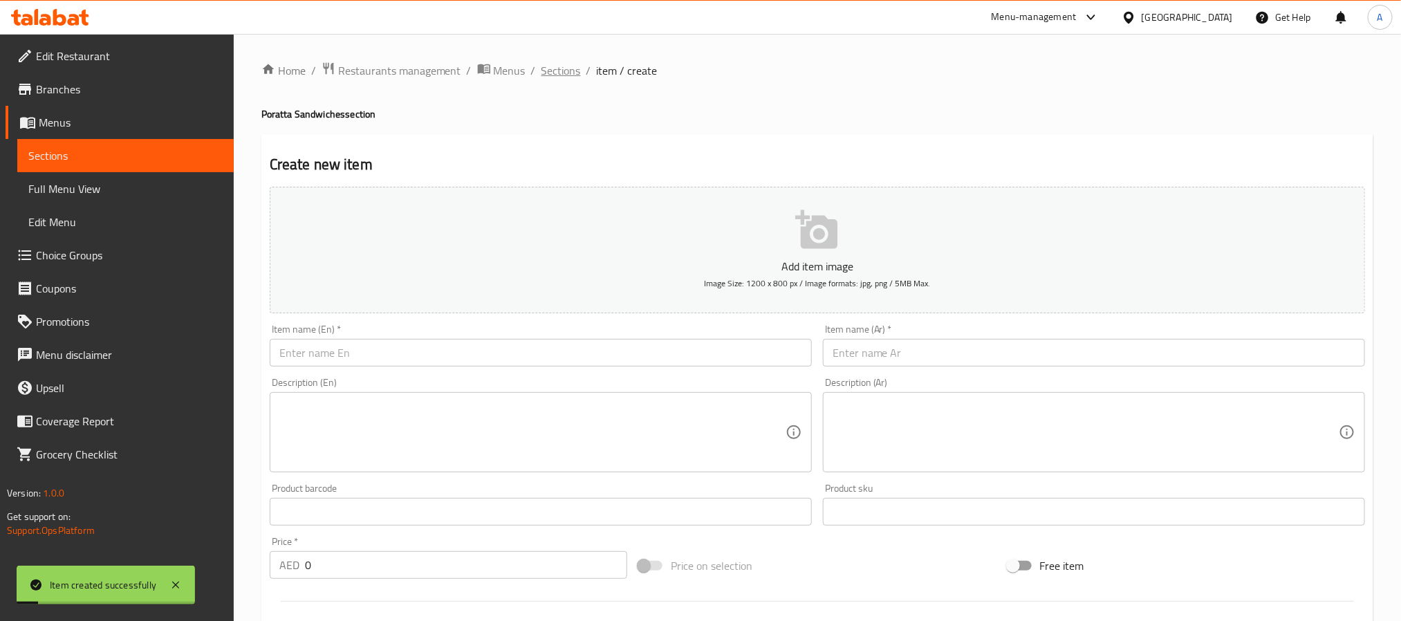
click at [559, 73] on span "Sections" at bounding box center [561, 70] width 39 height 17
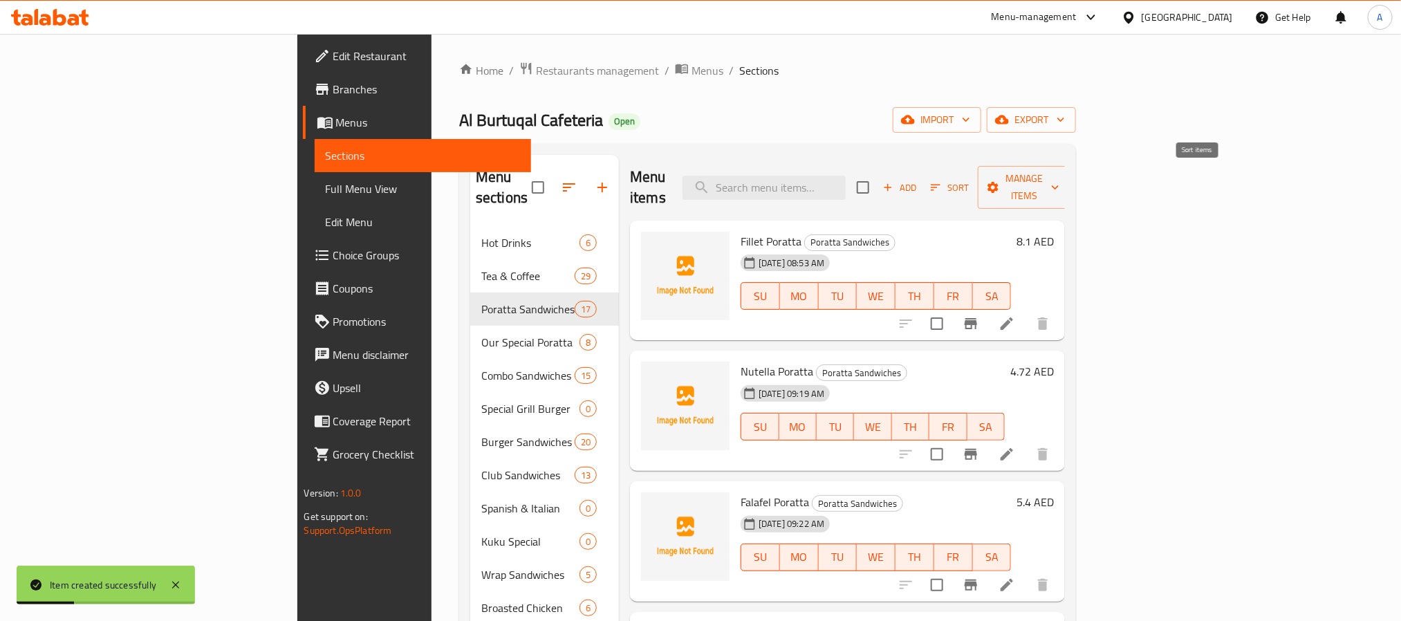
click at [969, 180] on span "Sort" at bounding box center [950, 188] width 38 height 16
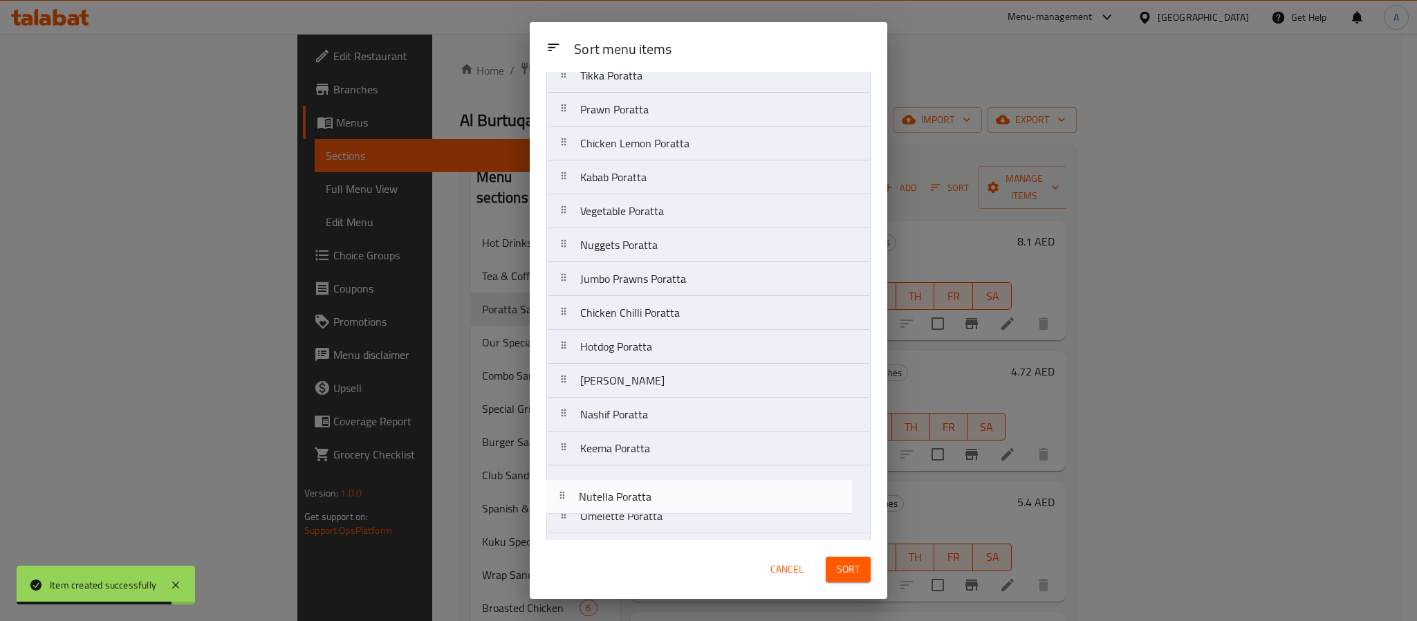
scroll to position [160, 0]
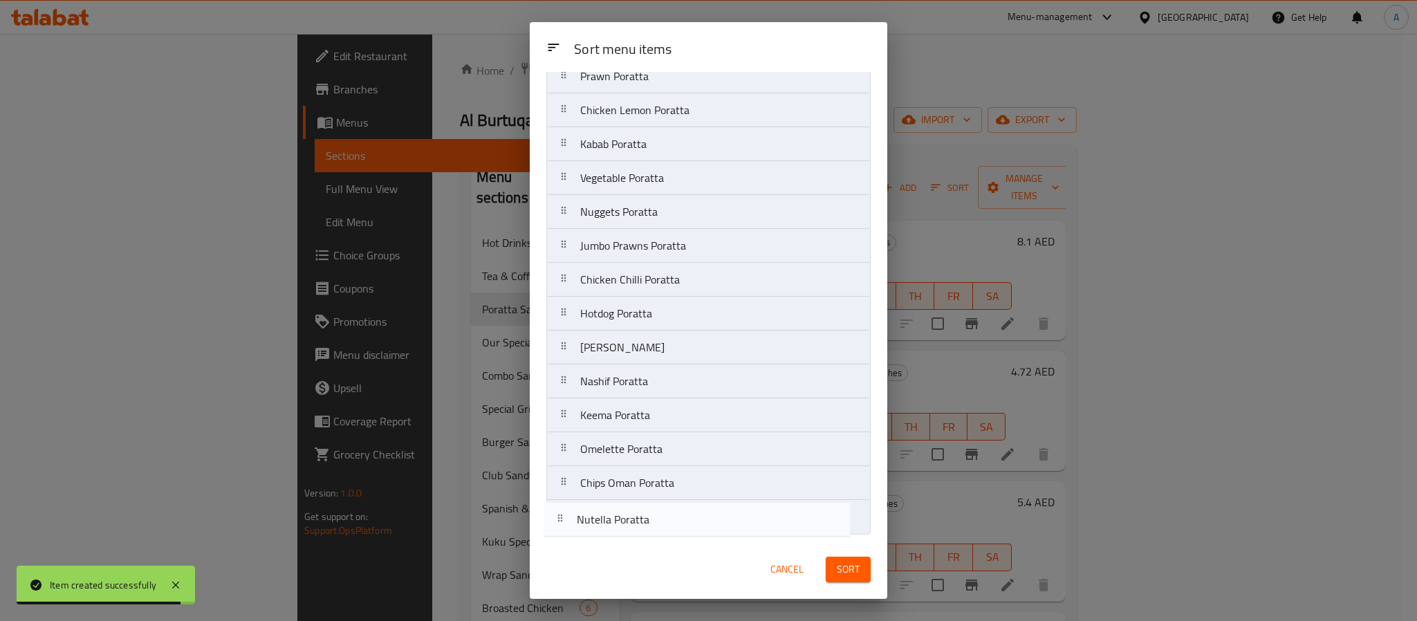
drag, startPoint x: 723, startPoint y: 163, endPoint x: 718, endPoint y: 527, distance: 364.6
click at [718, 527] on nav "Fillet Poratta Nutella Poratta Falafel Poratta Tikka Poratta Prawn Poratta Chic…" at bounding box center [708, 246] width 324 height 578
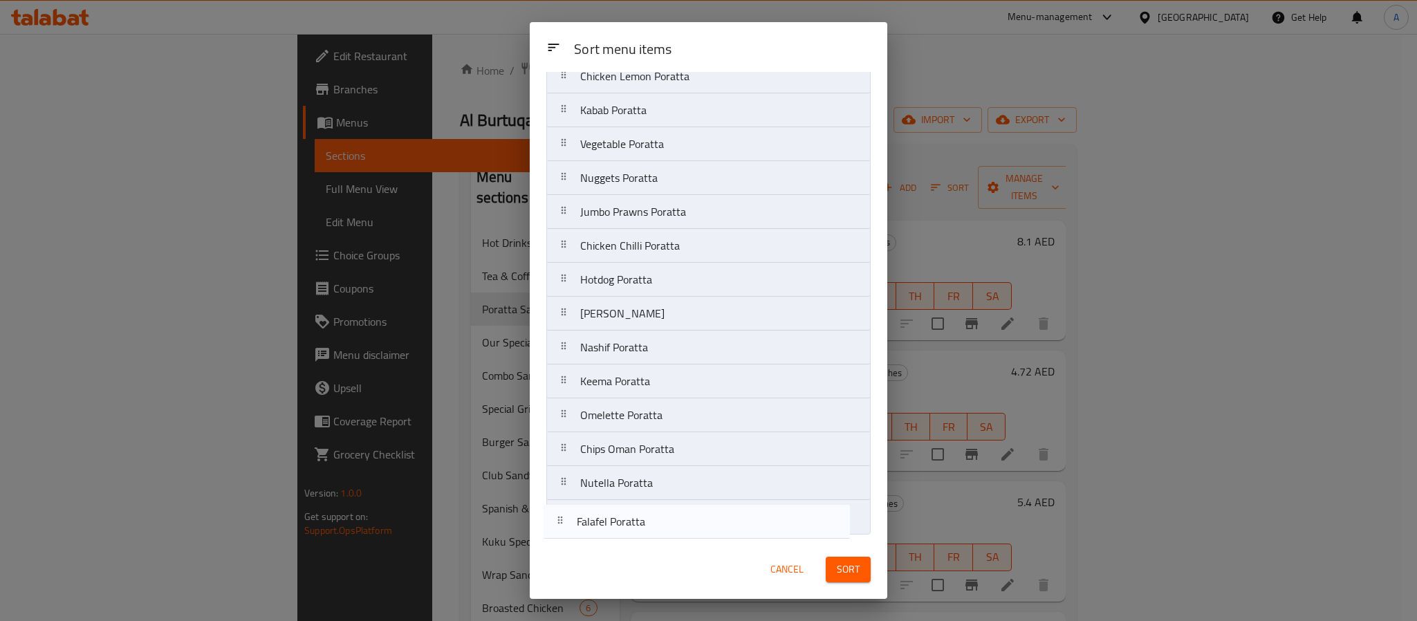
drag, startPoint x: 704, startPoint y: 175, endPoint x: 700, endPoint y: 544, distance: 368.7
click at [700, 544] on div "Sort menu items Sort menu items Fillet Poratta Falafel Poratta Tikka Poratta Pr…" at bounding box center [709, 310] width 358 height 577
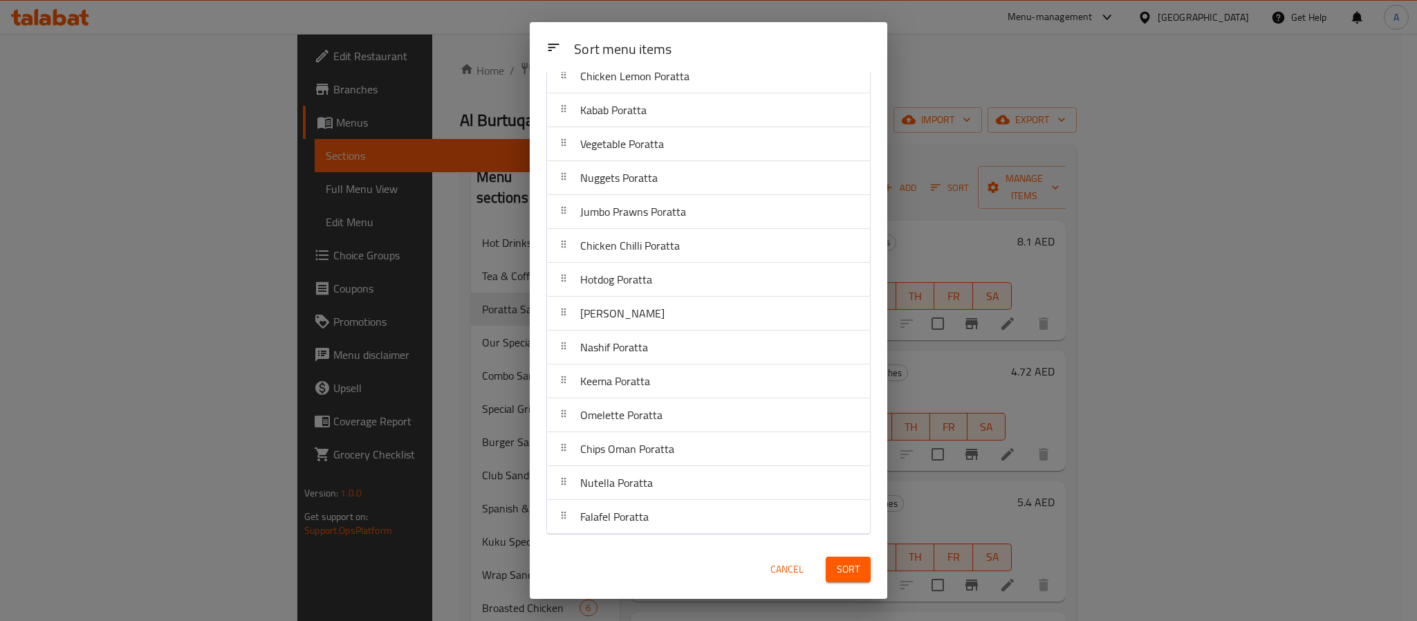
click at [839, 569] on span "Sort" at bounding box center [848, 569] width 23 height 17
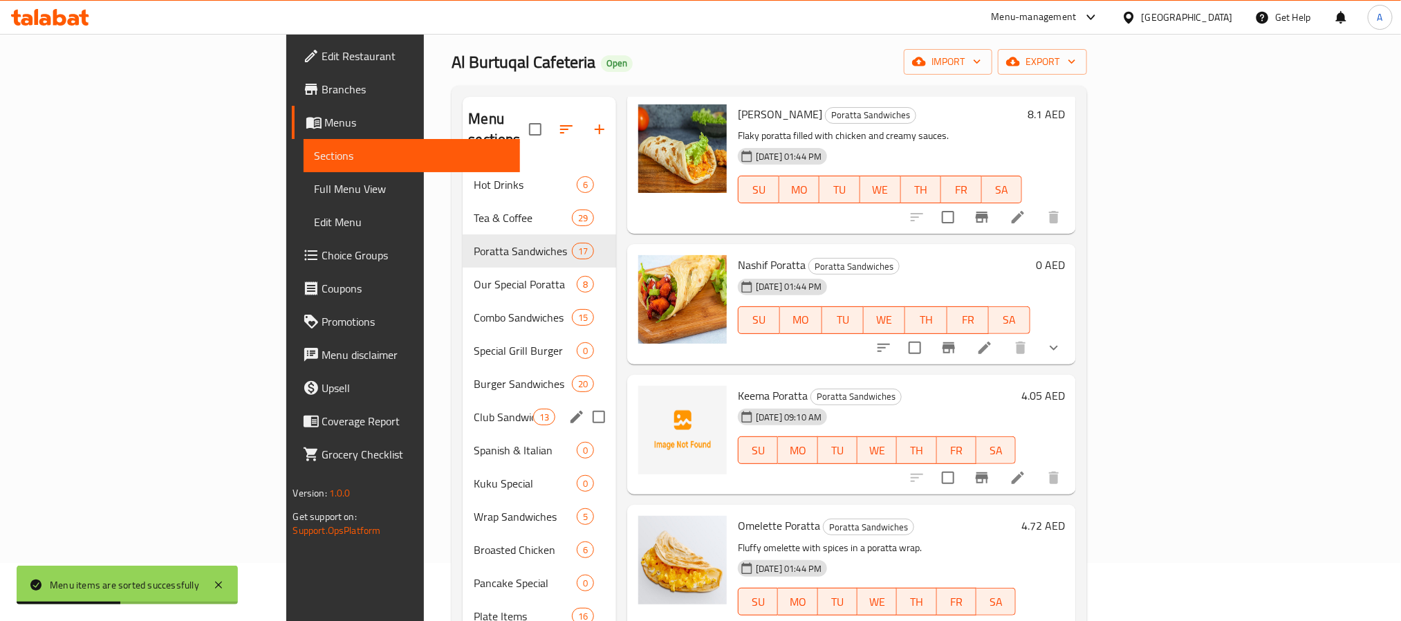
scroll to position [0, 0]
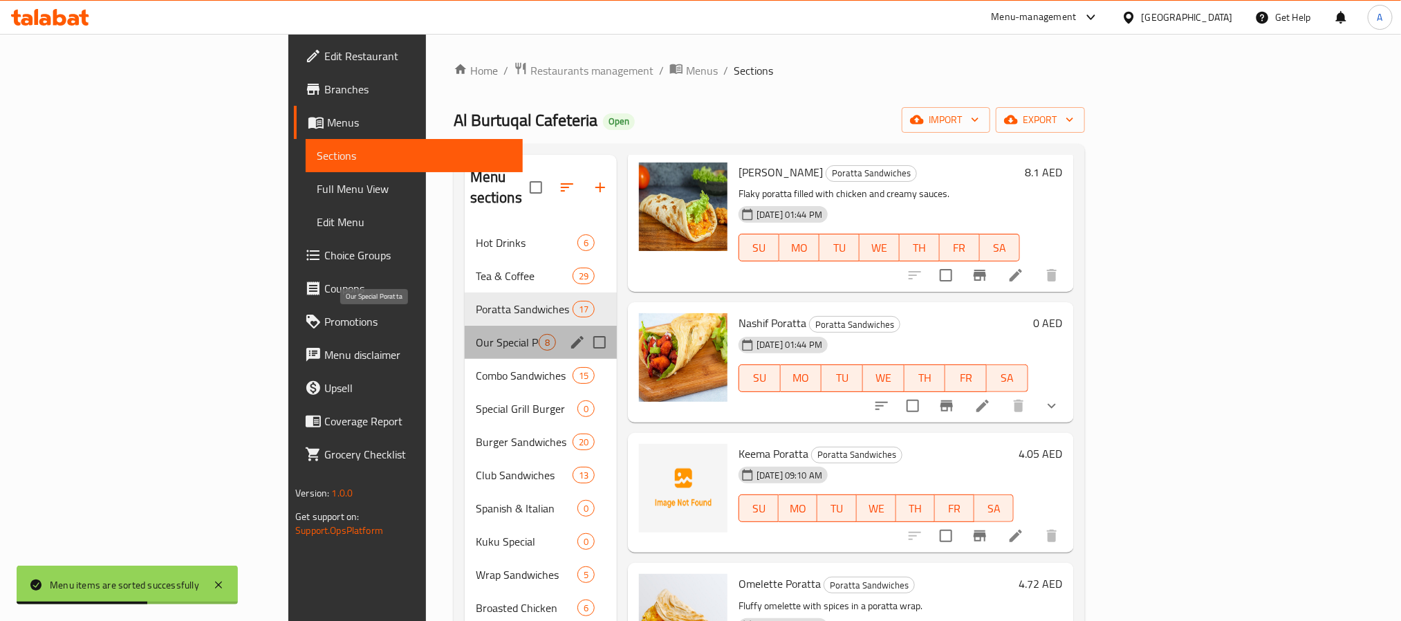
click at [476, 334] on span "Our Special Poratta" at bounding box center [507, 342] width 63 height 17
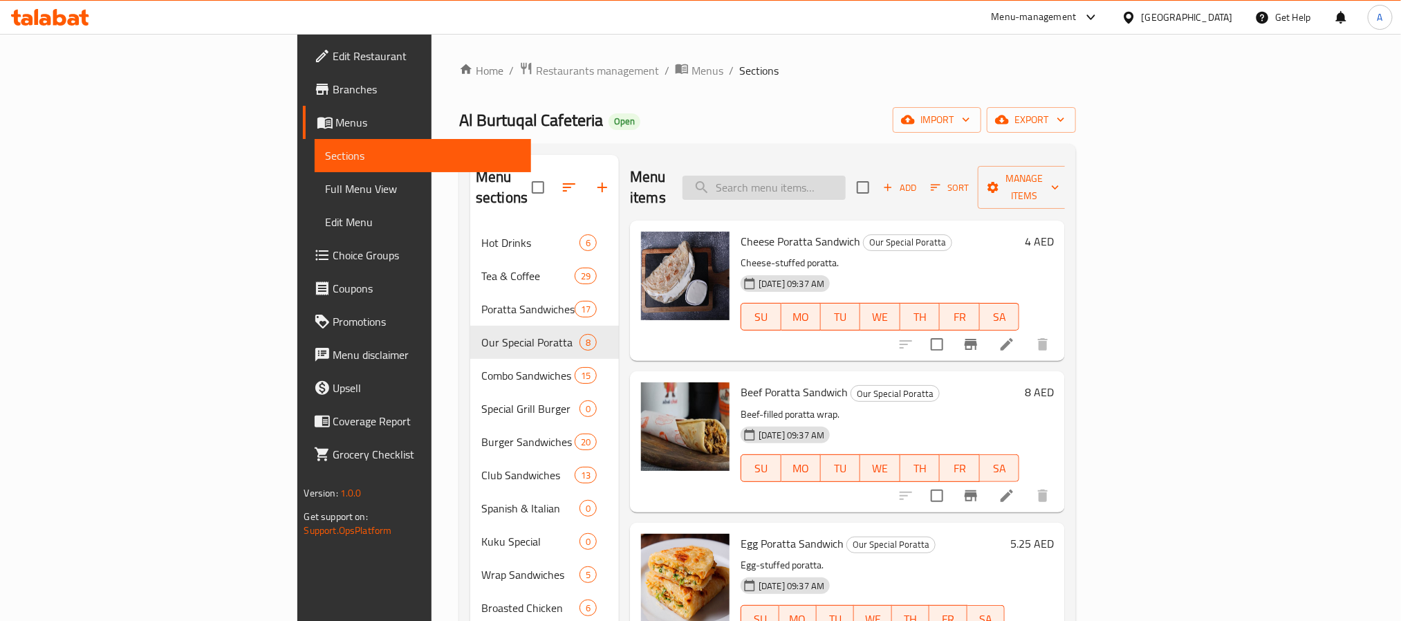
click at [846, 177] on input "search" at bounding box center [764, 188] width 163 height 24
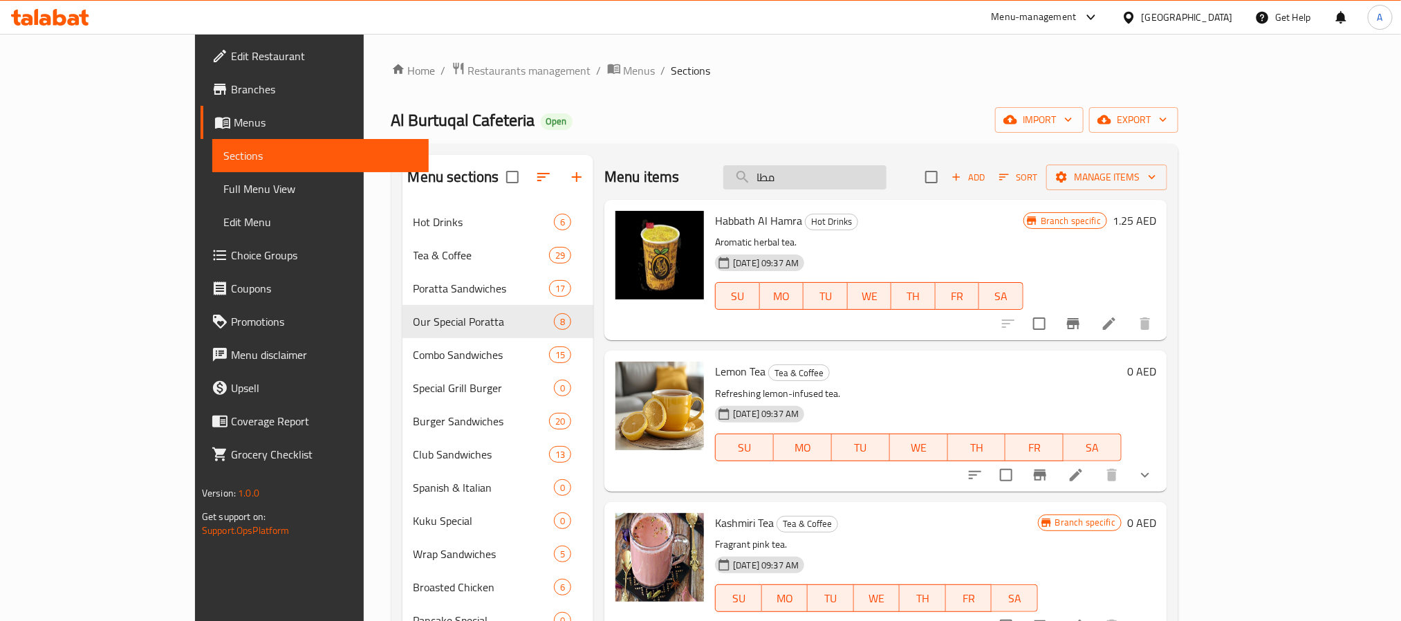
type input "مطاف"
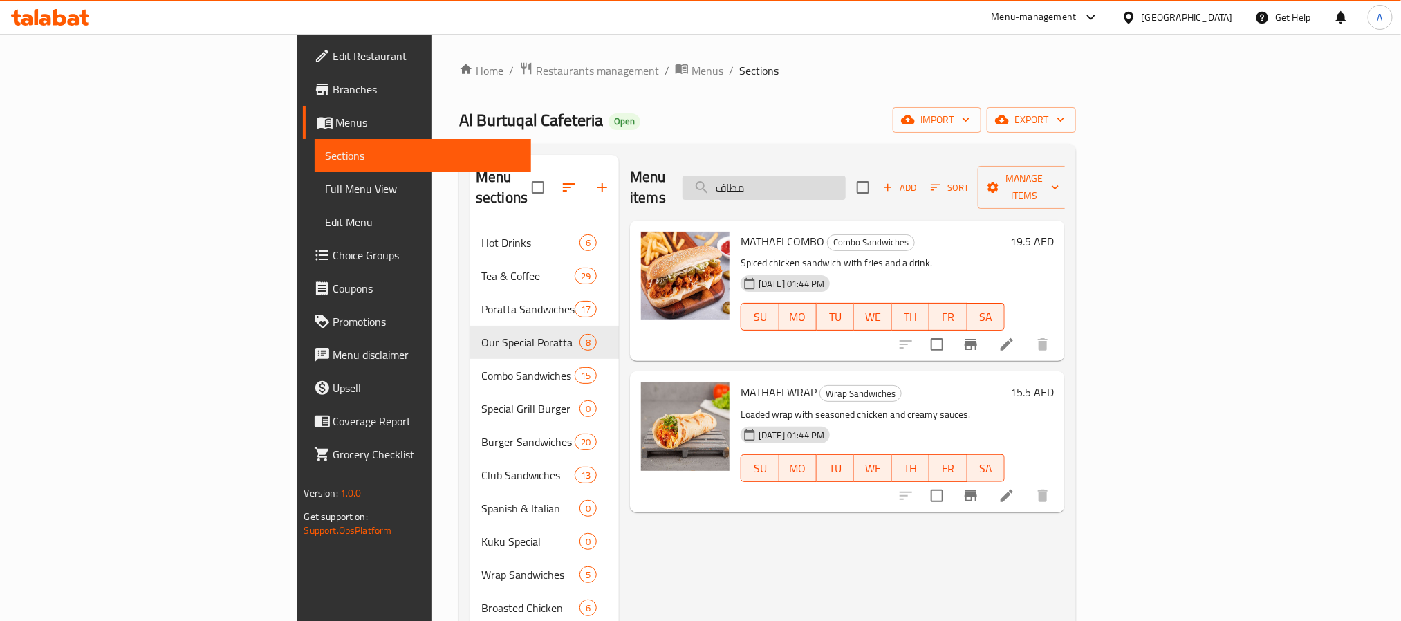
click at [846, 177] on input "مطاف" at bounding box center [764, 188] width 163 height 24
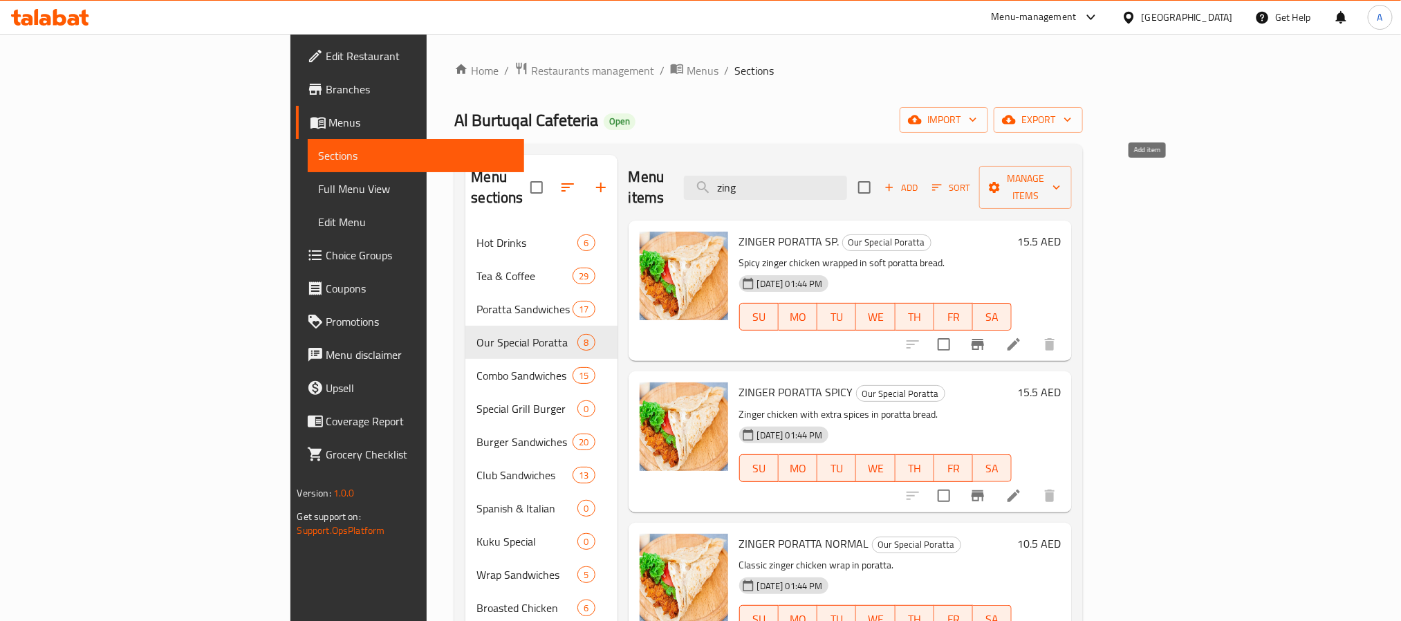
type input "zing"
click at [920, 180] on span "Add" at bounding box center [901, 188] width 37 height 16
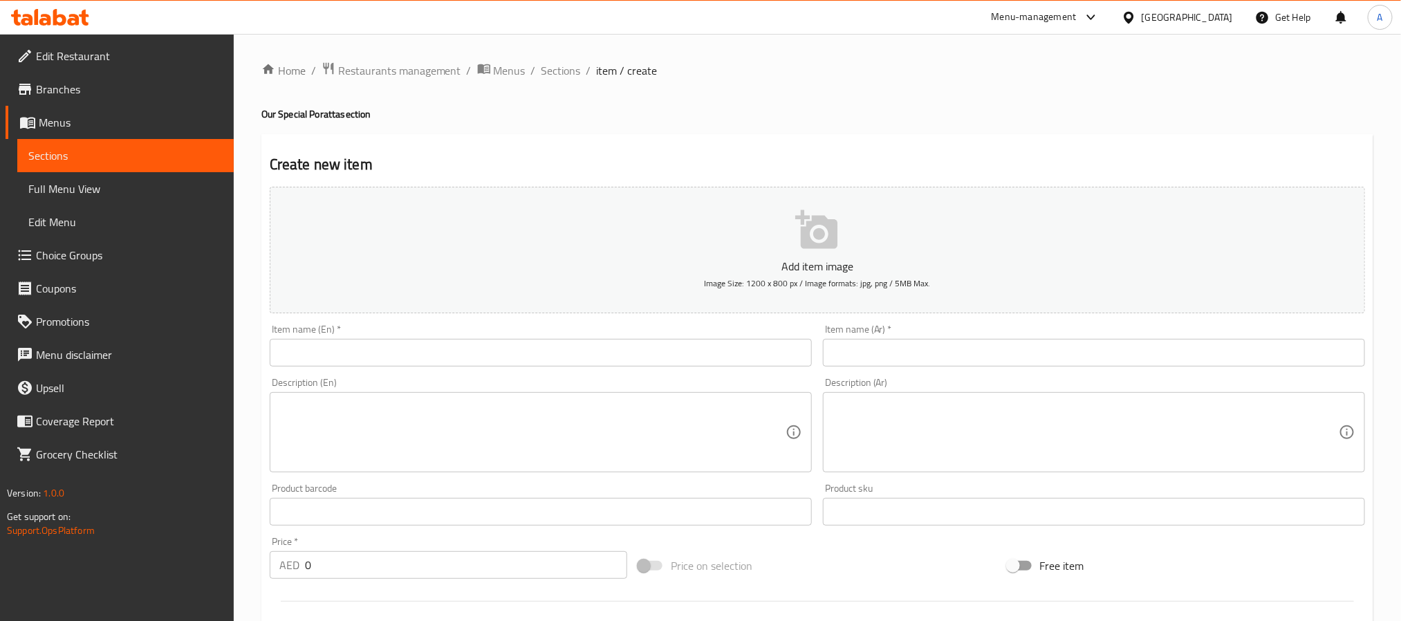
click at [618, 339] on input "text" at bounding box center [541, 353] width 542 height 28
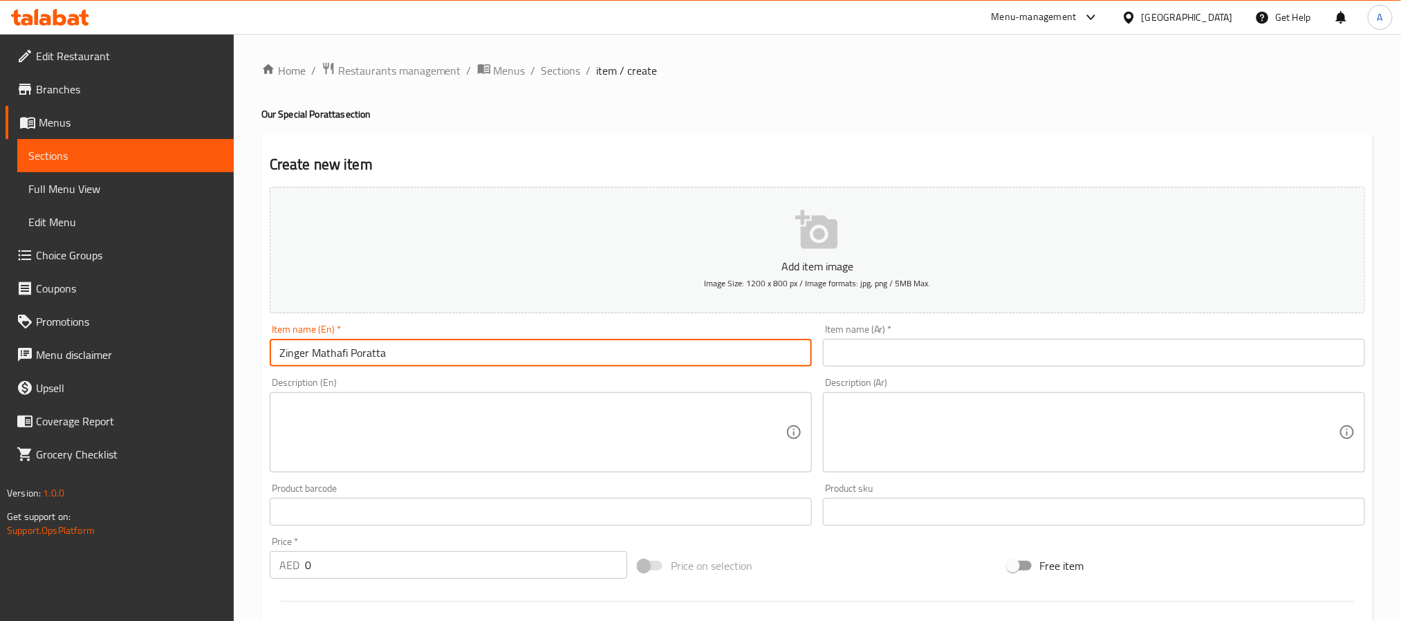
click at [360, 353] on input "Zinger Mathafi Poratta" at bounding box center [541, 353] width 542 height 28
type input "Zinger Mathafi Poratta"
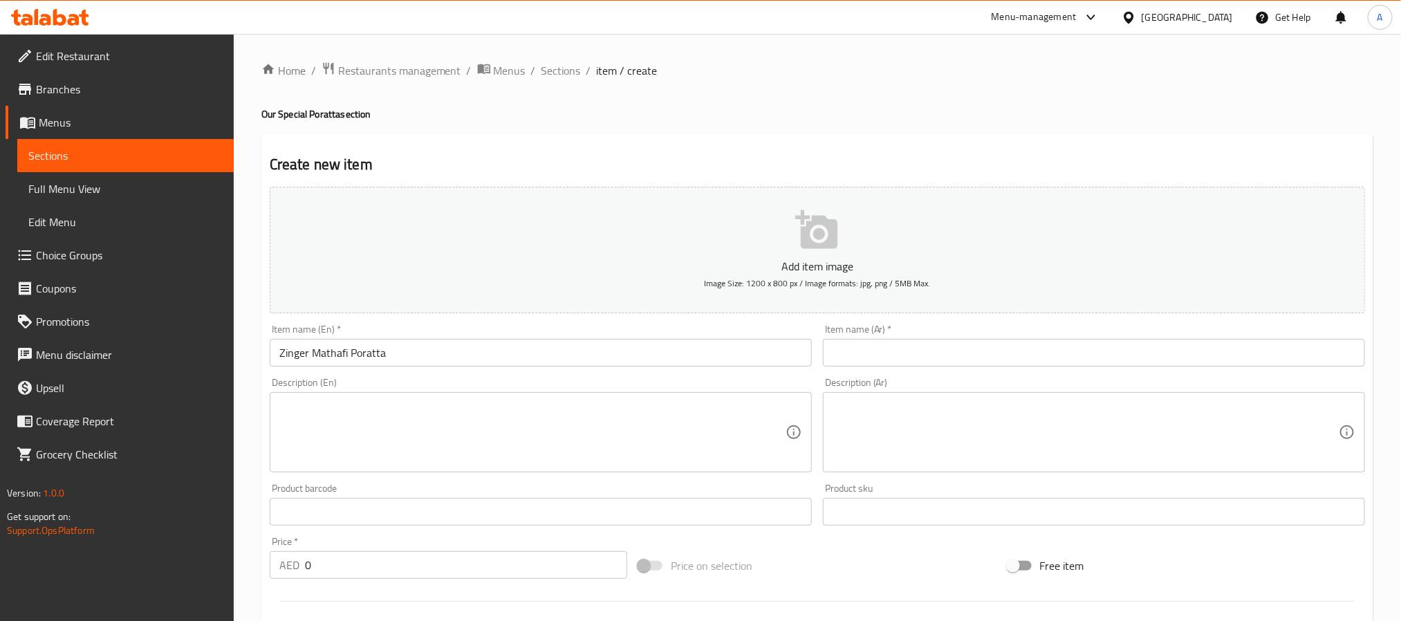
paste input "[PERSON_NAME]"
click at [976, 347] on input "[PERSON_NAME]" at bounding box center [1094, 353] width 542 height 28
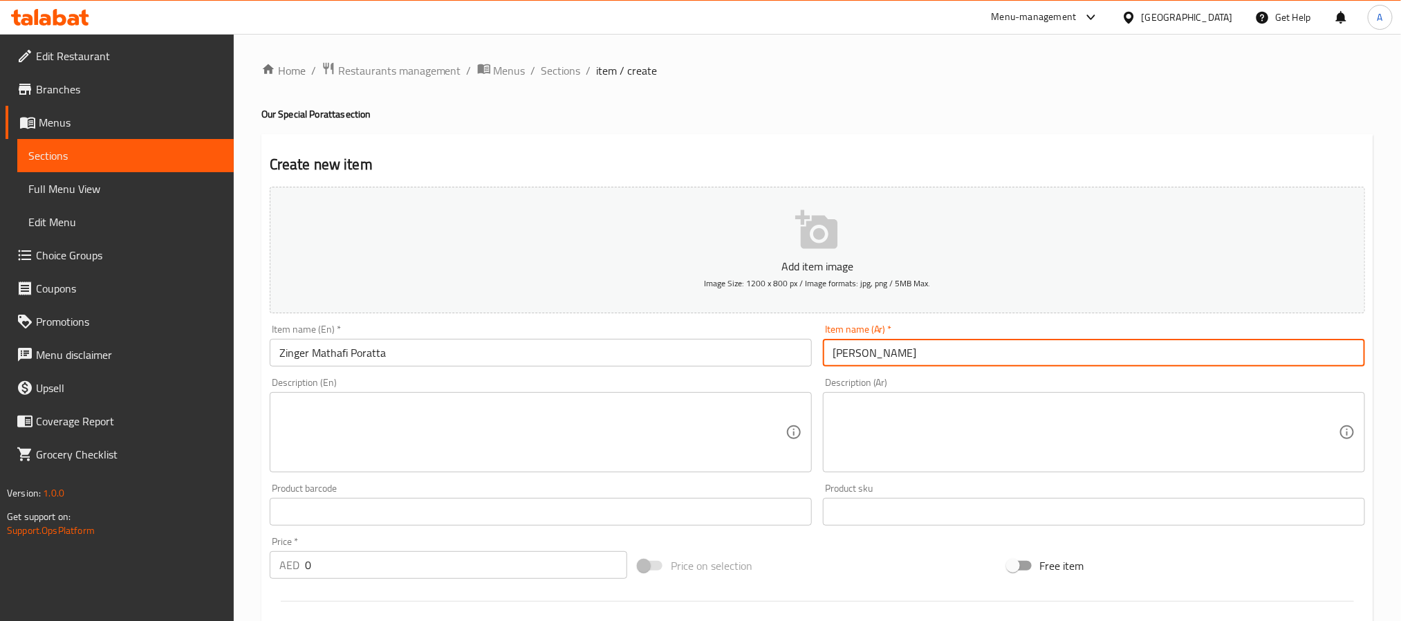
click at [847, 356] on input "[PERSON_NAME]" at bounding box center [1094, 353] width 542 height 28
click at [833, 355] on input "[PERSON_NAME]" at bounding box center [1094, 353] width 542 height 28
click at [838, 355] on input "[PERSON_NAME]" at bounding box center [1094, 353] width 542 height 28
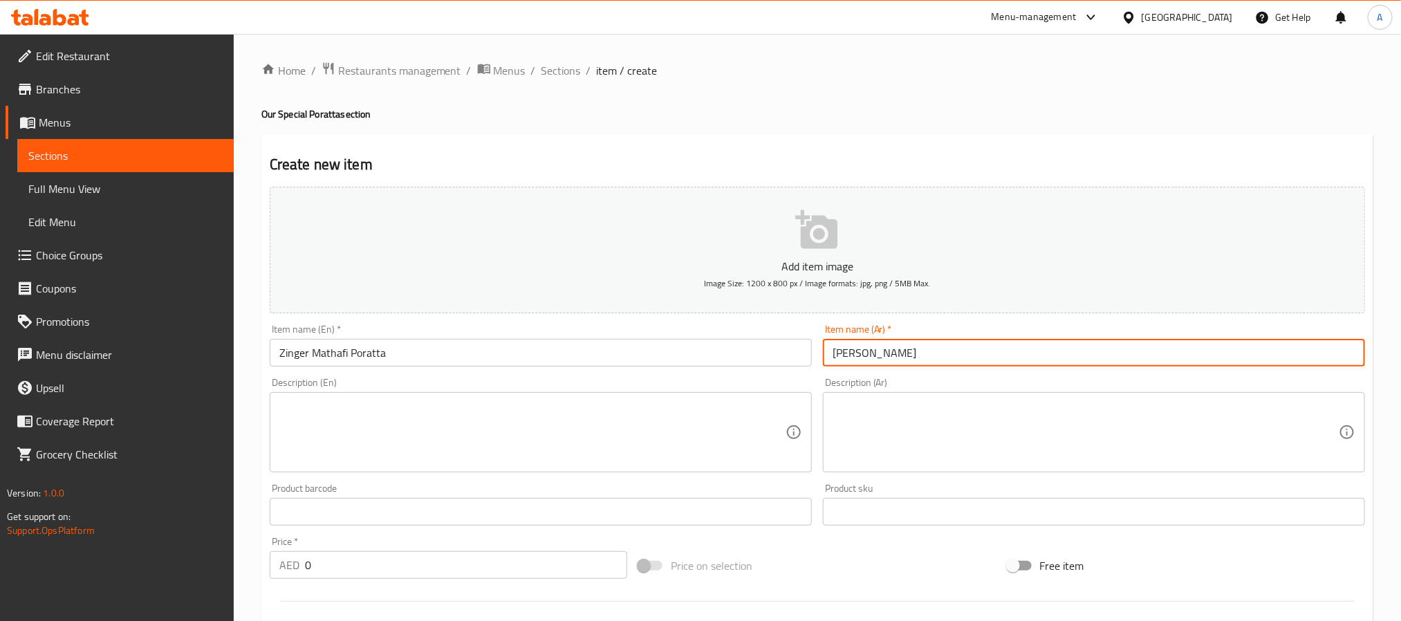
click at [838, 355] on input "[PERSON_NAME]" at bounding box center [1094, 353] width 542 height 28
click at [842, 355] on input "[PERSON_NAME]" at bounding box center [1094, 353] width 542 height 28
click at [833, 355] on input "[PERSON_NAME]" at bounding box center [1094, 353] width 542 height 28
paste input "بوراتا"
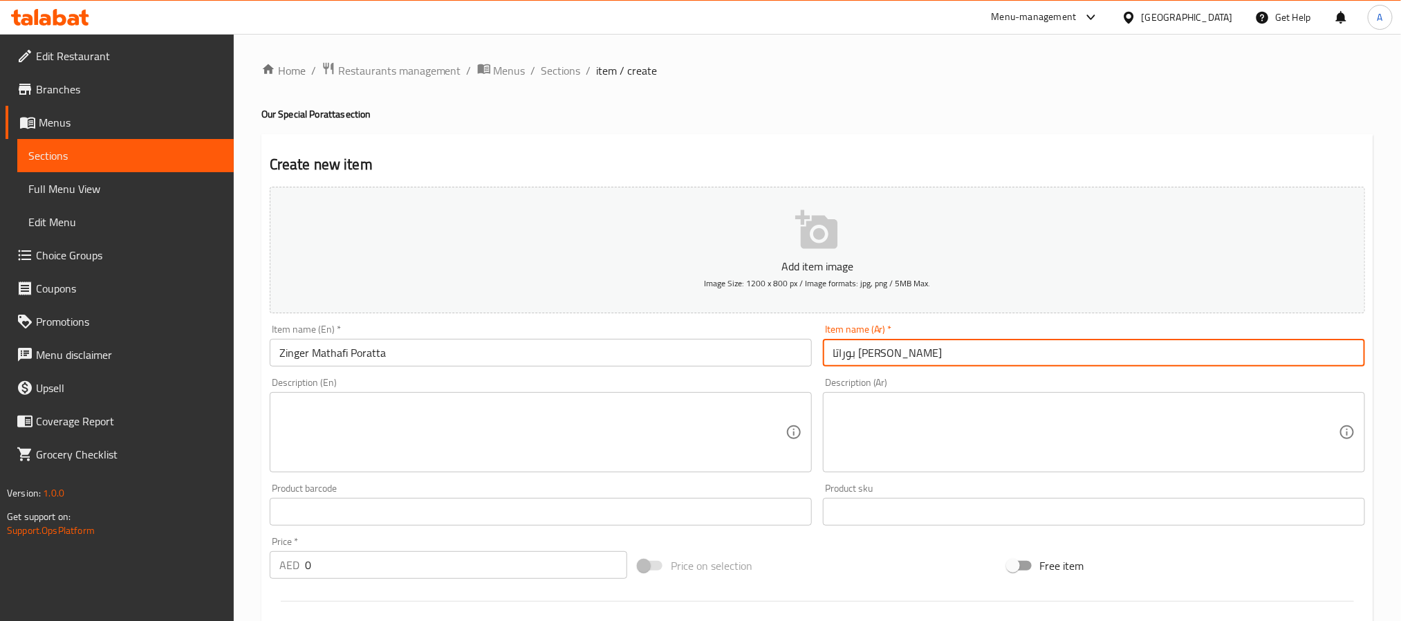
click at [907, 358] on input "بوراتا [PERSON_NAME]" at bounding box center [1094, 353] width 542 height 28
type input "براتا زنجر مطافي"
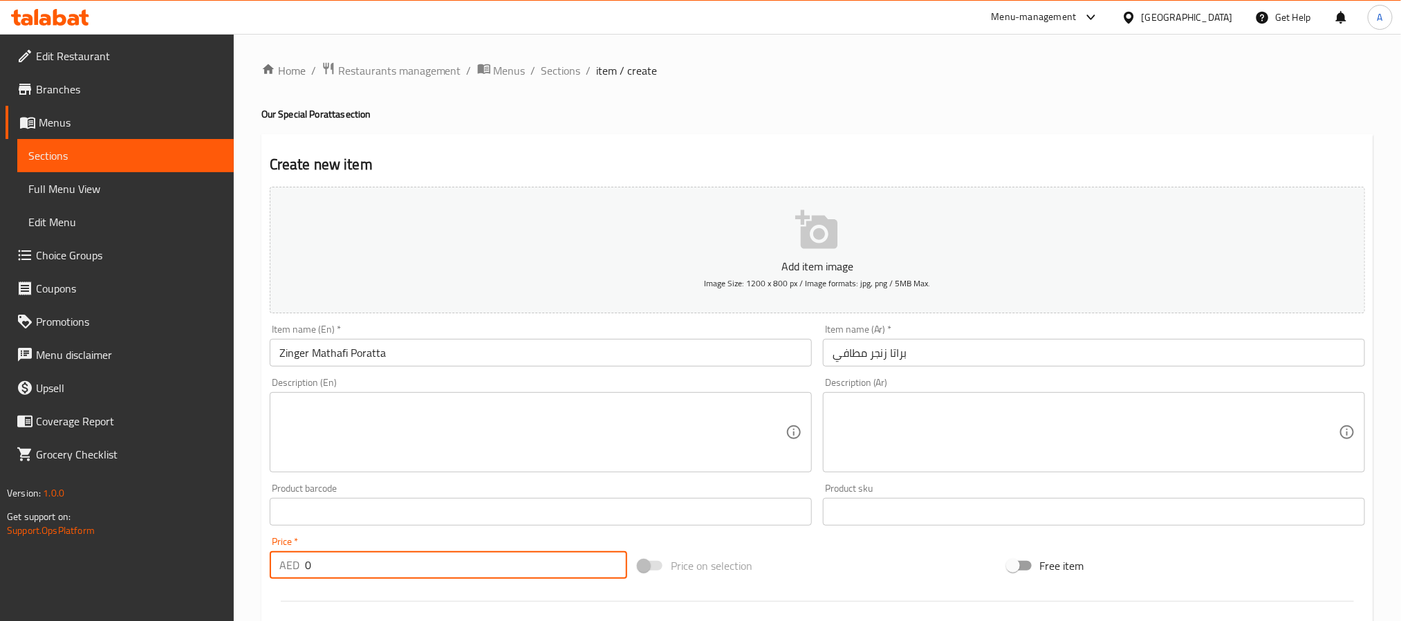
drag, startPoint x: 347, startPoint y: 560, endPoint x: 259, endPoint y: 559, distance: 87.9
click at [259, 559] on div "Home / Restaurants management / Menus / Sections / item / create Our Special Po…" at bounding box center [818, 505] width 1168 height 943
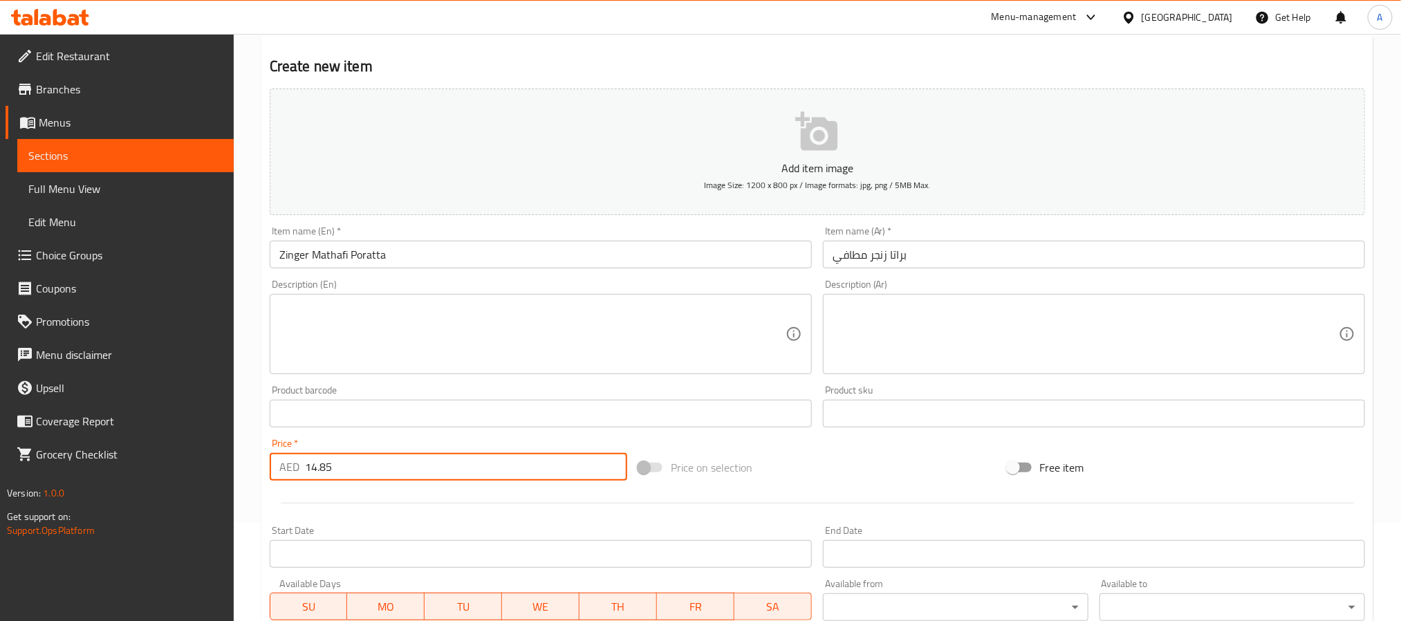
scroll to position [355, 0]
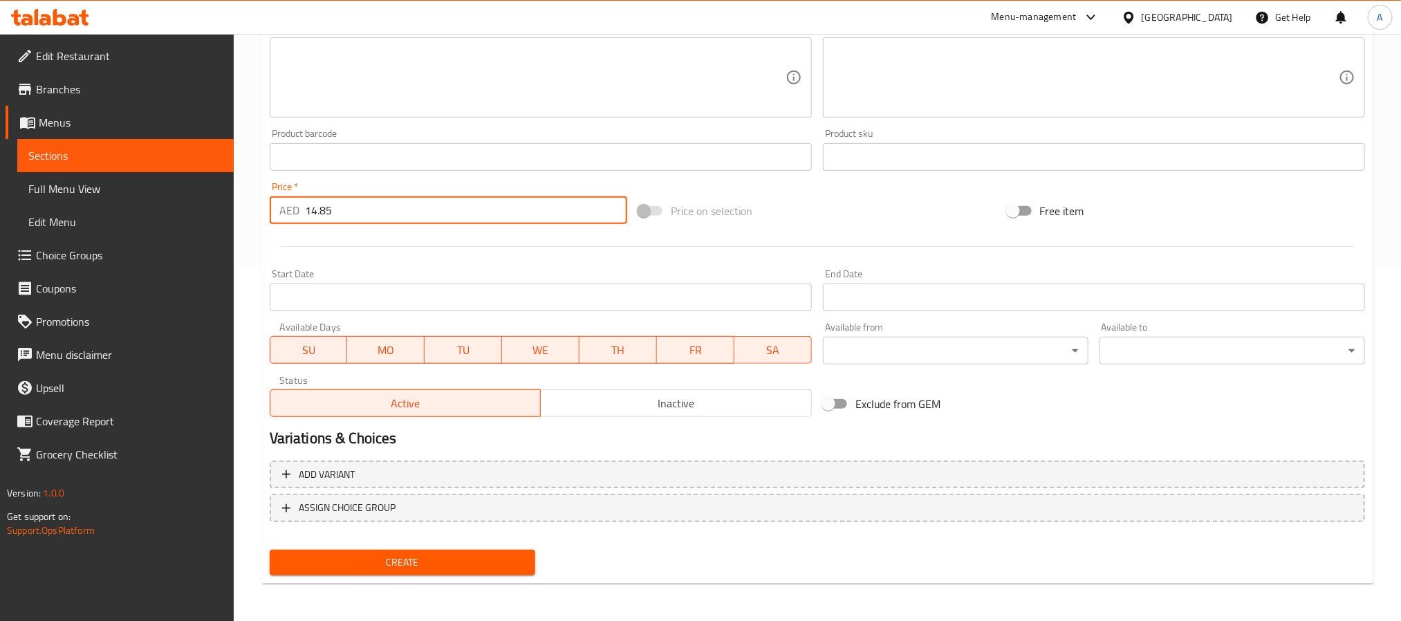
type input "14.85"
click at [526, 558] on button "Create" at bounding box center [403, 563] width 266 height 26
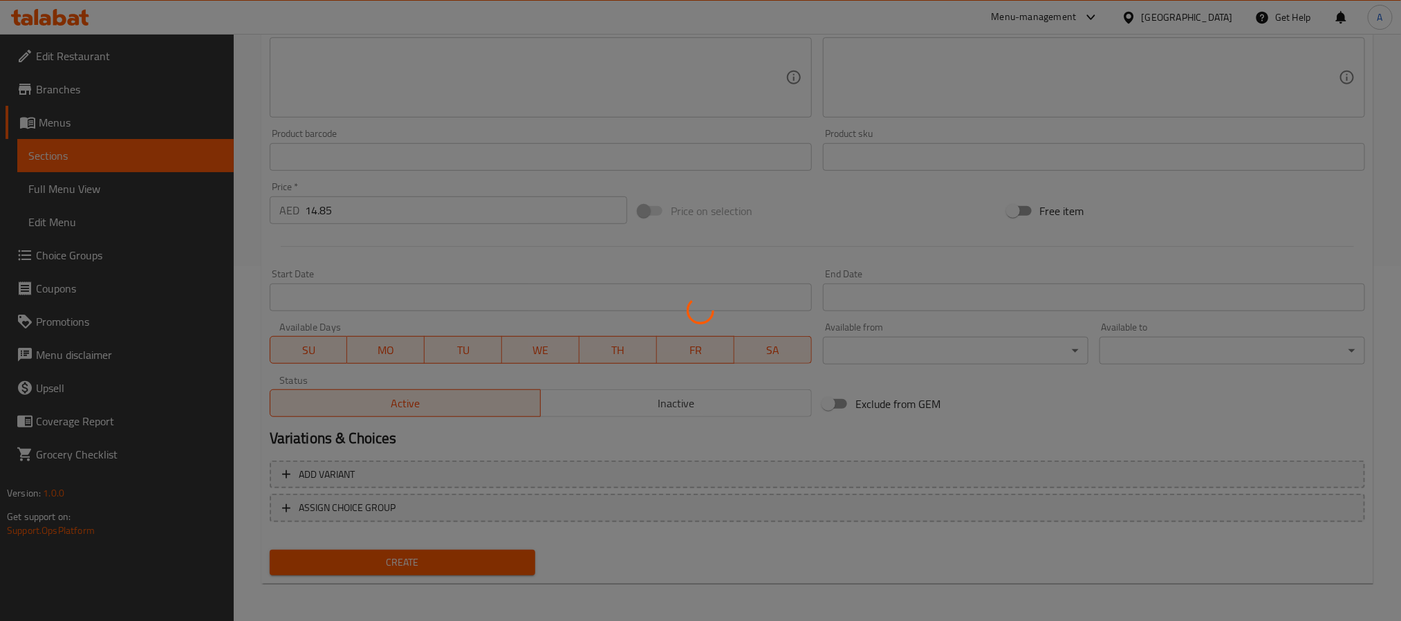
scroll to position [154, 0]
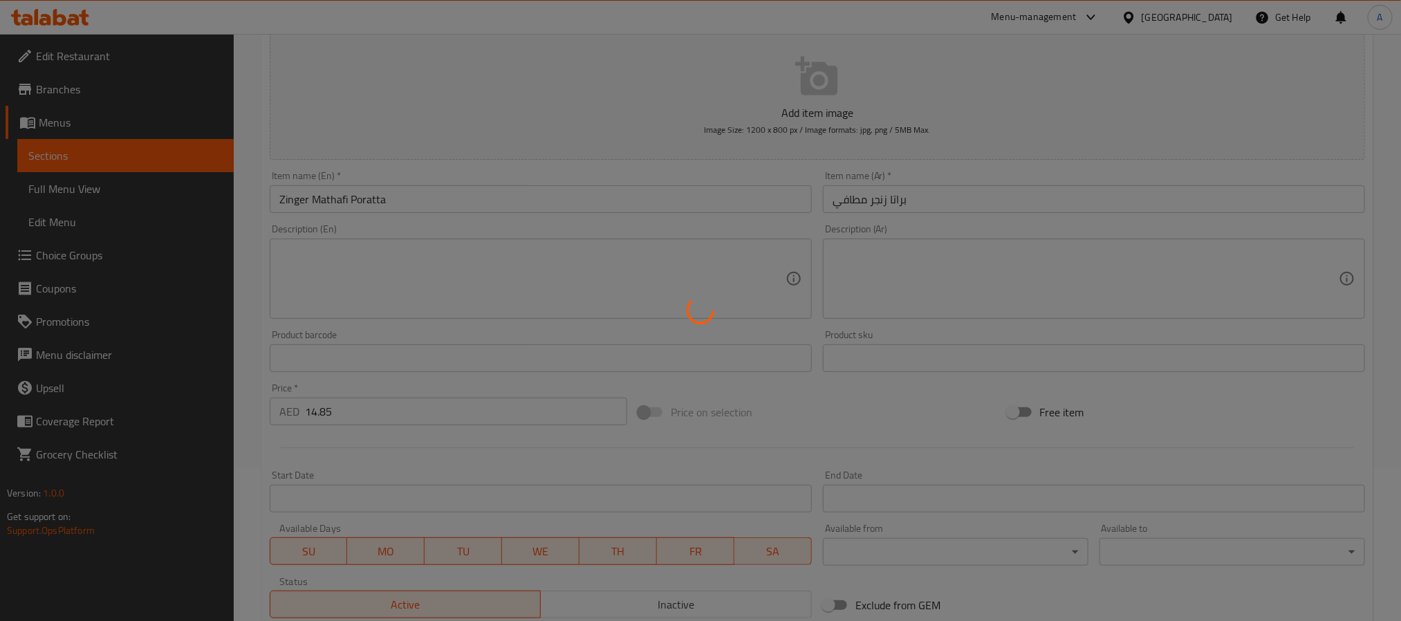
type input "0"
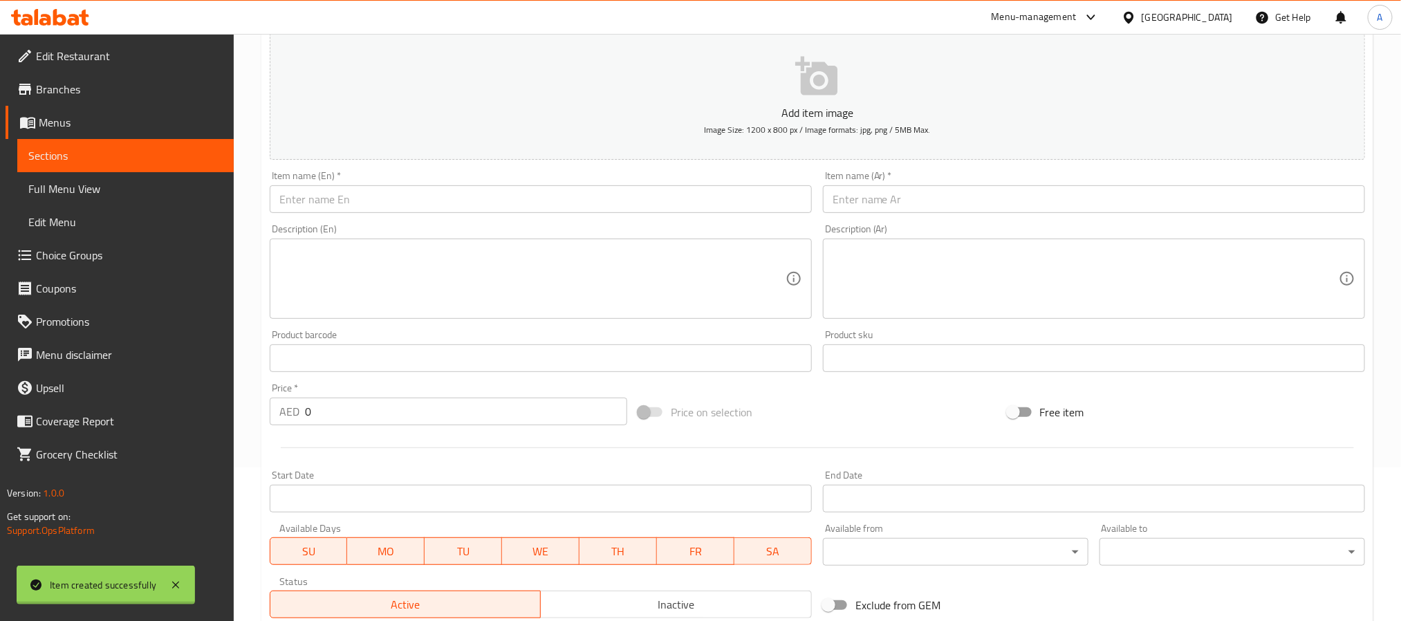
scroll to position [0, 0]
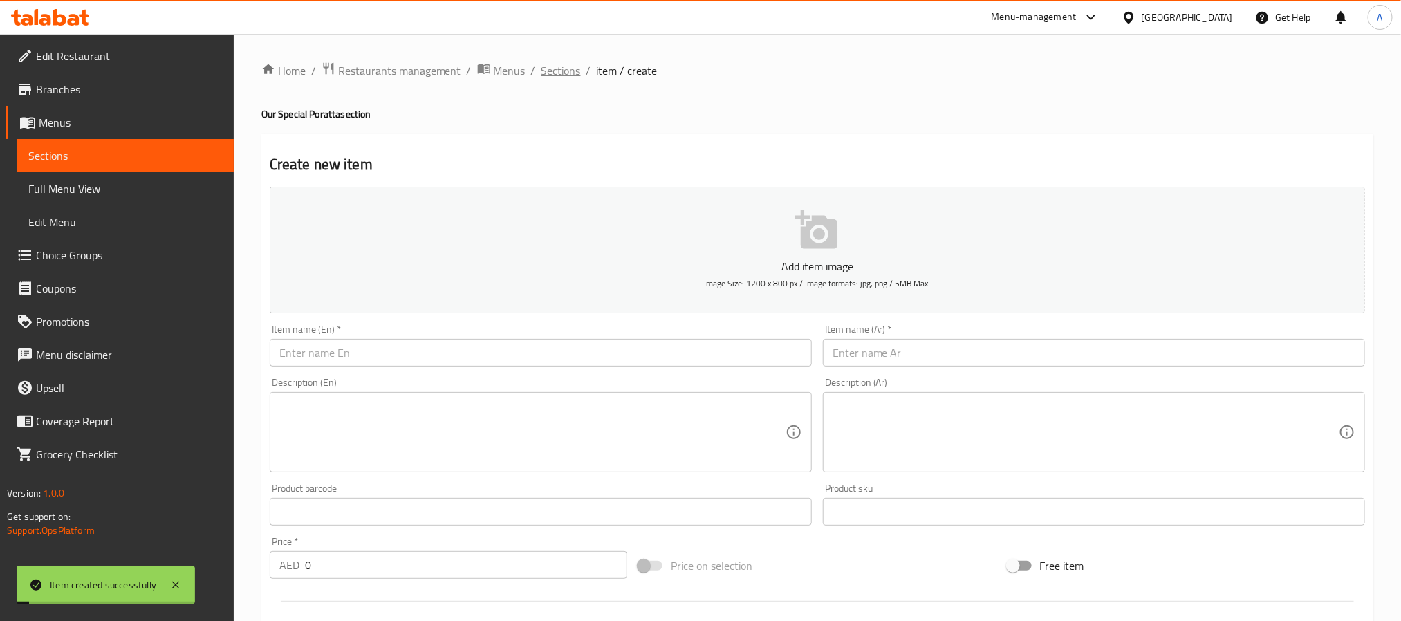
click at [553, 71] on span "Sections" at bounding box center [561, 70] width 39 height 17
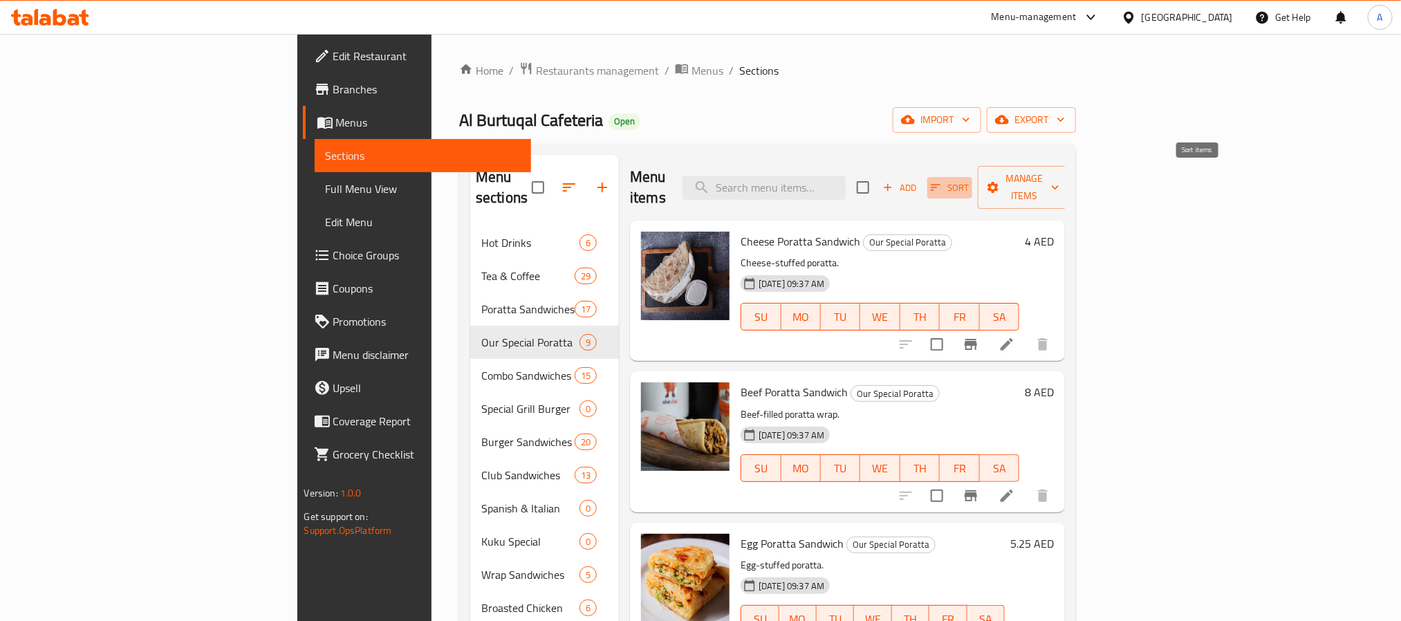
click at [969, 181] on span "Sort" at bounding box center [950, 188] width 38 height 16
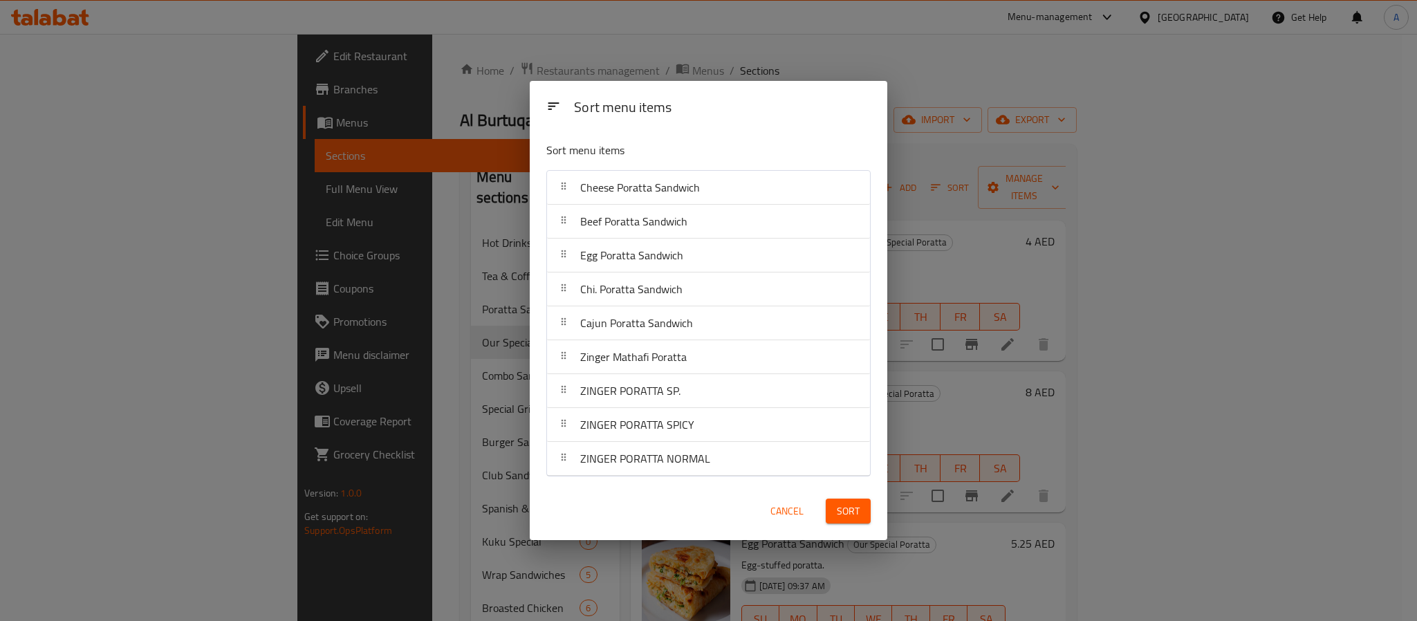
click at [785, 508] on span "Cancel" at bounding box center [787, 511] width 33 height 17
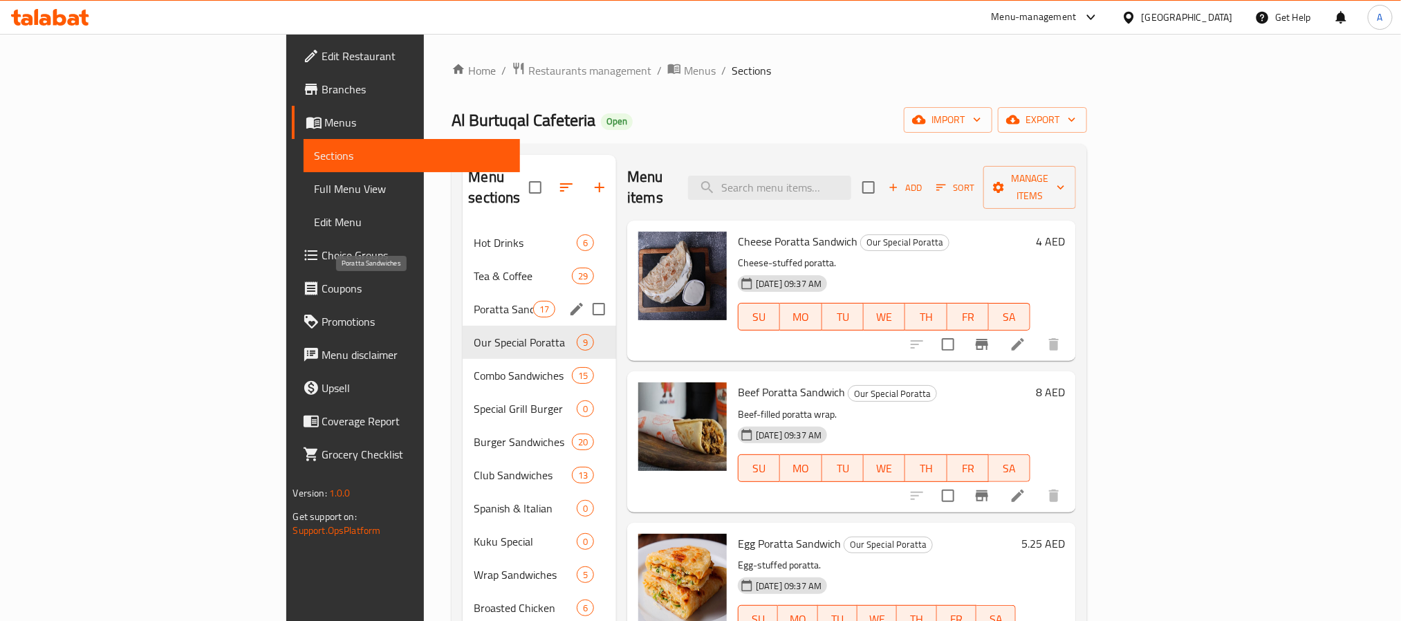
click at [474, 301] on span "Poratta Sandwiches" at bounding box center [503, 309] width 59 height 17
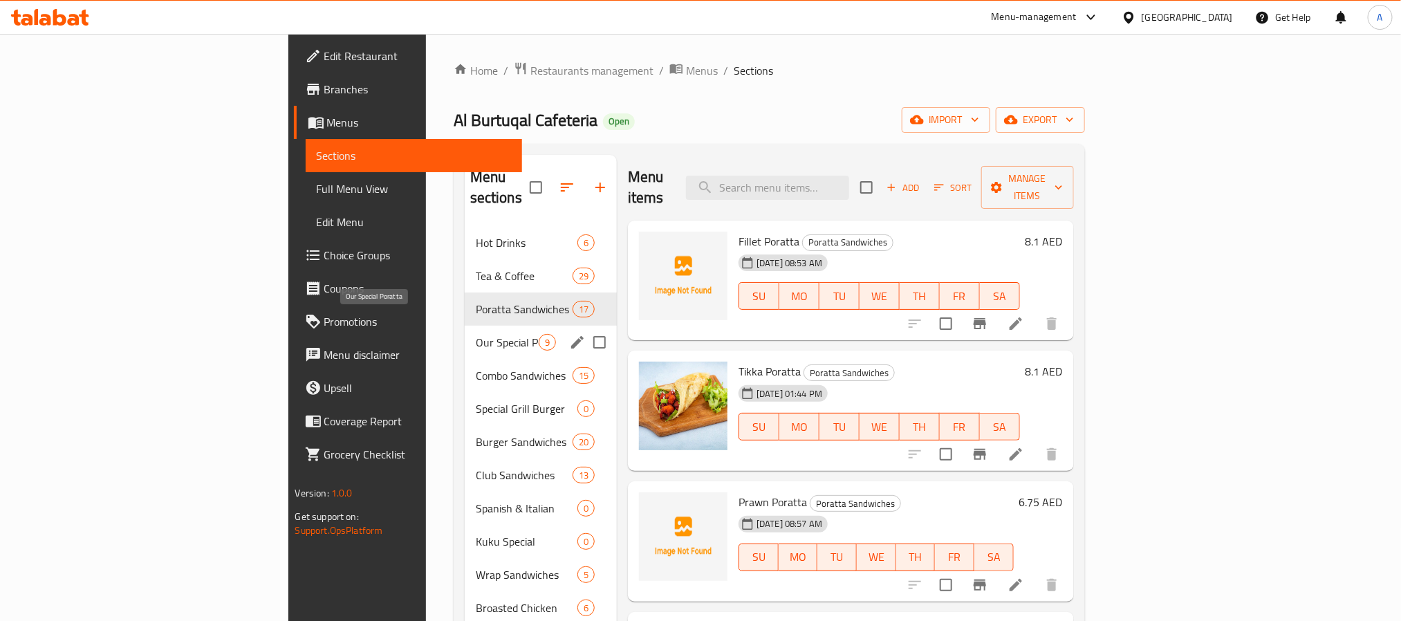
click at [476, 334] on span "Our Special Poratta" at bounding box center [507, 342] width 63 height 17
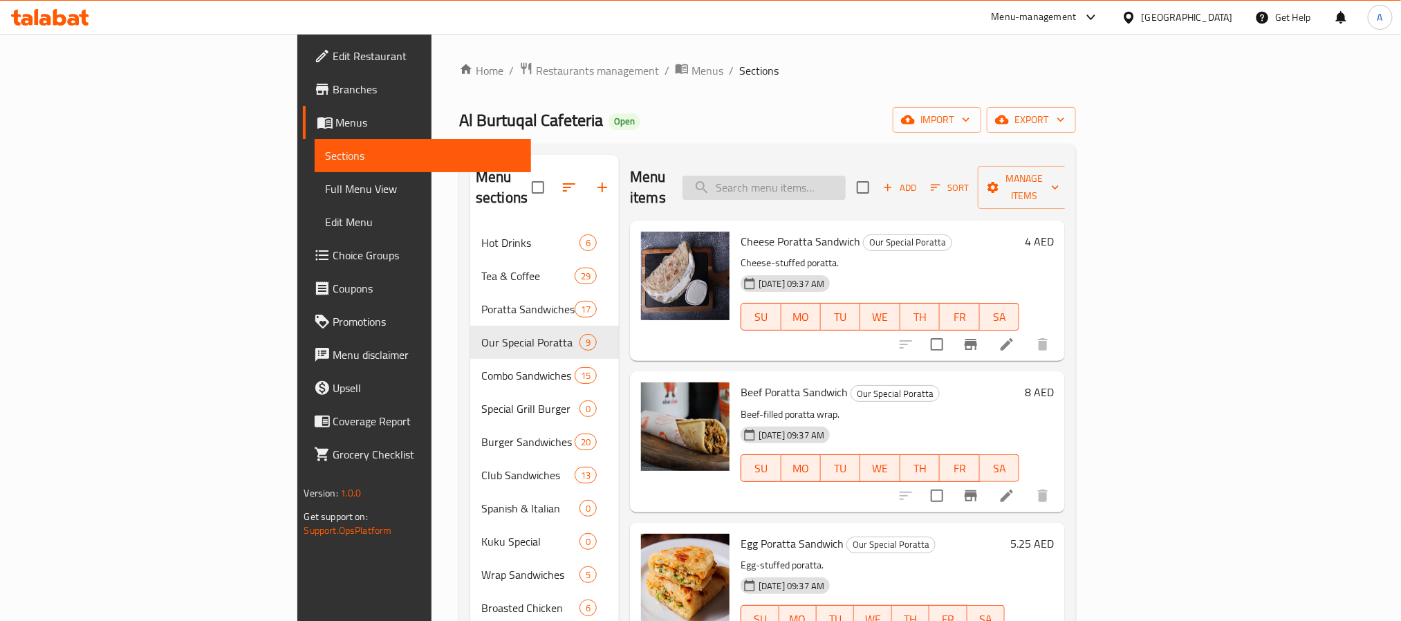
click at [846, 176] on input "search" at bounding box center [764, 188] width 163 height 24
type input "g"
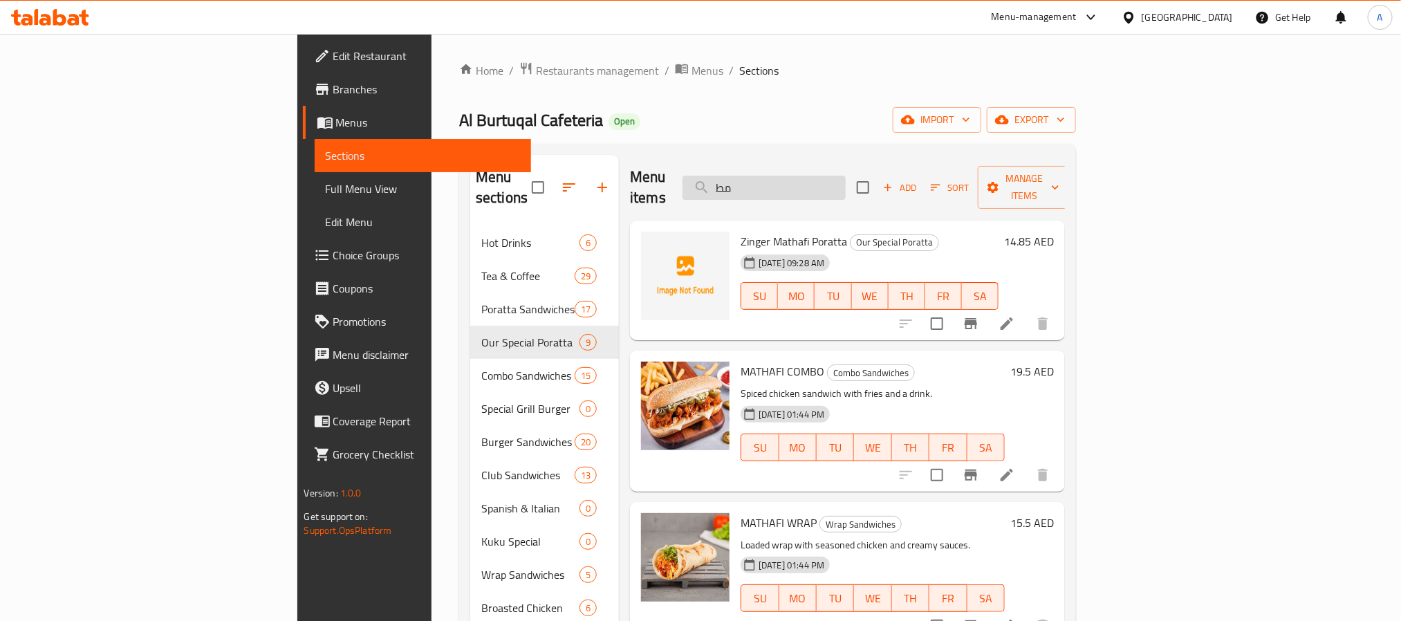
type input "م"
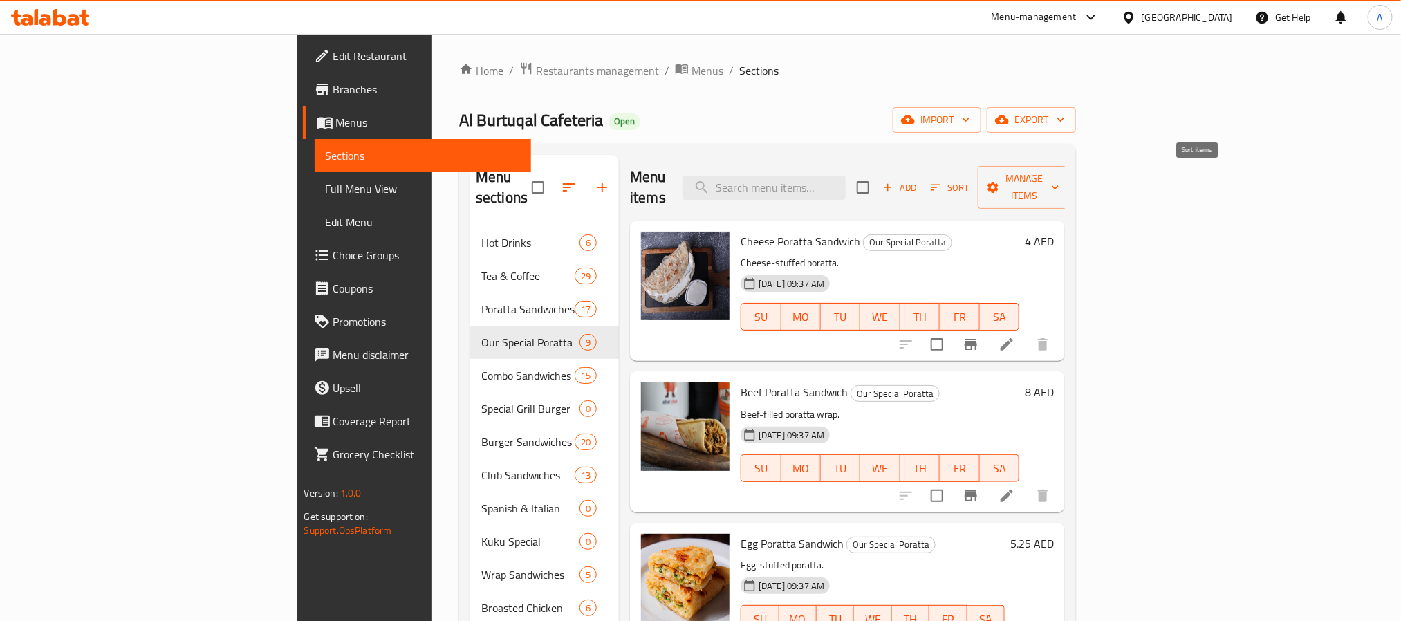
click at [969, 181] on span "Sort" at bounding box center [950, 188] width 38 height 16
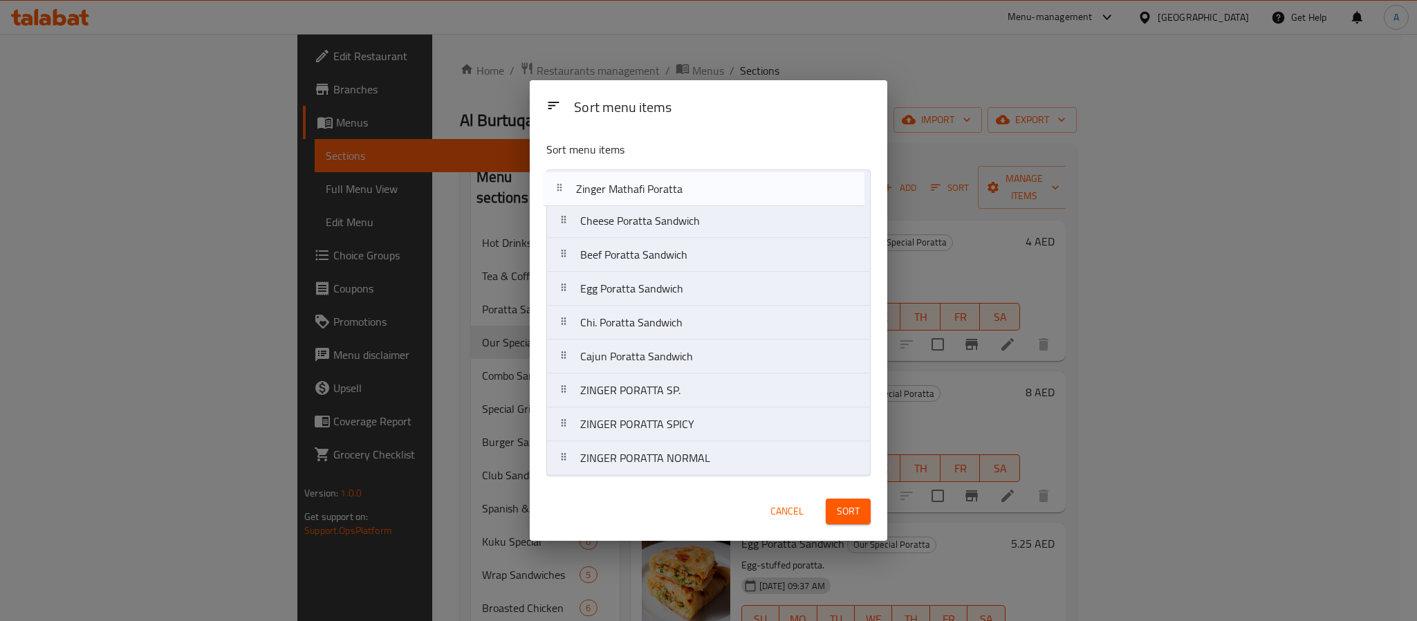
drag, startPoint x: 679, startPoint y: 364, endPoint x: 674, endPoint y: 183, distance: 181.3
click at [674, 183] on nav "Cheese Poratta Sandwich Beef Poratta Sandwich Egg Poratta Sandwich Chi. Poratta…" at bounding box center [708, 322] width 324 height 306
drag, startPoint x: 704, startPoint y: 394, endPoint x: 685, endPoint y: 208, distance: 187.7
click at [685, 208] on nav "Zinger Mathafi Poratta Cheese Poratta Sandwich Beef Poratta Sandwich Egg Poratt…" at bounding box center [708, 322] width 324 height 306
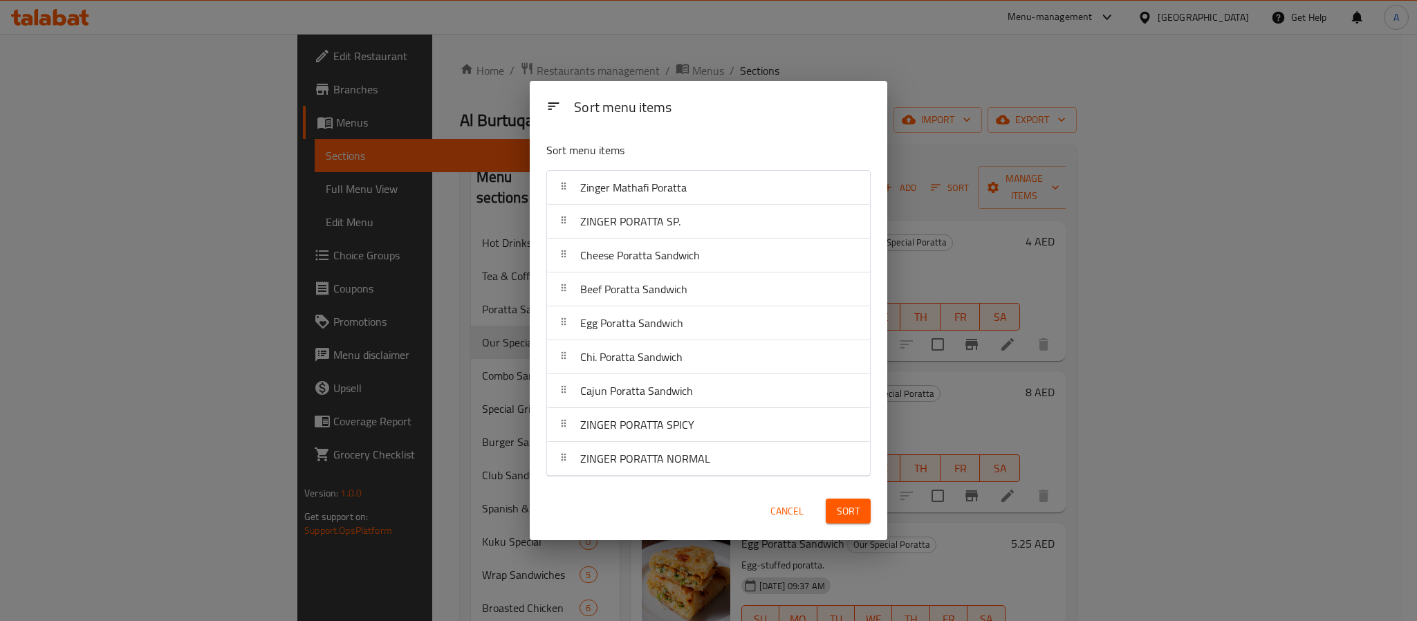
click at [832, 515] on button "Sort" at bounding box center [848, 512] width 45 height 26
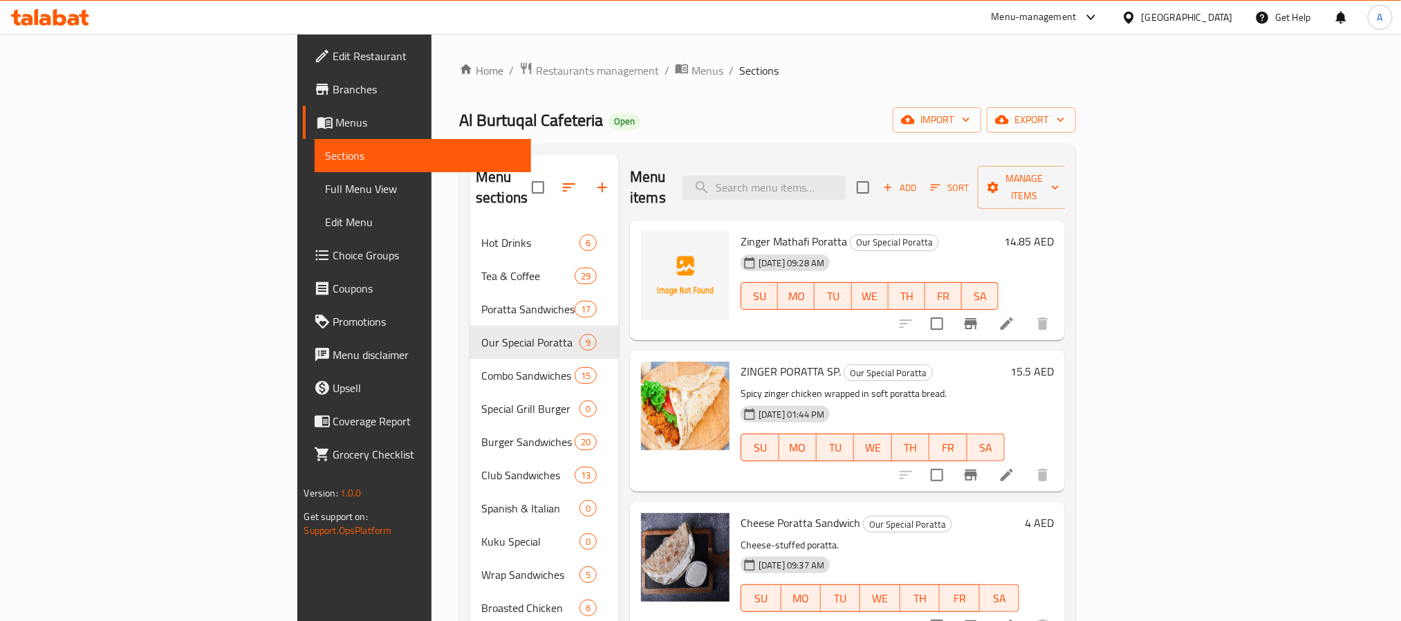
click at [1054, 362] on h6 "15.5 AED" at bounding box center [1033, 371] width 44 height 19
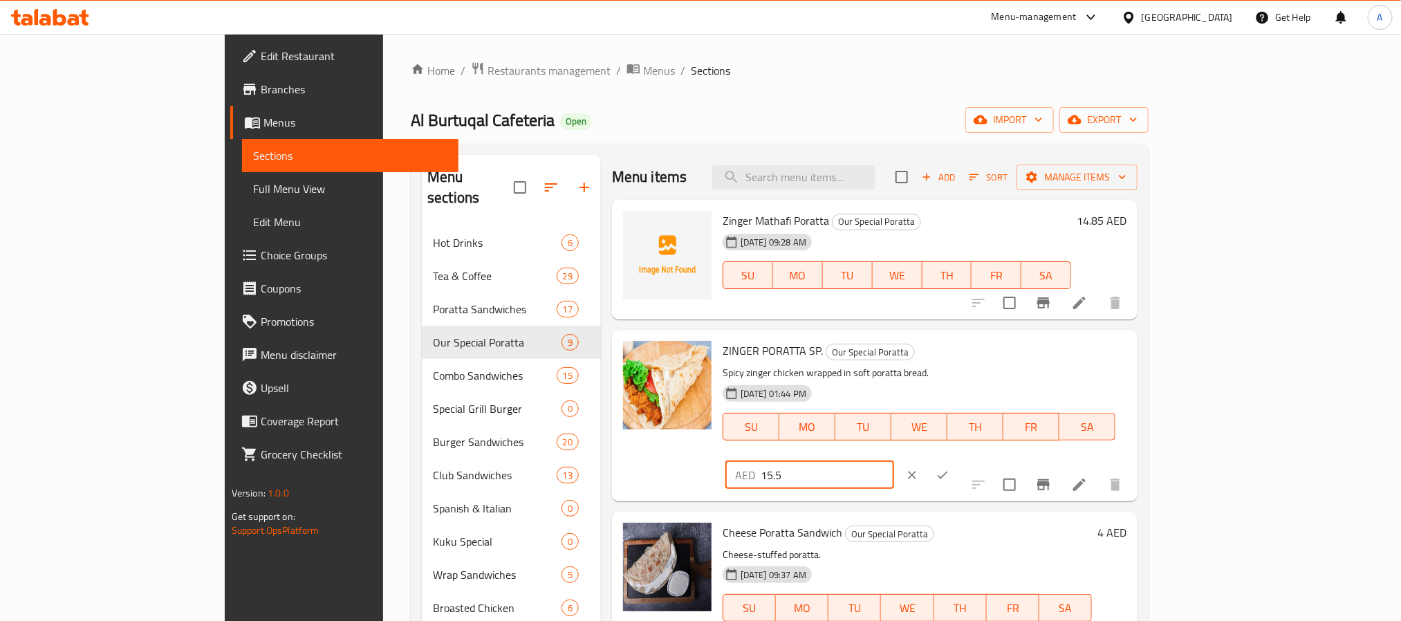
click at [894, 461] on input "15.5" at bounding box center [827, 475] width 133 height 28
type input "13.5"
click at [950, 468] on icon "ok" at bounding box center [943, 475] width 14 height 14
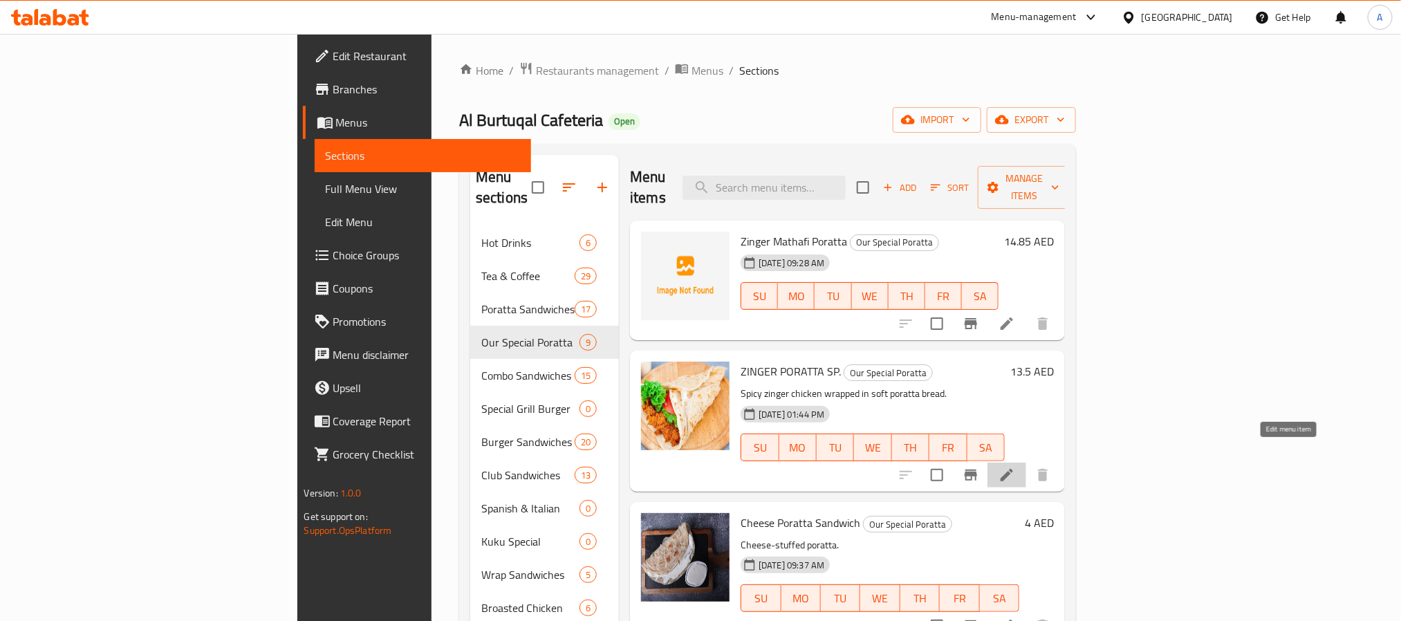
click at [1013, 469] on icon at bounding box center [1007, 475] width 12 height 12
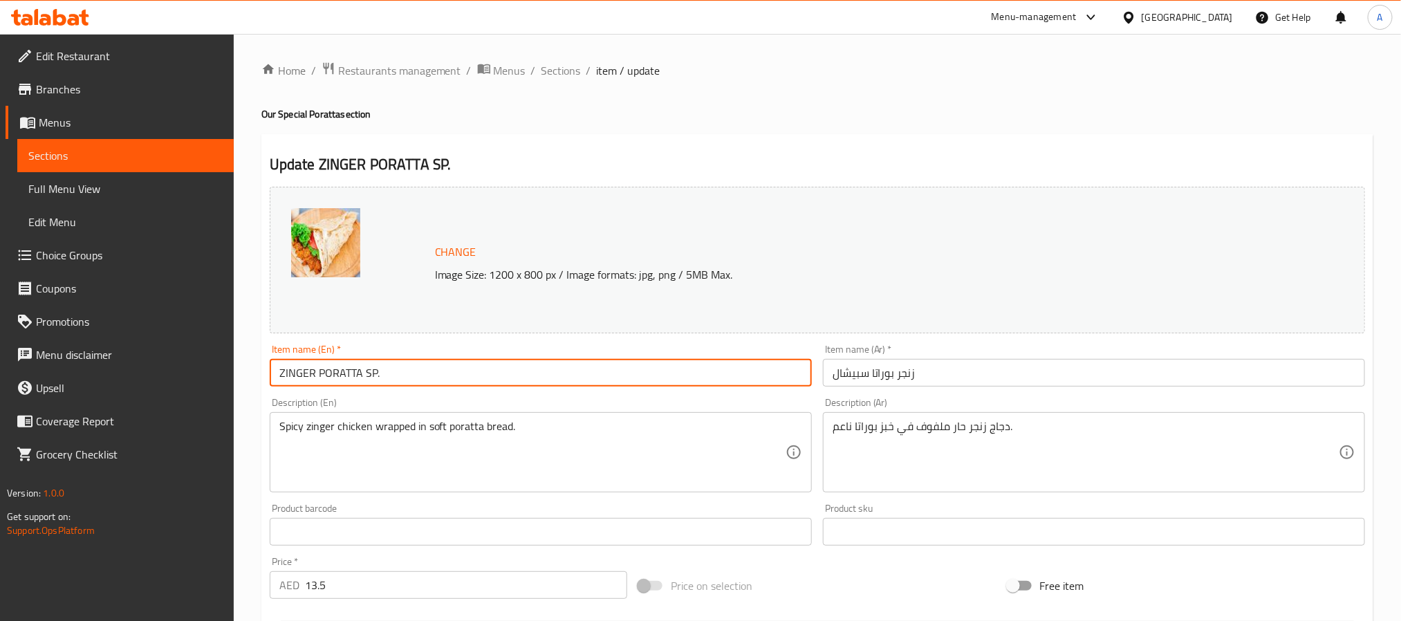
drag, startPoint x: 380, startPoint y: 372, endPoint x: 365, endPoint y: 372, distance: 15.2
click at [365, 372] on input "ZINGER PORATTA SP." at bounding box center [541, 373] width 542 height 28
click at [365, 372] on input "ZINGER PORATTA" at bounding box center [541, 373] width 542 height 28
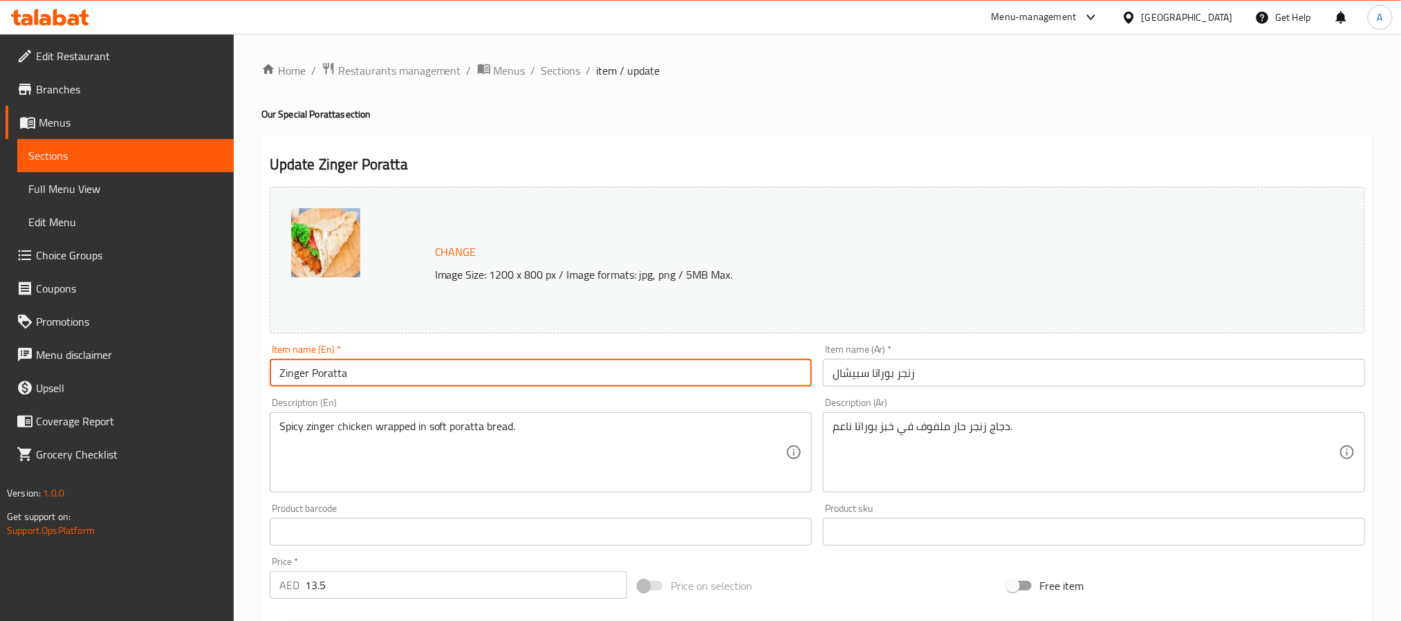
type input "Zinger Poratta"
click at [853, 370] on input "زنجر بوراتا سبيشال" at bounding box center [1094, 373] width 542 height 28
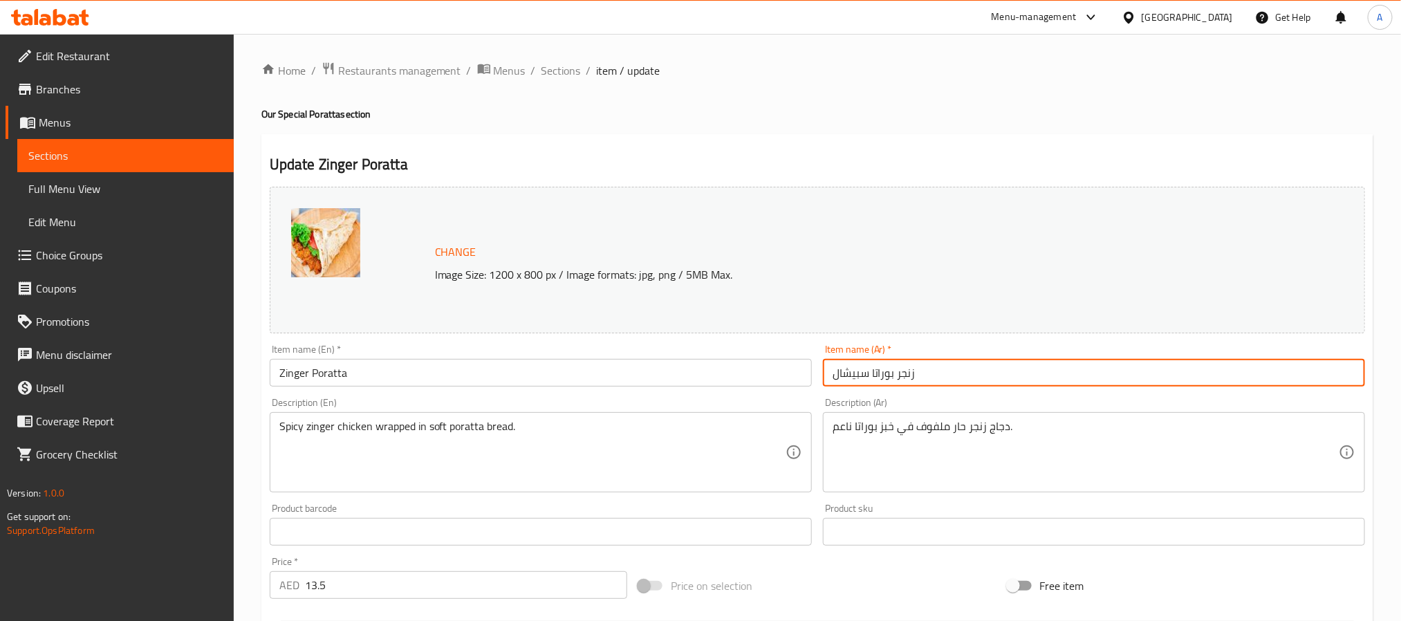
click at [853, 370] on input "زنجر بوراتا سبيشال" at bounding box center [1094, 373] width 542 height 28
click at [849, 372] on input "زنجر [PERSON_NAME]" at bounding box center [1094, 373] width 542 height 28
click at [843, 371] on input "زنجر [PERSON_NAME]" at bounding box center [1094, 373] width 542 height 28
click at [833, 376] on input "زنجر" at bounding box center [1094, 373] width 542 height 28
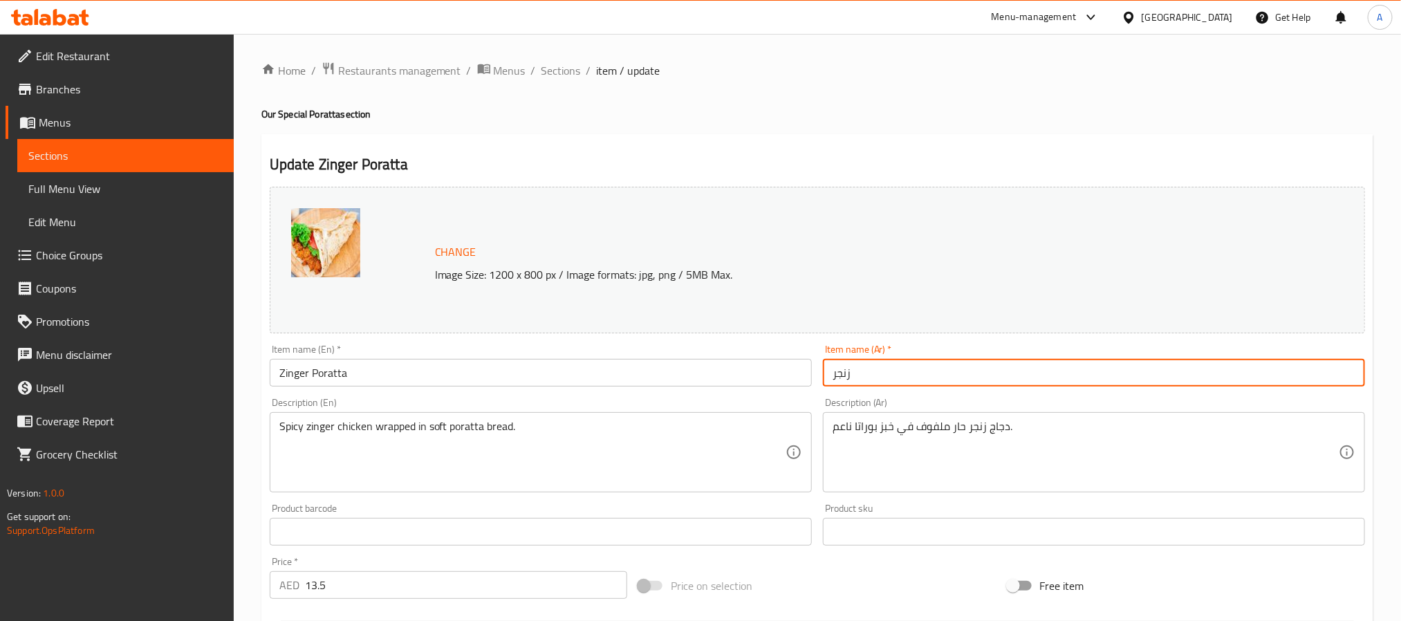
paste input "براتا"
type input "براتا زنجر"
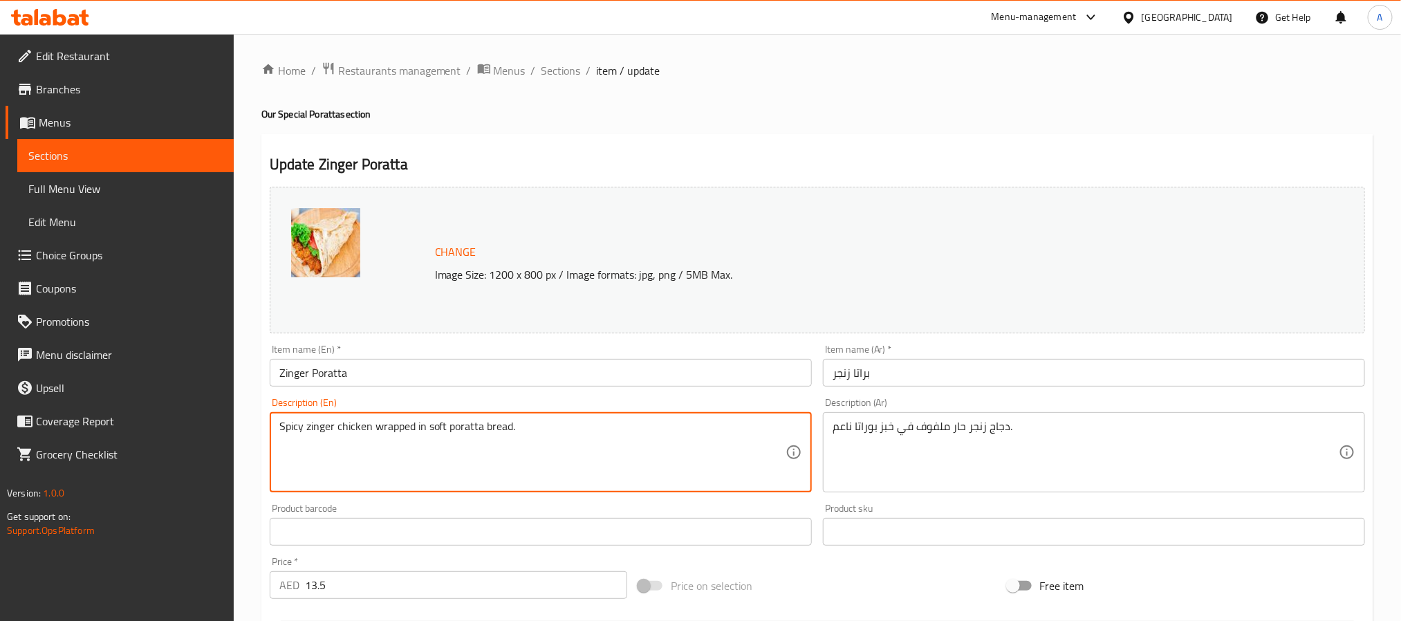
drag, startPoint x: 309, startPoint y: 425, endPoint x: 268, endPoint y: 418, distance: 42.2
click at [291, 378] on input "Zinger Poratta" at bounding box center [541, 373] width 542 height 28
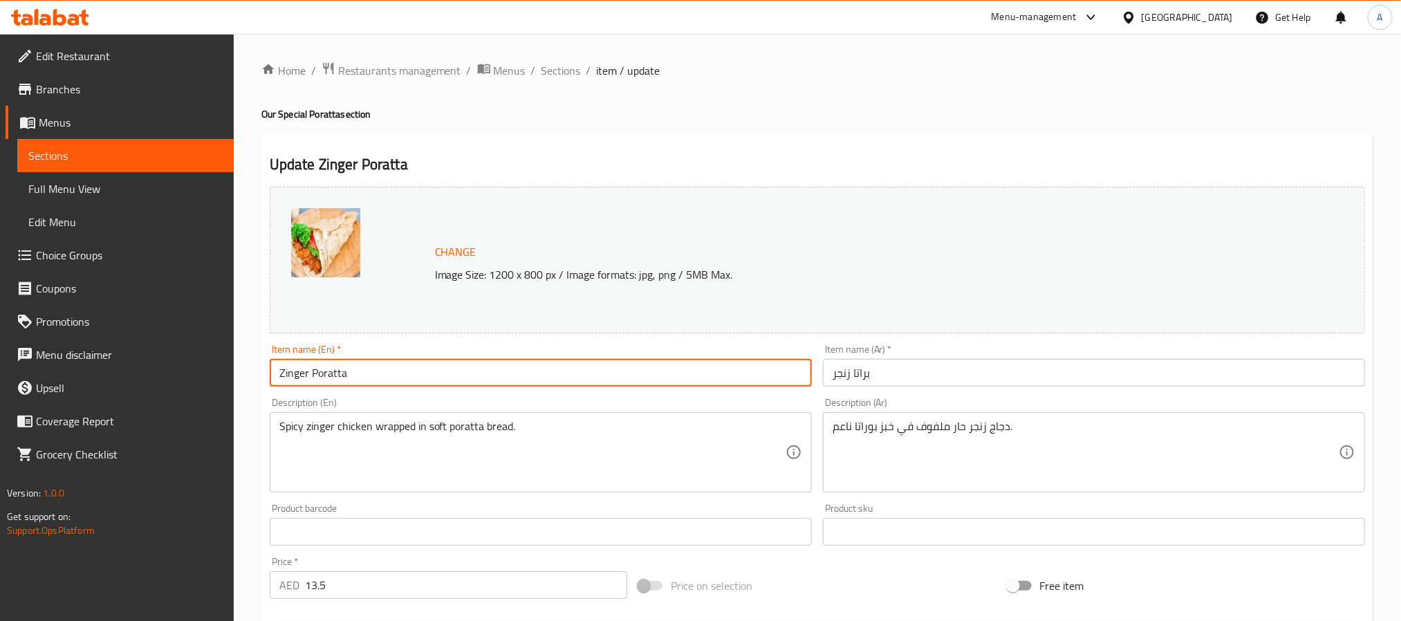
click at [291, 378] on input "Zinger Poratta" at bounding box center [541, 373] width 542 height 28
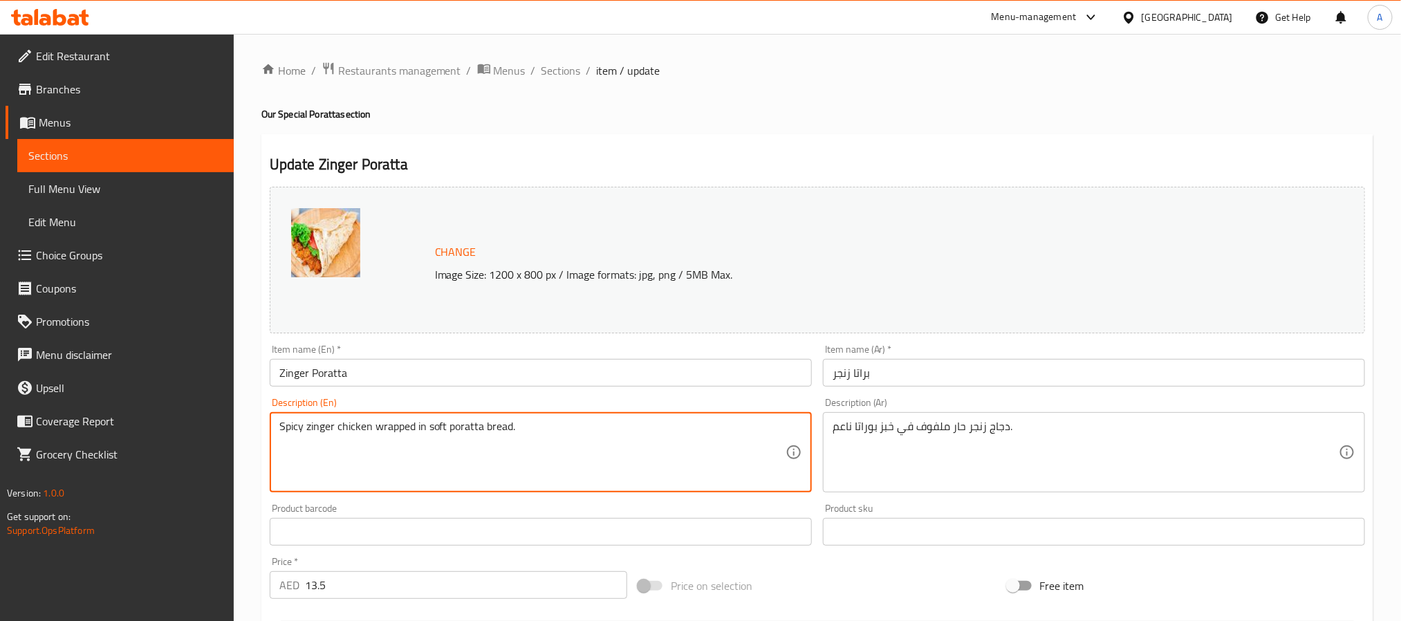
drag, startPoint x: 334, startPoint y: 428, endPoint x: 266, endPoint y: 421, distance: 68.8
paste textarea "Zinger"
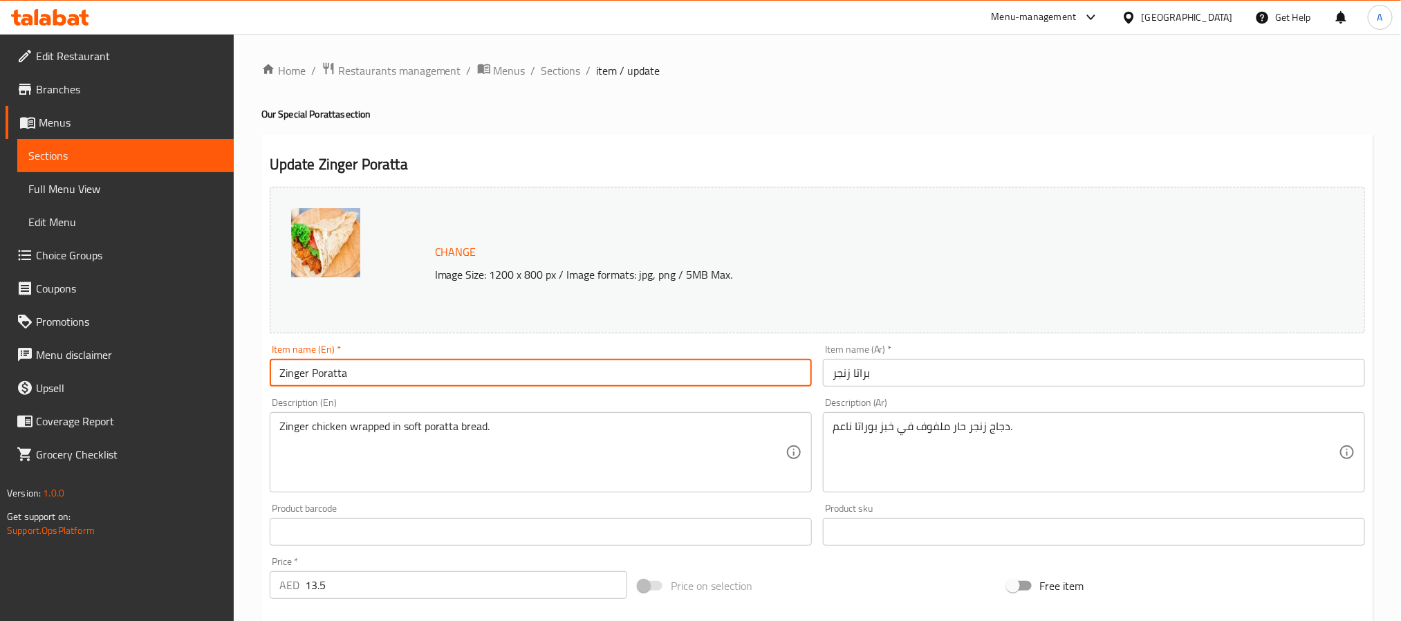
click at [329, 374] on input "Zinger Poratta" at bounding box center [541, 373] width 542 height 28
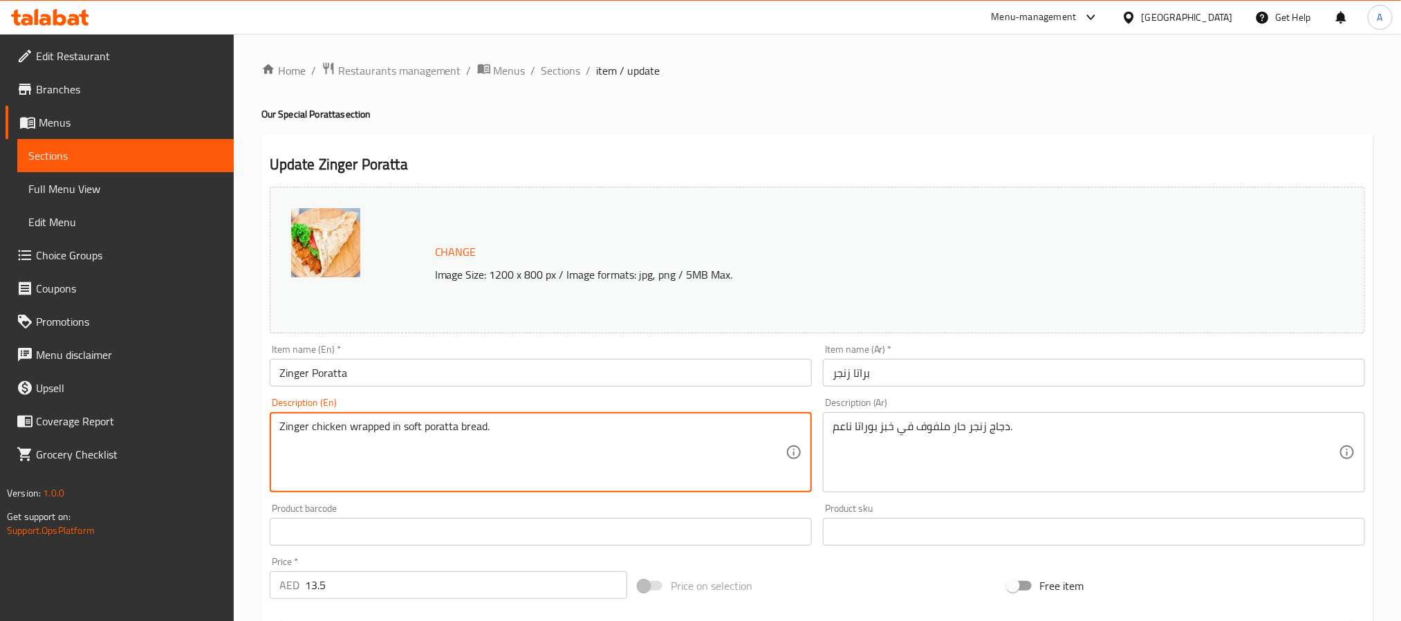
paste textarea "Poratta"
drag, startPoint x: 532, startPoint y: 426, endPoint x: 349, endPoint y: 419, distance: 183.4
click at [349, 419] on div "Zinger Poratta chicken wrapped in soft poratta bread. Description (En)" at bounding box center [541, 452] width 542 height 80
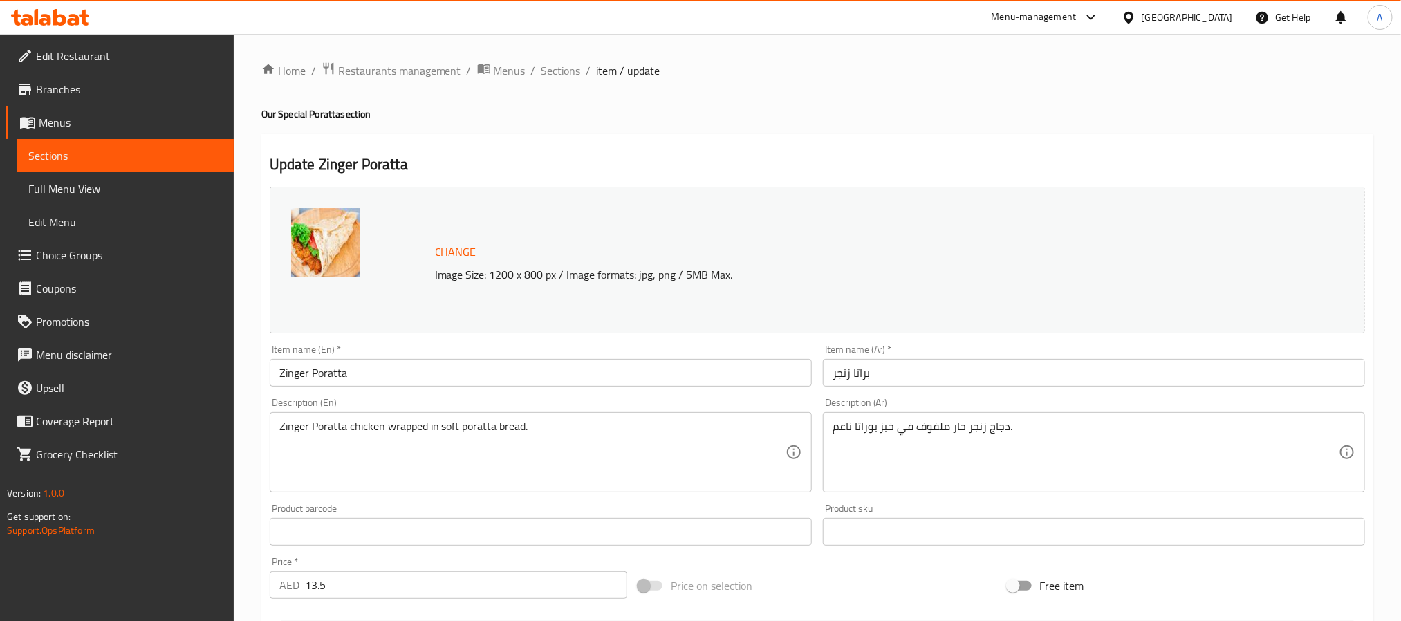
click at [559, 426] on textarea "Zinger Poratta chicken wrapped in soft poratta bread." at bounding box center [532, 453] width 506 height 66
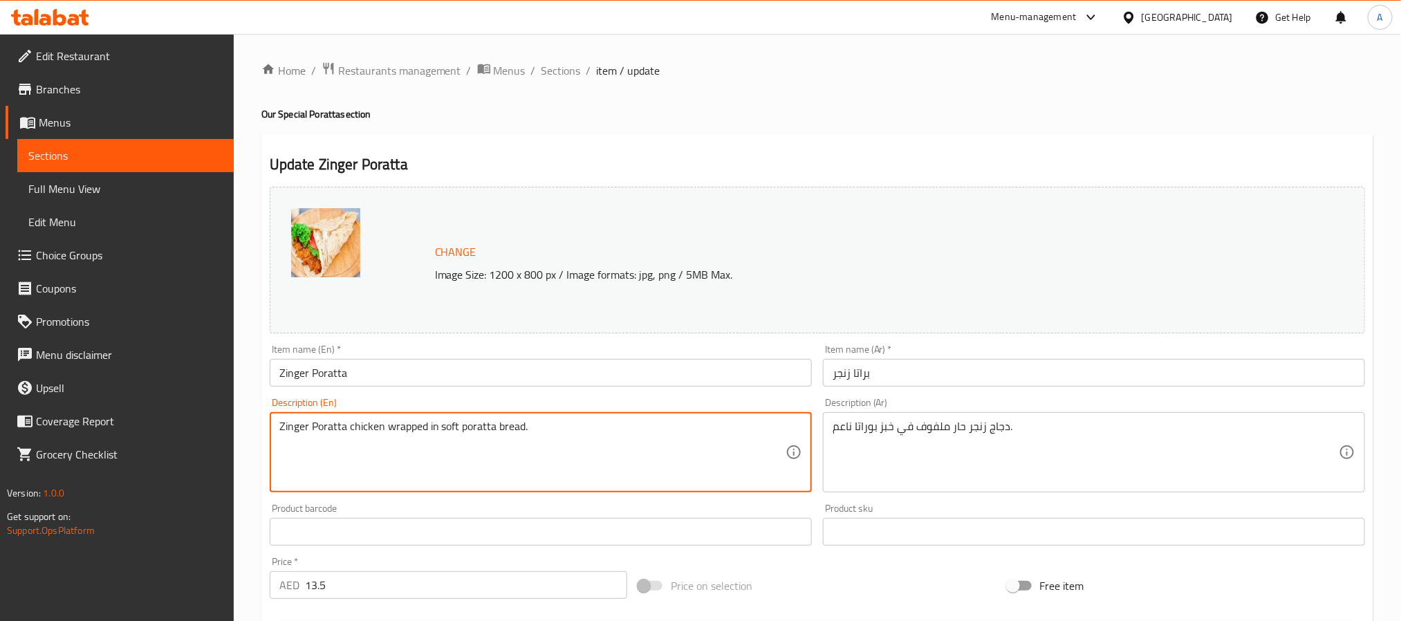
drag, startPoint x: 548, startPoint y: 427, endPoint x: 349, endPoint y: 420, distance: 198.7
click at [349, 420] on textarea "Zinger Poratta chicken wrapped in soft poratta bread." at bounding box center [532, 453] width 506 height 66
click at [400, 427] on textarea "Zinger Poratta - crunch meets spice in every bite, A fiery fusion of crispy chi…" at bounding box center [532, 453] width 506 height 66
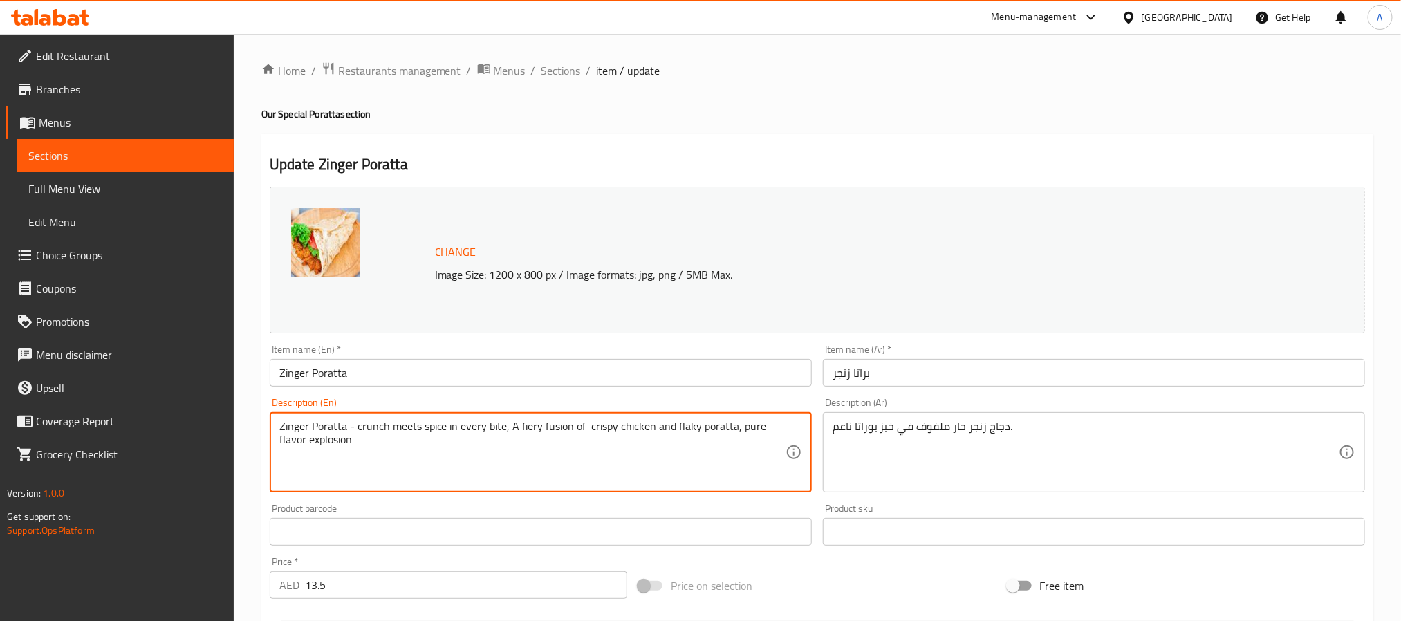
type textarea "Zinger Poratta - crunch meets spice in every bite, A fiery fusion of crispy chi…"
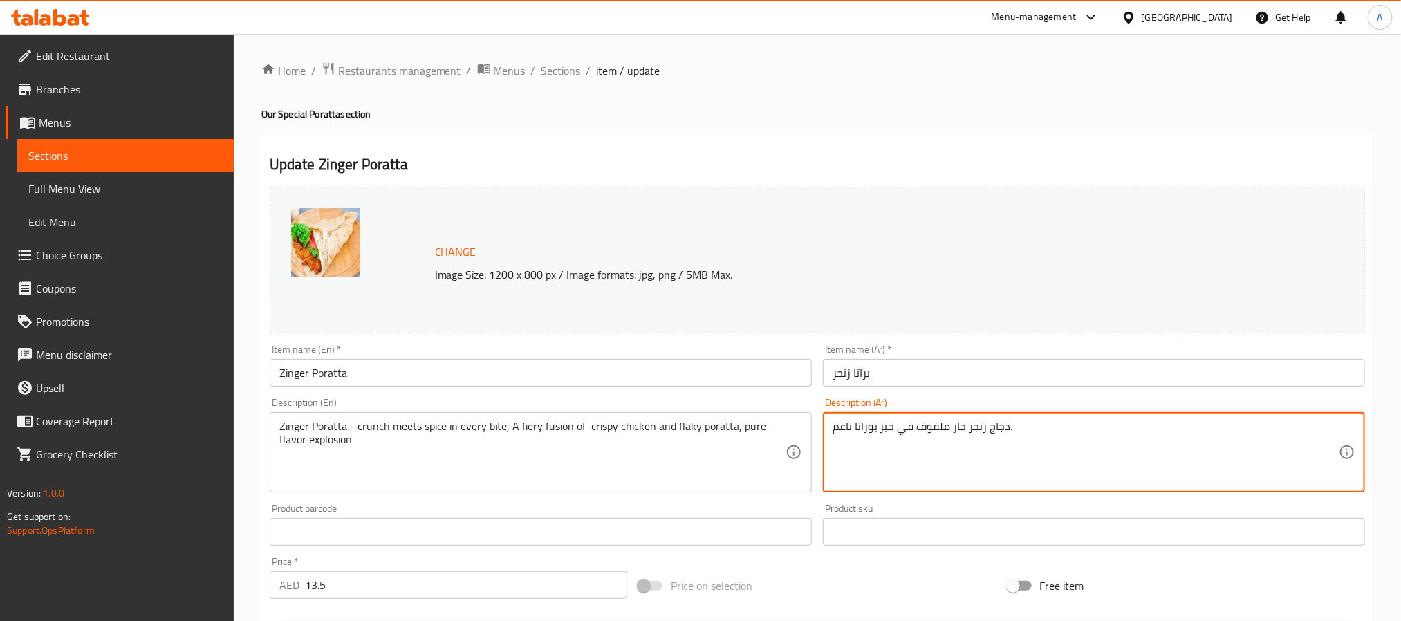
click at [974, 428] on textarea "دجاج زنجر حار ملفوف في خبز بوراتا ناعم." at bounding box center [1086, 453] width 506 height 66
paste textarea "ينجر بوراتا - مزيج من القرمشة والتوابل في كل قضمة، مزيج حار من الدجاج المقرمش و…"
click at [1314, 434] on textarea "زينجر بوراتا - مزيج من القرمشة والتوابل في كل قضمة، مزيج حار من الدجاج المقرمش …" at bounding box center [1086, 453] width 506 height 66
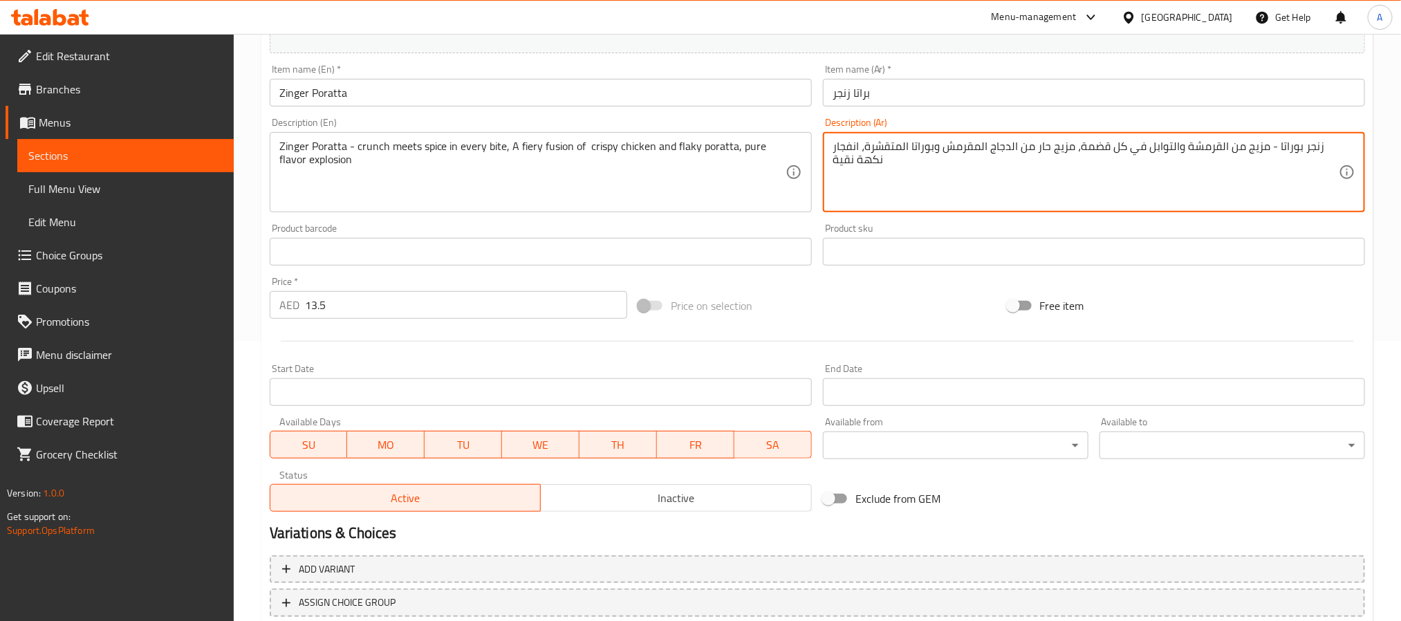
scroll to position [374, 0]
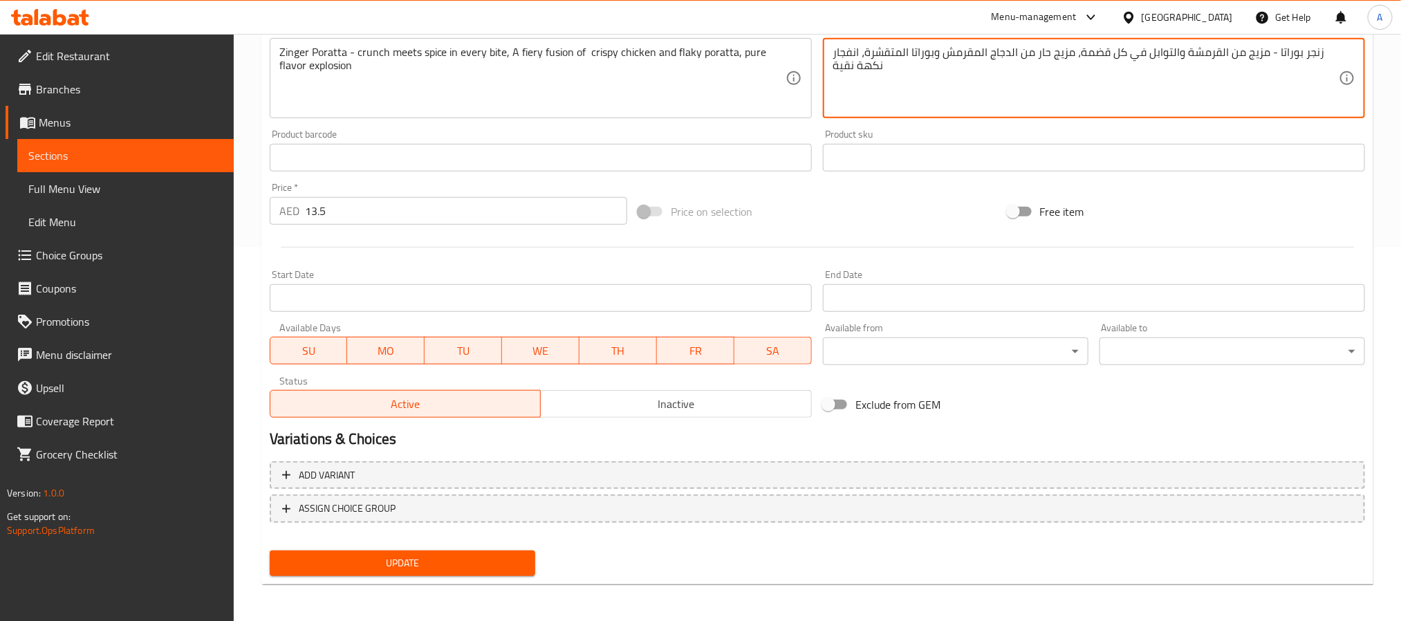
type textarea "زنجر بوراتا - مزيج من القرمشة والتوابل في كل قضمة، مزيج حار من الدجاج المقرمش و…"
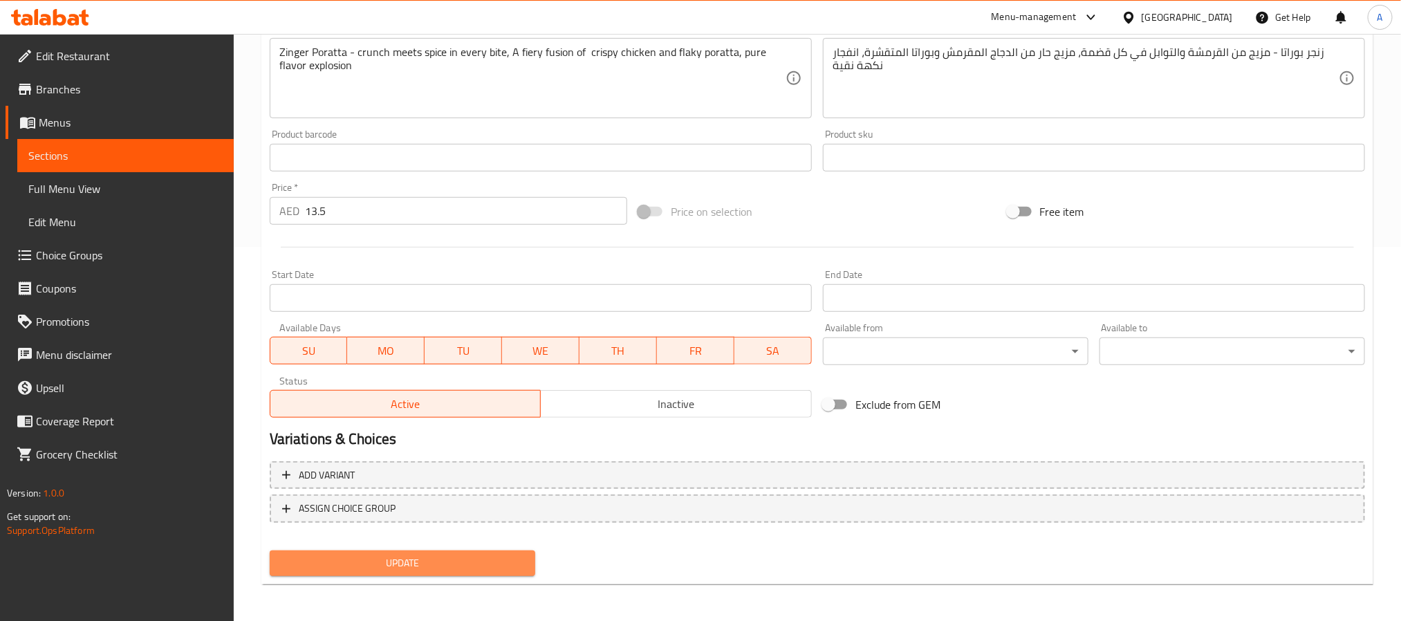
click at [476, 567] on span "Update" at bounding box center [402, 563] width 243 height 17
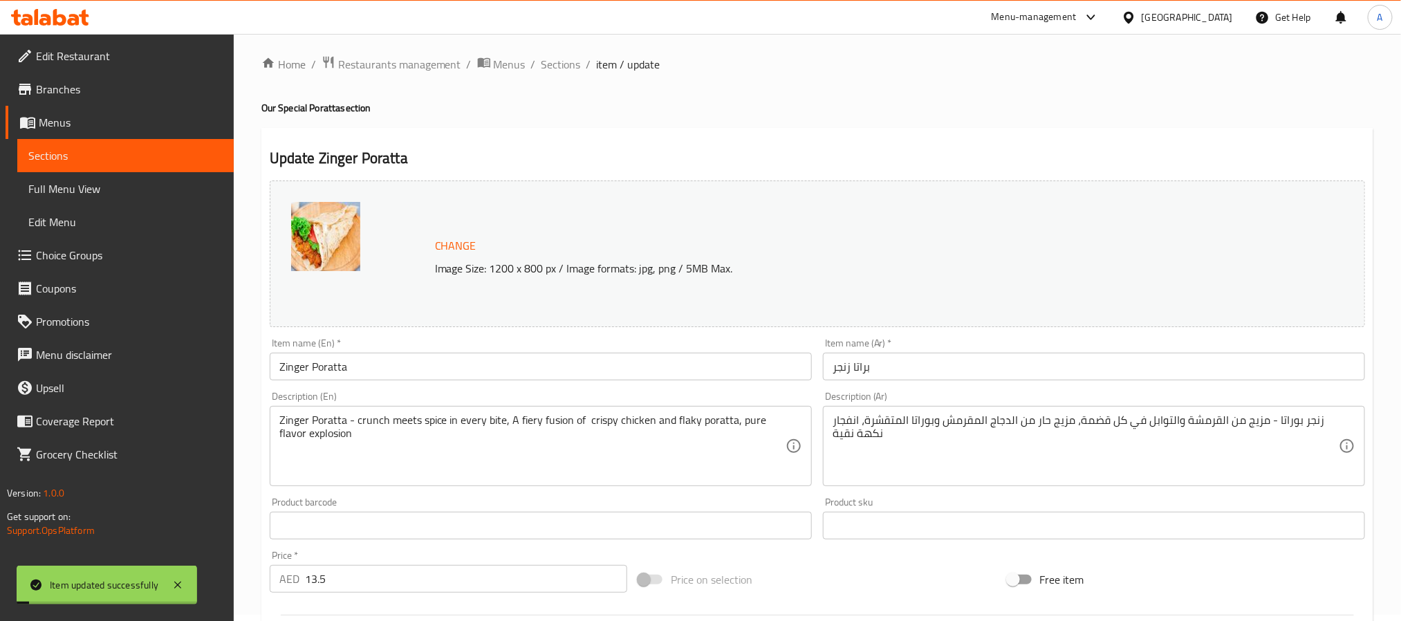
scroll to position [0, 0]
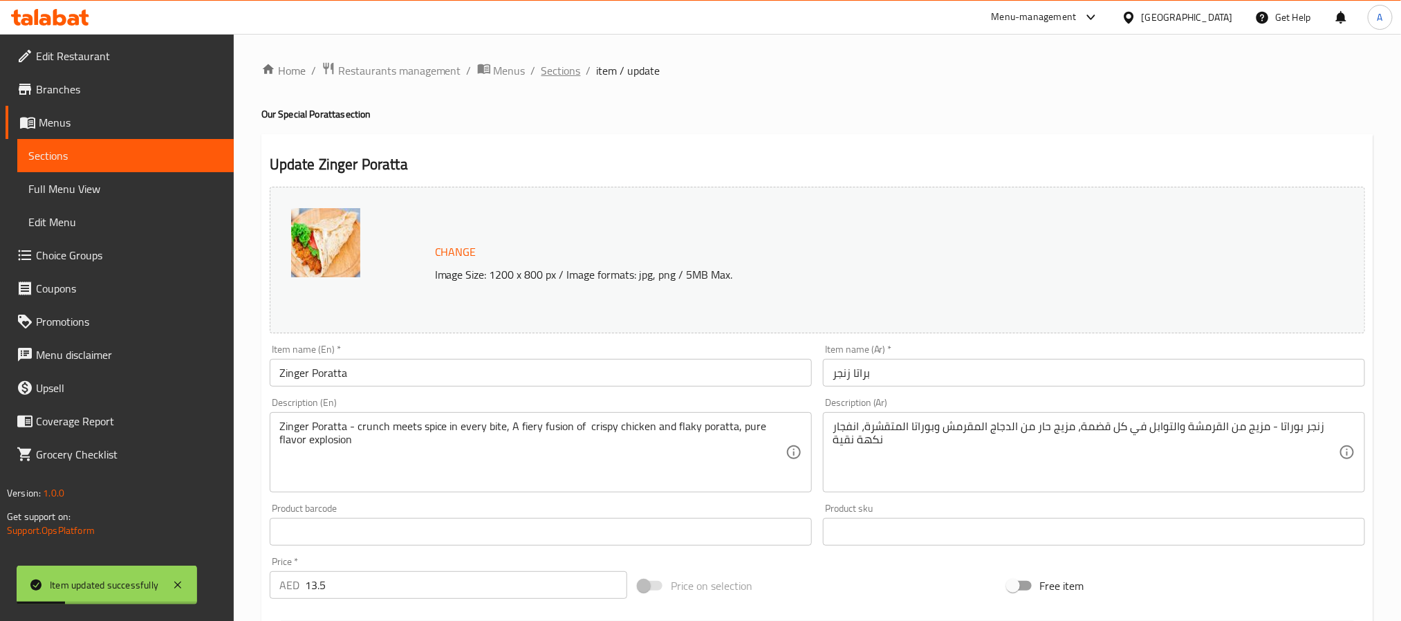
click at [559, 73] on span "Sections" at bounding box center [561, 70] width 39 height 17
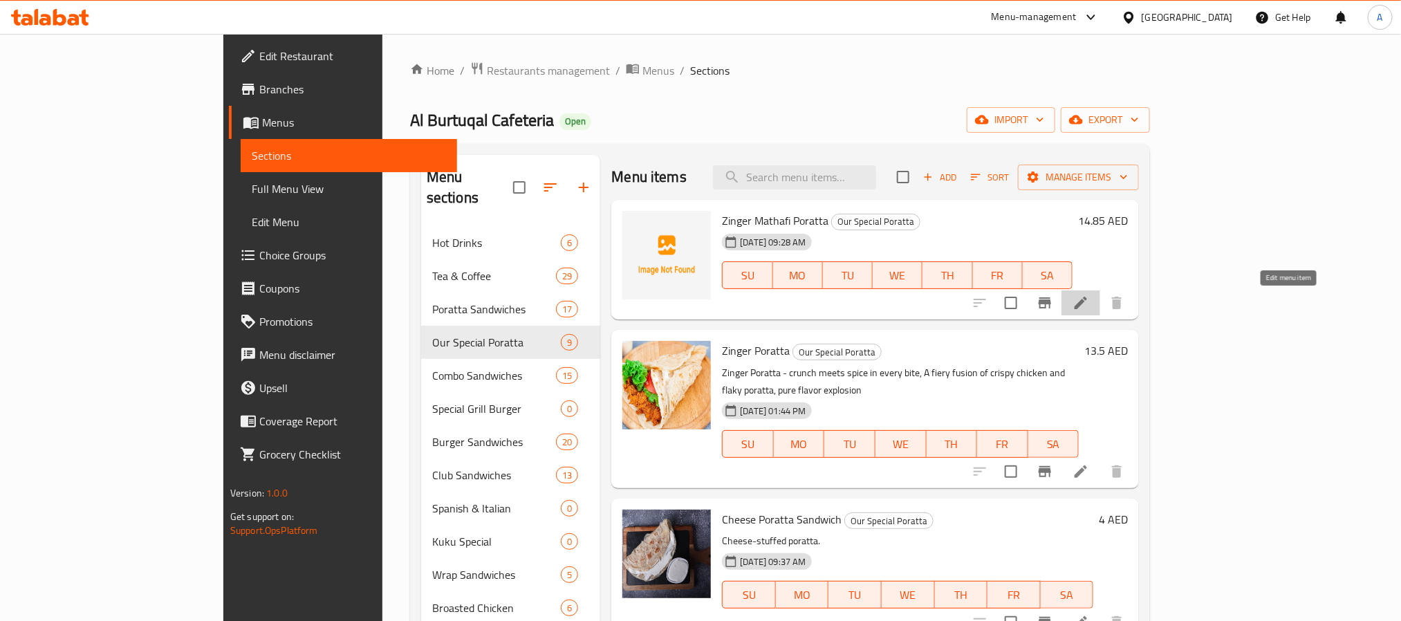
click at [1087, 308] on icon at bounding box center [1081, 303] width 12 height 12
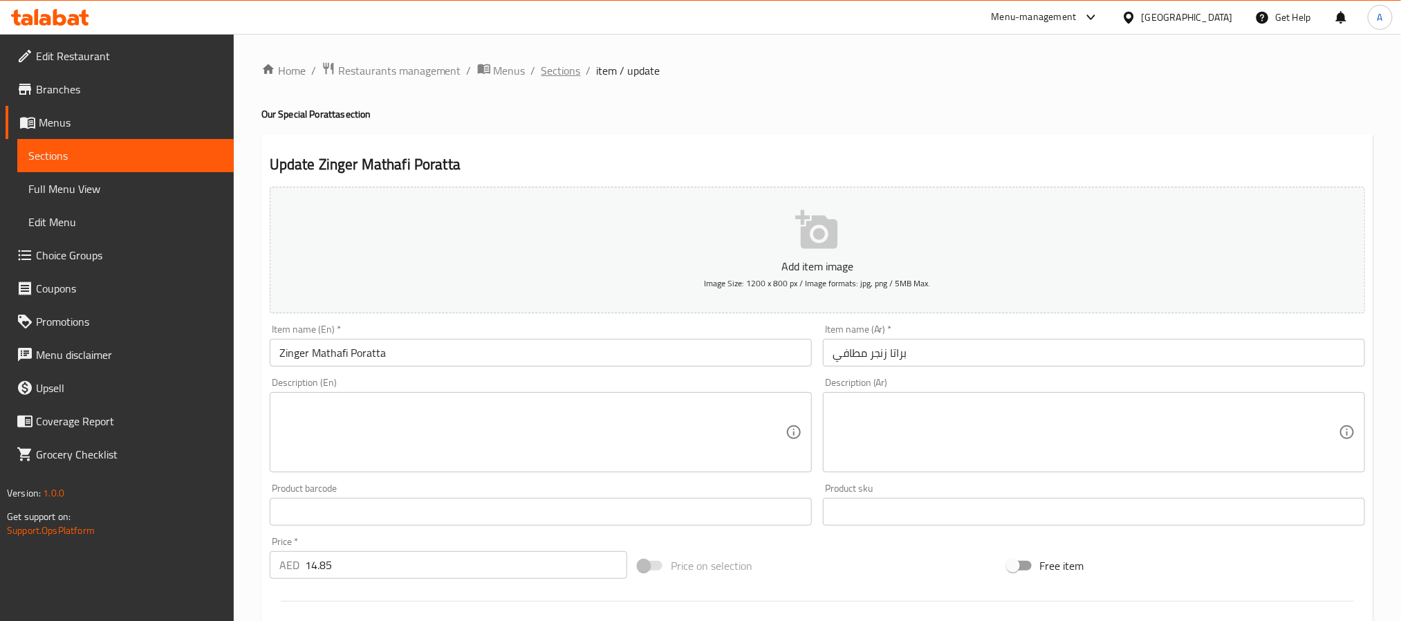
click at [552, 68] on span "Sections" at bounding box center [561, 70] width 39 height 17
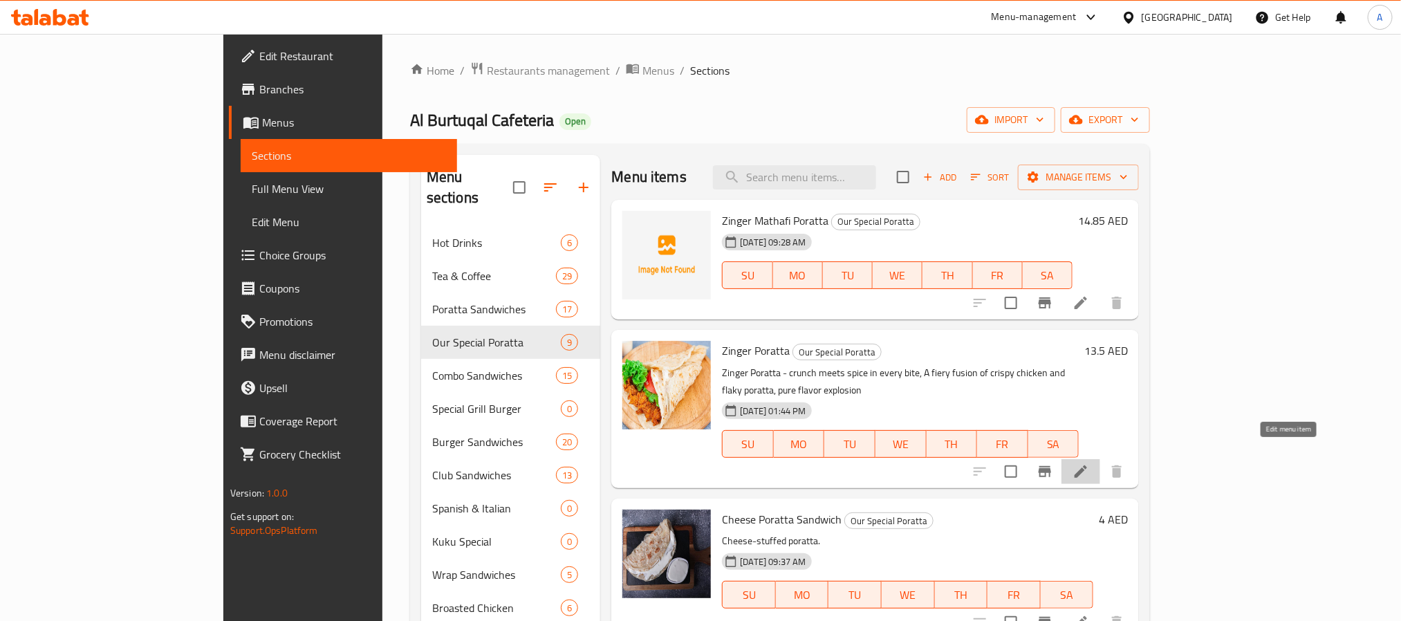
click at [1089, 463] on icon at bounding box center [1081, 471] width 17 height 17
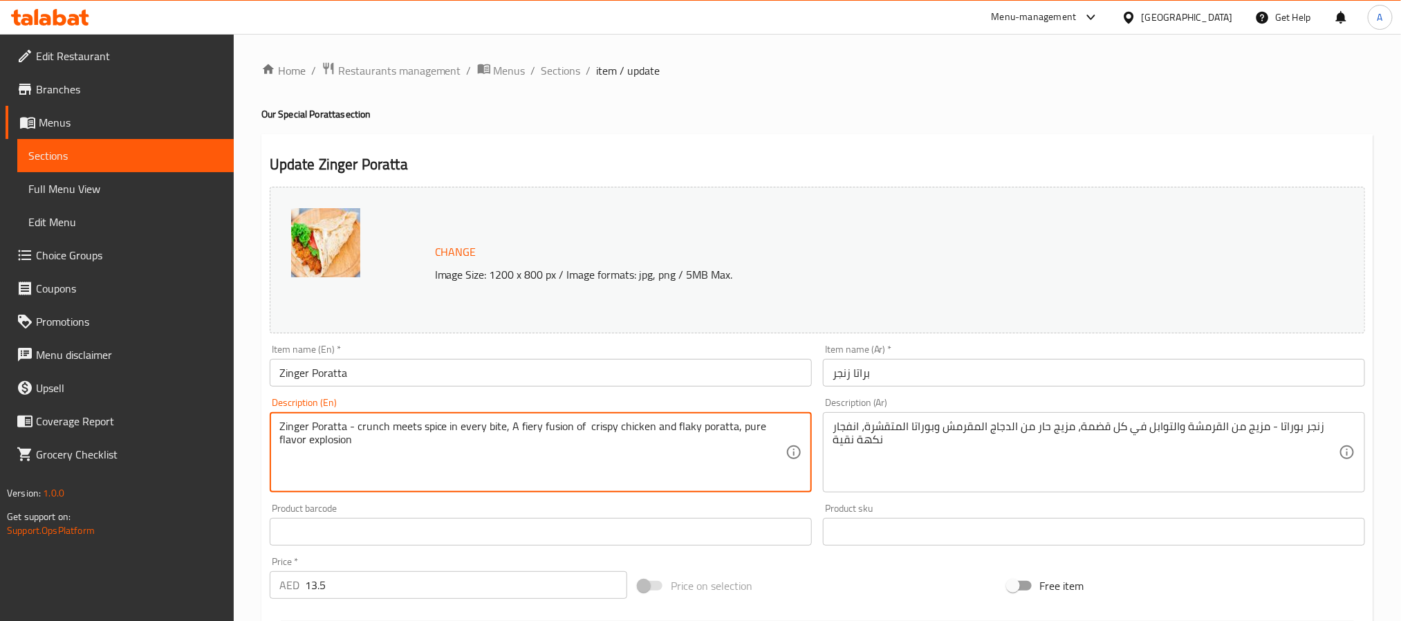
drag, startPoint x: 359, startPoint y: 421, endPoint x: 270, endPoint y: 421, distance: 89.2
type textarea "Crunch meets spice in every bite, A fiery fusion of crispy chicken and flaky po…"
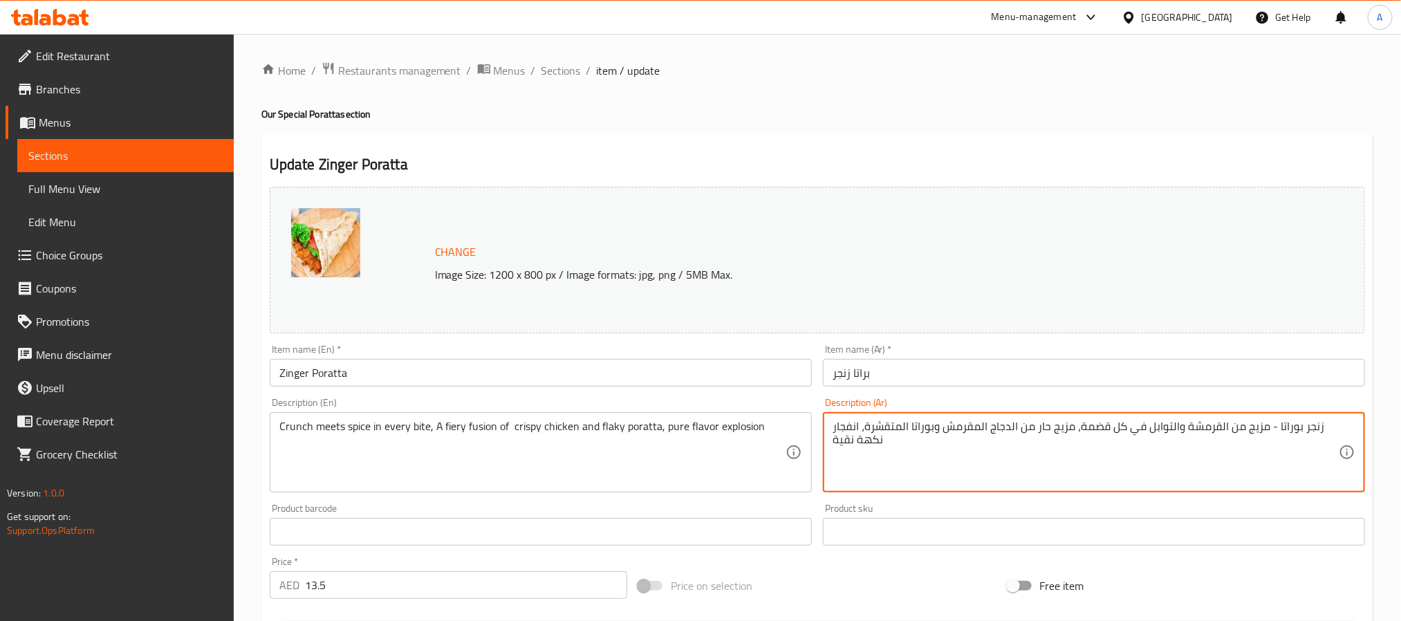
drag, startPoint x: 1262, startPoint y: 430, endPoint x: 1318, endPoint y: 430, distance: 55.3
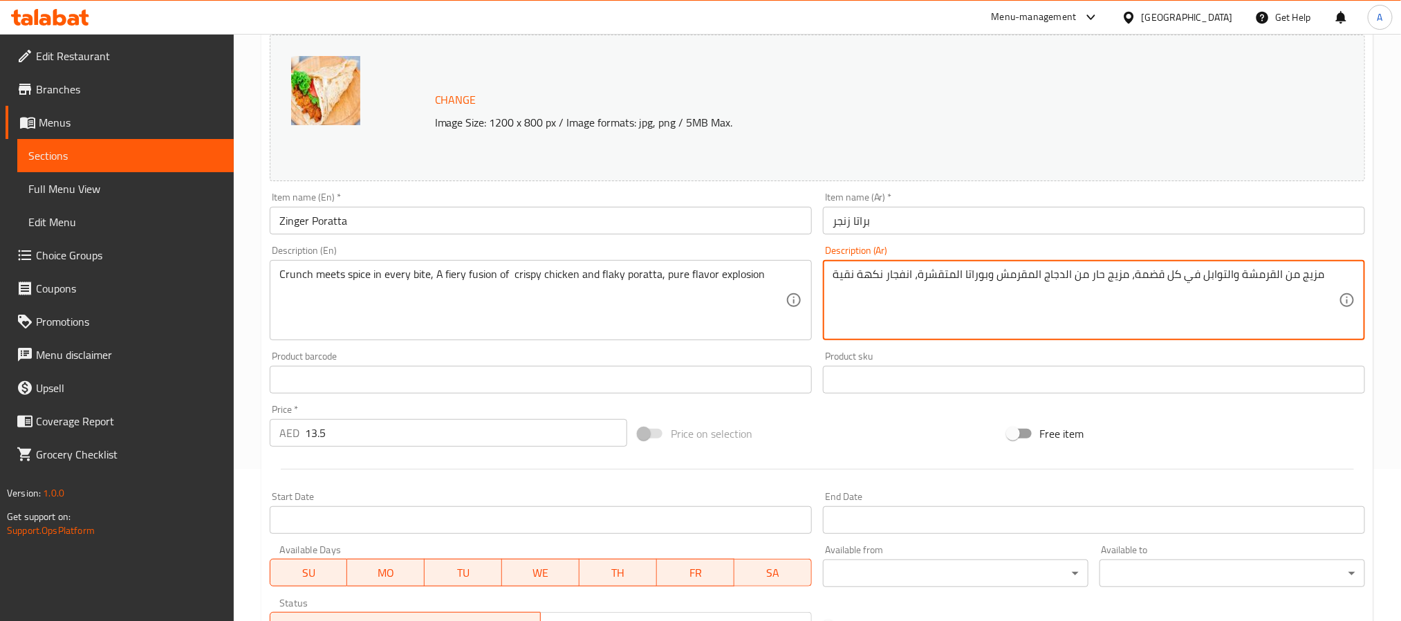
scroll to position [374, 0]
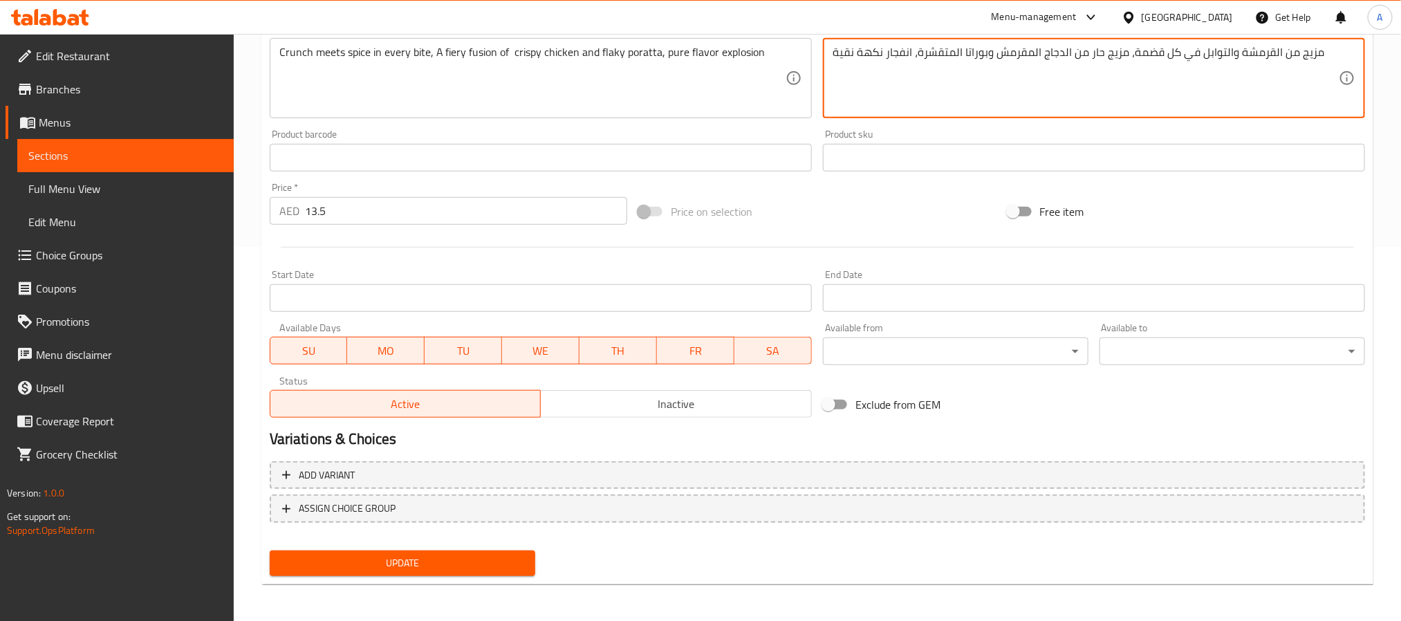
type textarea "مزيج من القرمشة والتوابل في كل قضمة، مزيج حار من الدجاج المقرمش وبوراتا المتقشر…"
click at [430, 559] on span "Update" at bounding box center [402, 563] width 243 height 17
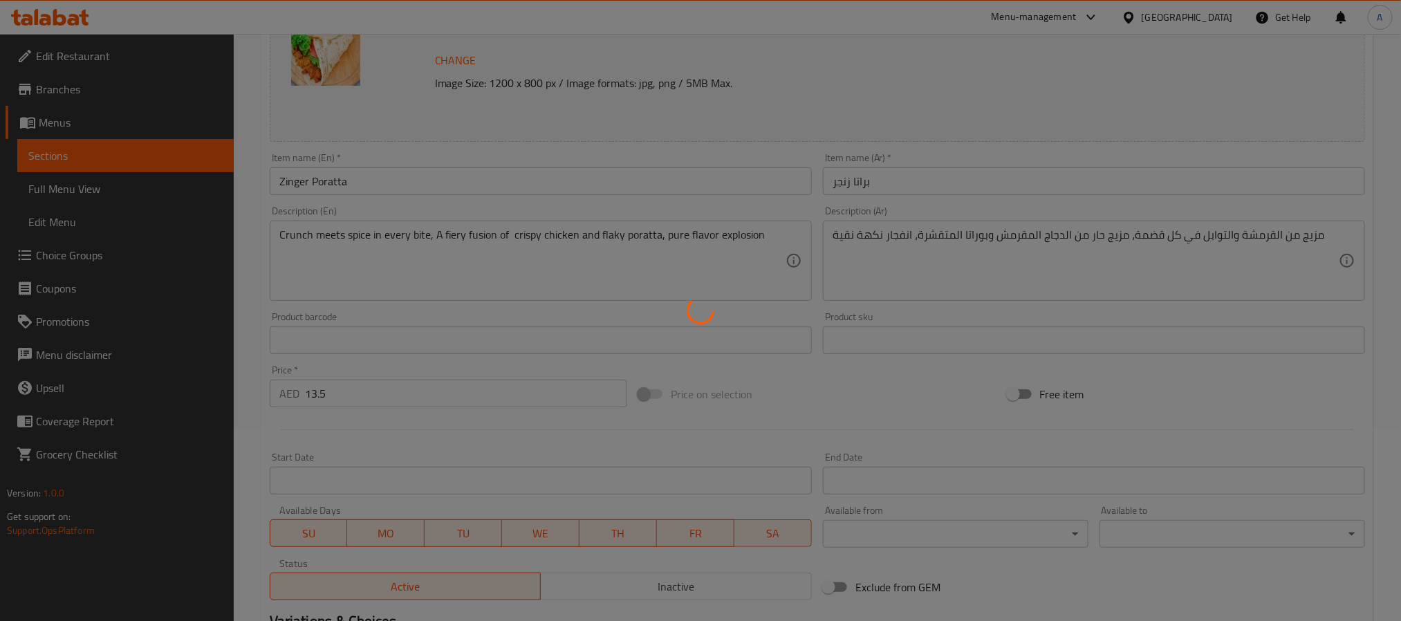
scroll to position [0, 0]
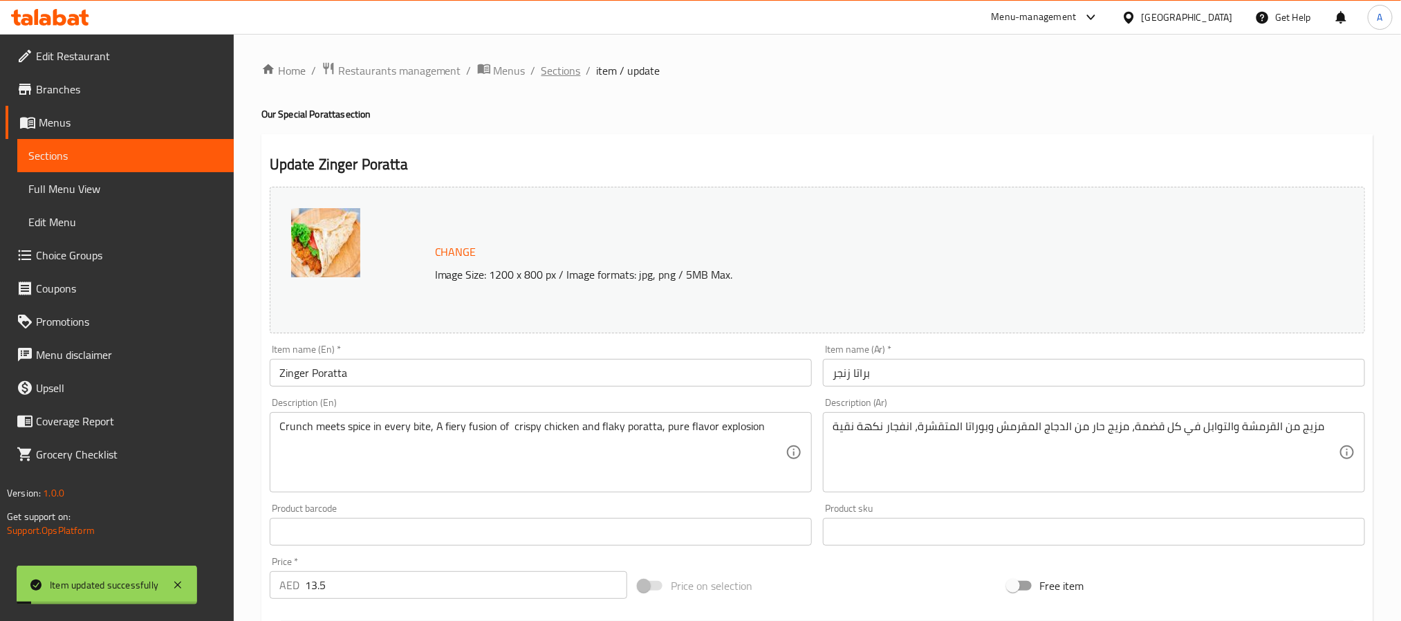
click at [565, 75] on span "Sections" at bounding box center [561, 70] width 39 height 17
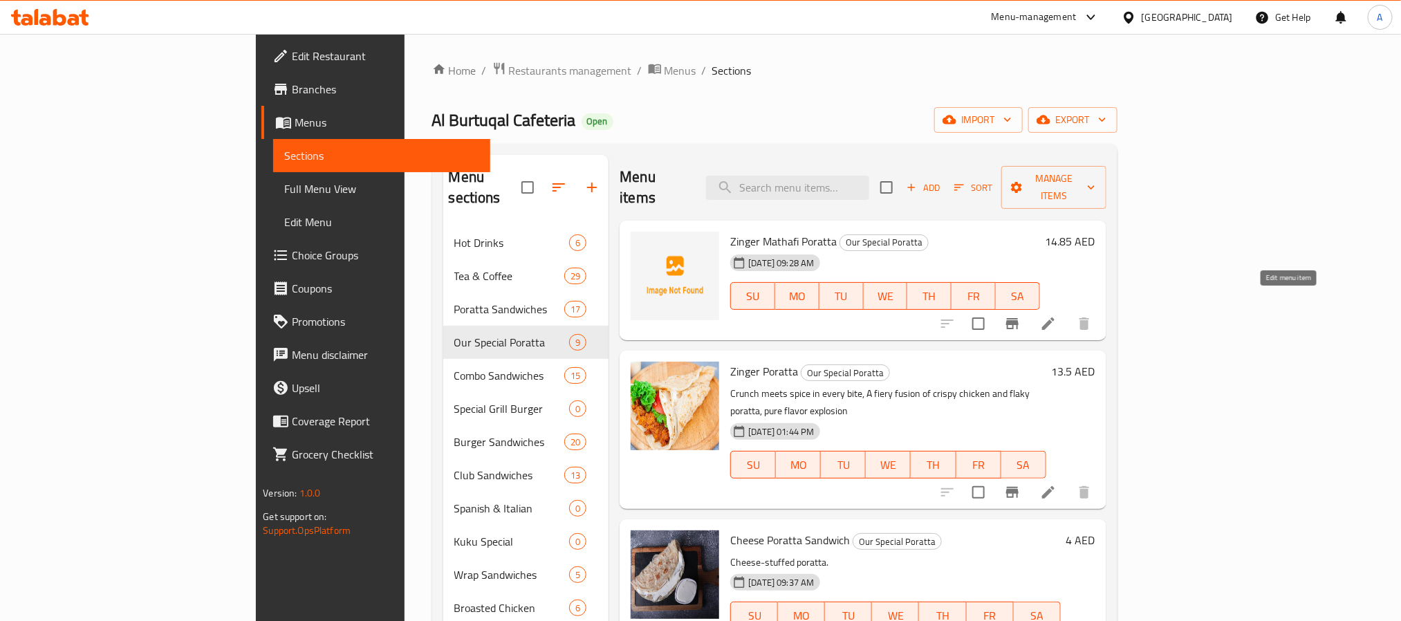
click at [1057, 315] on icon at bounding box center [1048, 323] width 17 height 17
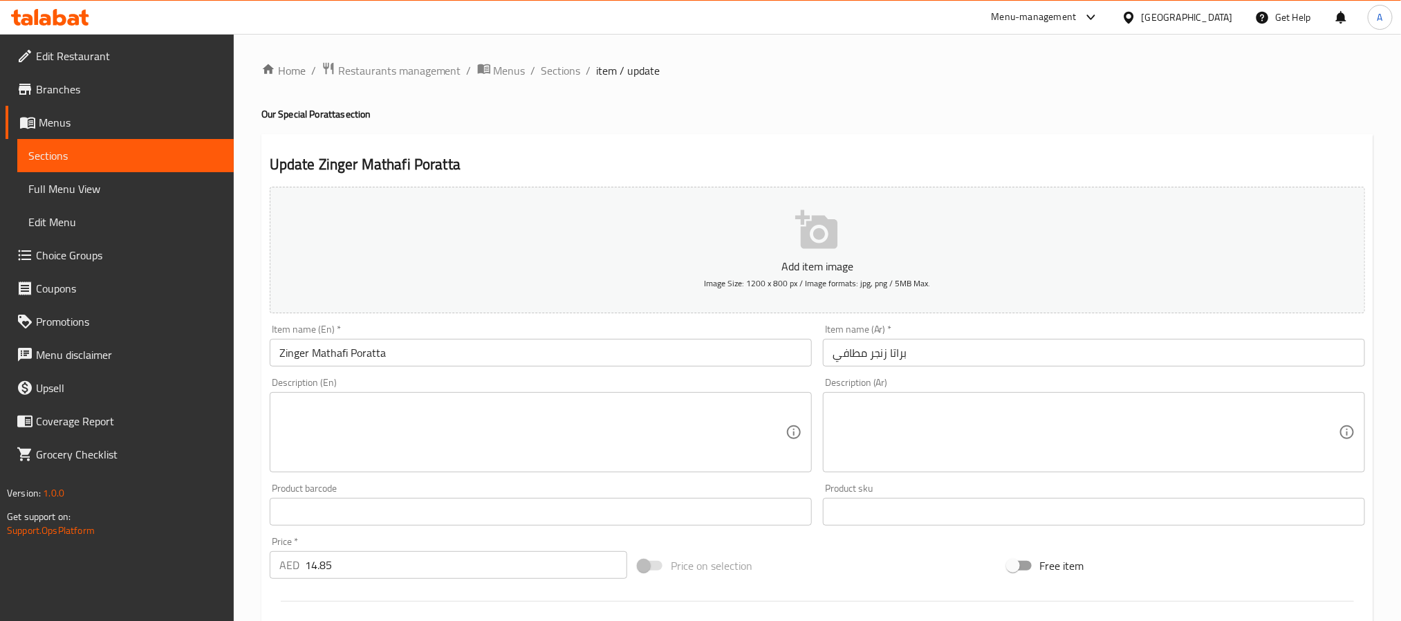
click at [353, 389] on div "Description (En) Description (En)" at bounding box center [541, 425] width 542 height 95
click at [353, 398] on div "Description (En)" at bounding box center [541, 432] width 542 height 80
type textarea "s"
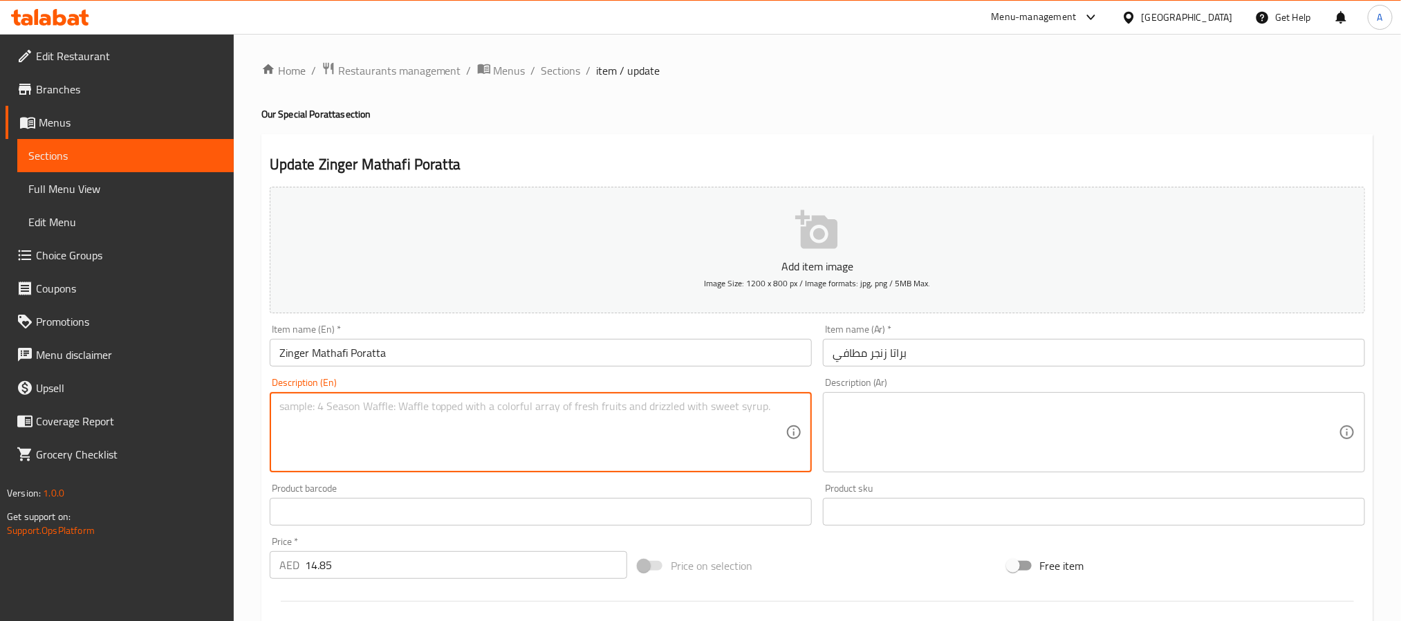
type textarea "Z"
click at [403, 407] on textarea "Crispy, spicy and stuffed tp prefection" at bounding box center [532, 433] width 506 height 66
click at [427, 407] on textarea "Crispy, spicy and stuffed to prefection" at bounding box center [532, 433] width 506 height 66
click at [463, 409] on textarea "Crispy, spicy and stuffed to perfection a bold twist that fires up every bite" at bounding box center [532, 433] width 506 height 66
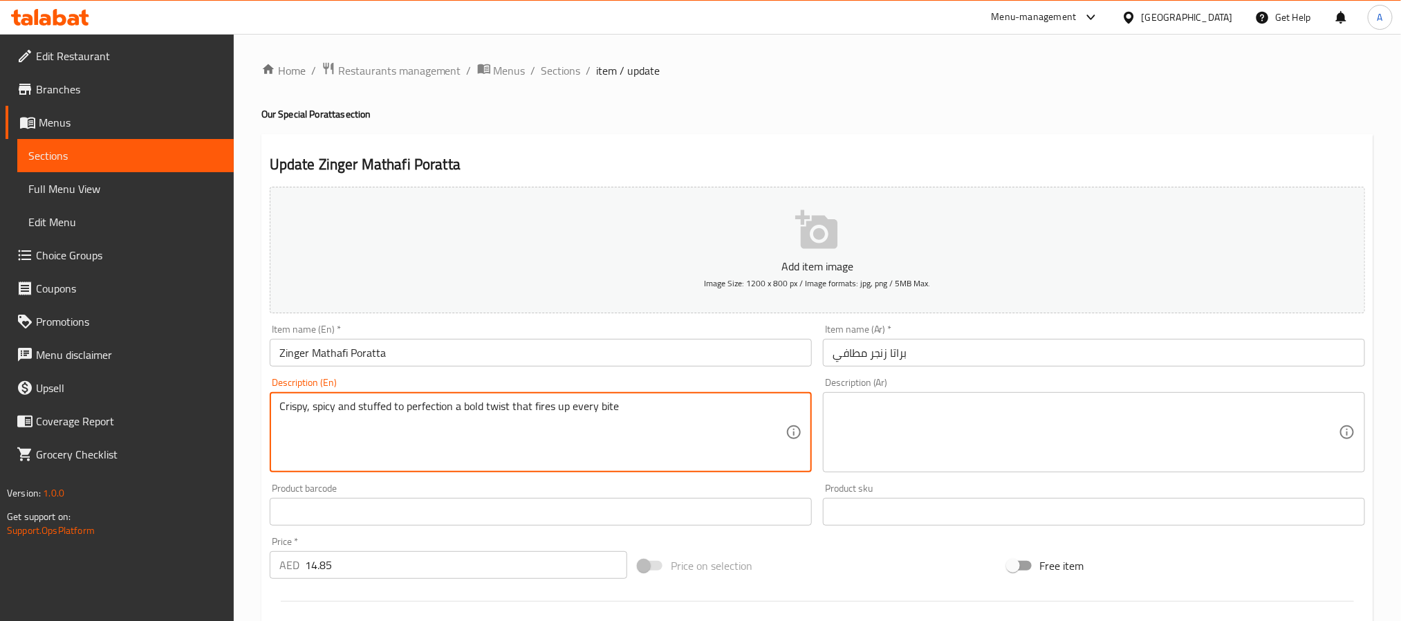
click at [463, 409] on textarea "Crispy, spicy and stuffed to perfection a bold twist that fires up every bite" at bounding box center [532, 433] width 506 height 66
type textarea "Crispy, spicy and stuffed to perfection a bold twist that fires up every bite"
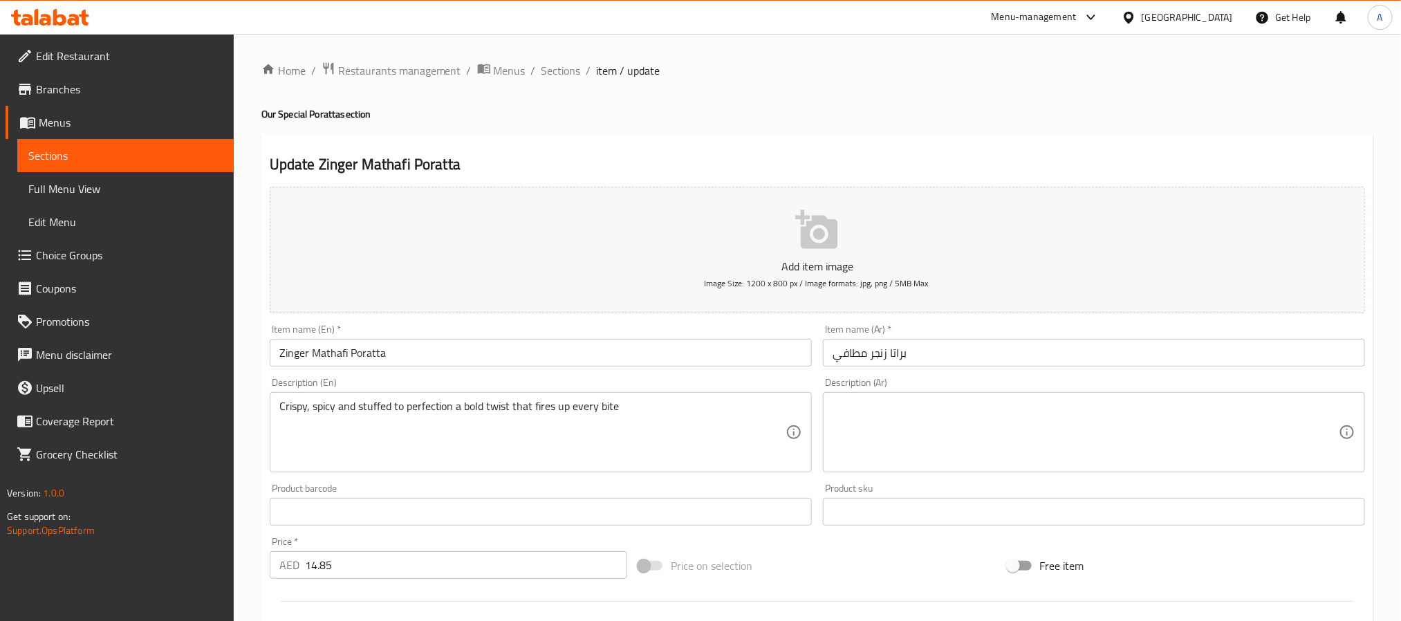
paste textarea "مقرمشة، حارة ومحشوة بشكل مثالي، لمسة جريئة تشعل كل قضمة"
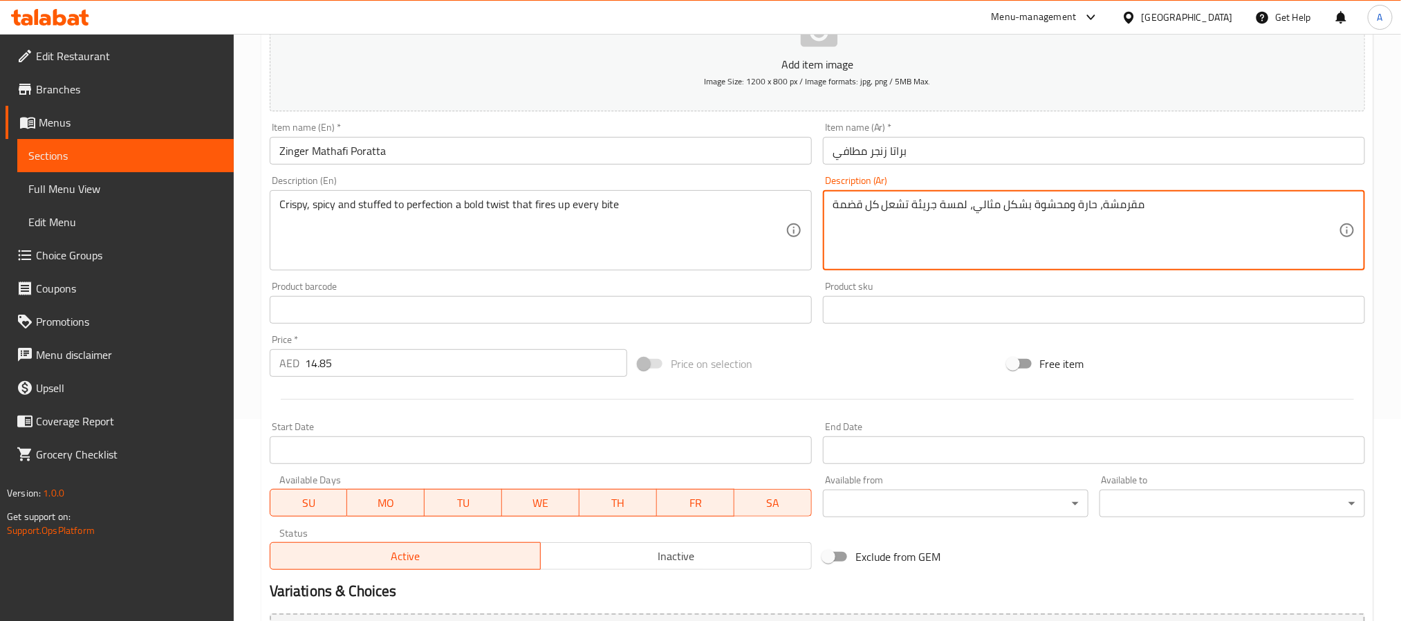
scroll to position [355, 0]
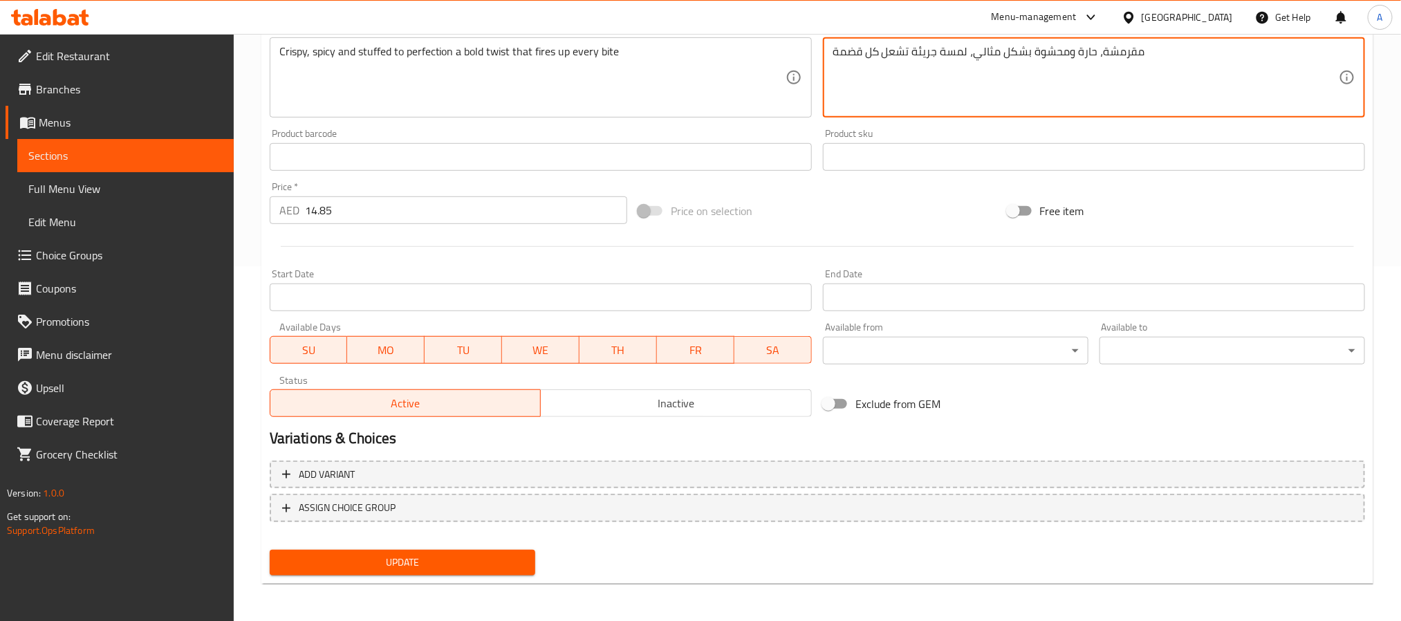
type textarea "مقرمشة، حارة ومحشوة بشكل مثالي، لمسة جريئة تشعل كل قضمة"
click at [519, 548] on div "Update" at bounding box center [402, 562] width 277 height 37
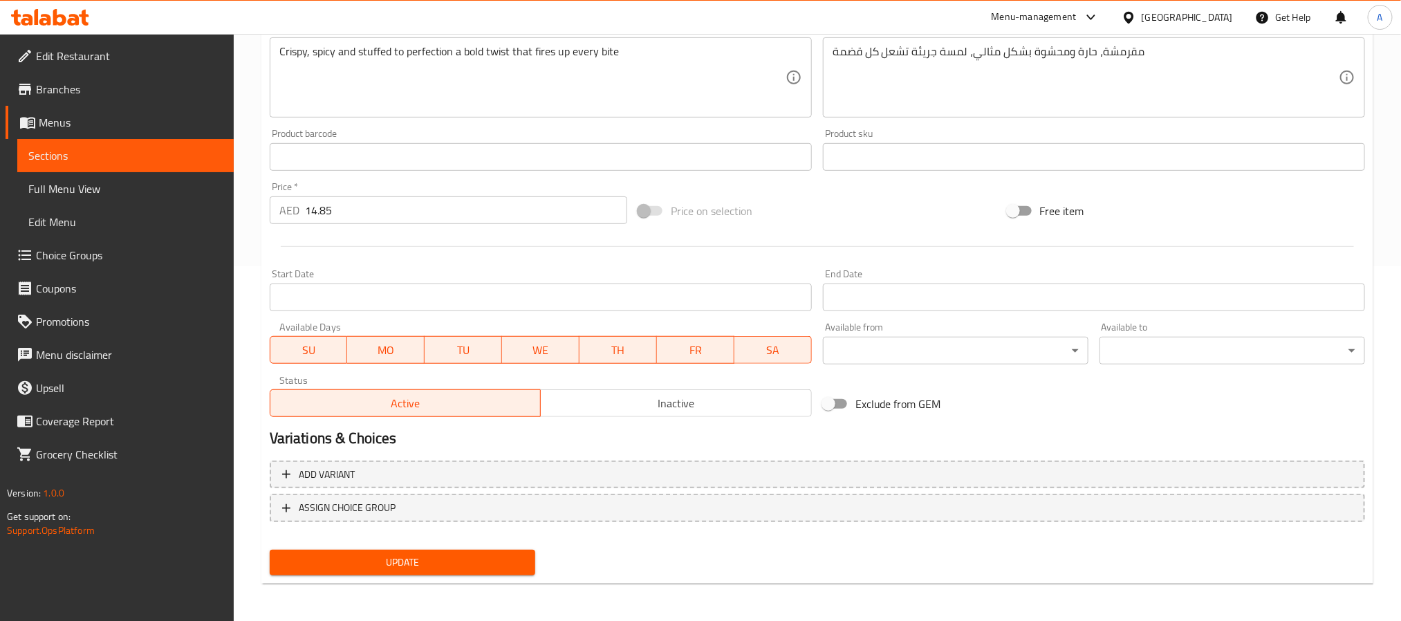
click at [519, 548] on div "Update" at bounding box center [402, 562] width 277 height 37
click at [524, 557] on span "Update" at bounding box center [402, 562] width 243 height 17
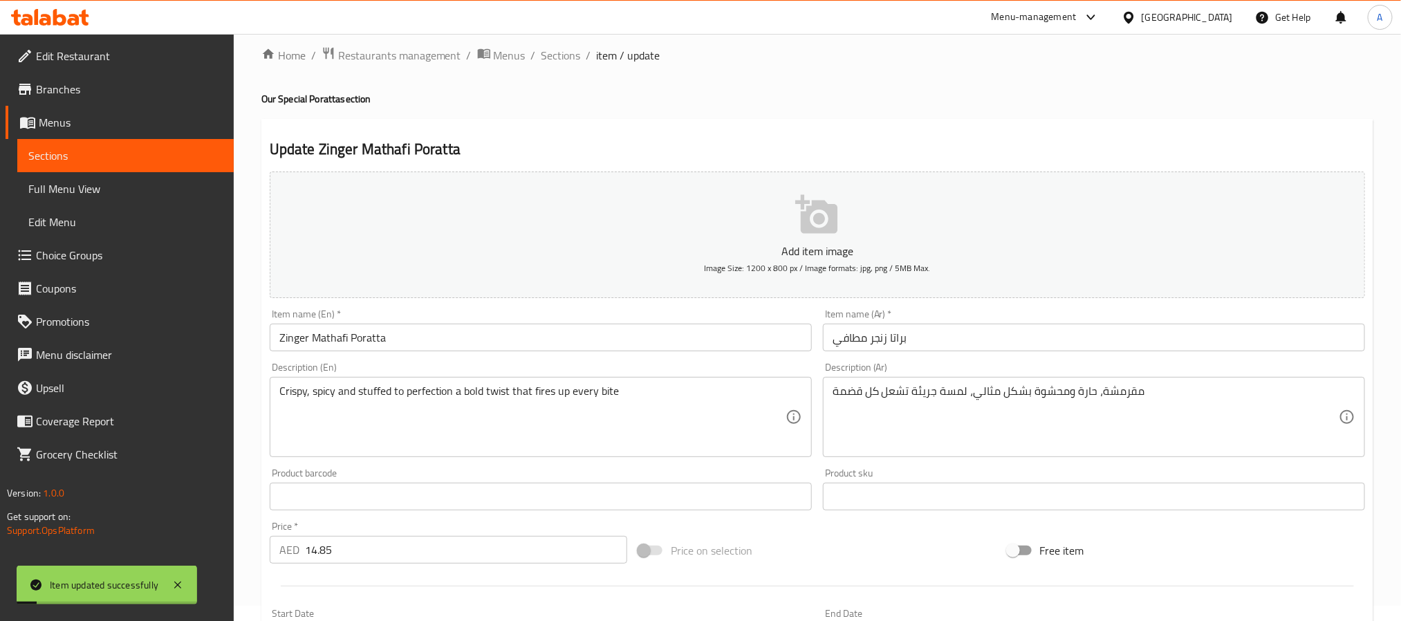
scroll to position [0, 0]
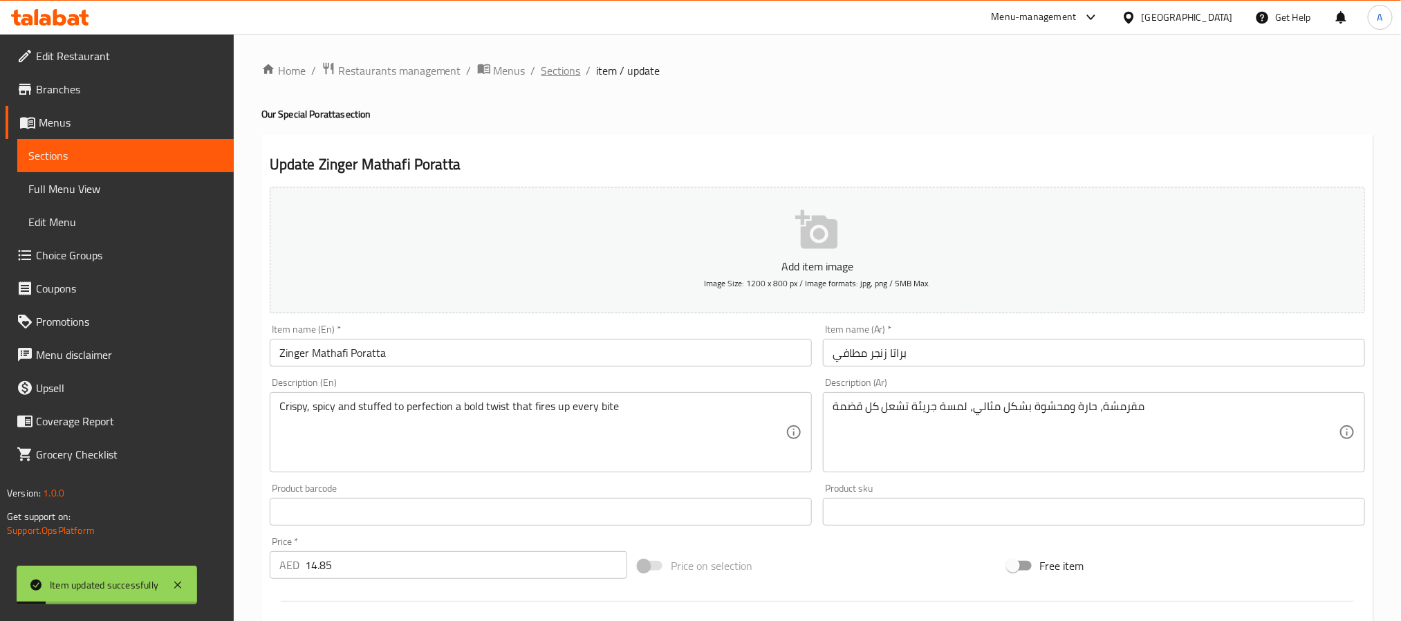
click at [558, 69] on span "Sections" at bounding box center [561, 70] width 39 height 17
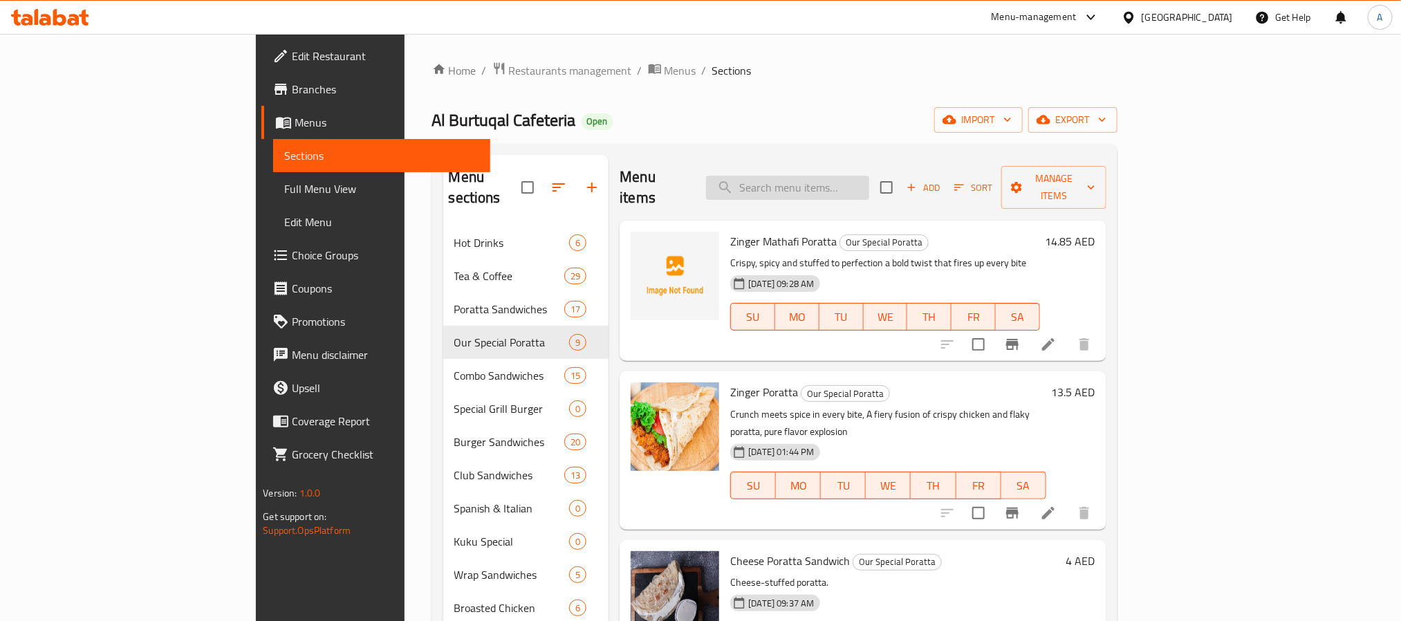
click at [835, 176] on input "search" at bounding box center [787, 188] width 163 height 24
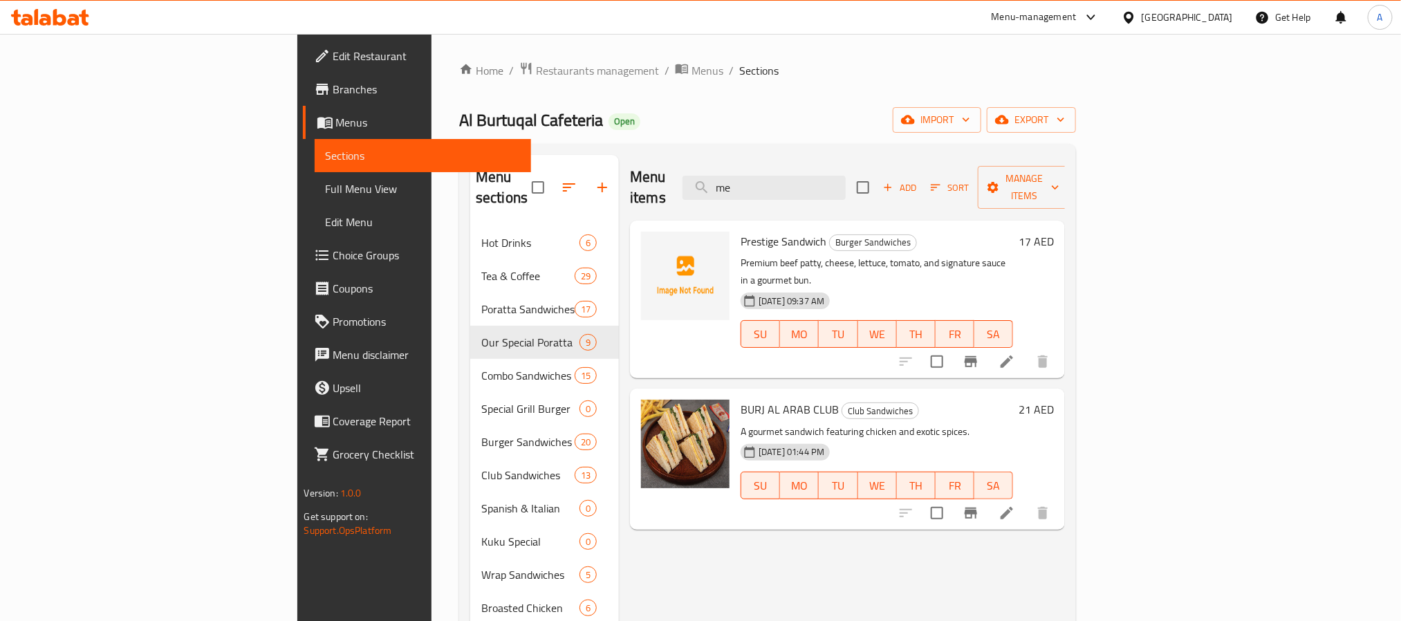
type input "m"
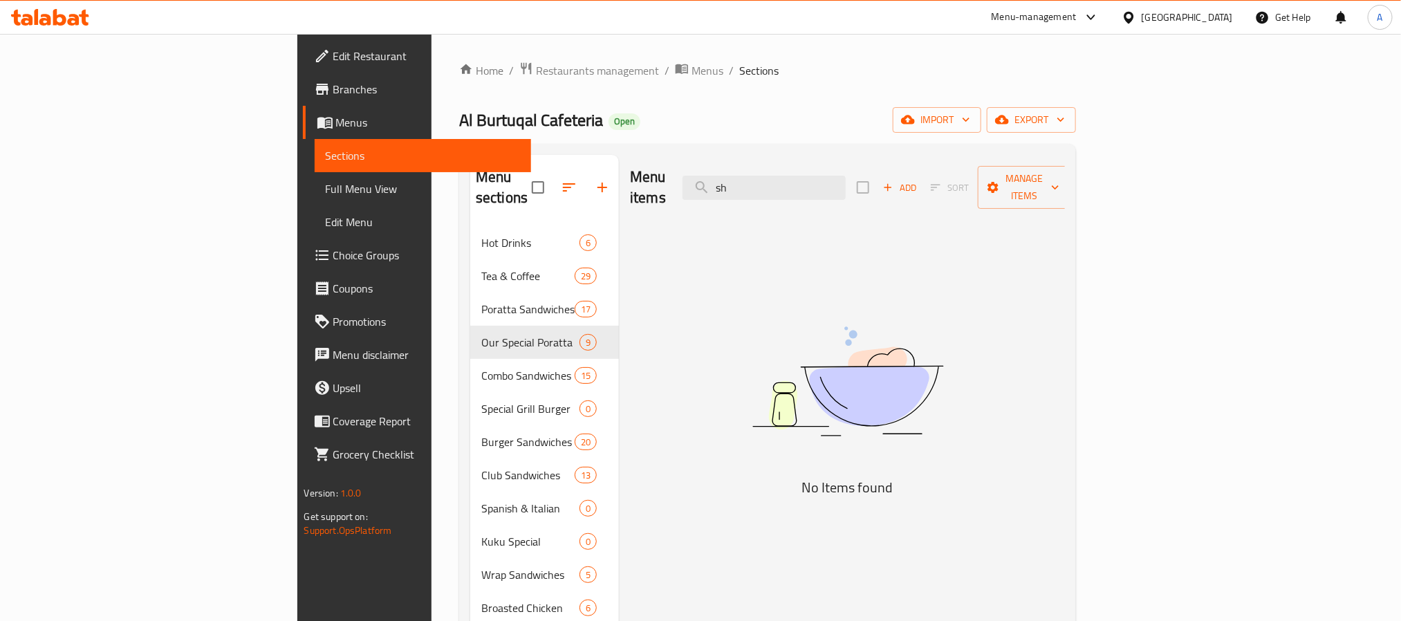
type input "s"
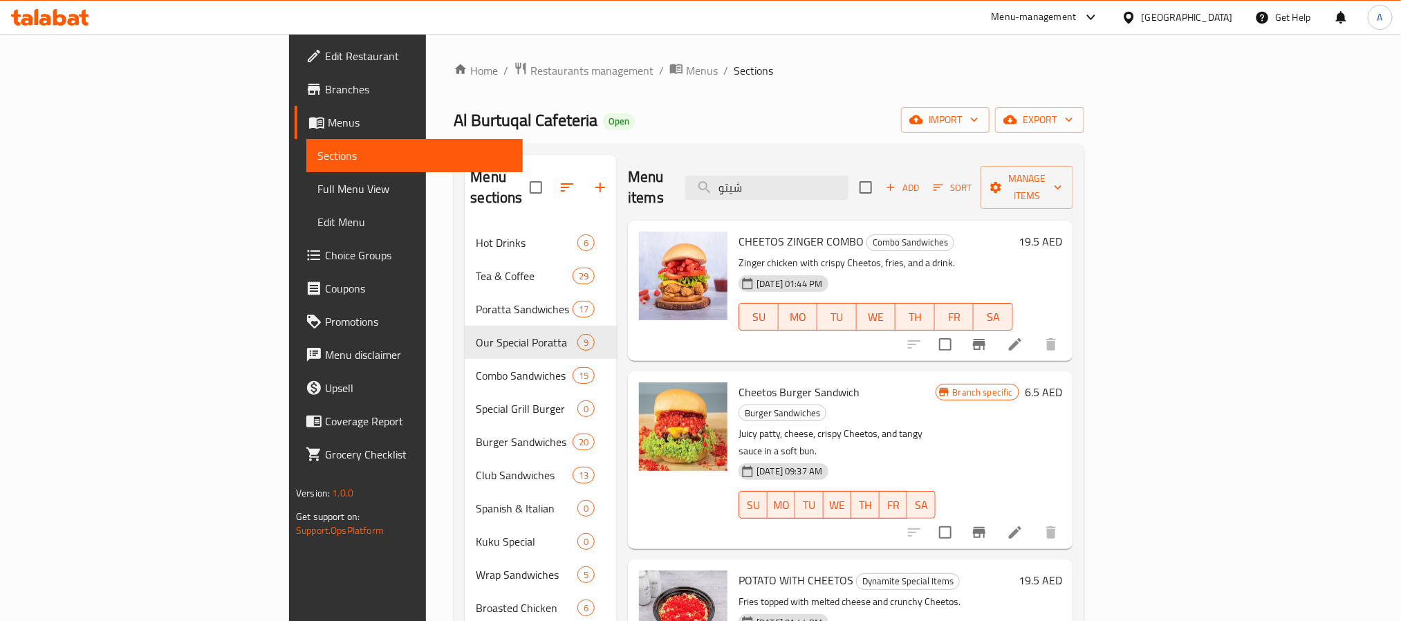
drag, startPoint x: 858, startPoint y: 179, endPoint x: 772, endPoint y: 179, distance: 85.8
click at [772, 179] on div "Menu items شيتو Add Sort Manage items" at bounding box center [850, 188] width 445 height 66
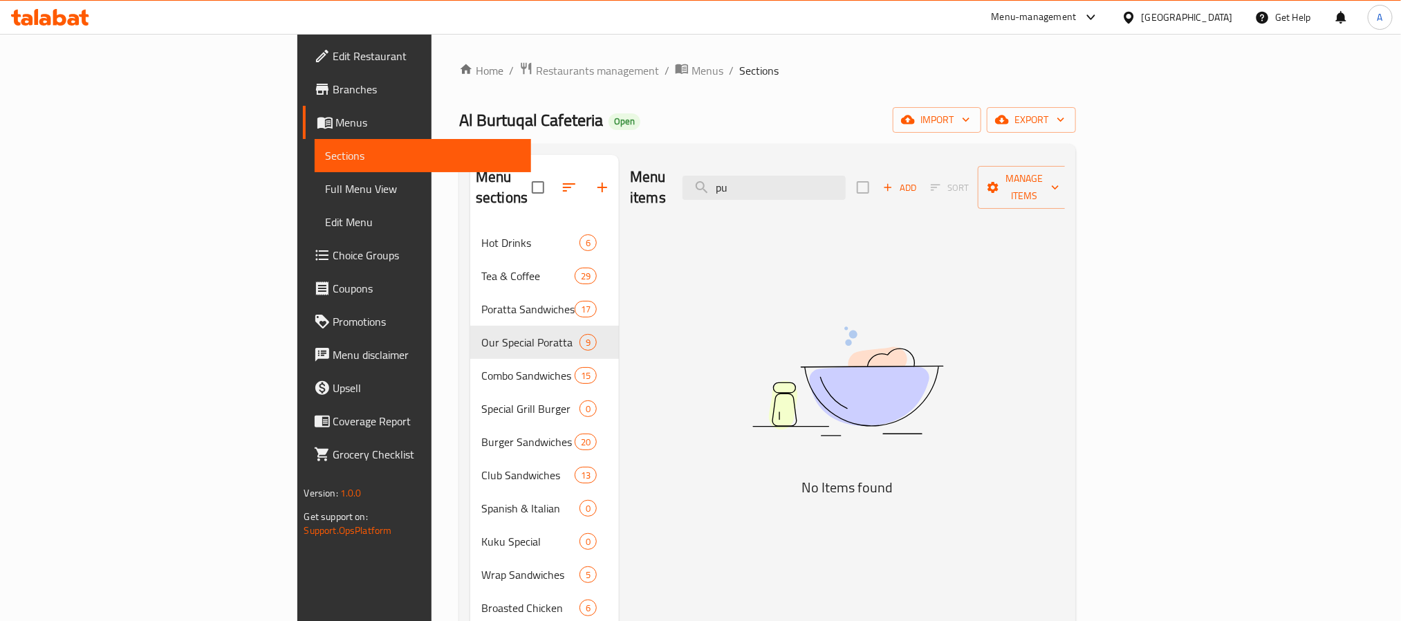
type input "p"
type input "ب"
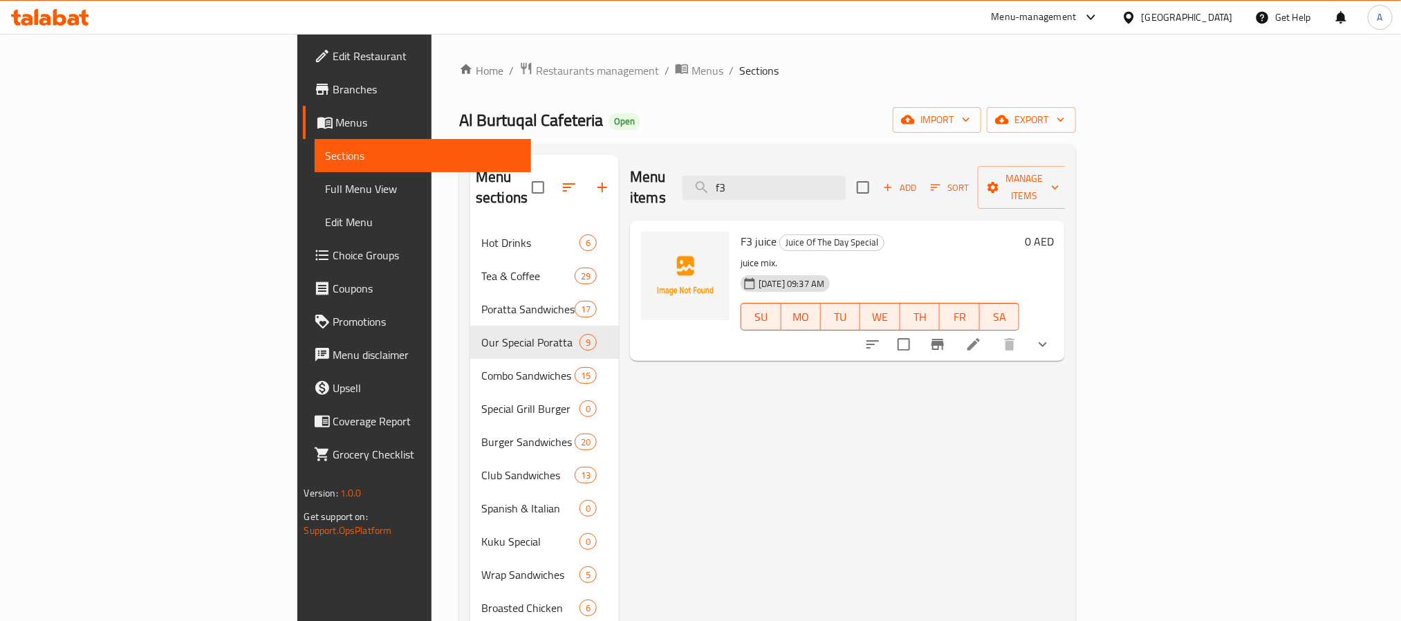
type input "f"
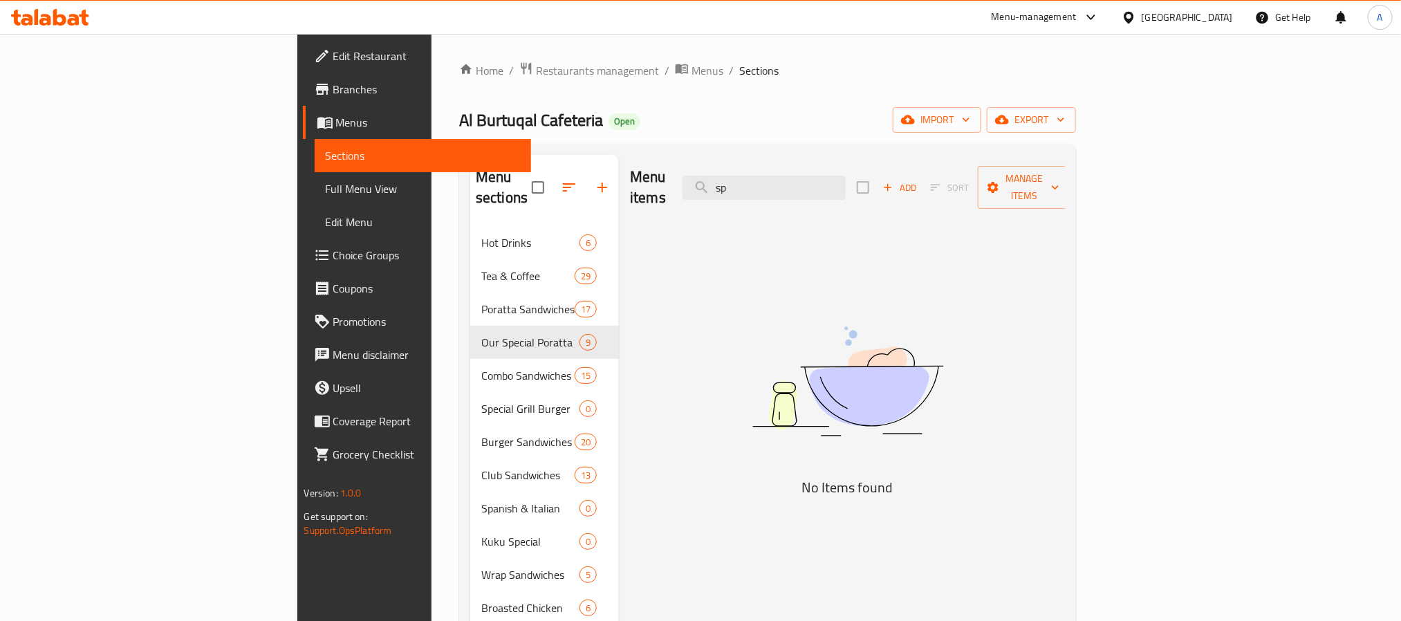
type input "s"
type input "c"
type input "s"
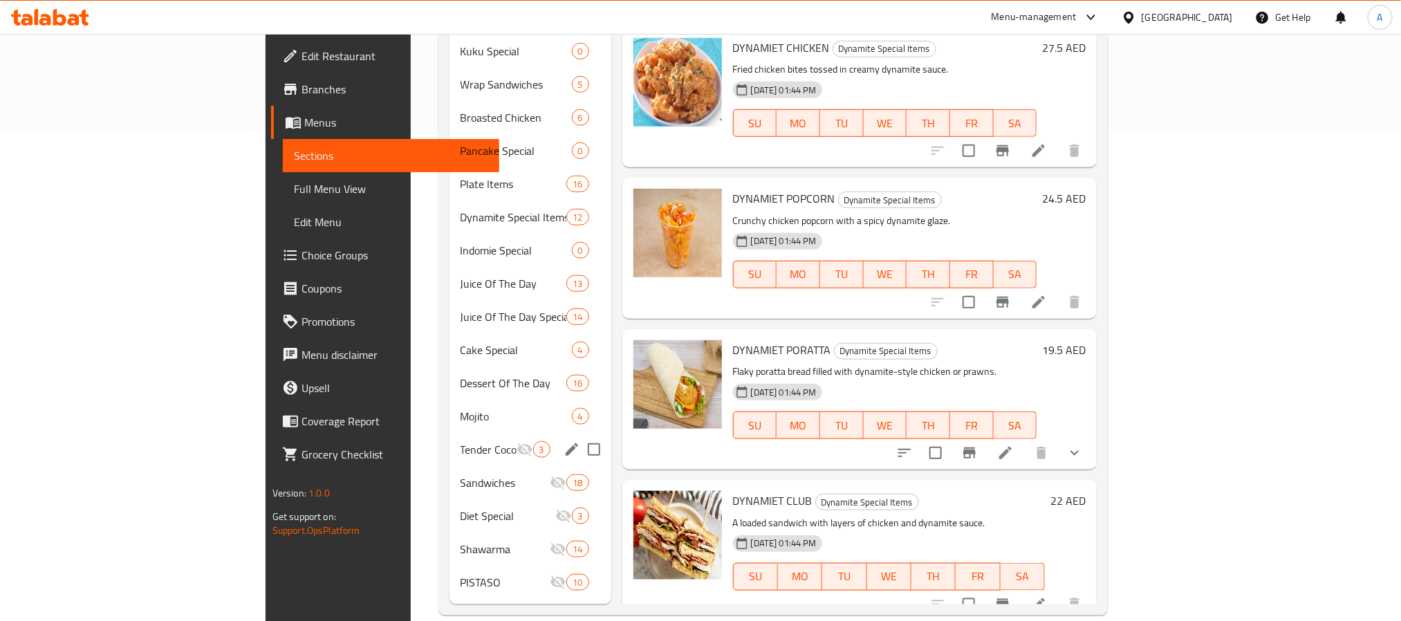
scroll to position [387, 0]
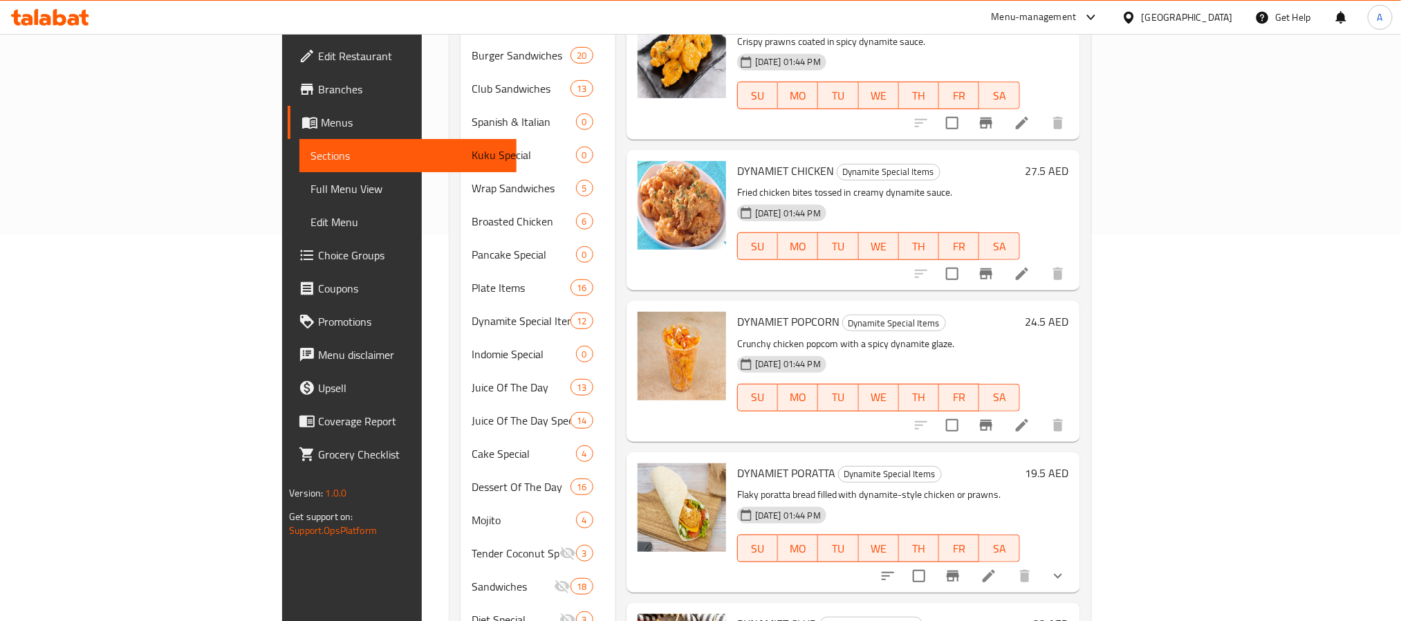
type input "dyna"
click at [934, 562] on input "checkbox" at bounding box center [919, 576] width 29 height 29
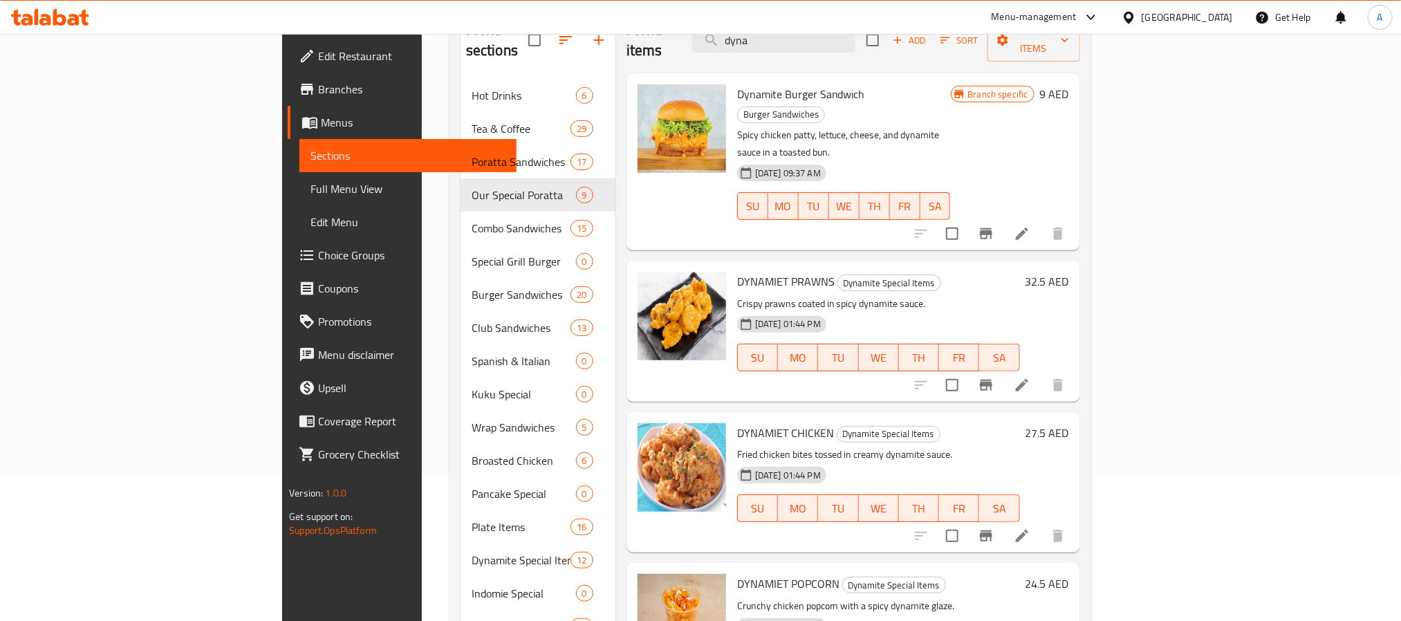
scroll to position [0, 0]
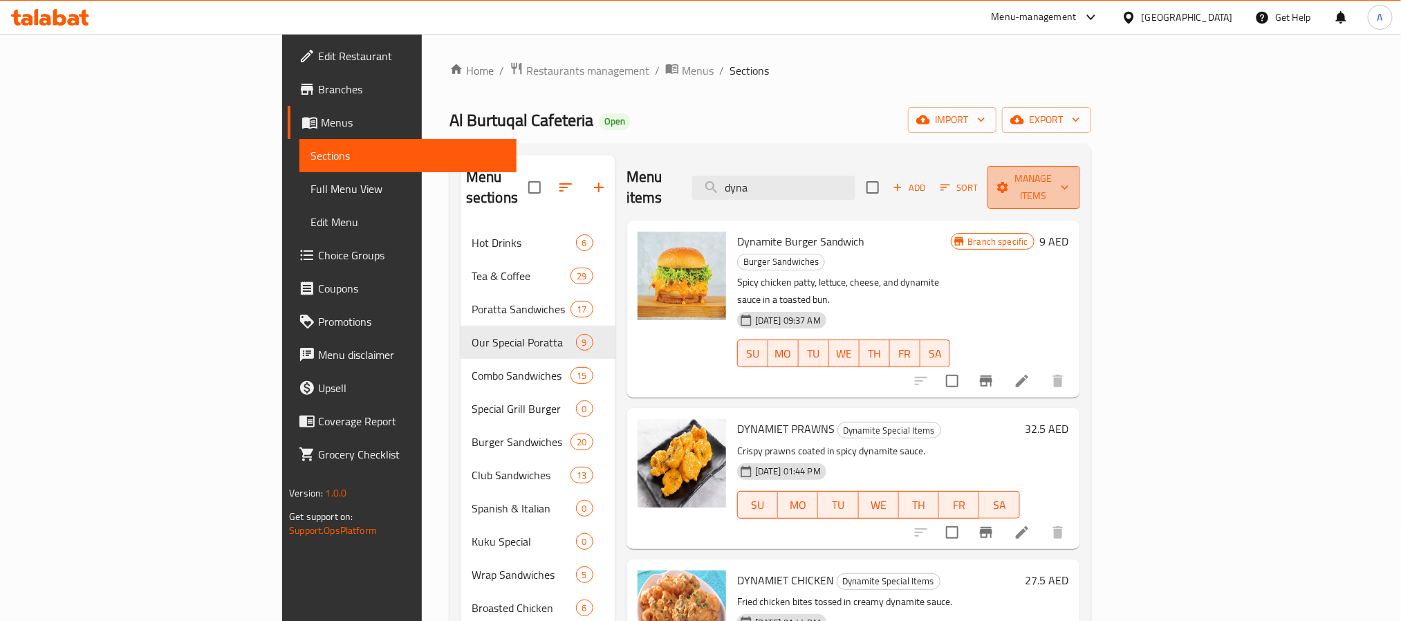
click at [1069, 170] on span "Manage items" at bounding box center [1034, 187] width 71 height 35
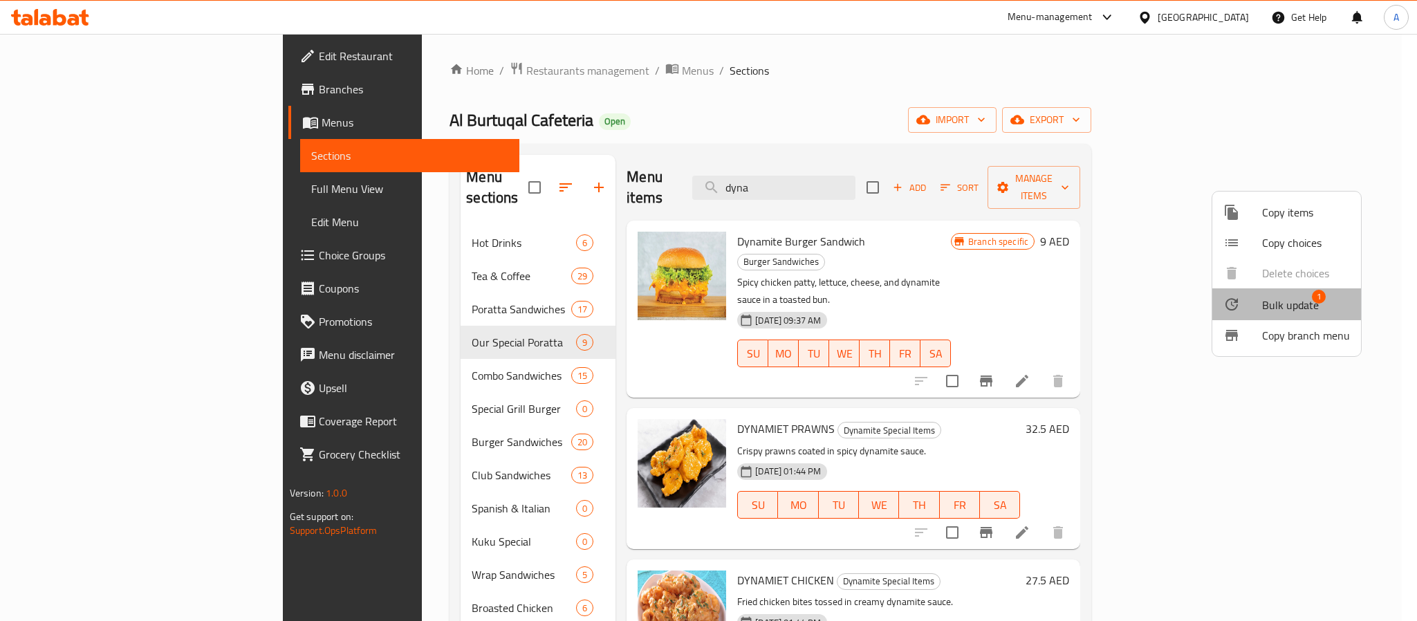
click at [1291, 297] on span "Bulk update" at bounding box center [1290, 305] width 57 height 17
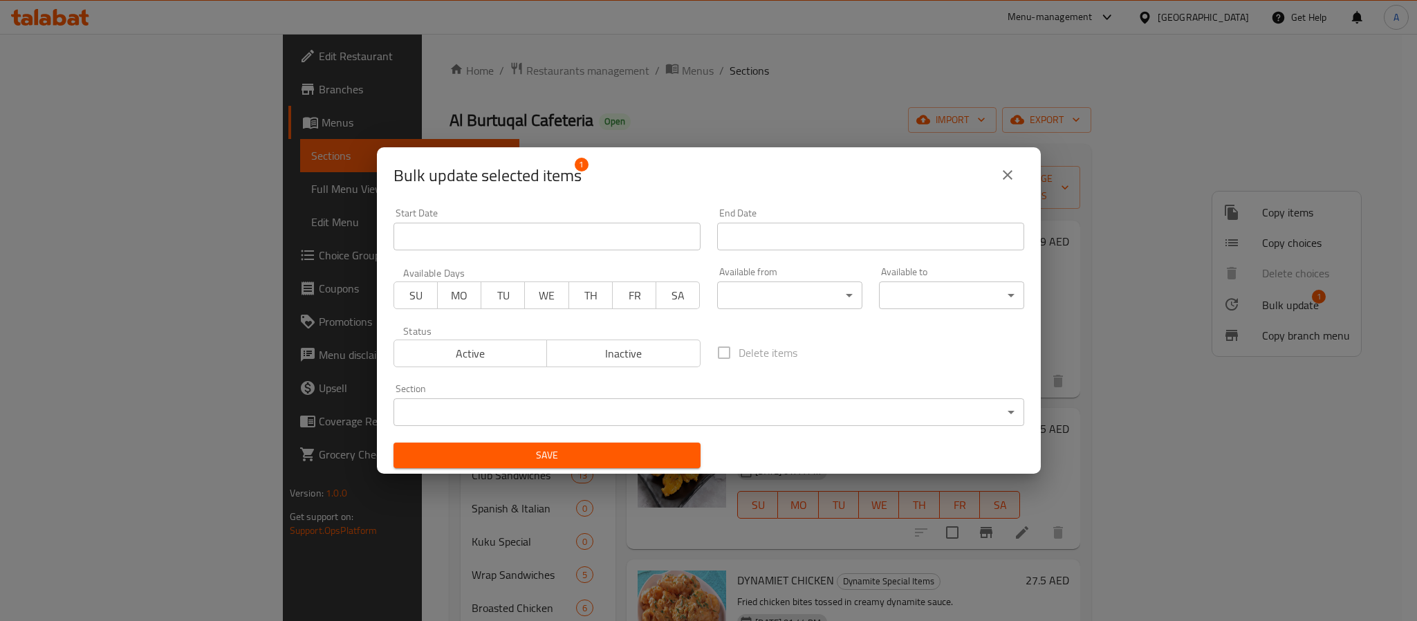
click at [723, 415] on body "​ Menu-management [GEOGRAPHIC_DATA] Get Help A Edit Restaurant Branches Menus S…" at bounding box center [708, 327] width 1417 height 587
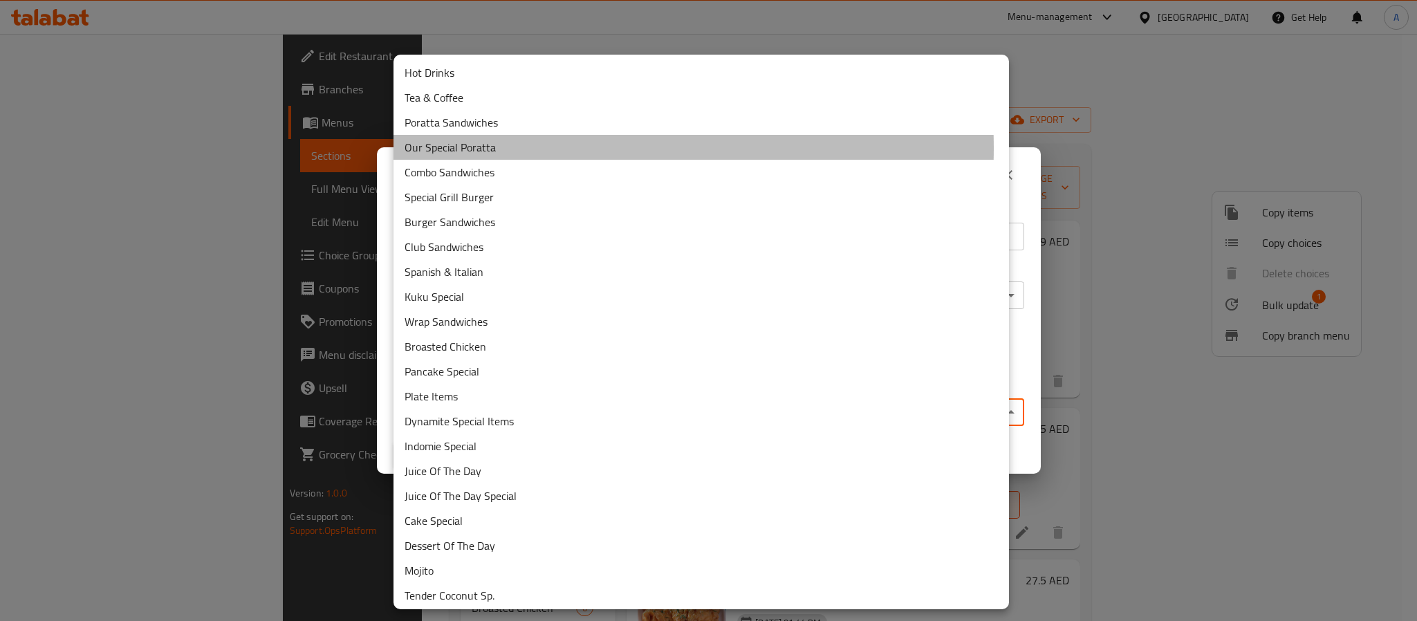
click at [474, 148] on li "Our Special Poratta" at bounding box center [702, 147] width 616 height 25
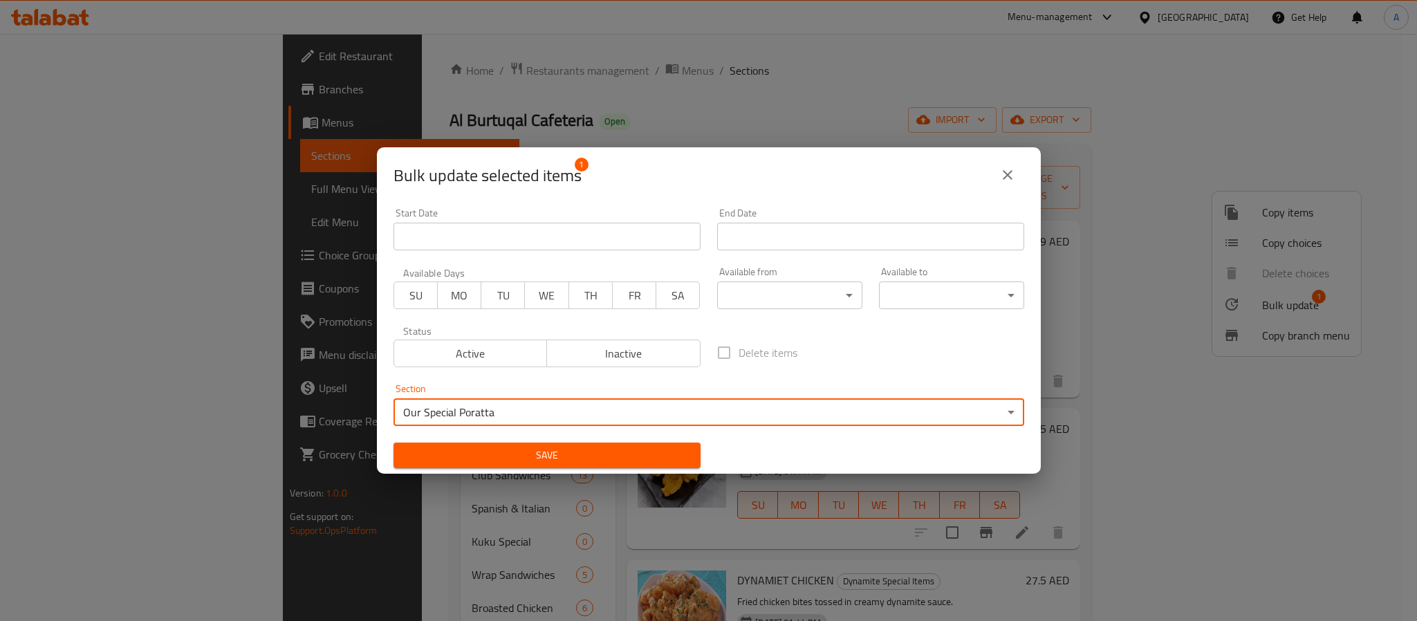
click at [605, 445] on button "Save" at bounding box center [547, 456] width 307 height 26
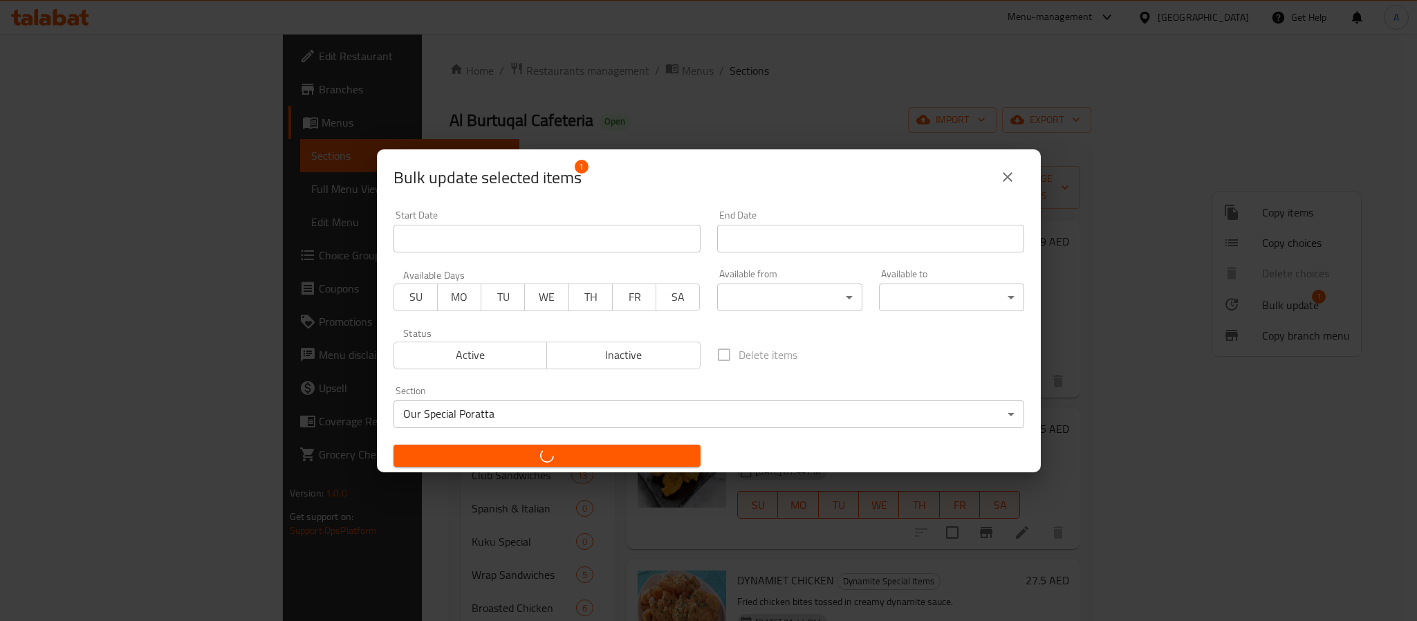
checkbox input "false"
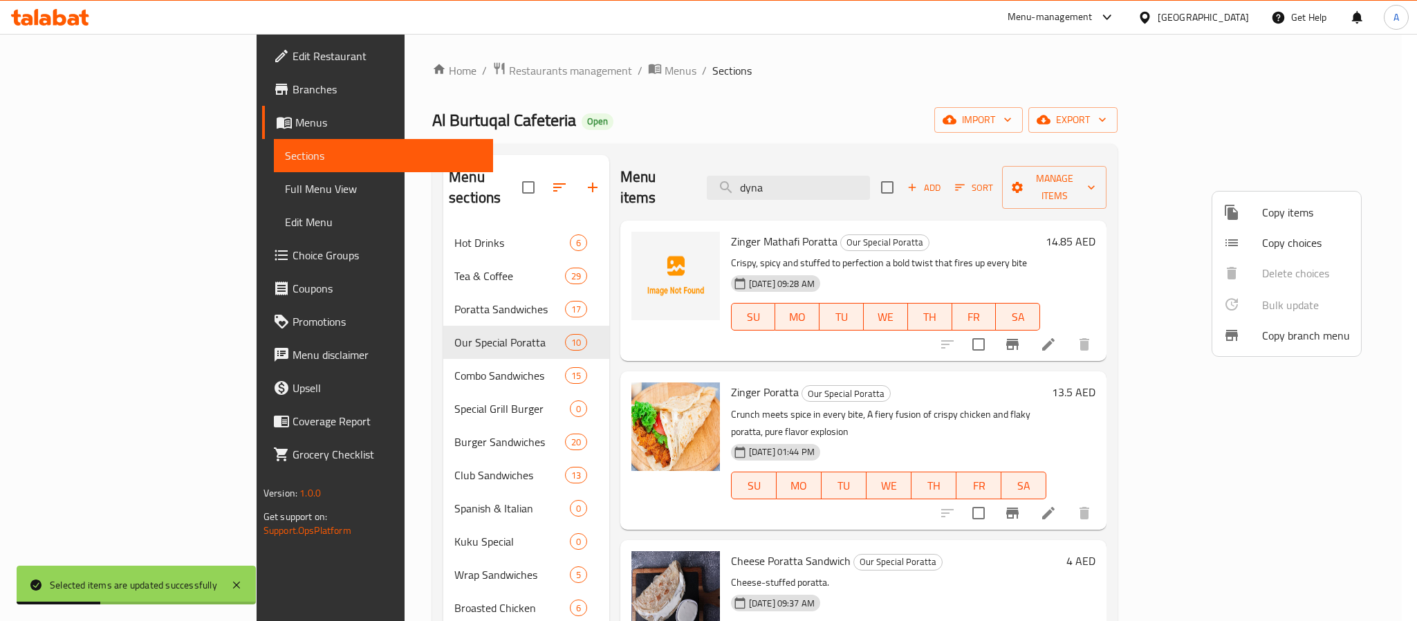
click at [452, 310] on div at bounding box center [708, 310] width 1417 height 621
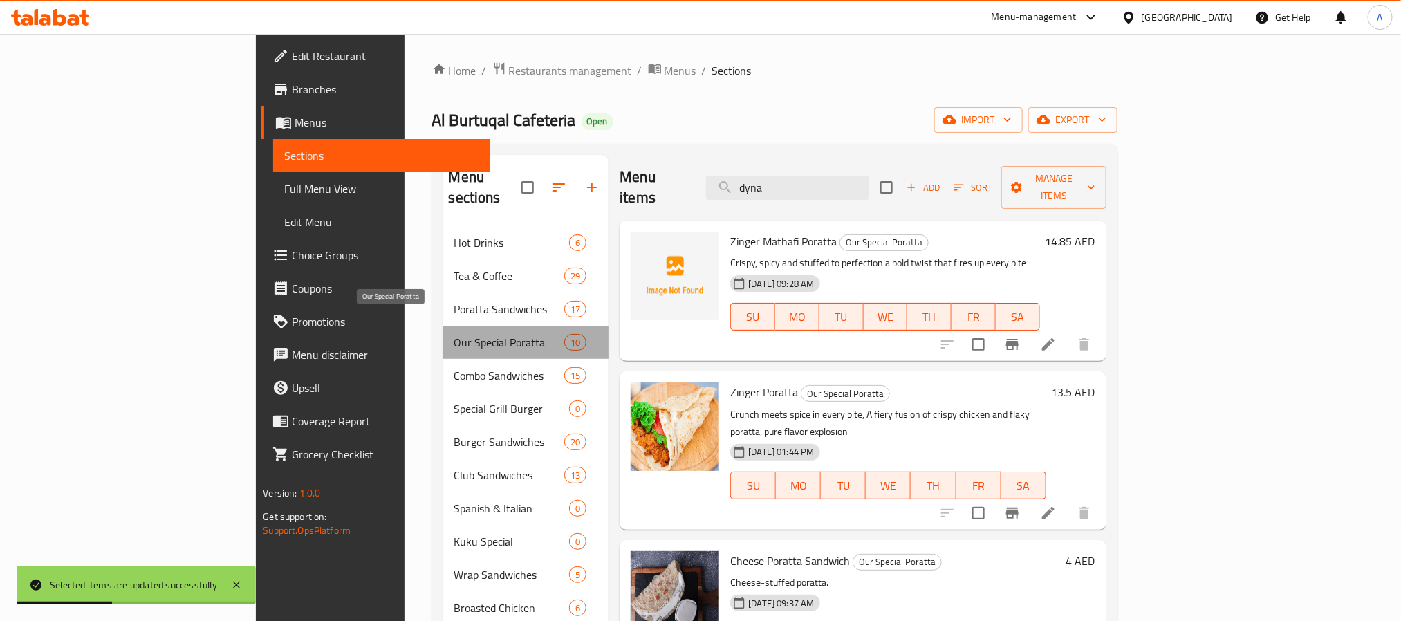
click at [454, 334] on span "Our Special Poratta" at bounding box center [509, 342] width 110 height 17
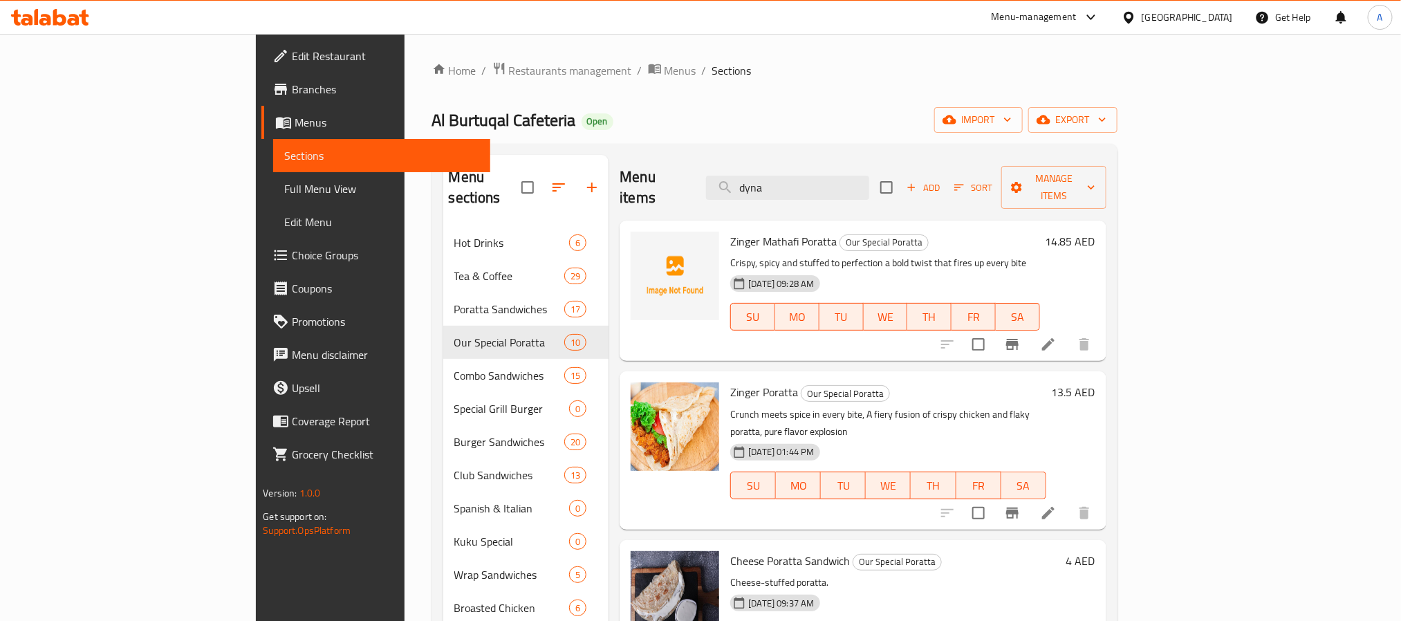
drag, startPoint x: 870, startPoint y: 178, endPoint x: 784, endPoint y: 173, distance: 85.9
click at [784, 173] on div "Menu items dyna Add Sort Manage items" at bounding box center [863, 188] width 486 height 66
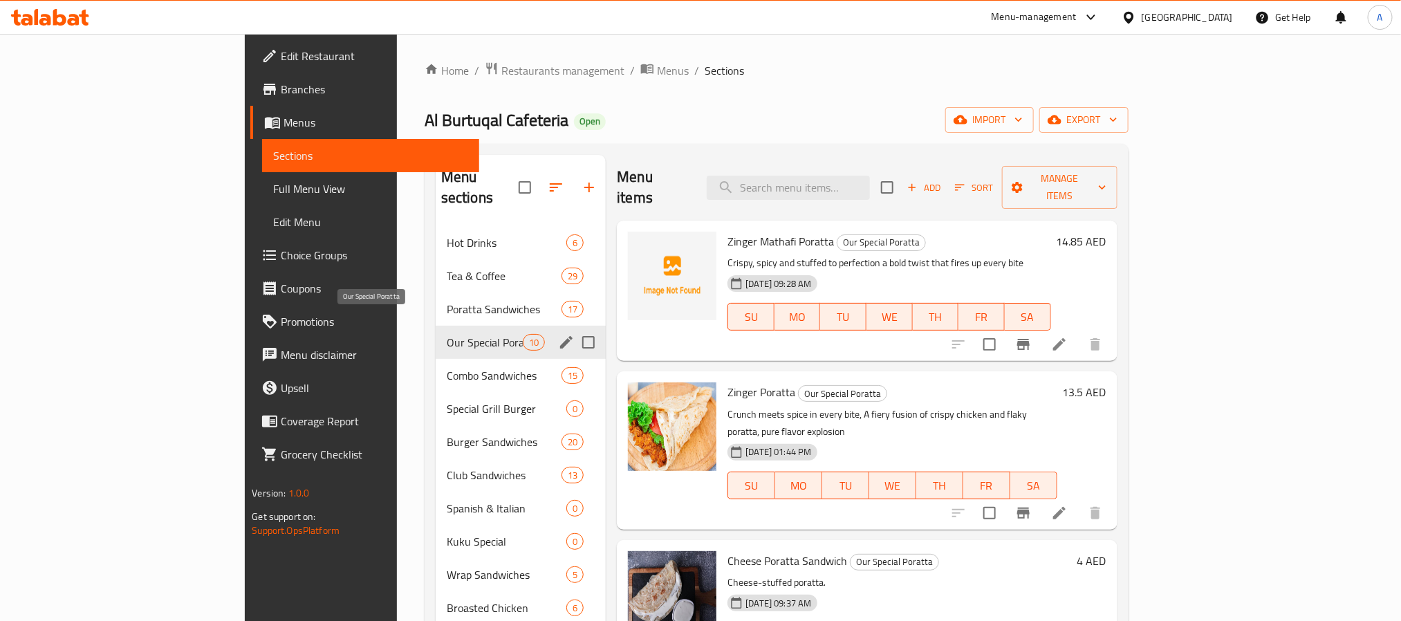
click at [447, 334] on span "Our Special Poratta" at bounding box center [485, 342] width 76 height 17
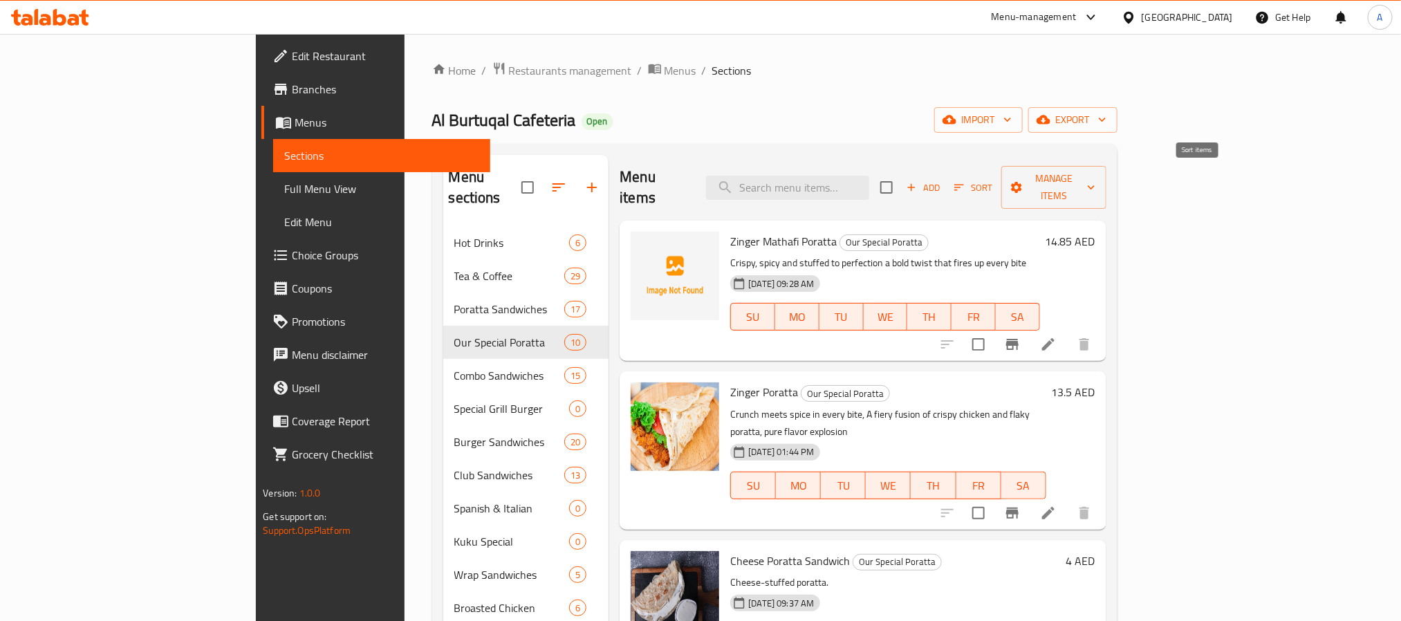
click at [993, 180] on span "Sort" at bounding box center [974, 188] width 38 height 16
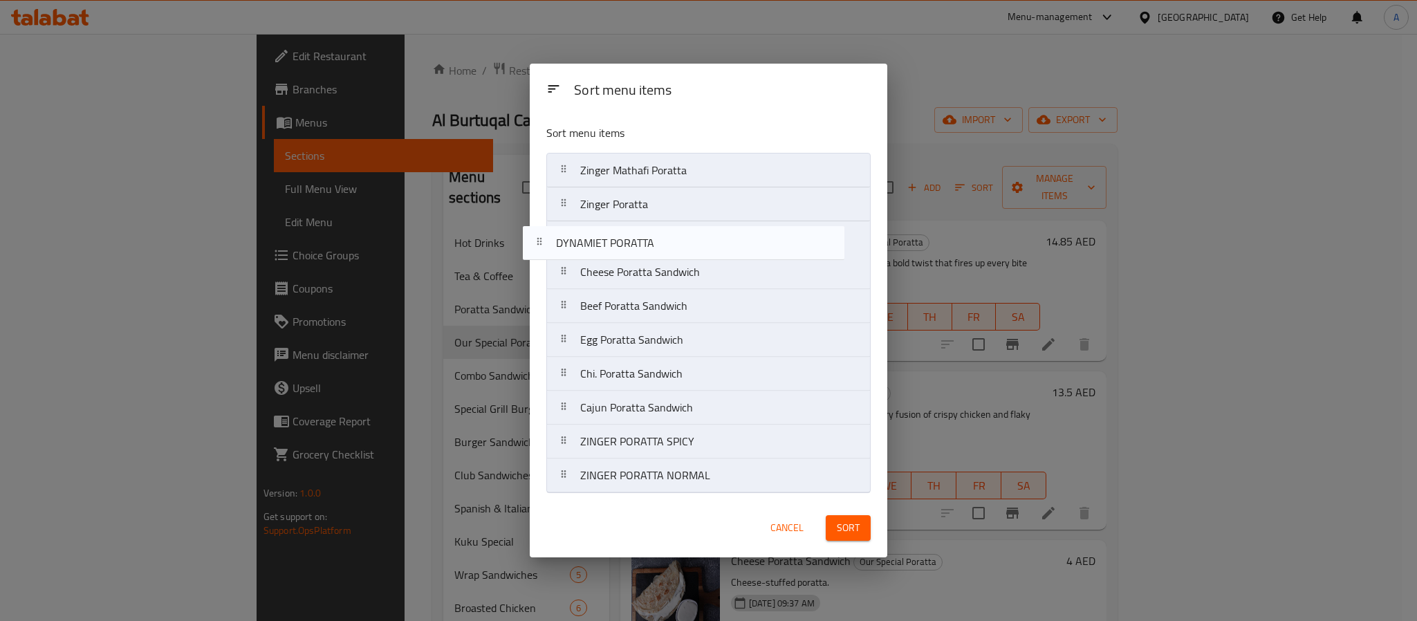
drag, startPoint x: 704, startPoint y: 479, endPoint x: 679, endPoint y: 239, distance: 241.3
click at [679, 239] on nav "Zinger Mathafi Poratta Zinger Poratta Cheese Poratta Sandwich Beef Poratta Sand…" at bounding box center [708, 323] width 324 height 340
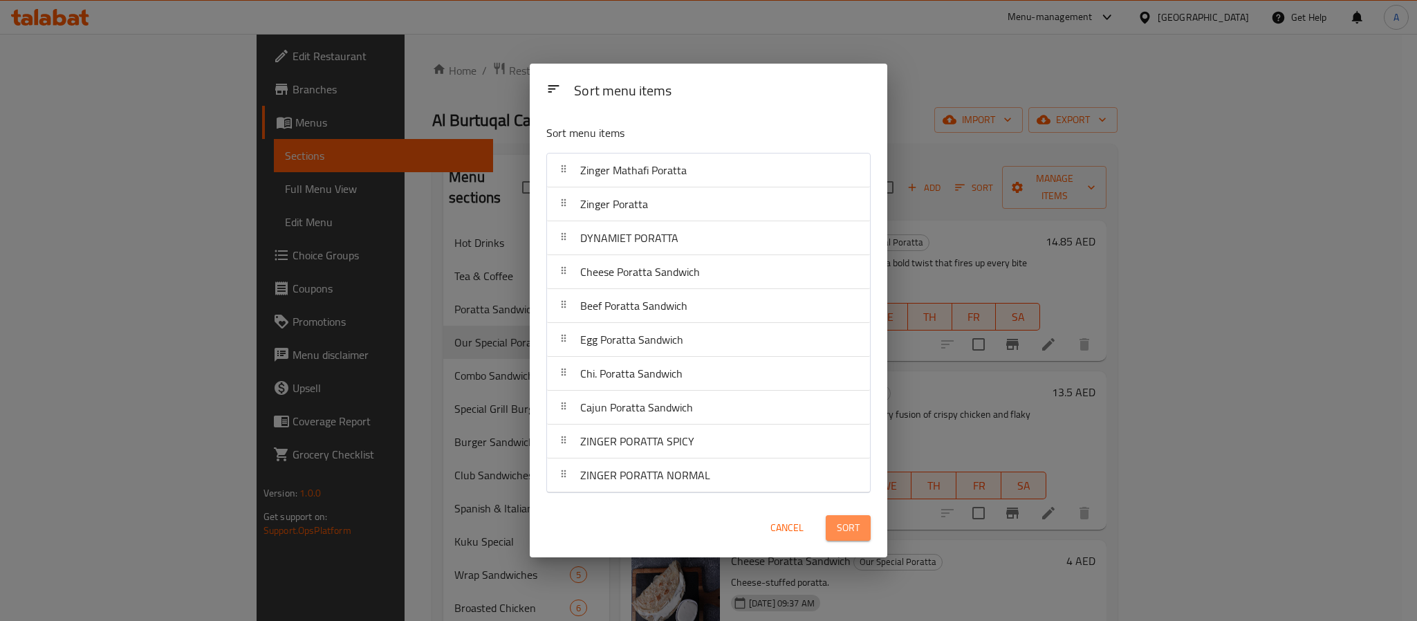
click at [839, 529] on span "Sort" at bounding box center [848, 527] width 23 height 17
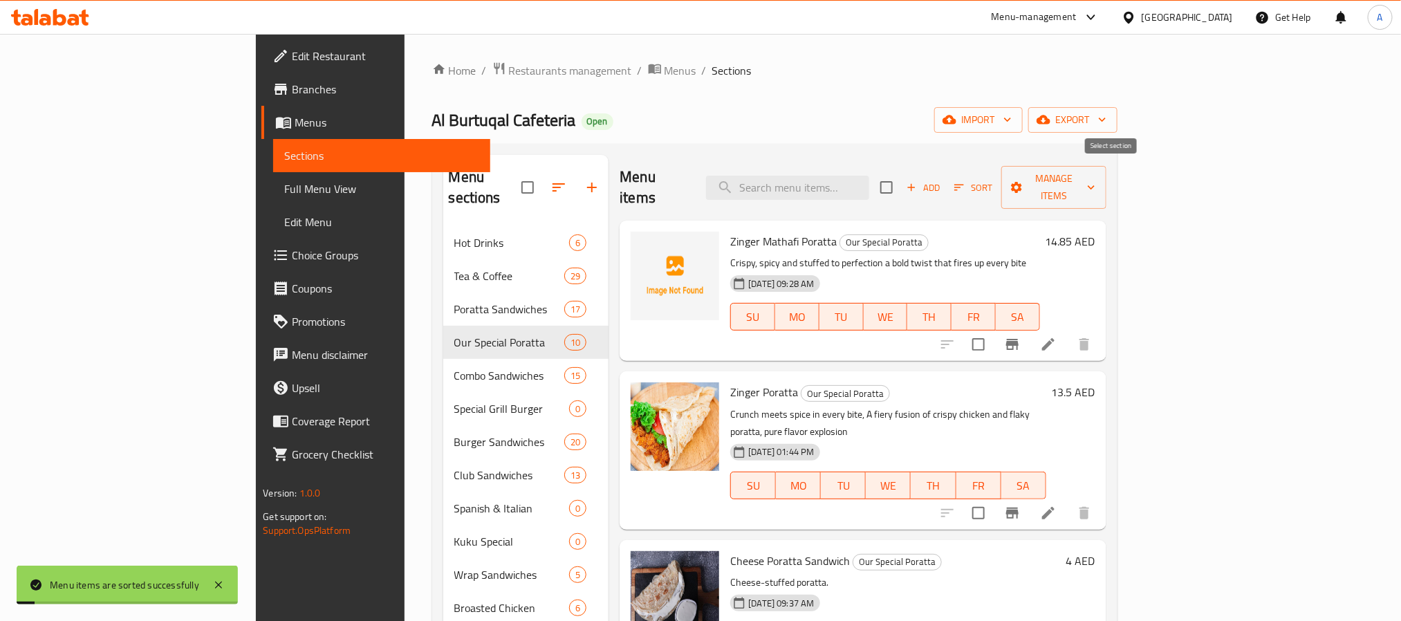
click at [901, 181] on input "checkbox" at bounding box center [886, 187] width 29 height 29
checkbox input "true"
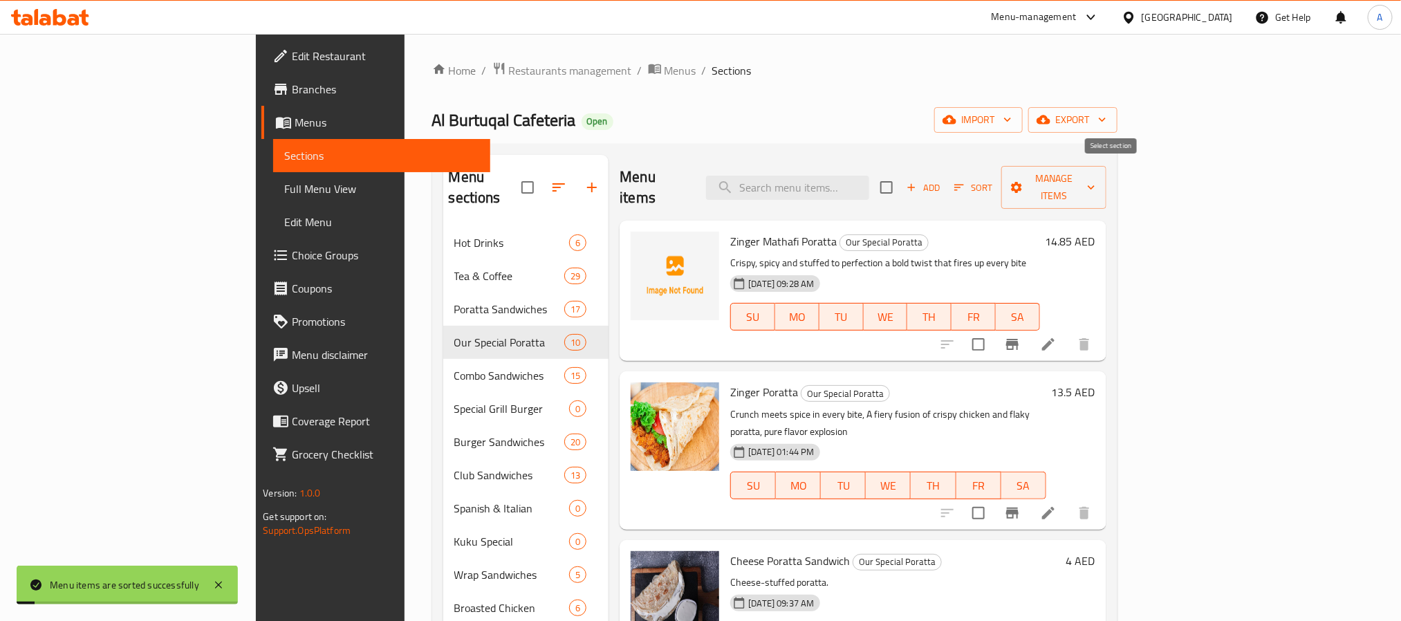
checkbox input "true"
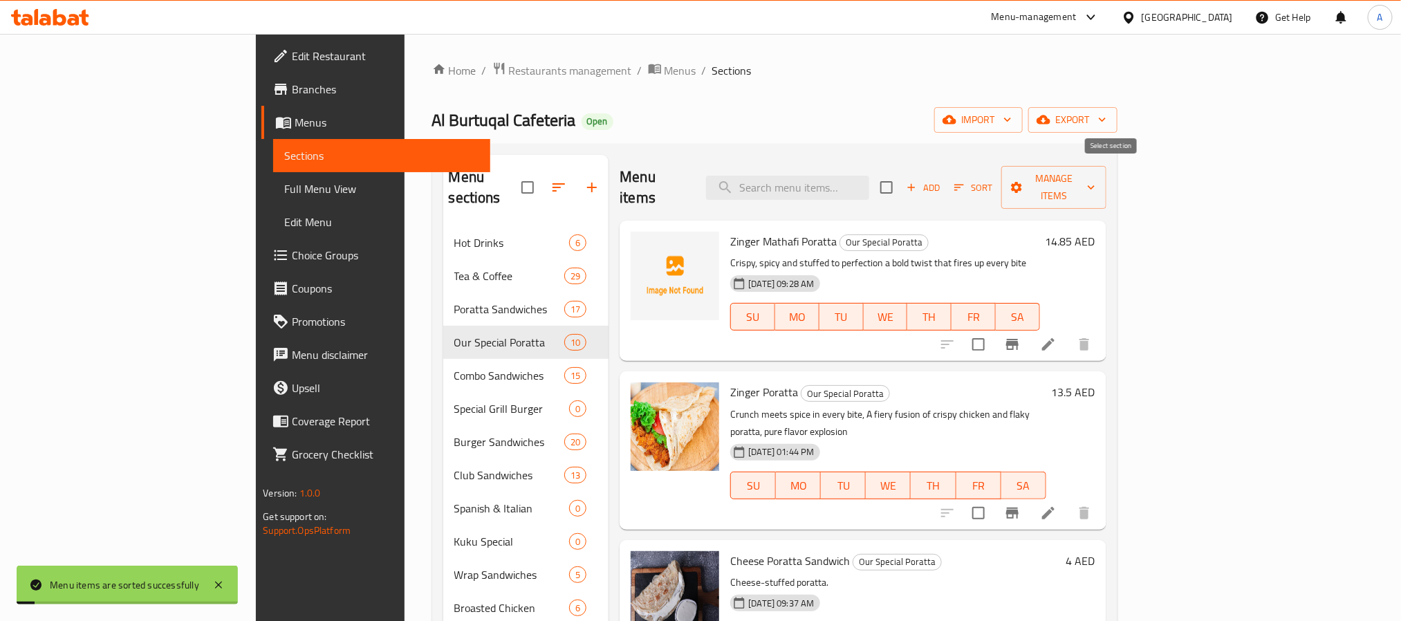
checkbox input "true"
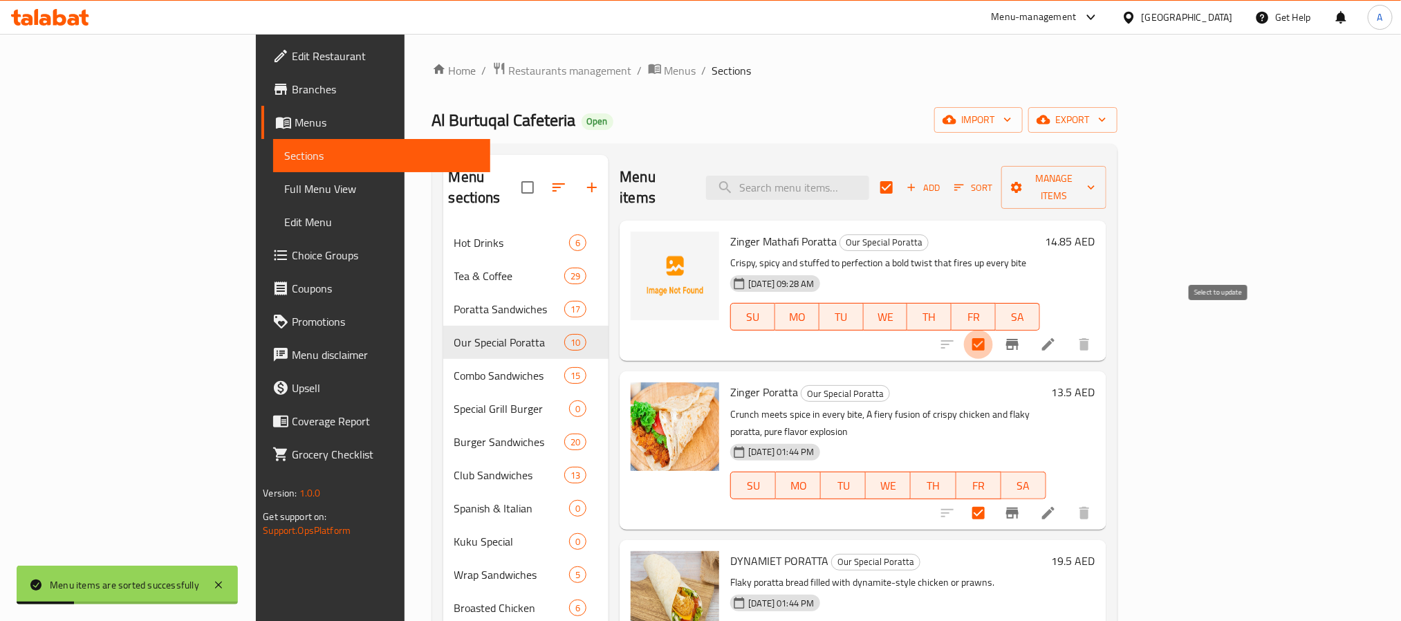
click at [993, 330] on input "checkbox" at bounding box center [978, 344] width 29 height 29
checkbox input "false"
click at [993, 499] on input "checkbox" at bounding box center [978, 513] width 29 height 29
checkbox input "false"
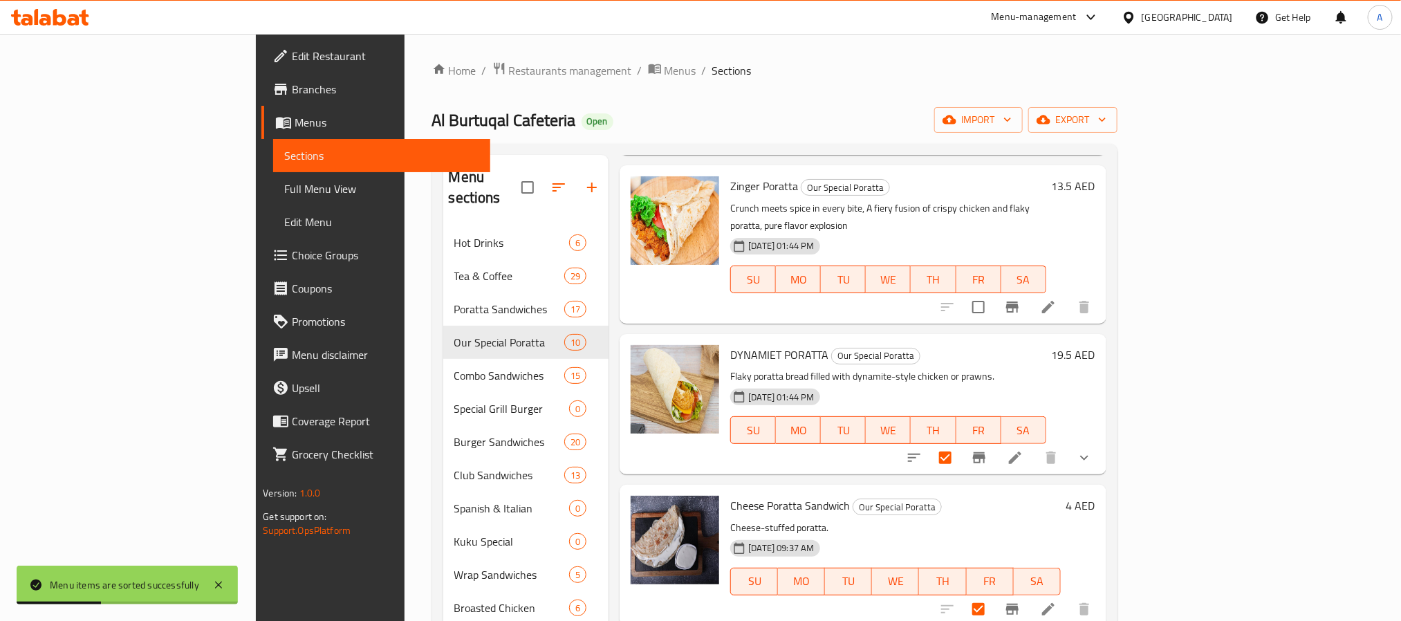
scroll to position [208, 0]
click at [960, 442] on input "checkbox" at bounding box center [945, 456] width 29 height 29
checkbox input "false"
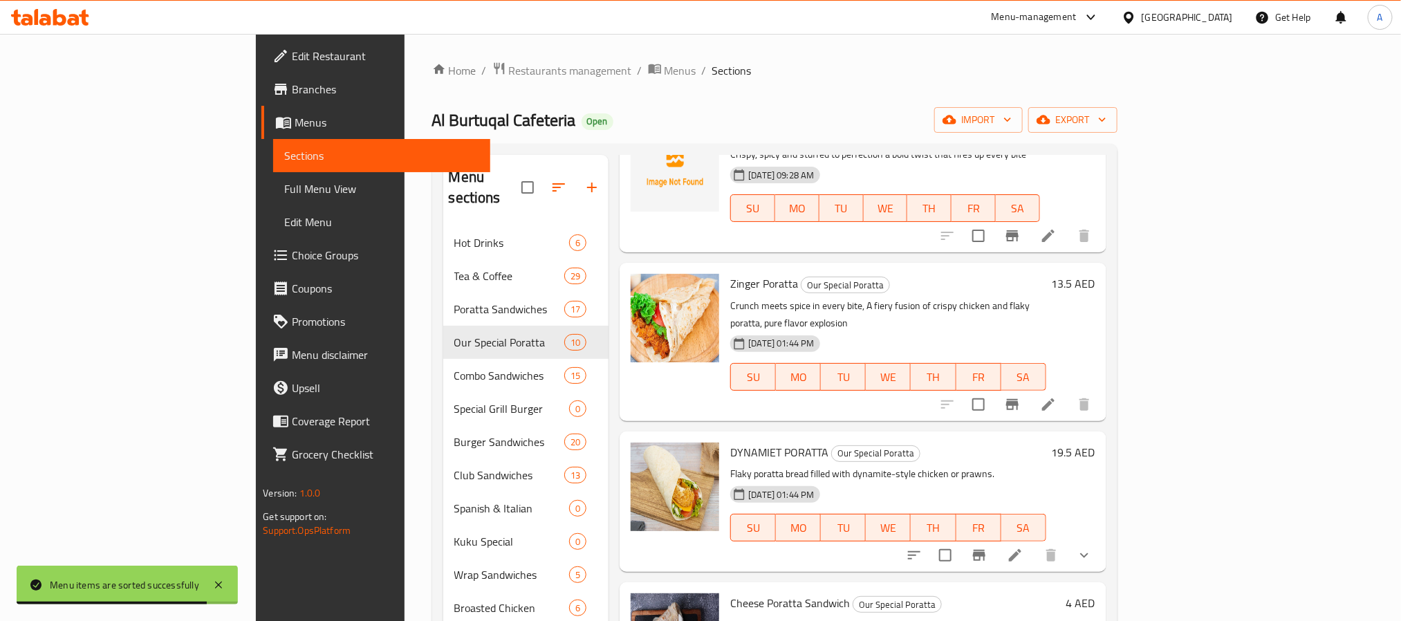
scroll to position [0, 0]
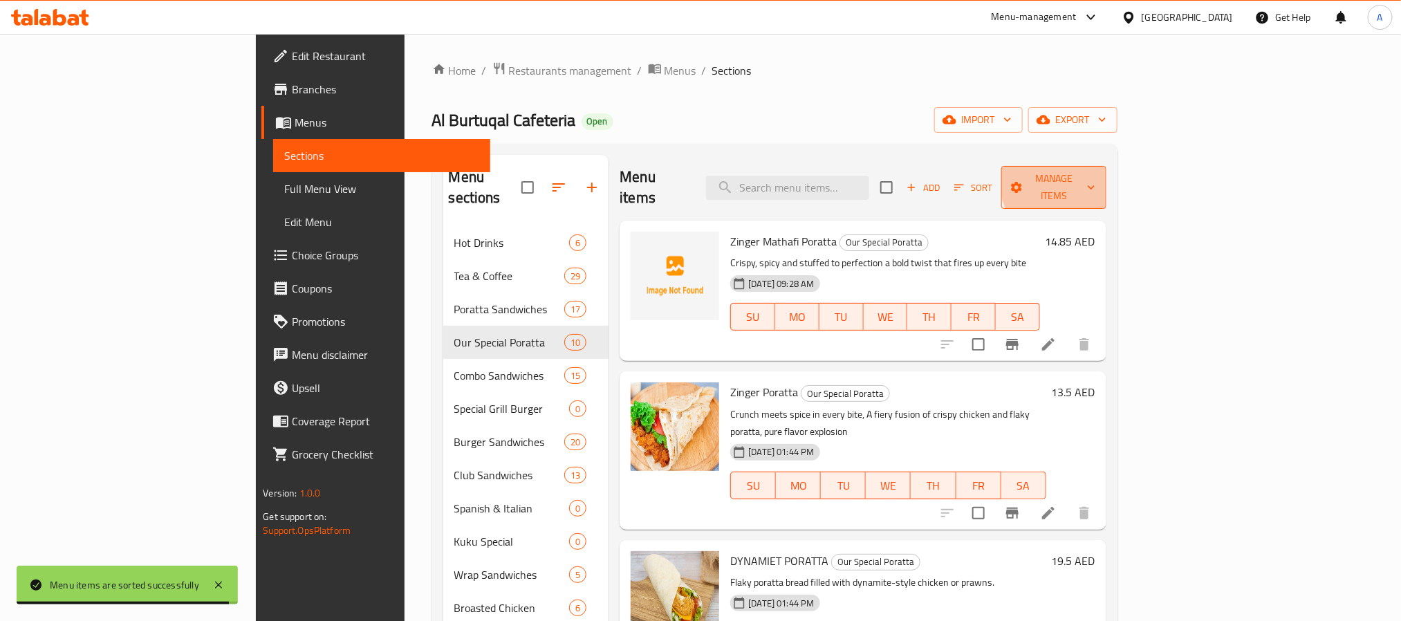
click at [1095, 181] on span "Manage items" at bounding box center [1054, 187] width 82 height 35
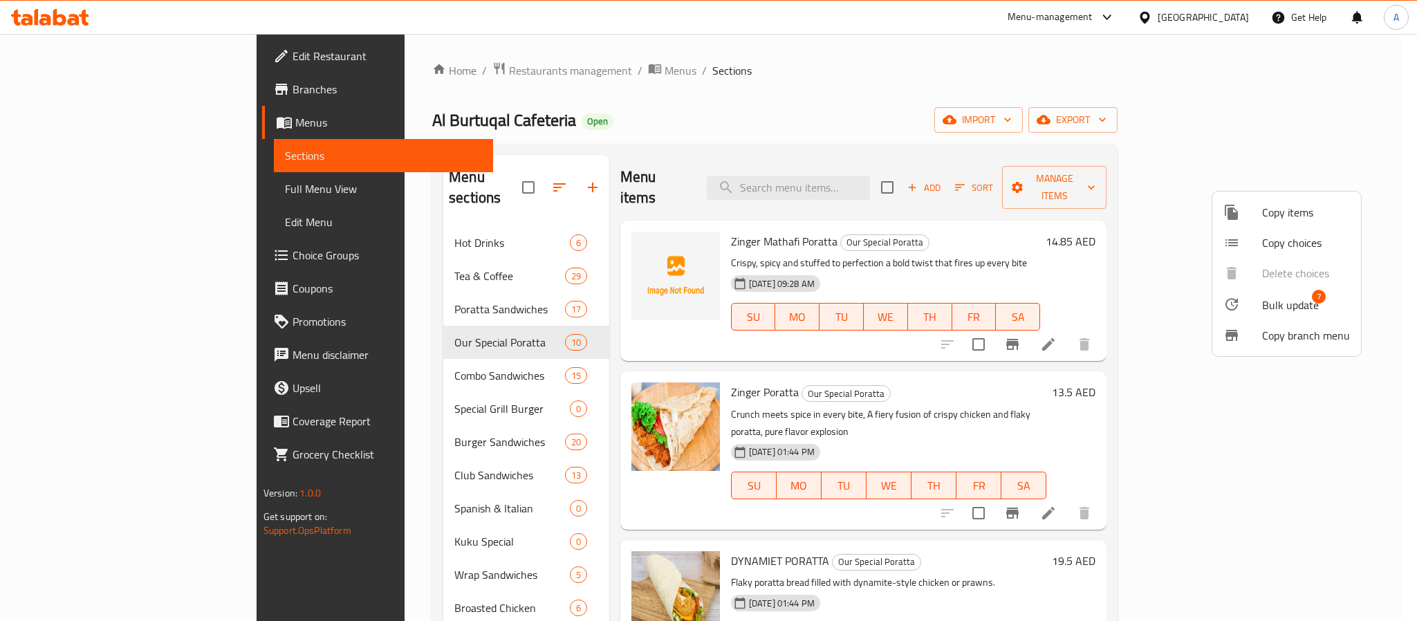
click at [1287, 304] on span "Bulk update" at bounding box center [1290, 305] width 57 height 17
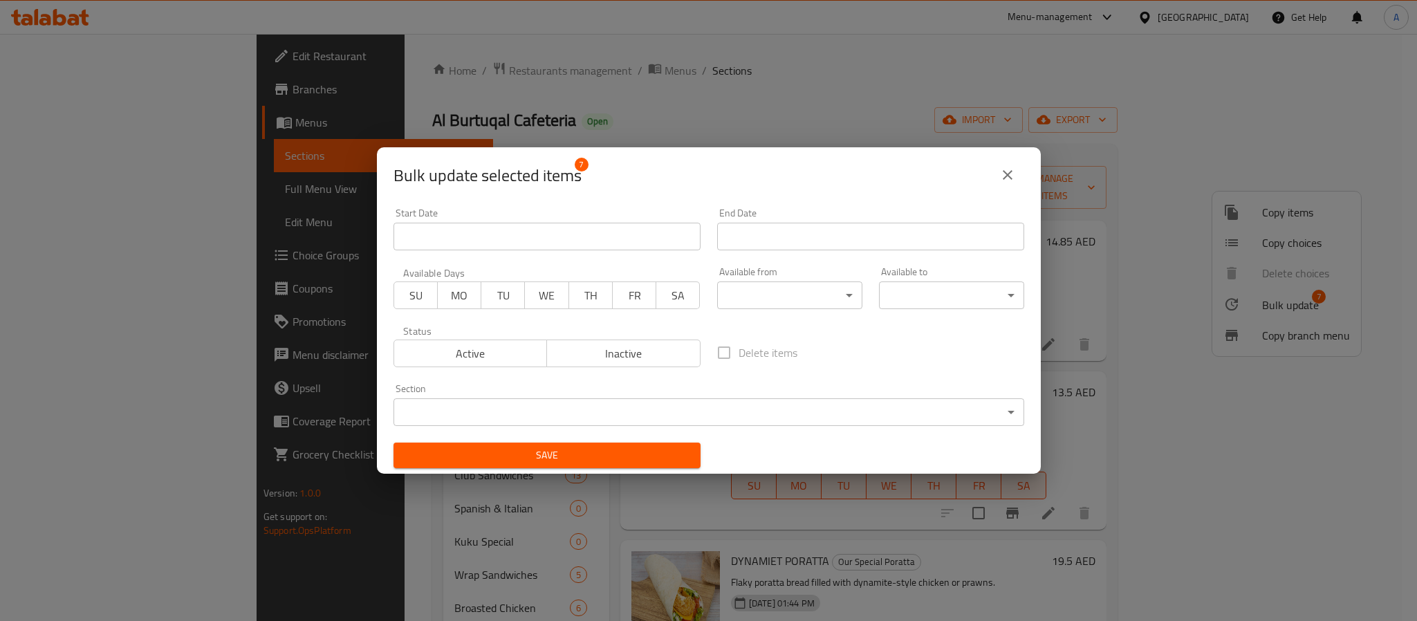
click at [656, 360] on span "Inactive" at bounding box center [624, 354] width 142 height 20
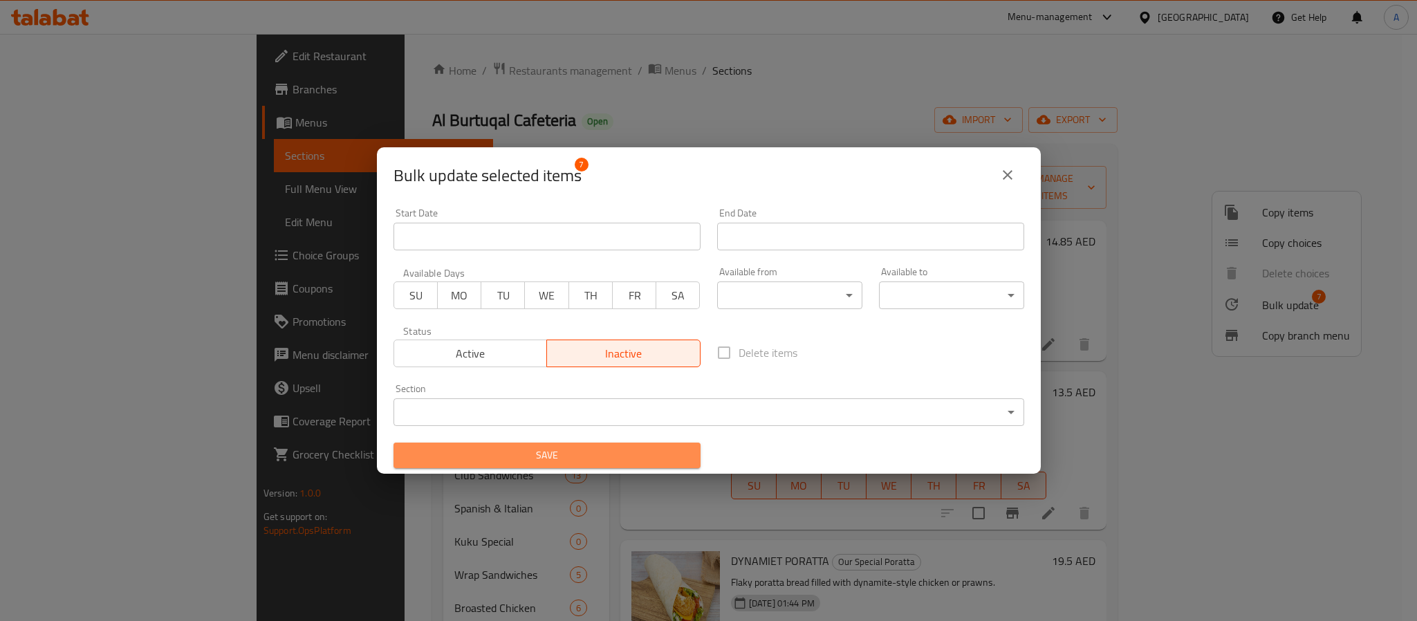
click at [593, 455] on span "Save" at bounding box center [547, 455] width 285 height 17
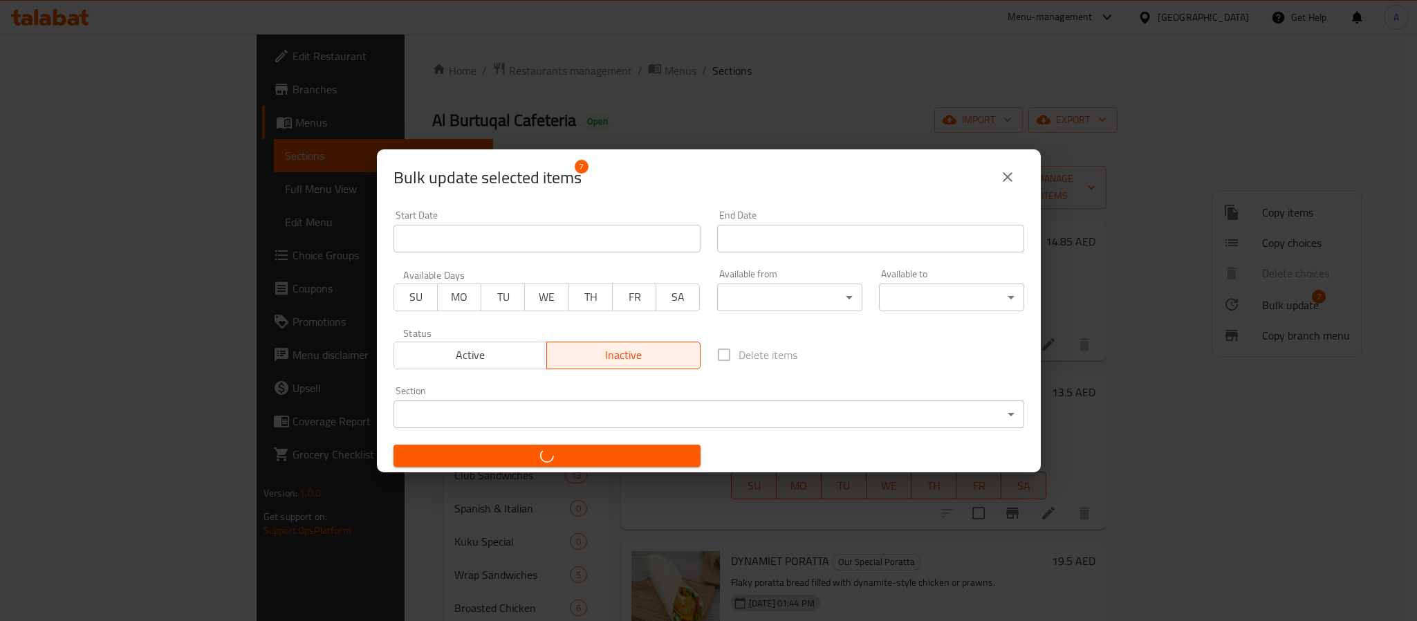
checkbox input "false"
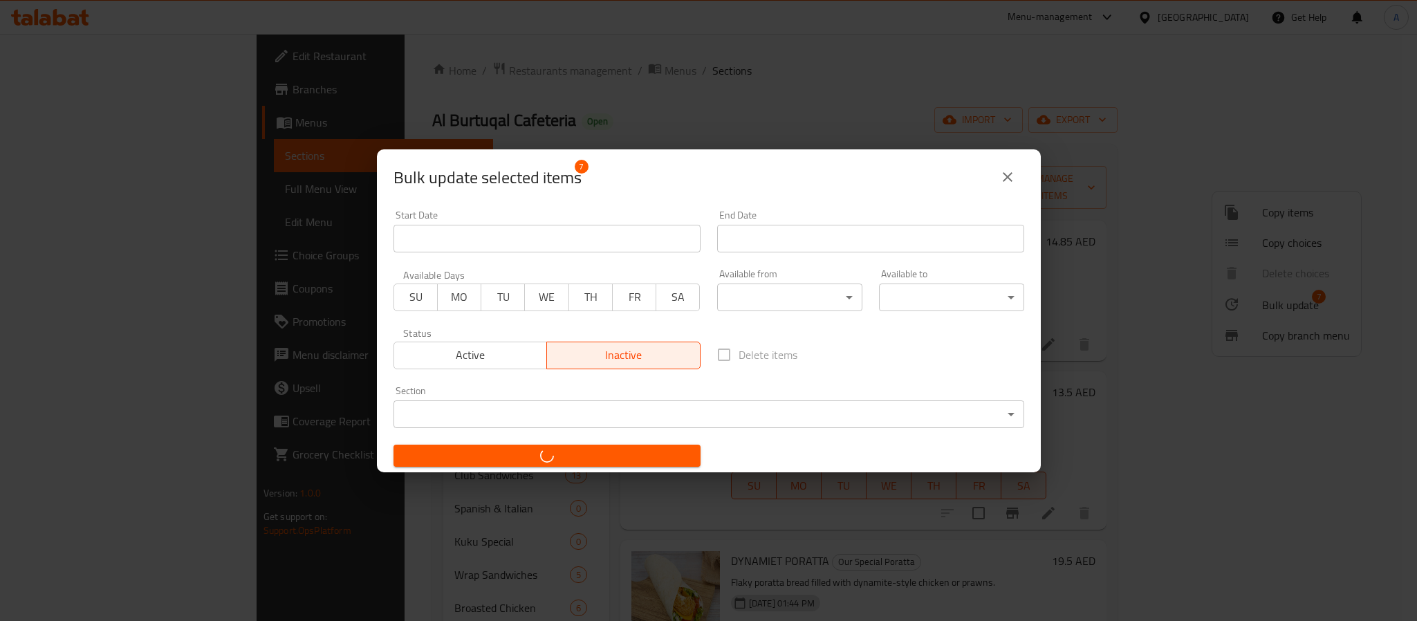
checkbox input "false"
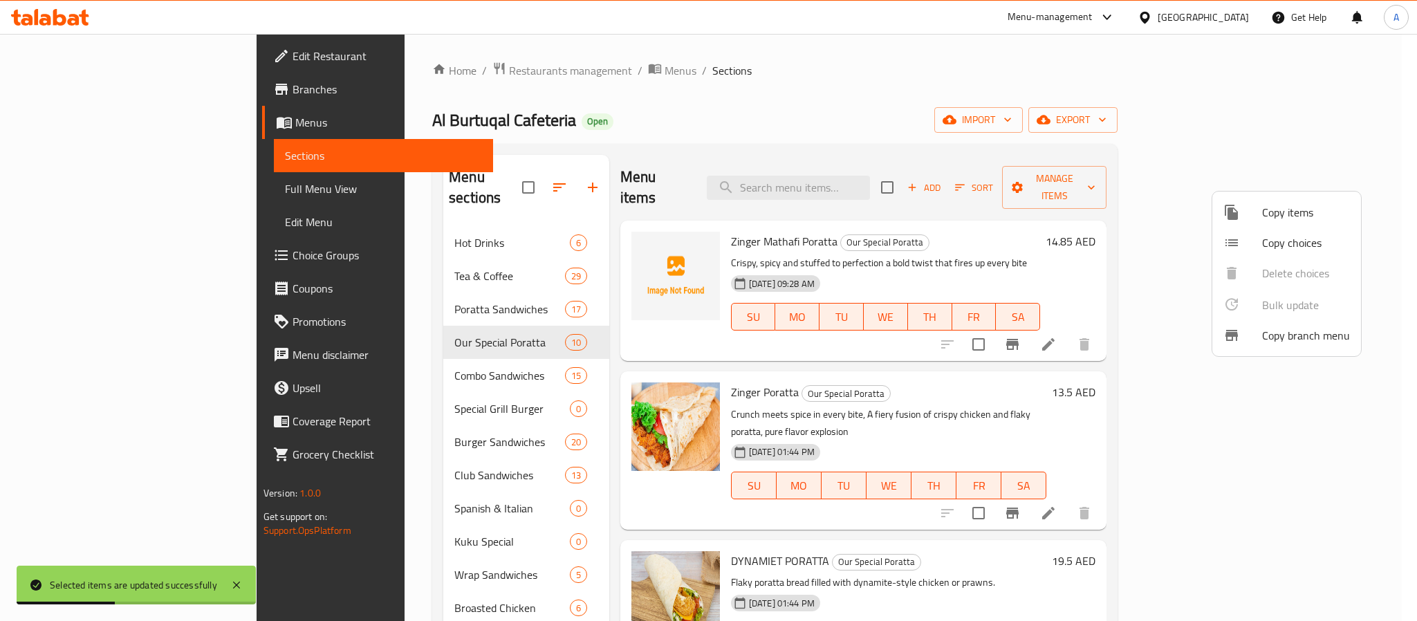
click at [1029, 237] on div at bounding box center [708, 310] width 1417 height 621
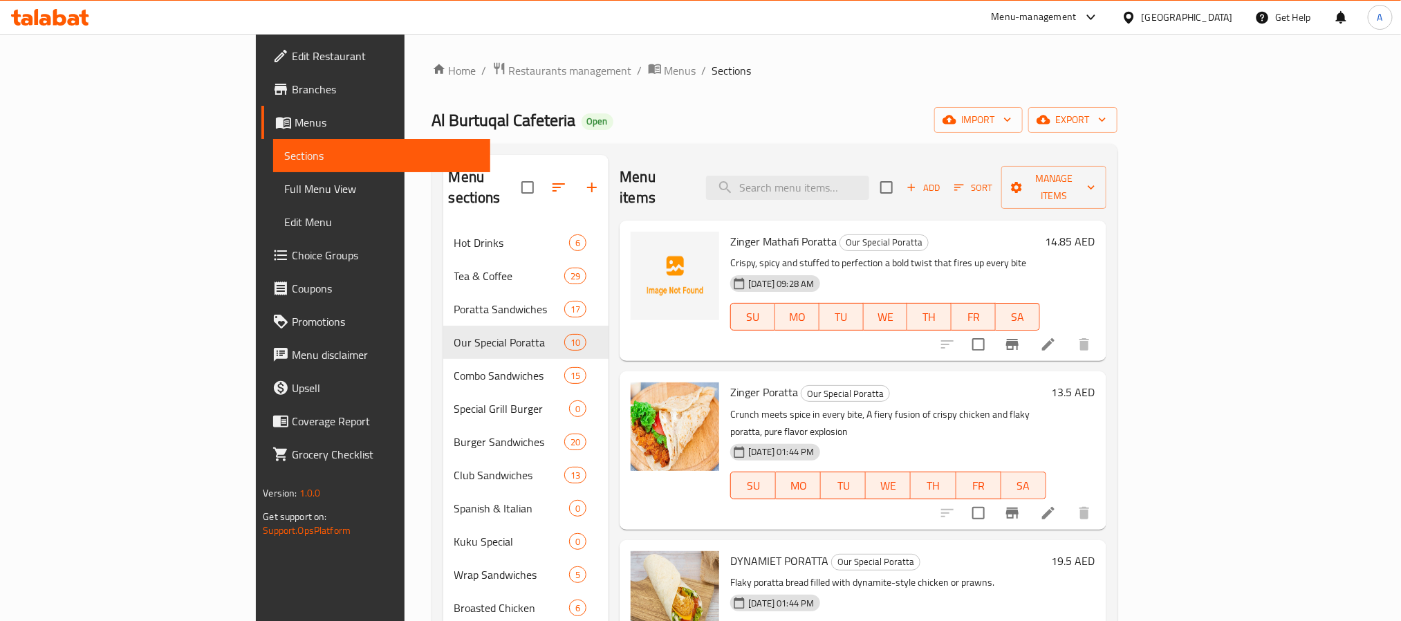
click at [804, 79] on ol "Home / Restaurants management / Menus / Sections" at bounding box center [774, 71] width 685 height 18
click at [726, 90] on div "Home / Restaurants management / Menus / Sections Al Burtuqal Cafeteria Open imp…" at bounding box center [774, 584] width 685 height 1044
